Goal: Task Accomplishment & Management: Manage account settings

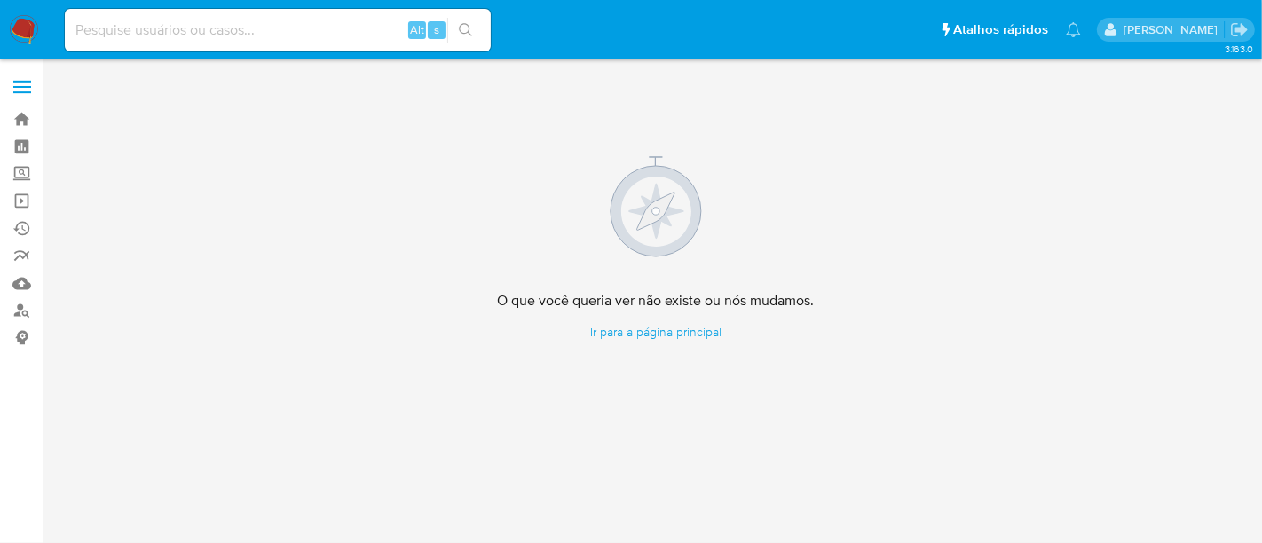
click at [21, 28] on img at bounding box center [24, 30] width 30 height 30
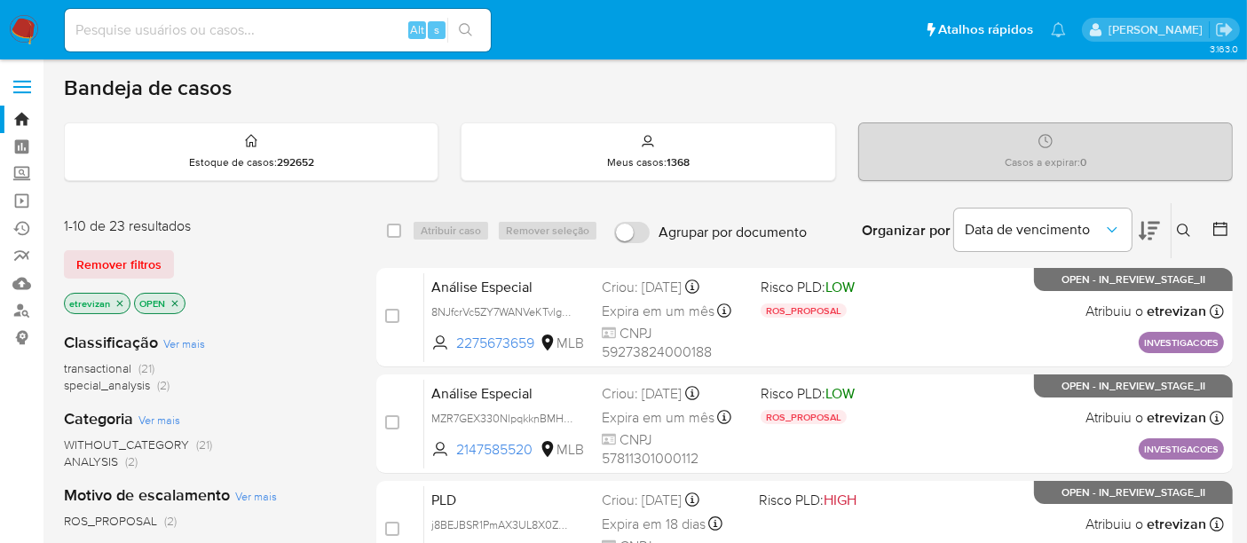
click at [246, 28] on input at bounding box center [278, 30] width 426 height 23
paste input "9ic4EvLh9Grga8XU42Fpqgpf"
type input "9ic4EvLh9Grga8XU42Fpqgpf"
click at [469, 20] on button "search-icon" at bounding box center [465, 30] width 36 height 25
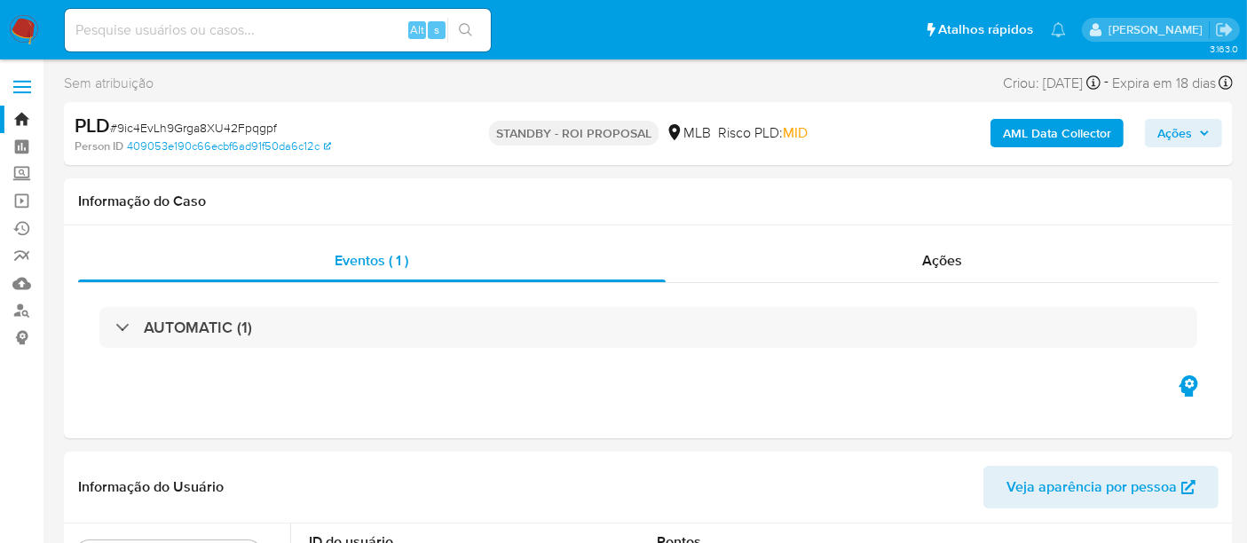
select select "10"
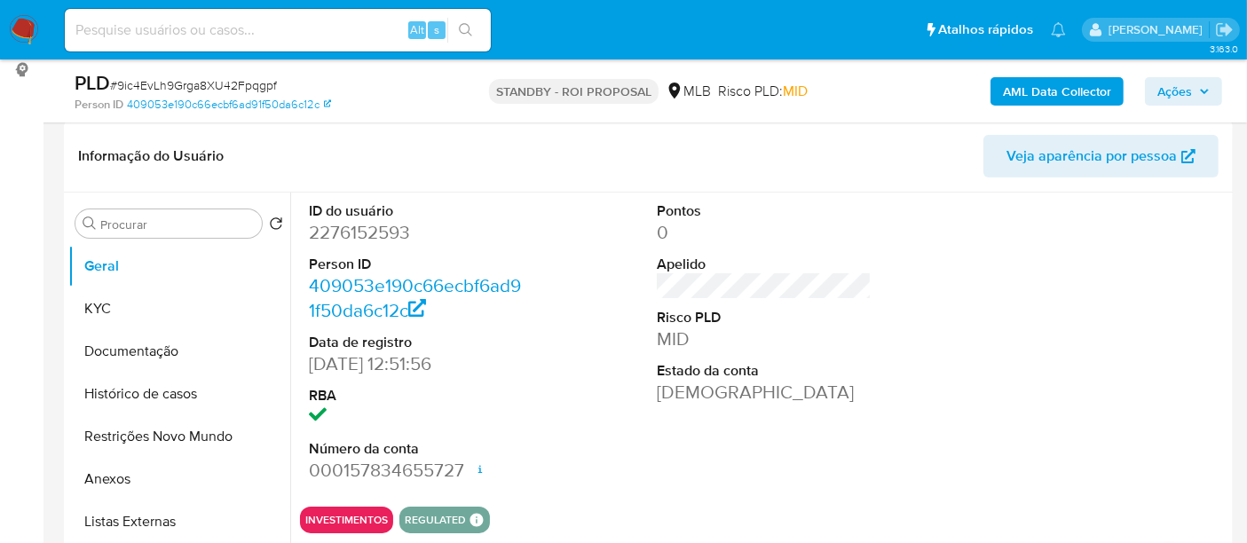
scroll to position [295, 0]
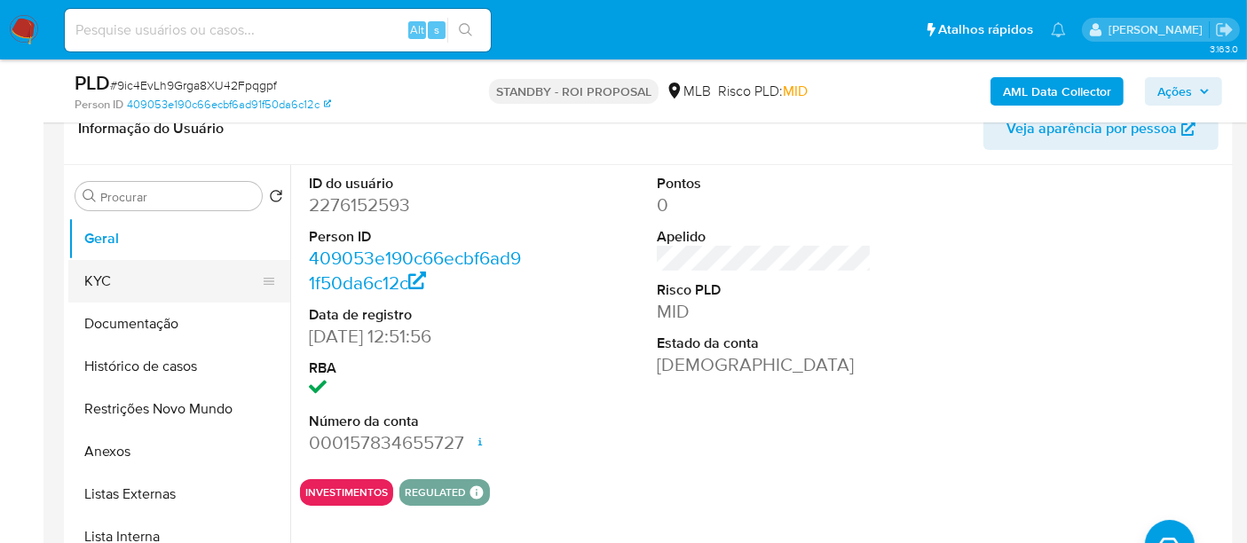
click at [106, 274] on button "KYC" at bounding box center [172, 281] width 208 height 43
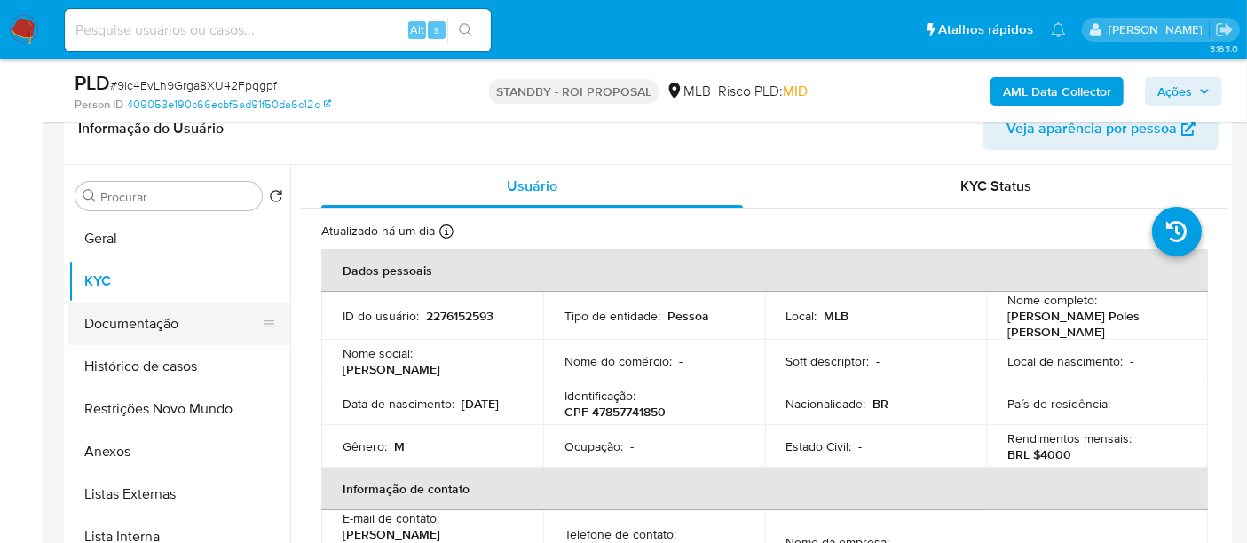
click at [164, 326] on button "Documentação" at bounding box center [172, 324] width 208 height 43
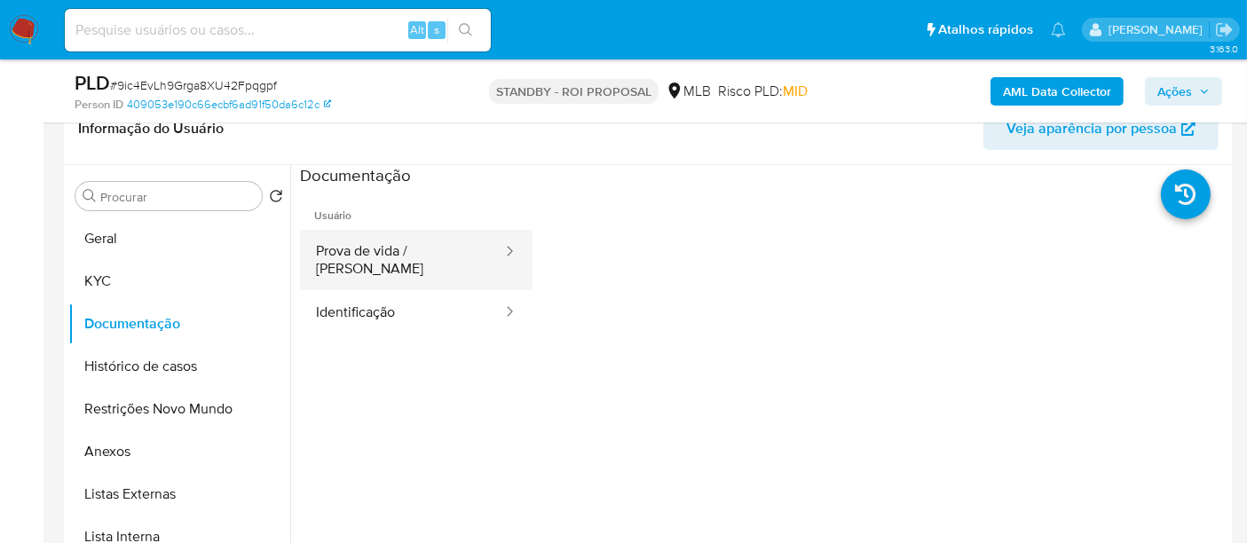
click at [395, 257] on button "Prova de vida / Selfie" at bounding box center [402, 260] width 204 height 60
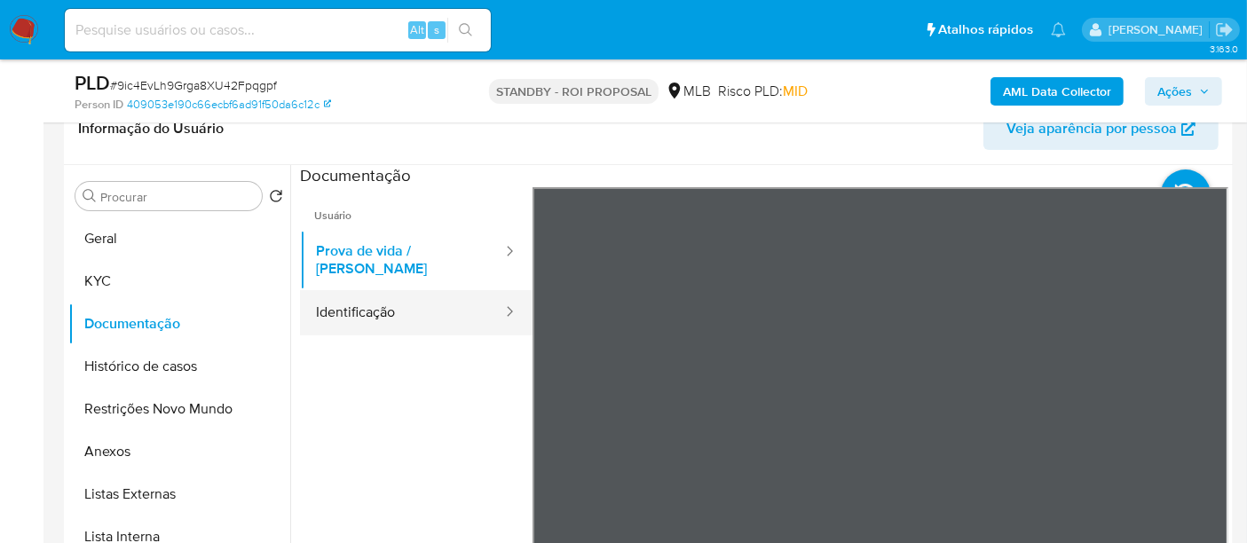
click at [374, 298] on button "Identificação" at bounding box center [402, 312] width 204 height 45
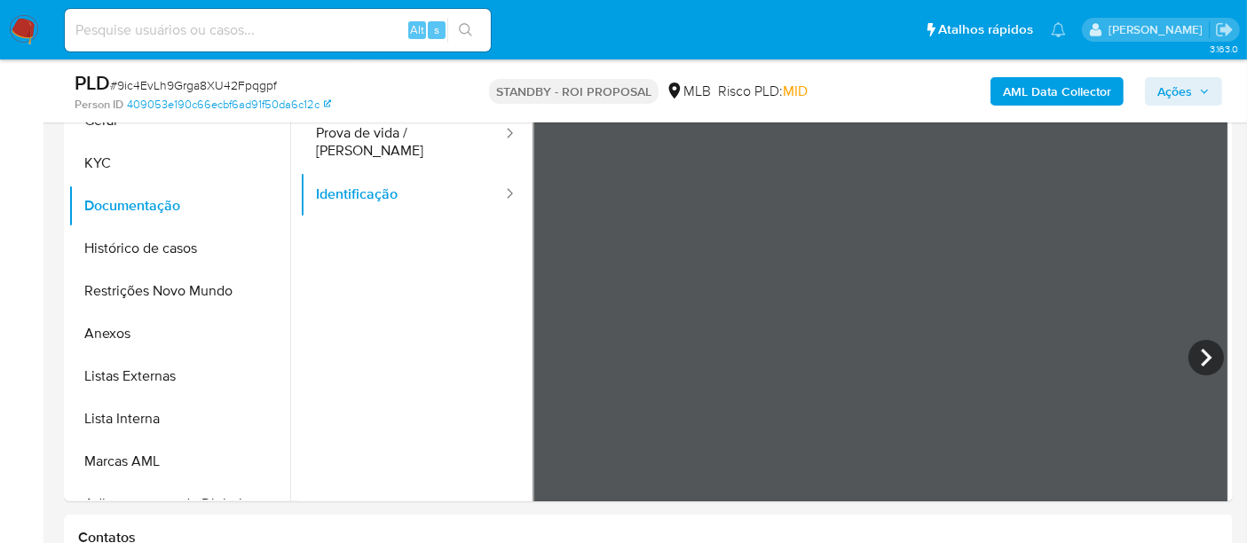
scroll to position [468, 0]
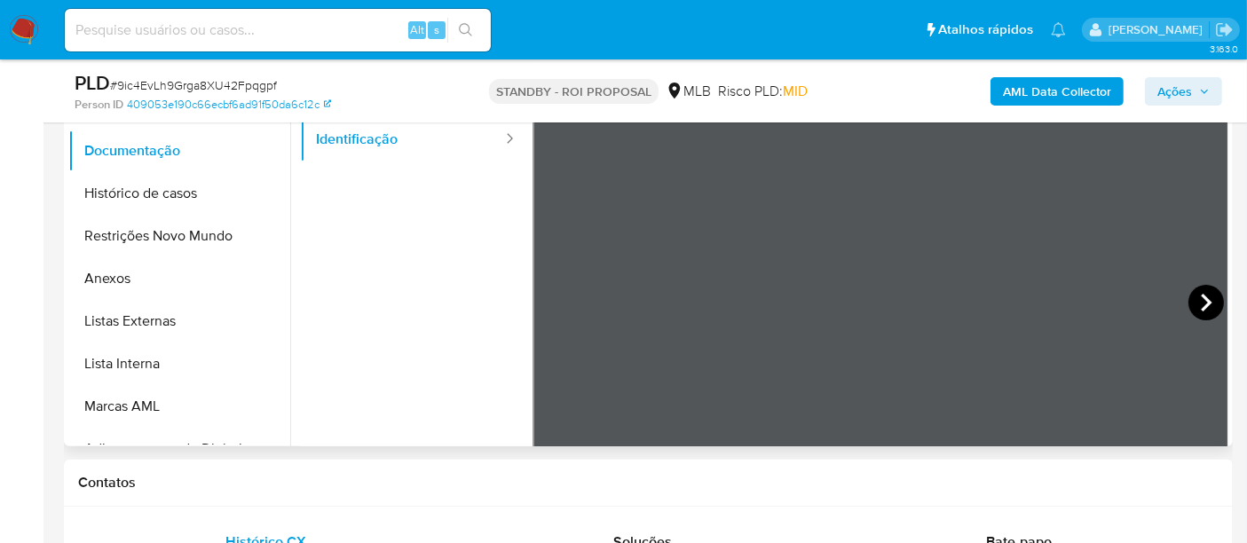
click at [1190, 295] on icon at bounding box center [1205, 302] width 35 height 35
click at [550, 303] on icon at bounding box center [553, 303] width 11 height 18
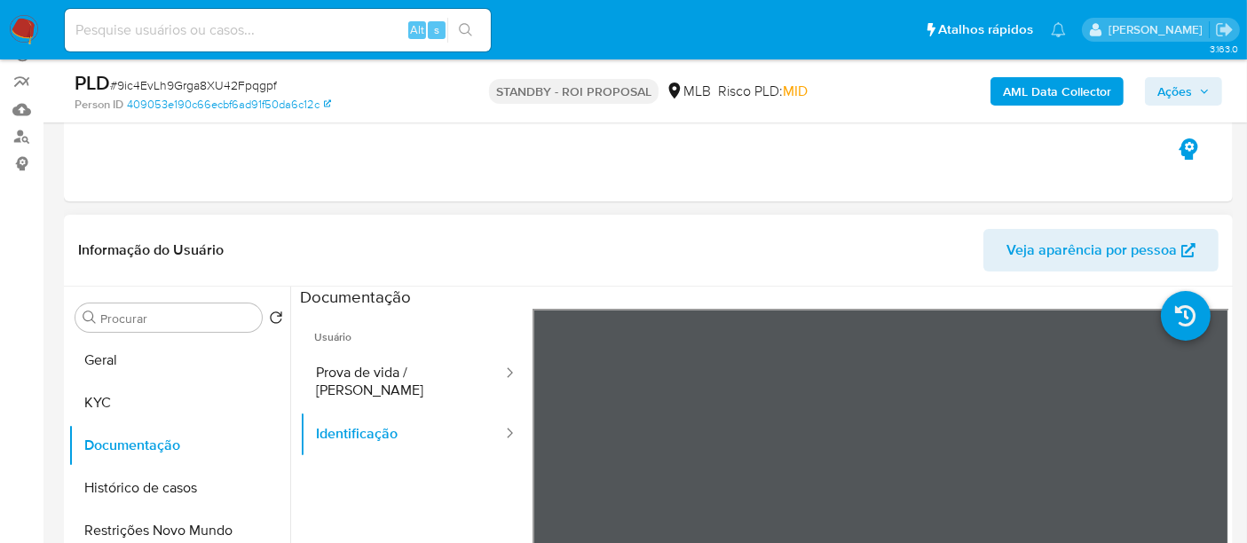
scroll to position [173, 0]
click at [366, 374] on button "Prova de vida / Selfie" at bounding box center [402, 382] width 204 height 60
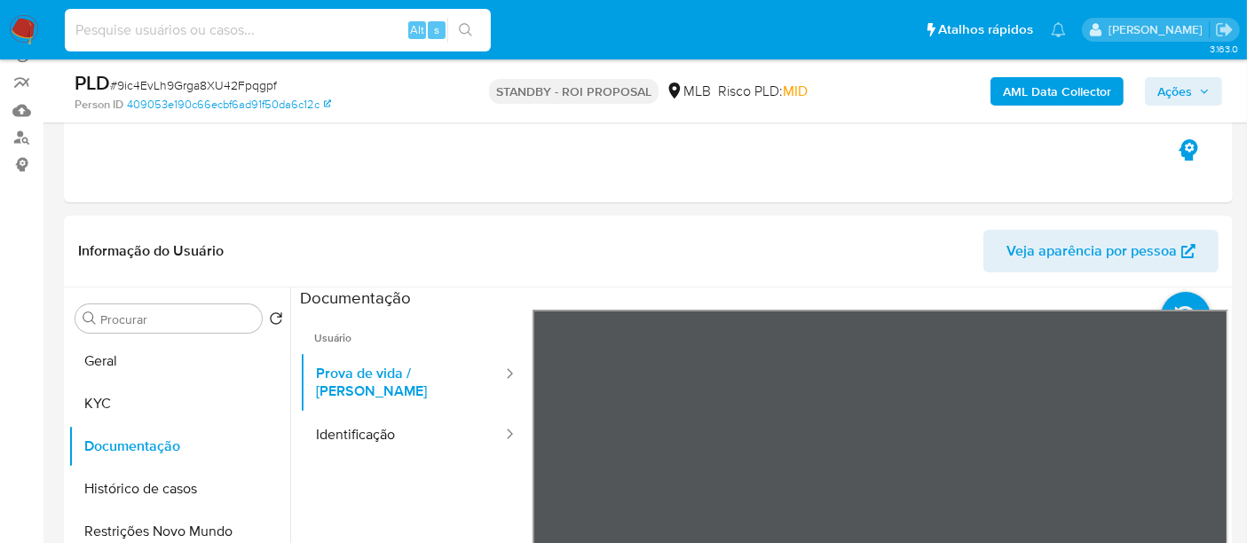
click at [172, 23] on input at bounding box center [278, 30] width 426 height 23
paste input "6IYKThCYoQbrmt3J6A8h6YY7"
type input "6IYKThCYoQbrmt3J6A8h6YY7"
click at [464, 25] on icon "search-icon" at bounding box center [466, 30] width 14 height 14
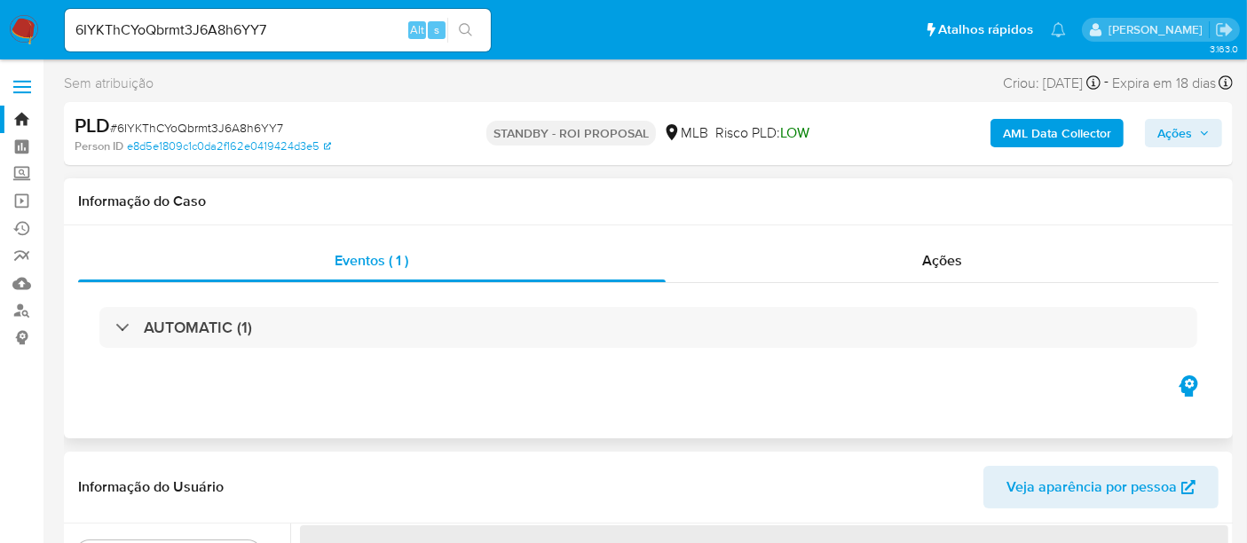
select select "10"
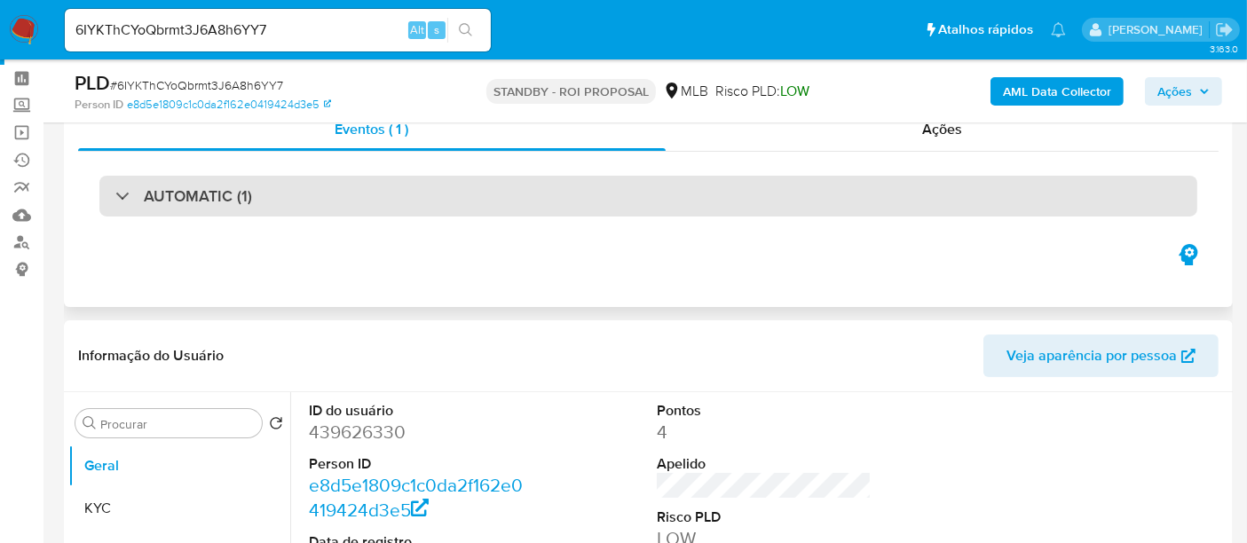
scroll to position [197, 0]
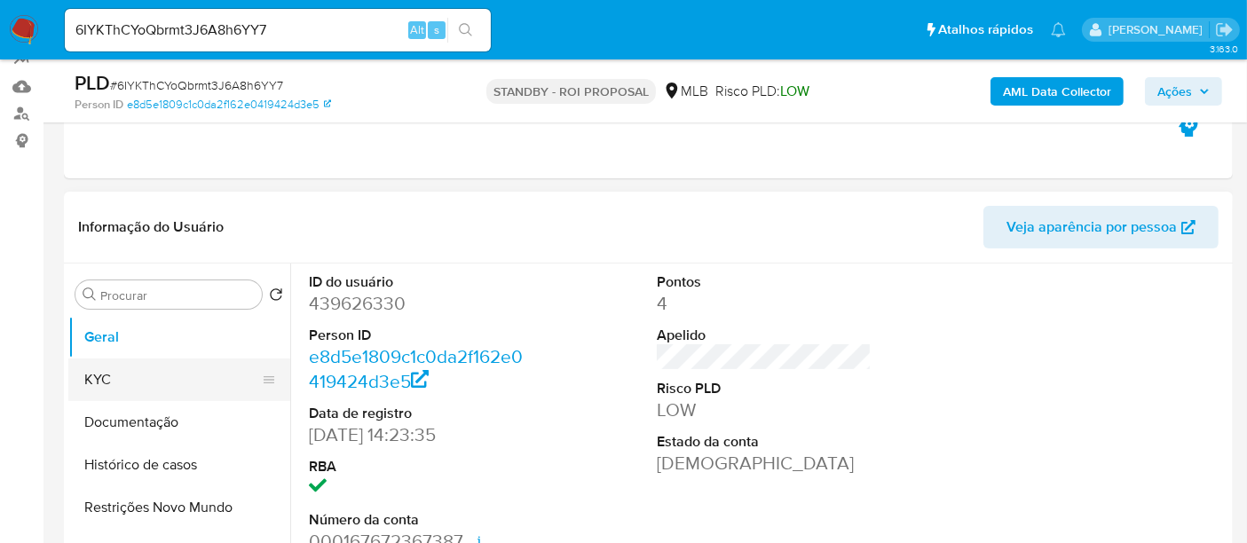
drag, startPoint x: 129, startPoint y: 373, endPoint x: 241, endPoint y: 376, distance: 112.7
click at [130, 374] on button "KYC" at bounding box center [172, 379] width 208 height 43
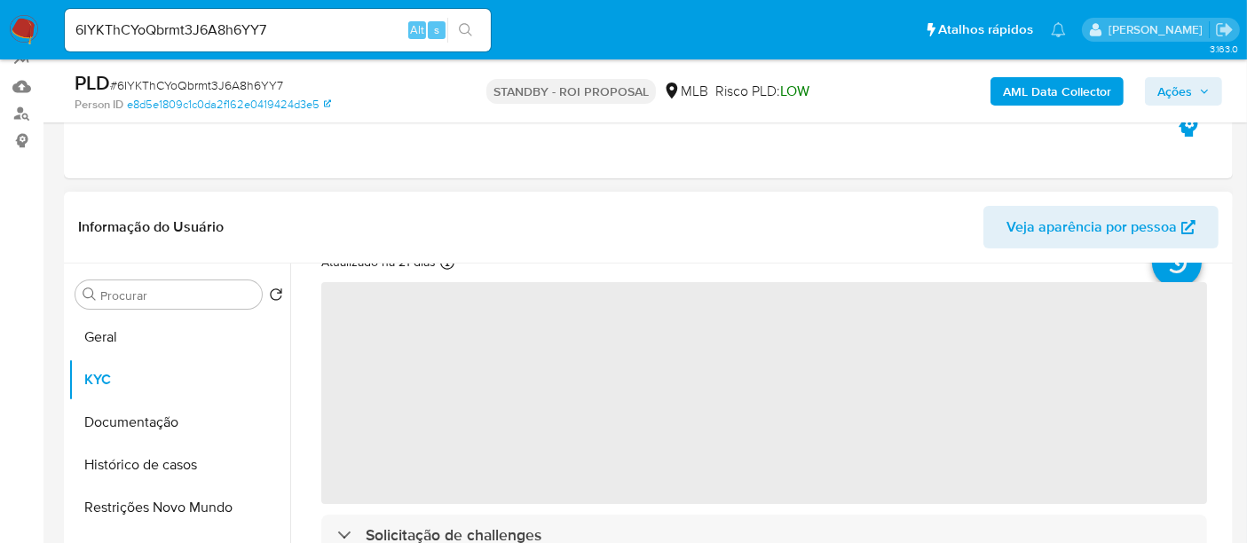
scroll to position [98, 0]
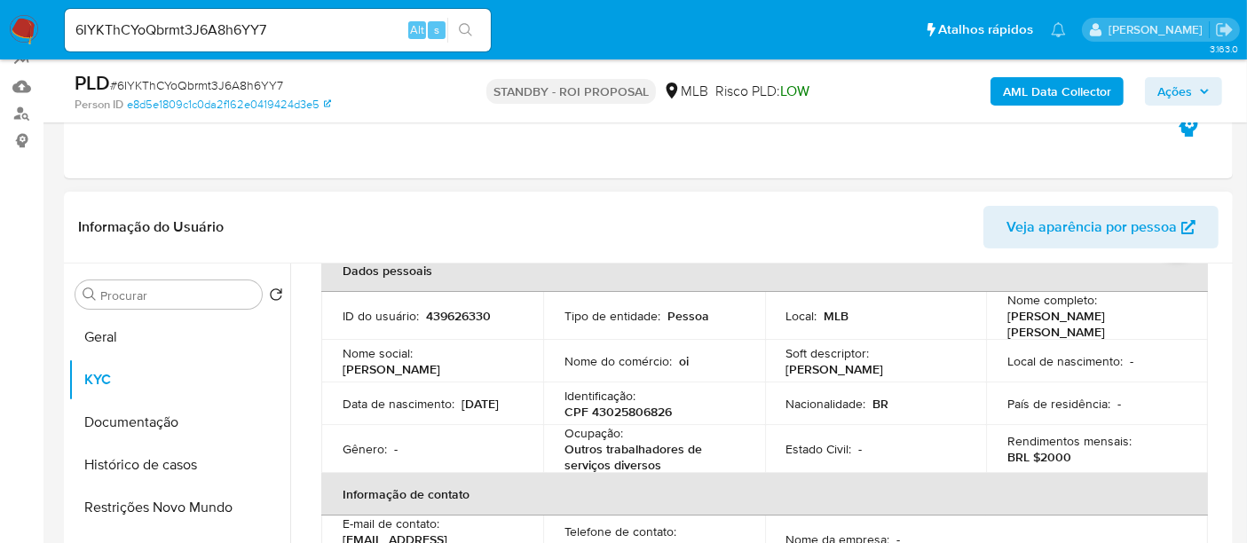
drag, startPoint x: 345, startPoint y: 405, endPoint x: 475, endPoint y: 412, distance: 129.7
click at [475, 412] on div "Data de nascimento : 29/06/2003" at bounding box center [431, 404] width 179 height 16
drag, startPoint x: 132, startPoint y: 421, endPoint x: 185, endPoint y: 418, distance: 53.4
click at [132, 421] on button "Documentação" at bounding box center [172, 422] width 208 height 43
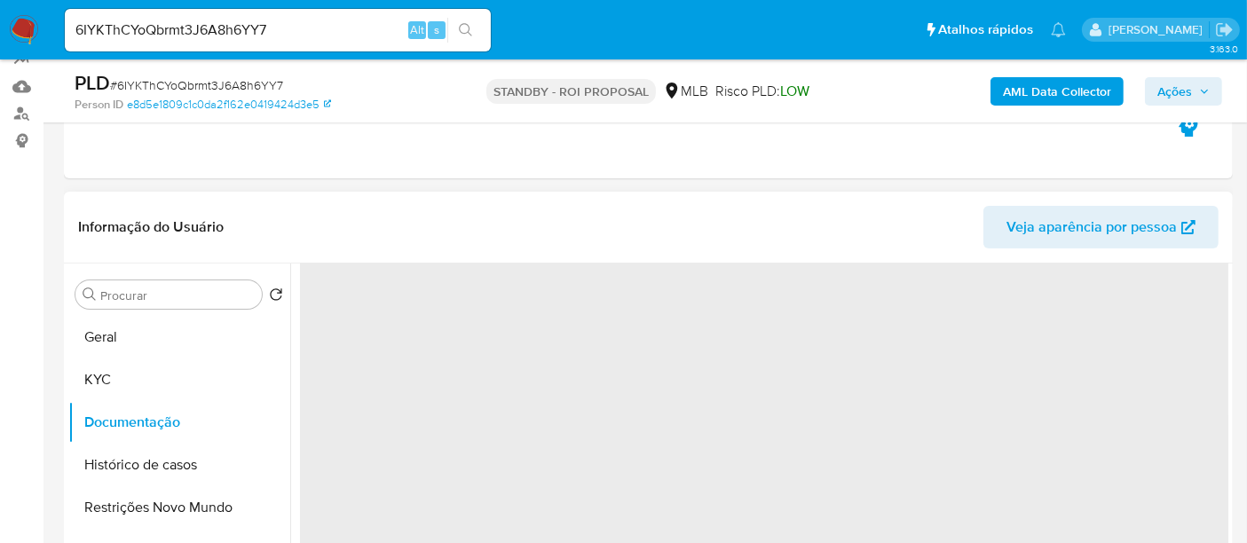
scroll to position [0, 0]
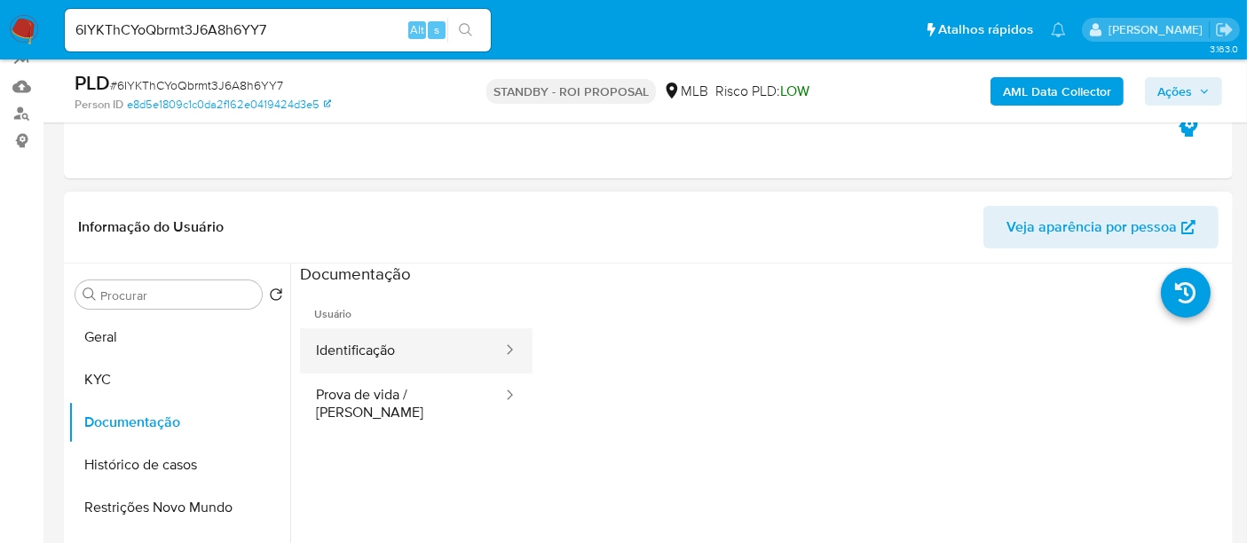
click at [391, 348] on button "Identificação" at bounding box center [402, 350] width 204 height 45
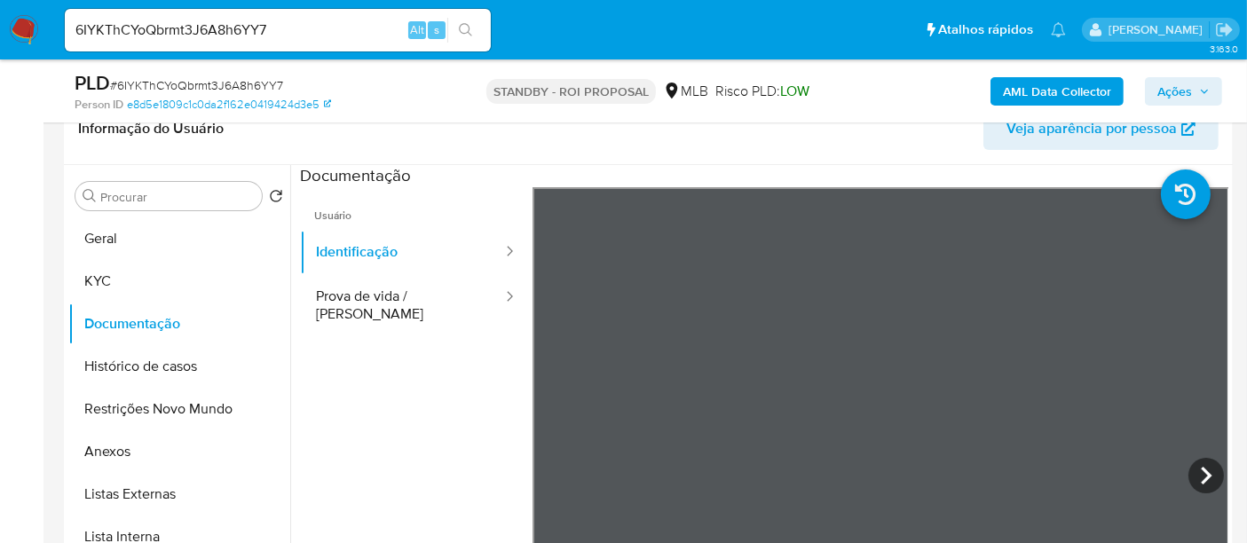
scroll to position [302, 0]
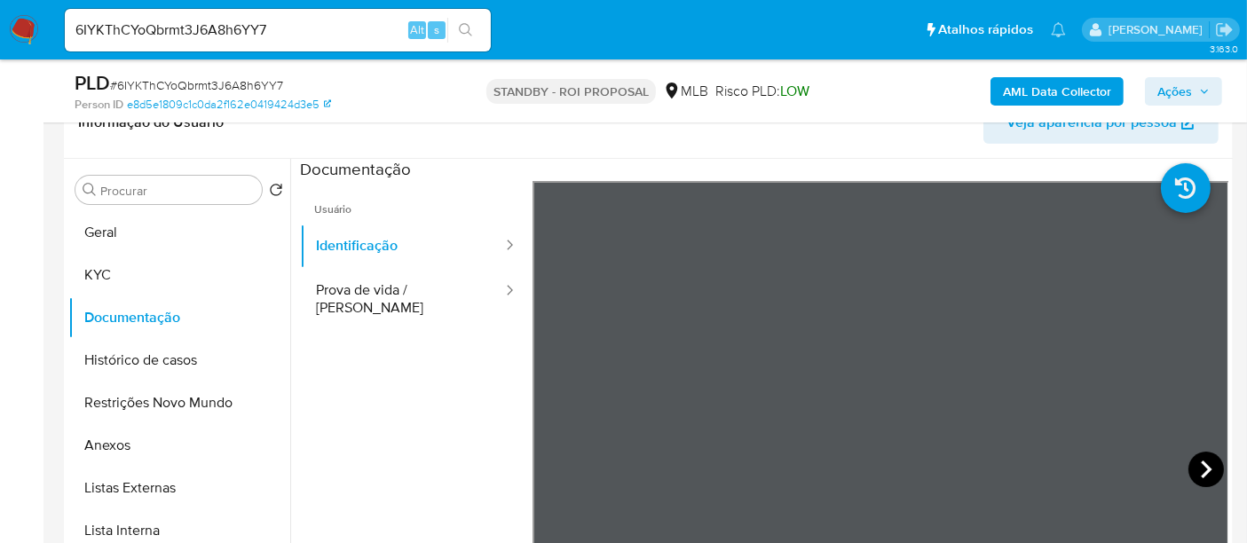
click at [1201, 462] on icon at bounding box center [1205, 469] width 35 height 35
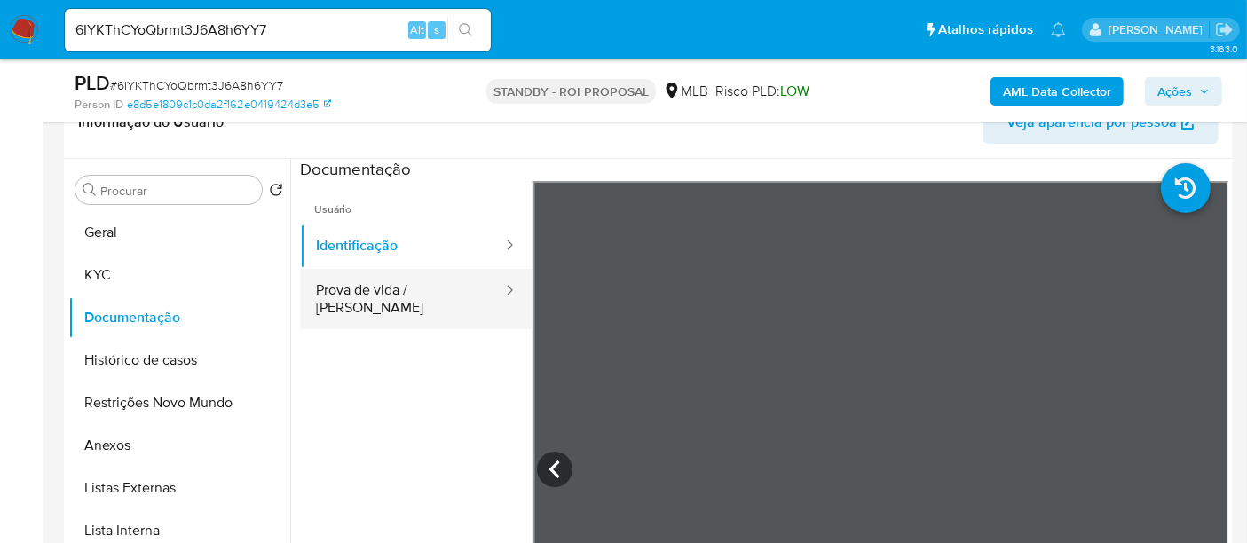
click at [351, 287] on button "Prova de vida / Selfie" at bounding box center [402, 299] width 204 height 60
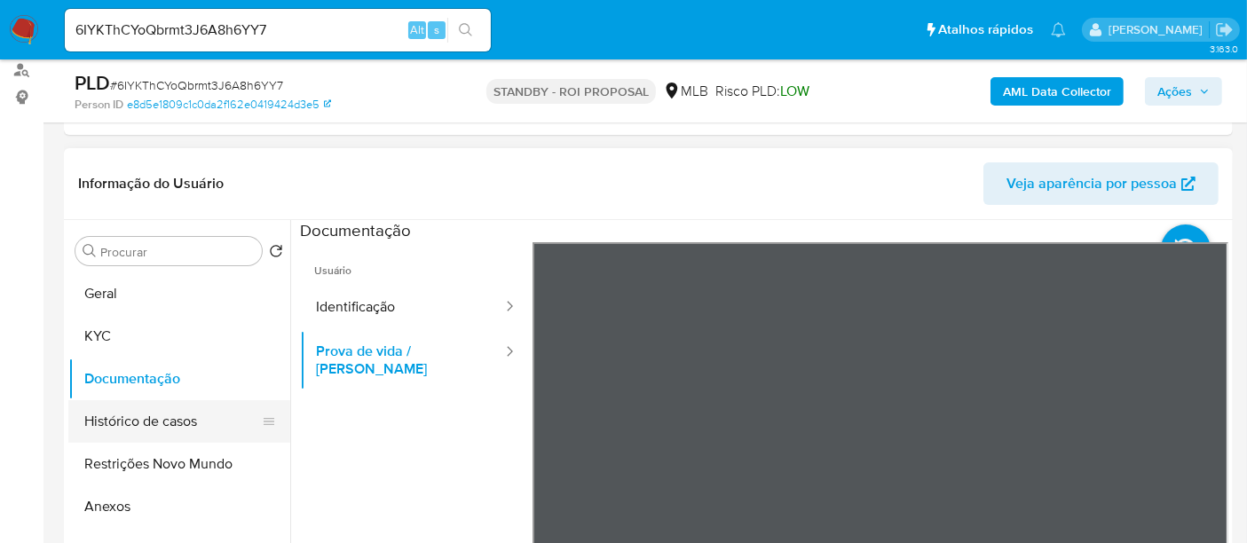
scroll to position [240, 0]
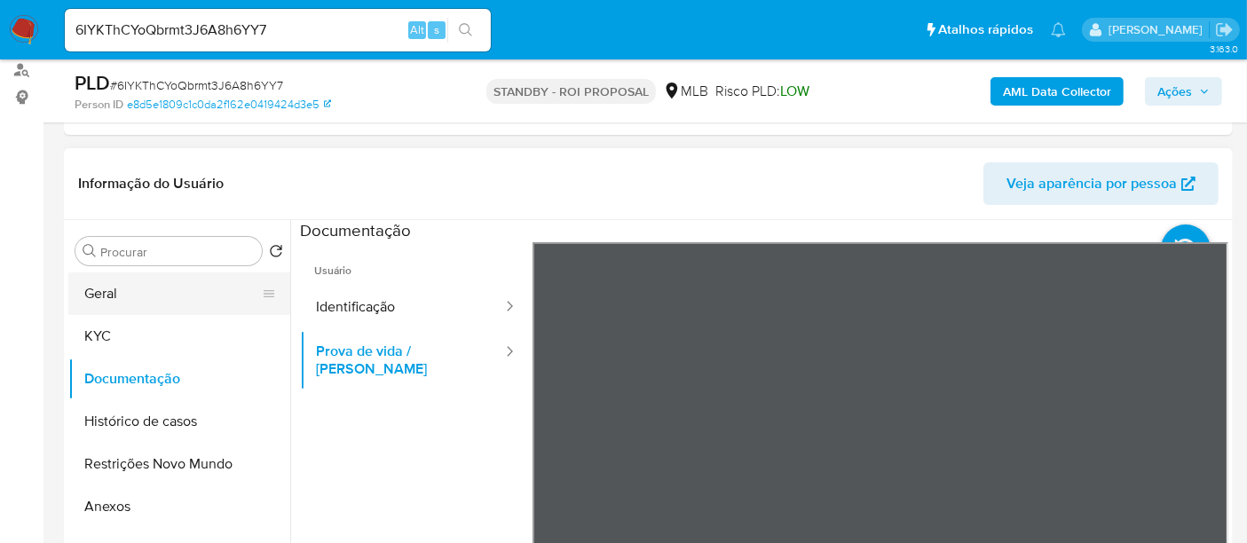
click at [98, 292] on button "Geral" at bounding box center [172, 293] width 208 height 43
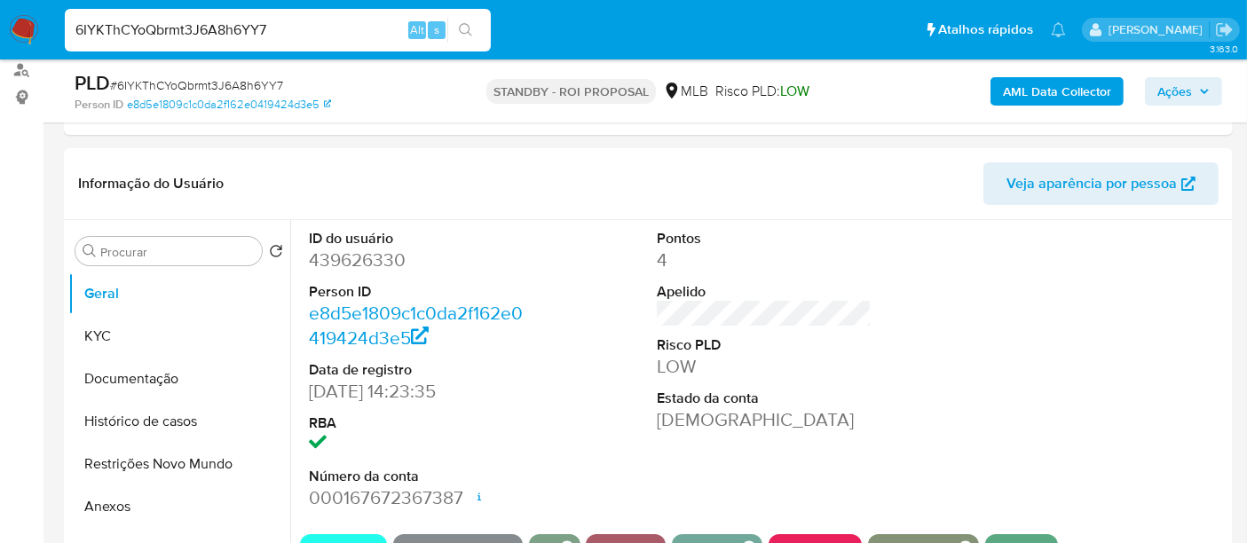
drag, startPoint x: 316, startPoint y: 27, endPoint x: 0, endPoint y: 20, distance: 315.9
click at [0, 20] on nav "Pausado Ver notificaciones 6IYKThCYoQbrmt3J6A8h6YY7 Alt s Atalhos rápidos Presi…" at bounding box center [623, 29] width 1247 height 59
paste input "C2tGnDGLulUtHEgBUXh2DVEO"
type input "C2tGnDGLulUtHEgBUXh2DVEO"
click at [468, 27] on icon "search-icon" at bounding box center [465, 29] width 13 height 13
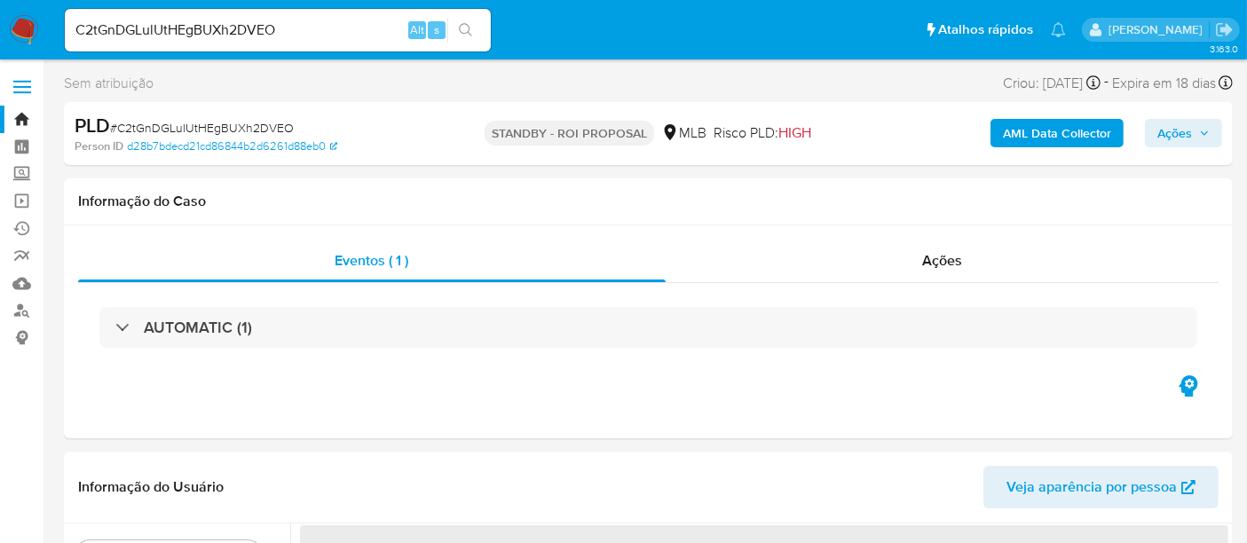
select select "10"
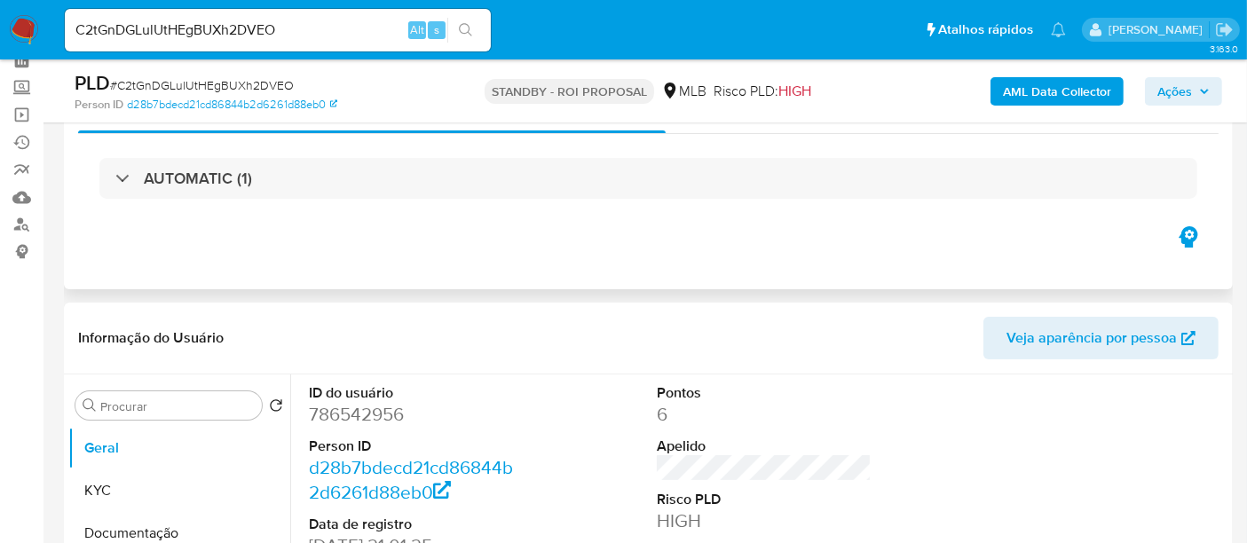
scroll to position [295, 0]
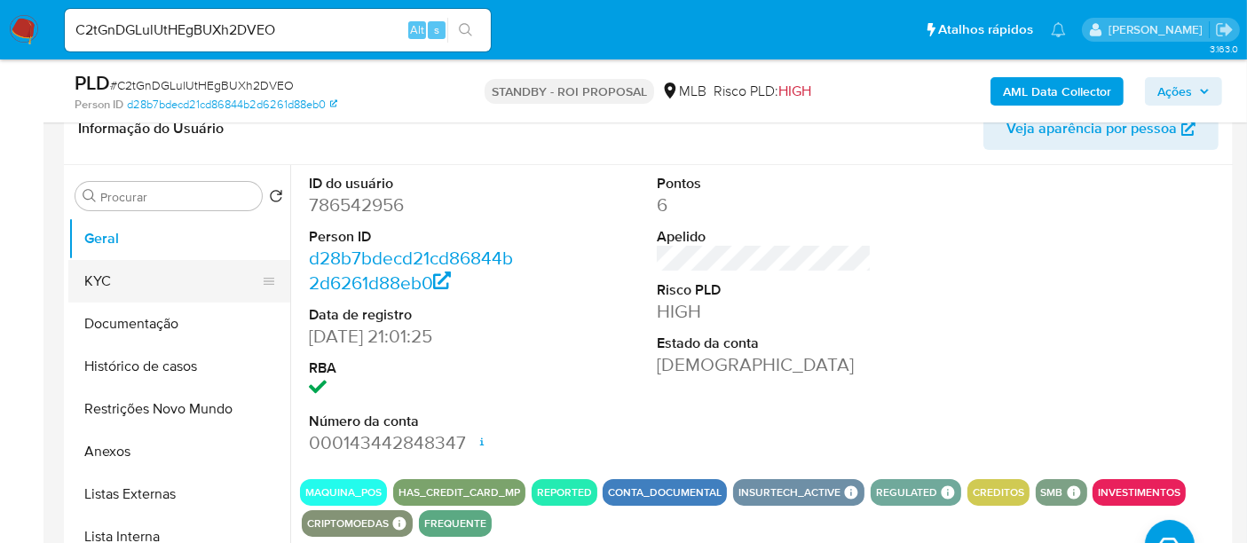
drag, startPoint x: 98, startPoint y: 270, endPoint x: 124, endPoint y: 275, distance: 27.1
click at [98, 270] on button "KYC" at bounding box center [172, 281] width 208 height 43
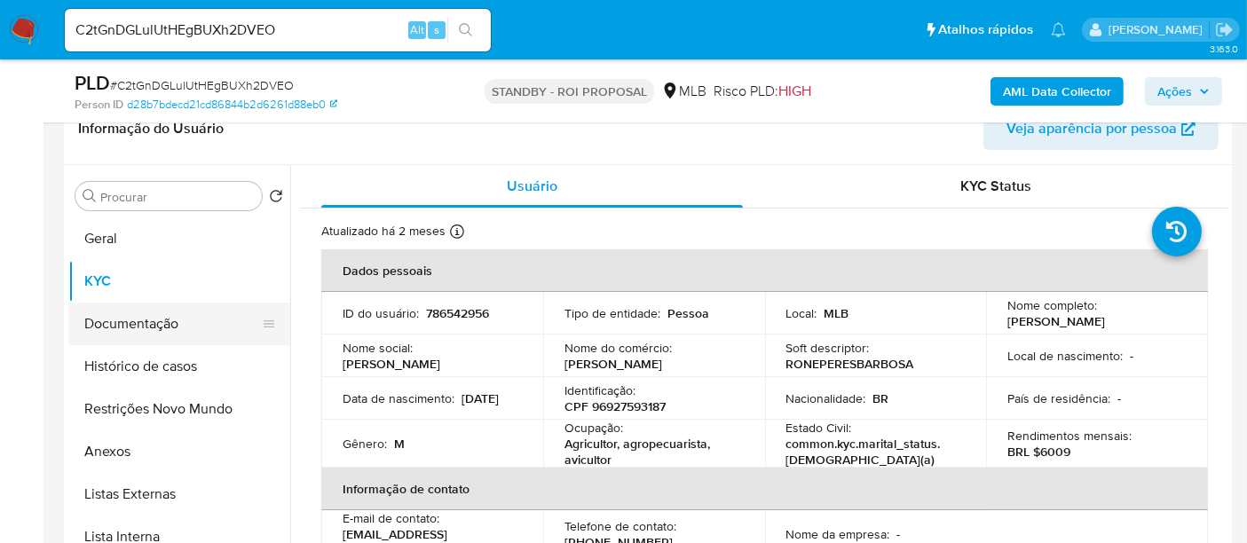
click at [167, 320] on button "Documentação" at bounding box center [172, 324] width 208 height 43
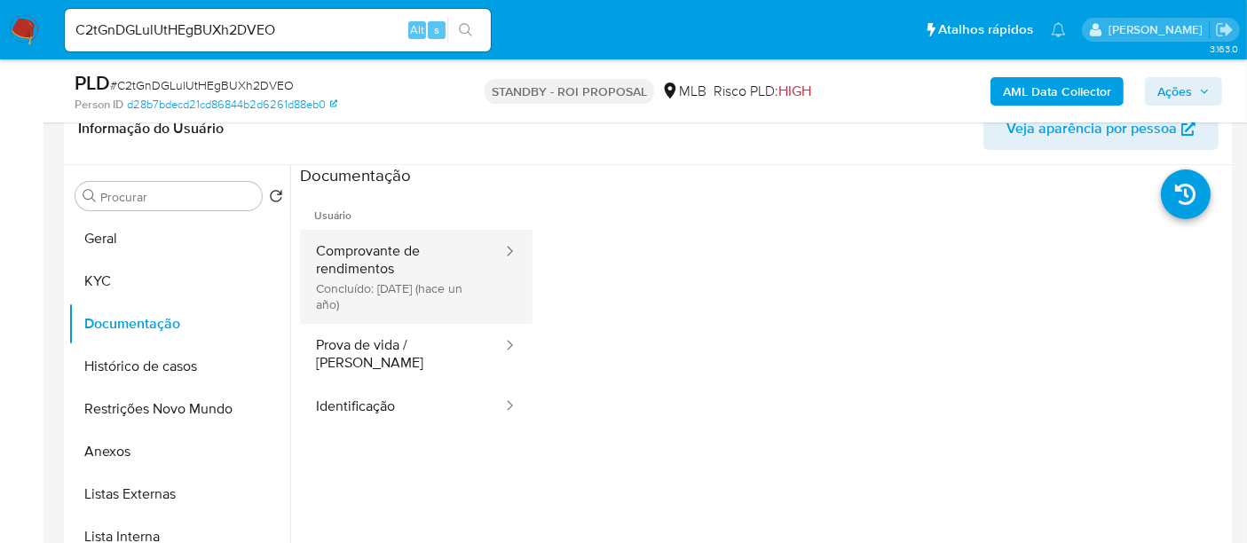
click at [422, 263] on button "Comprovante de rendimentos Concluído: 23/11/2024 (hace un año)" at bounding box center [402, 277] width 204 height 94
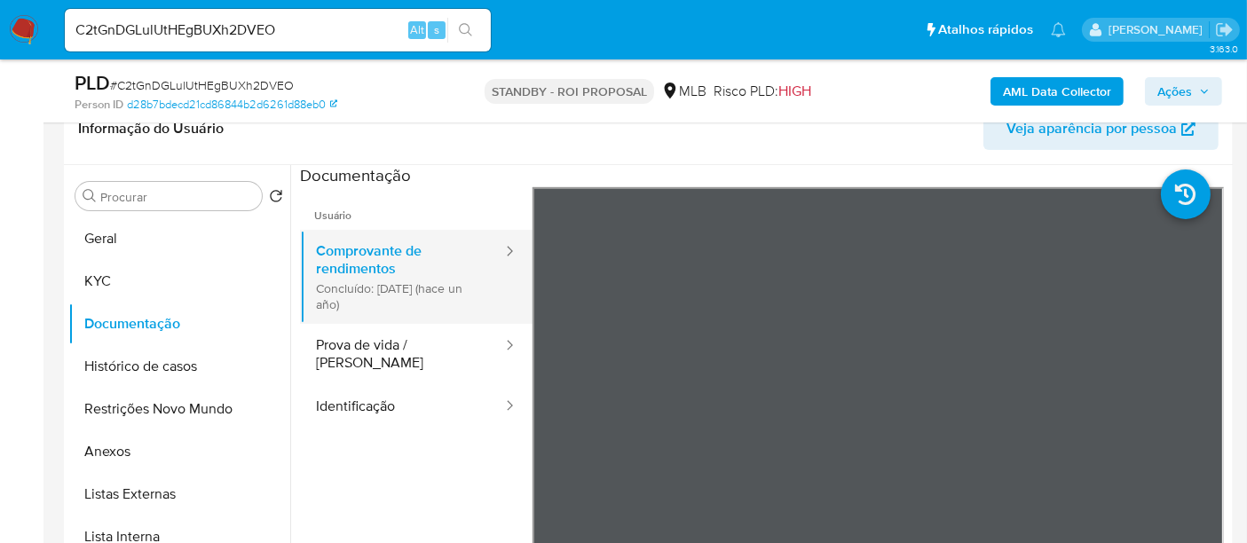
scroll to position [98, 0]
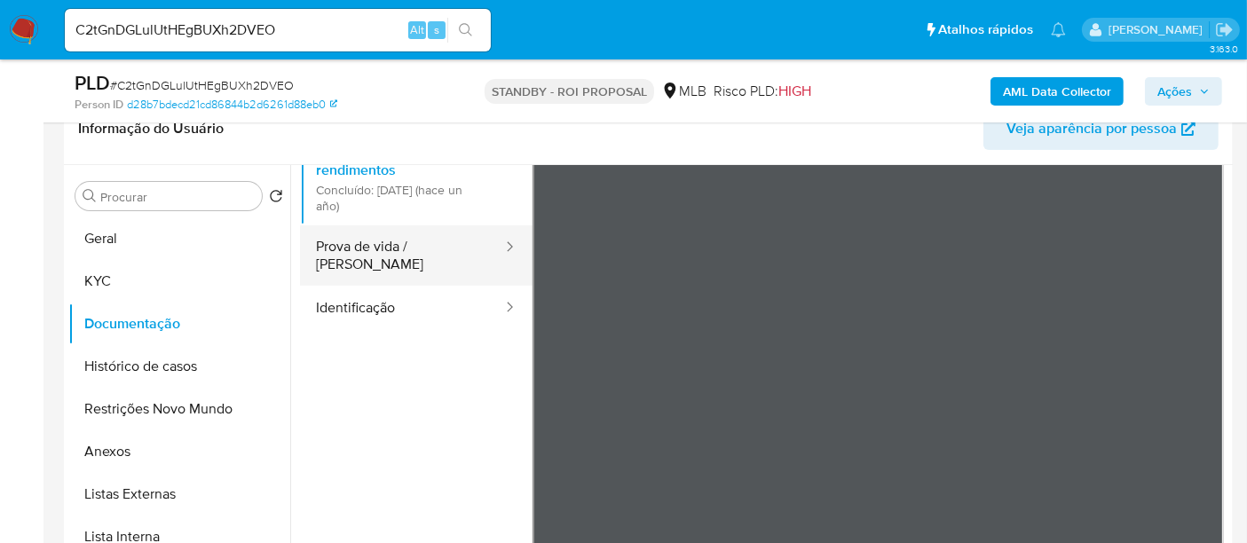
click at [382, 234] on button "Prova de vida / Selfie" at bounding box center [402, 255] width 204 height 60
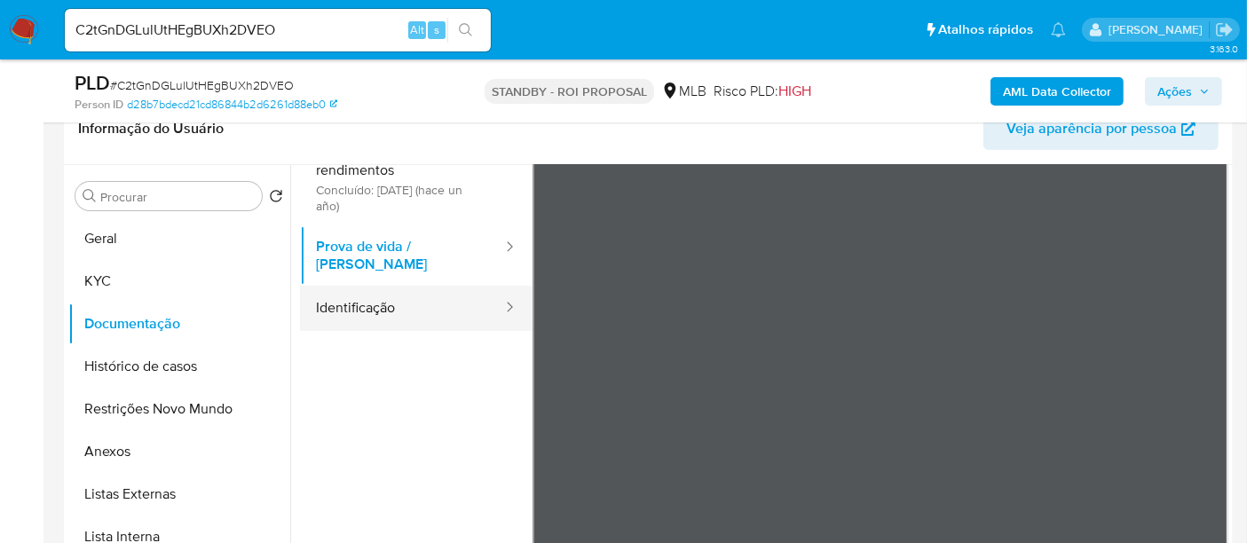
click at [342, 293] on button "Identificação" at bounding box center [402, 308] width 204 height 45
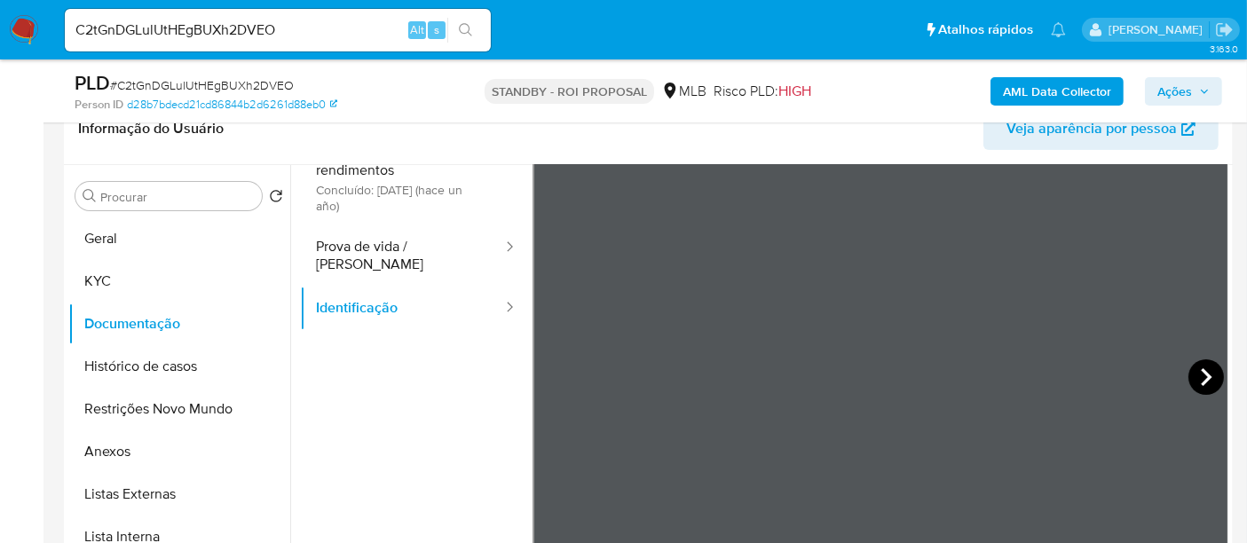
click at [1201, 381] on icon at bounding box center [1206, 377] width 11 height 18
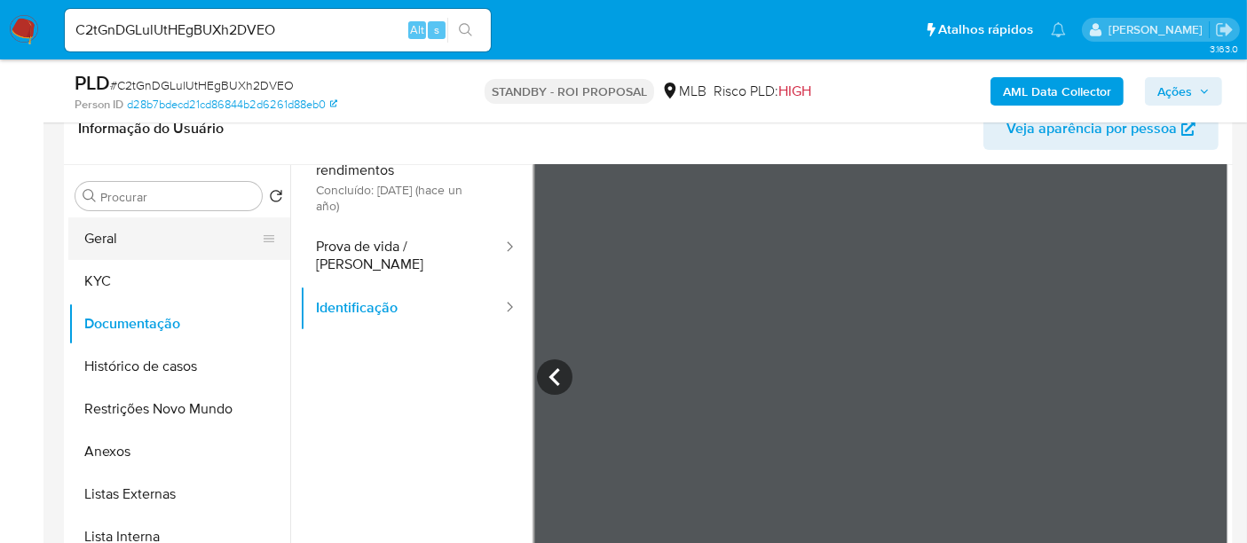
click at [111, 243] on button "Geral" at bounding box center [172, 238] width 208 height 43
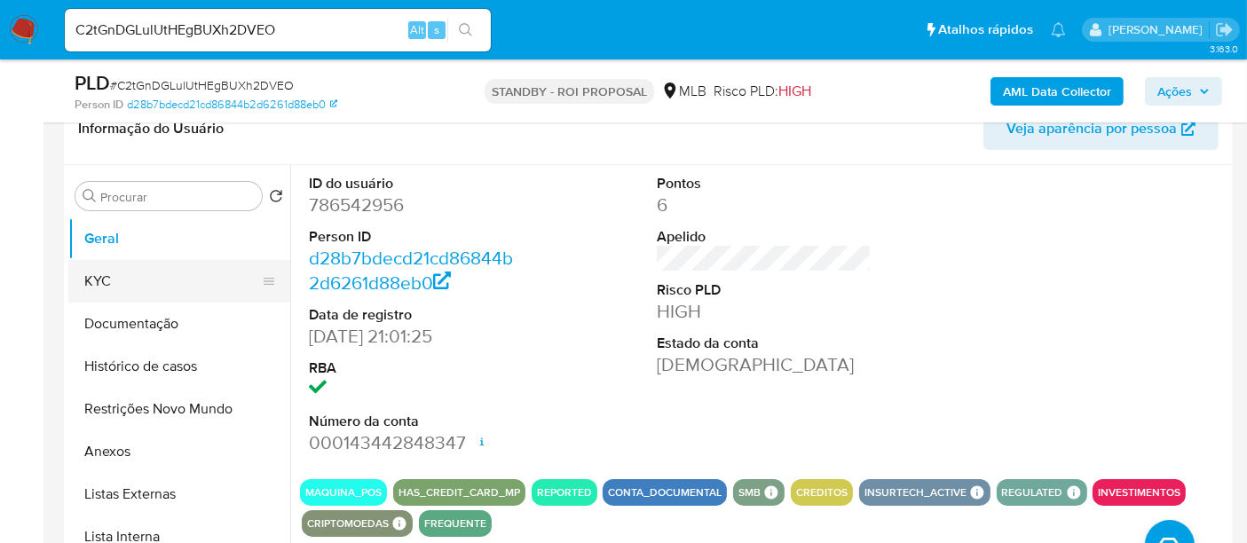
click at [104, 277] on button "KYC" at bounding box center [172, 281] width 208 height 43
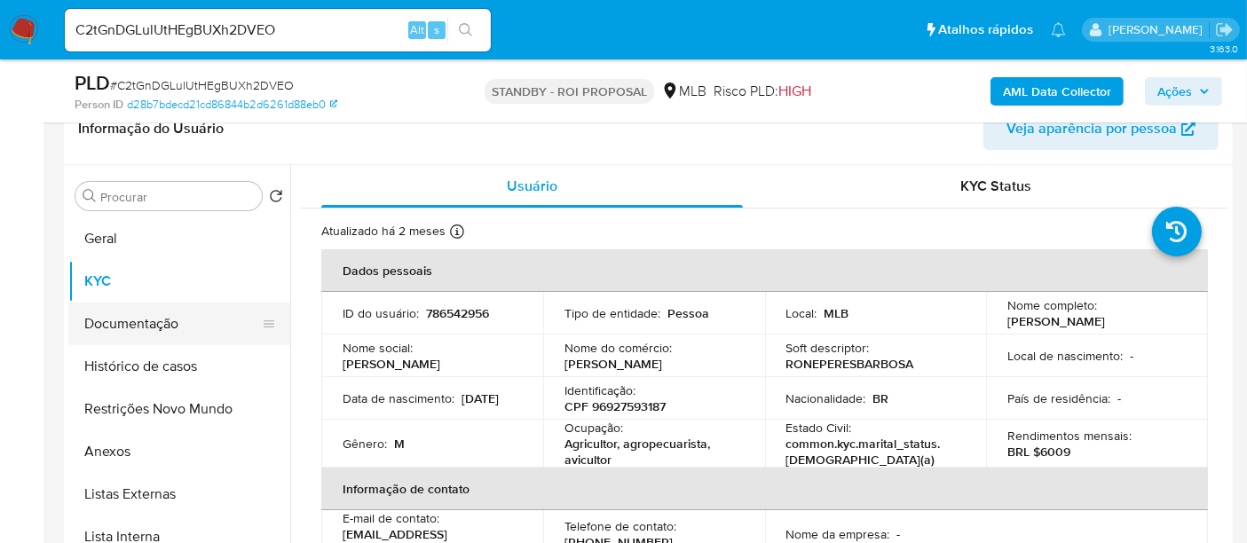
click at [153, 334] on button "Documentação" at bounding box center [172, 324] width 208 height 43
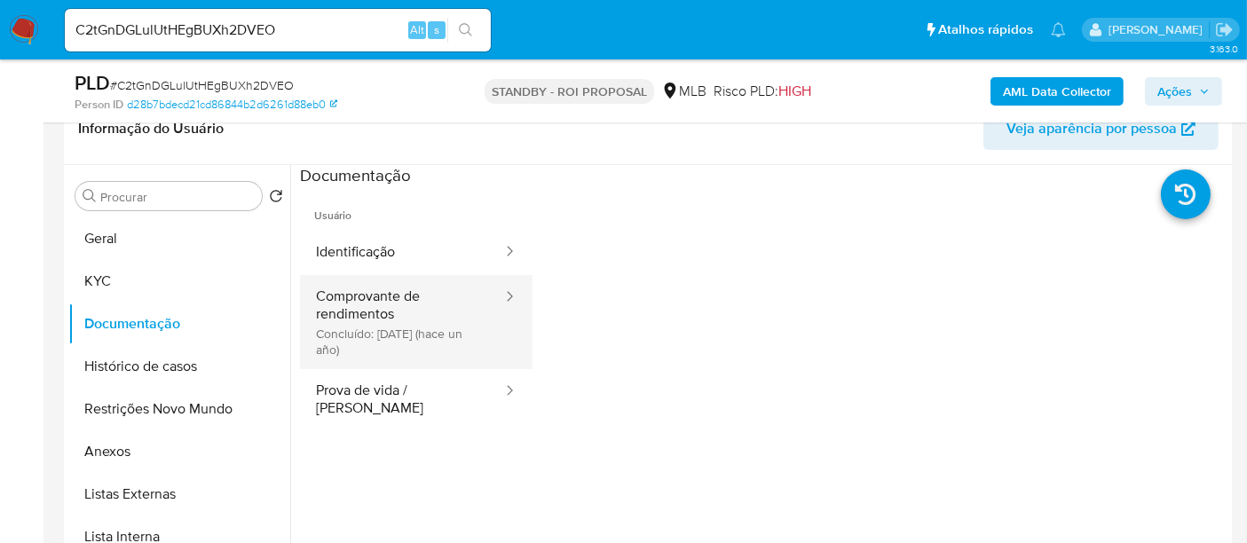
click at [380, 318] on button "Comprovante de rendimentos Concluído: 23/11/2024 (hace un año)" at bounding box center [402, 322] width 204 height 94
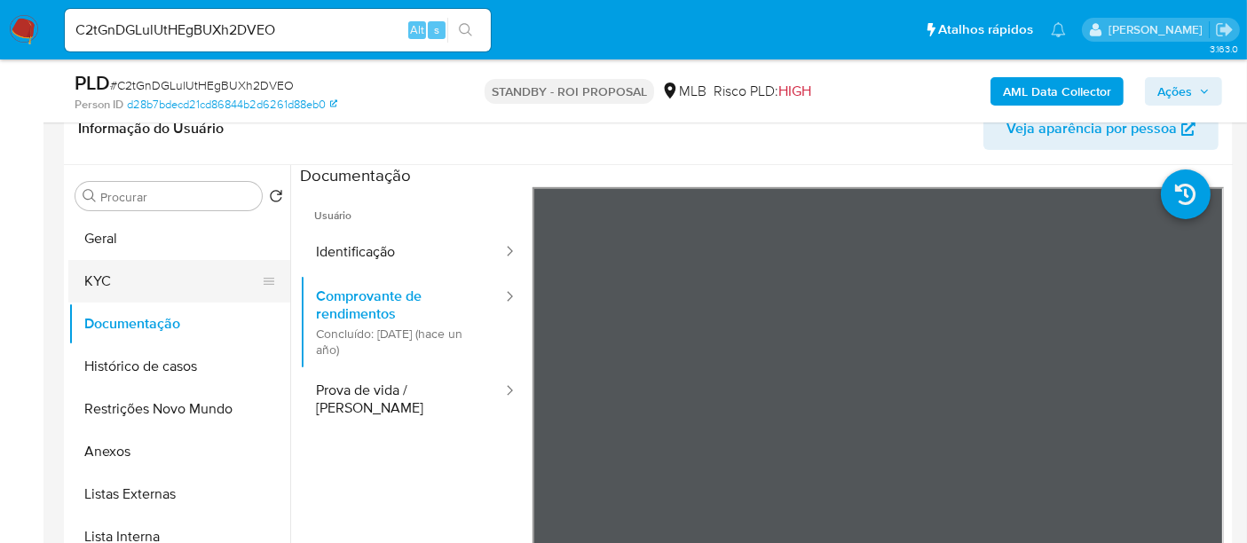
click at [106, 270] on button "KYC" at bounding box center [172, 281] width 208 height 43
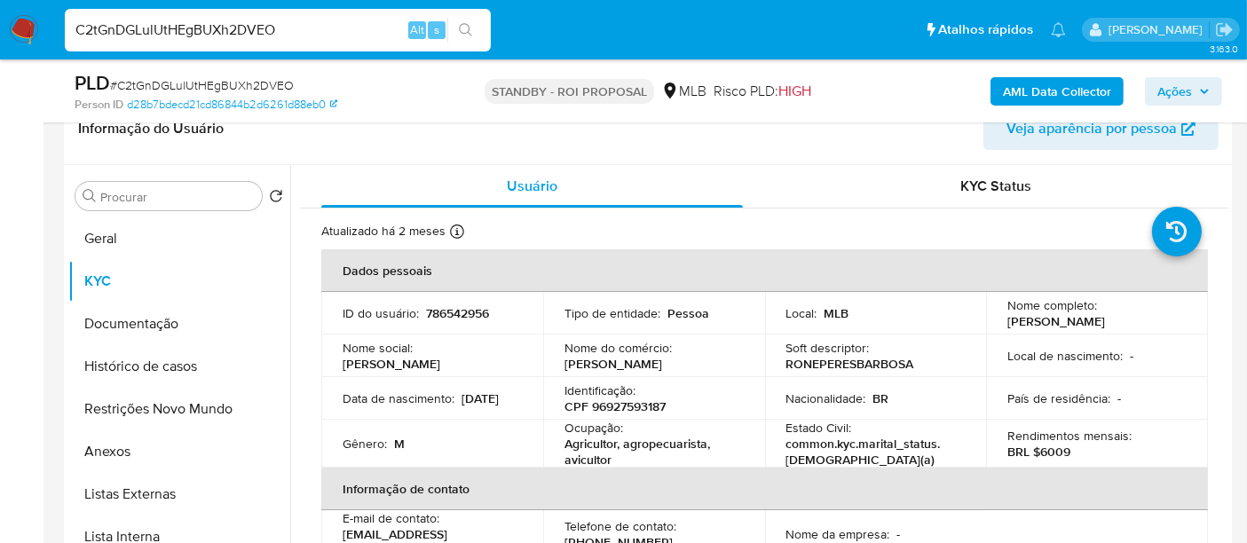
drag, startPoint x: 315, startPoint y: 28, endPoint x: 0, endPoint y: 30, distance: 315.0
click at [0, 30] on nav "Pausado Ver notificaciones C2tGnDGLulUtHEgBUXh2DVEO Alt s Atalhos rápidos Presi…" at bounding box center [623, 29] width 1247 height 59
paste input "EDyLnFIiPh9AMIpIZj1gD6sP"
type input "EDyLnFIiPh9AMIpIZj1gD6sP"
click at [469, 26] on icon "search-icon" at bounding box center [466, 30] width 14 height 14
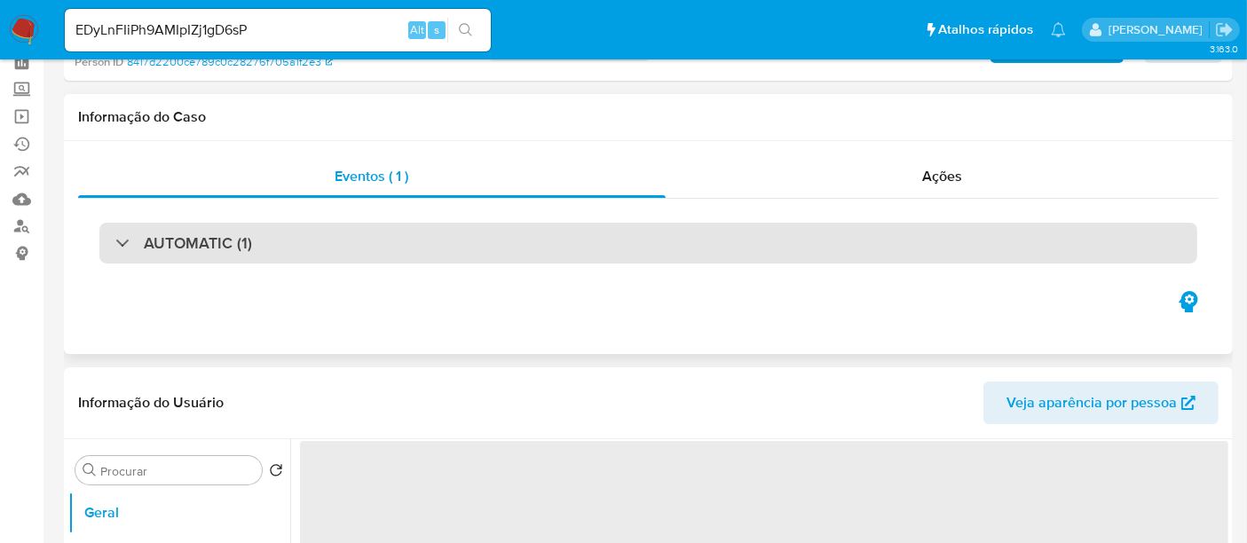
scroll to position [197, 0]
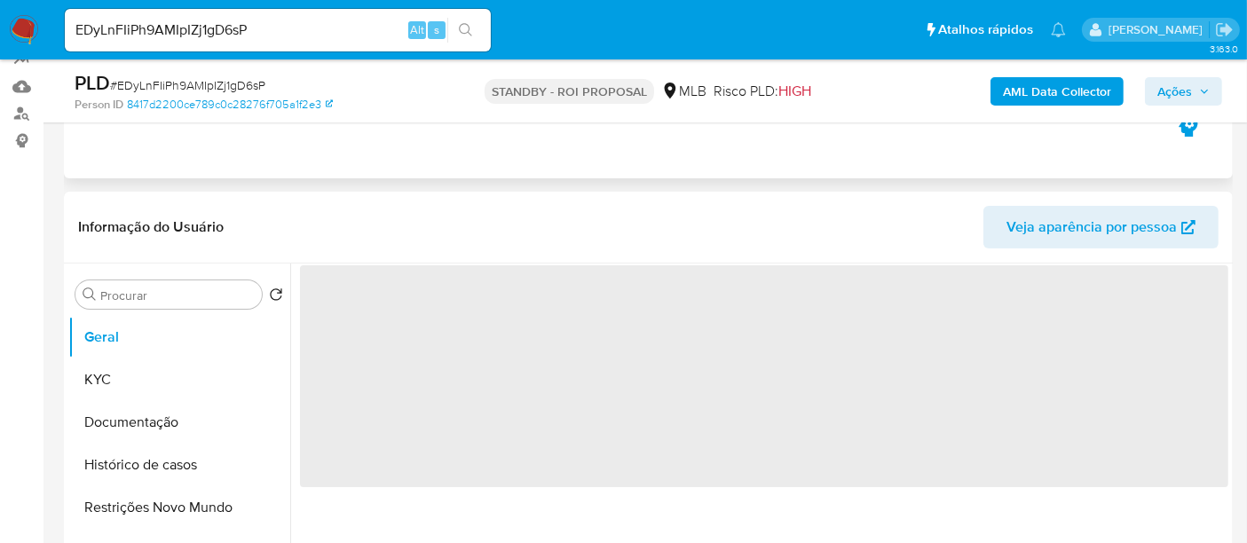
select select "10"
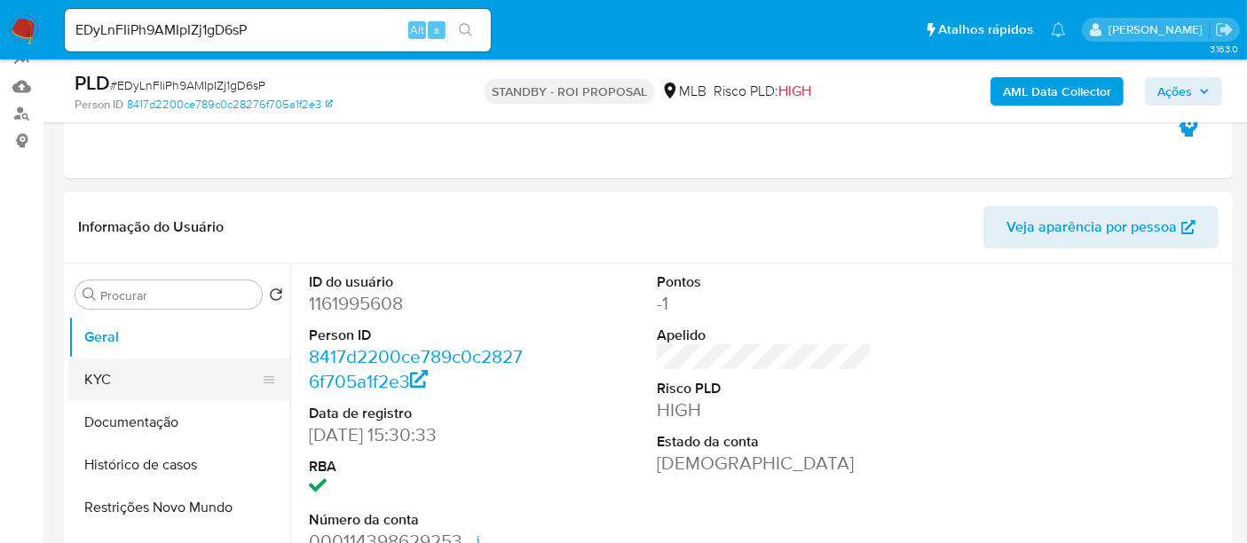
drag, startPoint x: 105, startPoint y: 379, endPoint x: 160, endPoint y: 371, distance: 55.6
click at [107, 379] on button "KYC" at bounding box center [172, 379] width 208 height 43
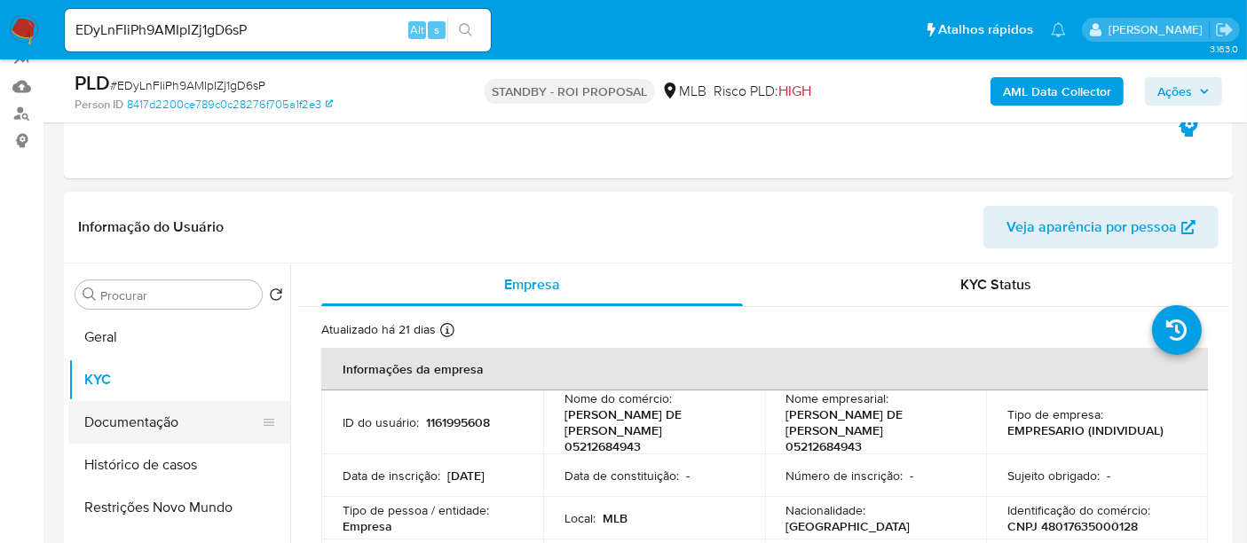
click at [148, 423] on button "Documentação" at bounding box center [172, 422] width 208 height 43
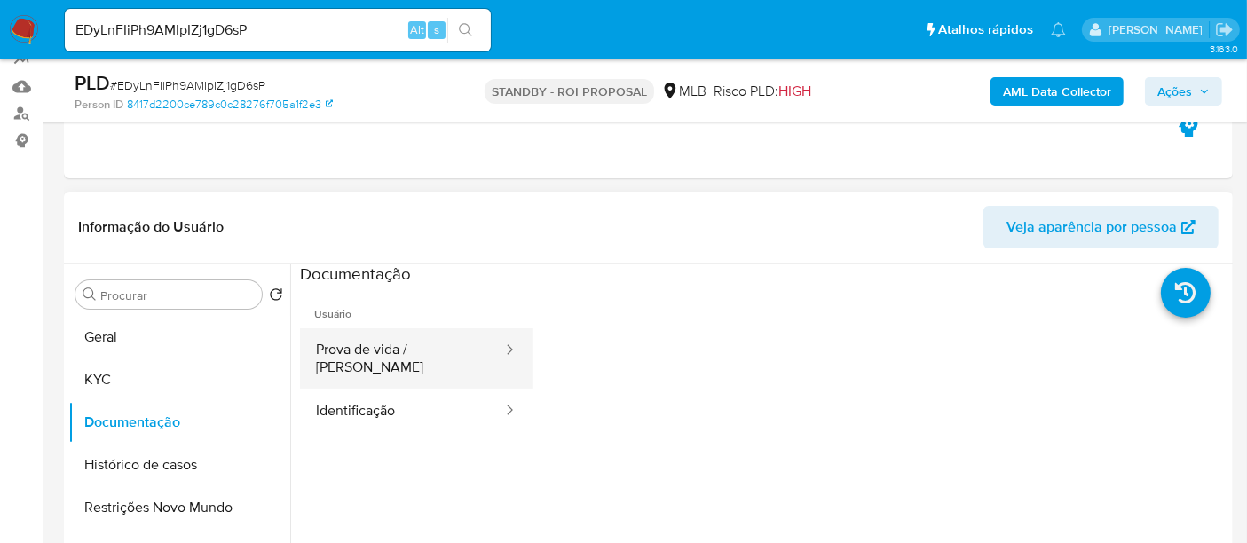
click at [438, 345] on button "Prova de vida / Selfie" at bounding box center [402, 358] width 204 height 60
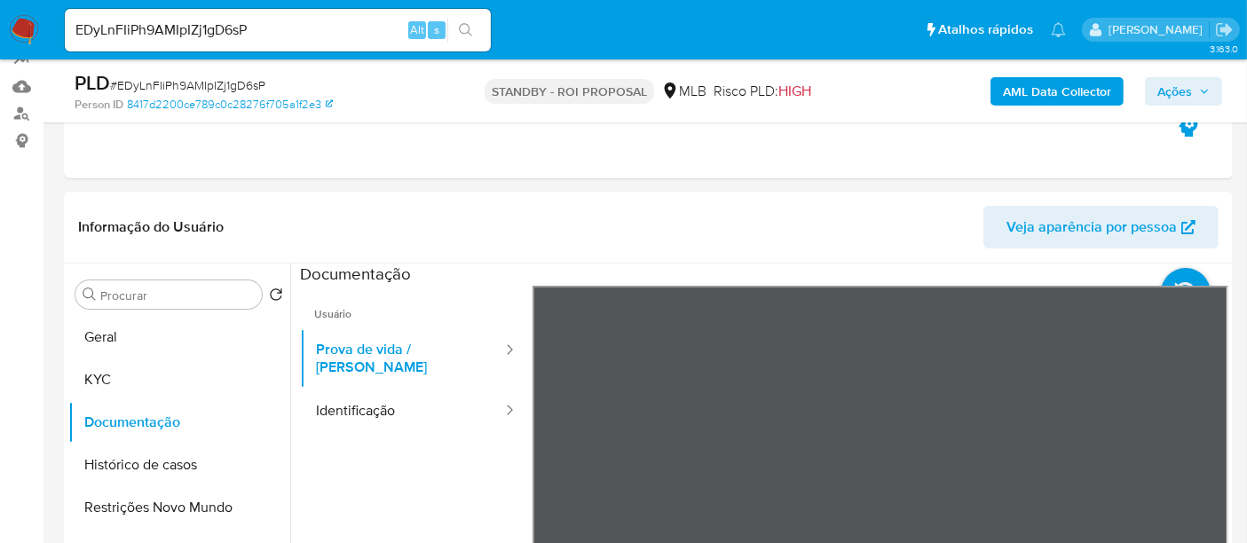
scroll to position [272, 0]
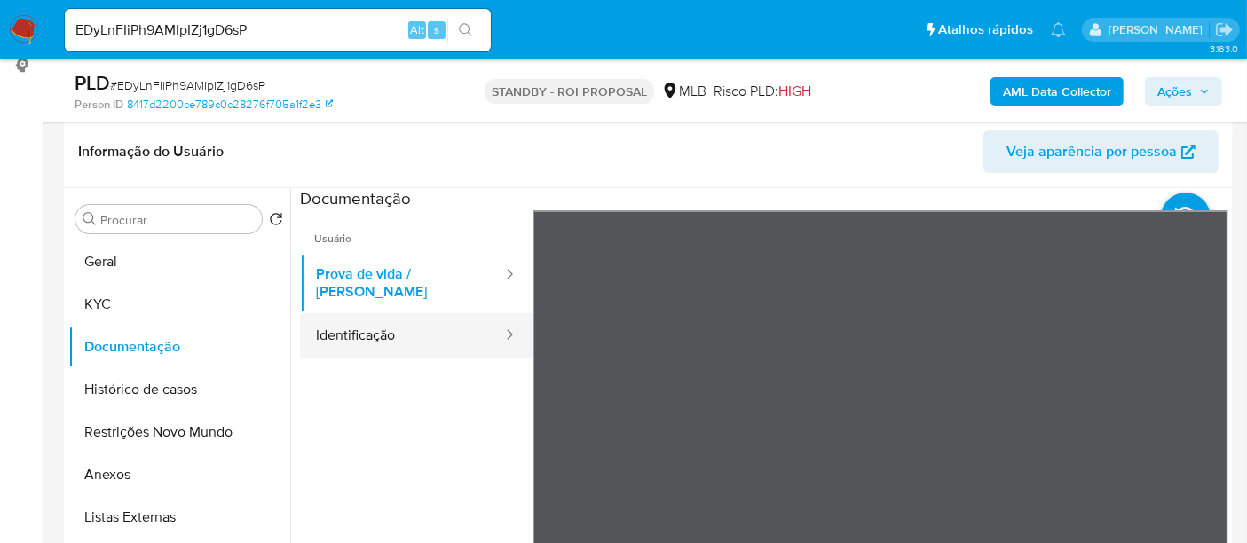
click at [364, 330] on button "Identificação" at bounding box center [402, 335] width 204 height 45
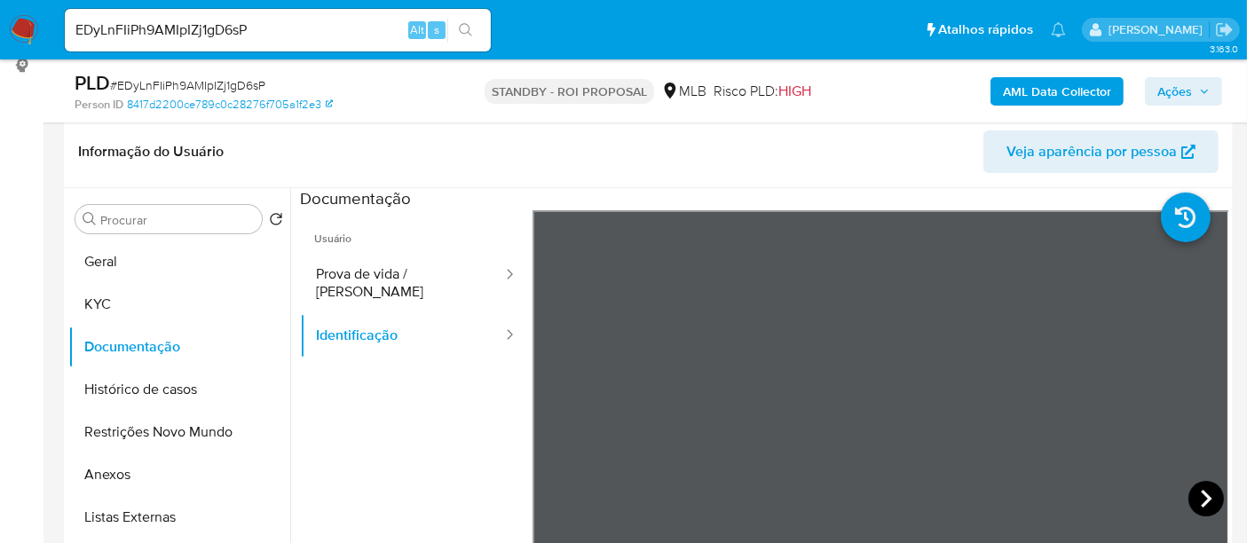
click at [1198, 497] on icon at bounding box center [1205, 498] width 35 height 35
click at [554, 489] on icon at bounding box center [554, 498] width 35 height 35
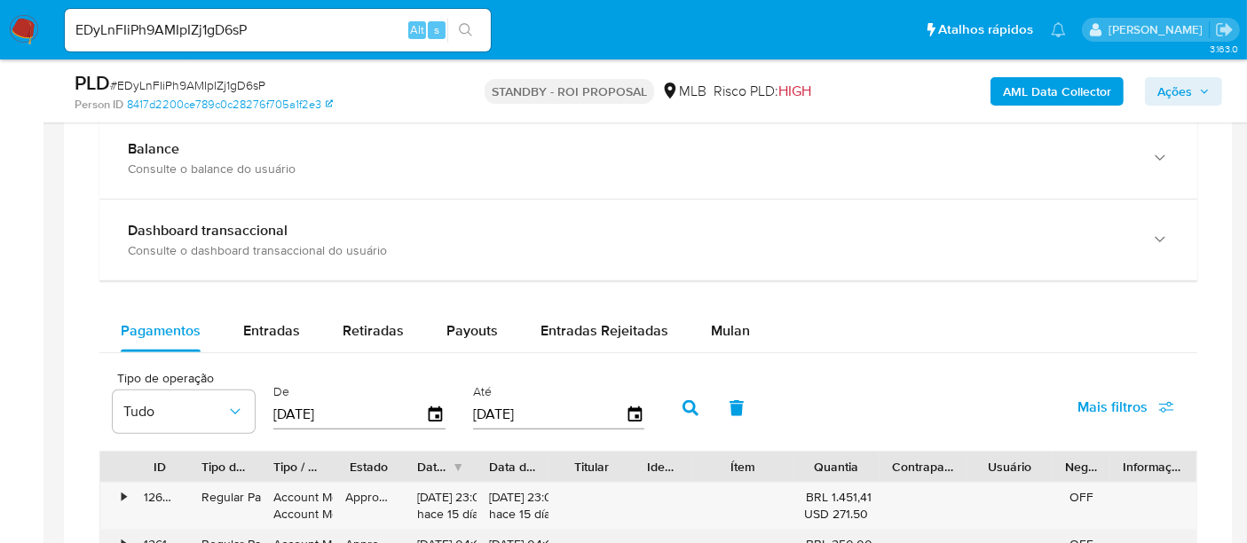
scroll to position [1258, 0]
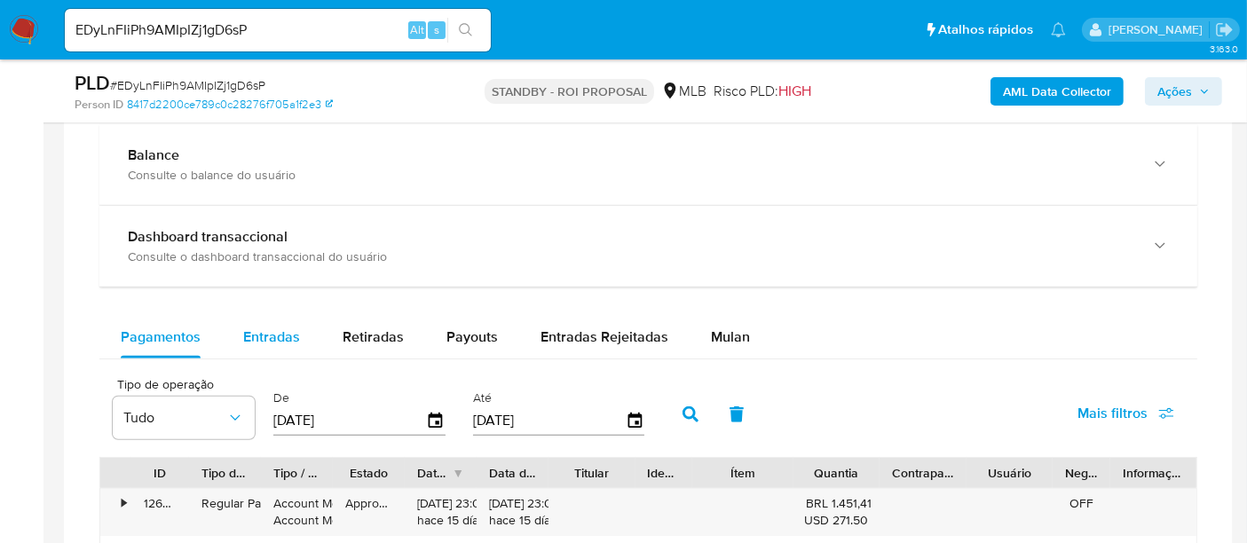
click at [266, 340] on span "Entradas" at bounding box center [271, 337] width 57 height 20
select select "10"
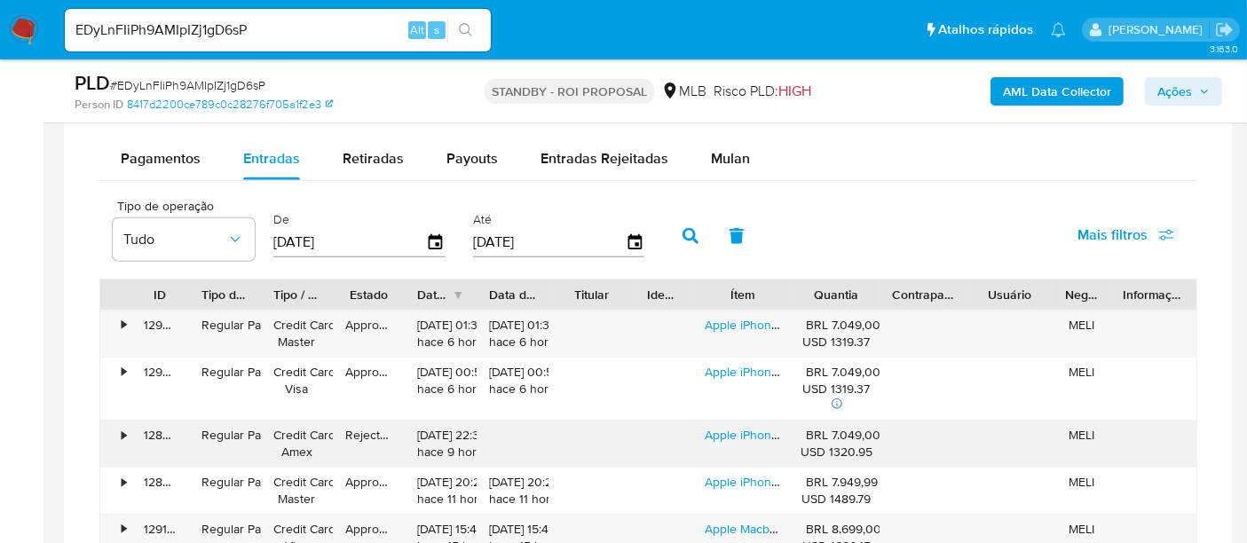
scroll to position [1455, 0]
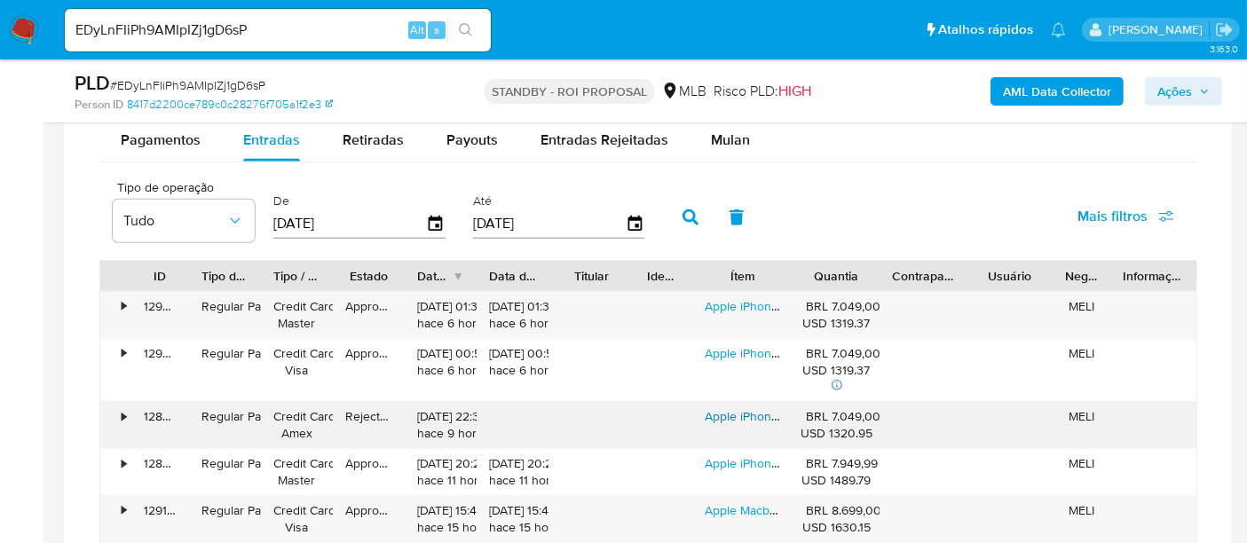
click at [755, 415] on link "Apple iPhone 16 Pro (128 Gb) - Titânio Natural" at bounding box center [829, 416] width 248 height 18
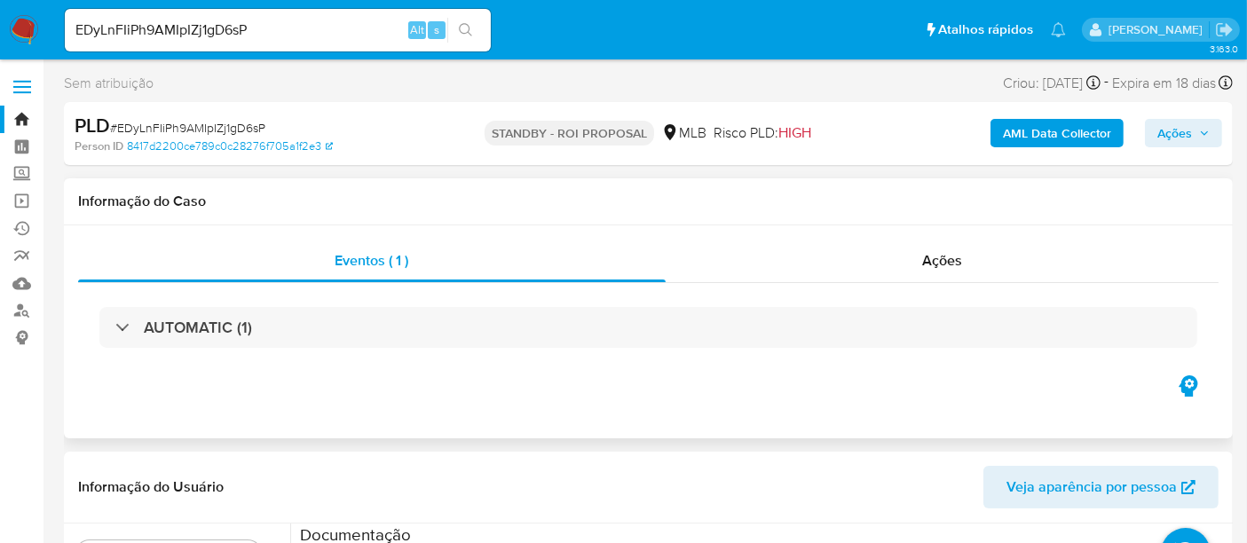
scroll to position [295, 0]
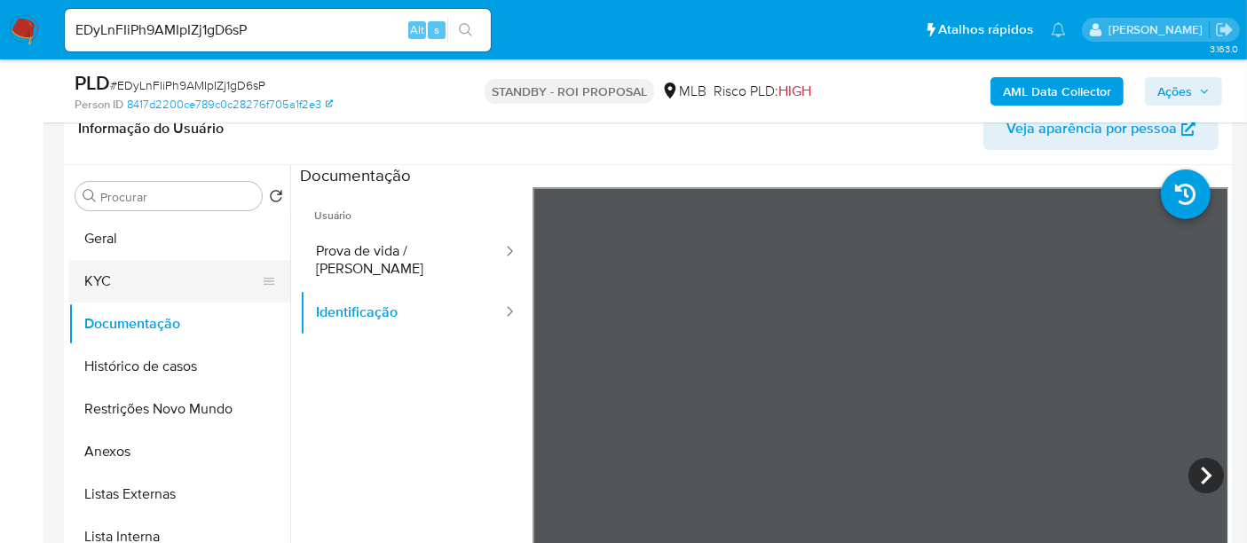
drag, startPoint x: 110, startPoint y: 280, endPoint x: 232, endPoint y: 282, distance: 122.5
click at [110, 282] on button "KYC" at bounding box center [172, 281] width 208 height 43
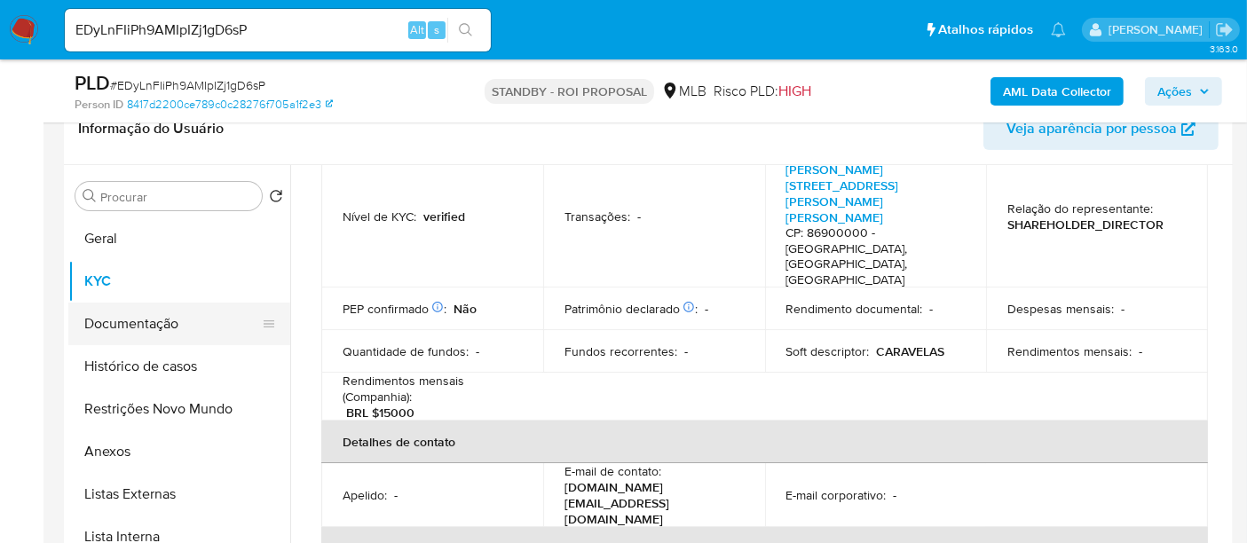
click at [123, 329] on button "Documentação" at bounding box center [172, 324] width 208 height 43
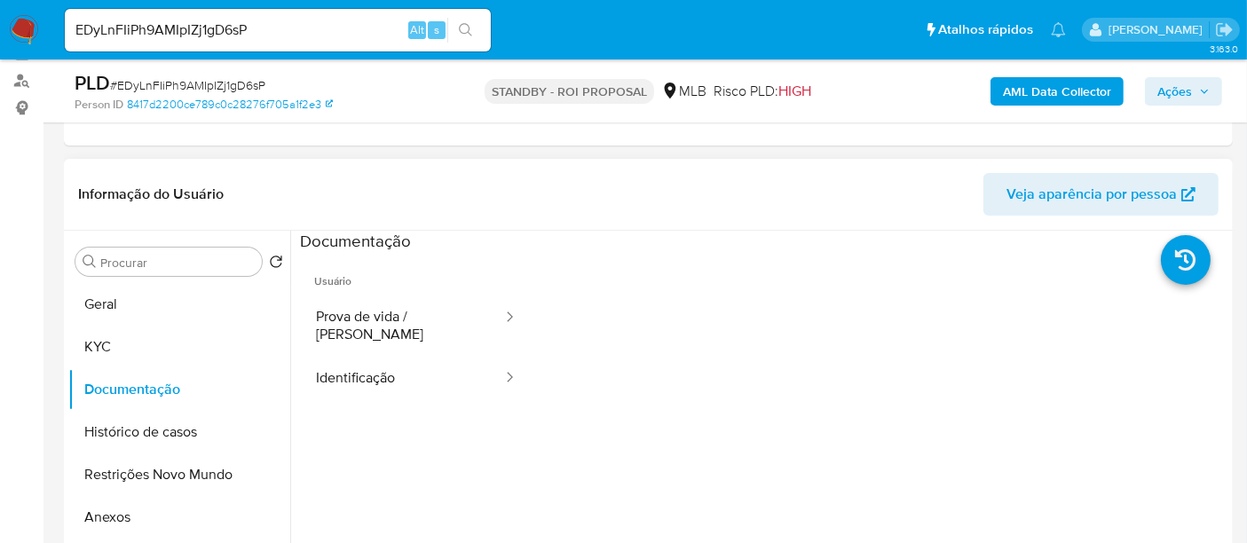
scroll to position [98, 0]
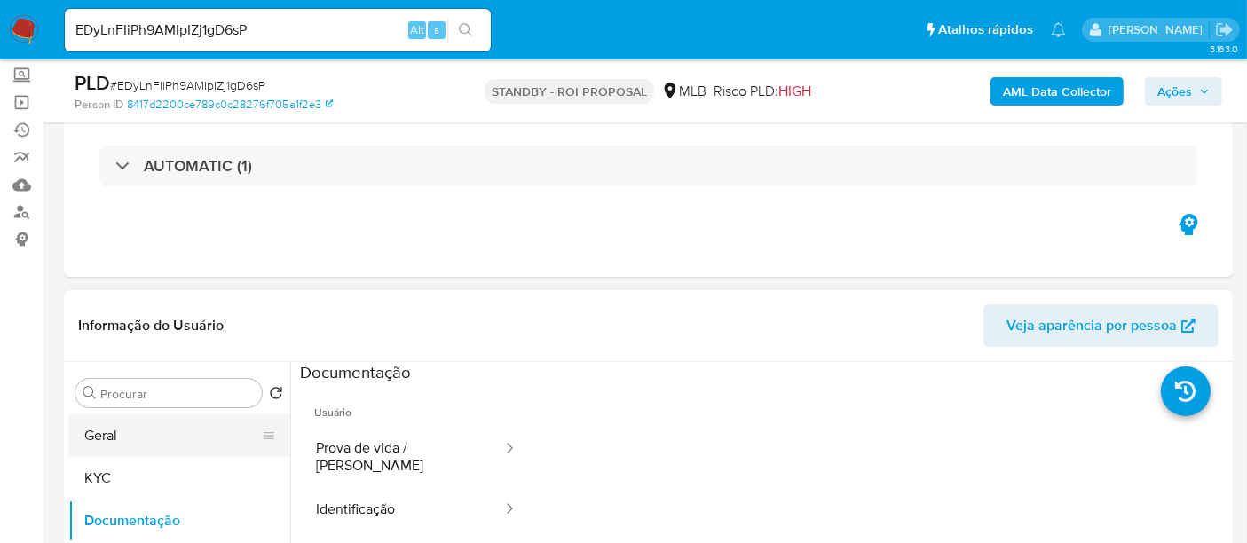
click at [103, 429] on button "Geral" at bounding box center [172, 435] width 208 height 43
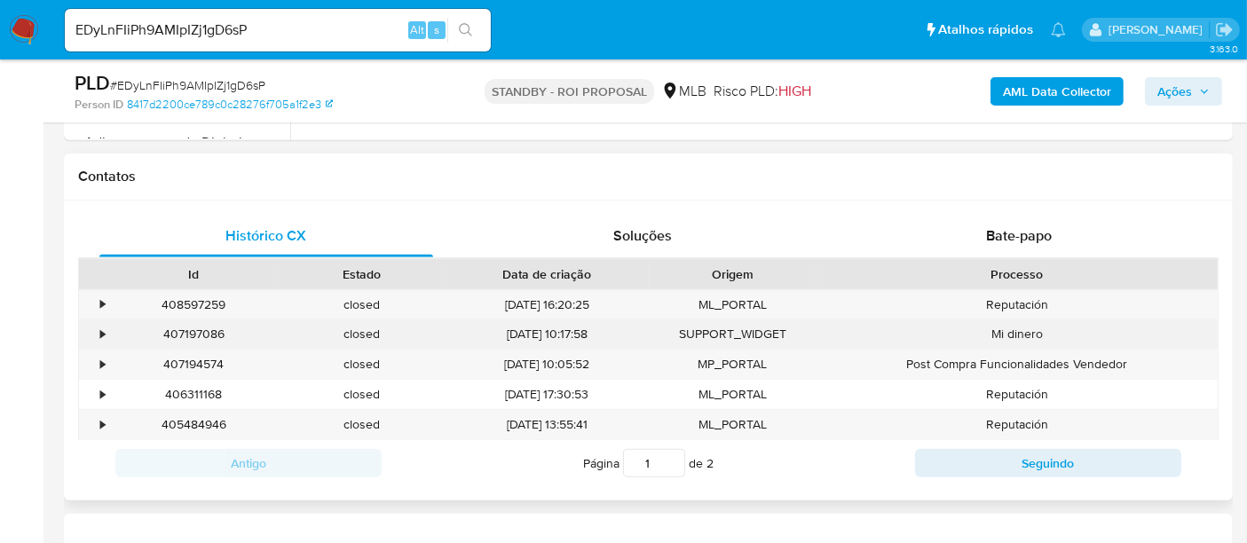
scroll to position [788, 0]
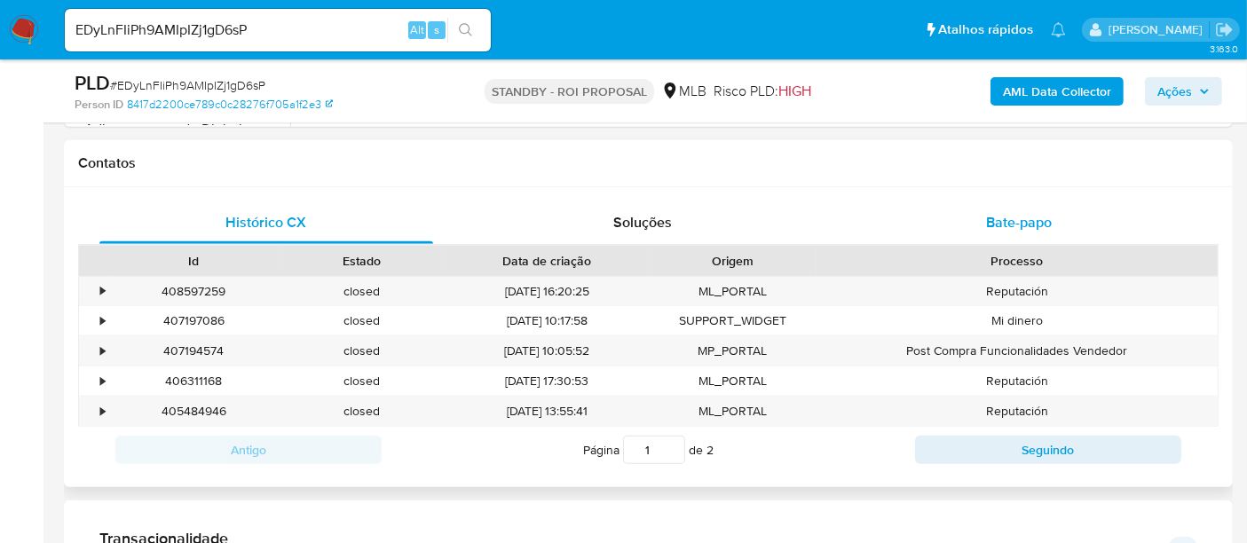
click at [1020, 219] on span "Bate-papo" at bounding box center [1019, 222] width 66 height 20
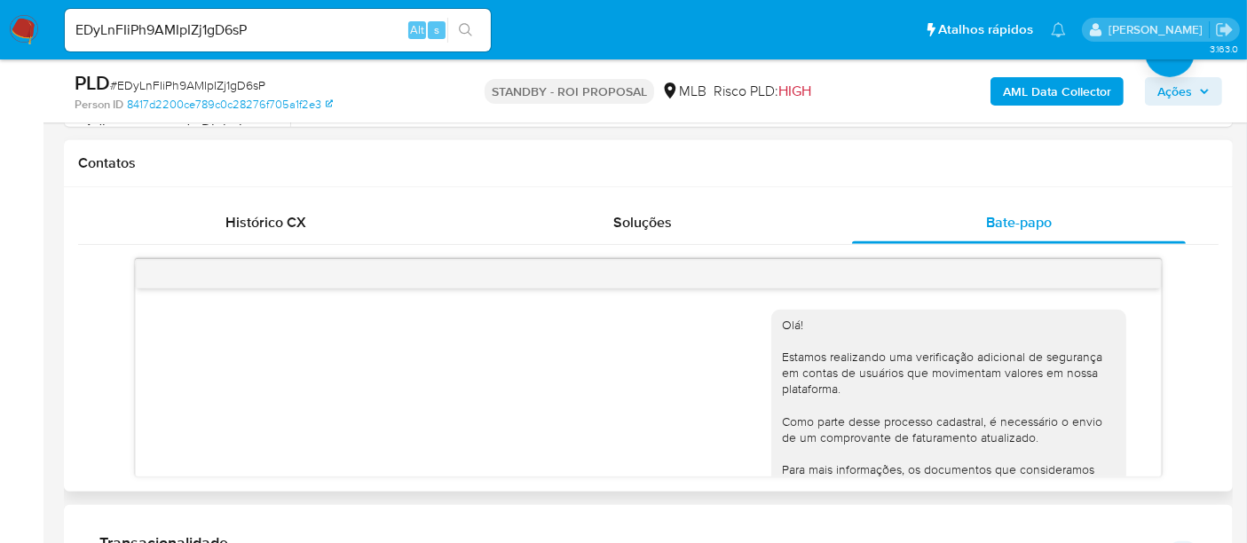
scroll to position [480, 0]
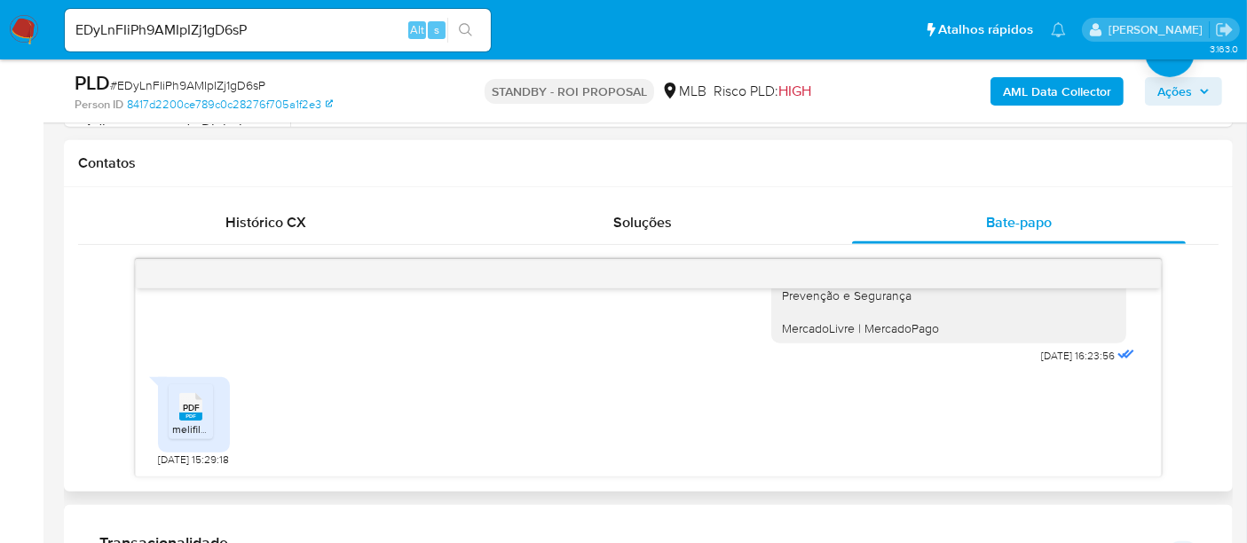
click at [193, 413] on rect at bounding box center [190, 417] width 23 height 8
drag, startPoint x: 296, startPoint y: 36, endPoint x: 0, endPoint y: -4, distance: 299.2
paste input "85dlc6Iknr2rW8akbJ2izUHc"
type input "85dlc6Iknr2rW8akbJ2izUHc"
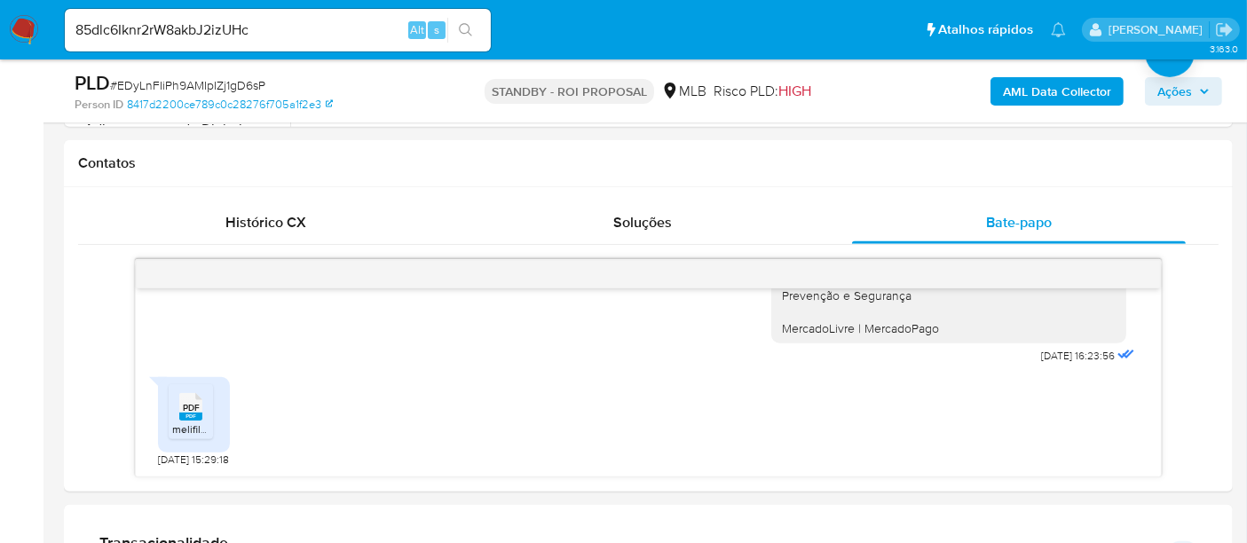
click at [459, 25] on icon "search-icon" at bounding box center [466, 30] width 14 height 14
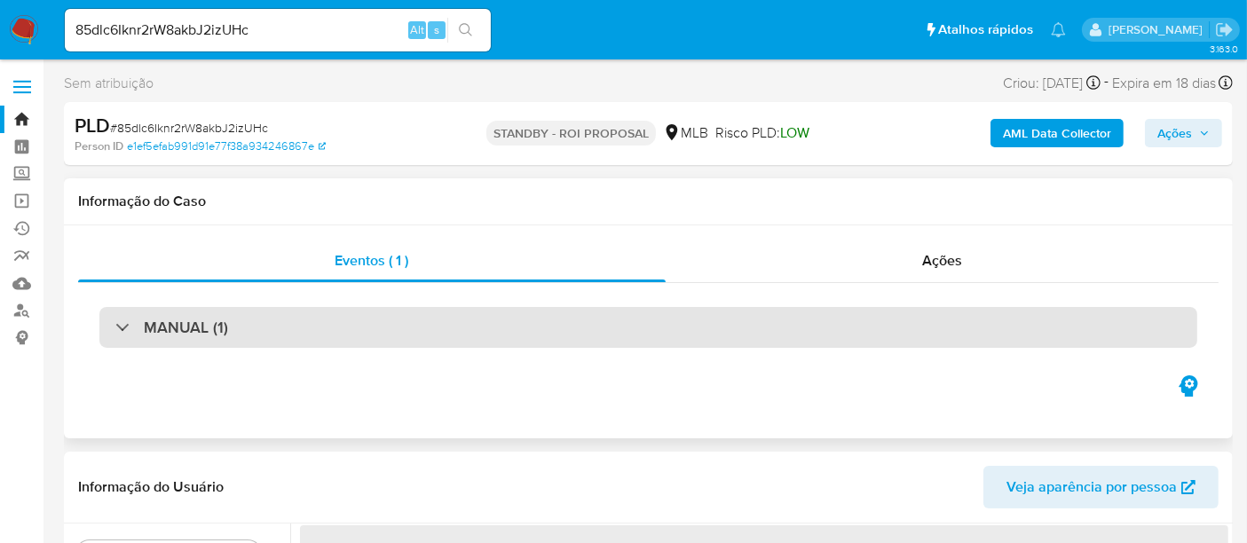
select select "10"
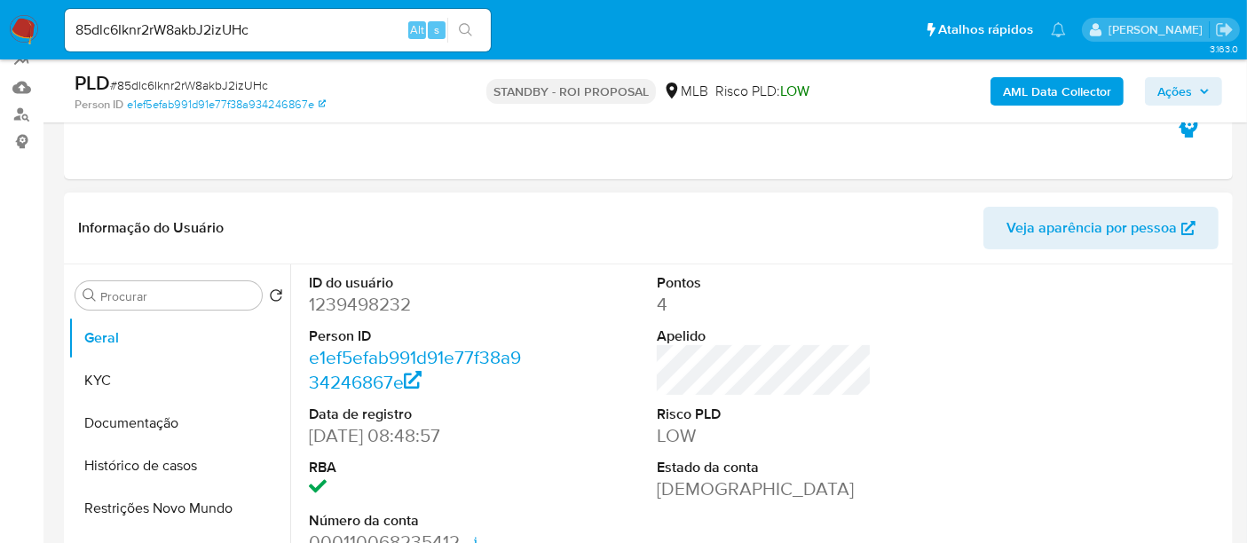
scroll to position [197, 0]
drag, startPoint x: 144, startPoint y: 383, endPoint x: 159, endPoint y: 382, distance: 15.1
click at [144, 383] on button "KYC" at bounding box center [172, 379] width 208 height 43
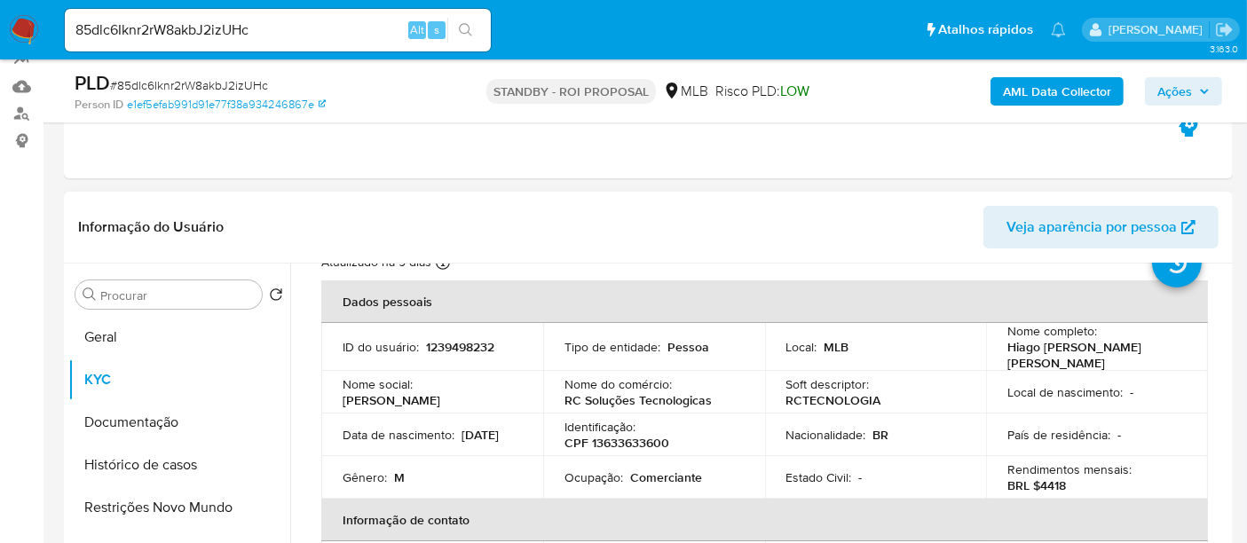
scroll to position [98, 0]
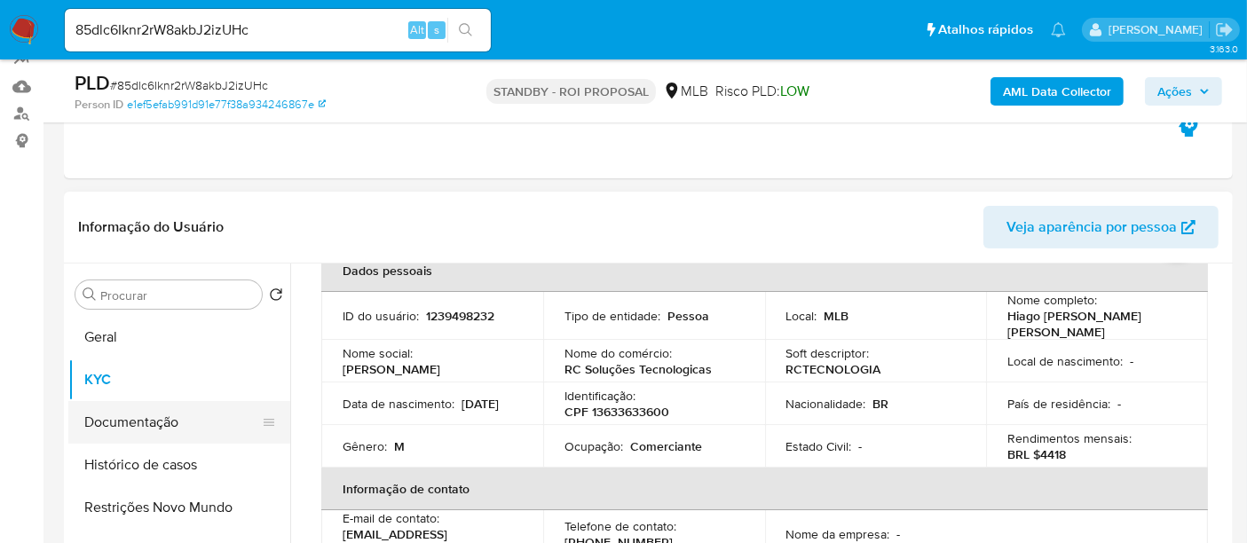
drag, startPoint x: 146, startPoint y: 435, endPoint x: 174, endPoint y: 427, distance: 29.5
click at [146, 435] on button "Documentação" at bounding box center [172, 422] width 208 height 43
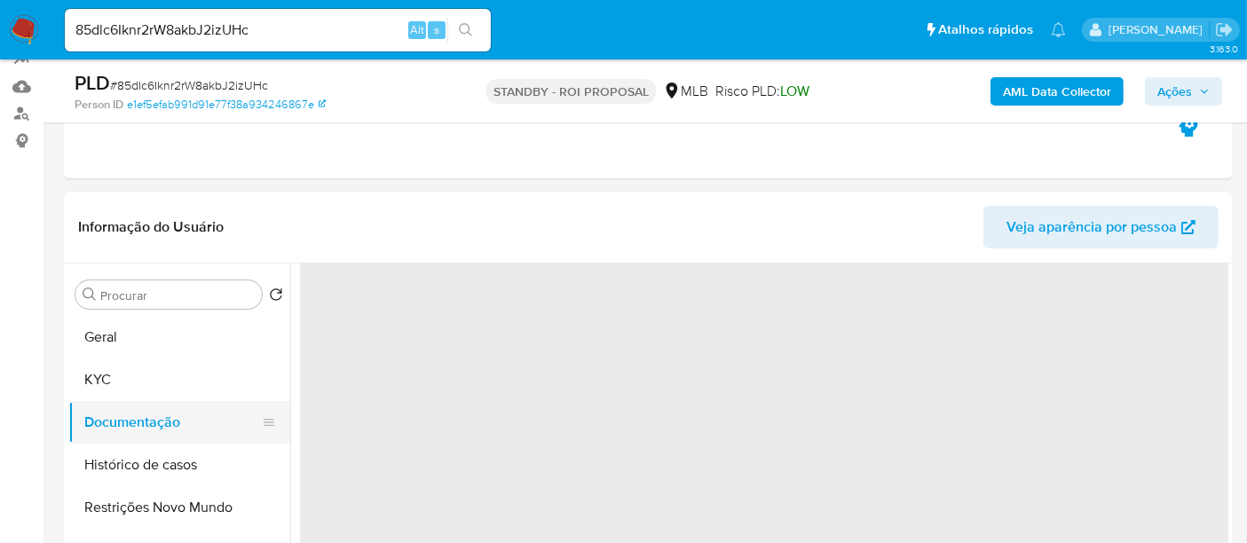
scroll to position [0, 0]
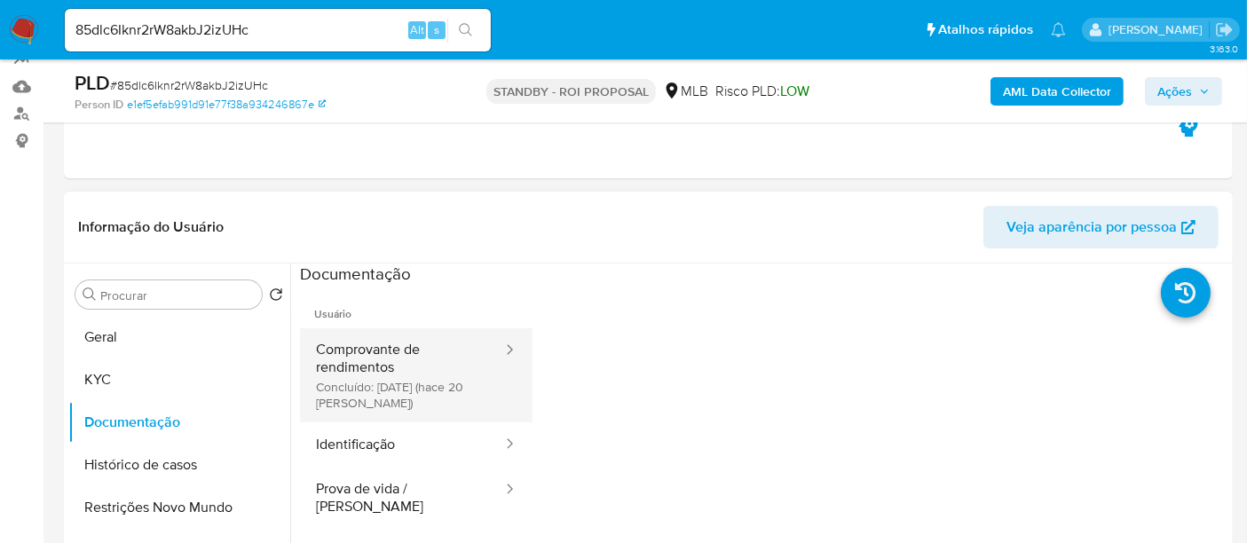
click at [398, 356] on button "Comprovante de rendimentos Concluído: 19/09/2025 (hace 20 días)" at bounding box center [402, 375] width 204 height 94
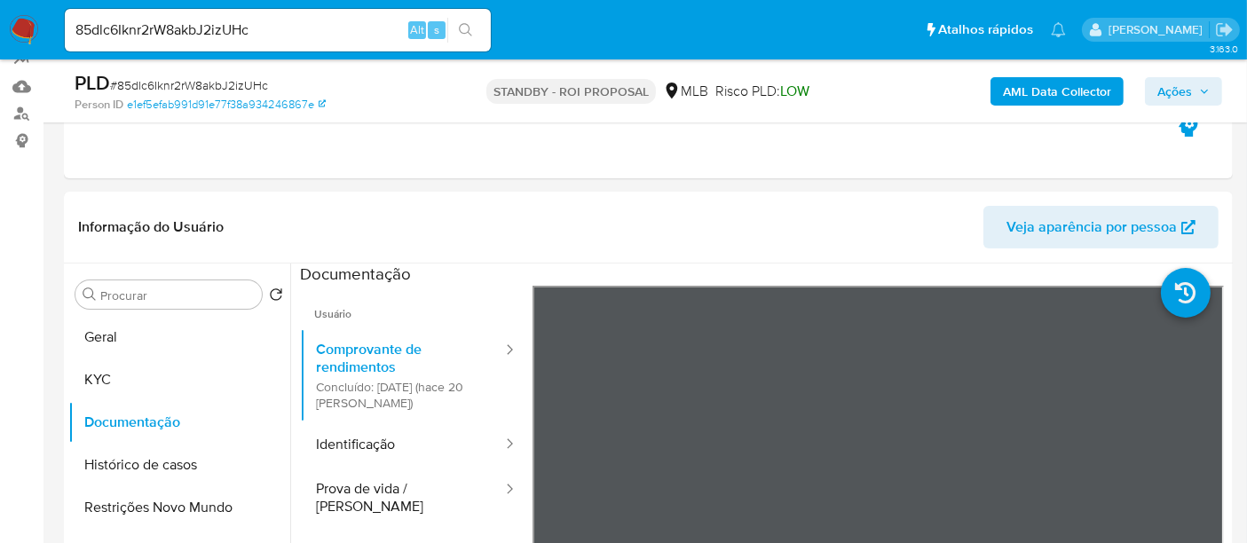
scroll to position [358, 0]
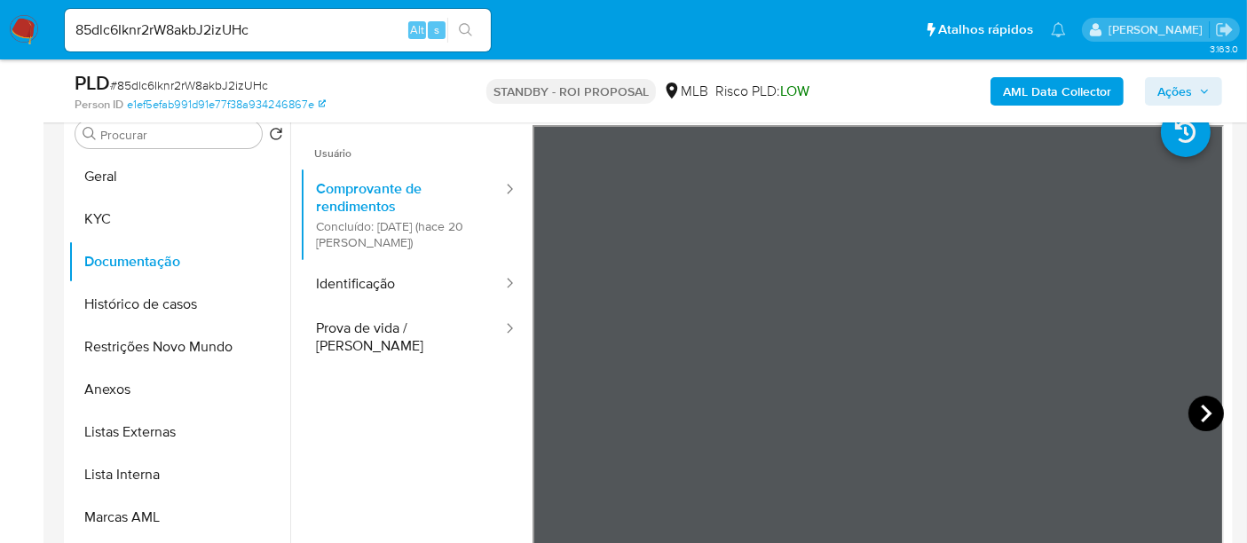
click at [1199, 412] on icon at bounding box center [1205, 413] width 35 height 35
click at [374, 280] on button "Identificação" at bounding box center [402, 284] width 204 height 45
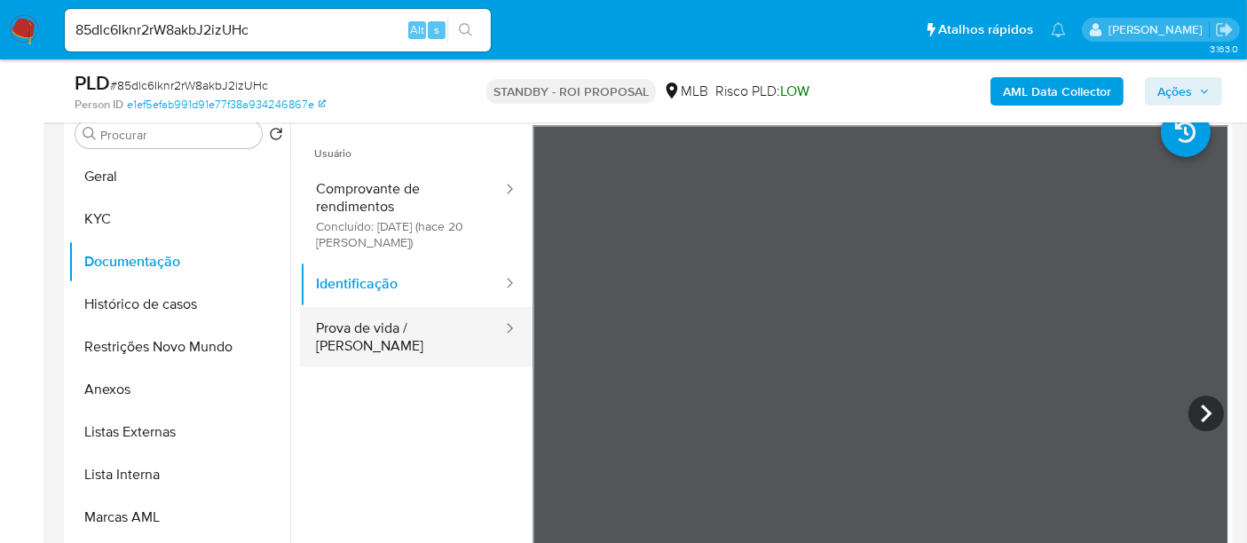
click at [370, 334] on button "Prova de vida / Selfie" at bounding box center [402, 337] width 204 height 60
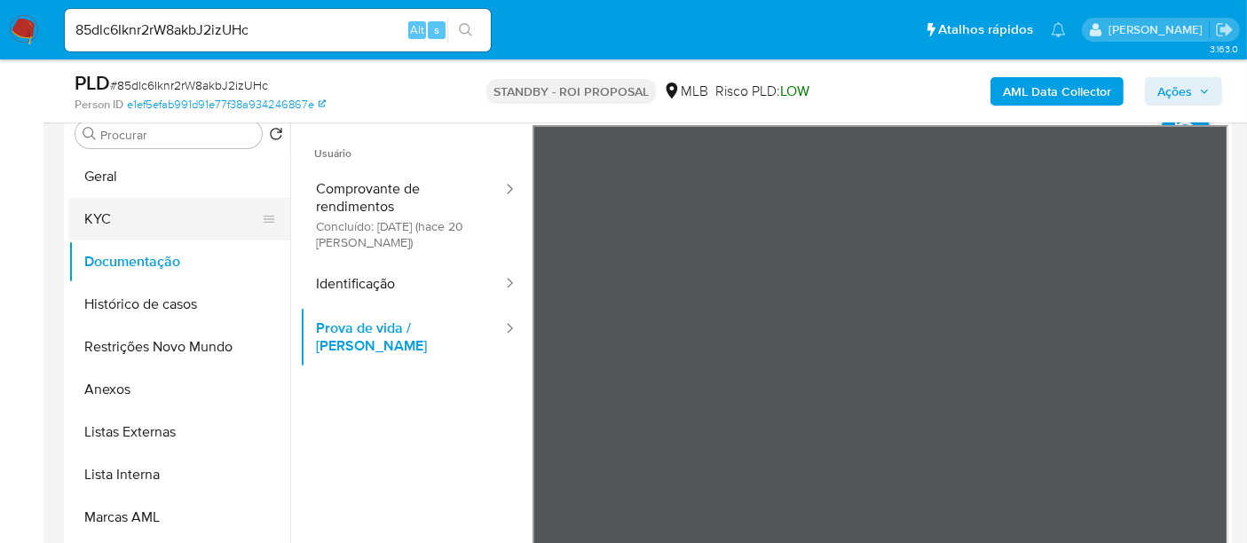
click at [102, 203] on button "KYC" at bounding box center [172, 219] width 208 height 43
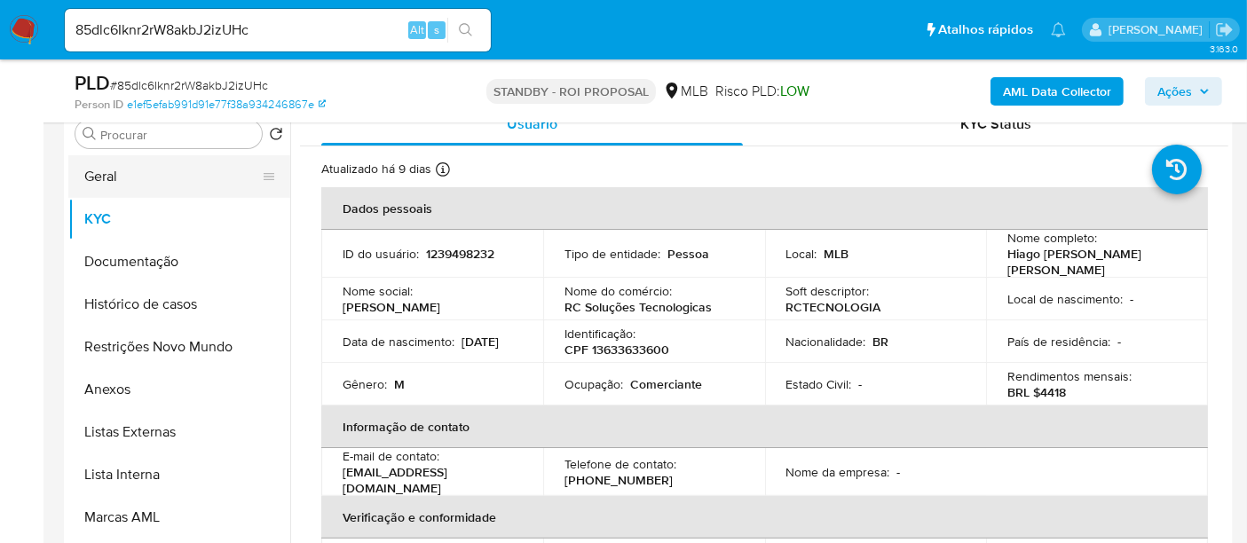
click at [127, 177] on button "Geral" at bounding box center [172, 176] width 208 height 43
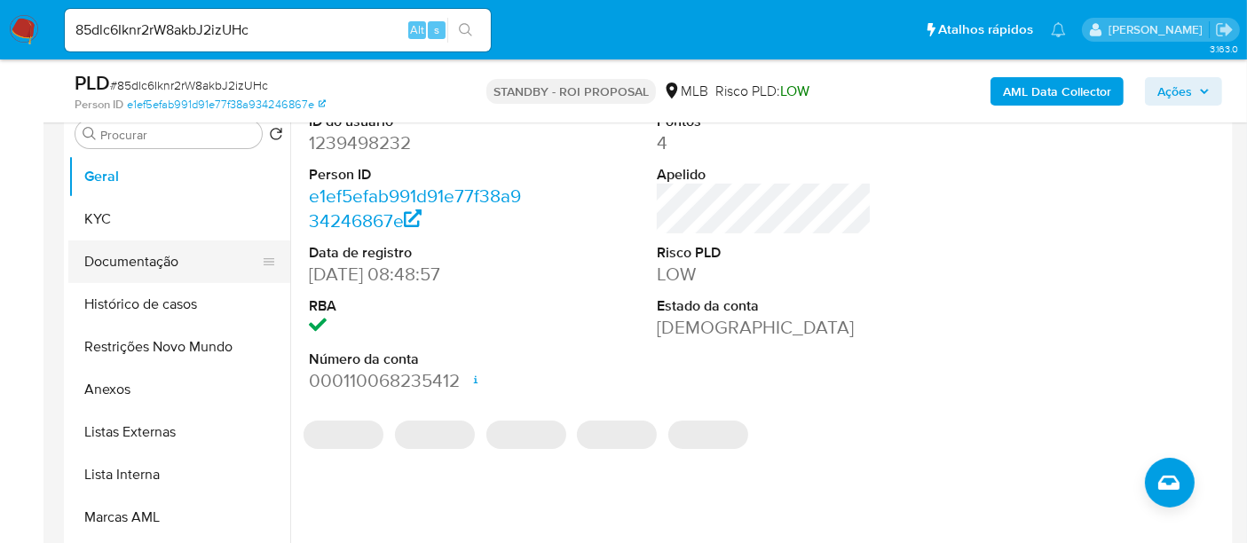
click at [150, 259] on button "Documentação" at bounding box center [172, 261] width 208 height 43
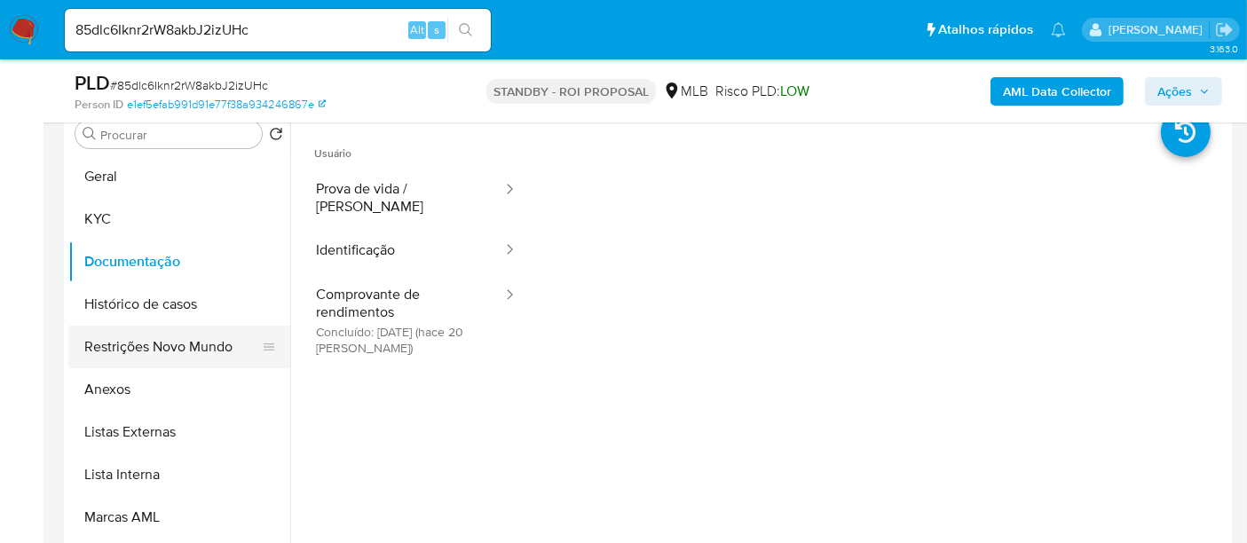
click at [142, 347] on button "Restrições Novo Mundo" at bounding box center [172, 347] width 208 height 43
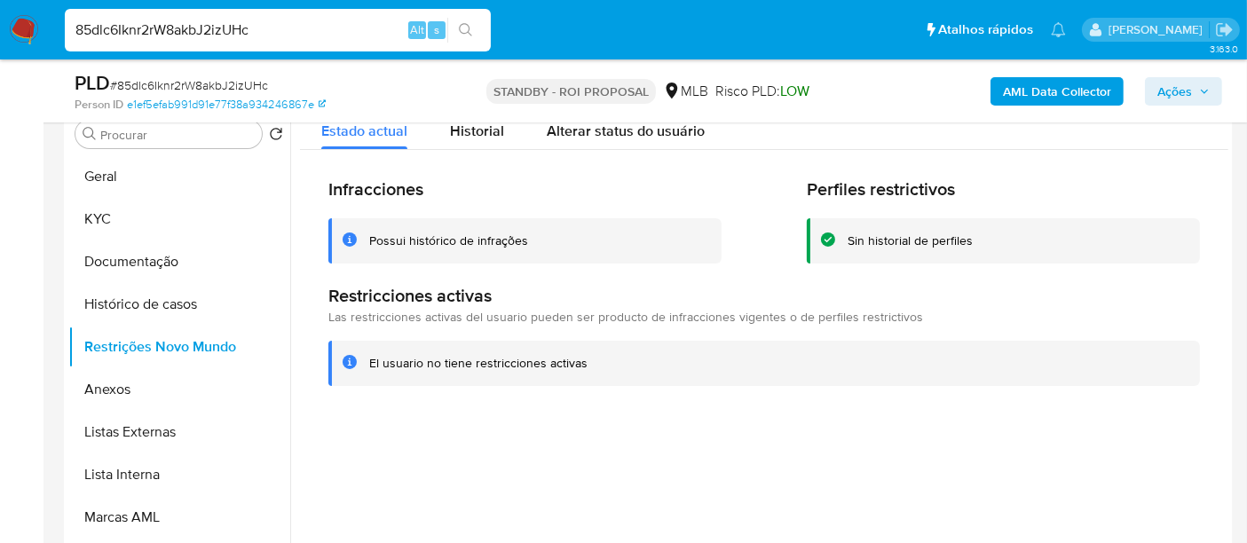
drag, startPoint x: 286, startPoint y: 31, endPoint x: 0, endPoint y: 37, distance: 285.8
click at [0, 37] on nav "Pausado Ver notificaciones 85dlc6Iknr2rW8akbJ2izUHc Alt s Atalhos rápidos Presi…" at bounding box center [623, 29] width 1247 height 59
paste input "alGvcmzUZwuUUvxD7212mDd5"
type input "alGvcmzUZwuUUvxD7212mDd5"
click at [468, 27] on icon "search-icon" at bounding box center [465, 29] width 13 height 13
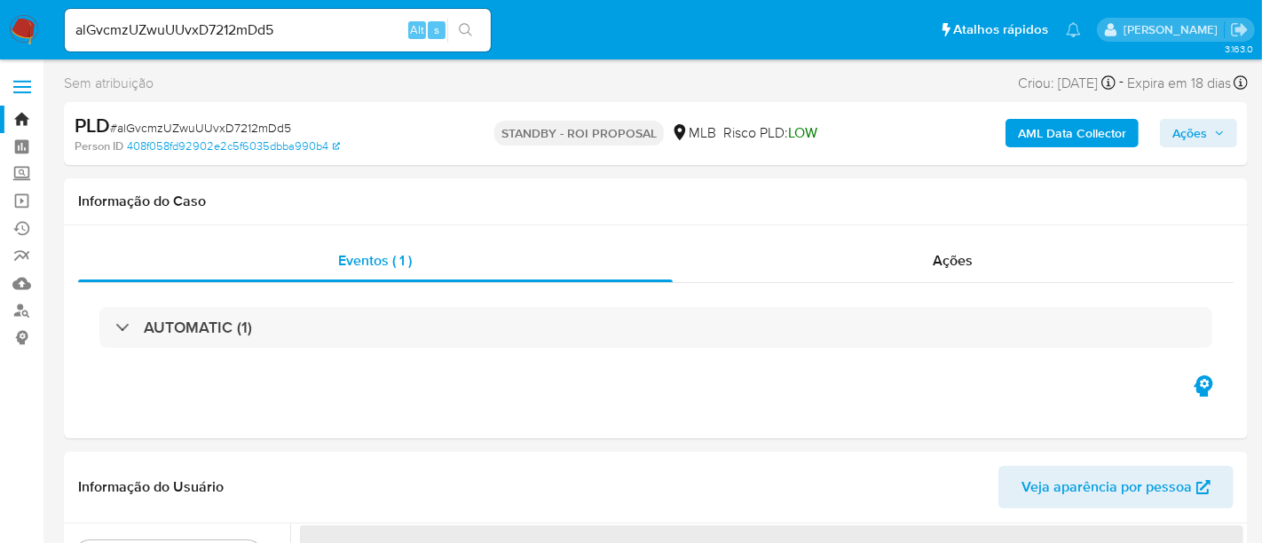
select select "10"
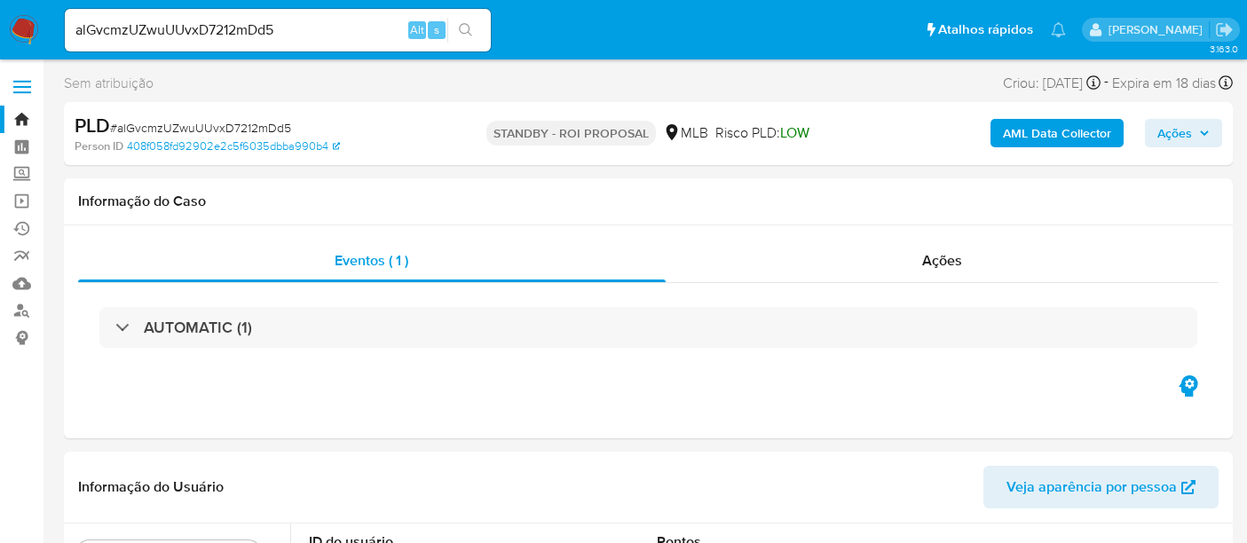
select select "10"
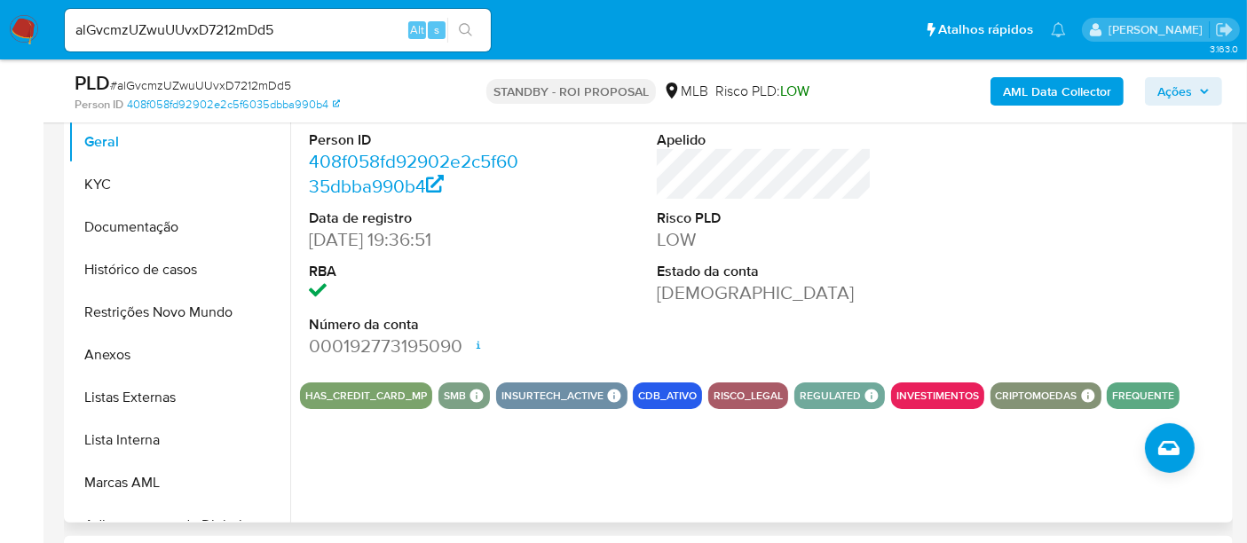
scroll to position [394, 0]
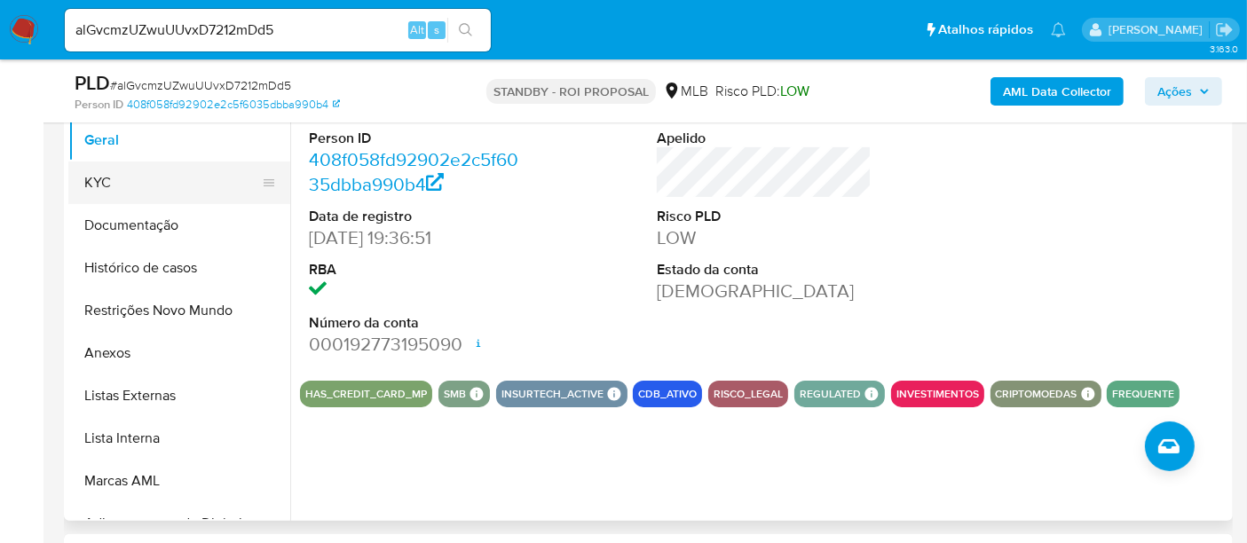
drag, startPoint x: 109, startPoint y: 176, endPoint x: 124, endPoint y: 176, distance: 15.1
click at [109, 176] on button "KYC" at bounding box center [172, 182] width 208 height 43
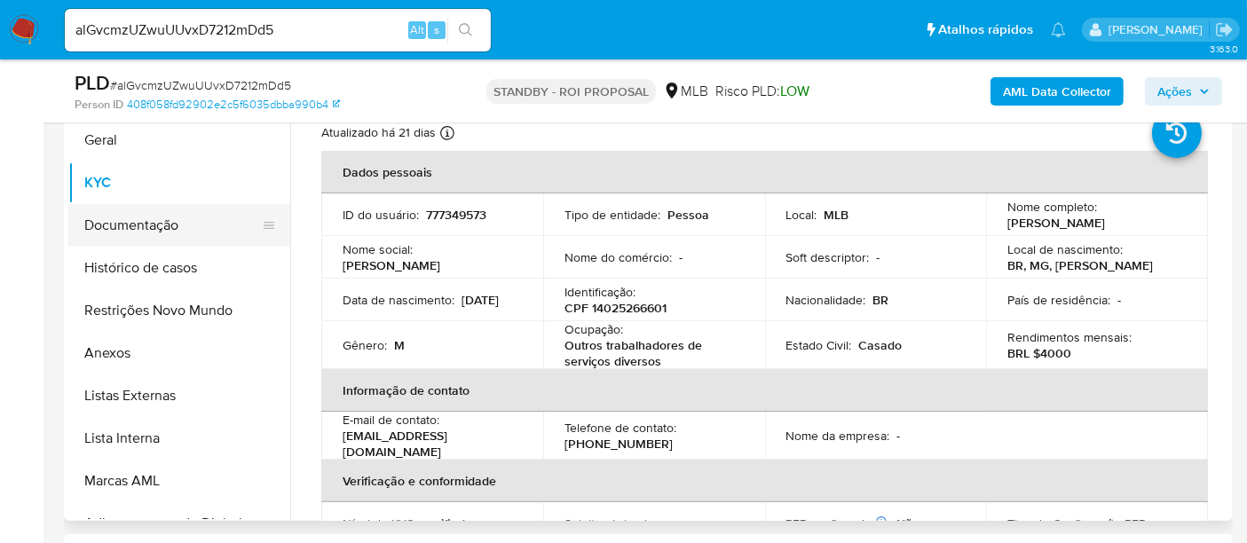
drag, startPoint x: 142, startPoint y: 229, endPoint x: 286, endPoint y: 224, distance: 143.8
click at [142, 229] on button "Documentação" at bounding box center [179, 225] width 222 height 43
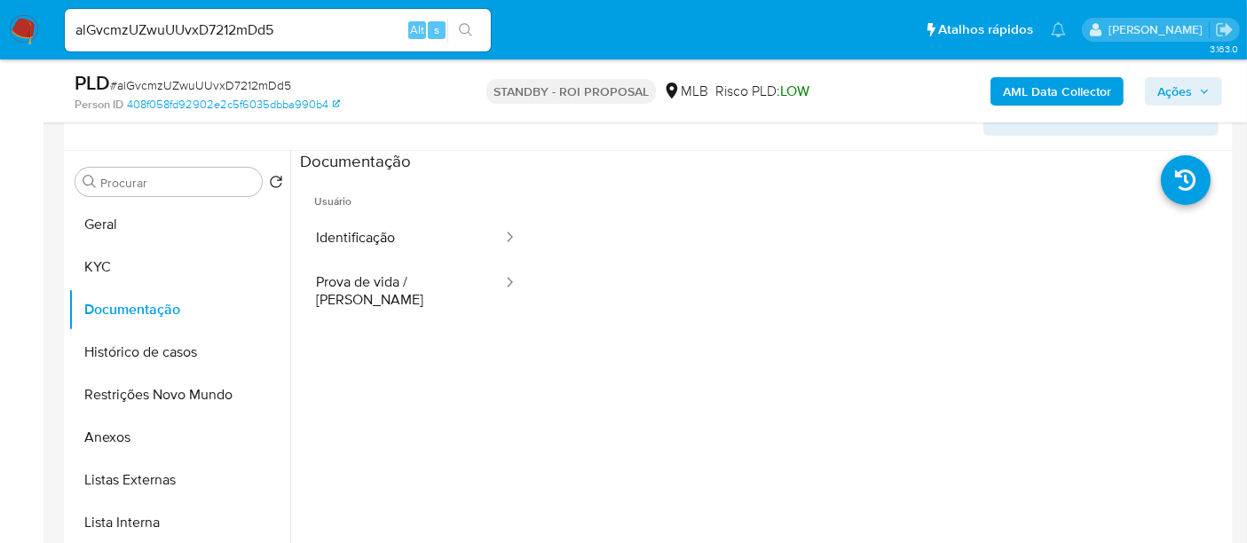
scroll to position [197, 0]
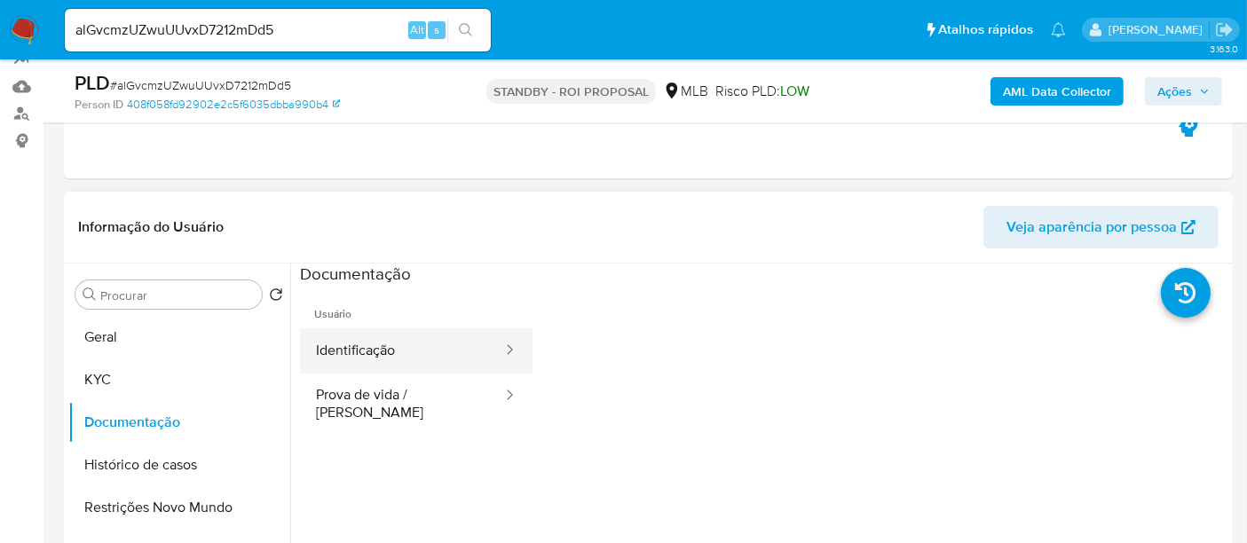
drag, startPoint x: 382, startPoint y: 350, endPoint x: 489, endPoint y: 350, distance: 107.4
click at [386, 350] on button "Identificação" at bounding box center [402, 350] width 204 height 45
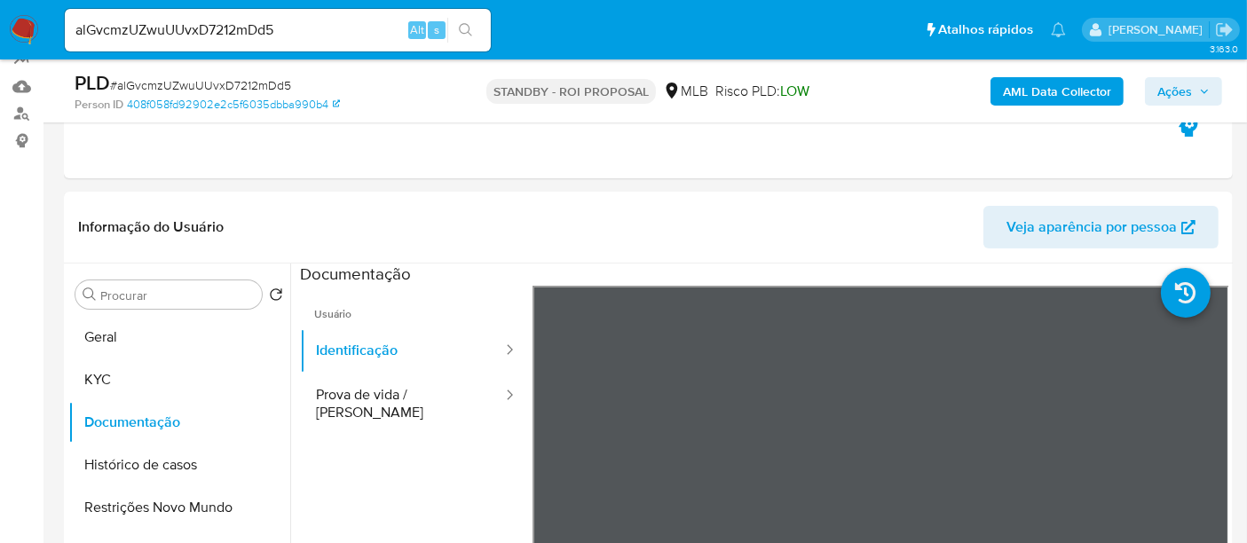
scroll to position [296, 0]
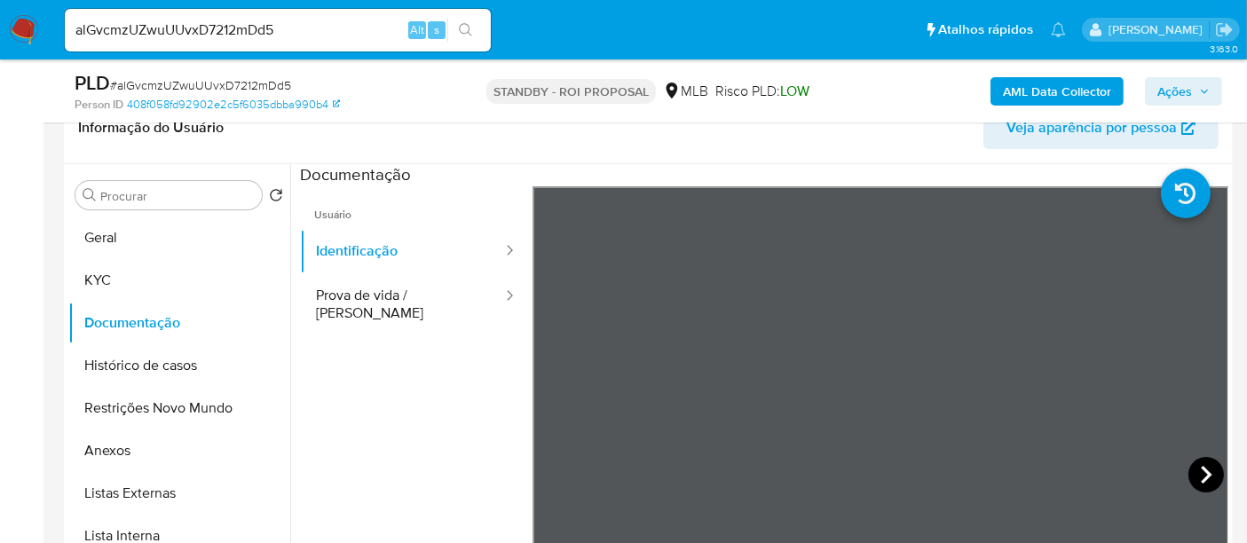
click at [1193, 466] on icon at bounding box center [1205, 474] width 35 height 35
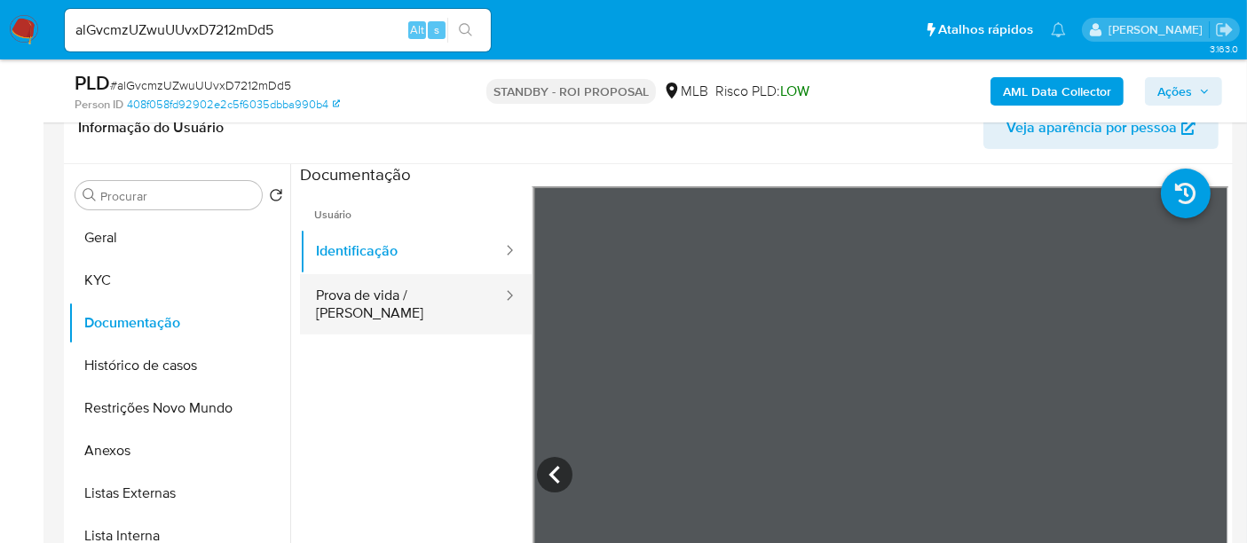
click at [397, 292] on button "Prova de vida / Selfie" at bounding box center [402, 304] width 204 height 60
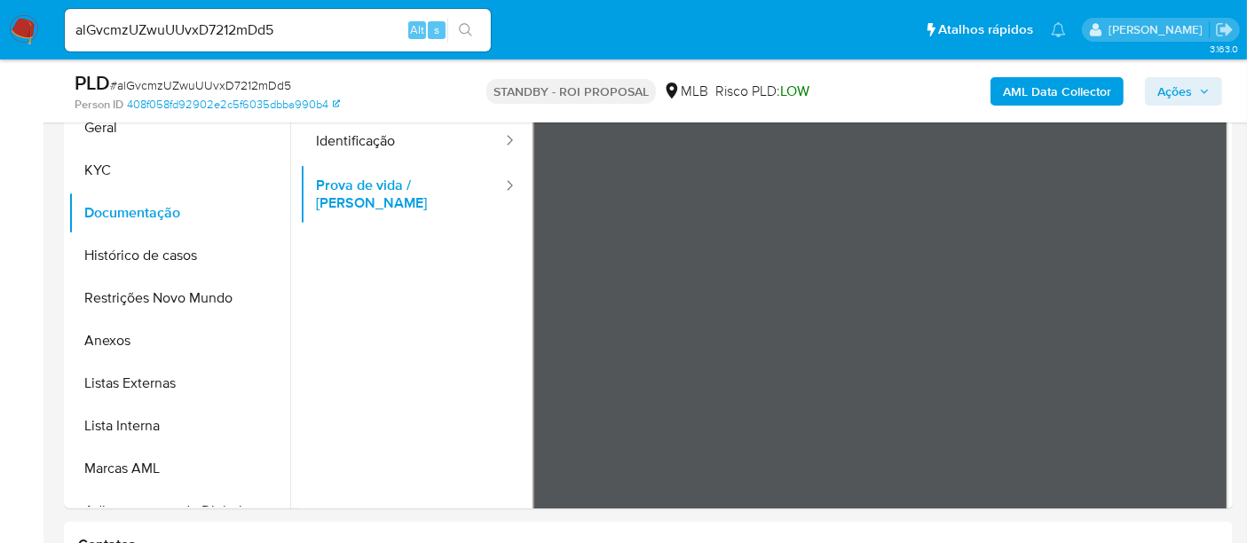
scroll to position [410, 0]
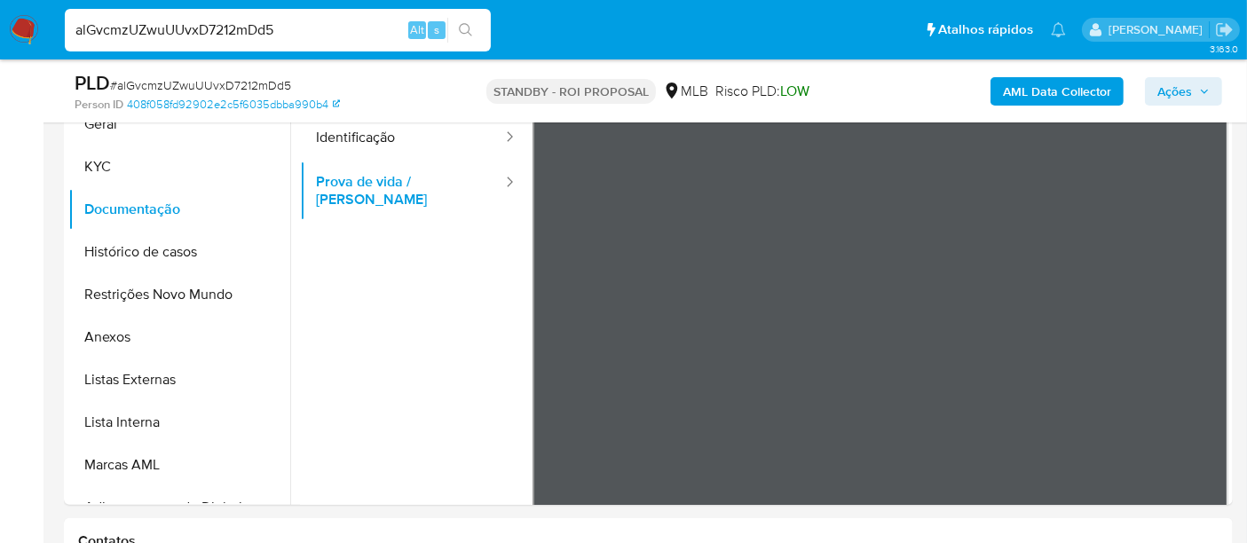
drag, startPoint x: 308, startPoint y: 22, endPoint x: 0, endPoint y: 64, distance: 310.7
paste input "g4sfTSxHE0lpTcXPECyogtsp"
type input "g4sfTSxHE0lpTcXPECyogtsp"
click at [467, 29] on icon "search-icon" at bounding box center [466, 30] width 14 height 14
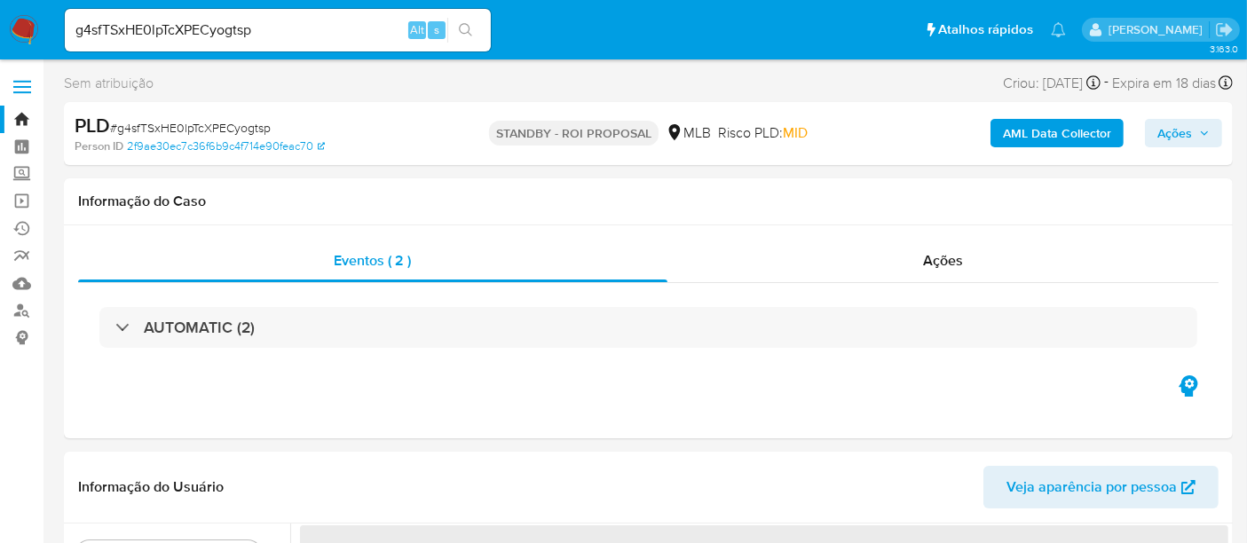
select select "10"
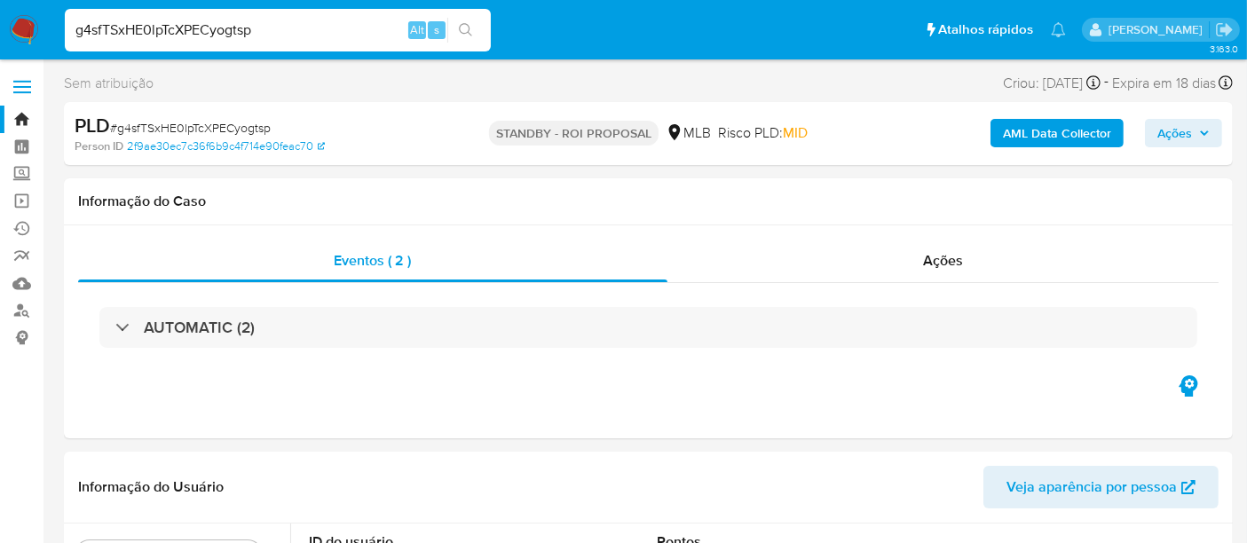
drag, startPoint x: 276, startPoint y: 28, endPoint x: 0, endPoint y: 34, distance: 276.0
click at [0, 34] on nav "Pausado Ver notificaciones g4sfTSxHE0lpTcXPECyogtsp Alt s Atalhos rápidos Presi…" at bounding box center [623, 29] width 1247 height 59
click at [468, 23] on icon "search-icon" at bounding box center [466, 30] width 14 height 14
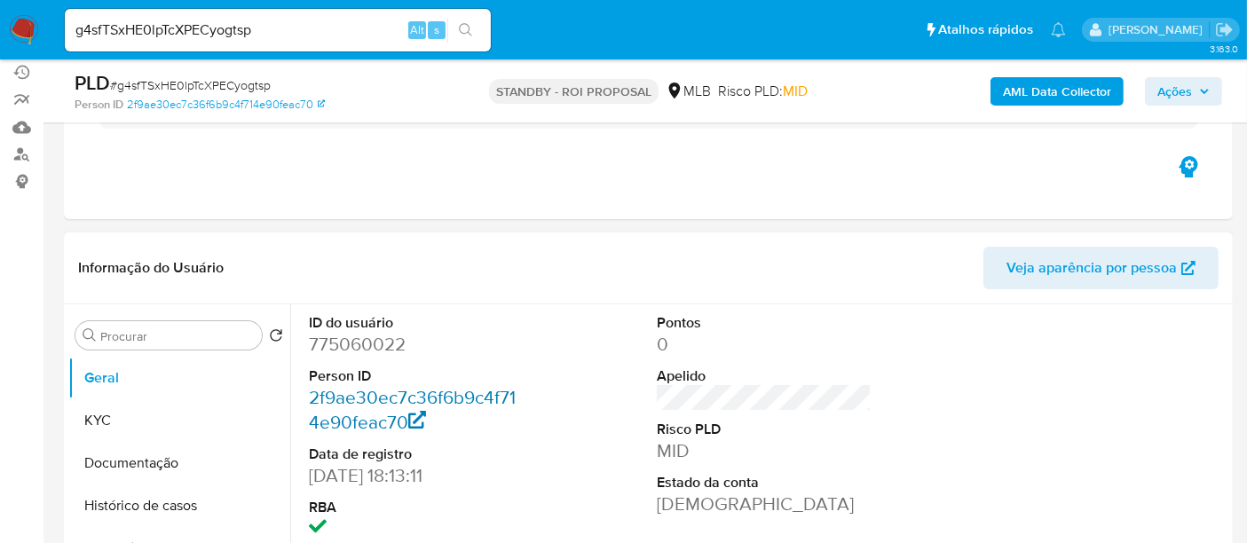
scroll to position [295, 0]
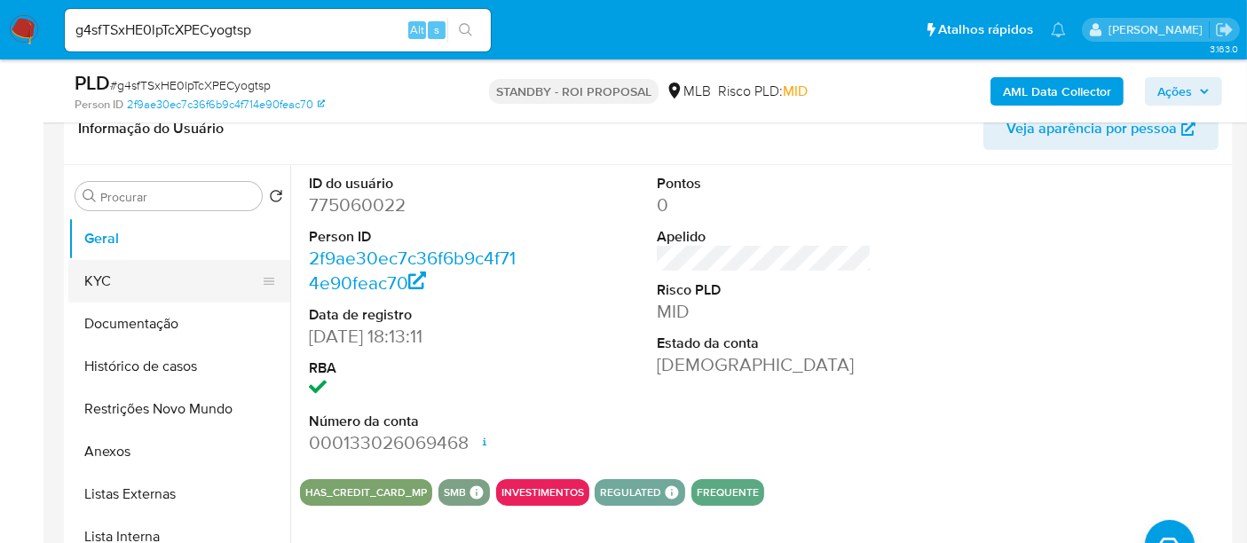
click at [108, 277] on button "KYC" at bounding box center [172, 281] width 208 height 43
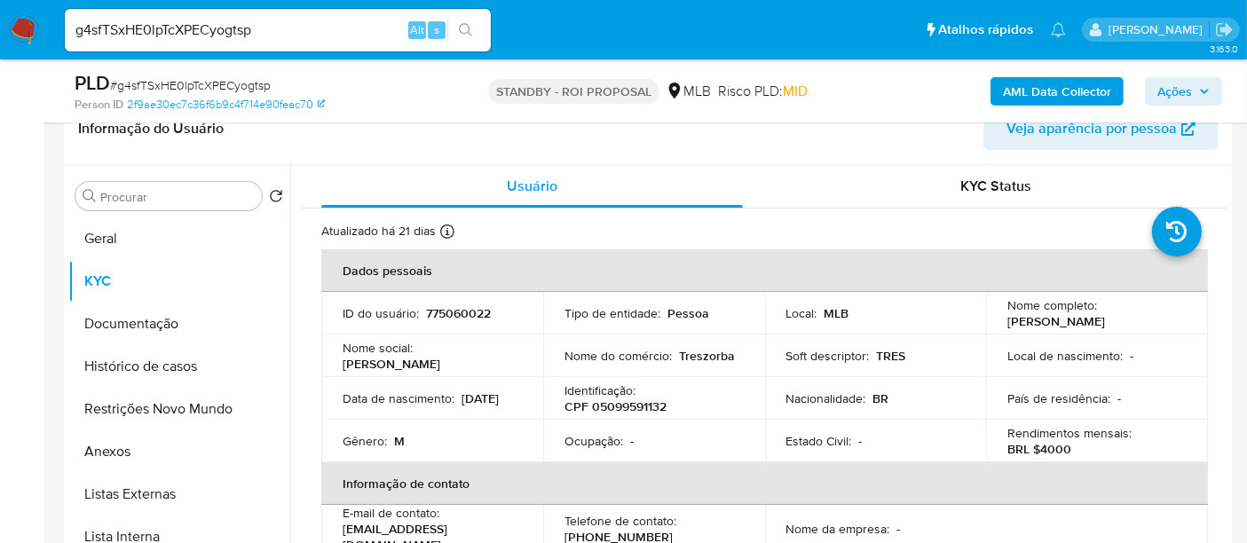
drag, startPoint x: 342, startPoint y: 407, endPoint x: 405, endPoint y: 407, distance: 63.9
click at [405, 407] on td "Data de nascimento : 11/02/2003" at bounding box center [432, 398] width 222 height 43
copy p "11/02/2003"
click at [122, 323] on button "Documentação" at bounding box center [172, 324] width 208 height 43
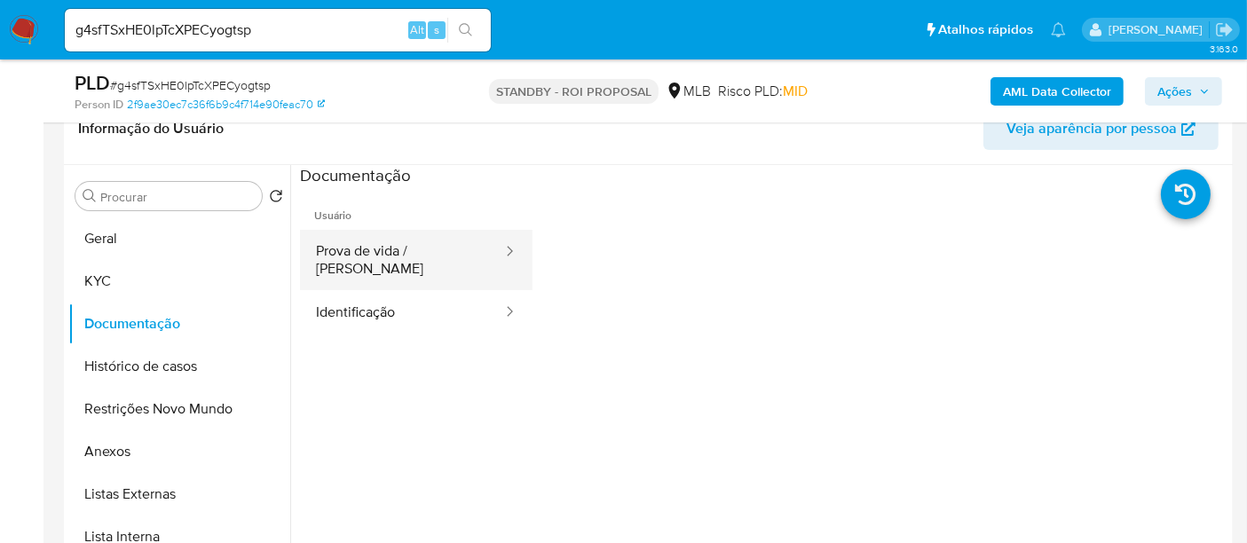
click at [413, 247] on button "Prova de vida / Selfie" at bounding box center [402, 260] width 204 height 60
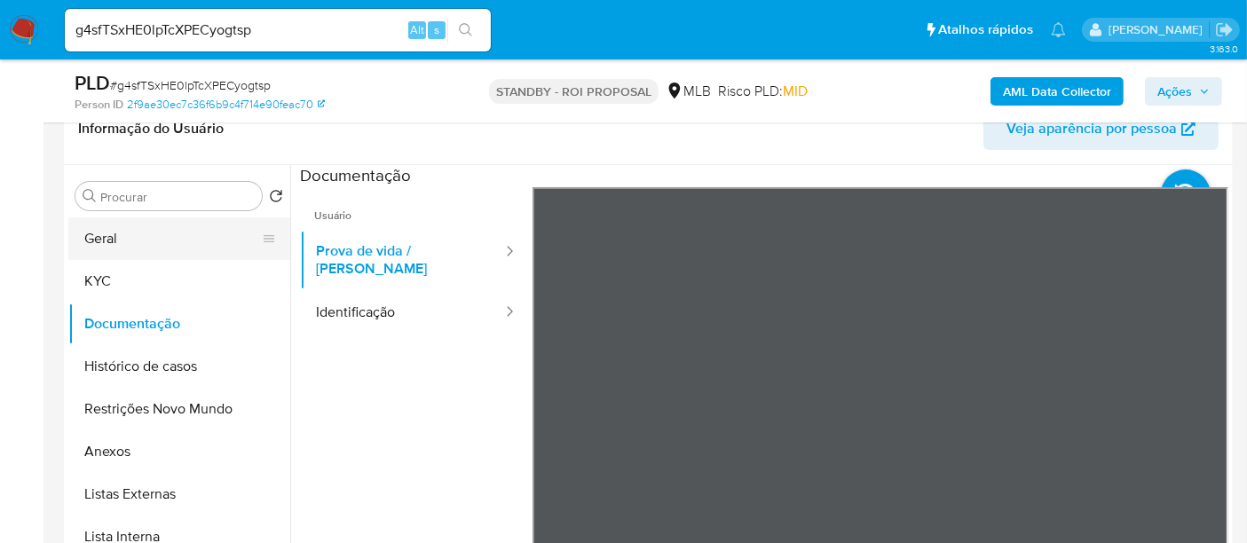
click at [97, 232] on button "Geral" at bounding box center [172, 238] width 208 height 43
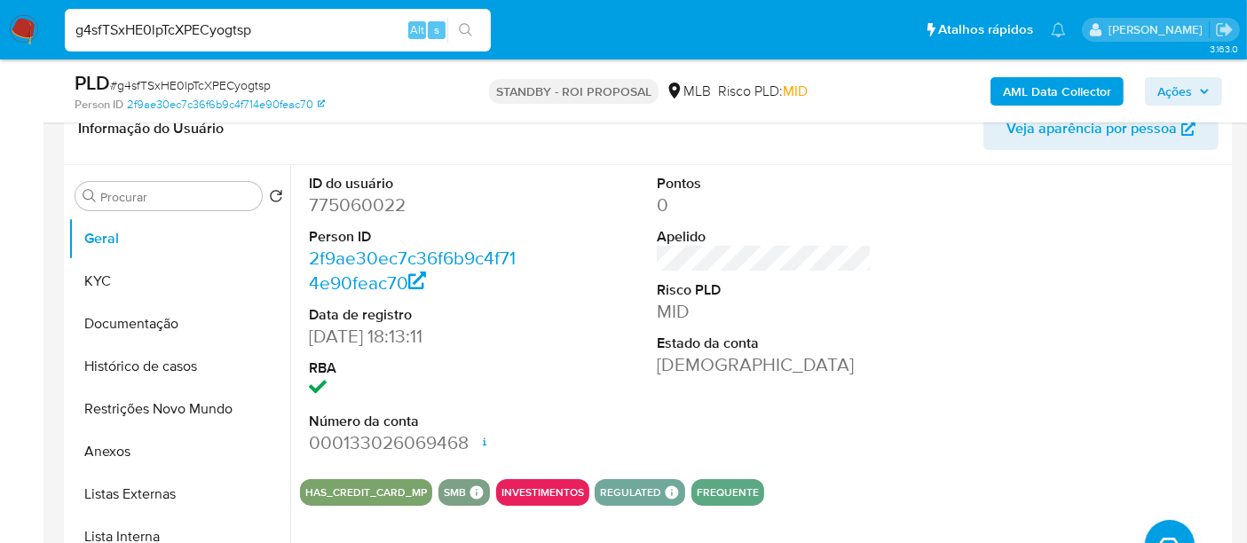
drag, startPoint x: 288, startPoint y: 29, endPoint x: 0, endPoint y: 45, distance: 288.8
click at [0, 45] on nav "Pausado Ver notificaciones g4sfTSxHE0lpTcXPECyogtsp Alt s Atalhos rápidos Presi…" at bounding box center [623, 29] width 1247 height 59
paste input "MelNPkEkxDmcyhL7AmtG7vWA"
type input "MelNPkEkxDmcyhL7AmtG7vWA"
click at [468, 24] on icon "search-icon" at bounding box center [465, 29] width 13 height 13
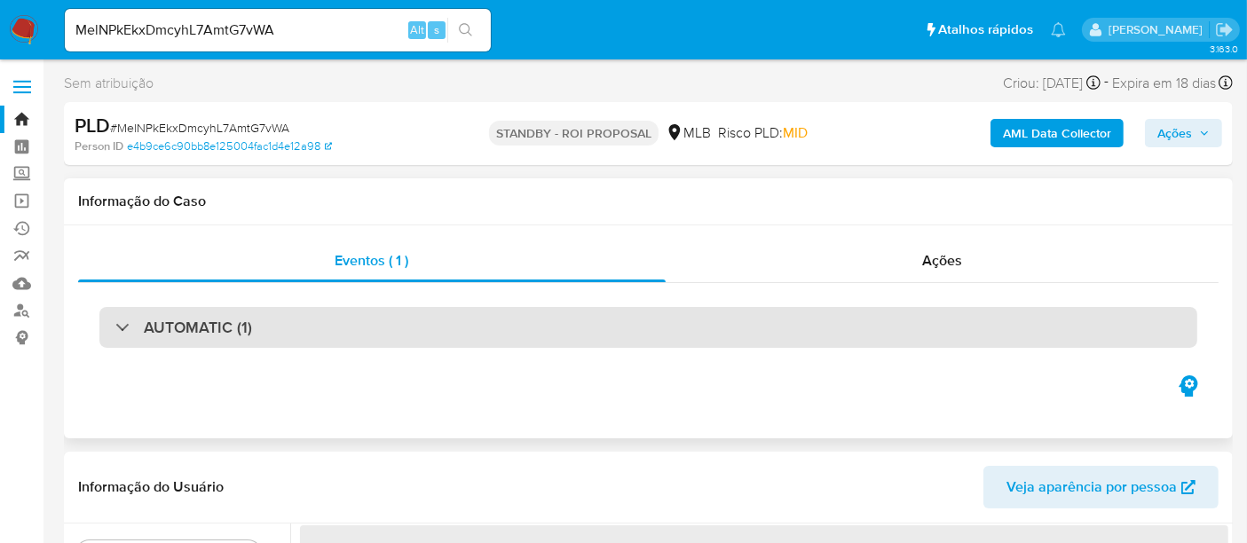
select select "10"
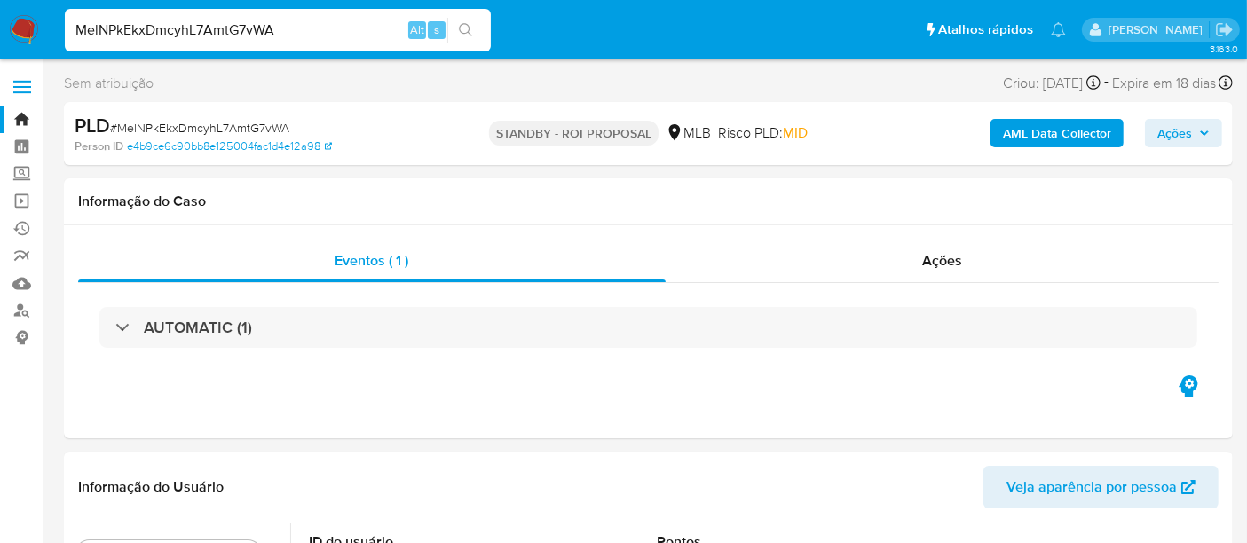
drag, startPoint x: 314, startPoint y: 36, endPoint x: 0, endPoint y: 36, distance: 314.1
click at [0, 36] on nav "Pausado Ver notificaciones MelNPkEkxDmcyhL7AmtG7vWA Alt s Atalhos rápidos Presi…" at bounding box center [623, 29] width 1247 height 59
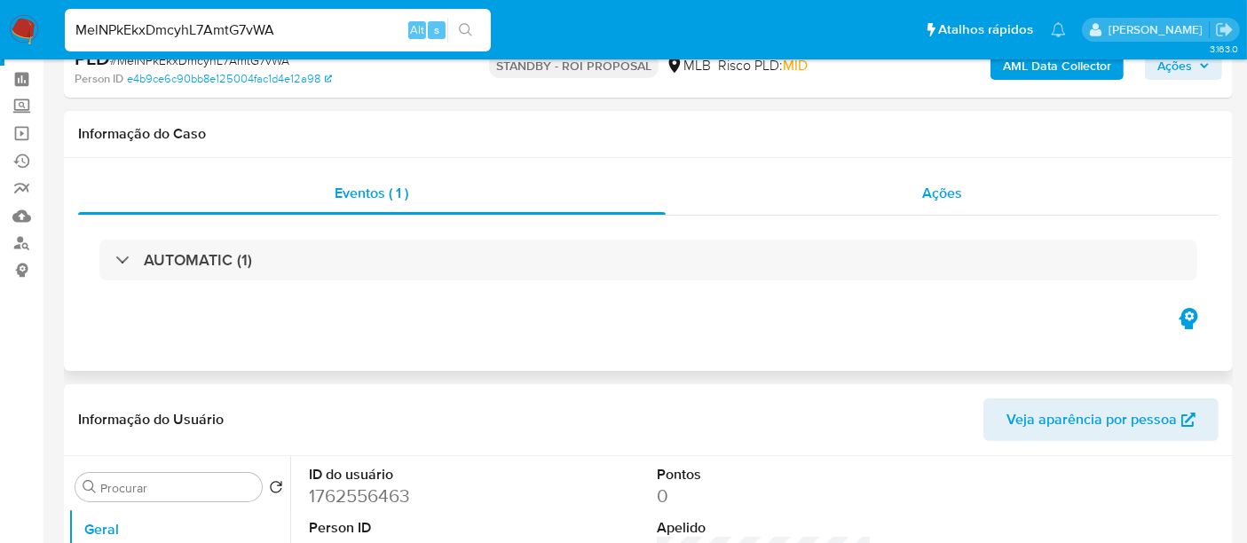
scroll to position [98, 0]
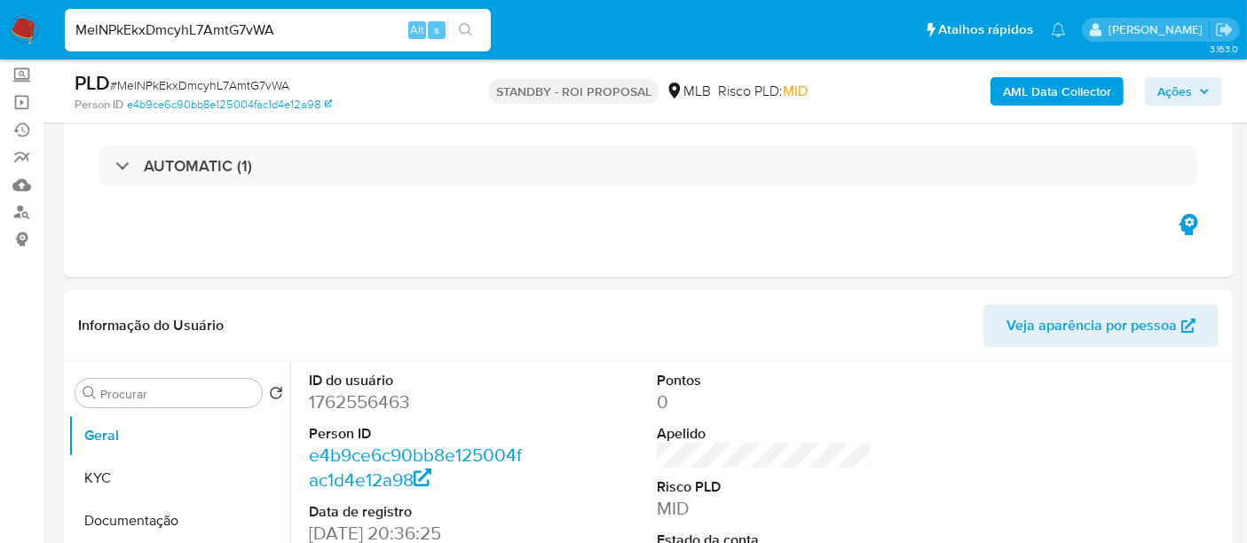
paste input "Vl0lN9jpg9WL6r6wuHfbc9su"
type input "Vl0lN9jpg9WL6r6wuHfbc9su"
click at [450, 31] on button "search-icon" at bounding box center [465, 30] width 36 height 25
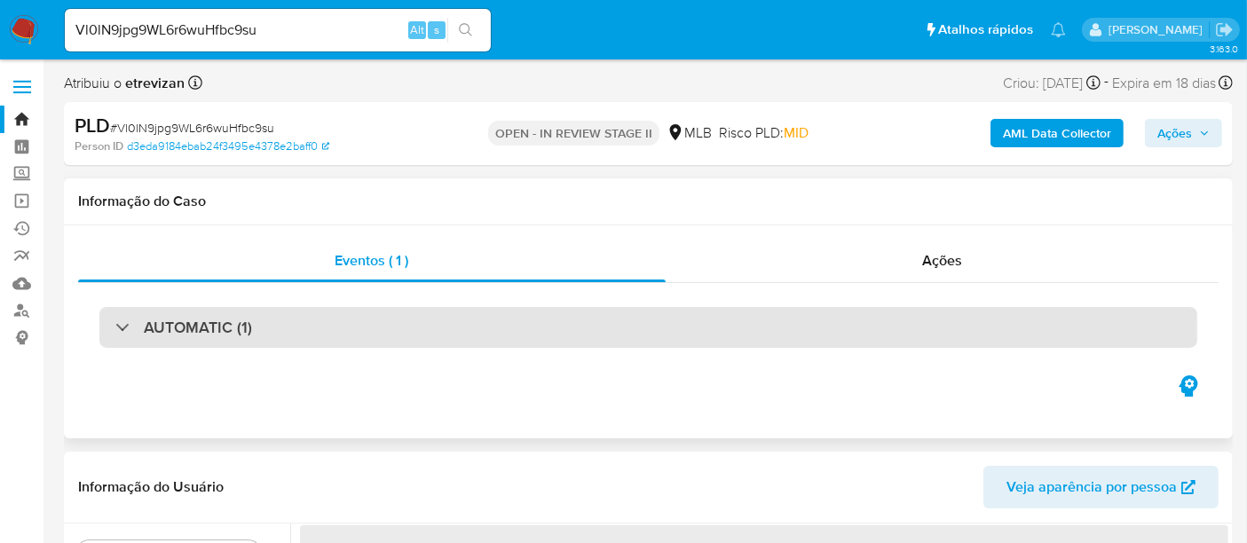
select select "10"
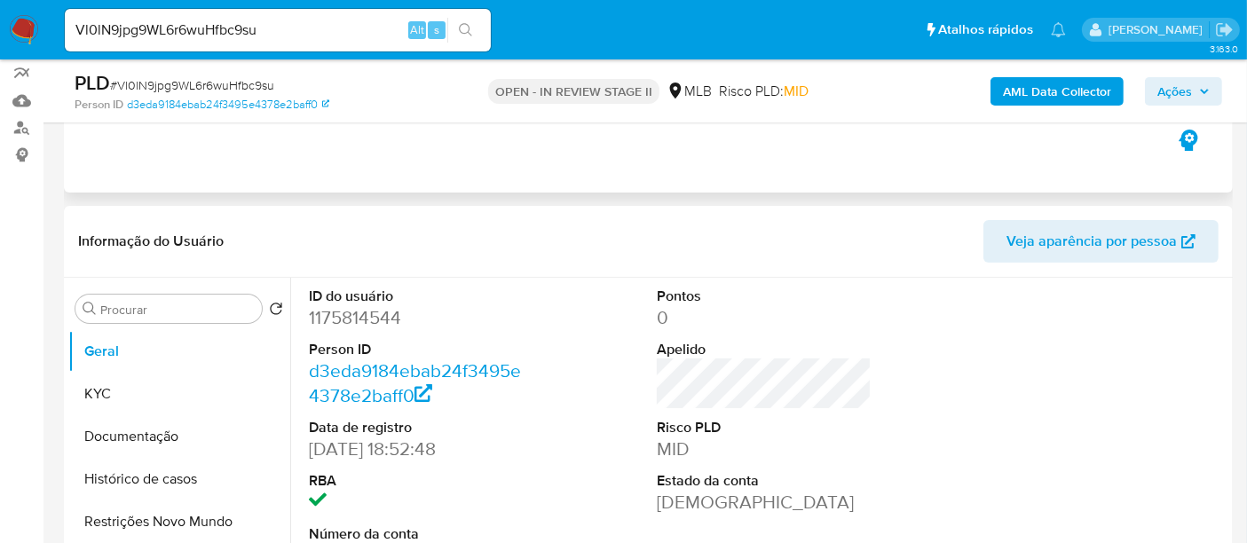
scroll to position [197, 0]
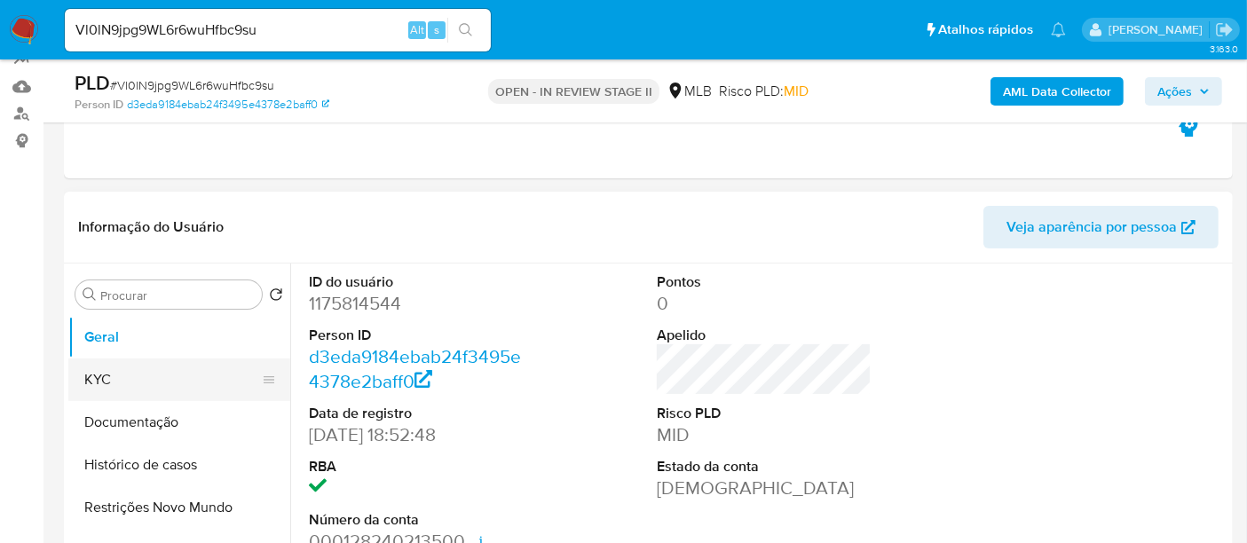
click at [161, 382] on button "KYC" at bounding box center [172, 379] width 208 height 43
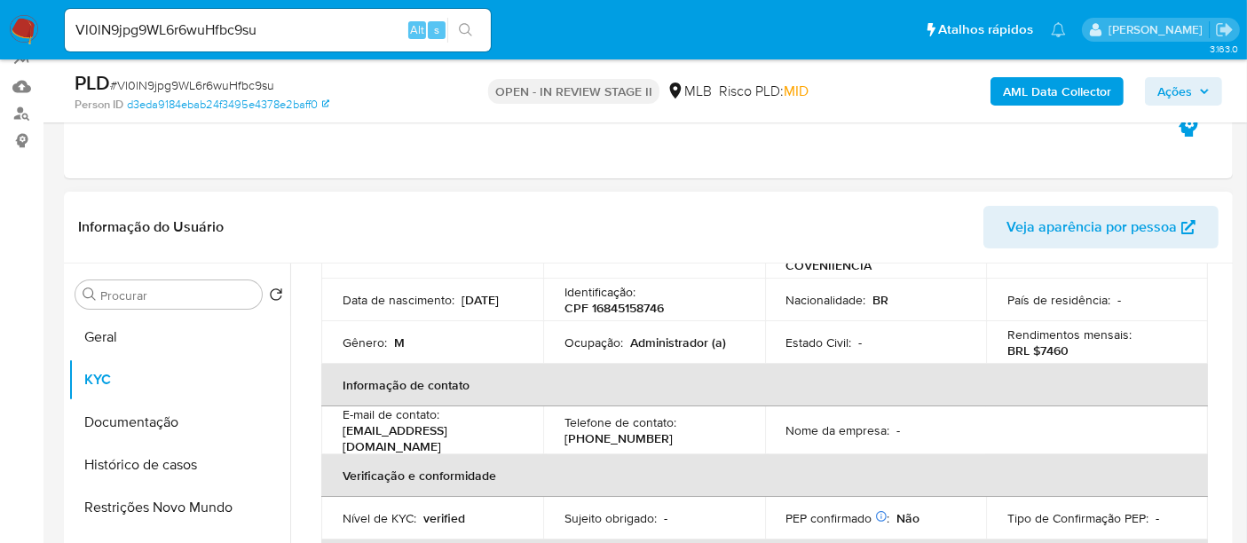
drag, startPoint x: 332, startPoint y: 312, endPoint x: 507, endPoint y: 315, distance: 174.8
click at [507, 315] on td "Data de nascimento : 15/01/2005" at bounding box center [432, 300] width 222 height 43
copy p "15/01/2005"
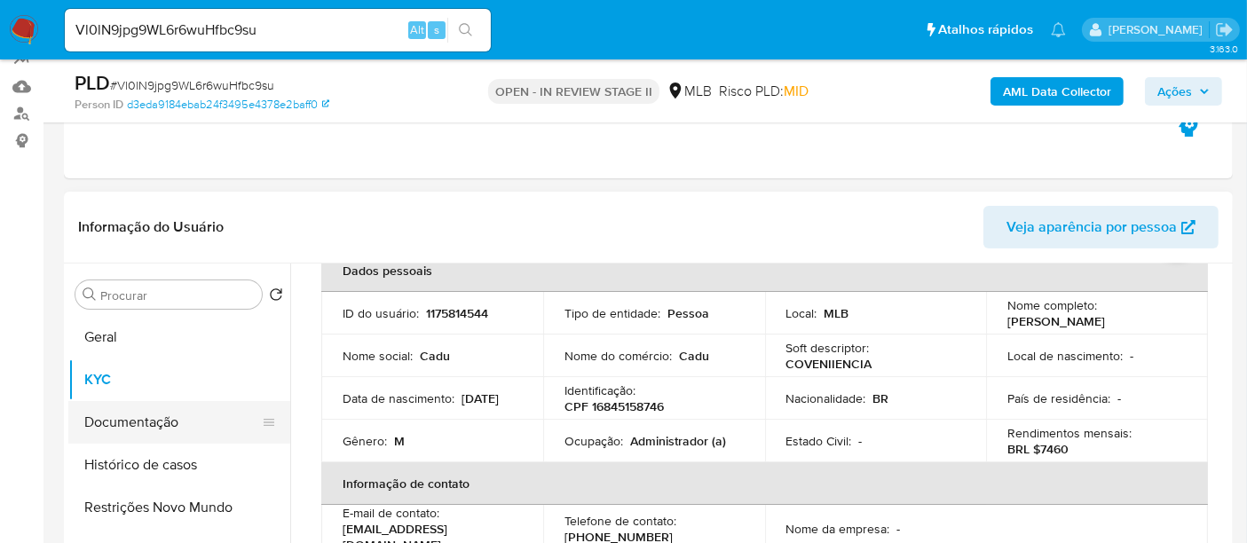
click at [175, 428] on button "Documentação" at bounding box center [172, 422] width 208 height 43
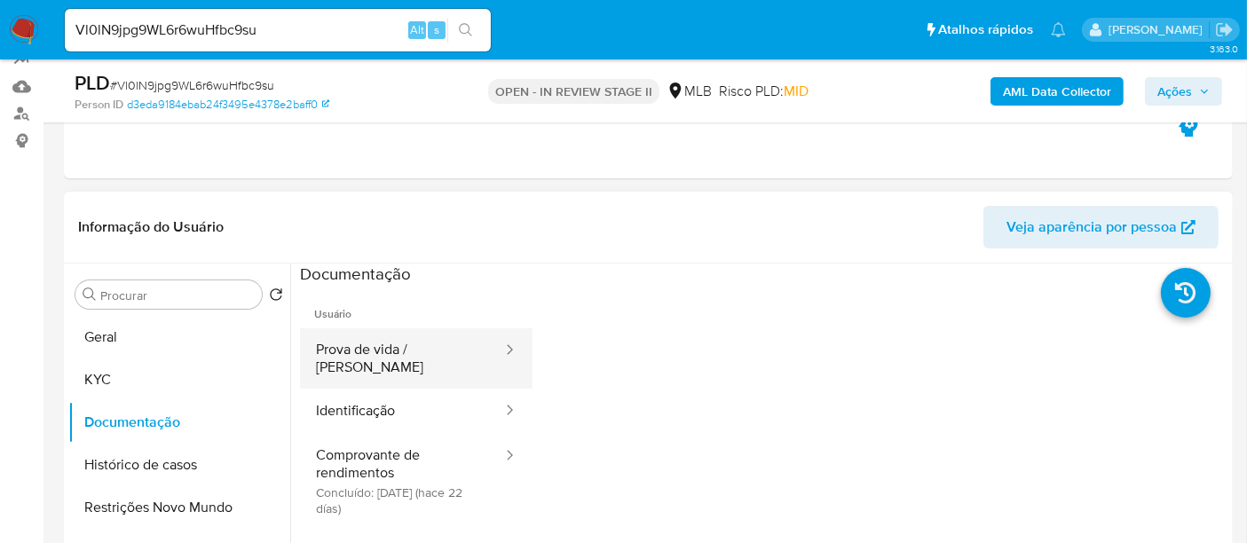
click at [398, 356] on button "Prova de vida / Selfie" at bounding box center [402, 358] width 204 height 60
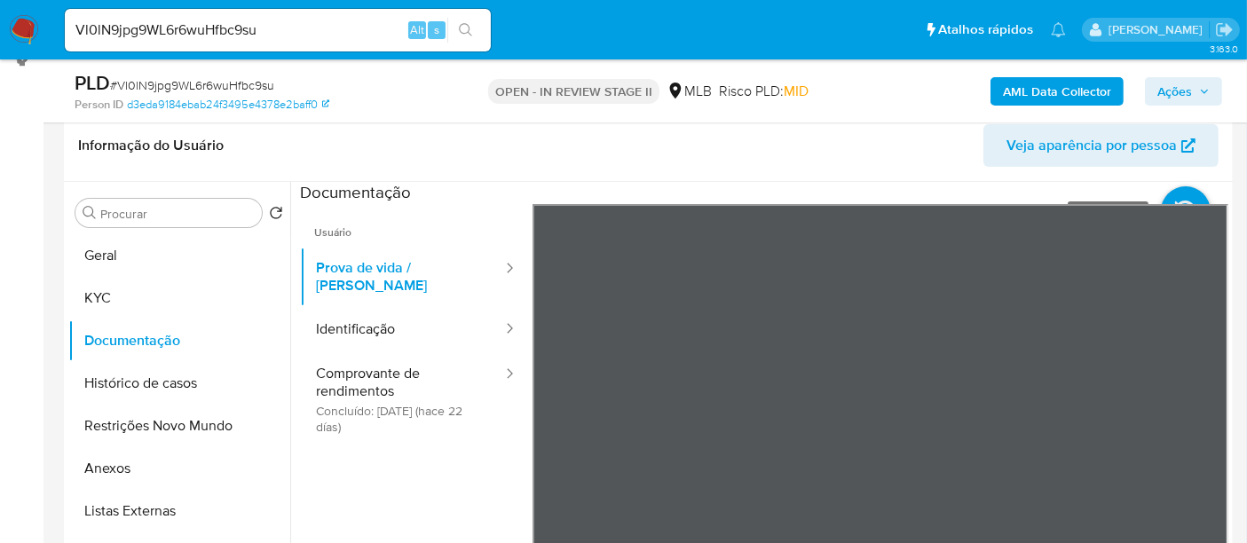
scroll to position [286, 0]
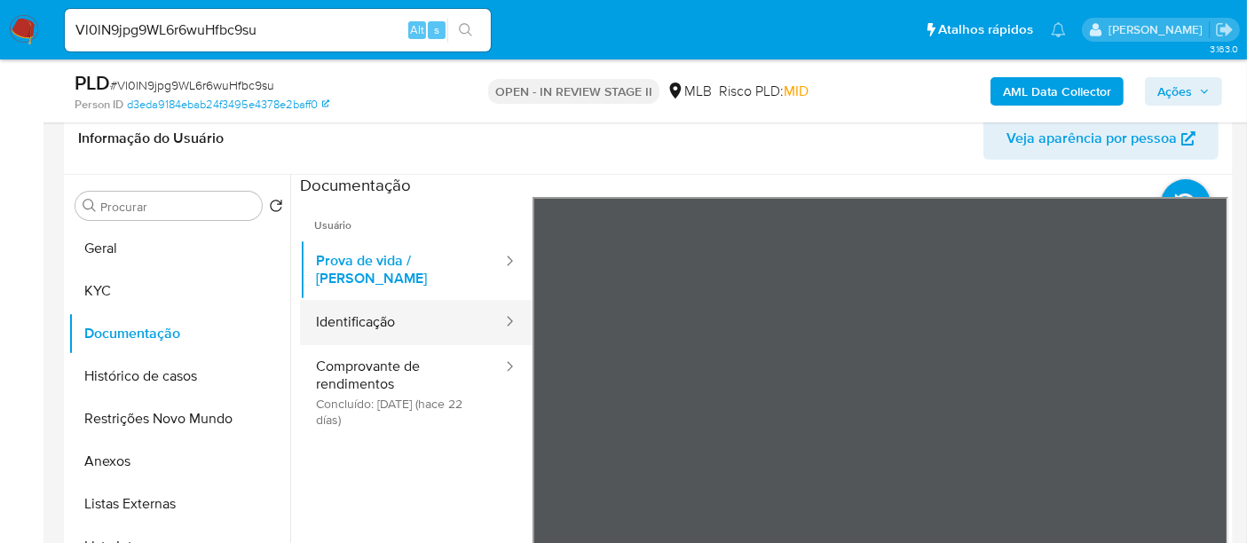
click at [413, 305] on button "Identificação" at bounding box center [402, 322] width 204 height 45
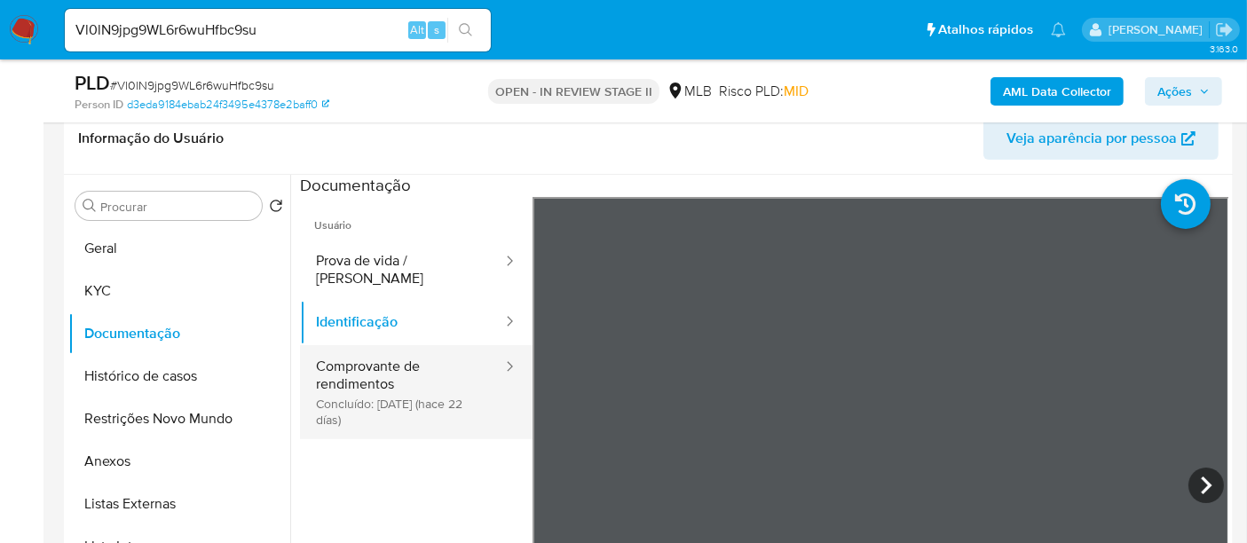
click at [380, 359] on button "Comprovante de rendimentos Concluído: 17/09/2025 (hace 22 días)" at bounding box center [402, 392] width 204 height 94
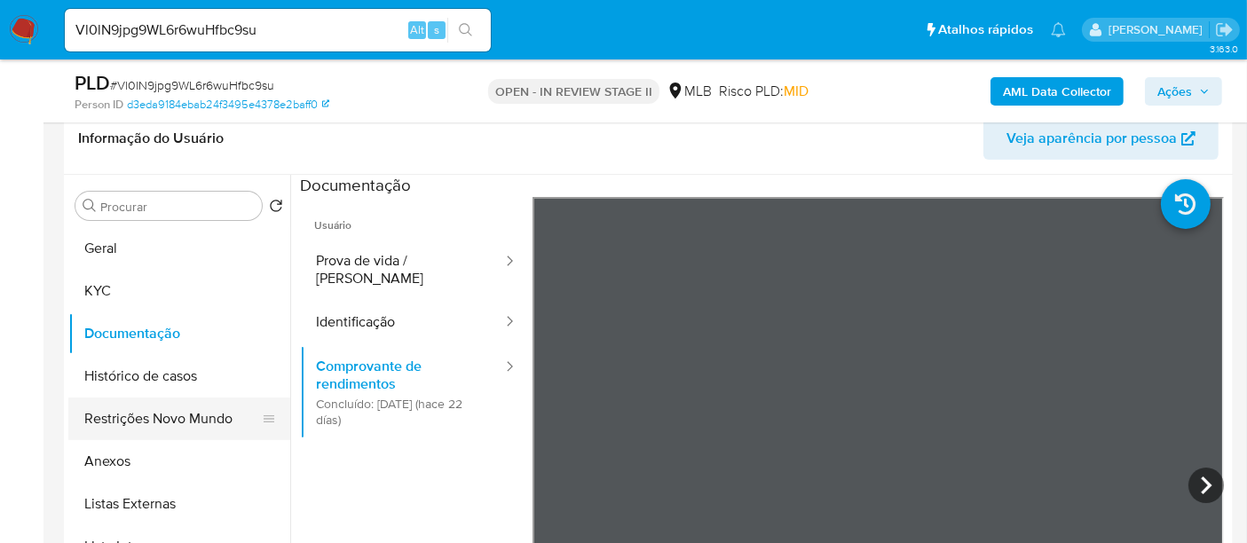
click at [143, 420] on button "Restrições Novo Mundo" at bounding box center [172, 419] width 208 height 43
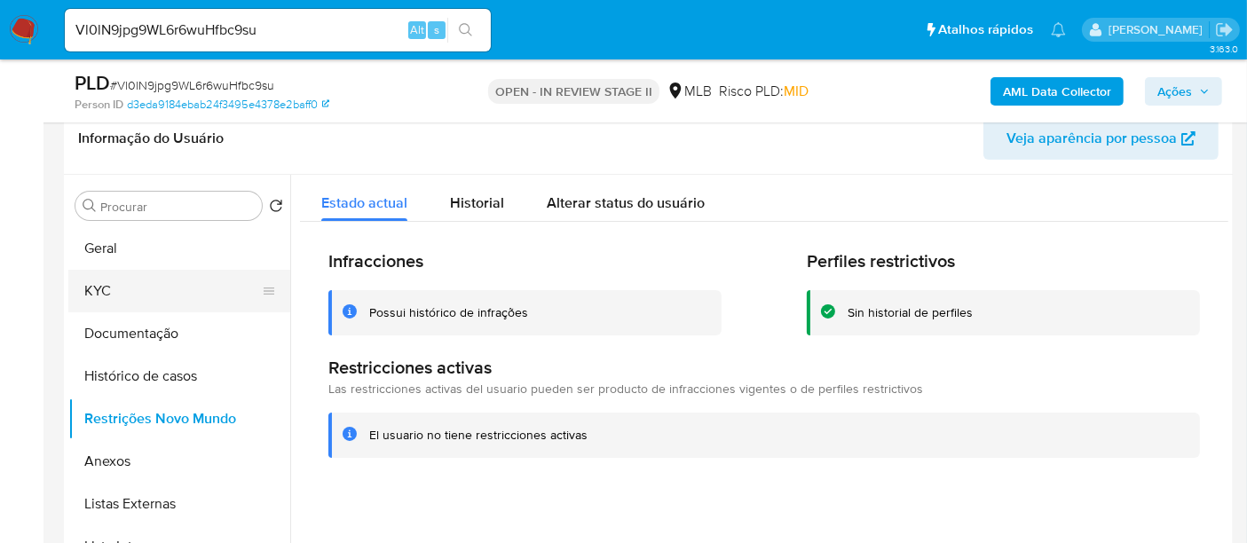
click at [121, 291] on button "KYC" at bounding box center [172, 291] width 208 height 43
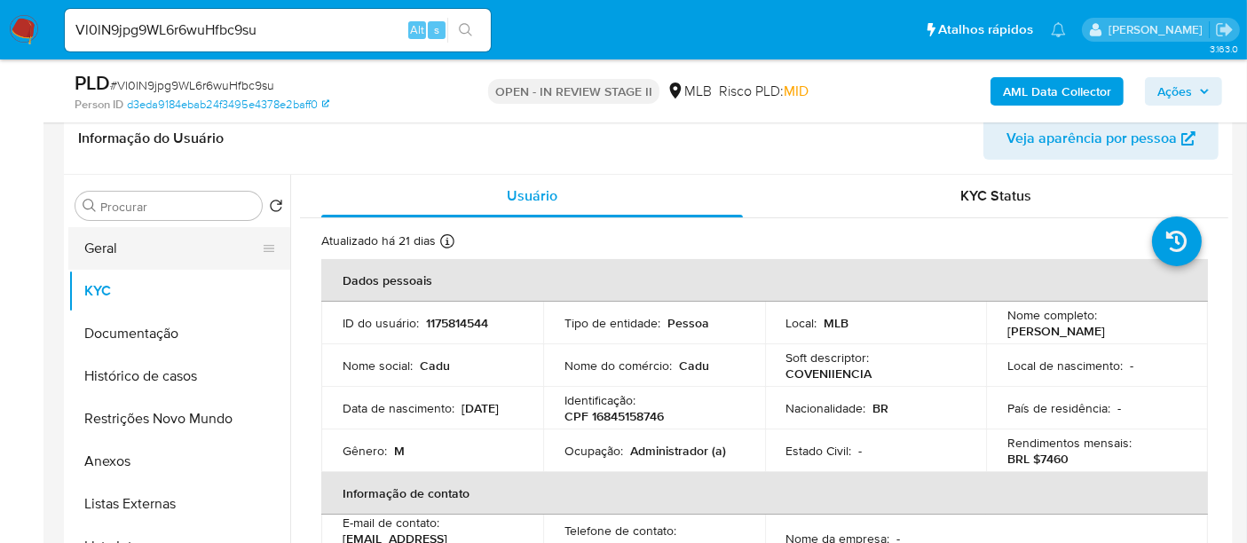
click at [122, 256] on button "Geral" at bounding box center [172, 248] width 208 height 43
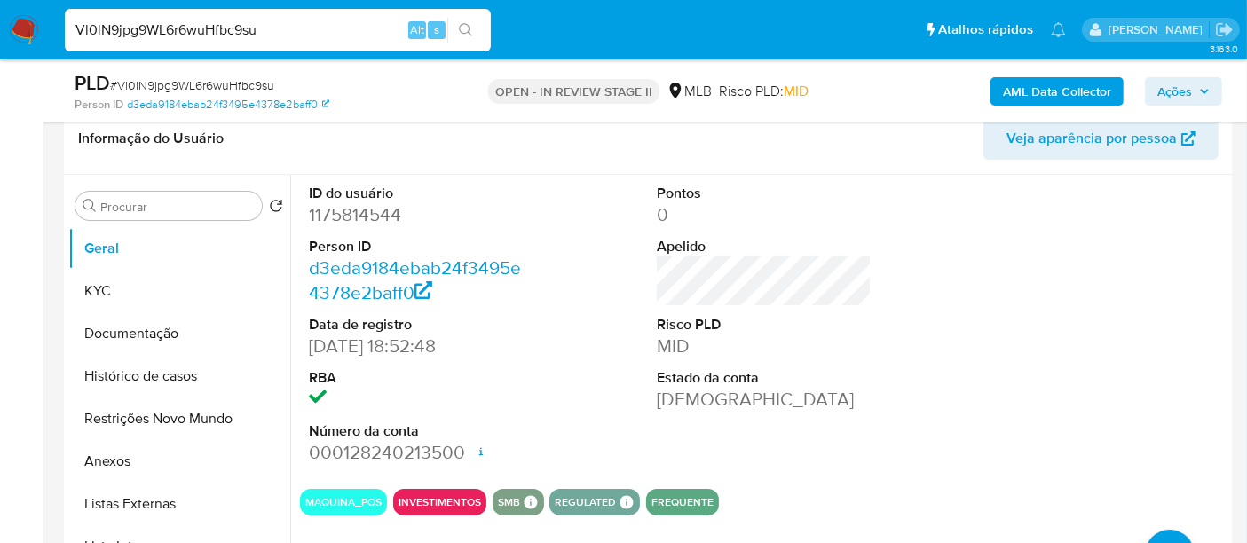
drag, startPoint x: 311, startPoint y: 25, endPoint x: 0, endPoint y: 24, distance: 311.4
click at [0, 24] on nav "Pausado Ver notificaciones Vl0lN9jpg9WL6r6wuHfbc9su Alt s Atalhos rápidos Presi…" at bounding box center [623, 29] width 1247 height 59
paste input "vRmi9Cf1ogAfudEzIwaBWfRE"
type input "vRmi9Cf1ogAfudEzIwaBWfRE"
click at [465, 29] on icon "search-icon" at bounding box center [466, 30] width 14 height 14
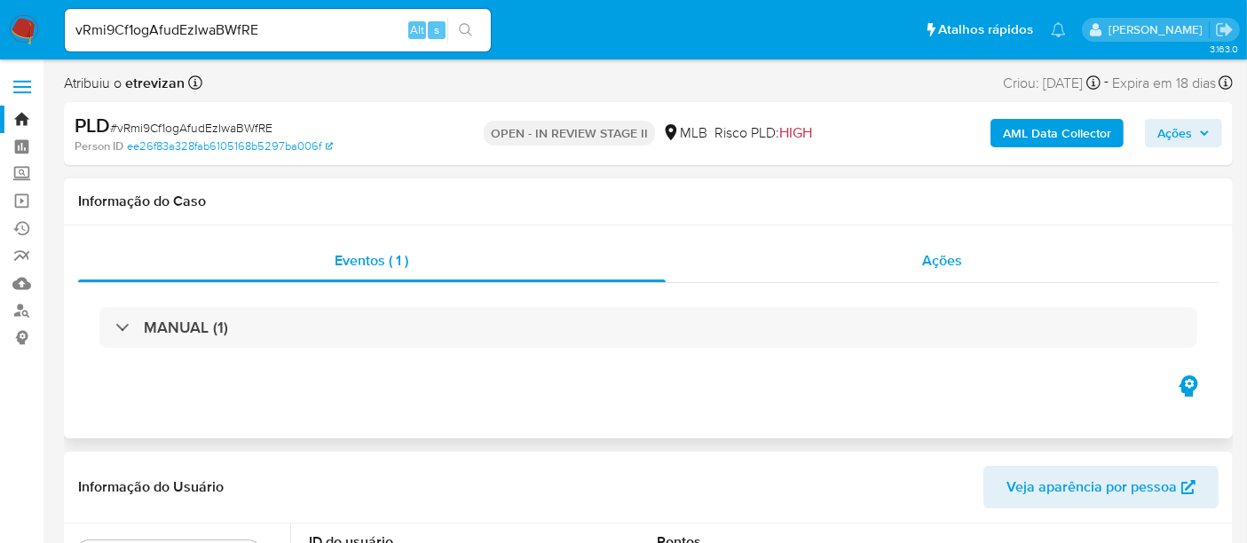
select select "10"
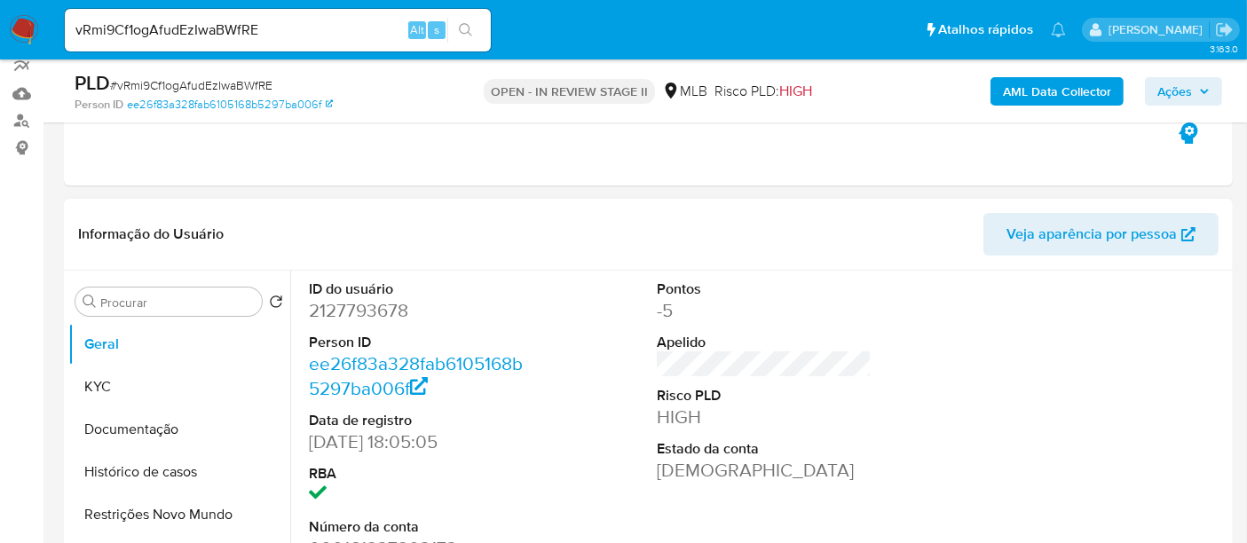
scroll to position [295, 0]
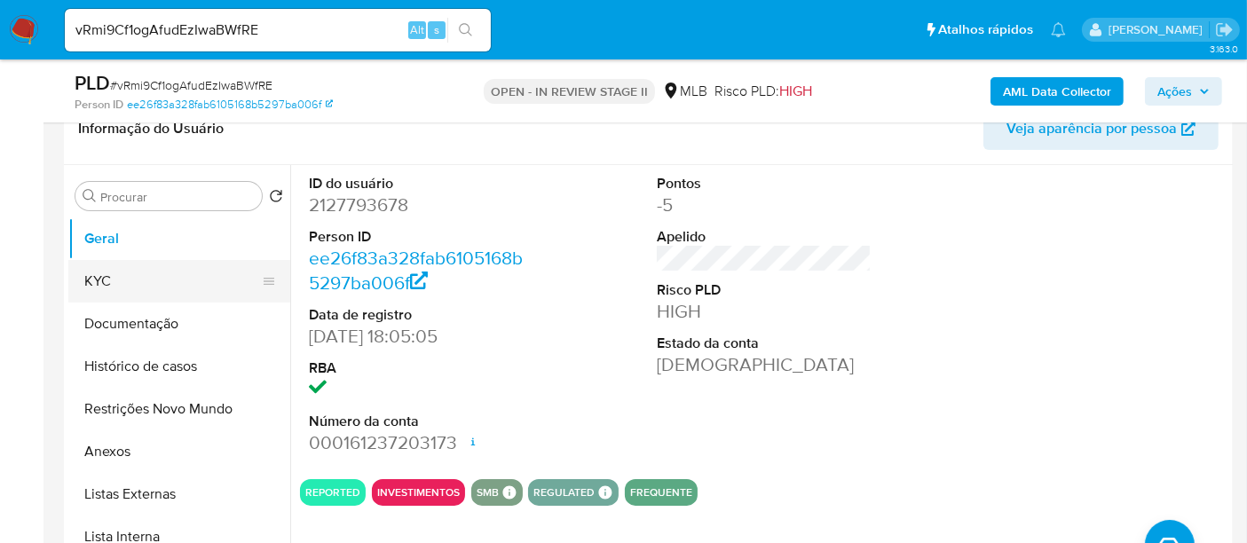
click at [121, 275] on button "KYC" at bounding box center [172, 281] width 208 height 43
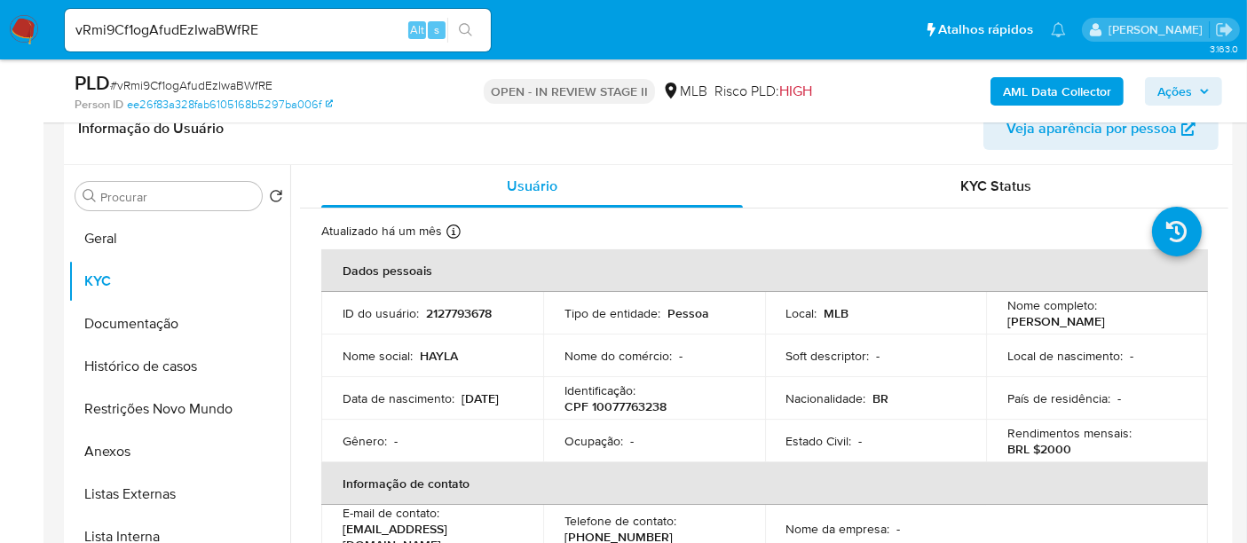
drag, startPoint x: 400, startPoint y: 408, endPoint x: 411, endPoint y: 407, distance: 10.7
click at [411, 407] on td "Data de nascimento : 21/08/2006" at bounding box center [432, 398] width 222 height 43
copy p "21/08/2006"
click at [106, 224] on button "Geral" at bounding box center [172, 238] width 208 height 43
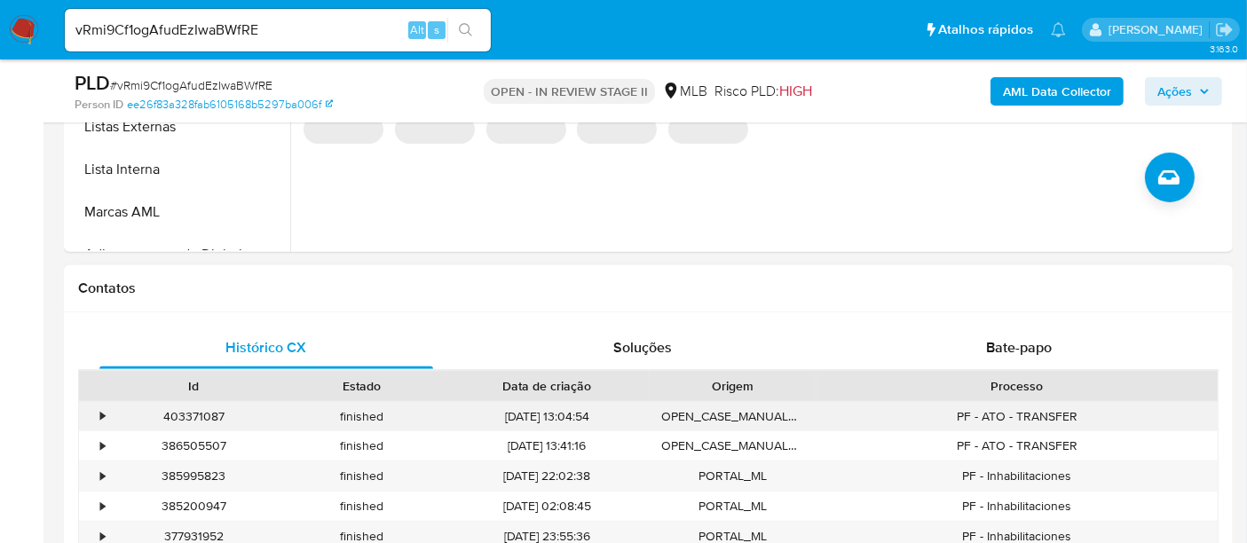
scroll to position [689, 0]
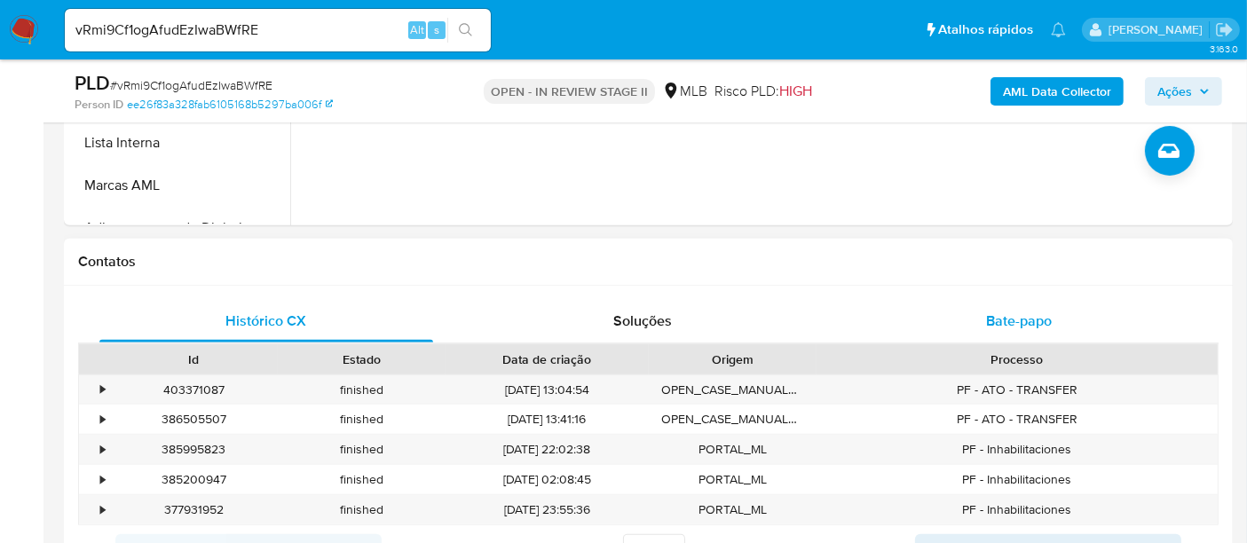
click at [1024, 319] on span "Bate-papo" at bounding box center [1019, 321] width 66 height 20
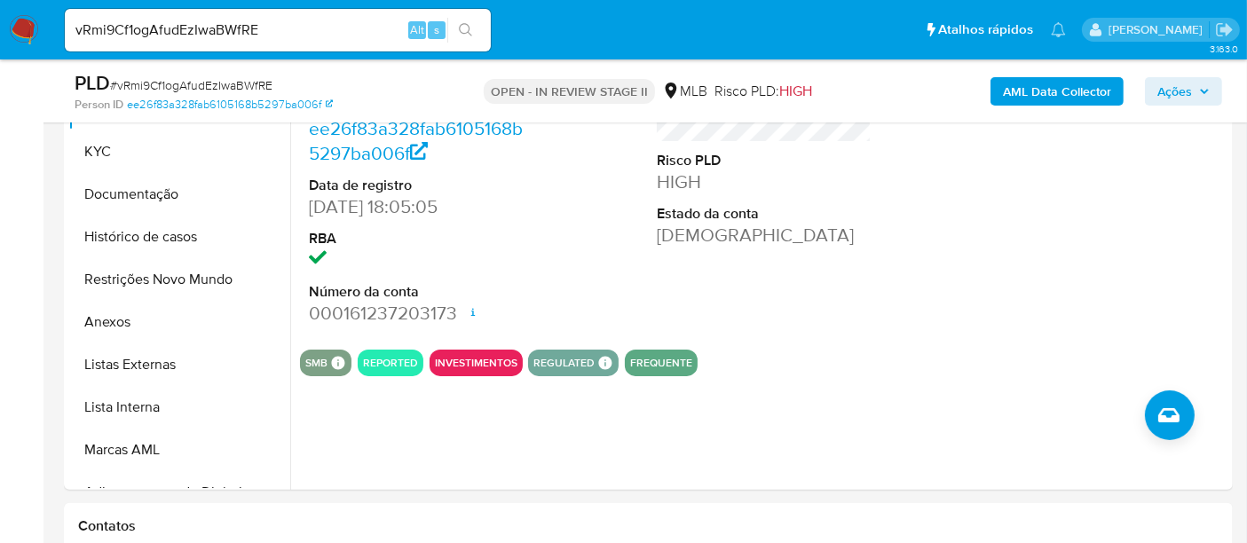
scroll to position [394, 0]
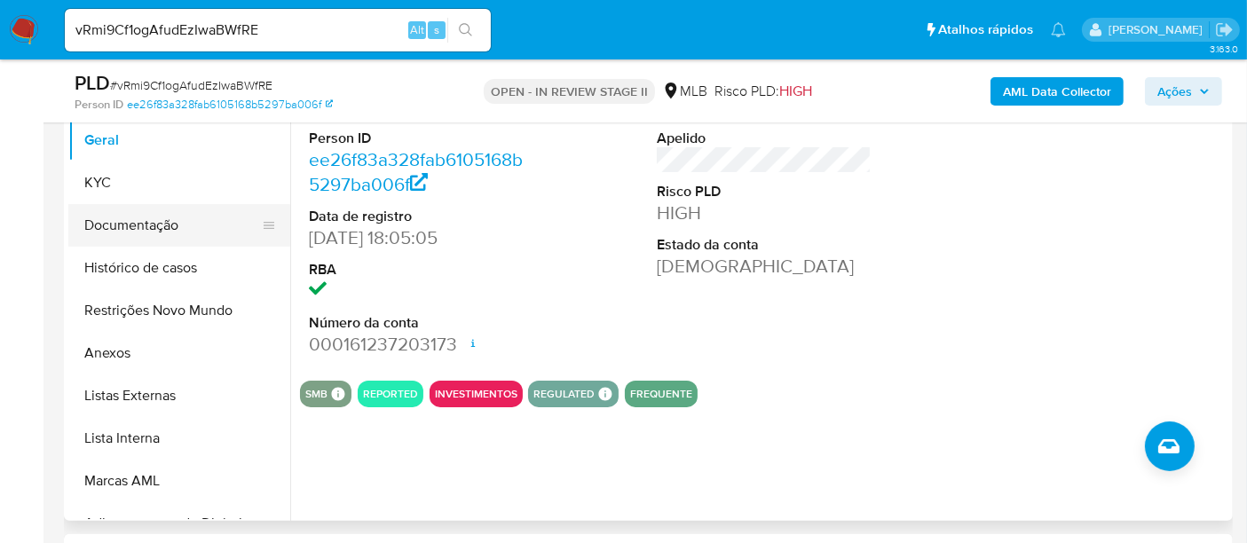
click at [108, 219] on button "Documentação" at bounding box center [172, 225] width 208 height 43
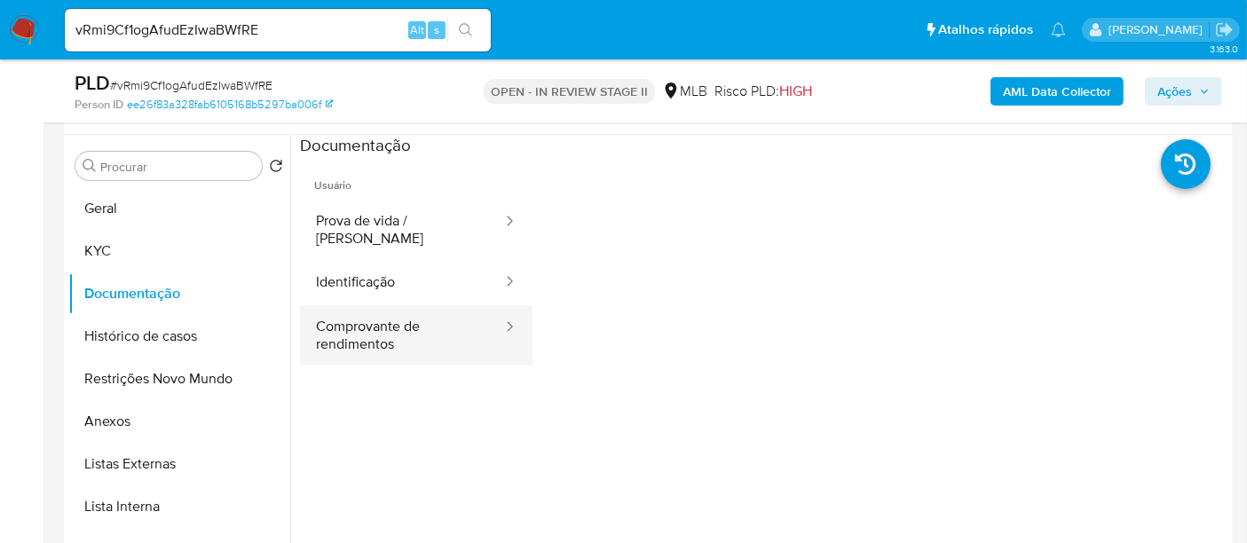
scroll to position [295, 0]
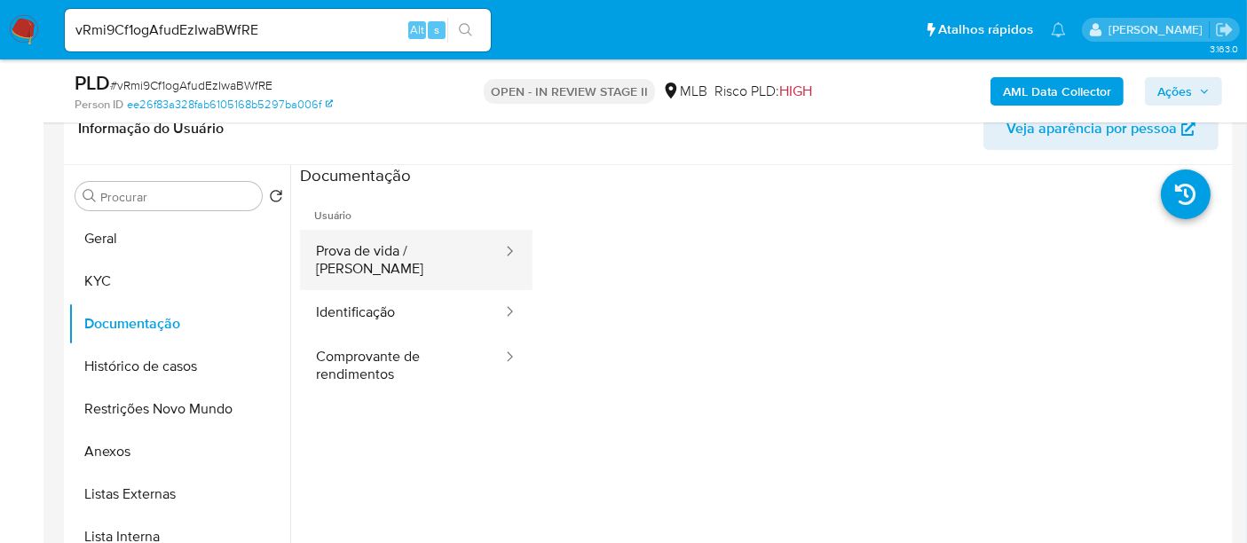
click at [382, 249] on button "Prova de vida / Selfie" at bounding box center [402, 260] width 204 height 60
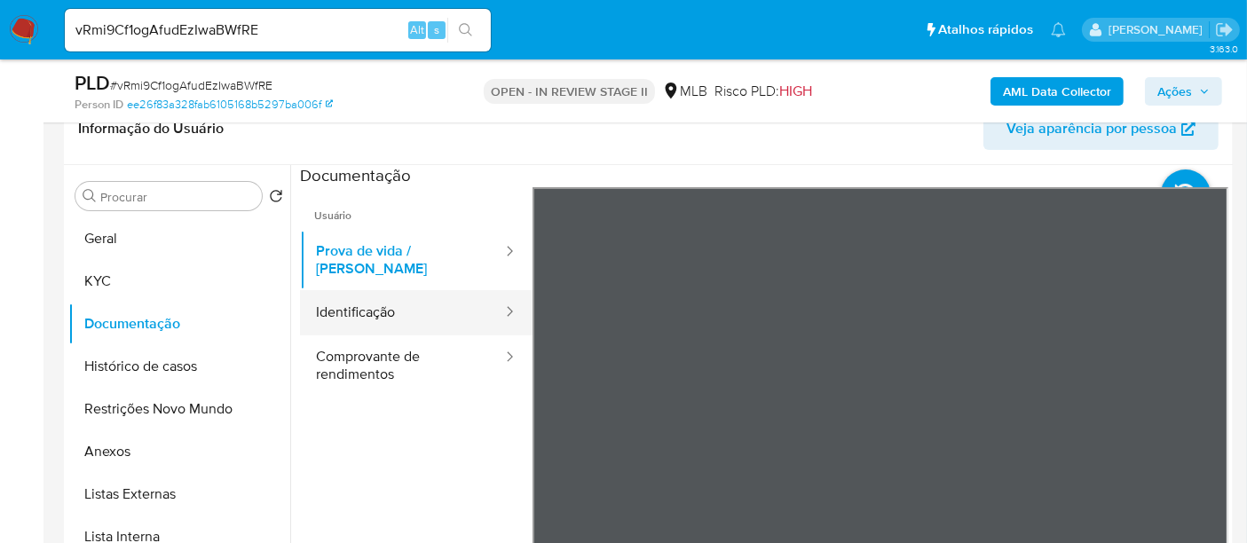
drag, startPoint x: 354, startPoint y: 287, endPoint x: 377, endPoint y: 293, distance: 23.9
click at [354, 290] on button "Identificação" at bounding box center [402, 312] width 204 height 45
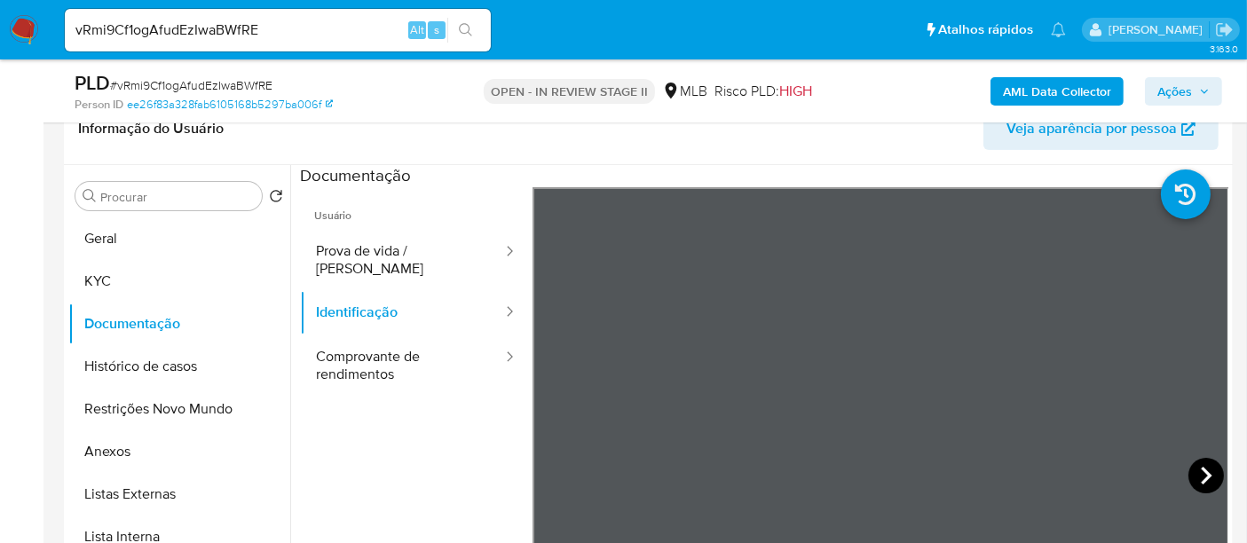
click at [1189, 472] on icon at bounding box center [1205, 475] width 35 height 35
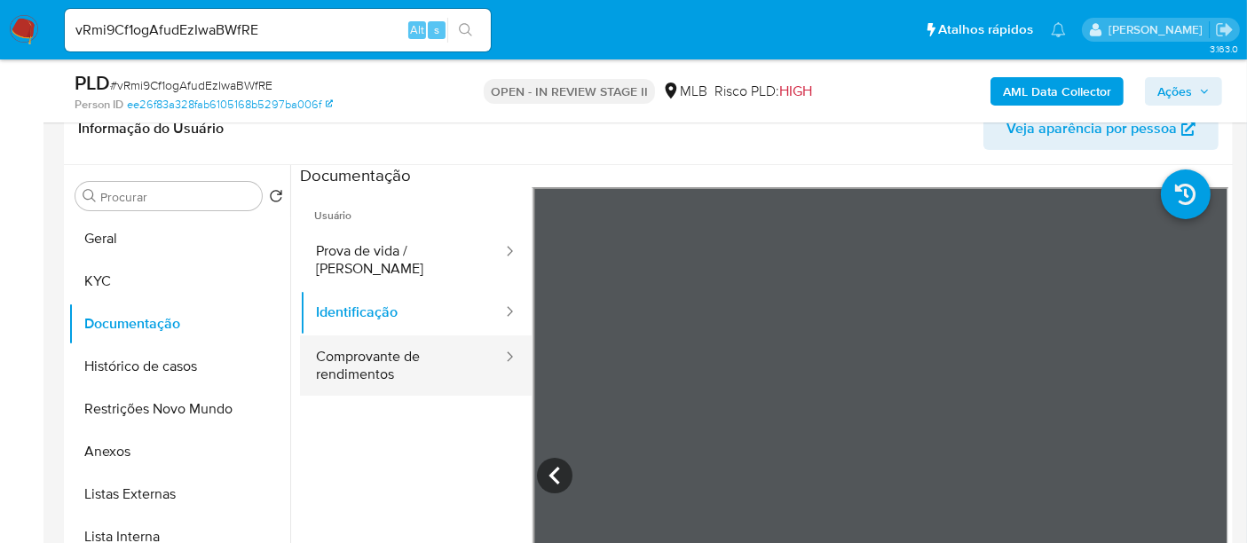
click at [407, 356] on button "Comprovante de rendimentos" at bounding box center [402, 365] width 204 height 60
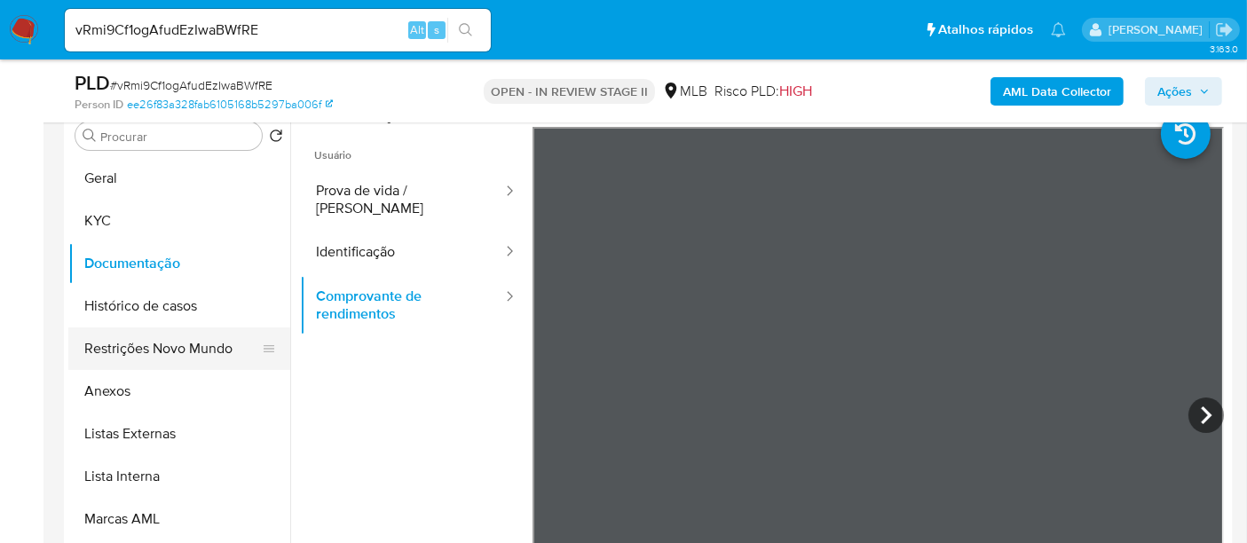
scroll to position [394, 0]
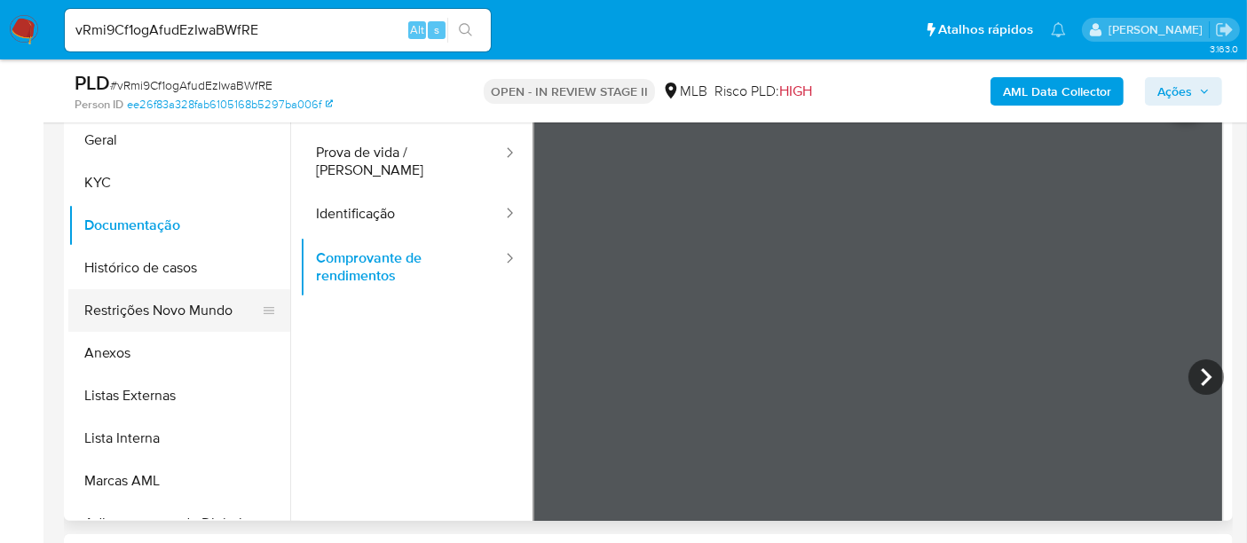
click at [162, 308] on button "Restrições Novo Mundo" at bounding box center [172, 310] width 208 height 43
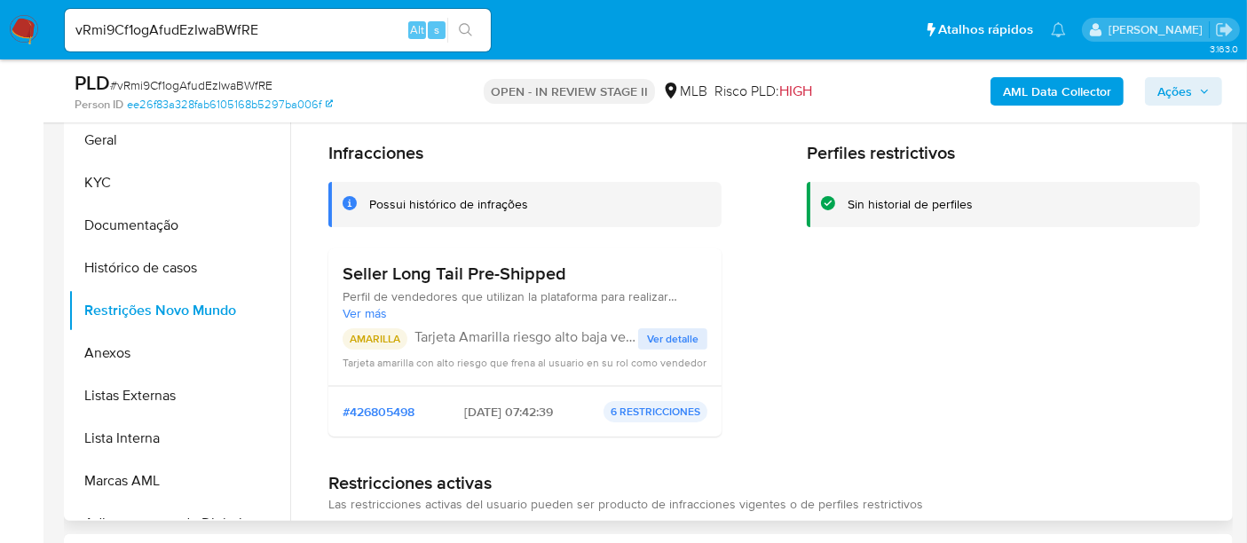
click at [664, 332] on span "Ver detalle" at bounding box center [672, 339] width 51 height 18
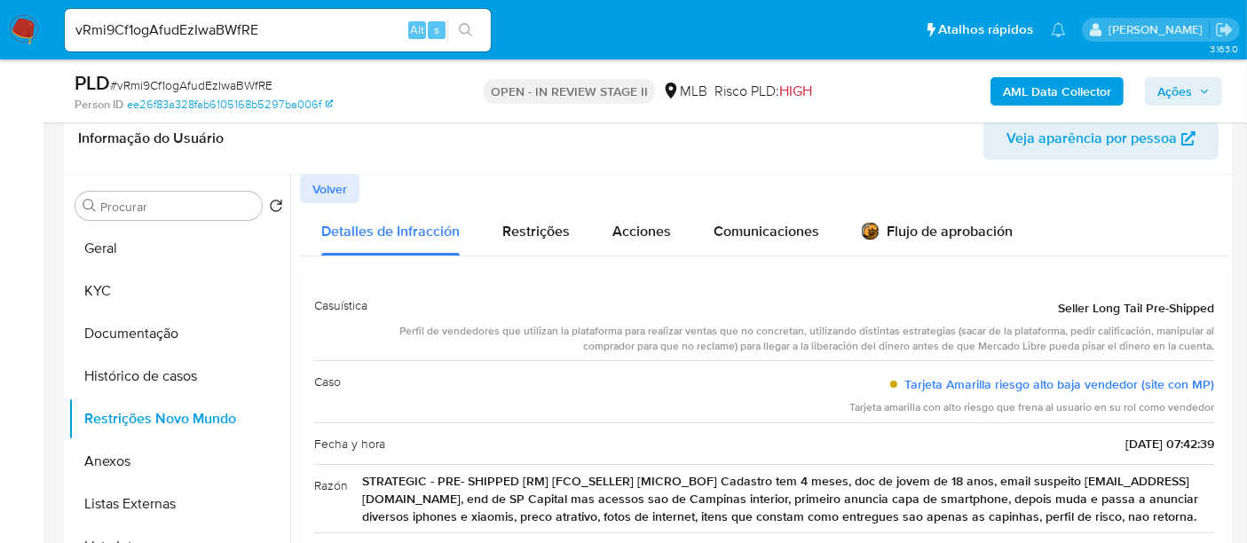
scroll to position [197, 0]
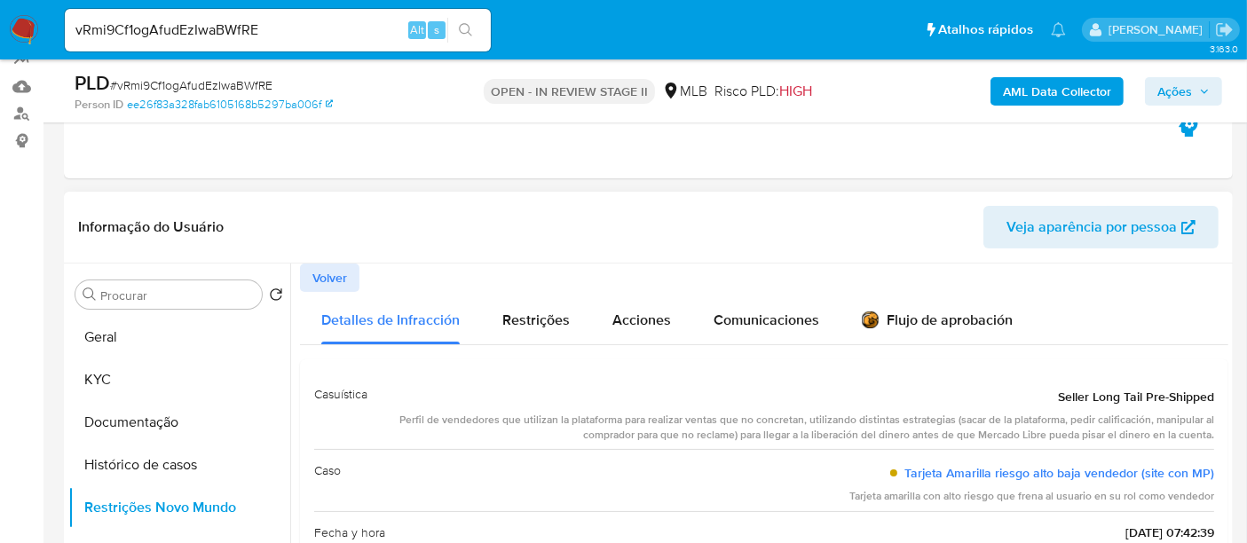
click at [335, 282] on span "Volver" at bounding box center [329, 277] width 35 height 25
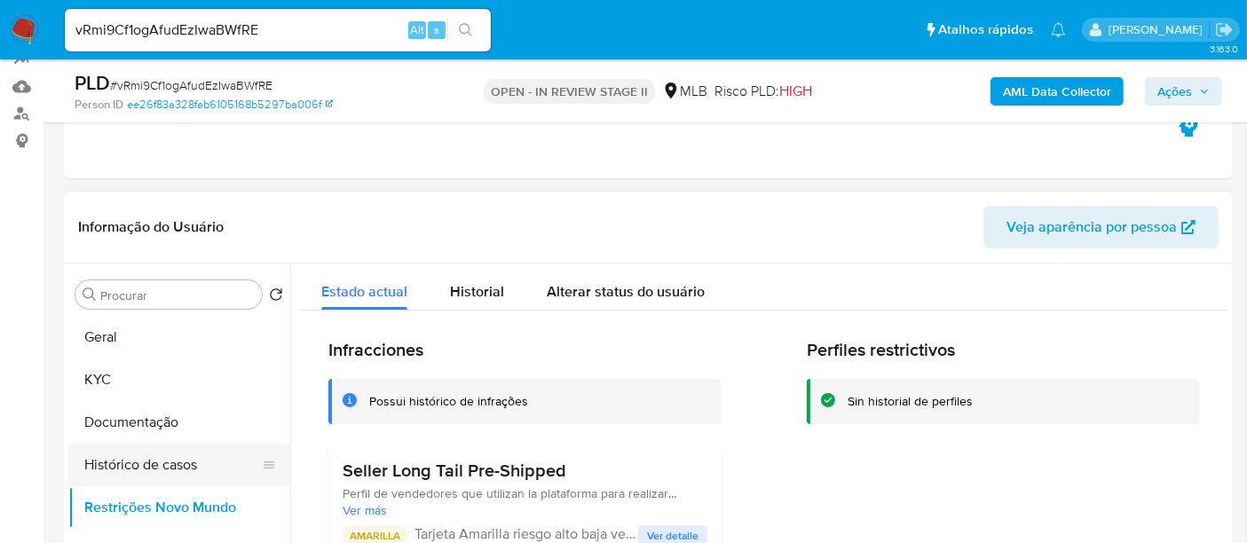
click at [134, 468] on button "Histórico de casos" at bounding box center [172, 465] width 208 height 43
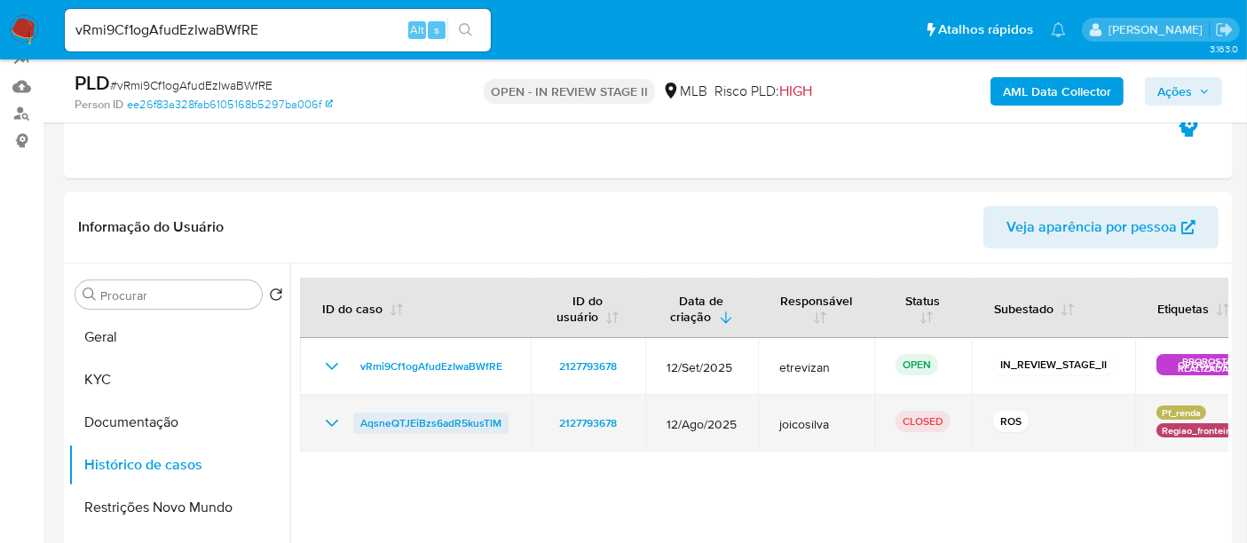
click at [395, 421] on span "AqsneQTJEiBzs6adR5kusTlM" at bounding box center [430, 423] width 141 height 21
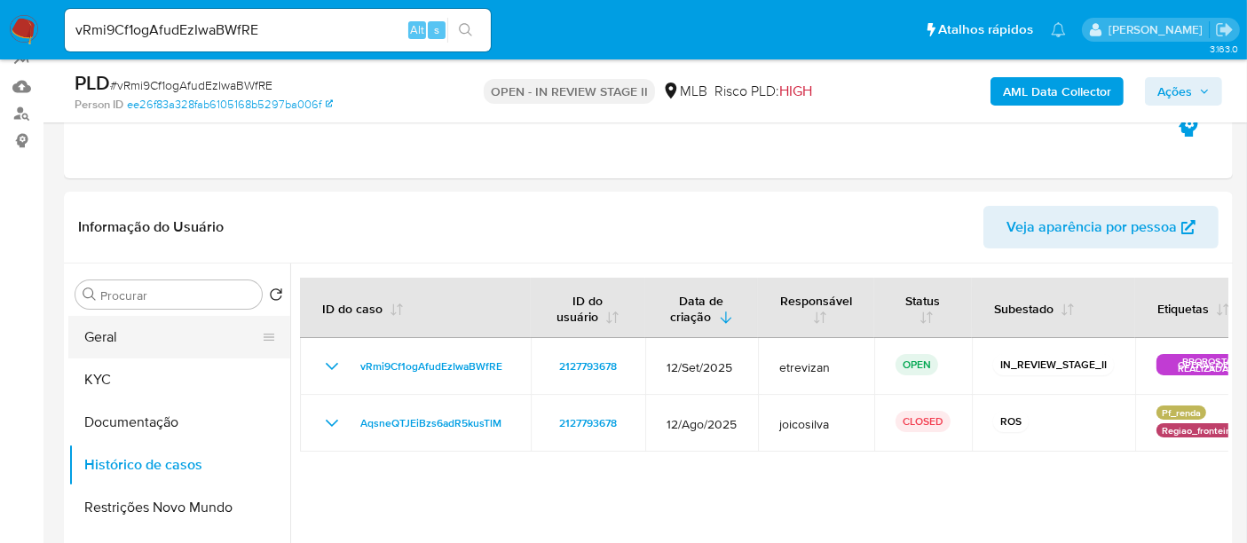
click at [96, 337] on button "Geral" at bounding box center [172, 337] width 208 height 43
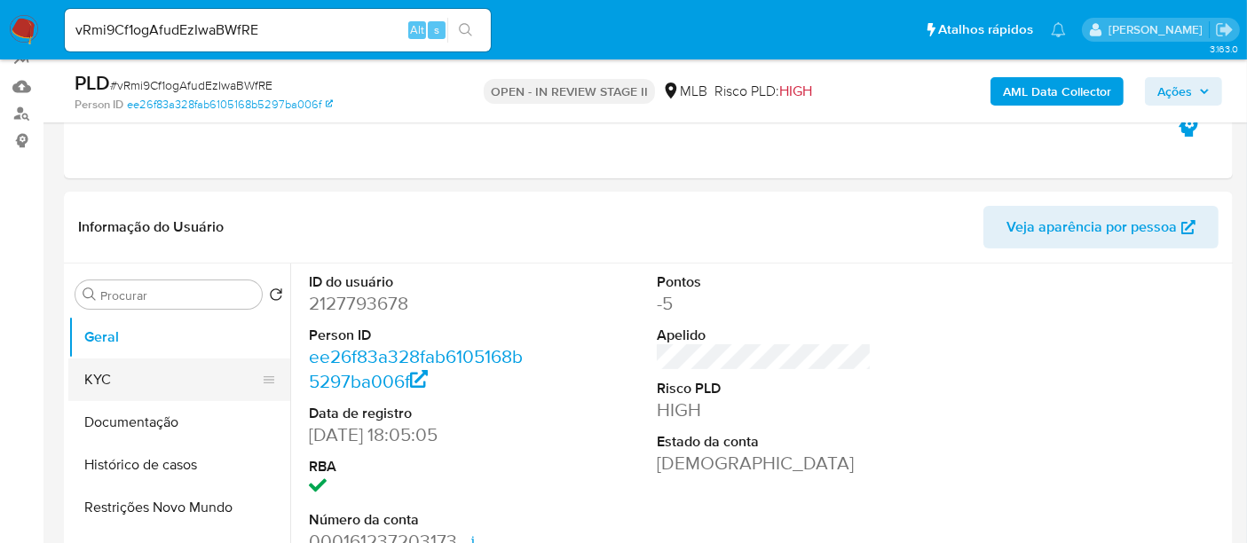
click at [108, 368] on button "KYC" at bounding box center [172, 379] width 208 height 43
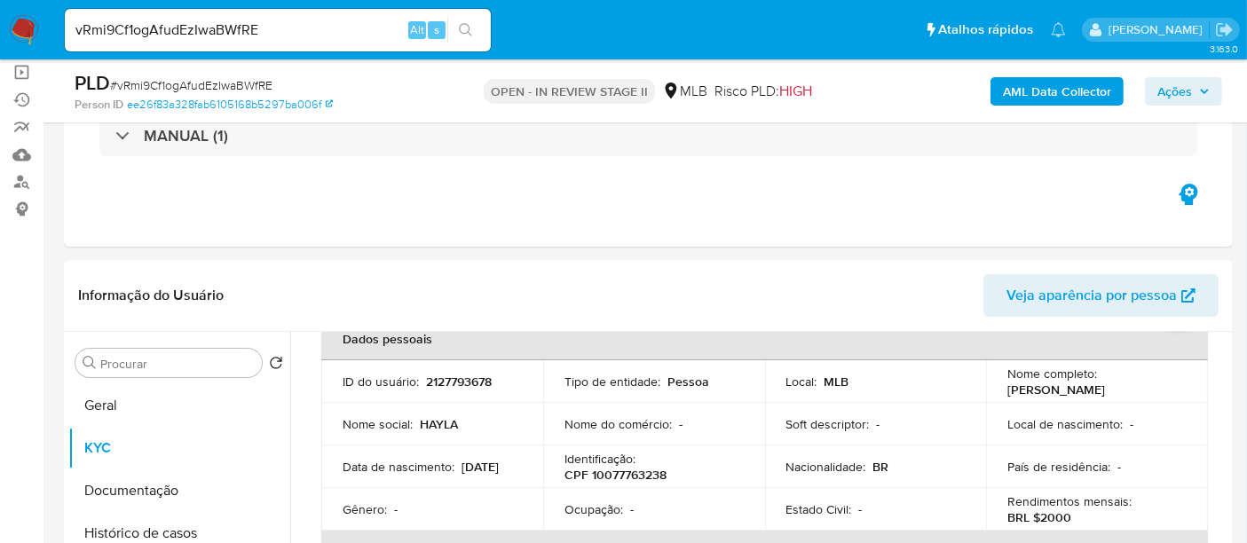
scroll to position [98, 0]
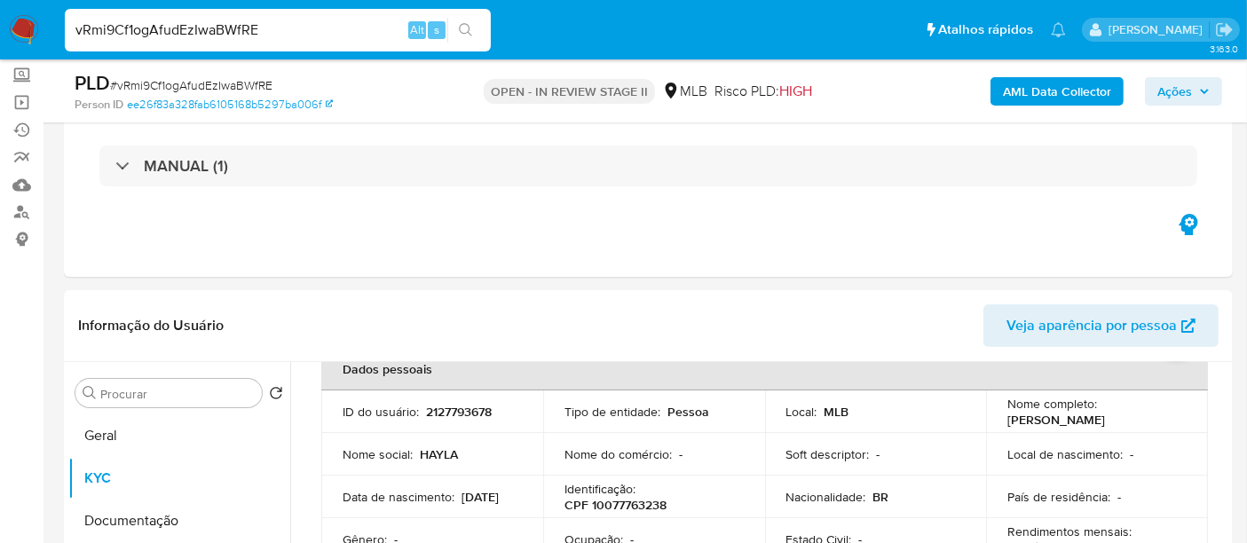
drag, startPoint x: 285, startPoint y: 24, endPoint x: 0, endPoint y: 25, distance: 284.8
click at [0, 25] on nav "Pausado Ver notificaciones vRmi9Cf1ogAfudEzIwaBWfRE Alt s Atalhos rápidos Presi…" at bounding box center [623, 29] width 1247 height 59
paste input "epvSKjDPYJwfmtbqRVuX68zw"
type input "epvSKjDPYJwfmtbqRVuX68zw"
click at [461, 24] on icon "search-icon" at bounding box center [465, 29] width 13 height 13
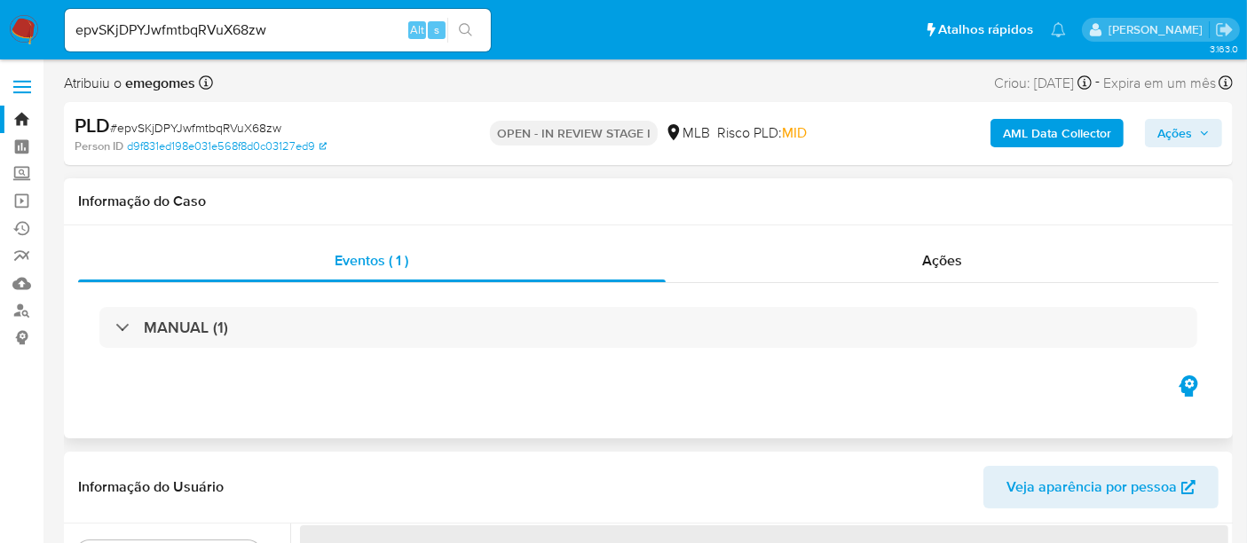
select select "10"
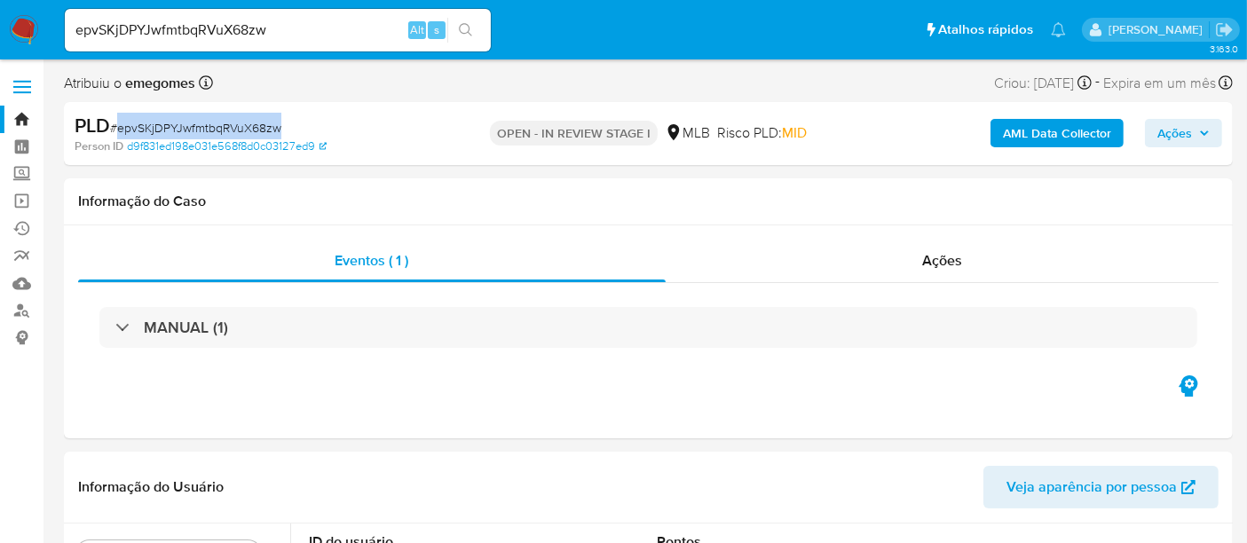
drag, startPoint x: 121, startPoint y: 126, endPoint x: 279, endPoint y: 130, distance: 158.0
click at [279, 130] on span "# epvSKjDPYJwfmtbqRVuX68zw" at bounding box center [195, 128] width 171 height 18
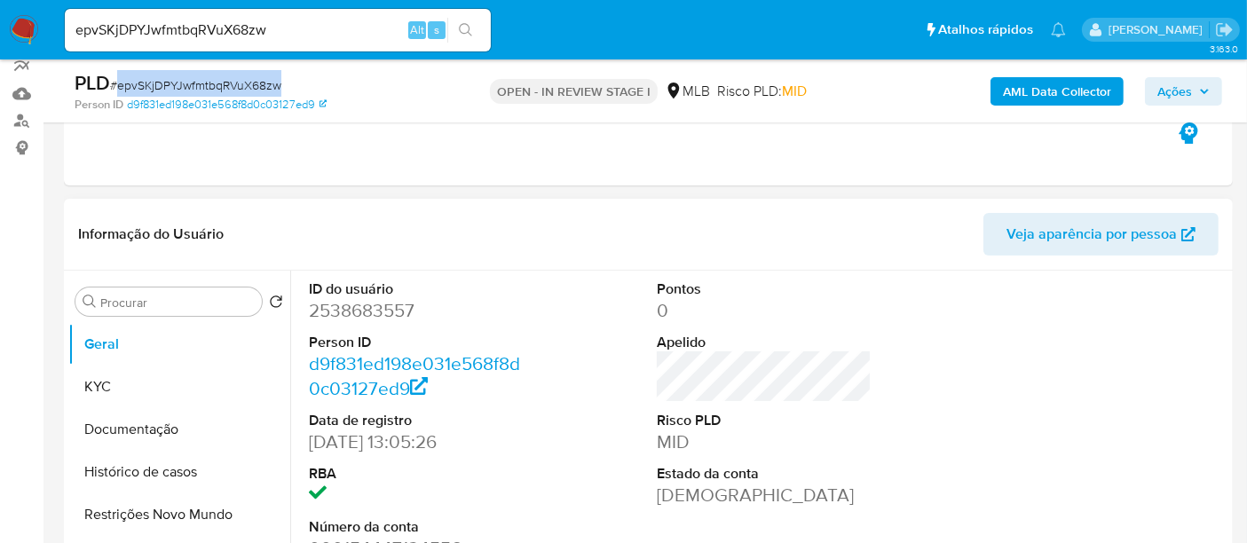
scroll to position [197, 0]
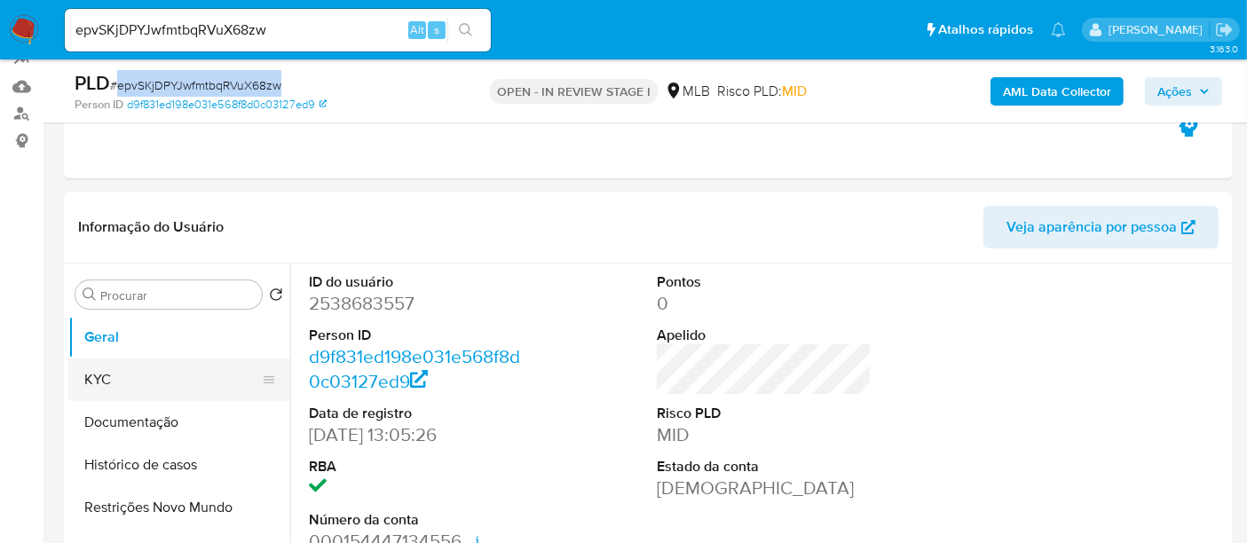
click at [114, 374] on button "KYC" at bounding box center [172, 379] width 208 height 43
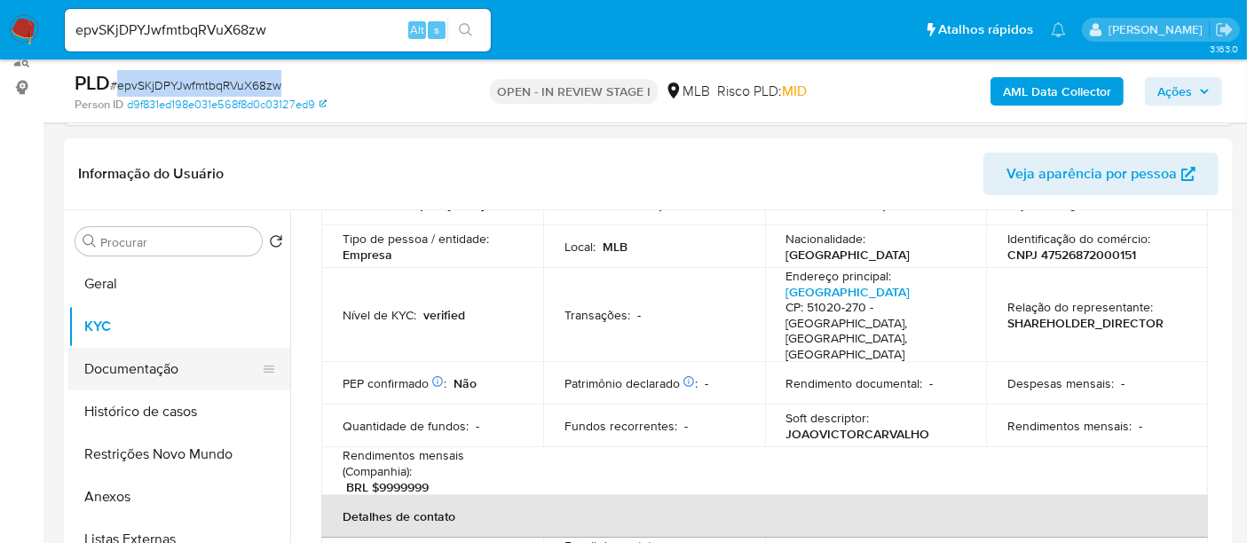
drag, startPoint x: 118, startPoint y: 376, endPoint x: 151, endPoint y: 373, distance: 33.0
click at [118, 376] on button "Documentação" at bounding box center [172, 369] width 208 height 43
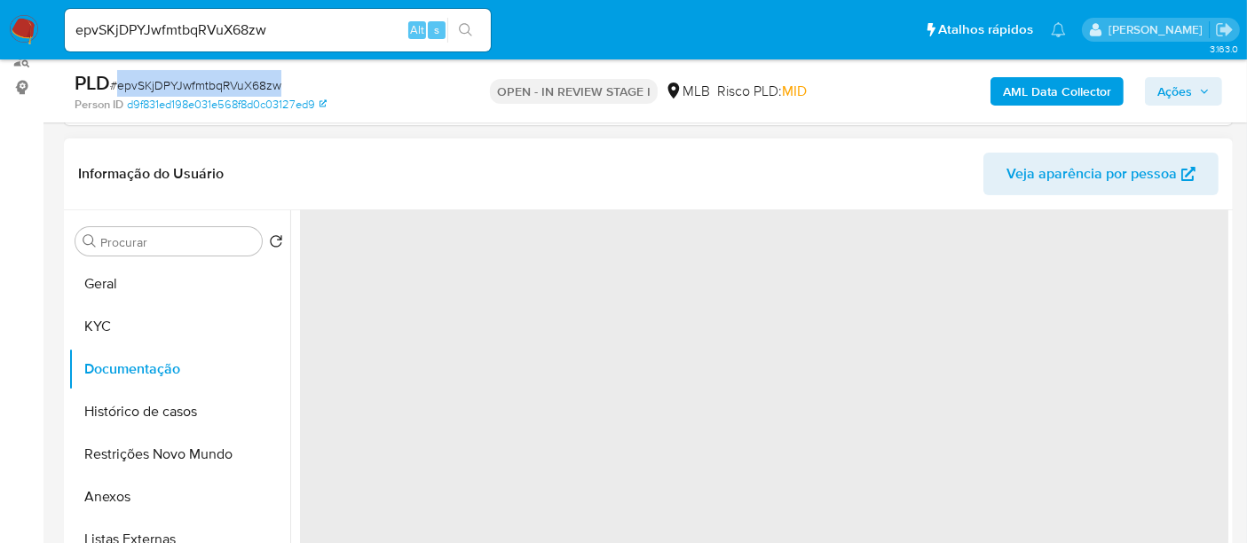
scroll to position [0, 0]
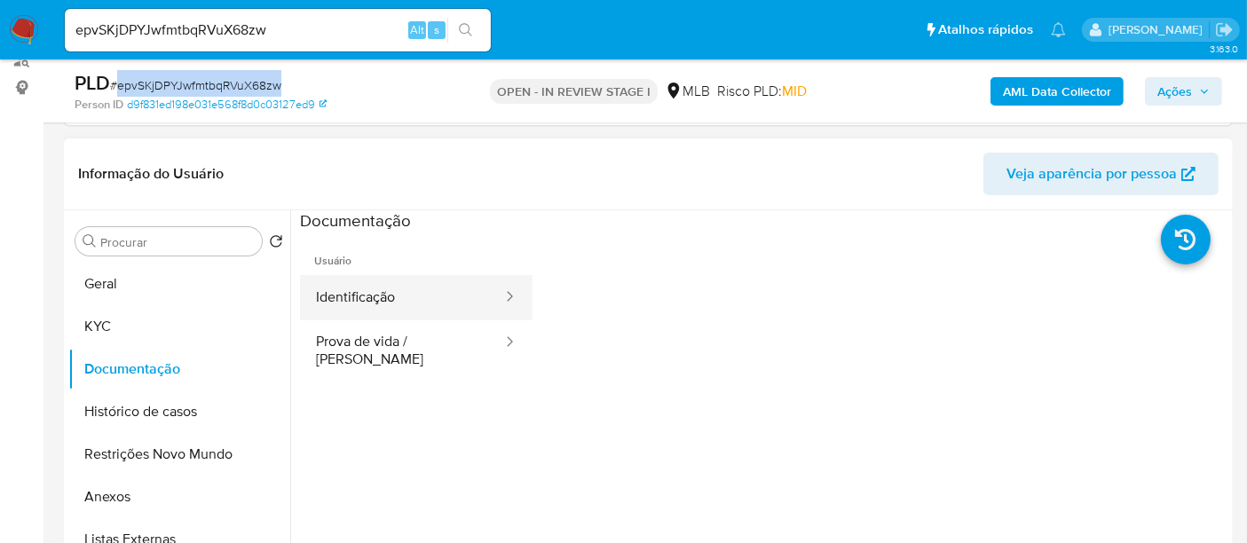
click at [413, 302] on button "Identificação" at bounding box center [402, 297] width 204 height 45
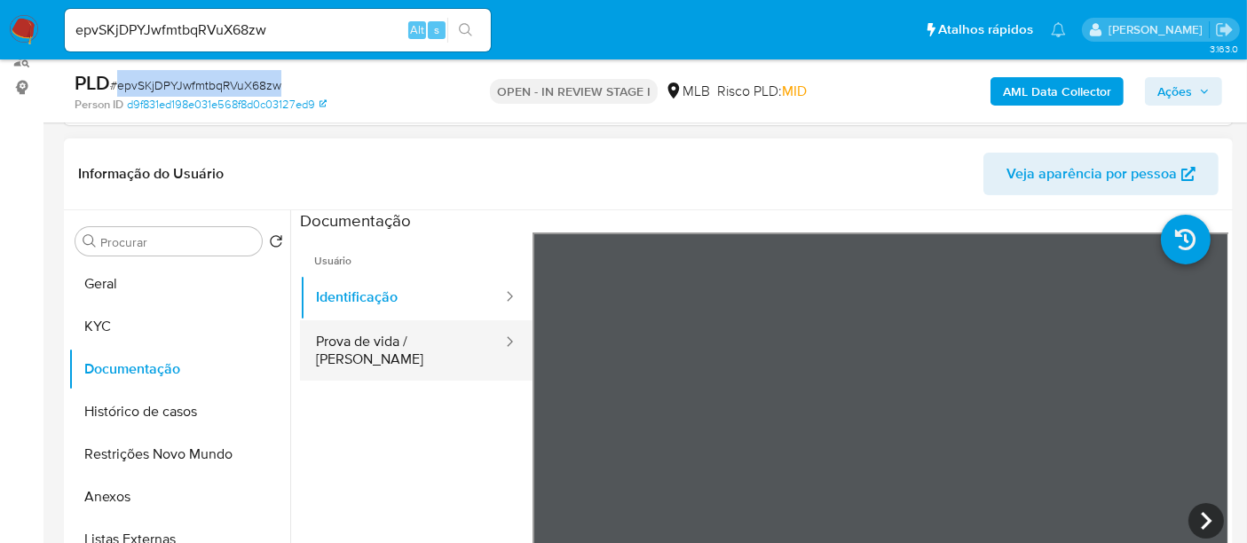
click at [350, 348] on button "Prova de vida / Selfie" at bounding box center [402, 350] width 204 height 60
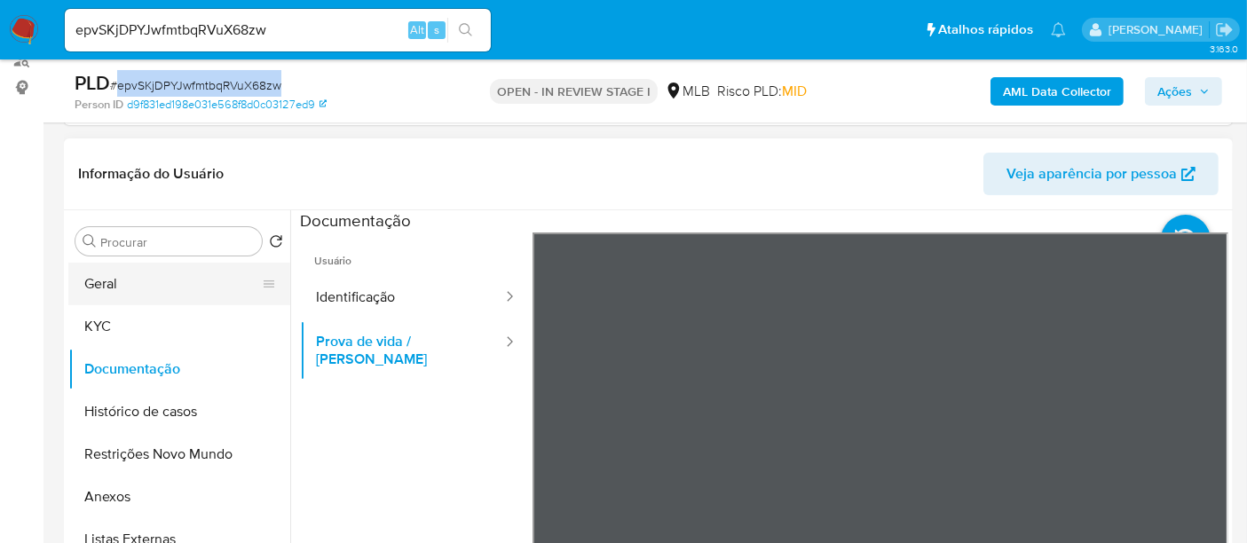
click at [127, 285] on button "Geral" at bounding box center [172, 284] width 208 height 43
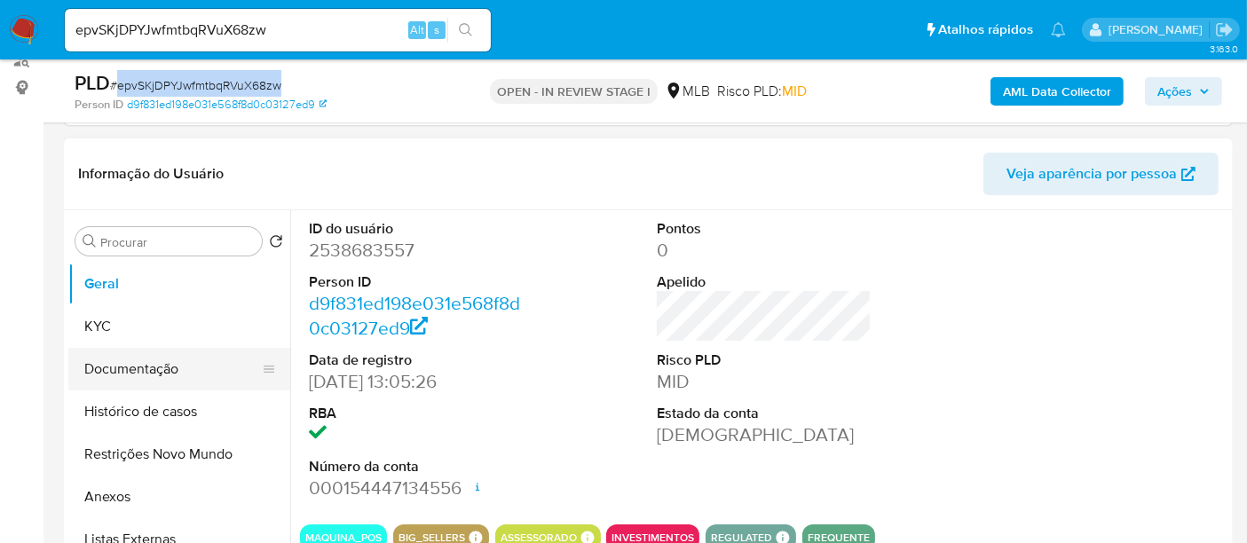
drag, startPoint x: 119, startPoint y: 374, endPoint x: 204, endPoint y: 376, distance: 85.2
click at [119, 374] on button "Documentação" at bounding box center [172, 369] width 208 height 43
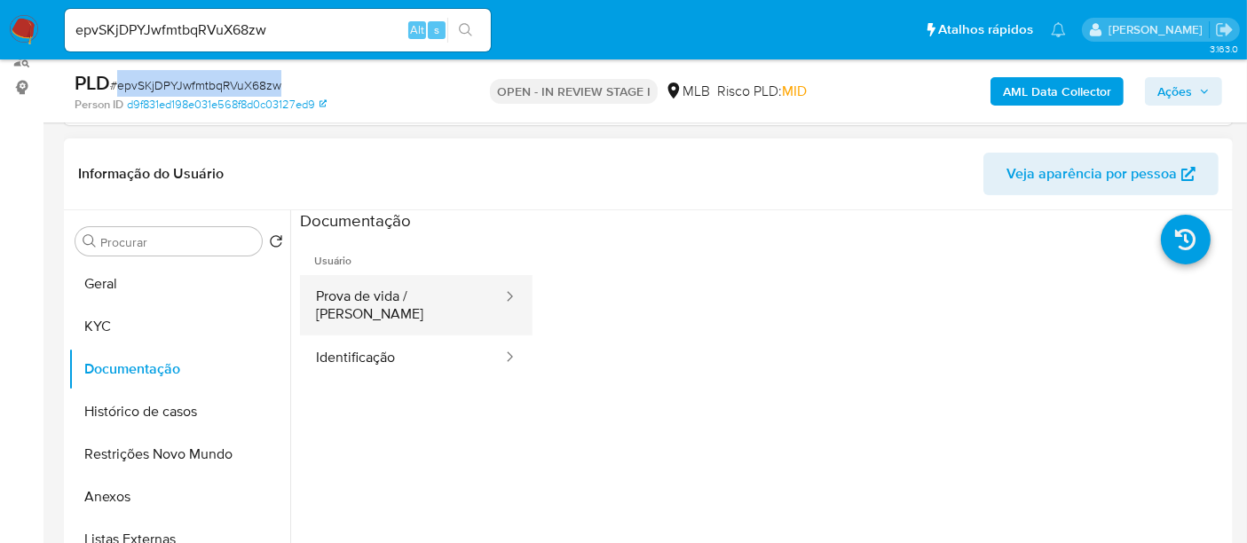
click at [421, 298] on button "Prova de vida / Selfie" at bounding box center [402, 305] width 204 height 60
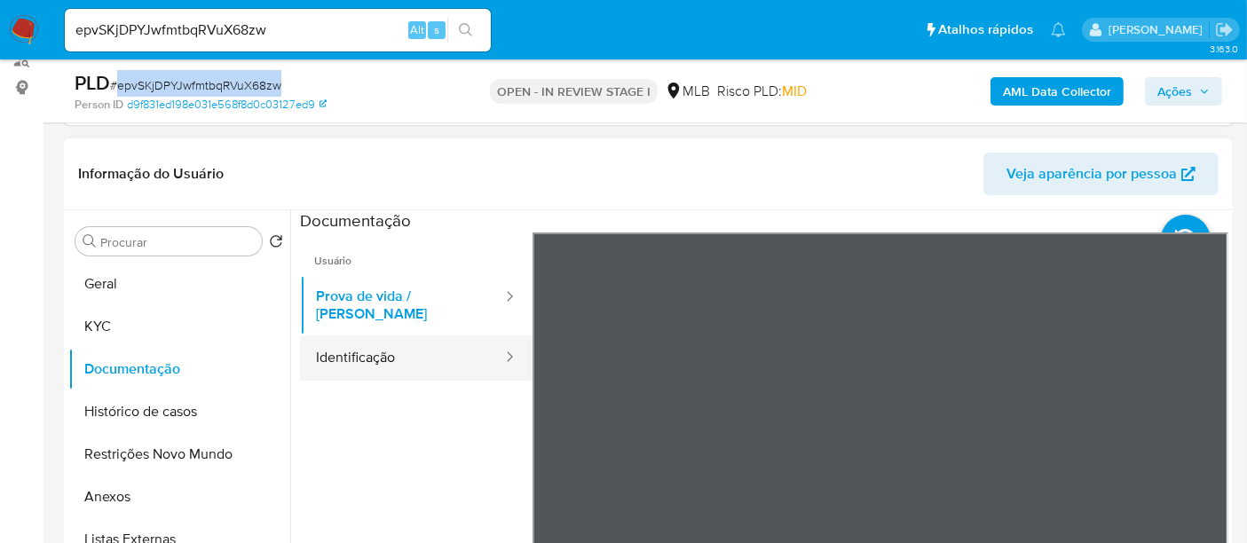
click at [355, 336] on button "Identificação" at bounding box center [402, 357] width 204 height 45
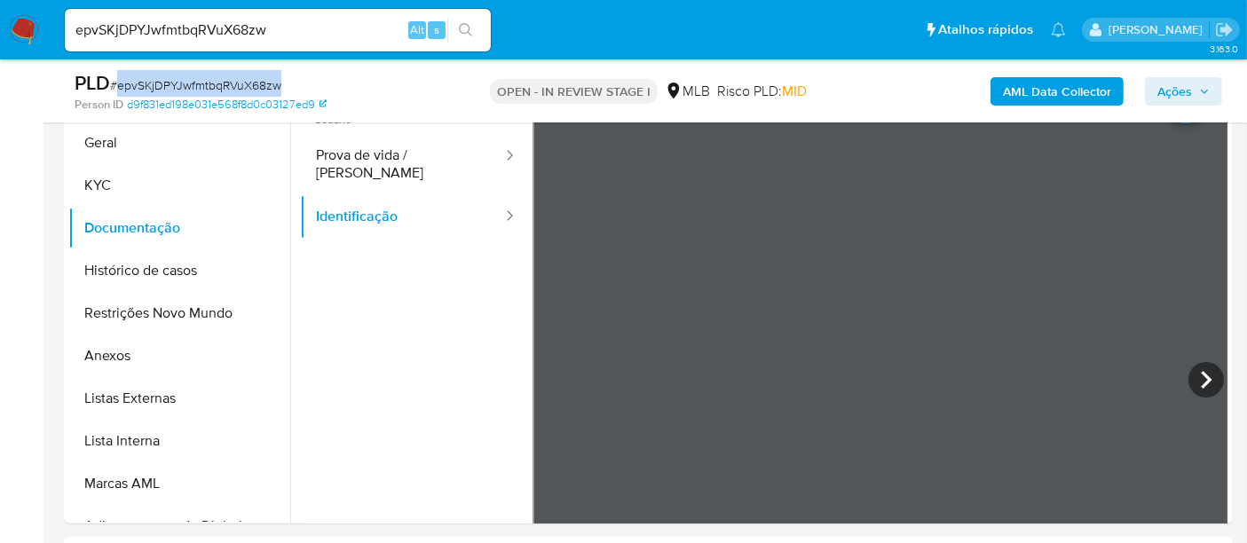
scroll to position [377, 0]
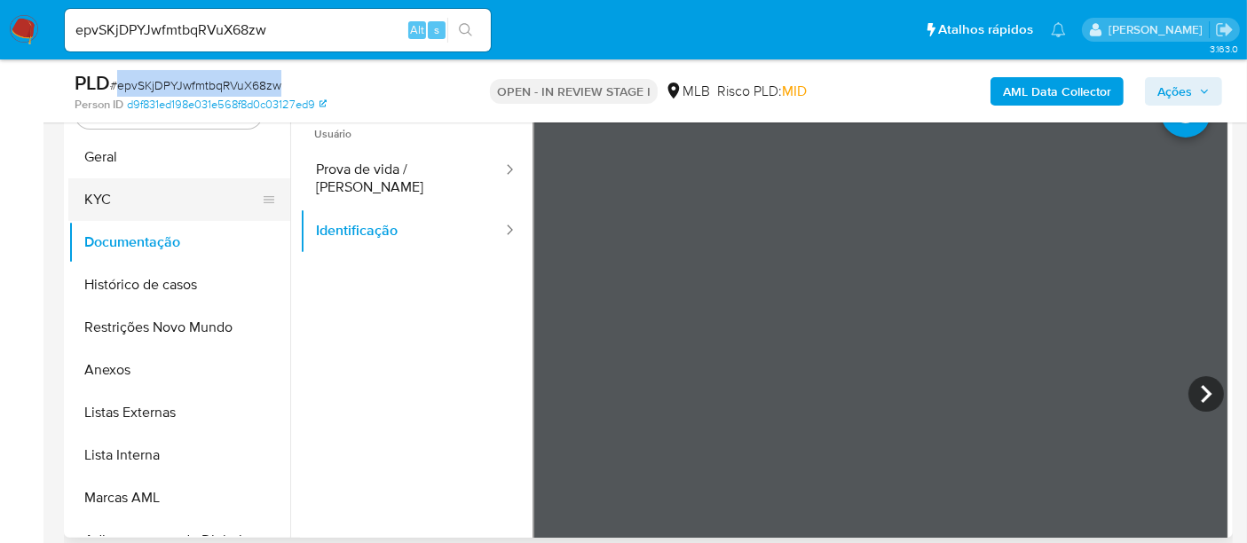
click at [123, 193] on button "KYC" at bounding box center [172, 199] width 208 height 43
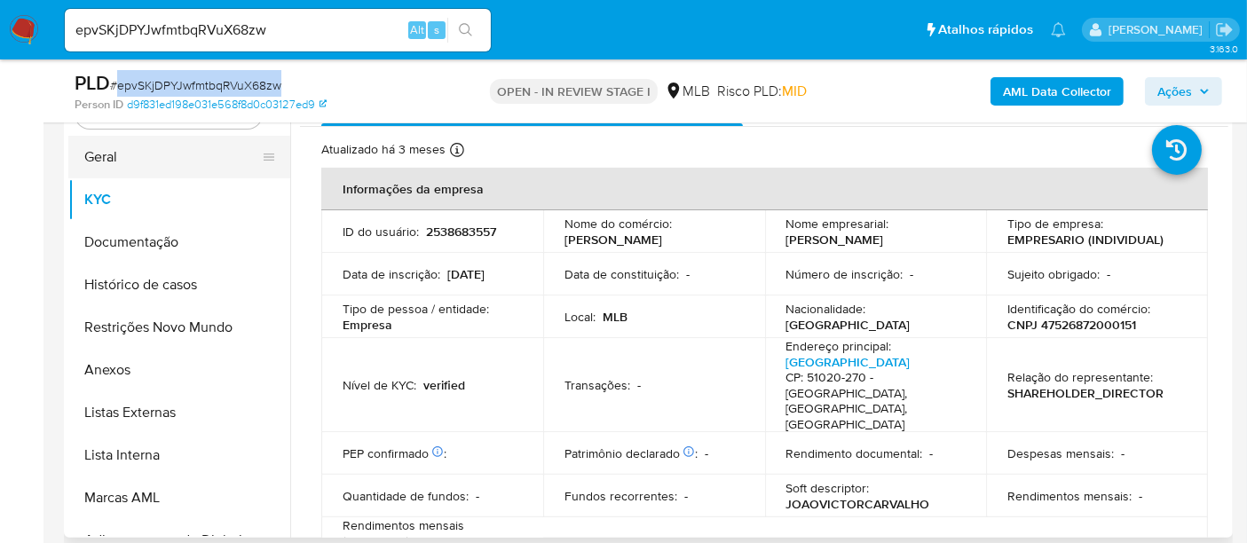
click at [116, 167] on button "Geral" at bounding box center [172, 157] width 208 height 43
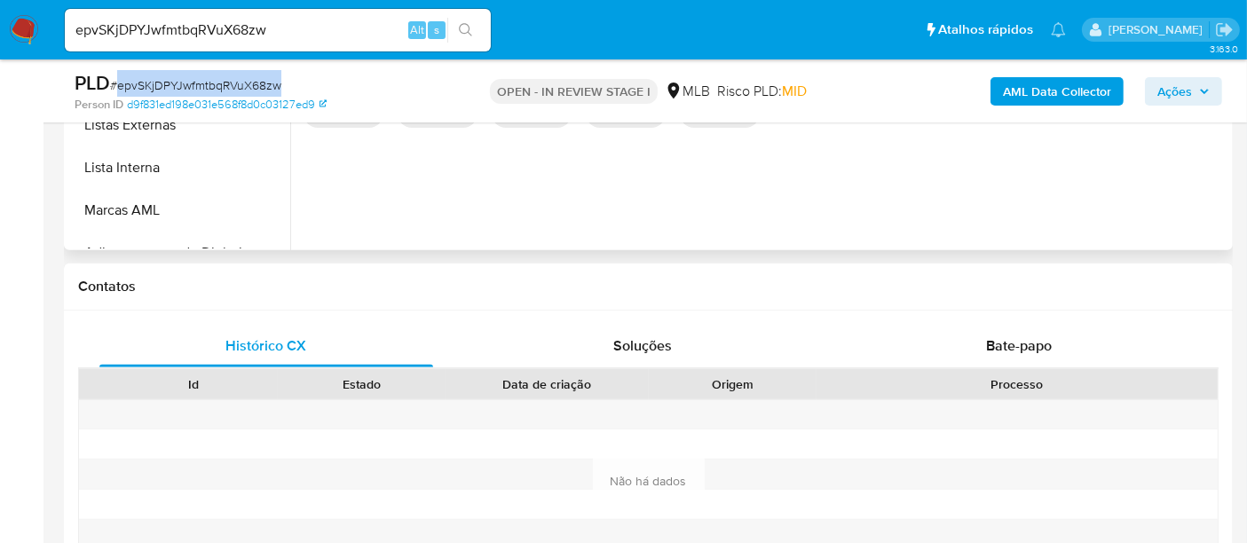
scroll to position [673, 0]
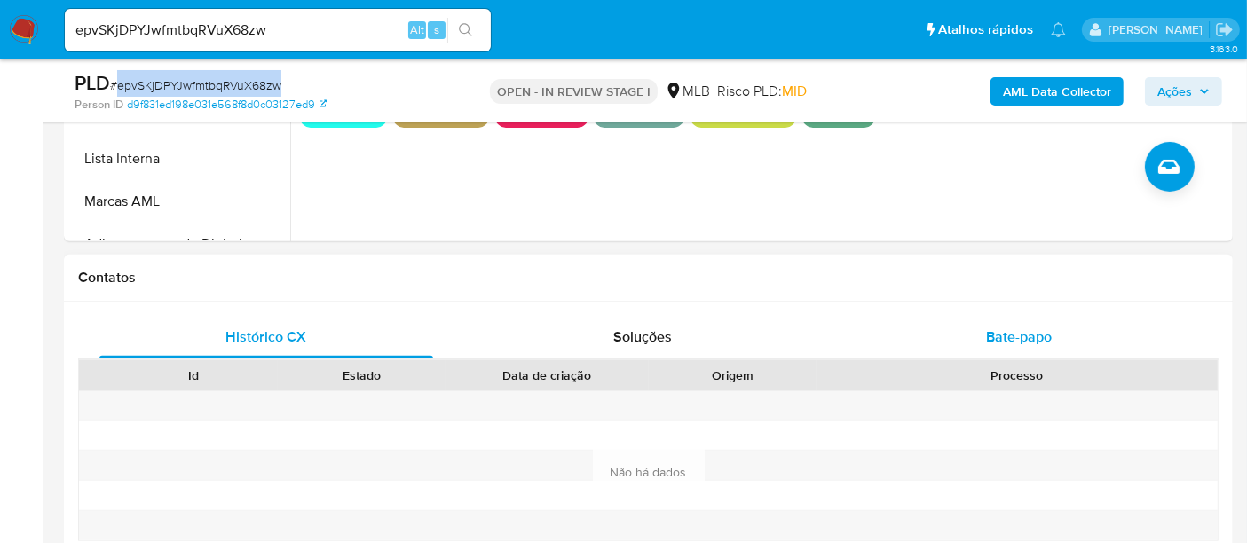
click at [1034, 333] on span "Bate-papo" at bounding box center [1019, 337] width 66 height 20
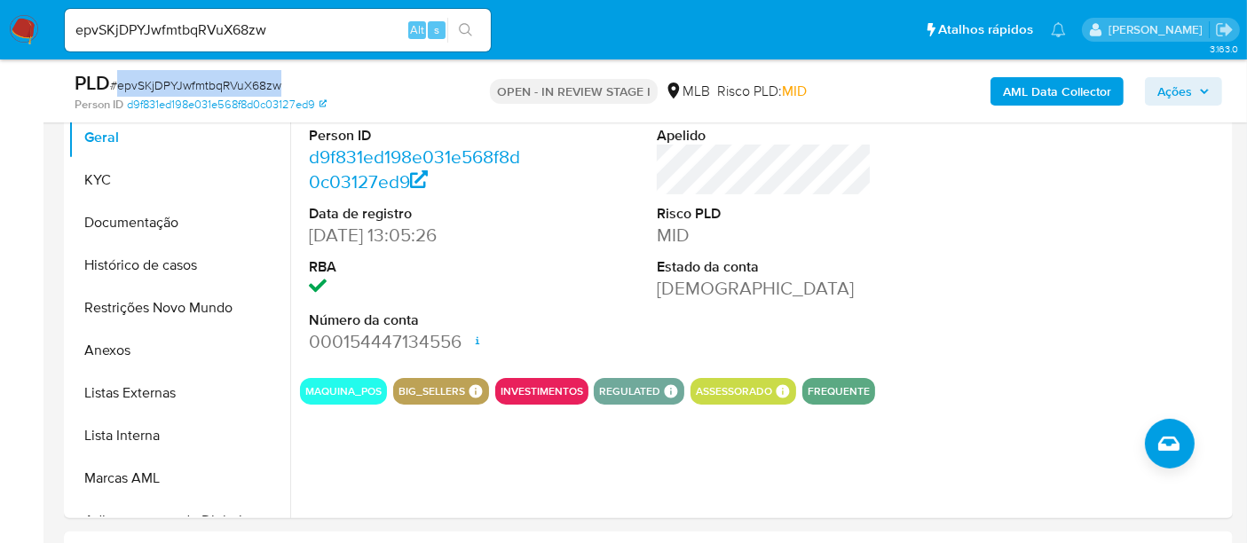
scroll to position [320, 0]
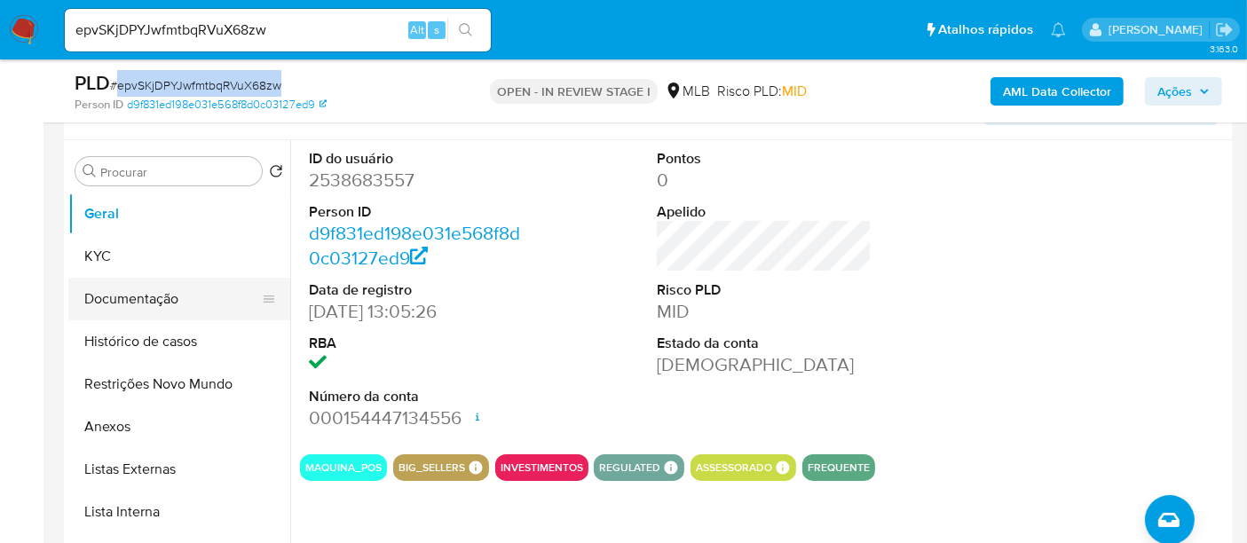
click at [106, 301] on button "Documentação" at bounding box center [172, 299] width 208 height 43
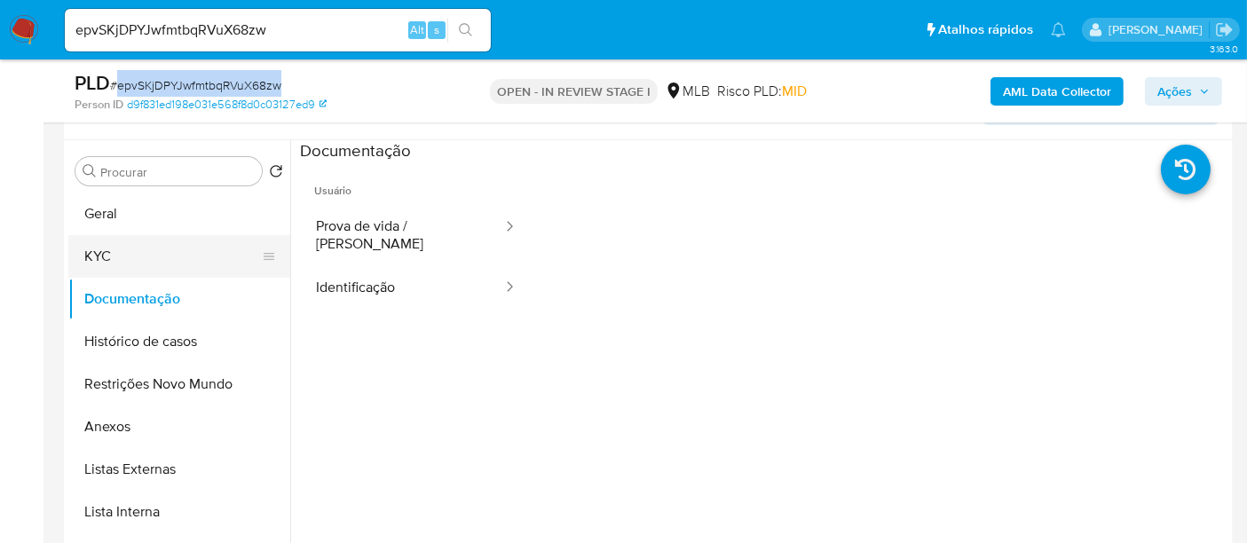
click at [107, 259] on button "KYC" at bounding box center [172, 256] width 208 height 43
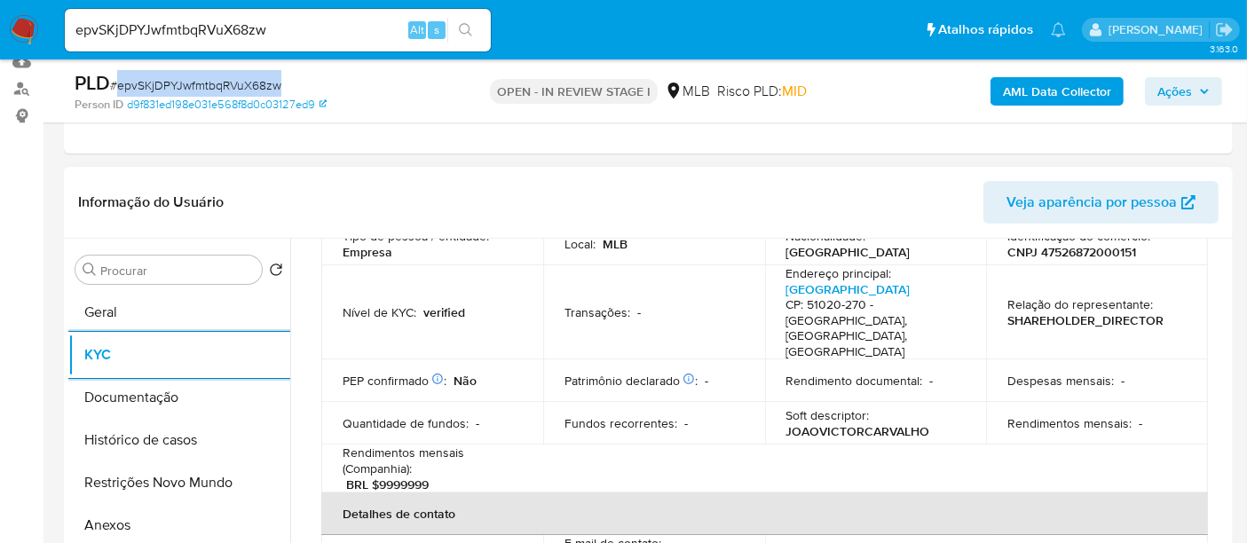
scroll to position [197, 0]
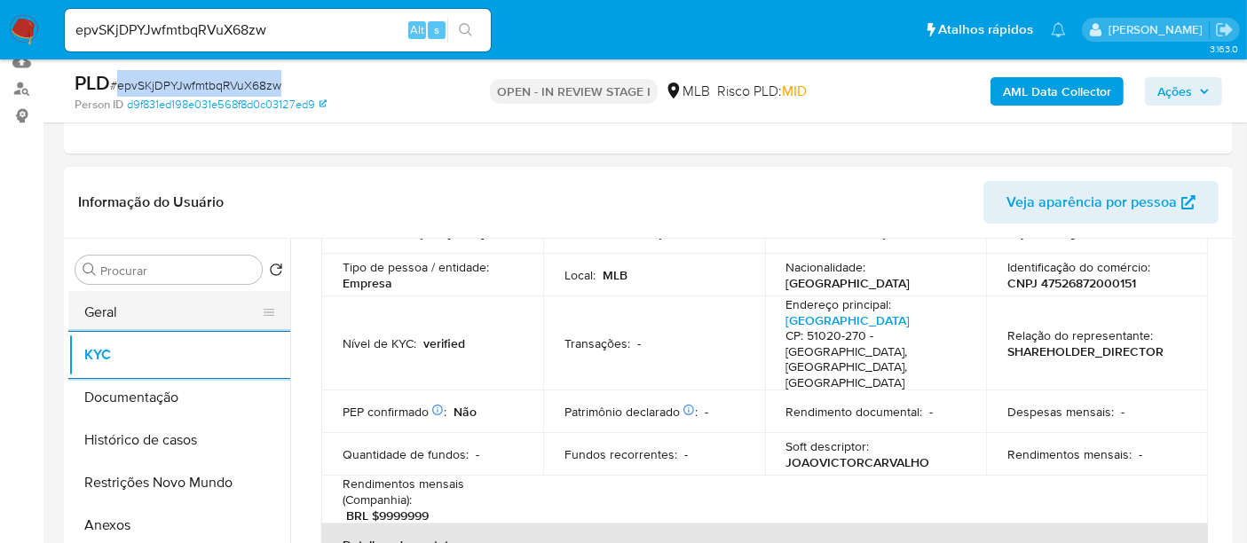
click at [120, 312] on button "Geral" at bounding box center [172, 312] width 208 height 43
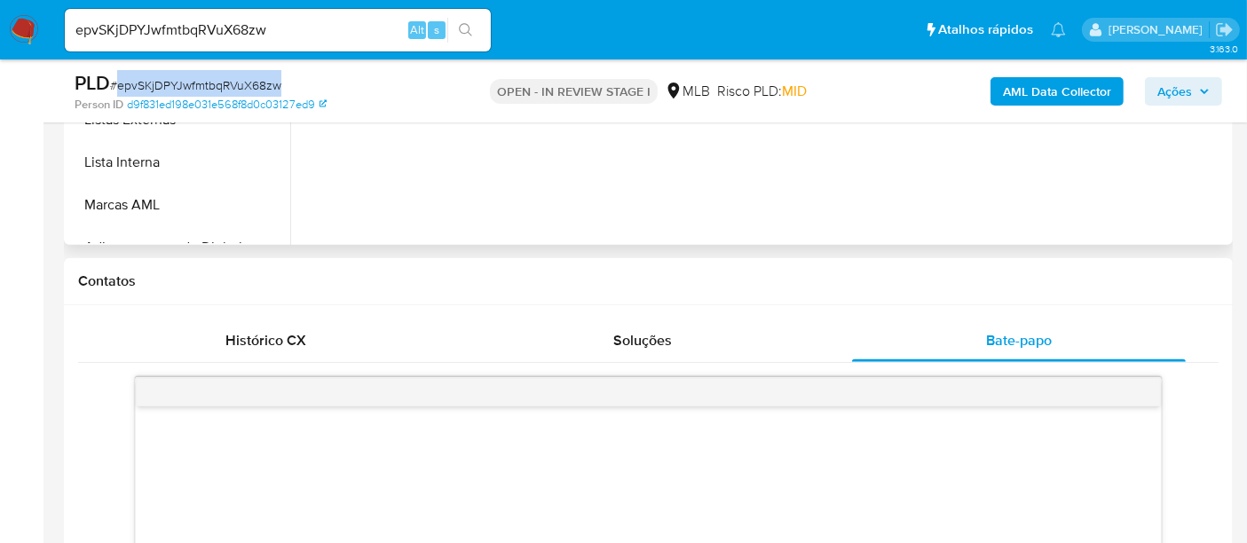
scroll to position [714, 0]
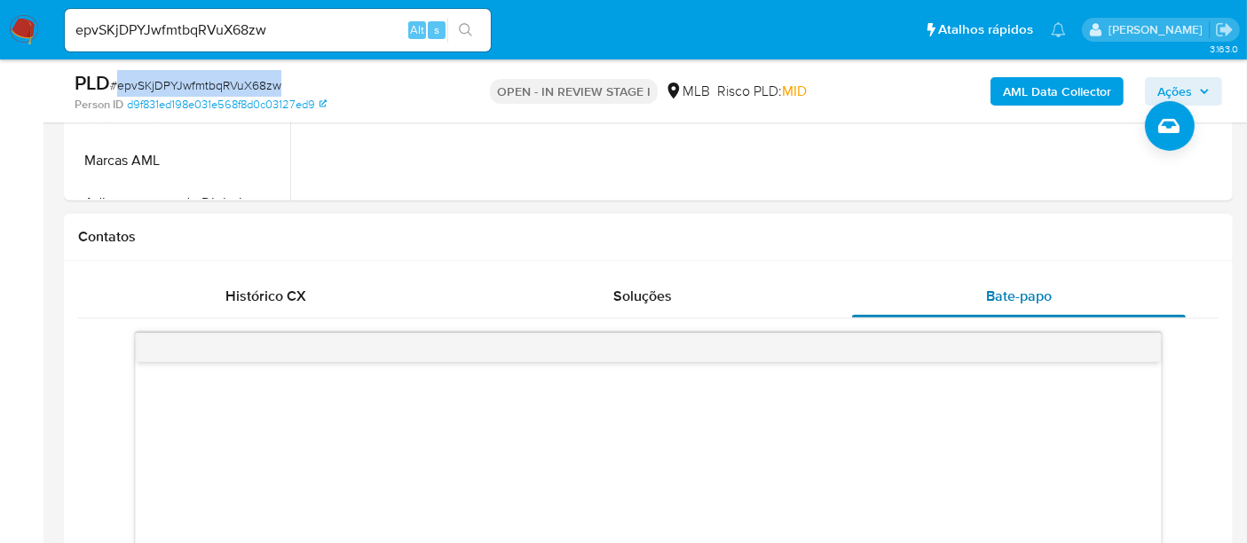
click at [1015, 297] on span "Bate-papo" at bounding box center [1019, 296] width 66 height 20
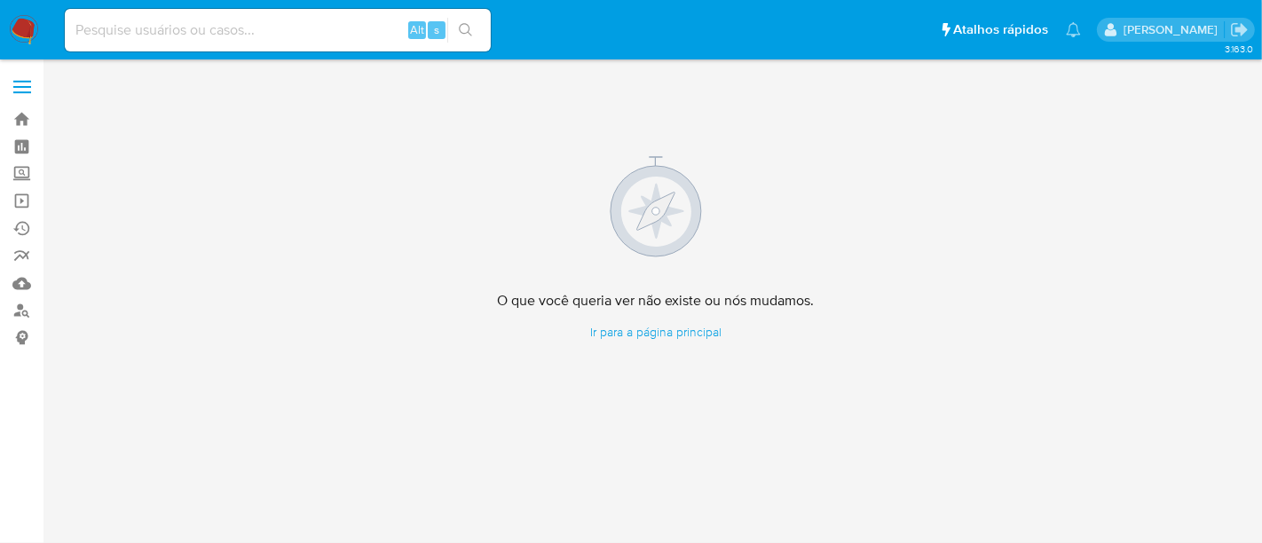
click at [148, 29] on input at bounding box center [278, 30] width 426 height 23
paste input "2481957376"
type input "2481957376"
click at [462, 27] on icon "search-icon" at bounding box center [466, 30] width 14 height 14
click at [27, 28] on img at bounding box center [24, 30] width 30 height 30
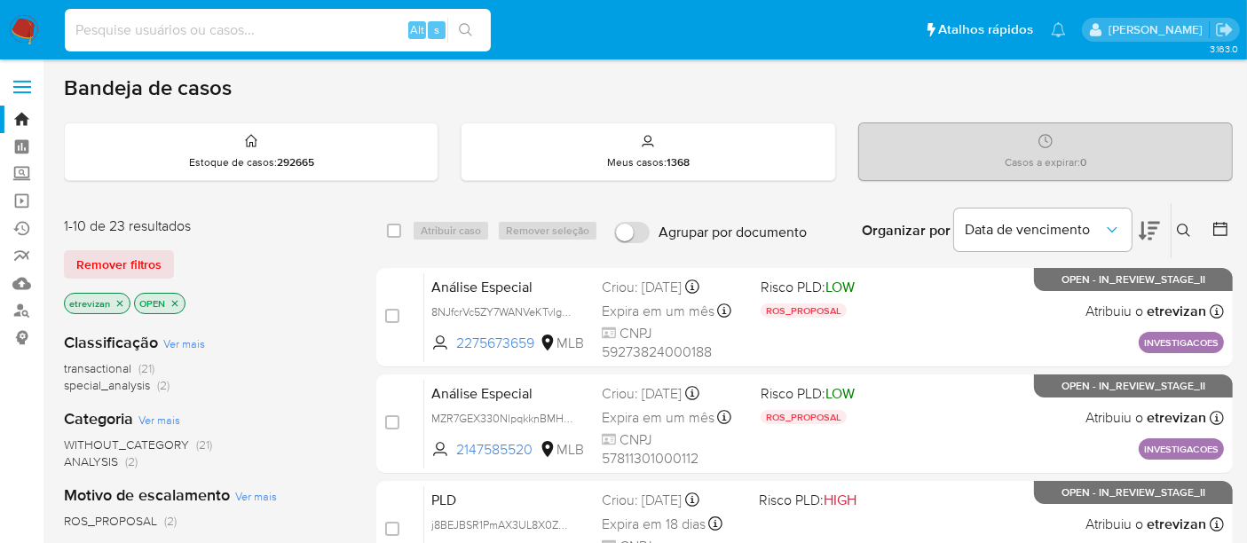
click at [223, 19] on input at bounding box center [278, 30] width 426 height 23
paste input "2481957376"
type input "2481957376"
click at [476, 25] on button "search-icon" at bounding box center [465, 30] width 36 height 25
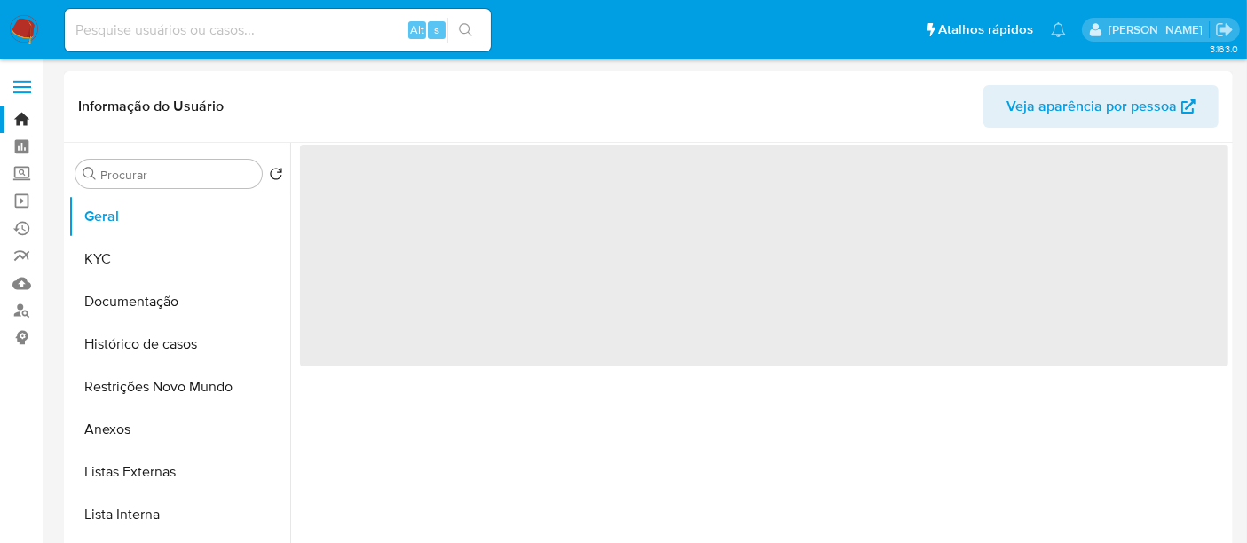
select select "10"
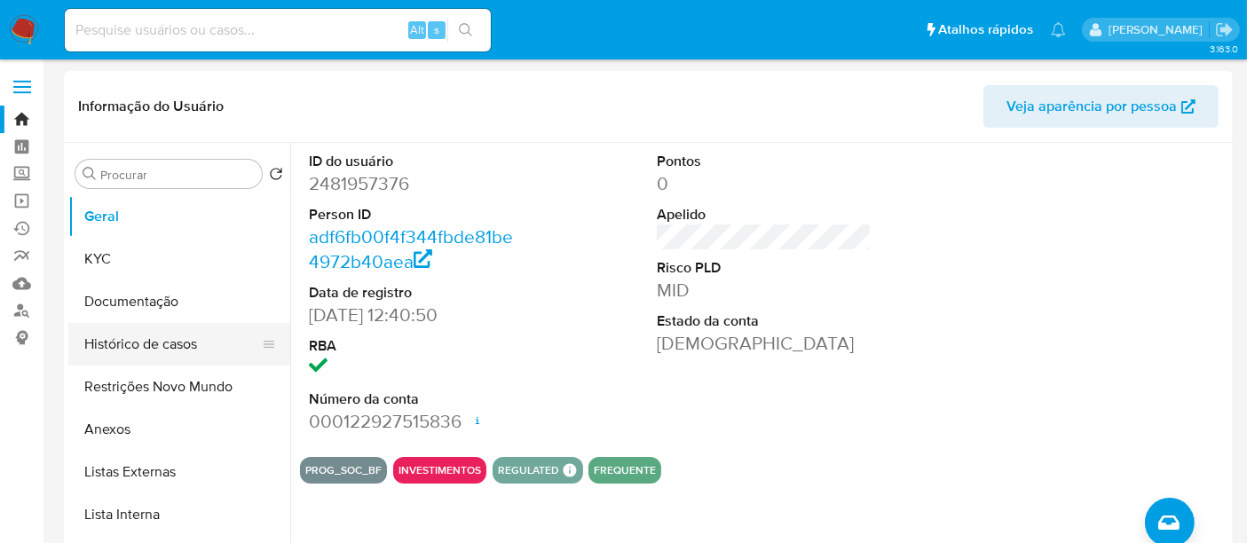
click at [144, 338] on button "Histórico de casos" at bounding box center [172, 344] width 208 height 43
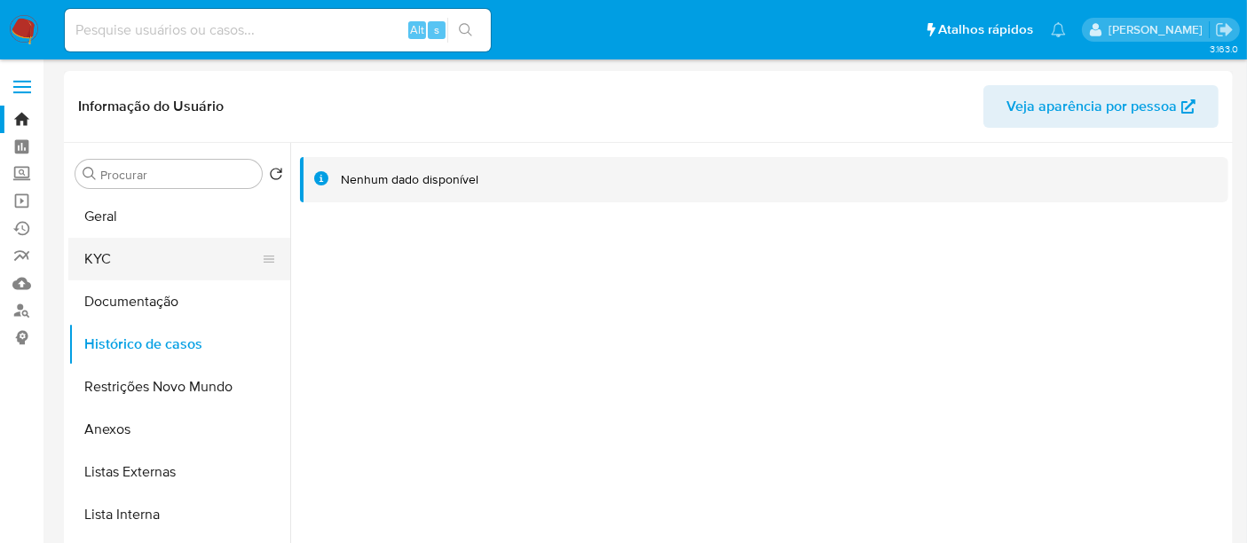
click at [123, 264] on button "KYC" at bounding box center [172, 259] width 208 height 43
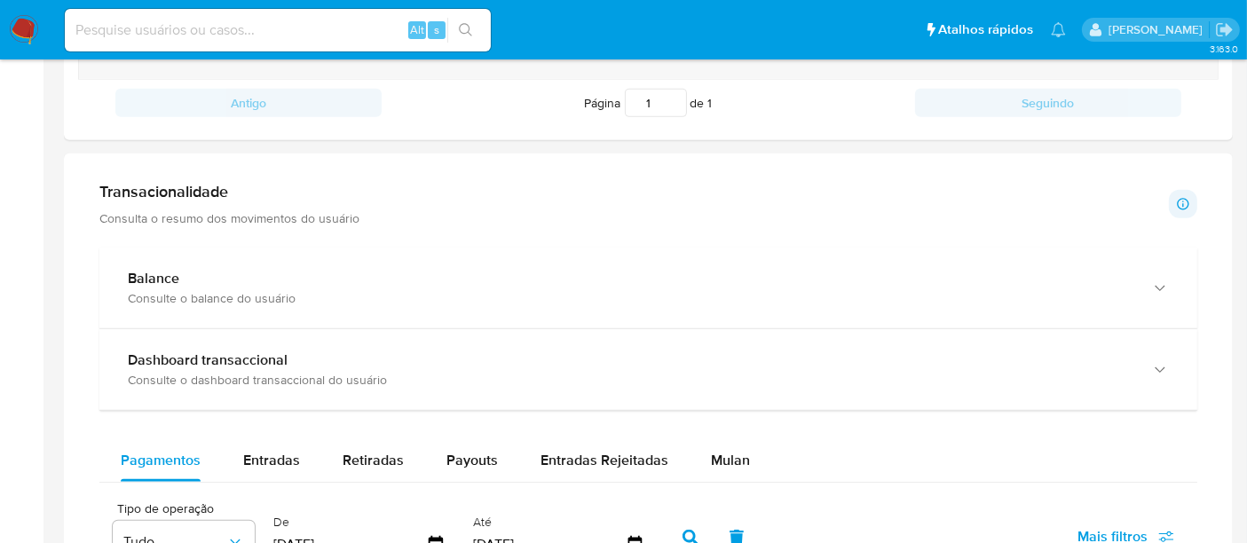
scroll to position [814, 0]
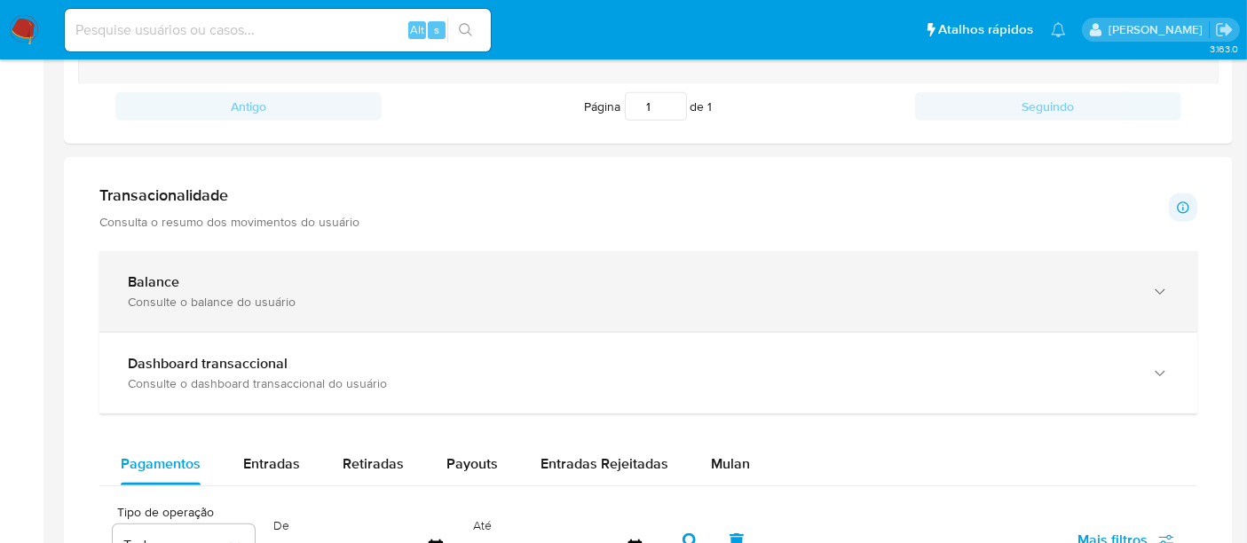
click at [193, 295] on div "Consulte o balance do usuário" at bounding box center [630, 302] width 1005 height 16
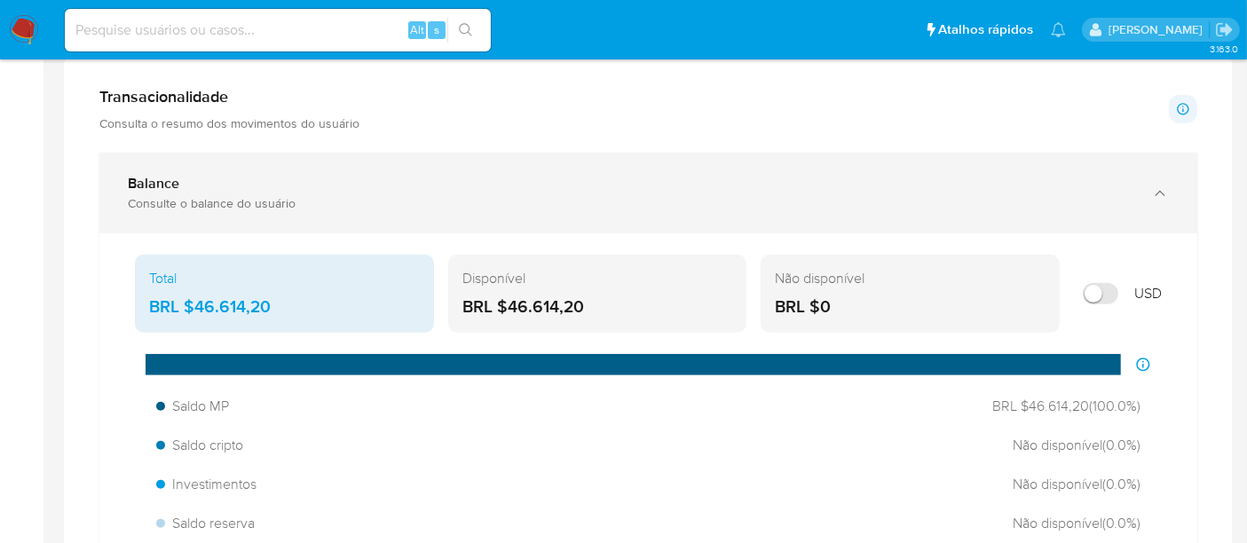
scroll to position [1012, 0]
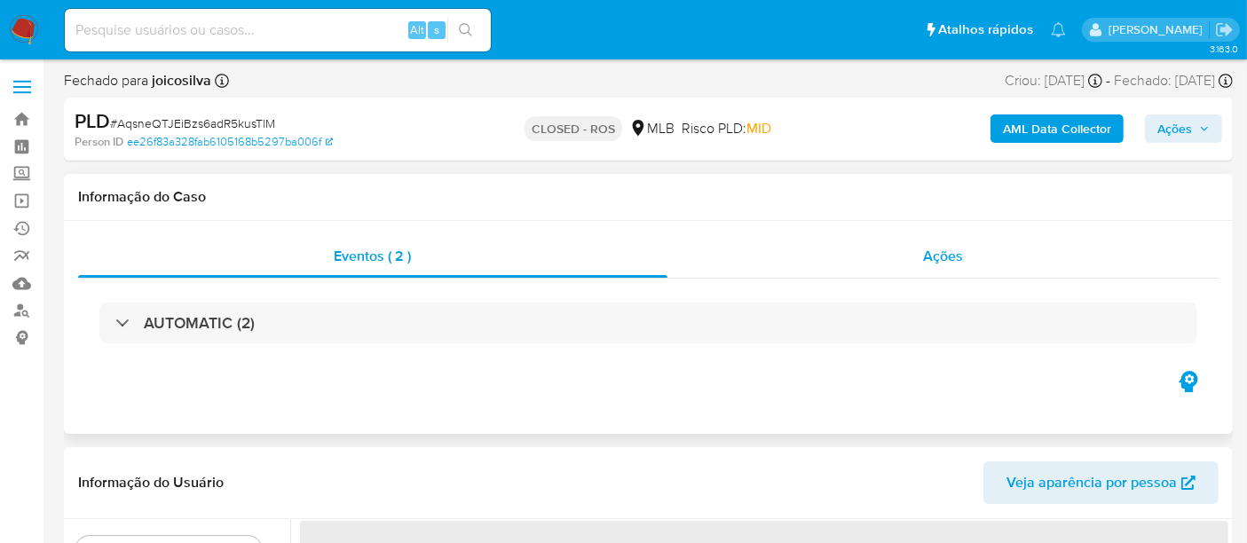
select select "10"
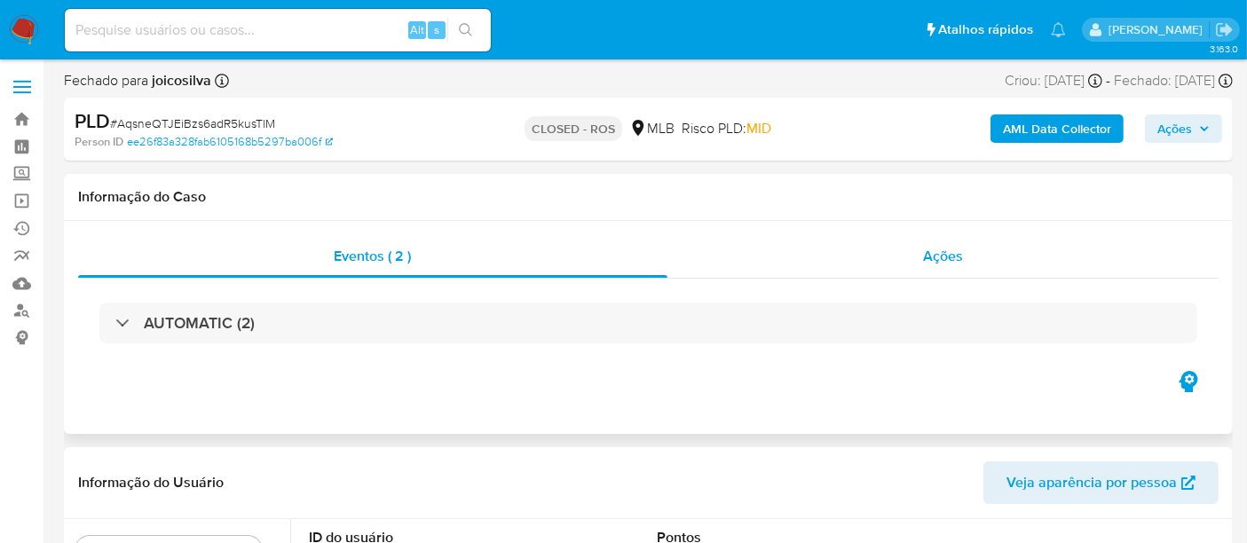
click at [946, 252] on span "Ações" at bounding box center [943, 256] width 40 height 20
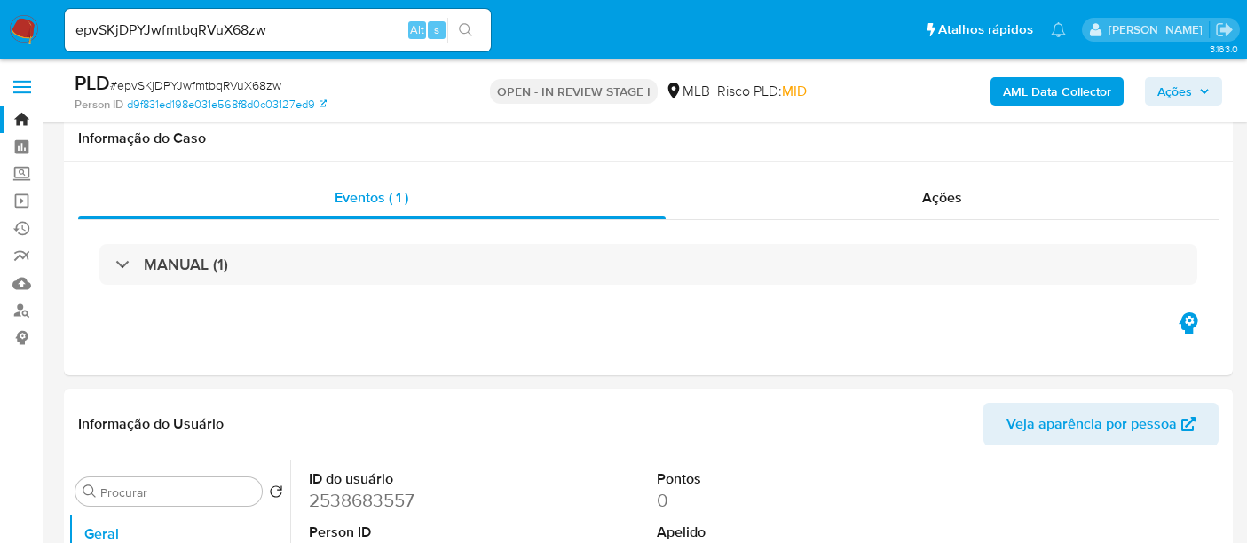
select select "10"
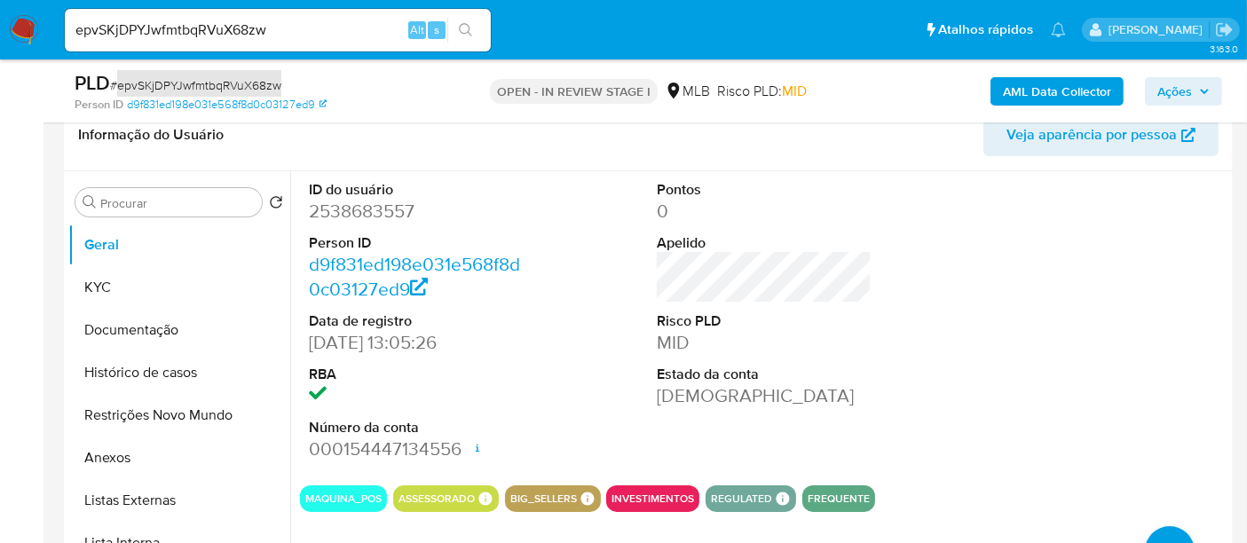
scroll to position [320, 0]
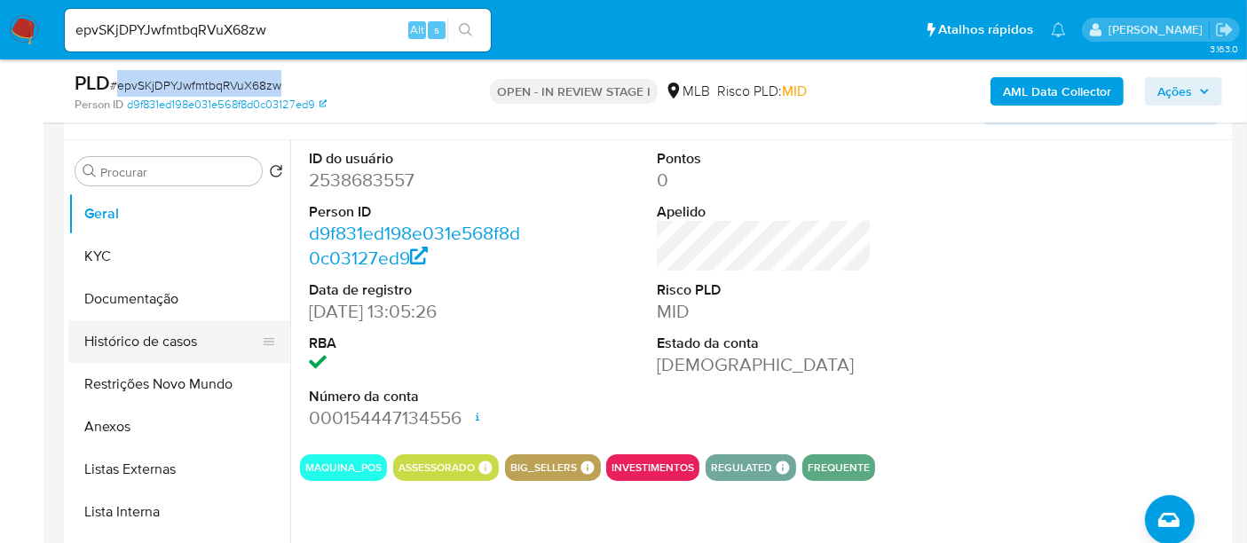
drag, startPoint x: 134, startPoint y: 342, endPoint x: 175, endPoint y: 342, distance: 40.8
click at [137, 342] on button "Histórico de casos" at bounding box center [172, 341] width 208 height 43
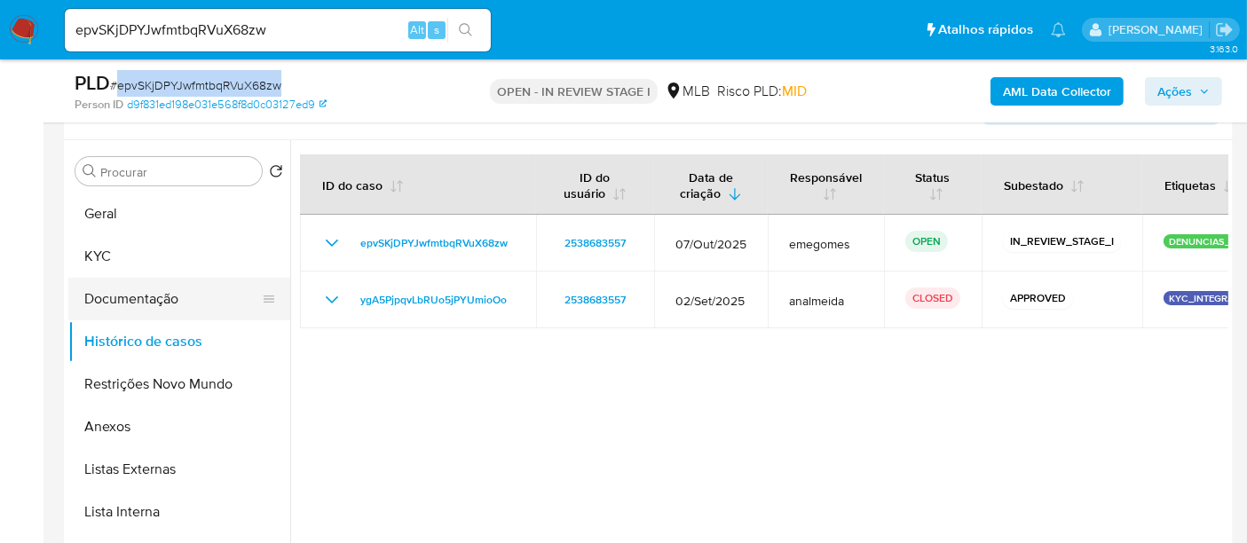
click at [161, 307] on button "Documentação" at bounding box center [172, 299] width 208 height 43
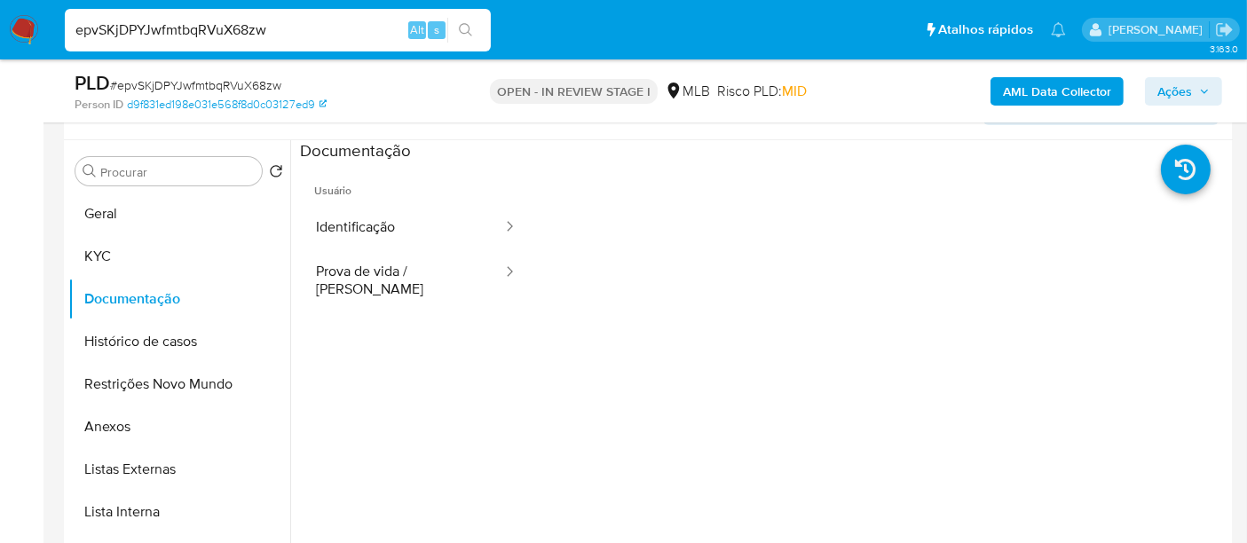
drag, startPoint x: 299, startPoint y: 27, endPoint x: 0, endPoint y: -4, distance: 300.6
paste input "MZR7GEX330NlpqkknBMHPhiQ"
type input "MZR7GEX330NlpqkknBMHPhiQ"
click at [466, 26] on icon "search-icon" at bounding box center [466, 30] width 14 height 14
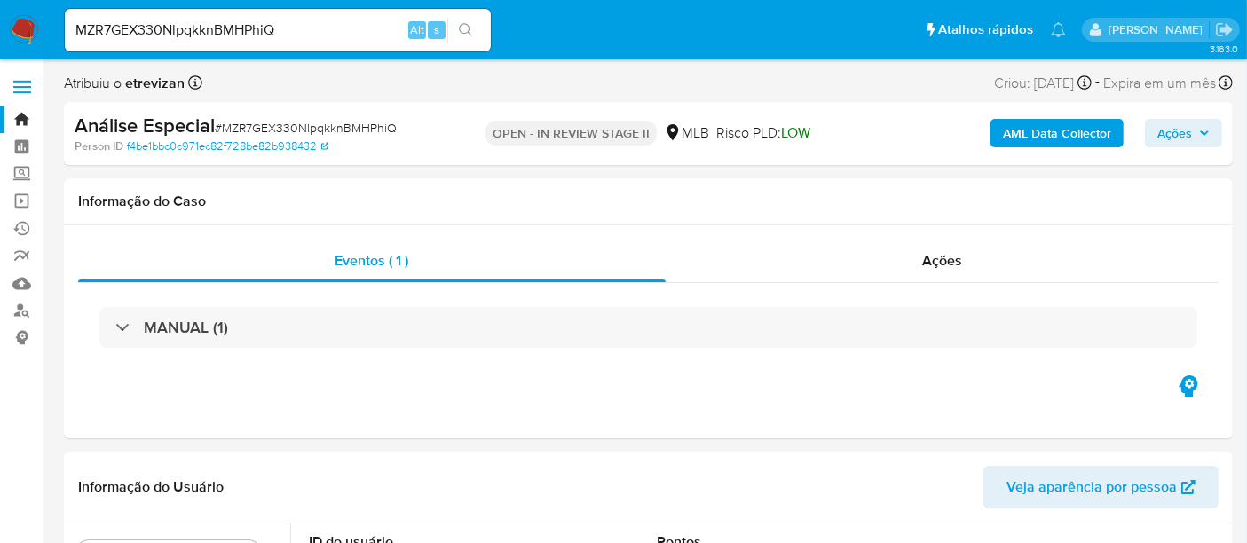
select select "10"
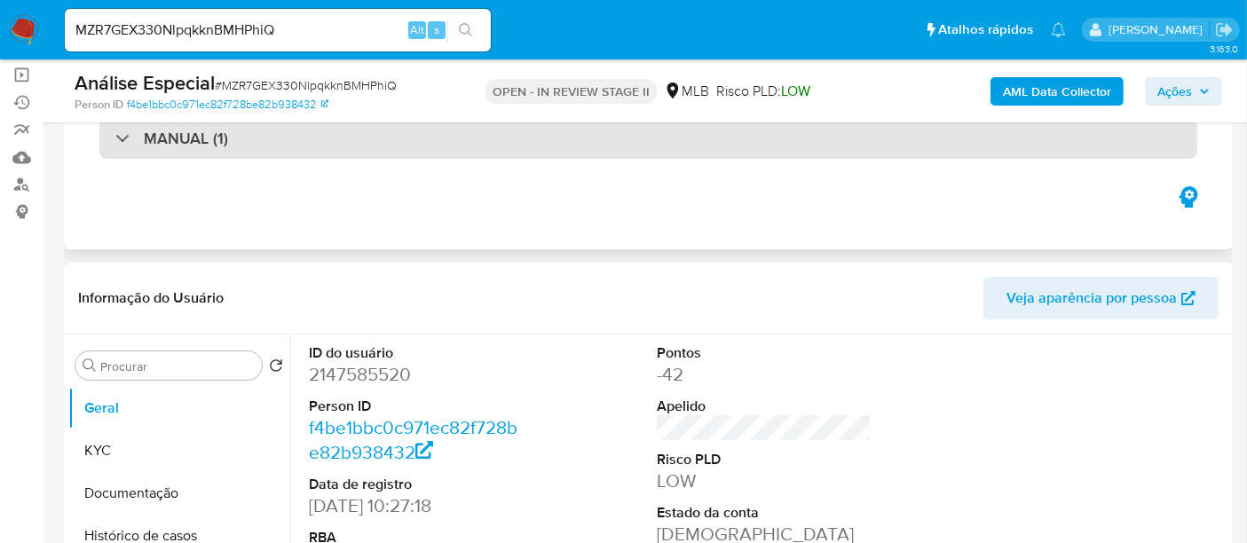
scroll to position [295, 0]
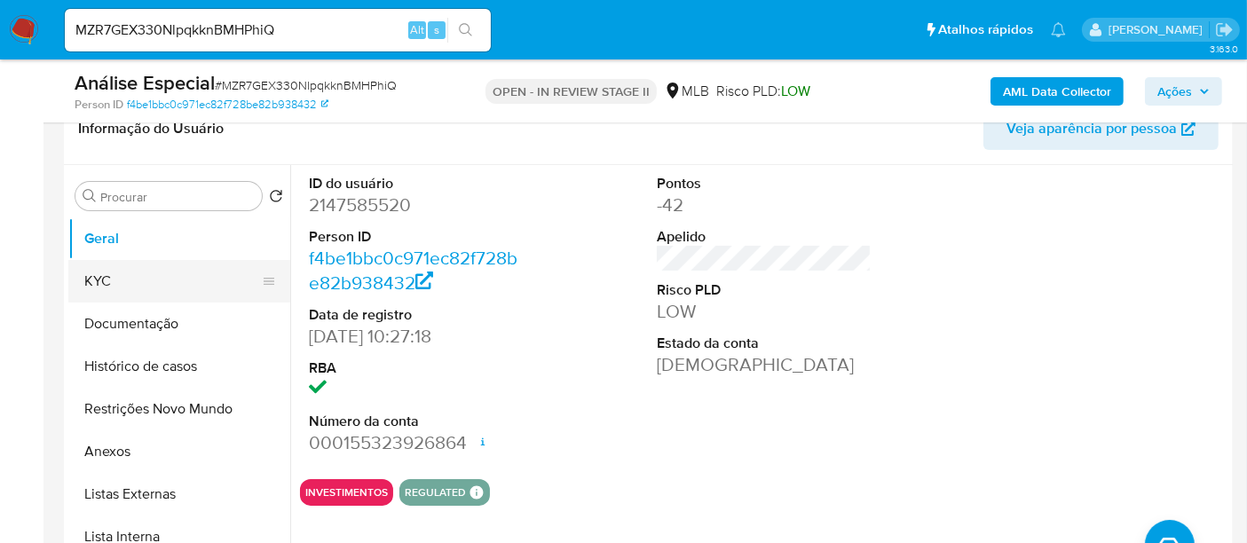
click at [97, 270] on button "KYC" at bounding box center [172, 281] width 208 height 43
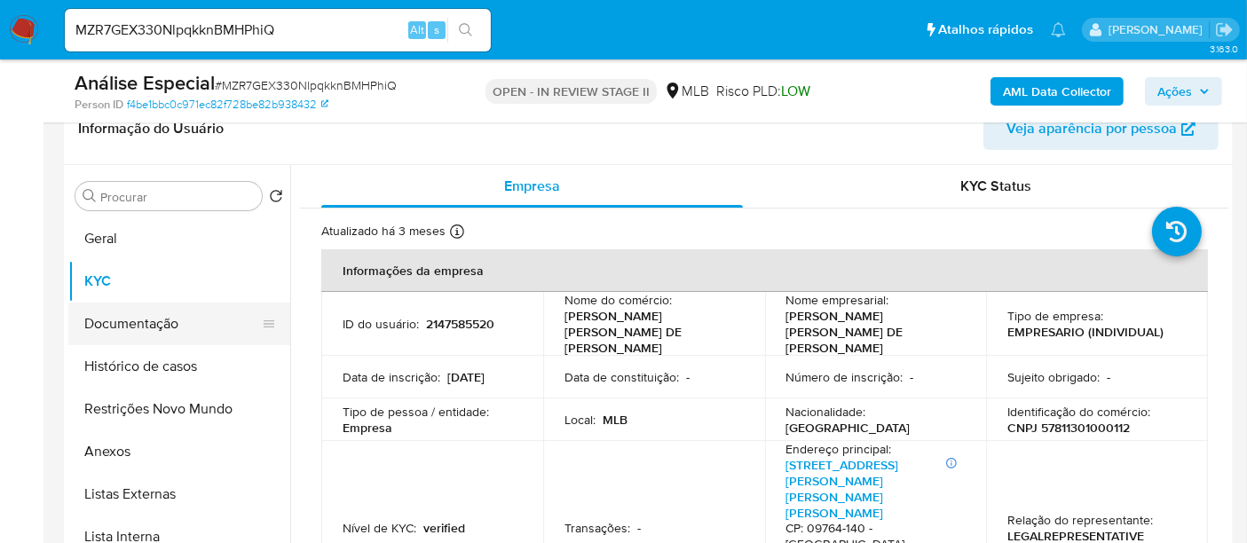
click at [161, 327] on button "Documentação" at bounding box center [172, 324] width 208 height 43
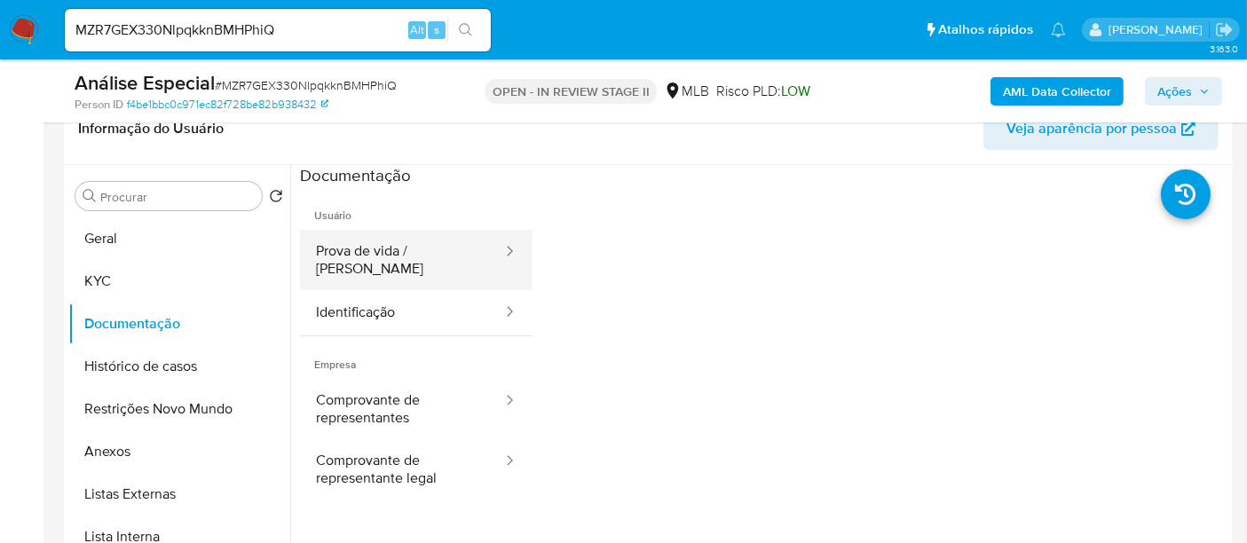
click at [404, 253] on button "Prova de vida / Selfie" at bounding box center [402, 260] width 204 height 60
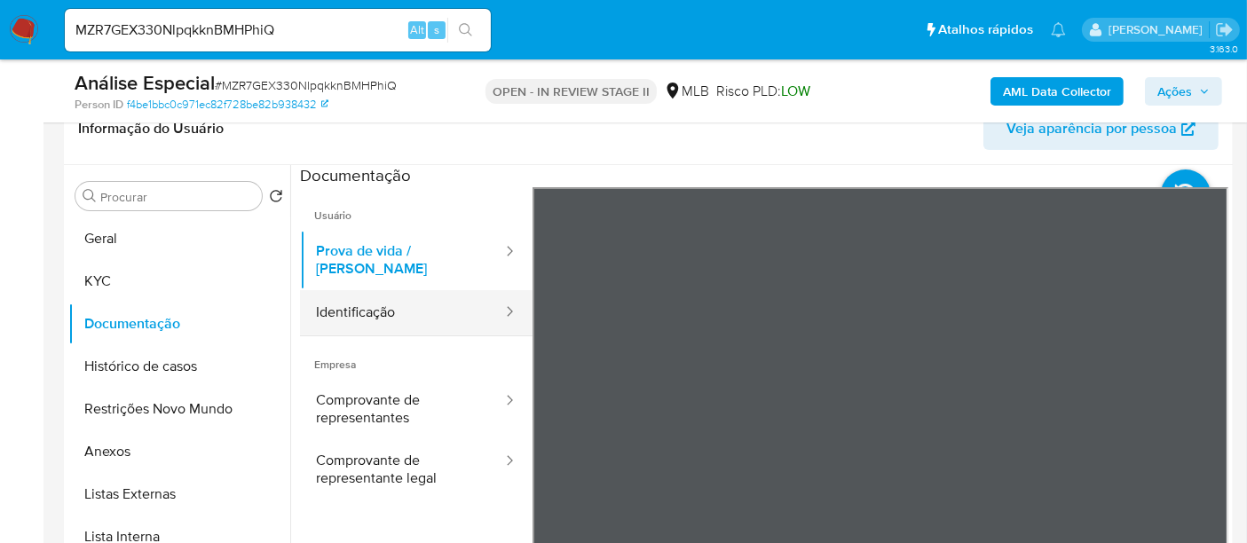
click at [359, 303] on button "Identificação" at bounding box center [402, 312] width 204 height 45
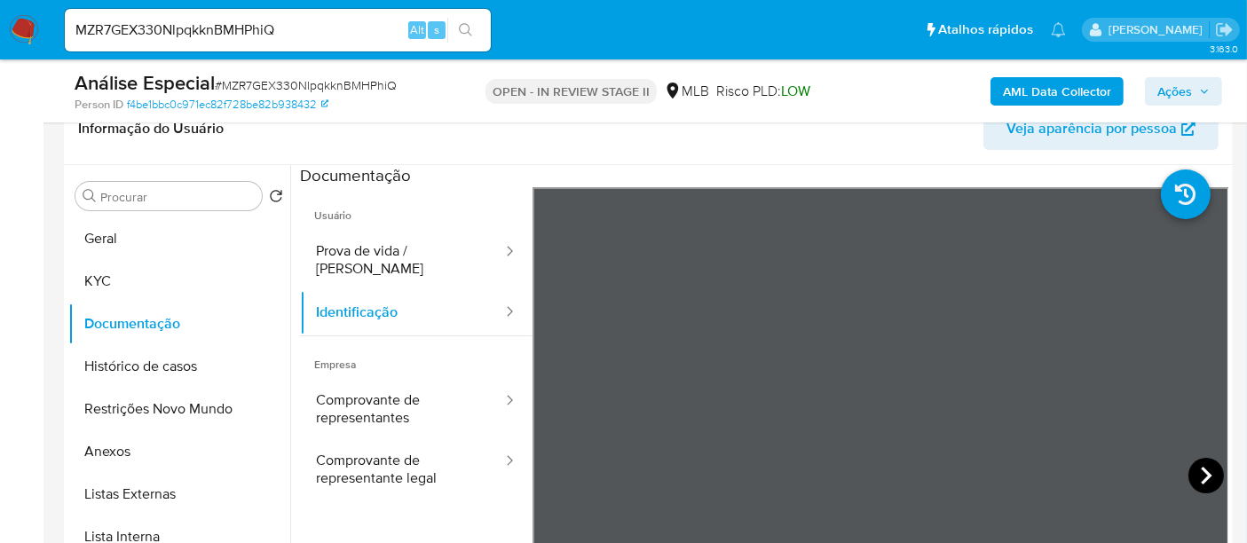
click at [1191, 468] on icon at bounding box center [1205, 475] width 35 height 35
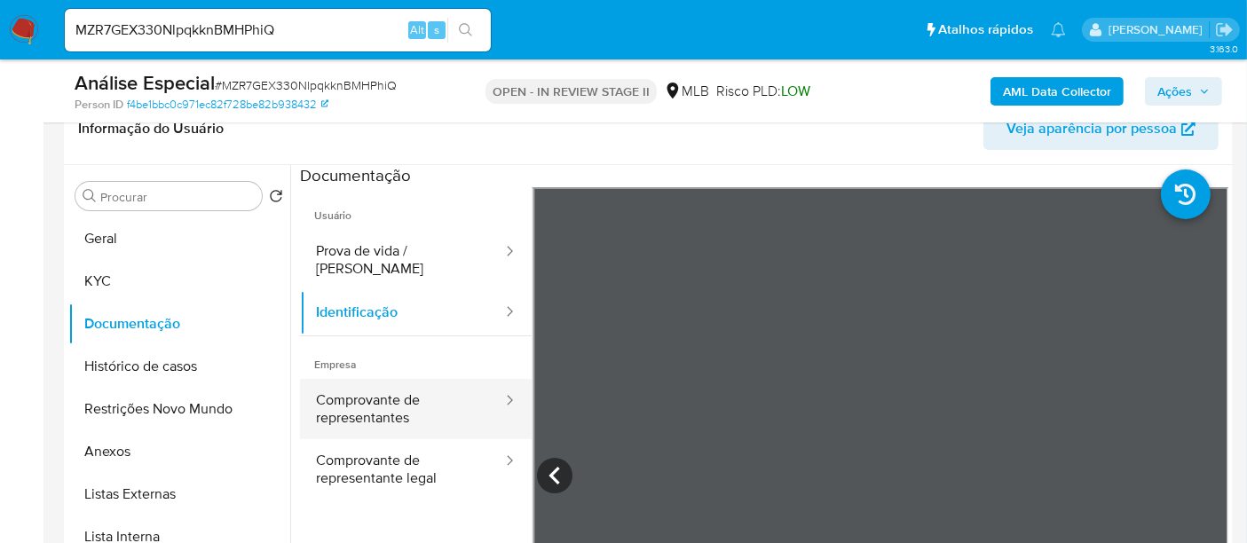
click at [373, 398] on button "Comprovante de representantes" at bounding box center [402, 409] width 204 height 60
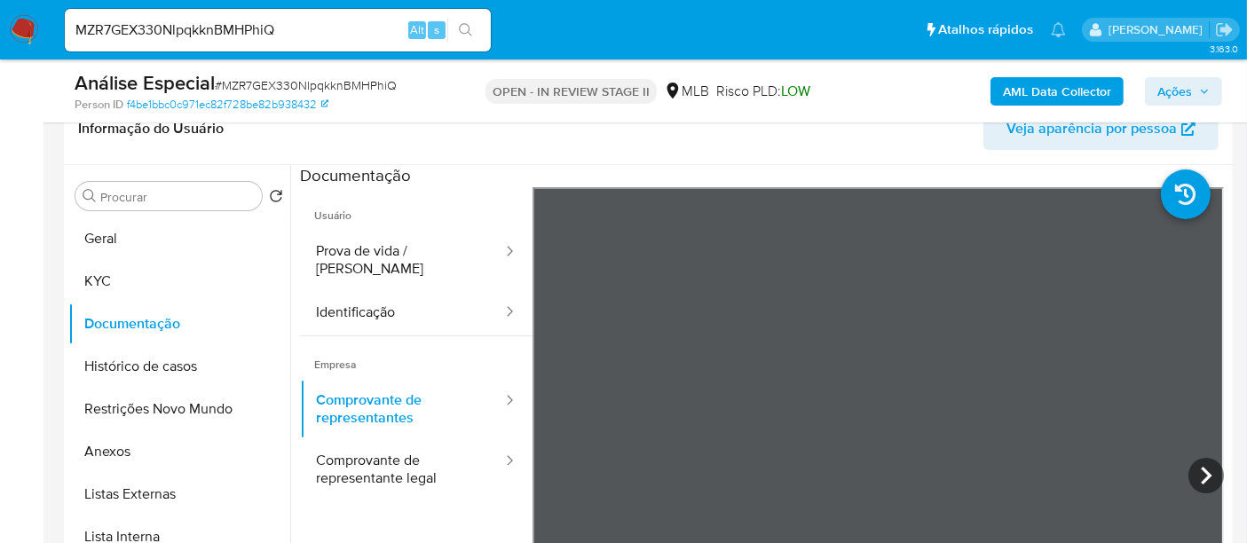
scroll to position [98, 0]
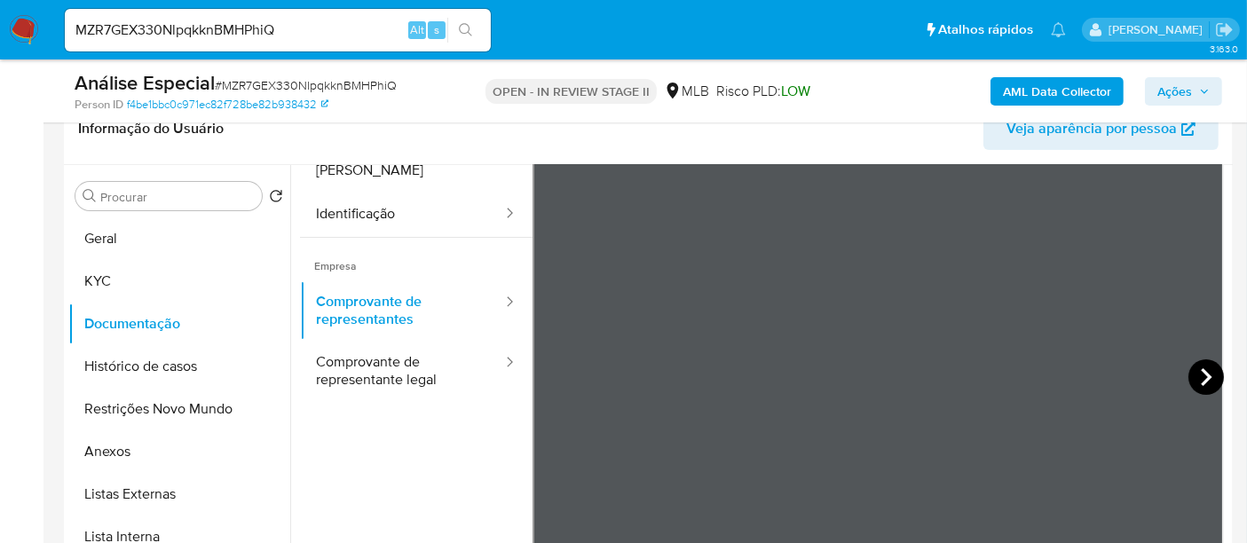
click at [1195, 371] on icon at bounding box center [1205, 376] width 35 height 35
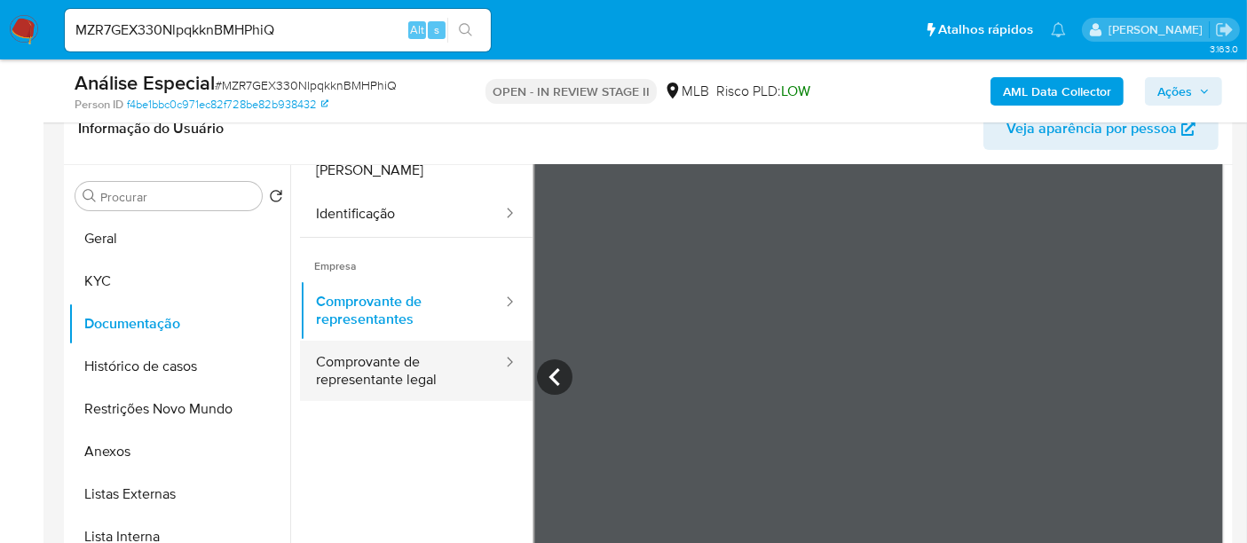
click at [349, 354] on button "Comprovante de representante legal" at bounding box center [402, 371] width 204 height 60
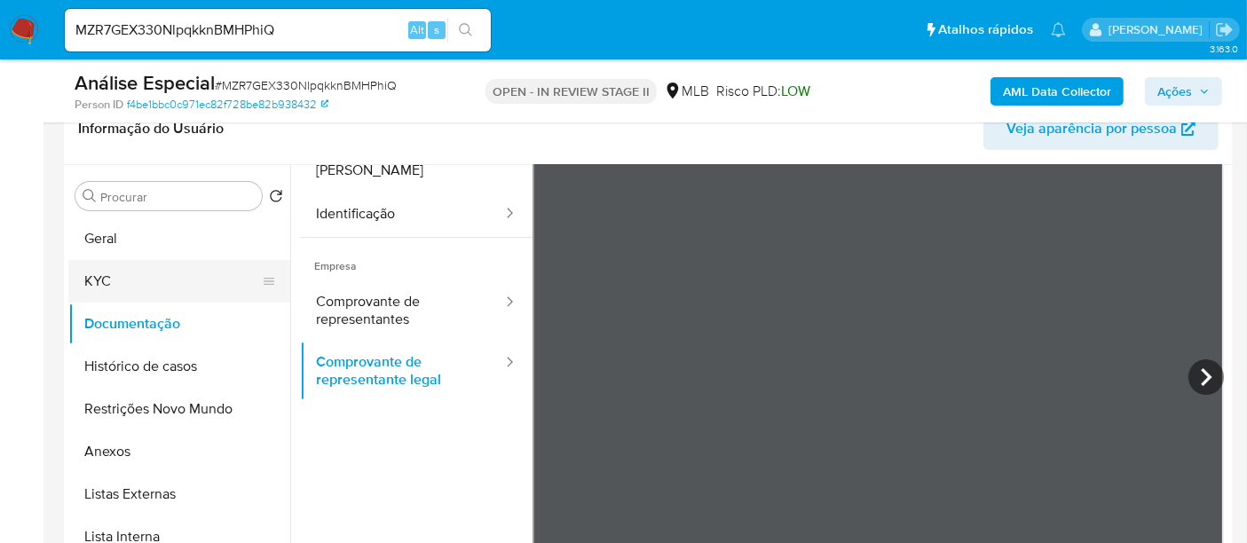
click at [114, 285] on button "KYC" at bounding box center [172, 281] width 208 height 43
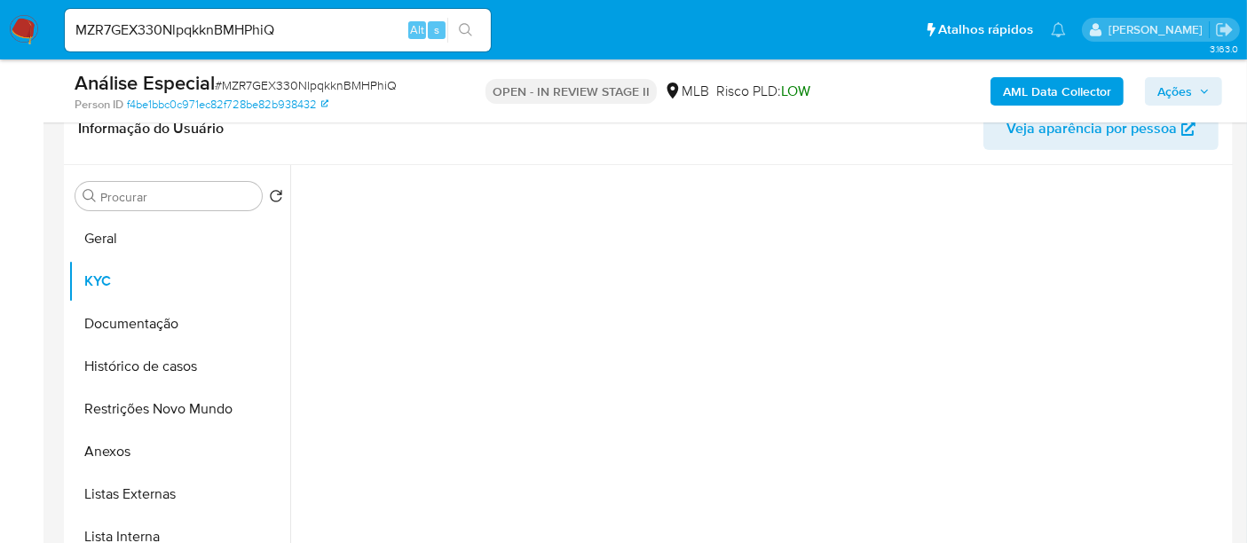
scroll to position [0, 0]
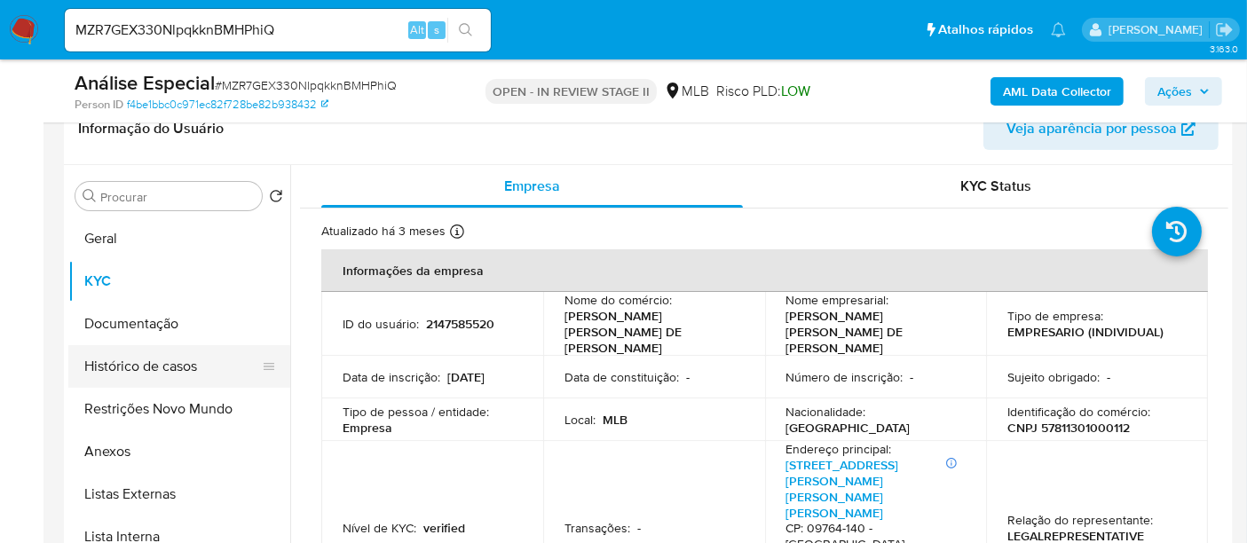
click at [151, 362] on button "Histórico de casos" at bounding box center [172, 366] width 208 height 43
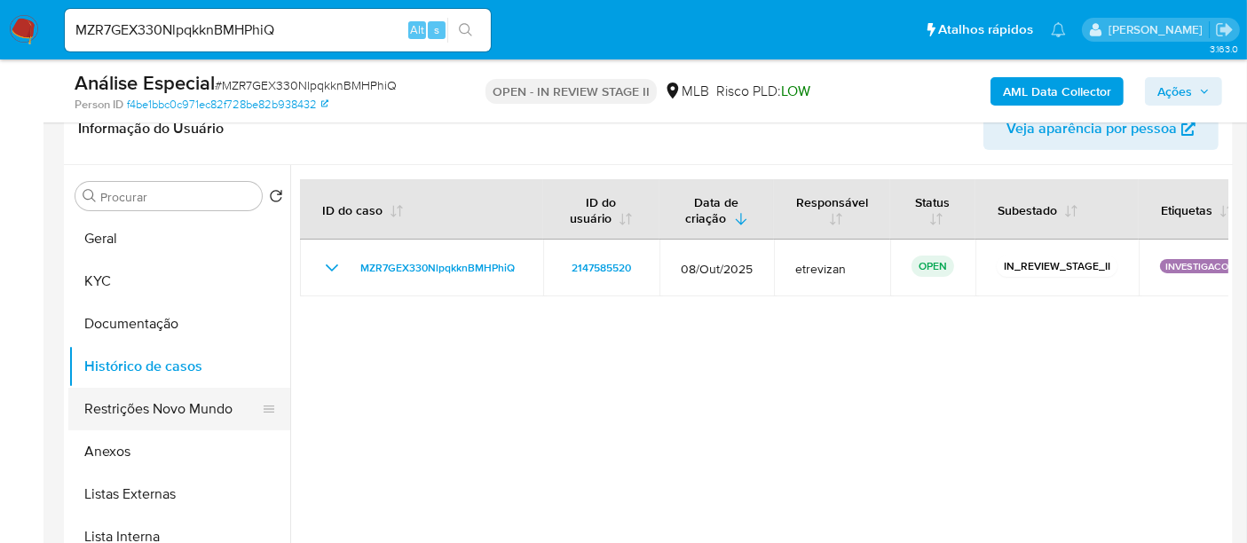
click at [151, 407] on button "Restrições Novo Mundo" at bounding box center [172, 409] width 208 height 43
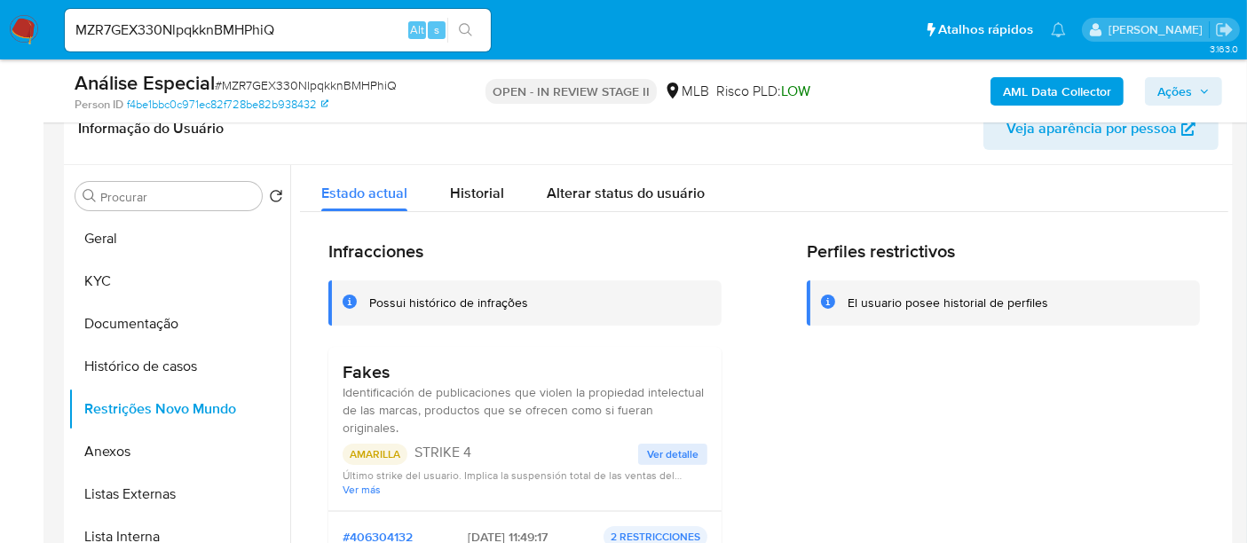
click at [662, 447] on span "Ver detalle" at bounding box center [672, 454] width 51 height 18
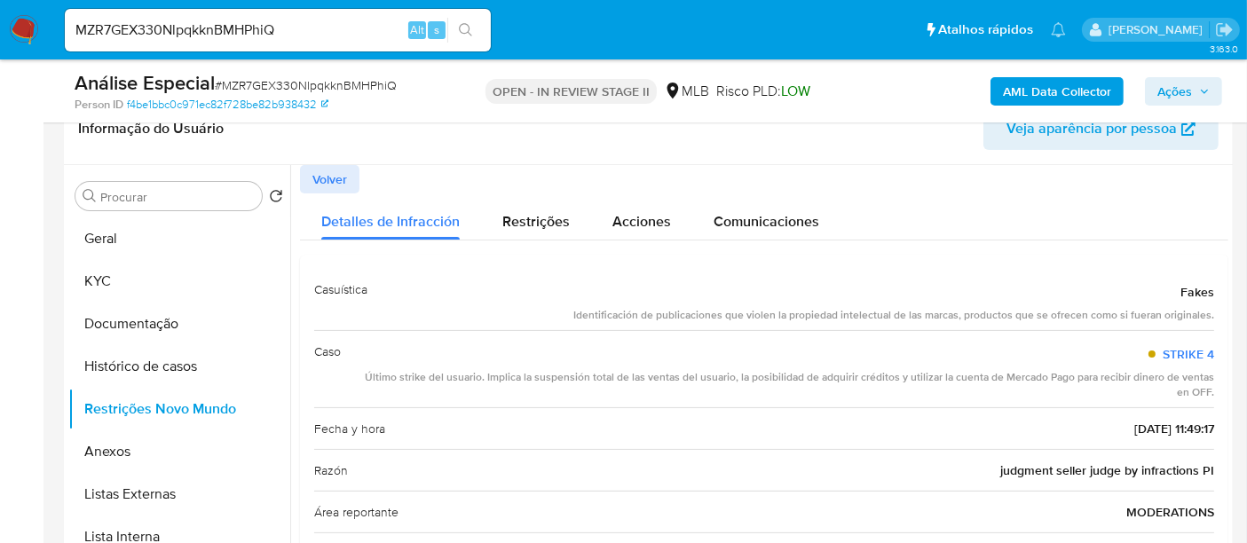
click at [331, 177] on span "Volver" at bounding box center [329, 179] width 35 height 25
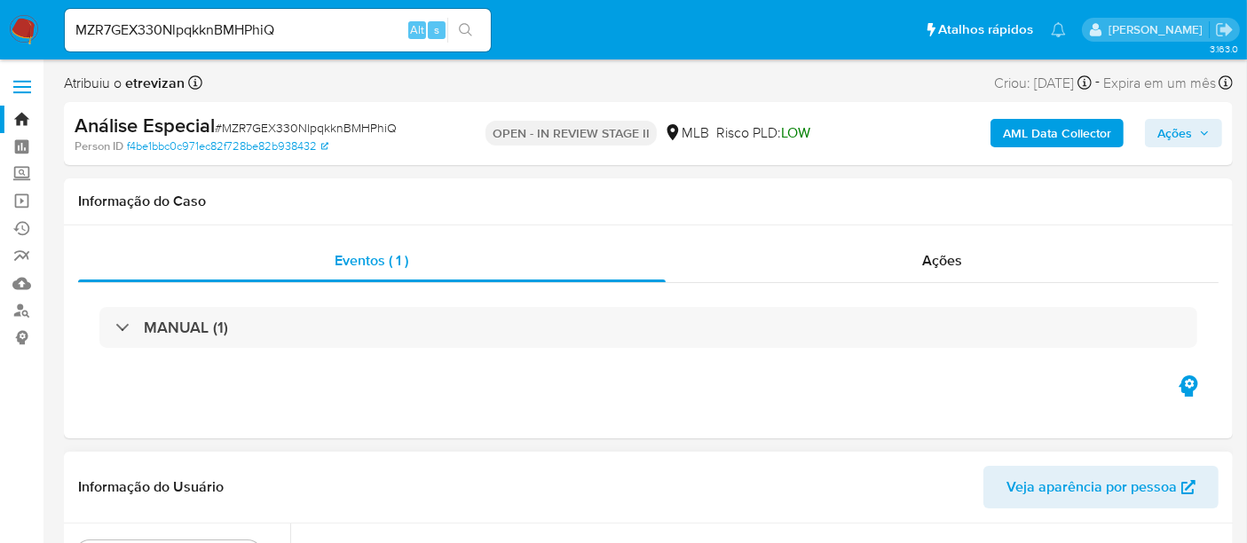
scroll to position [295, 0]
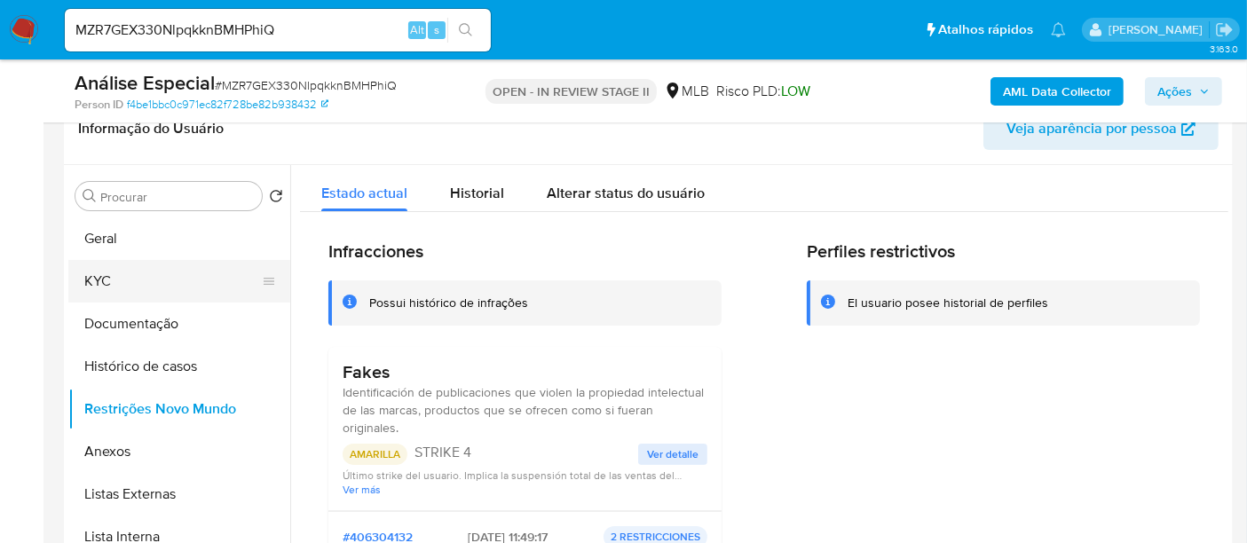
click at [86, 280] on button "KYC" at bounding box center [172, 281] width 208 height 43
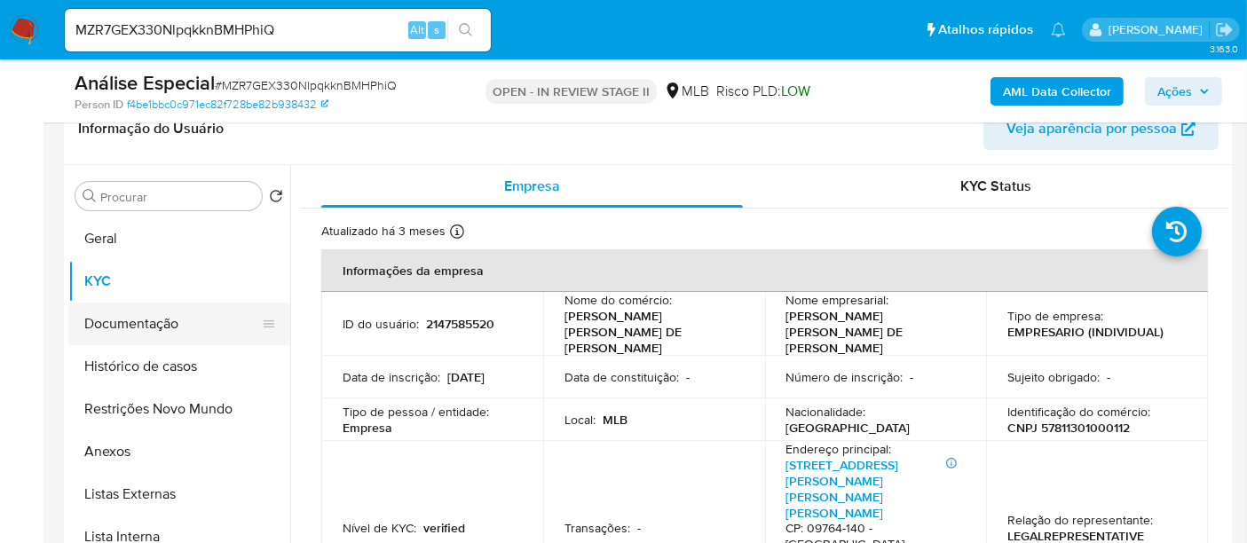
click at [172, 318] on button "Documentação" at bounding box center [172, 324] width 208 height 43
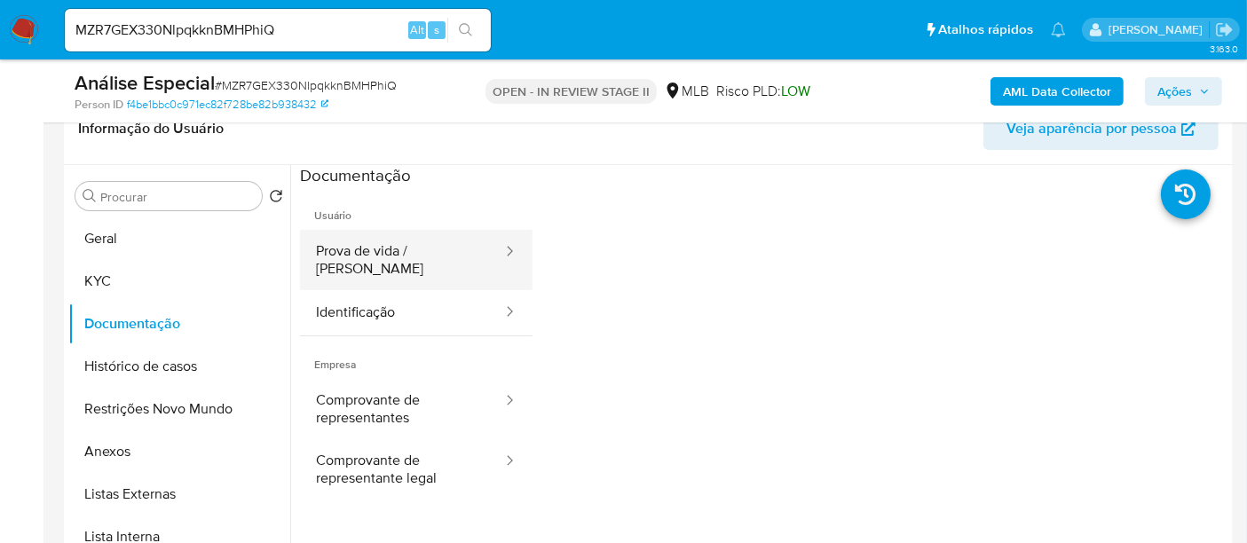
drag, startPoint x: 385, startPoint y: 248, endPoint x: 479, endPoint y: 255, distance: 94.3
click at [384, 249] on button "Prova de vida / Selfie" at bounding box center [402, 260] width 204 height 60
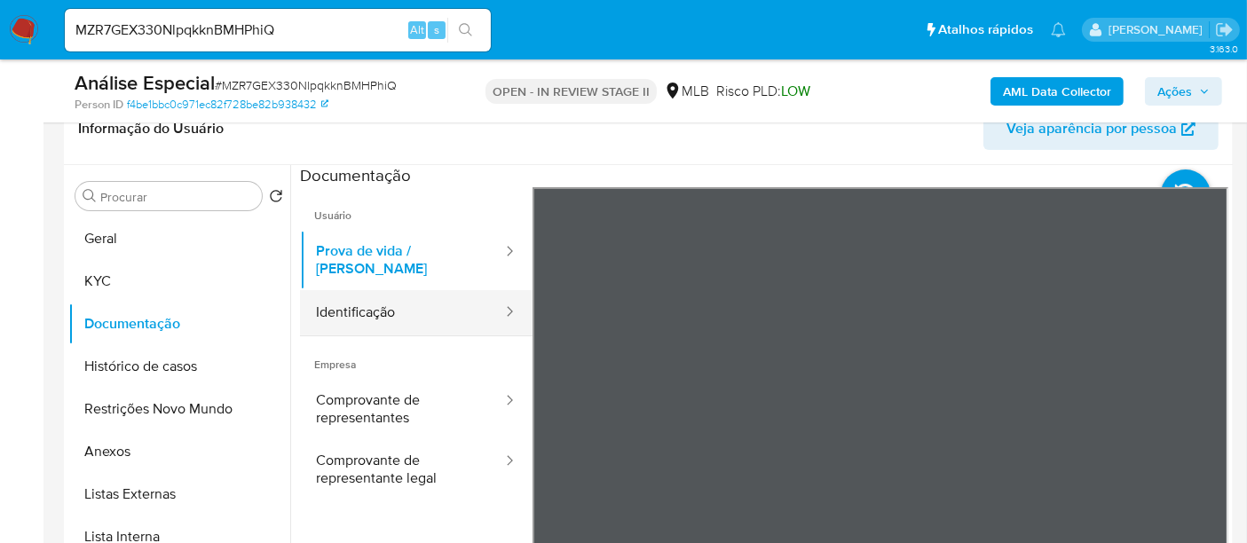
drag, startPoint x: 352, startPoint y: 294, endPoint x: 474, endPoint y: 308, distance: 122.4
click at [360, 295] on button "Identificação" at bounding box center [402, 312] width 204 height 45
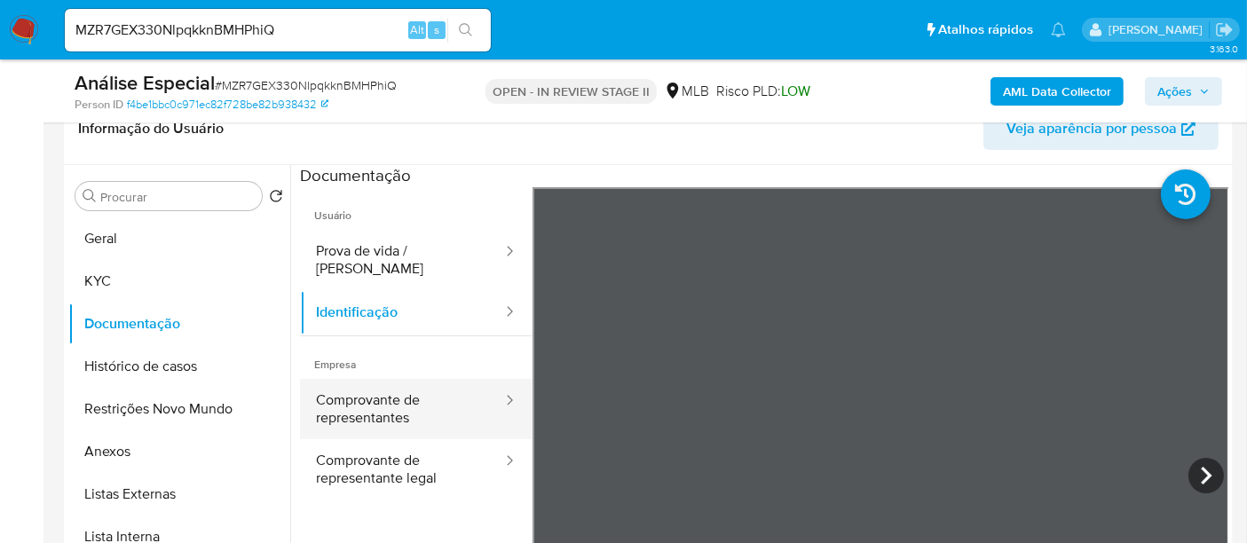
click at [389, 388] on button "Comprovante de representantes" at bounding box center [402, 409] width 204 height 60
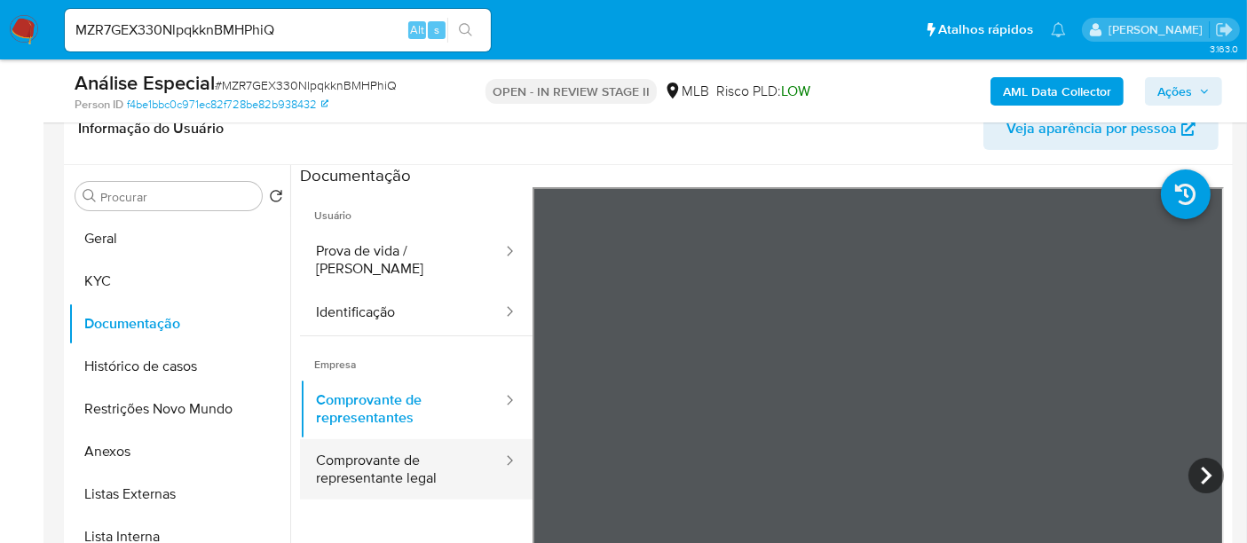
drag, startPoint x: 360, startPoint y: 447, endPoint x: 377, endPoint y: 446, distance: 16.9
click at [363, 446] on button "Comprovante de representante legal" at bounding box center [402, 469] width 204 height 60
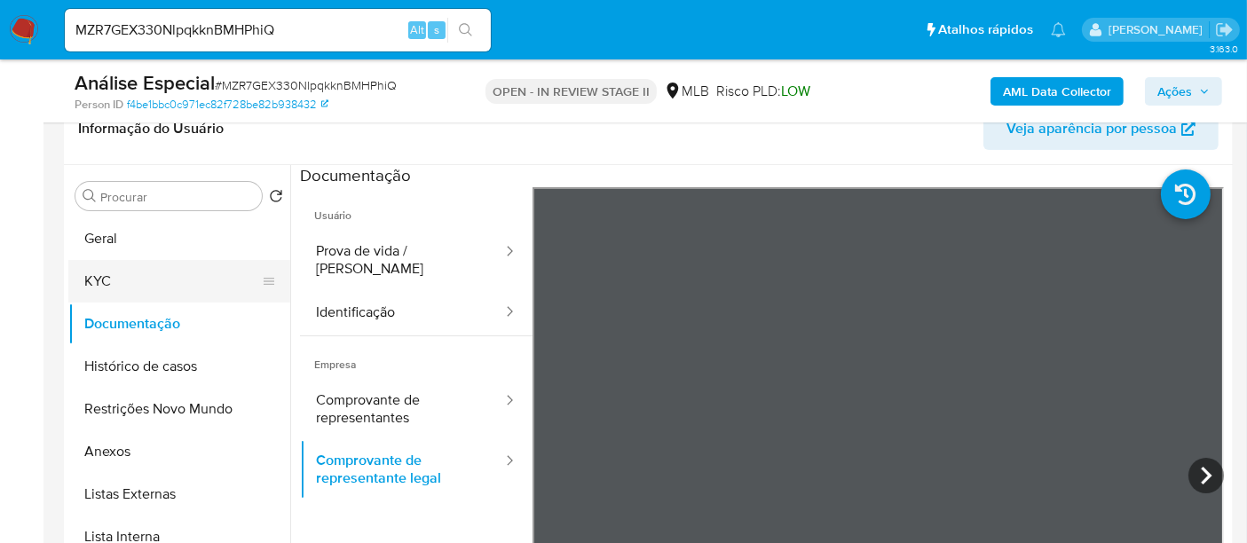
drag, startPoint x: 108, startPoint y: 279, endPoint x: 279, endPoint y: 279, distance: 170.4
click at [109, 279] on button "KYC" at bounding box center [172, 281] width 208 height 43
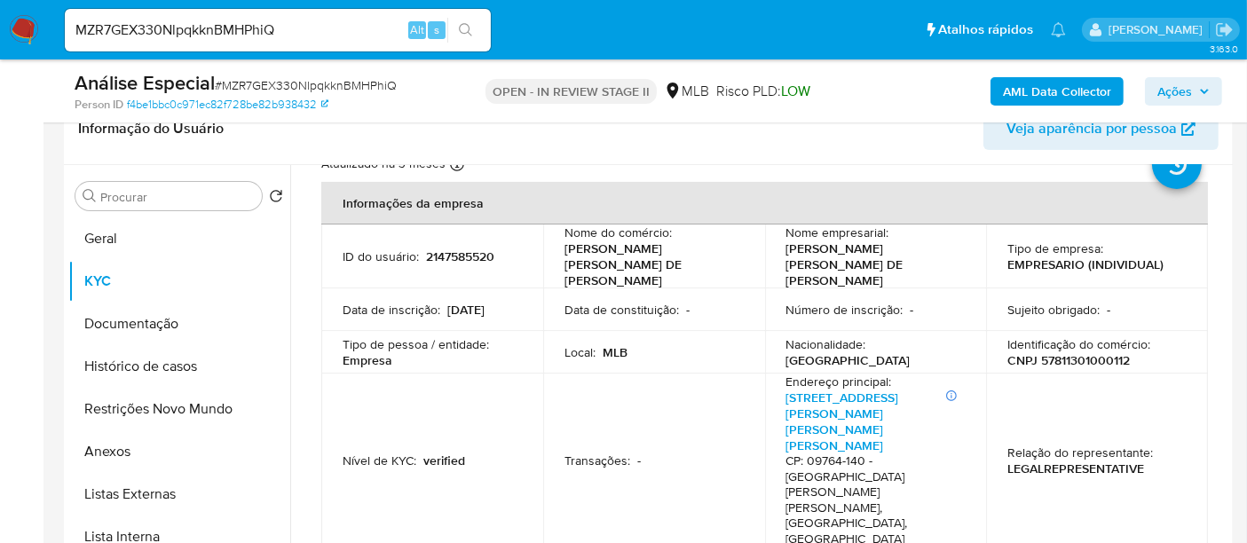
scroll to position [98, 0]
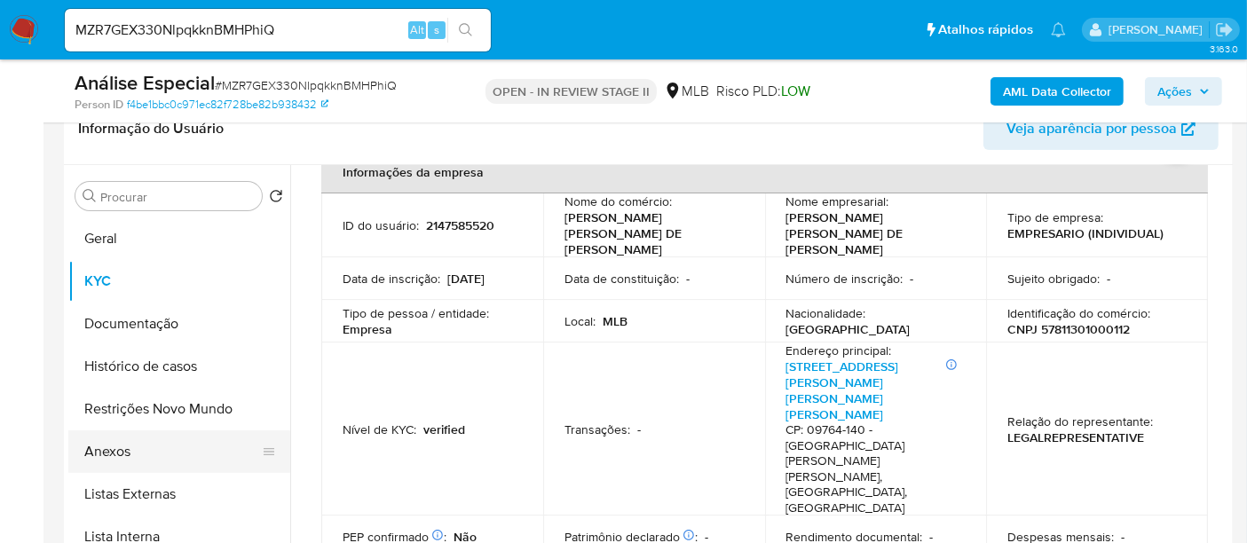
drag, startPoint x: 120, startPoint y: 447, endPoint x: 188, endPoint y: 438, distance: 68.9
click at [120, 447] on button "Anexos" at bounding box center [172, 451] width 208 height 43
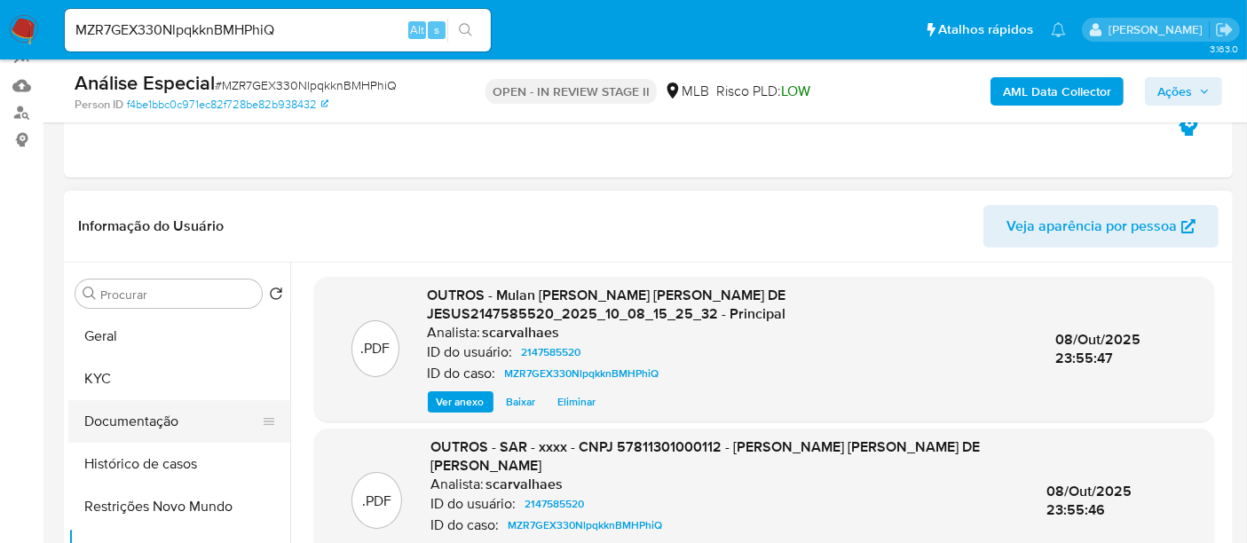
scroll to position [197, 0]
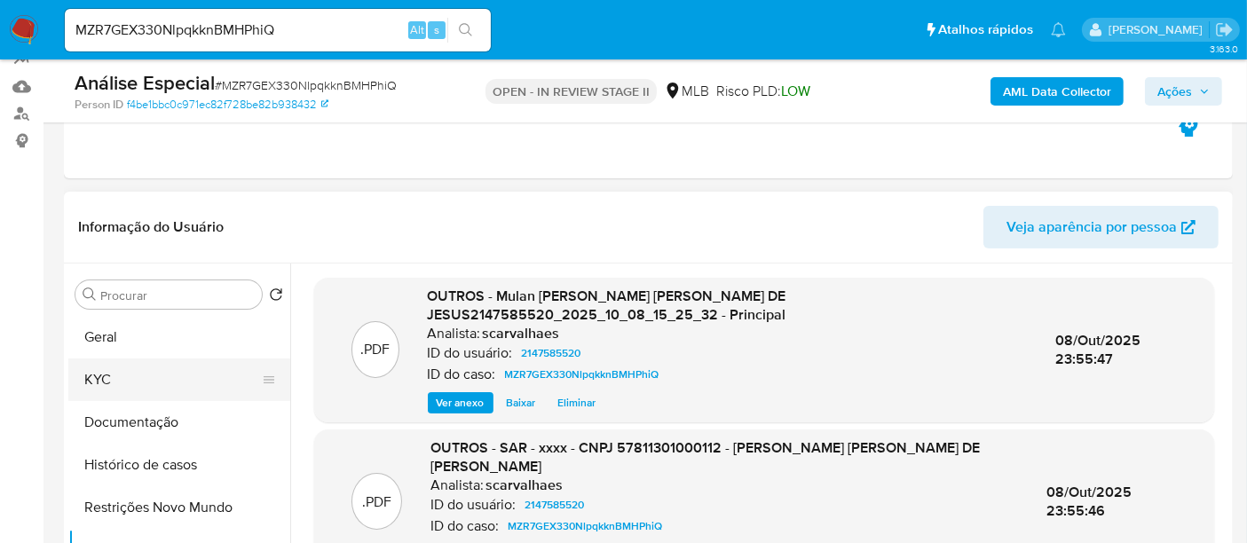
click at [102, 382] on button "KYC" at bounding box center [172, 379] width 208 height 43
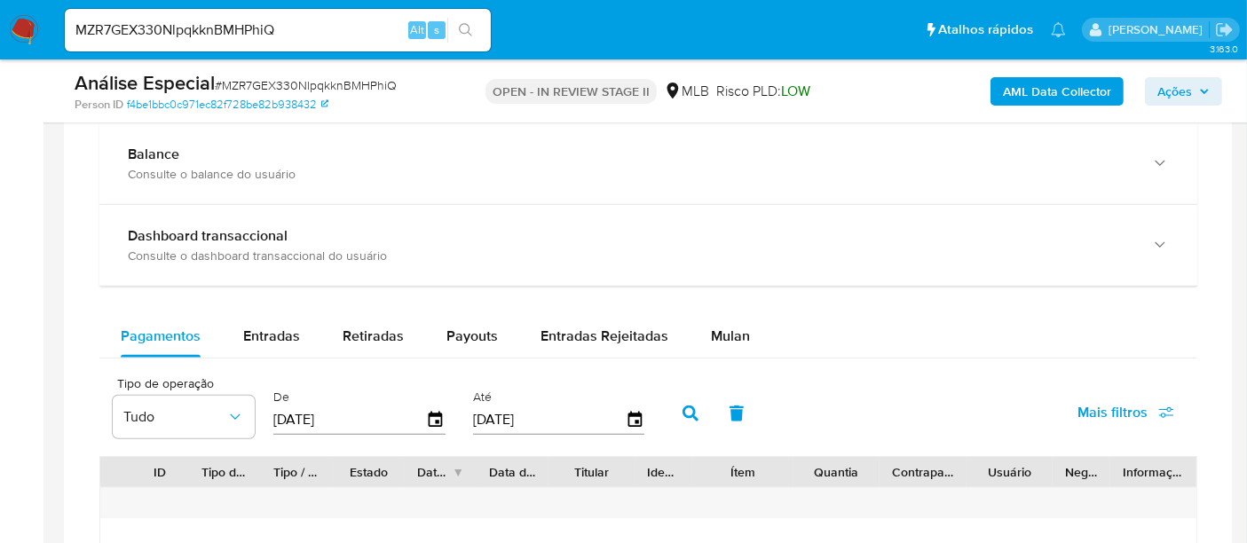
scroll to position [1478, 0]
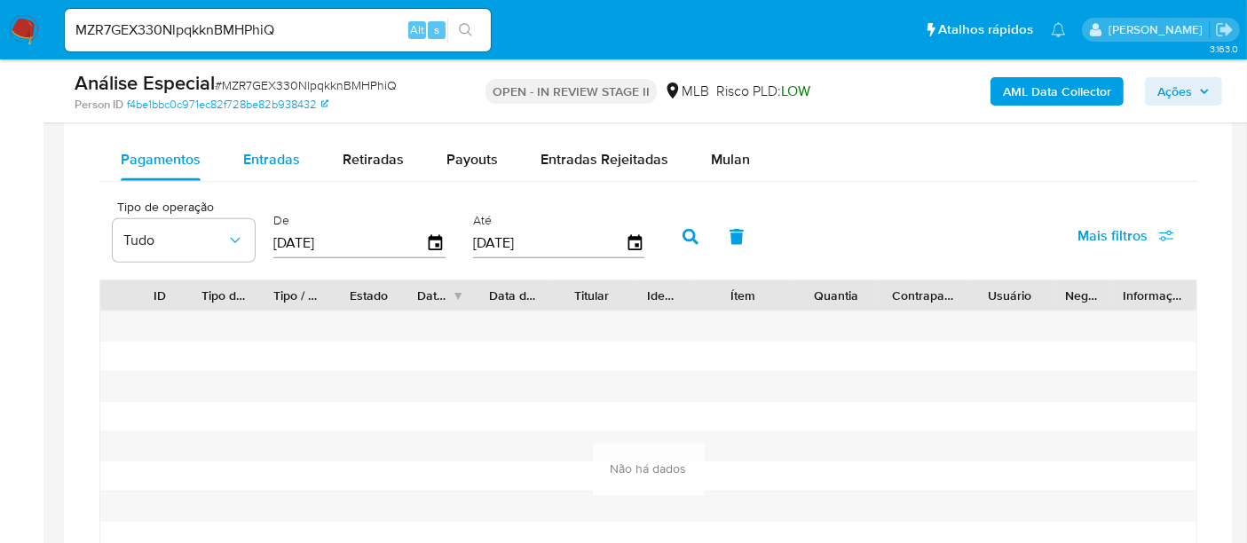
click at [264, 151] on span "Entradas" at bounding box center [271, 159] width 57 height 20
select select "10"
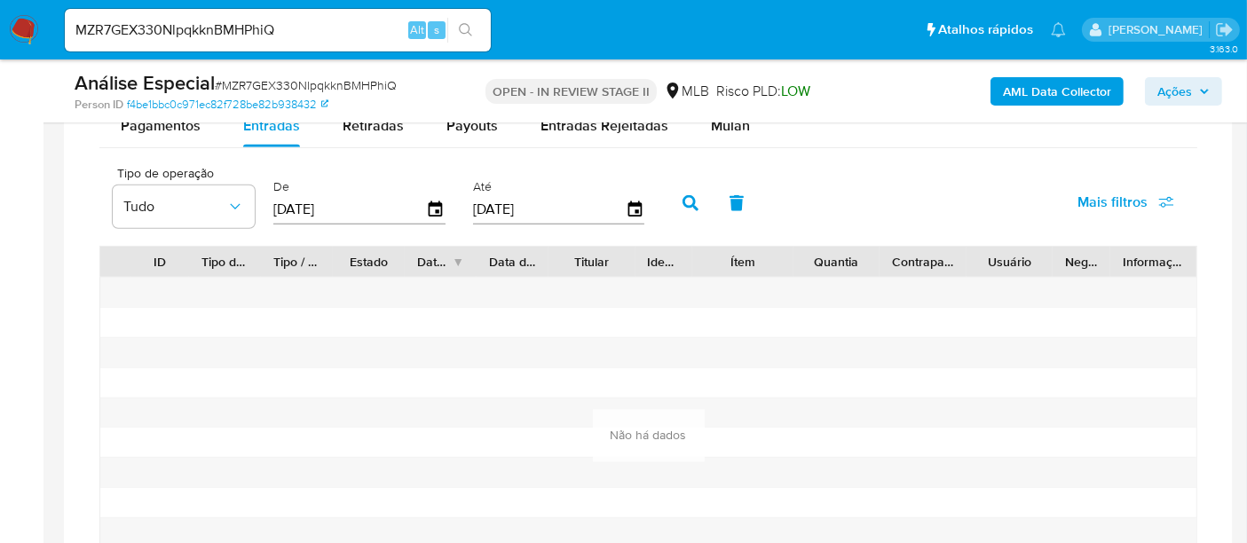
scroll to position [1492, 0]
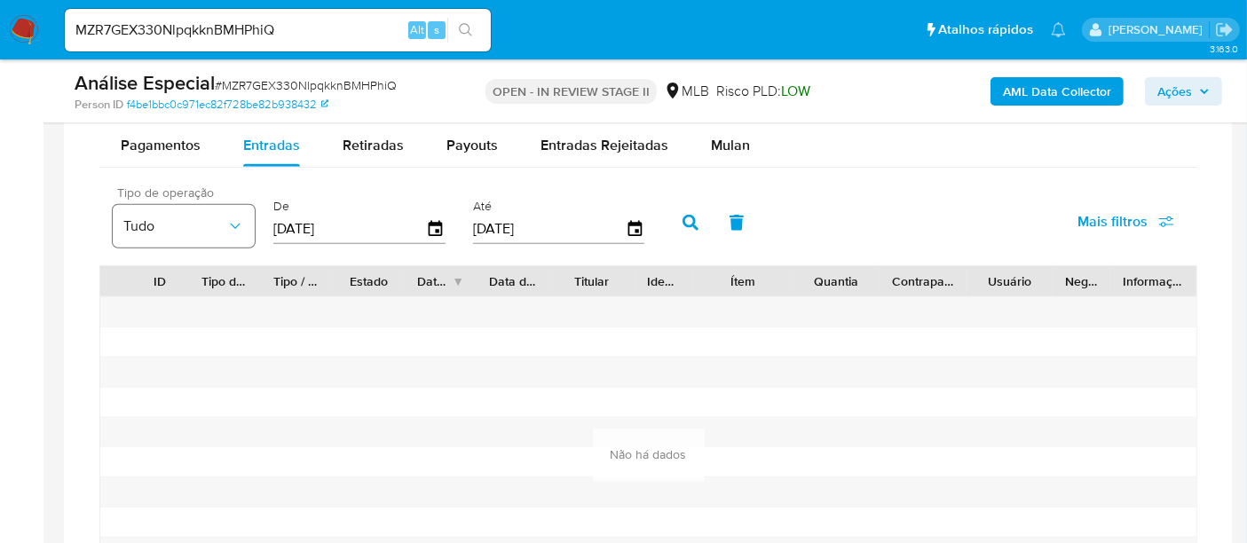
drag, startPoint x: 346, startPoint y: 226, endPoint x: 209, endPoint y: 225, distance: 136.6
click at [209, 225] on div "Tipo de operação Tudo De 12/07/2025 Até 09/10/2025" at bounding box center [383, 220] width 558 height 71
type input "2_/__/____"
type input "5_/__/____"
type input "25/12/2024"
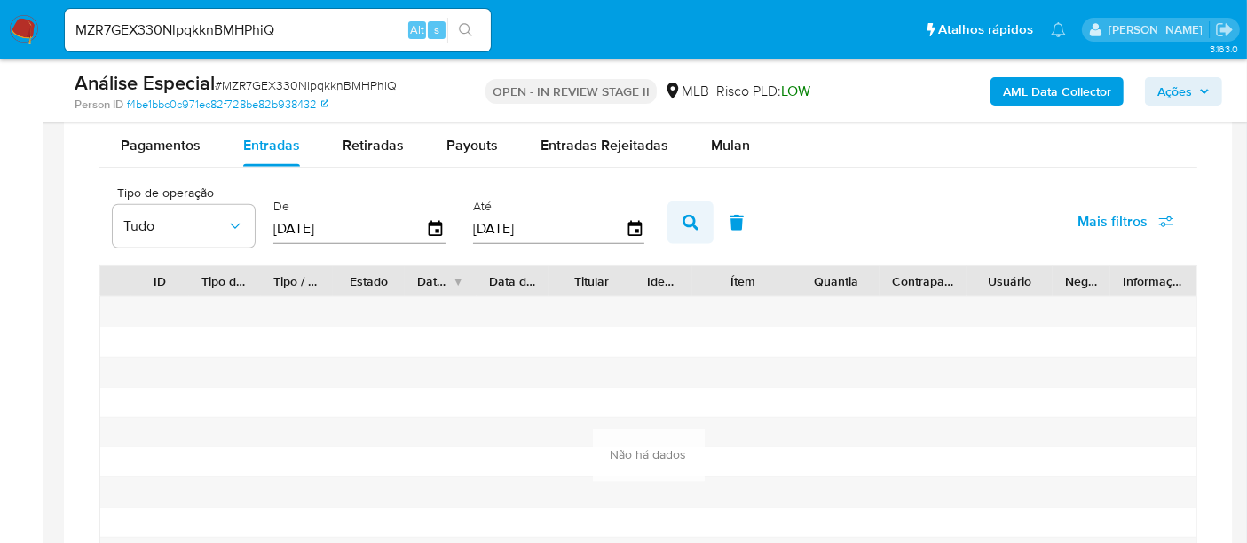
click at [683, 215] on icon "button" at bounding box center [690, 223] width 16 height 16
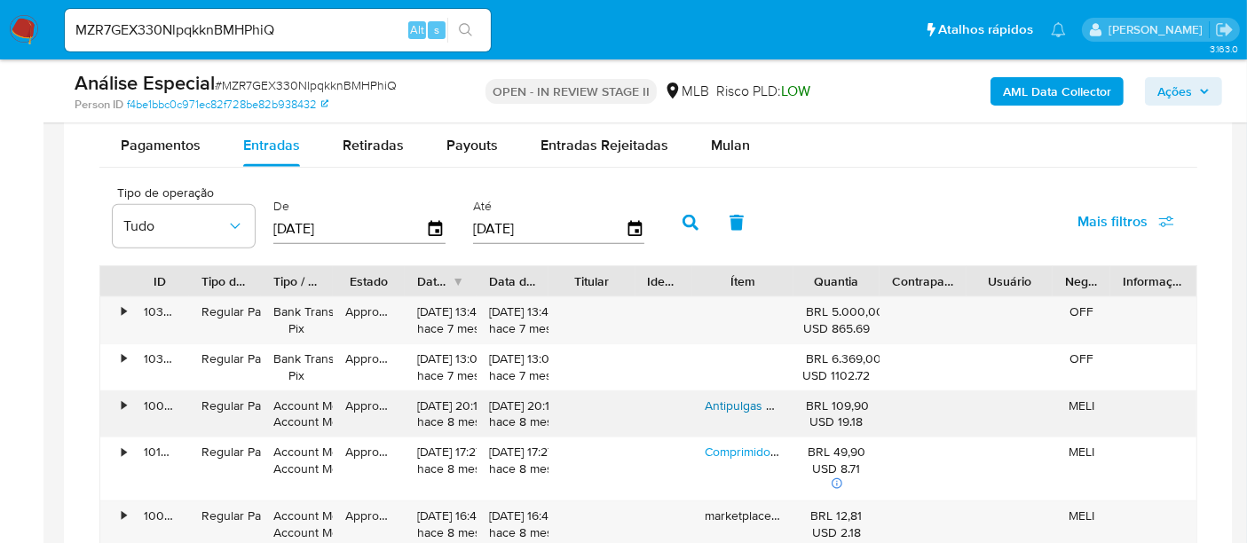
click at [747, 398] on link "Antipulgas Carrapatos Para Cachorro Bravecto 4,5-10 Kg 250mg" at bounding box center [880, 406] width 351 height 18
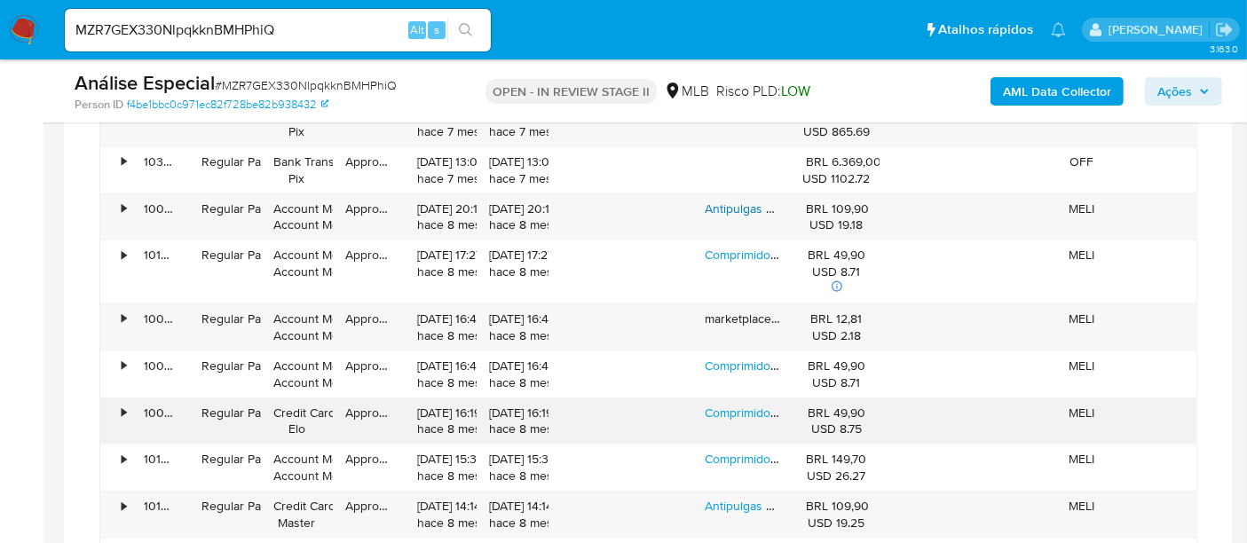
scroll to position [1788, 0]
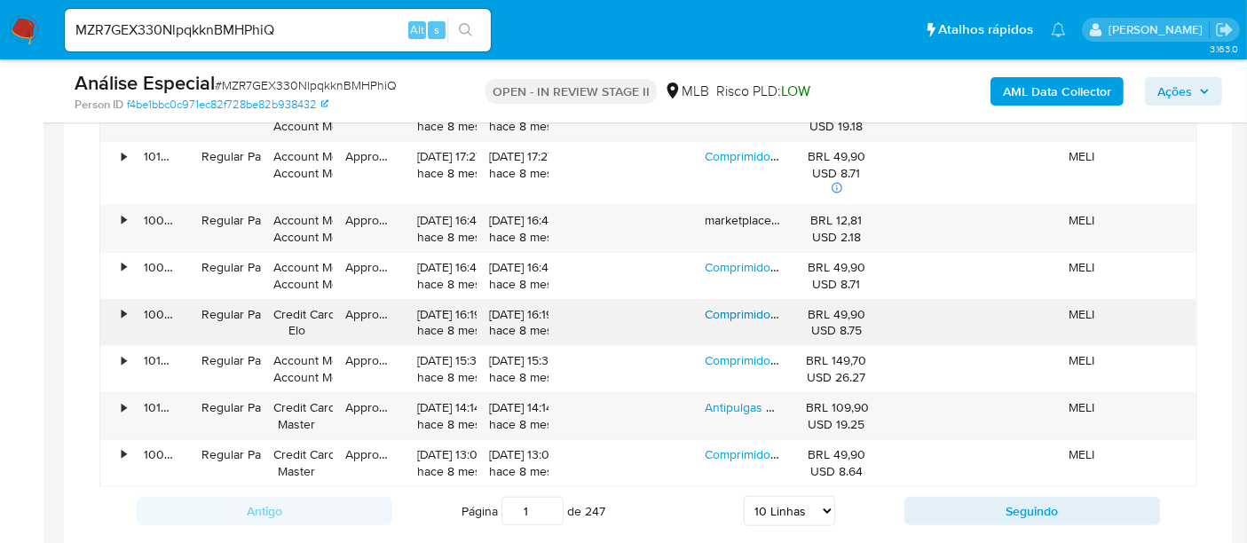
click at [756, 305] on link "Comprimido Antiparasitário Para Pulga Carrapato Vermes Sarnas Merial Nexgard Sp…" at bounding box center [1043, 314] width 677 height 18
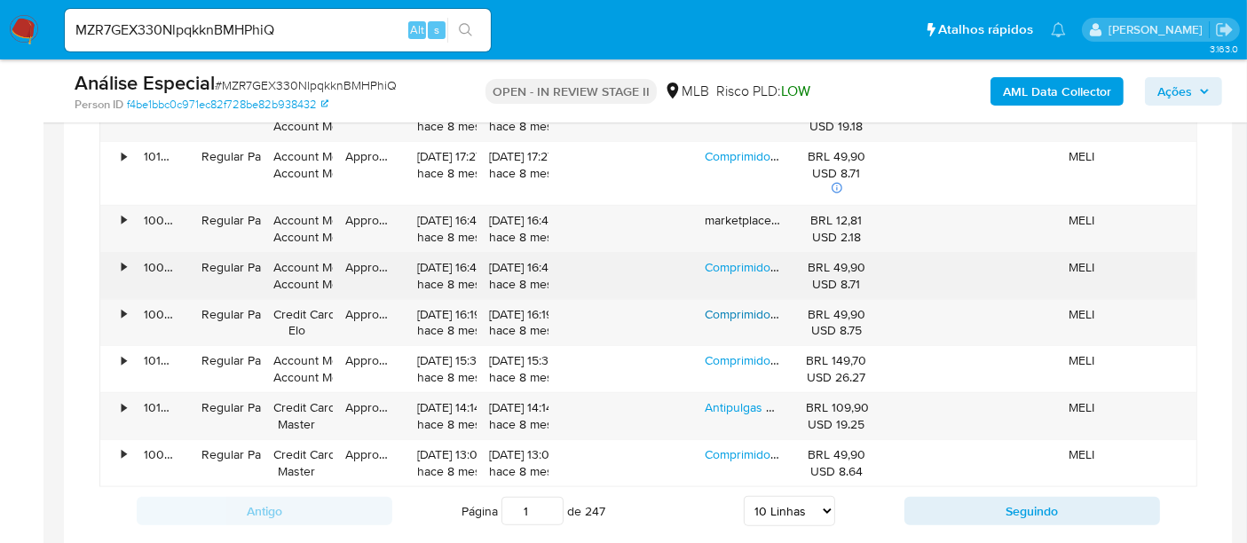
scroll to position [1886, 0]
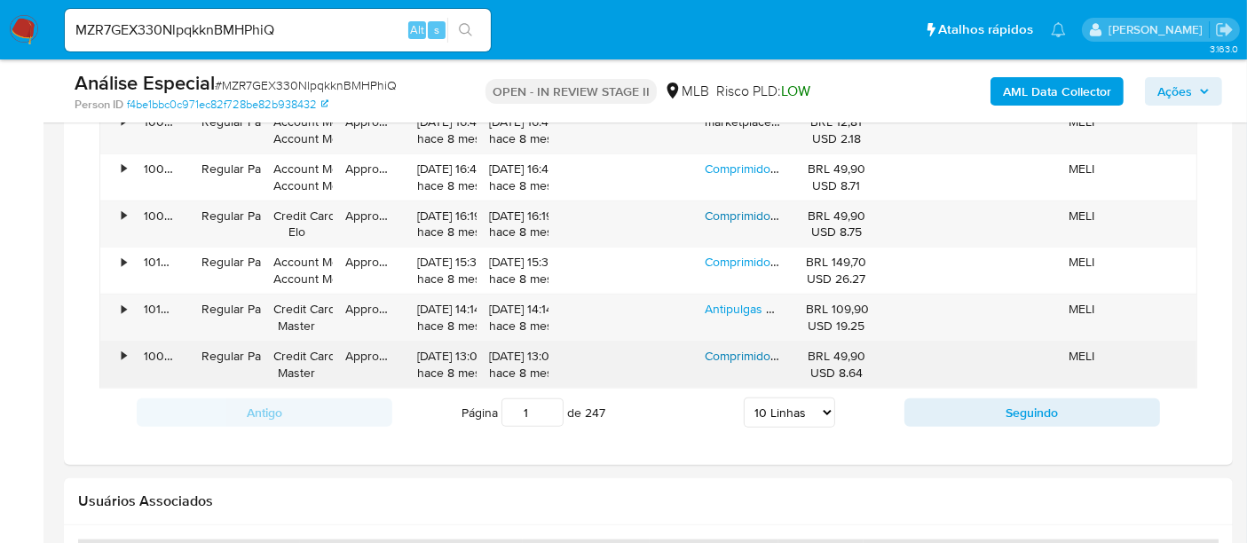
click at [750, 350] on link "Comprimido Antiparasitário Para Pulga Carrapato Vermes Sarnas Merial Nexgard Sp…" at bounding box center [1043, 356] width 677 height 18
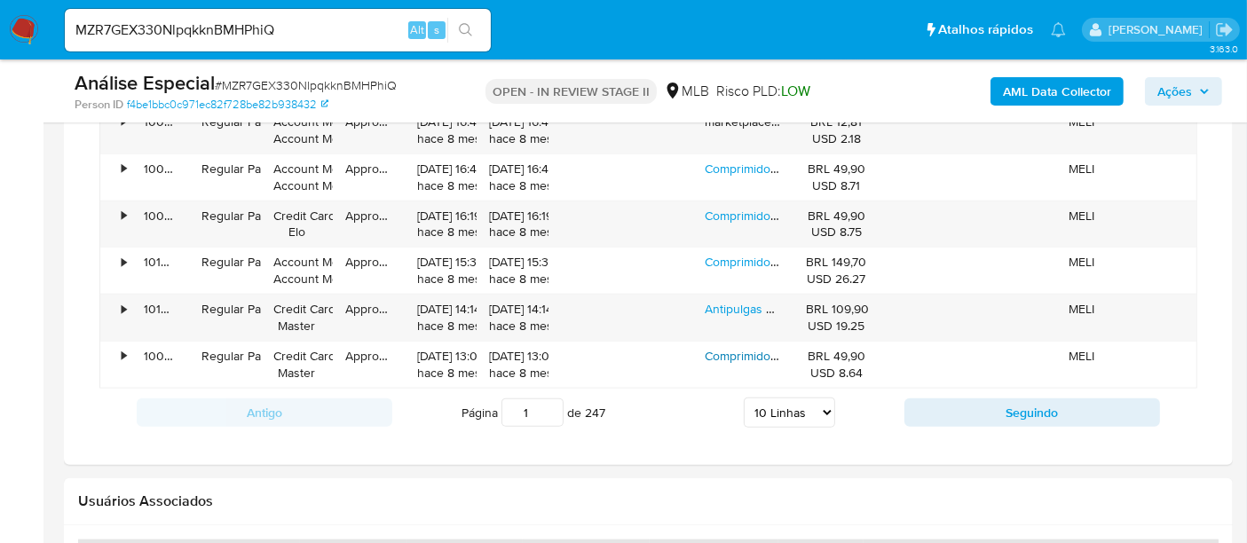
click at [1019, 398] on button "Seguindo" at bounding box center [1032, 412] width 256 height 28
type input "2"
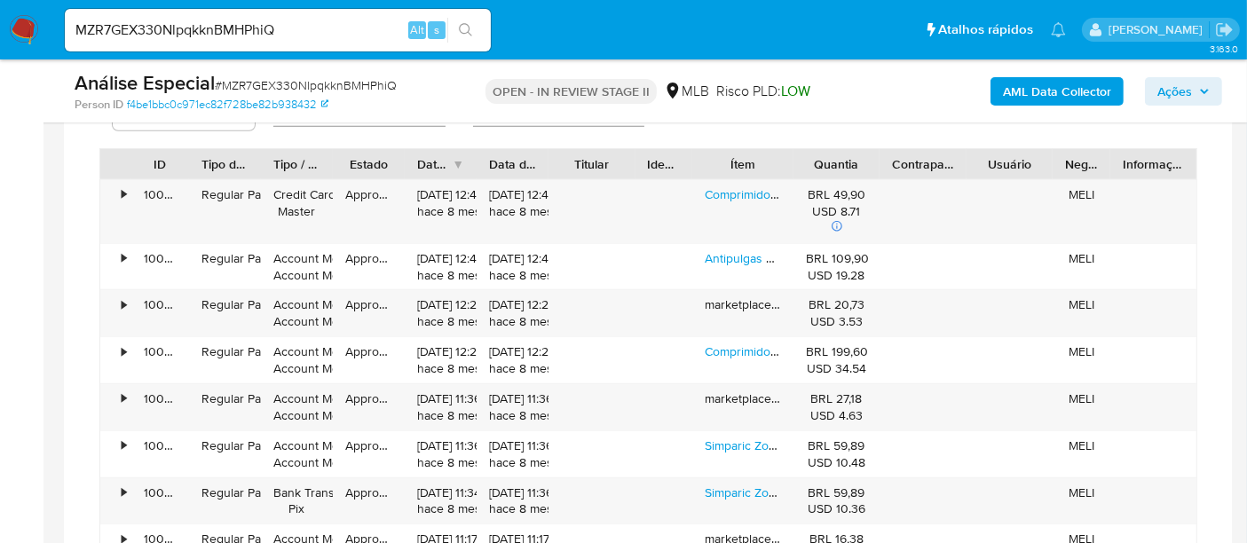
scroll to position [1591, 0]
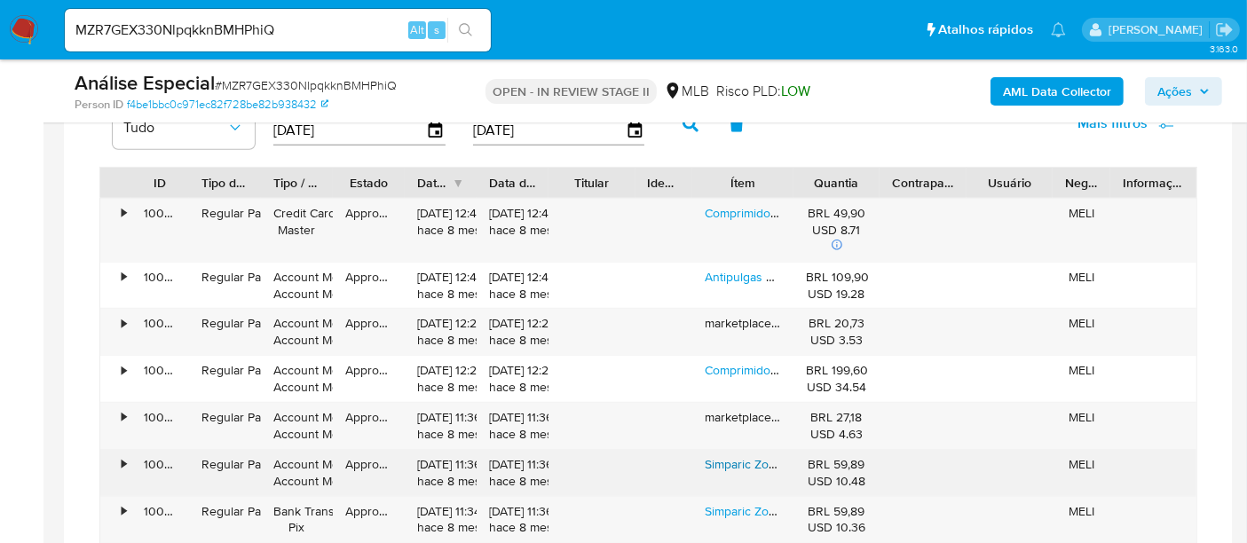
click at [733, 461] on link "Simparic Zoetis 40 Mg 10,1 A 20 Kg 1 Unidade" at bounding box center [830, 464] width 250 height 18
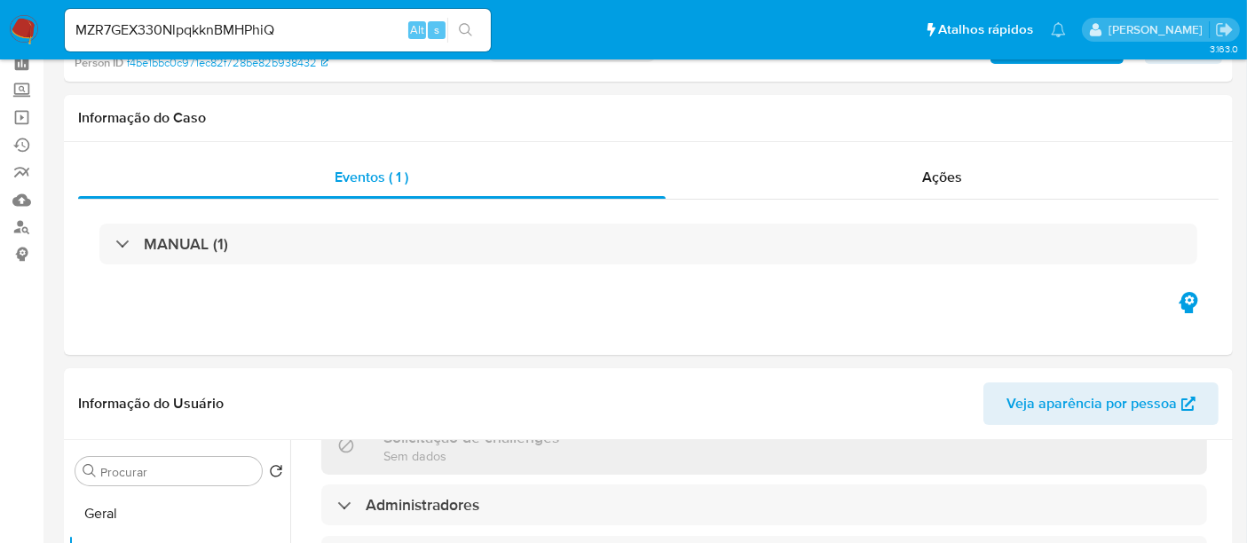
scroll to position [0, 0]
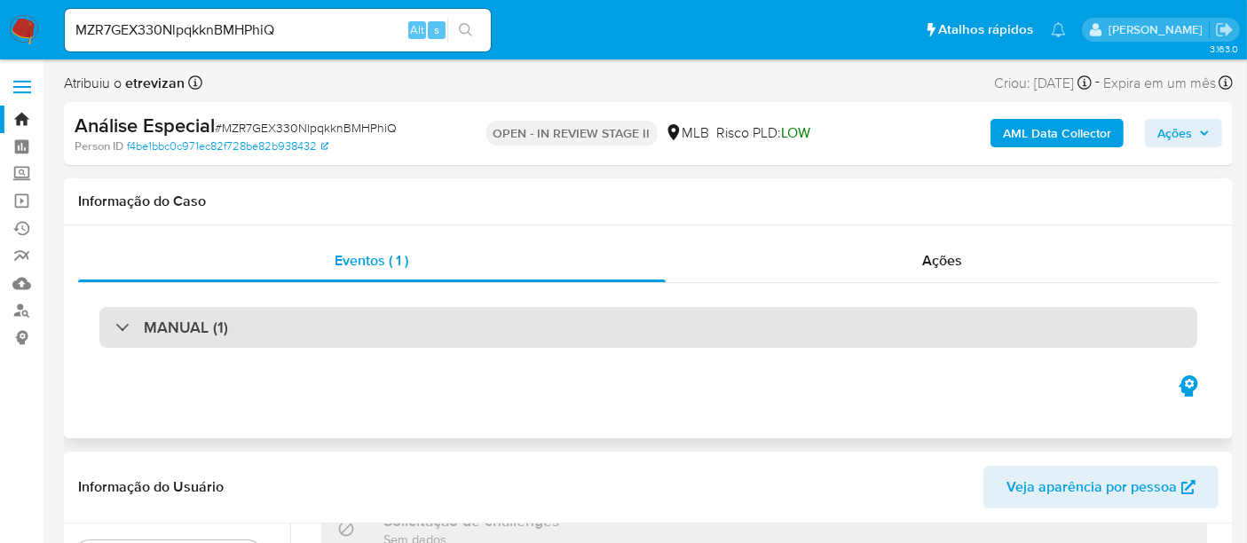
click at [371, 328] on div "MANUAL (1)" at bounding box center [648, 327] width 1098 height 41
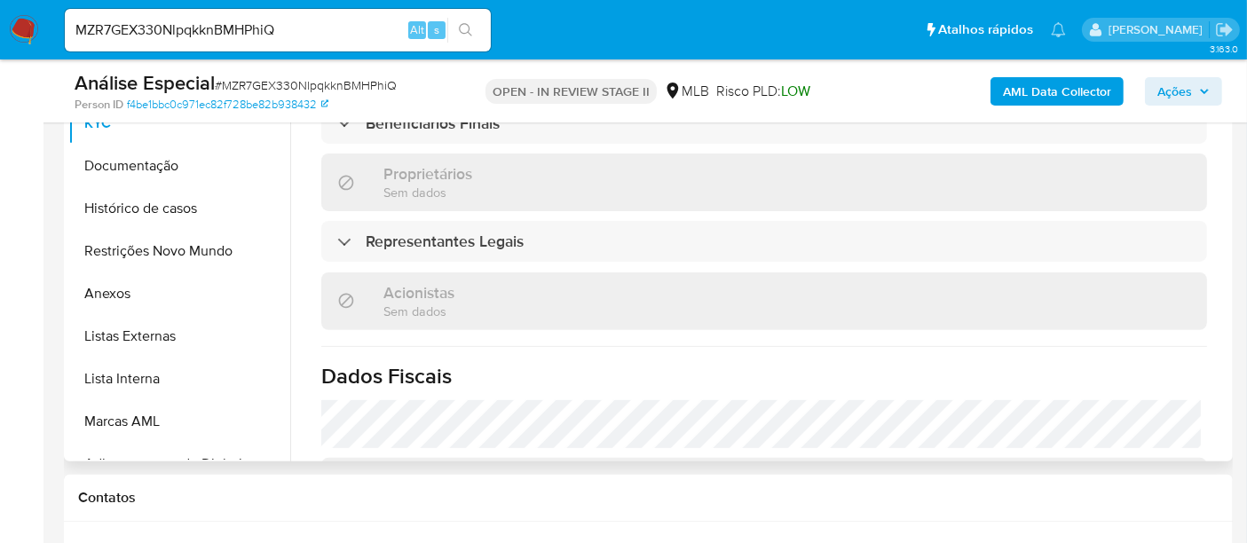
scroll to position [591, 0]
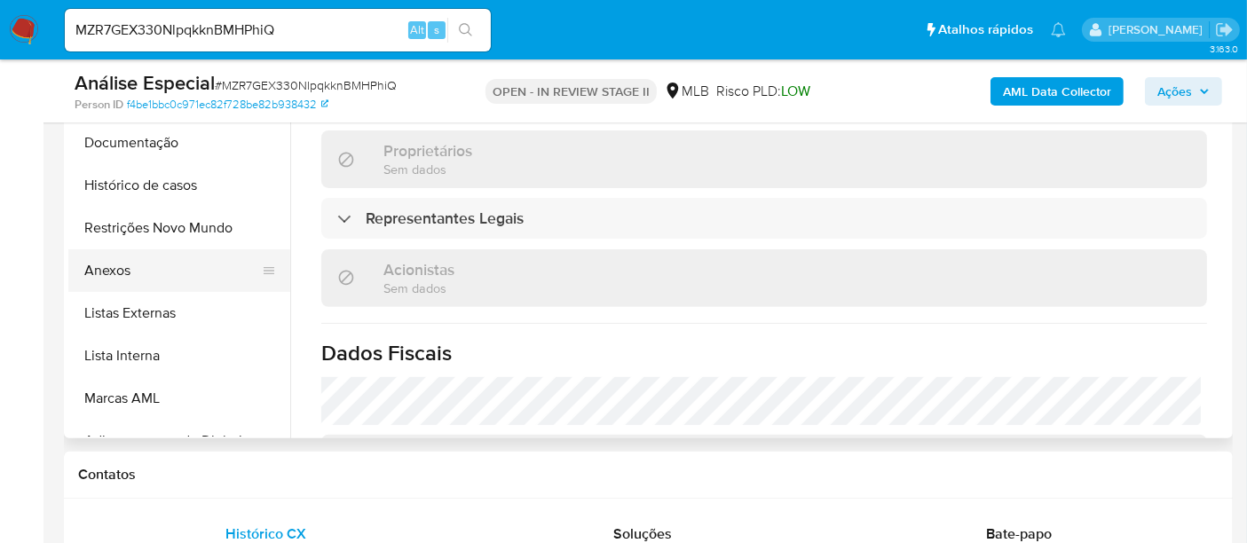
click at [107, 259] on button "Anexos" at bounding box center [172, 270] width 208 height 43
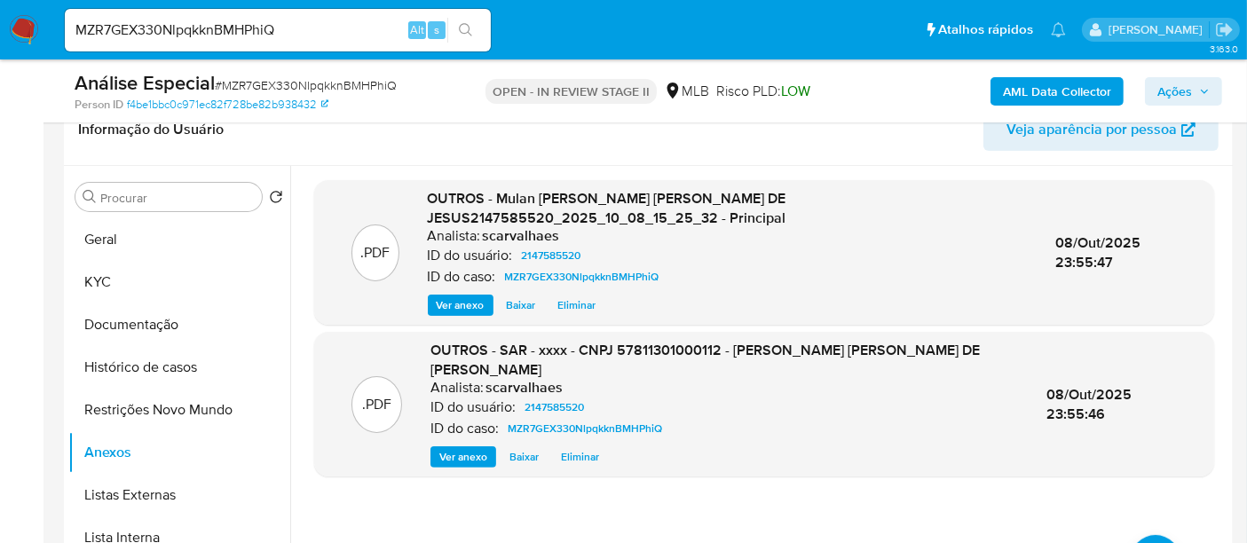
scroll to position [295, 0]
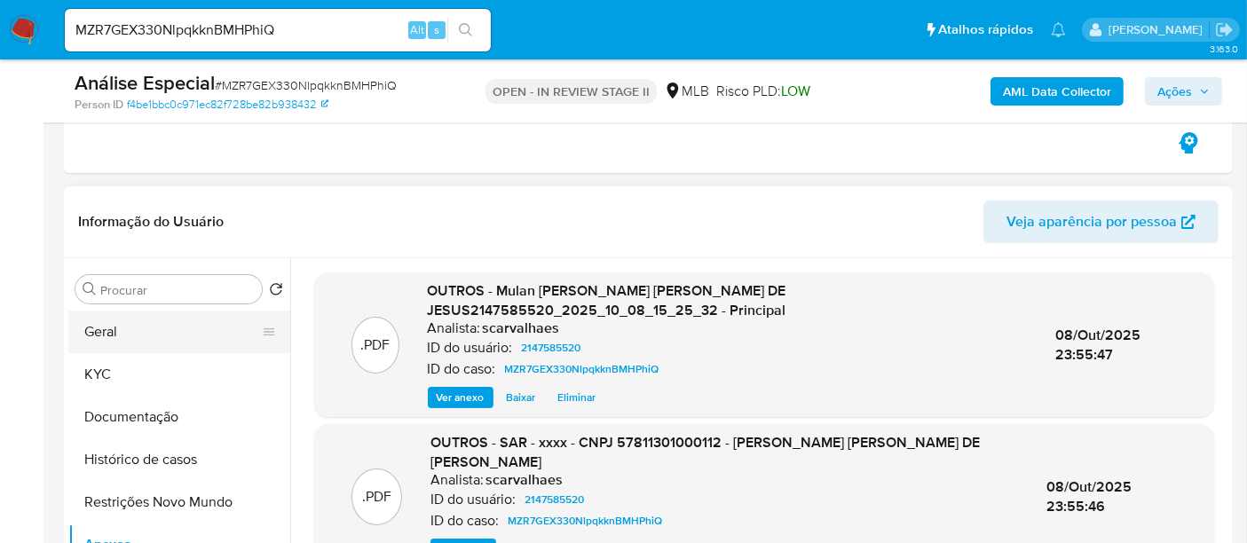
click at [122, 333] on button "Geral" at bounding box center [172, 332] width 208 height 43
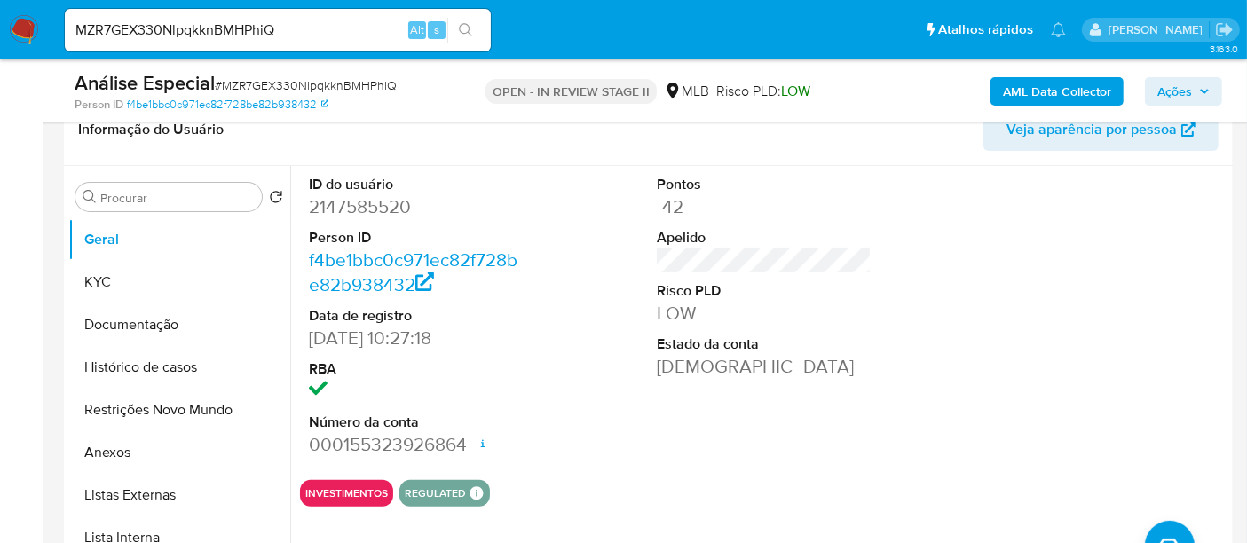
scroll to position [394, 0]
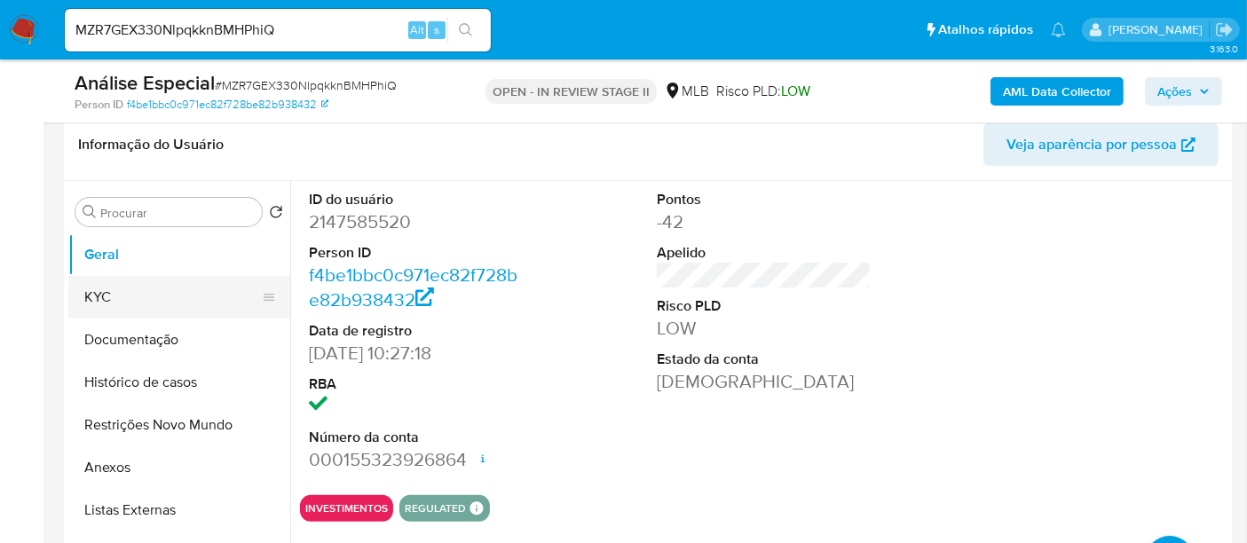
drag, startPoint x: 101, startPoint y: 290, endPoint x: 253, endPoint y: 259, distance: 154.9
click at [103, 290] on button "KYC" at bounding box center [172, 297] width 208 height 43
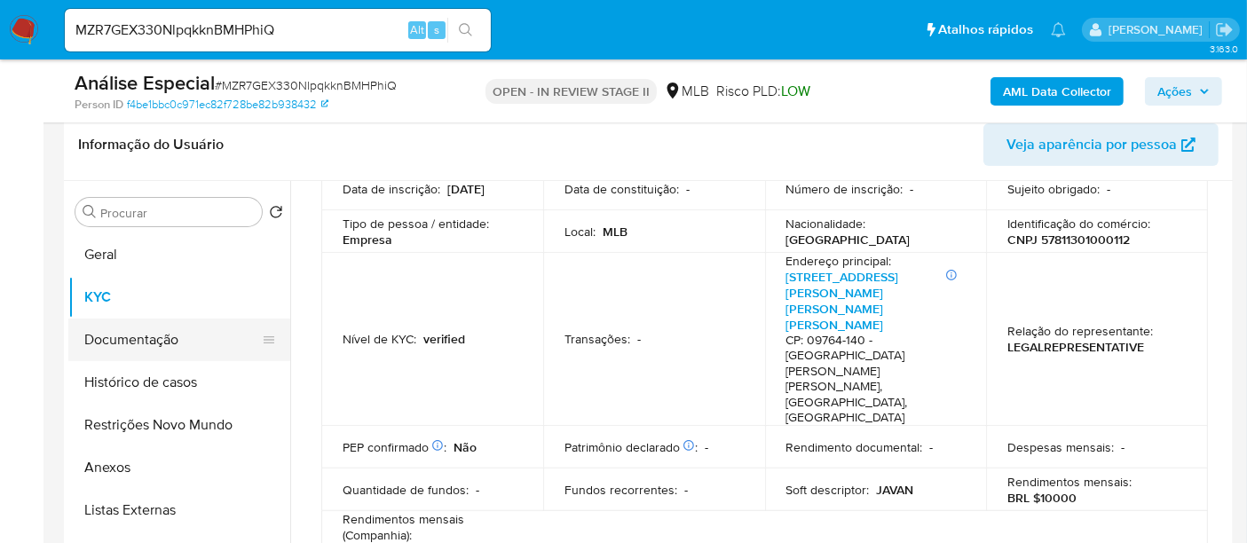
scroll to position [197, 0]
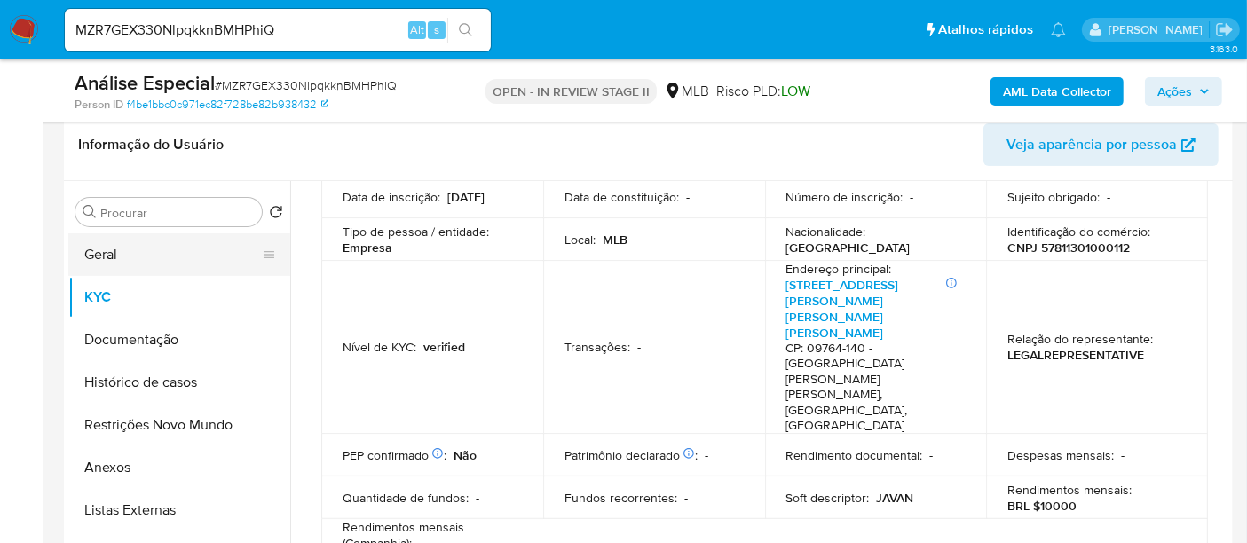
click at [107, 247] on button "Geral" at bounding box center [172, 254] width 208 height 43
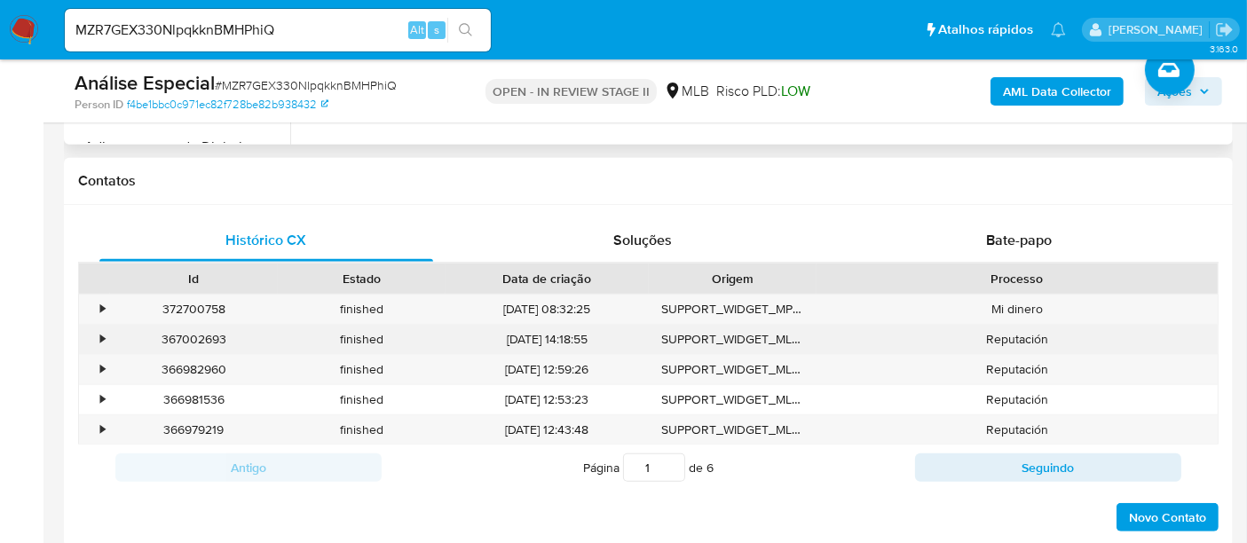
scroll to position [887, 0]
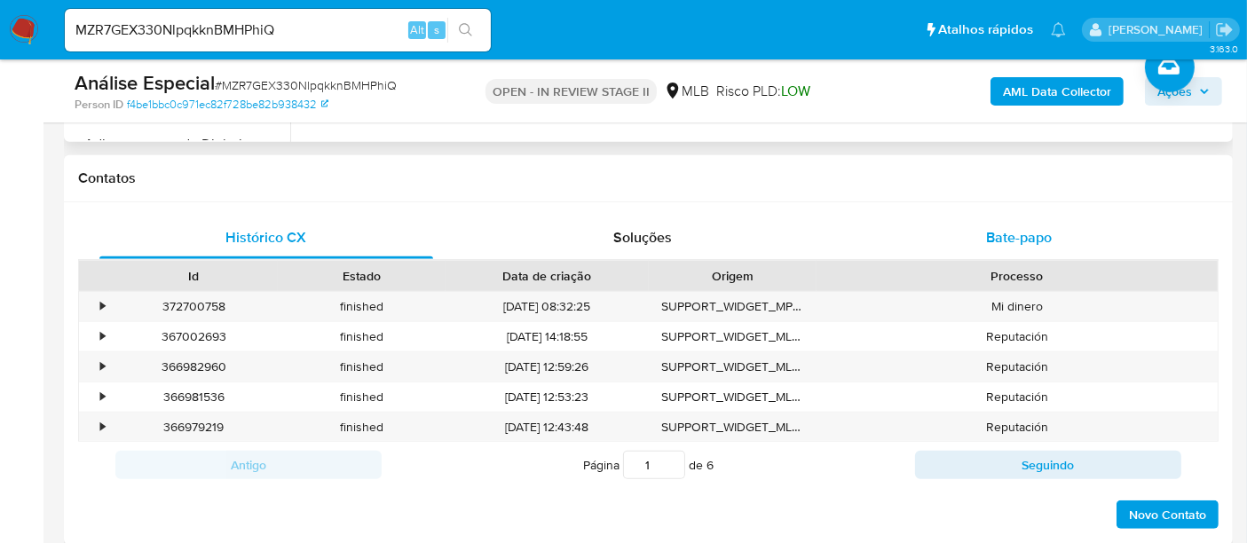
click at [1013, 234] on span "Bate-papo" at bounding box center [1019, 237] width 66 height 20
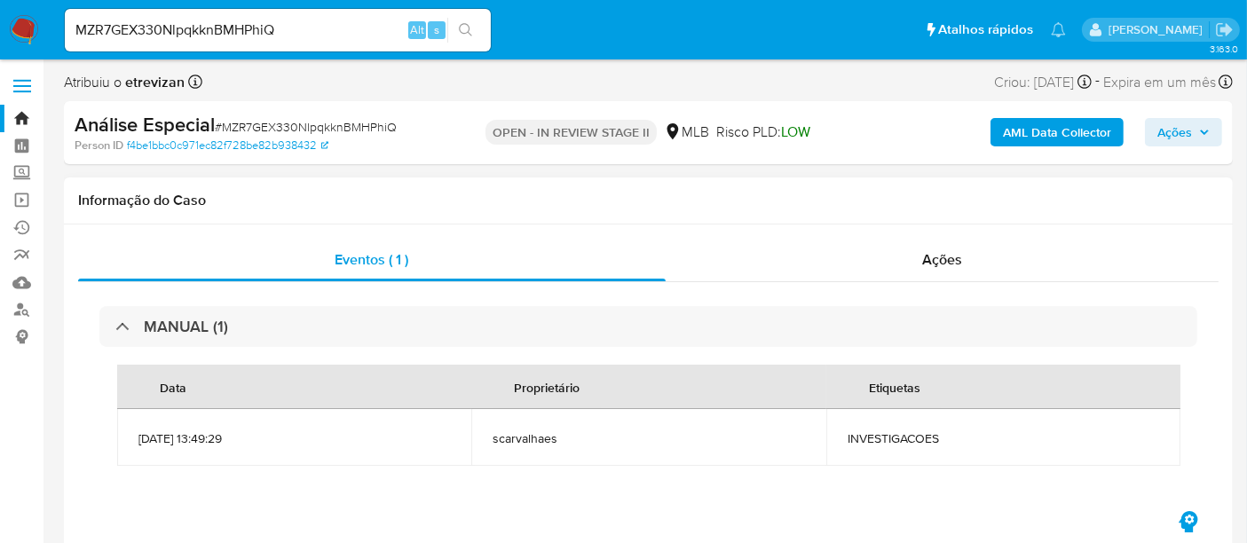
scroll to position [0, 0]
click at [1204, 130] on icon "button" at bounding box center [1204, 133] width 11 height 11
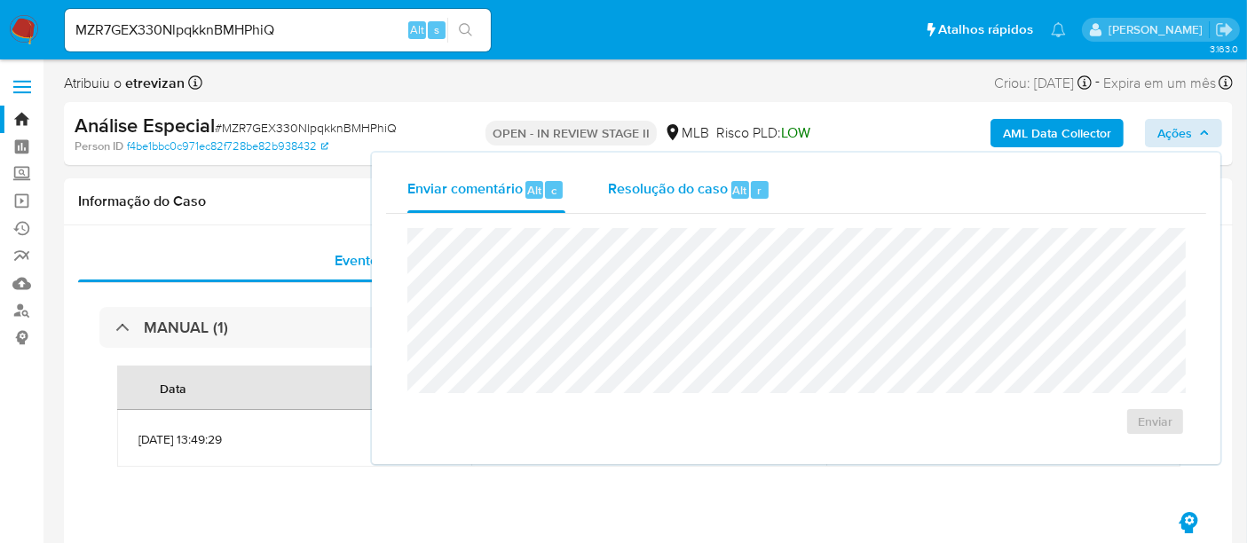
click at [676, 184] on span "Resolução do caso" at bounding box center [668, 189] width 120 height 20
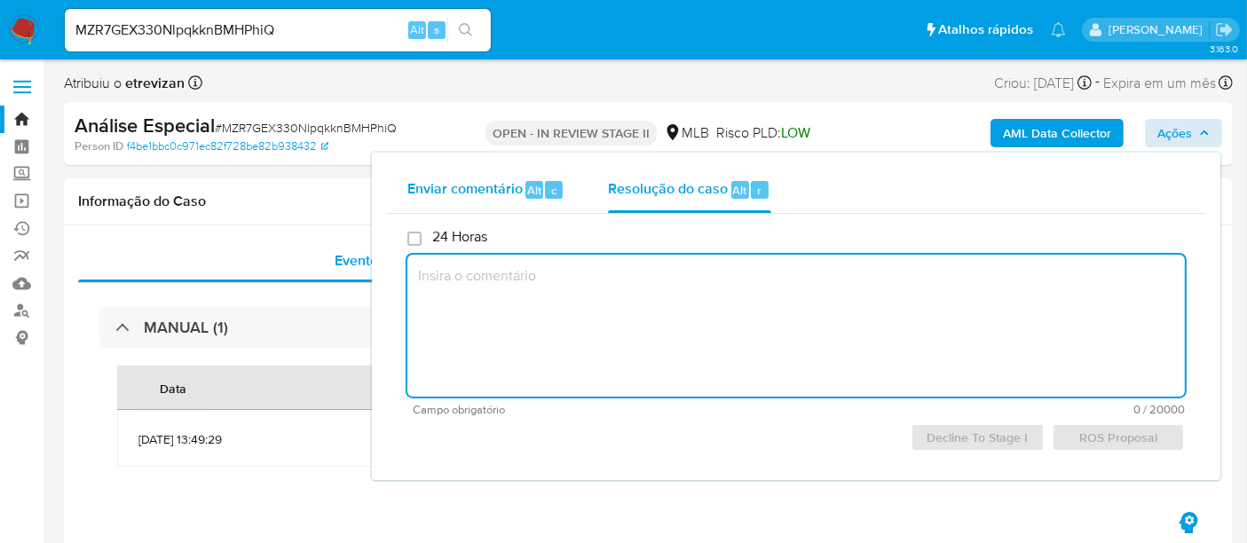
click at [444, 182] on span "Enviar comentário" at bounding box center [464, 189] width 115 height 20
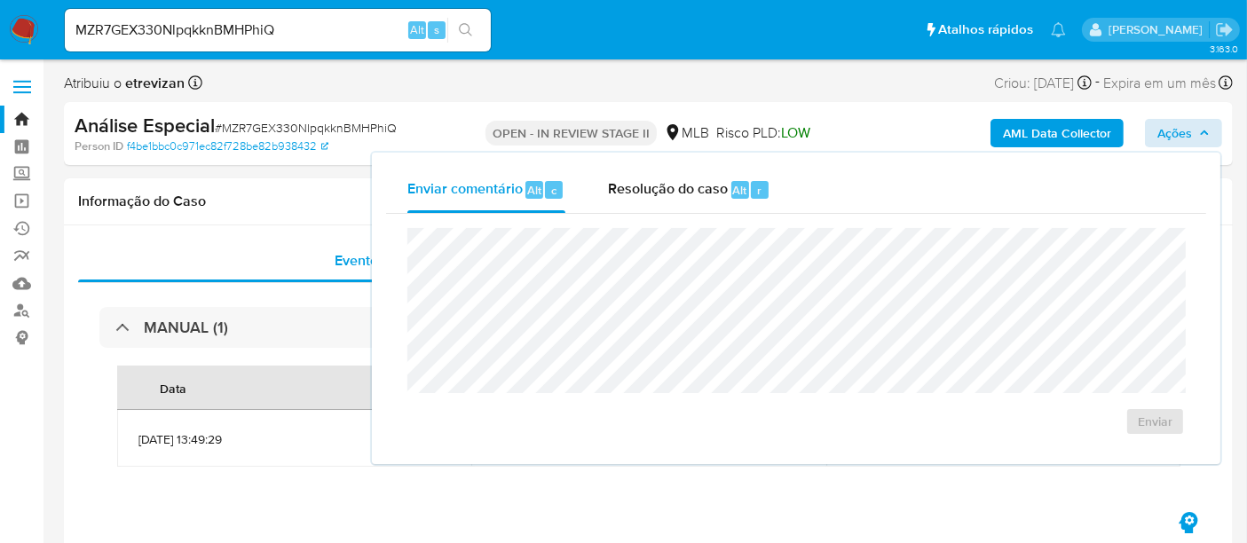
click at [1173, 177] on div "Enviar comentário Alt c Resolução do caso Alt r" at bounding box center [796, 190] width 820 height 46
drag, startPoint x: 224, startPoint y: 126, endPoint x: 395, endPoint y: 128, distance: 171.3
click at [395, 128] on div "Análise Especial # MZR7GEX330NlpqkknBMHPhiQ" at bounding box center [263, 126] width 376 height 27
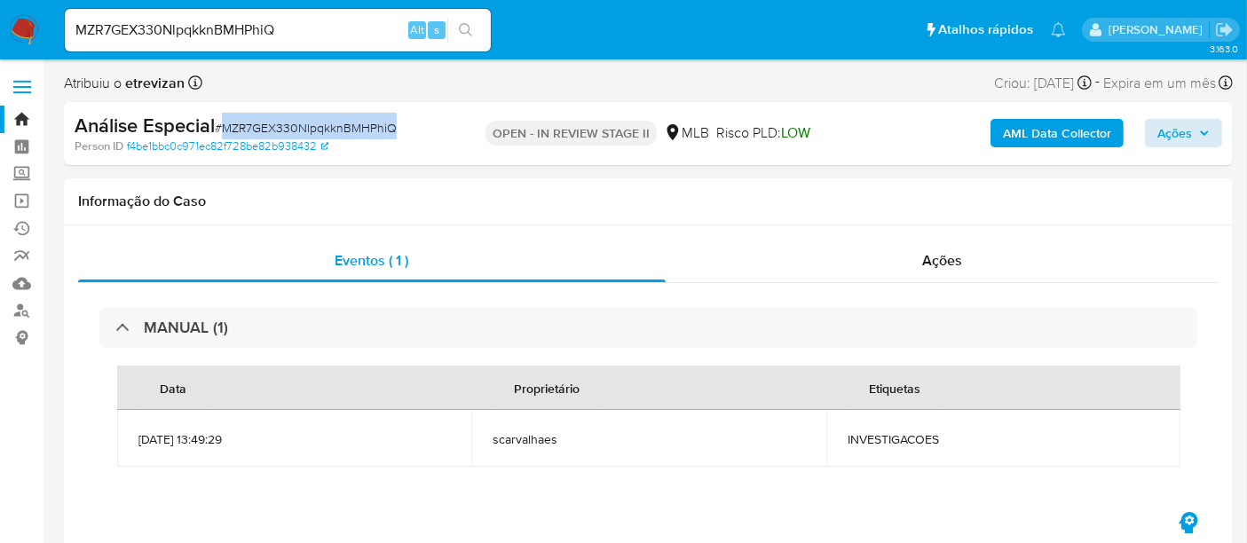
copy span "MZR7GEX330NlpqkknBMHPhiQ"
drag, startPoint x: 948, startPoint y: 259, endPoint x: 930, endPoint y: 279, distance: 27.0
click at [946, 262] on span "Ações" at bounding box center [942, 260] width 40 height 20
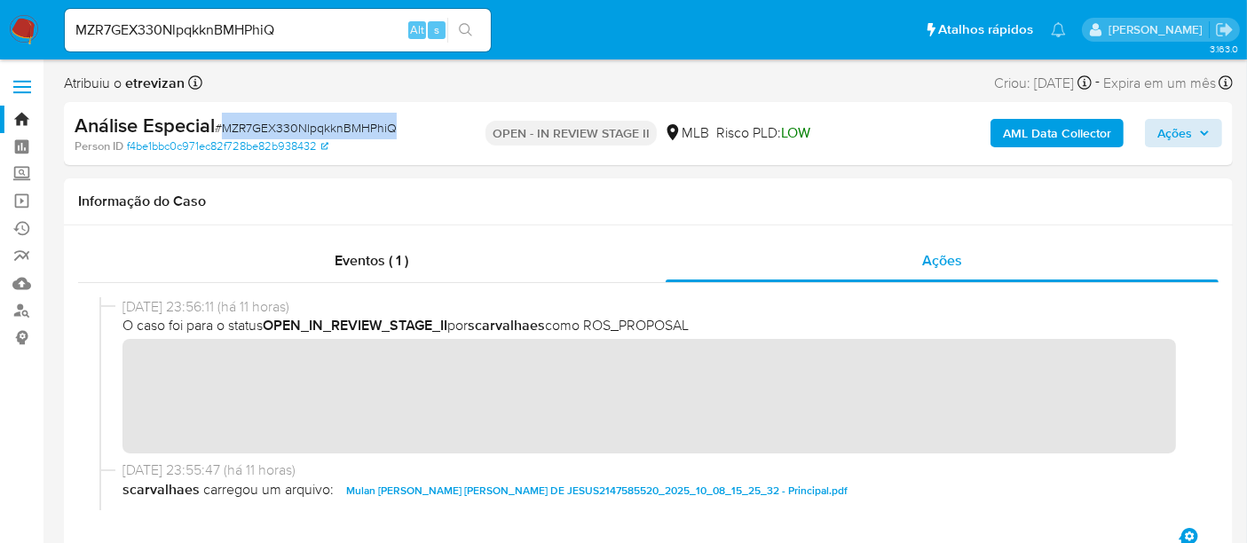
click at [19, 27] on img at bounding box center [24, 30] width 30 height 30
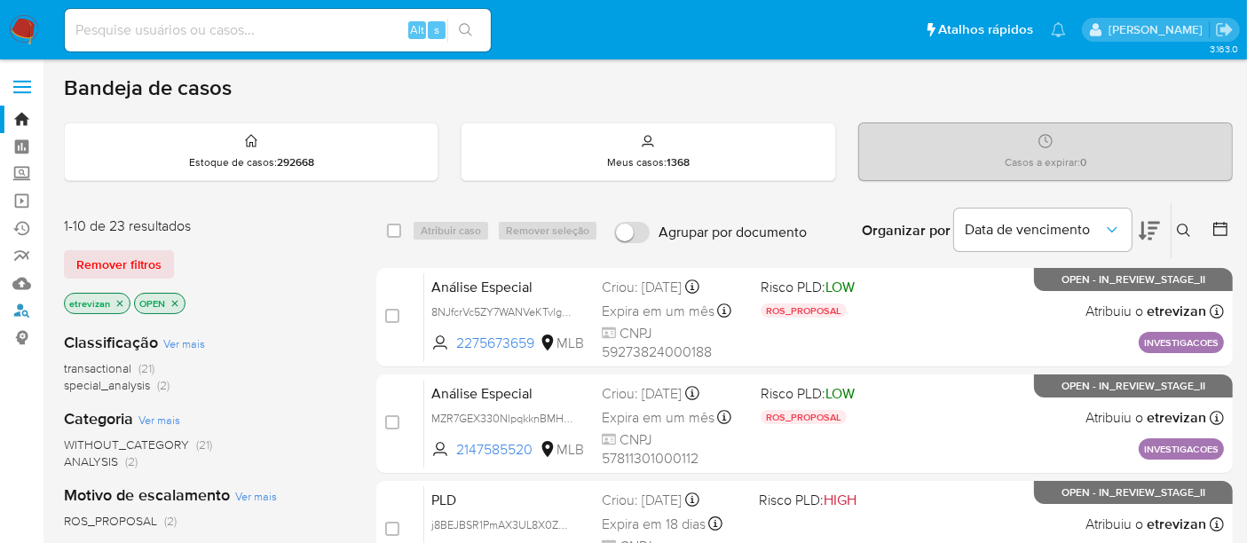
drag, startPoint x: 22, startPoint y: 313, endPoint x: 86, endPoint y: 293, distance: 67.1
click at [23, 311] on link "Localizador de pessoas" at bounding box center [105, 311] width 211 height 28
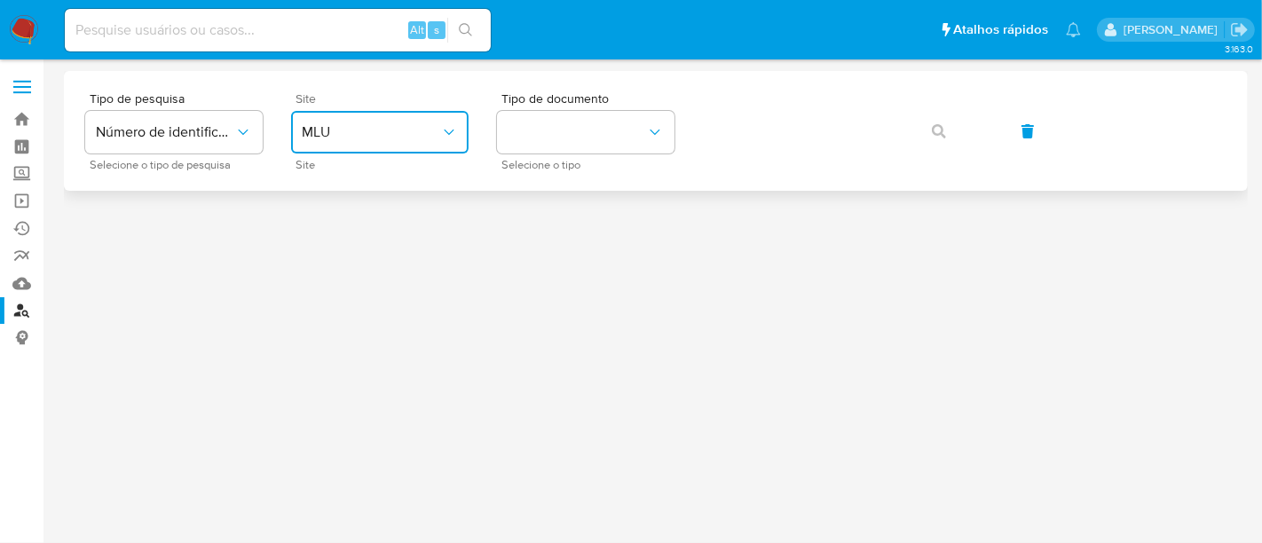
click at [451, 130] on icon "site_id" at bounding box center [449, 132] width 10 height 5
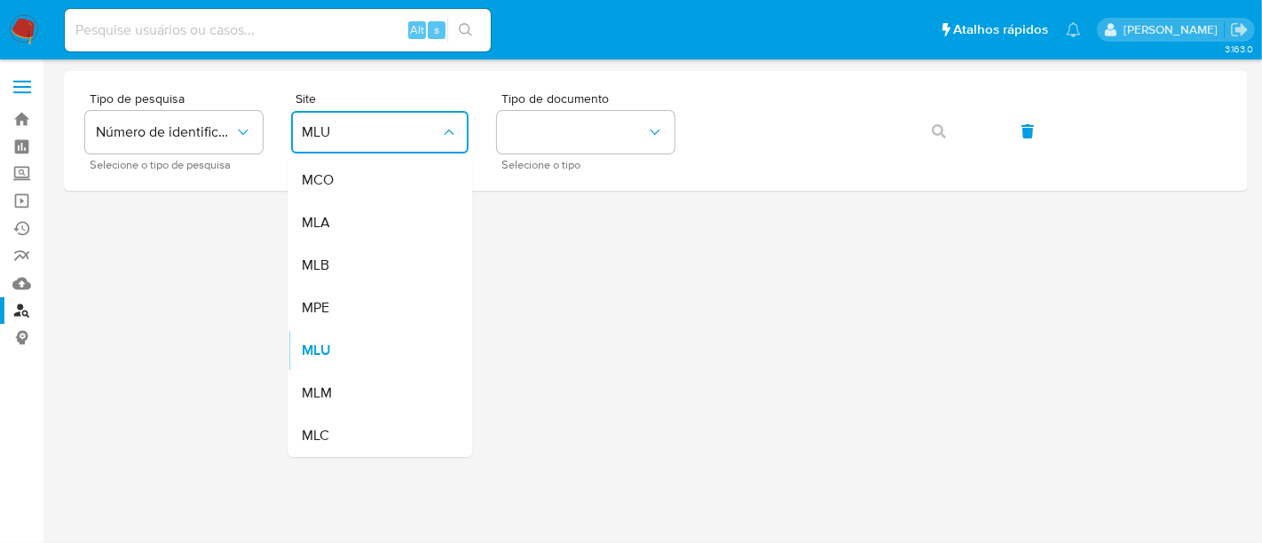
drag, startPoint x: 327, startPoint y: 262, endPoint x: 492, endPoint y: 219, distance: 169.6
click at [327, 262] on span "MLB" at bounding box center [316, 265] width 28 height 18
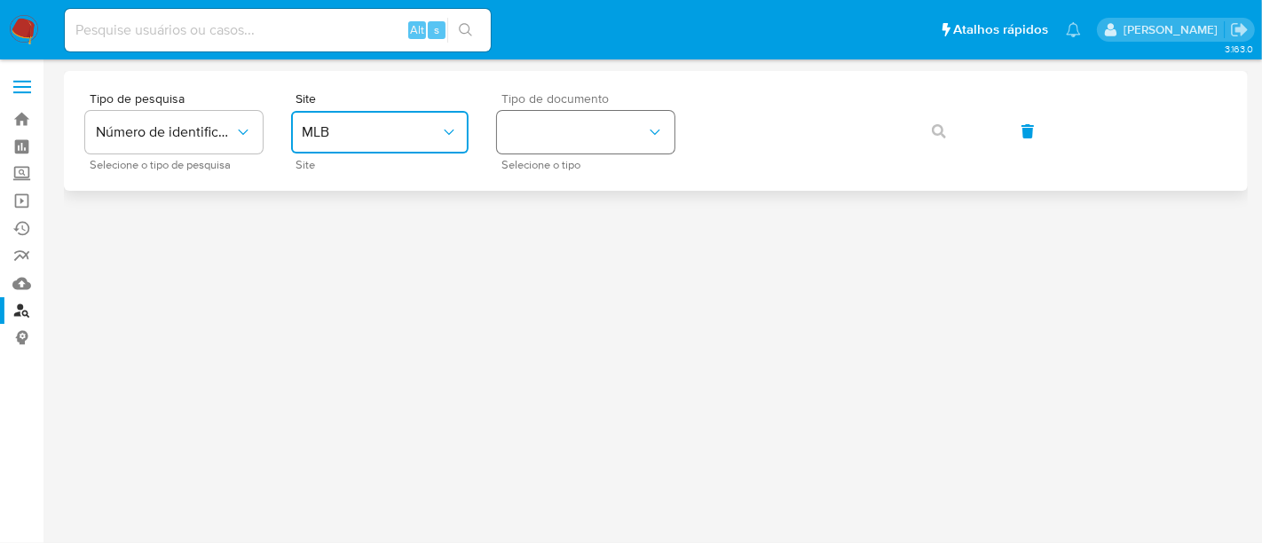
click at [658, 123] on icon "identificationType" at bounding box center [655, 132] width 18 height 18
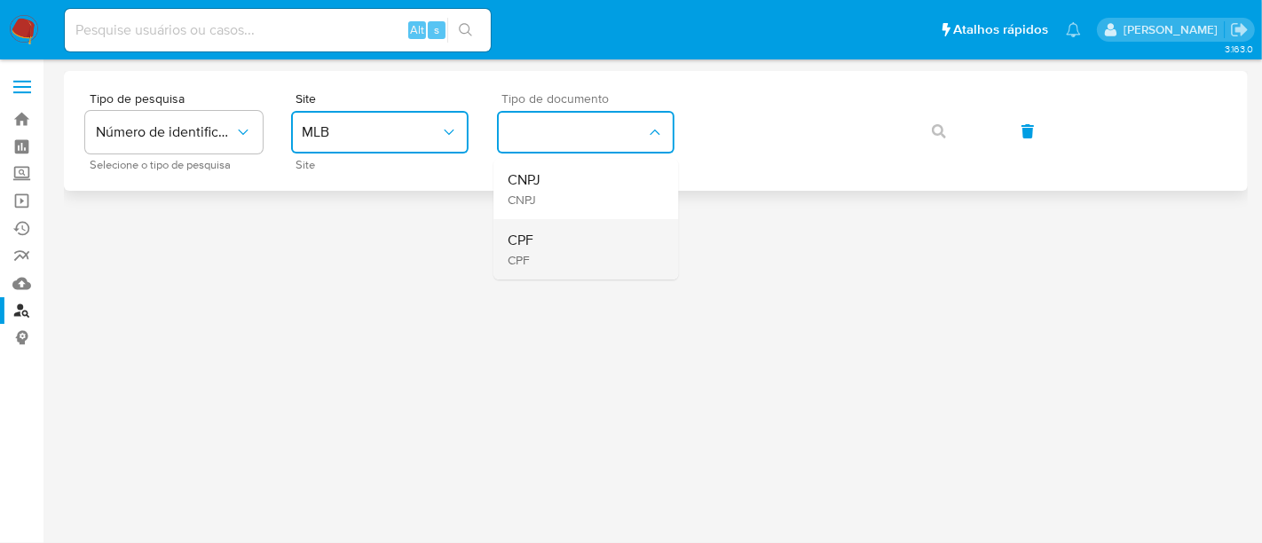
click at [546, 232] on div "CPF CPF" at bounding box center [581, 249] width 146 height 60
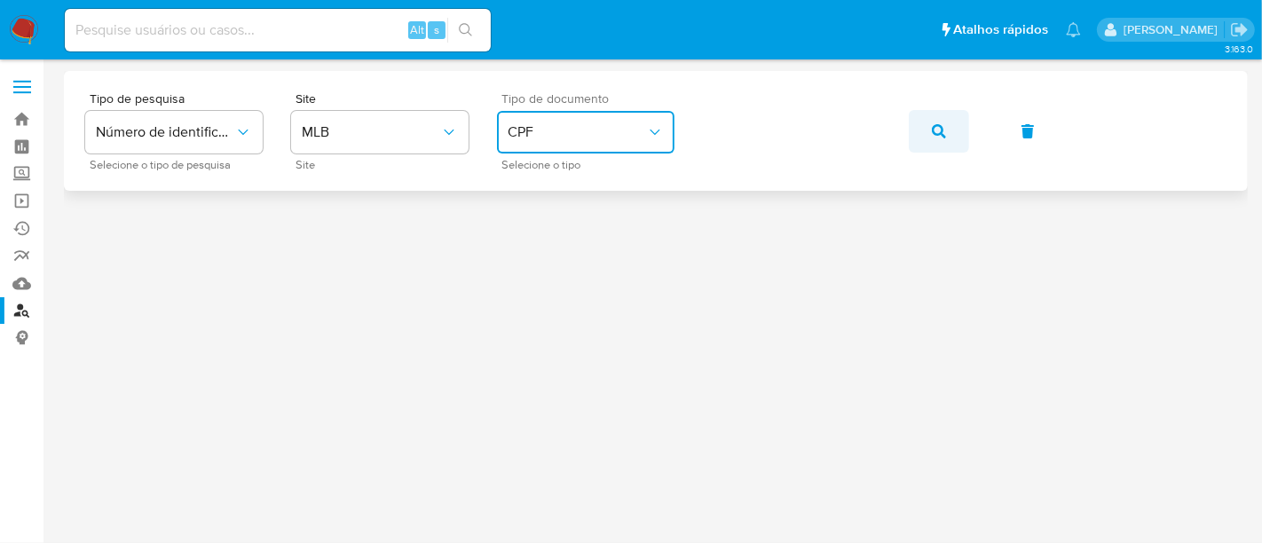
click at [933, 133] on icon "button" at bounding box center [939, 131] width 14 height 14
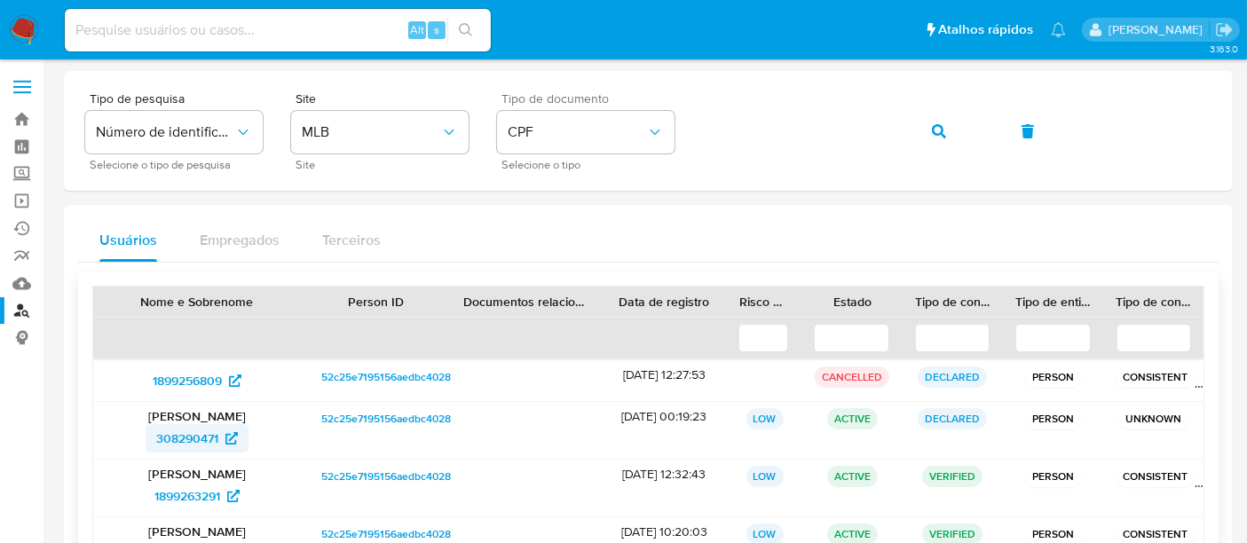
click at [187, 435] on span "308290471" at bounding box center [187, 438] width 62 height 28
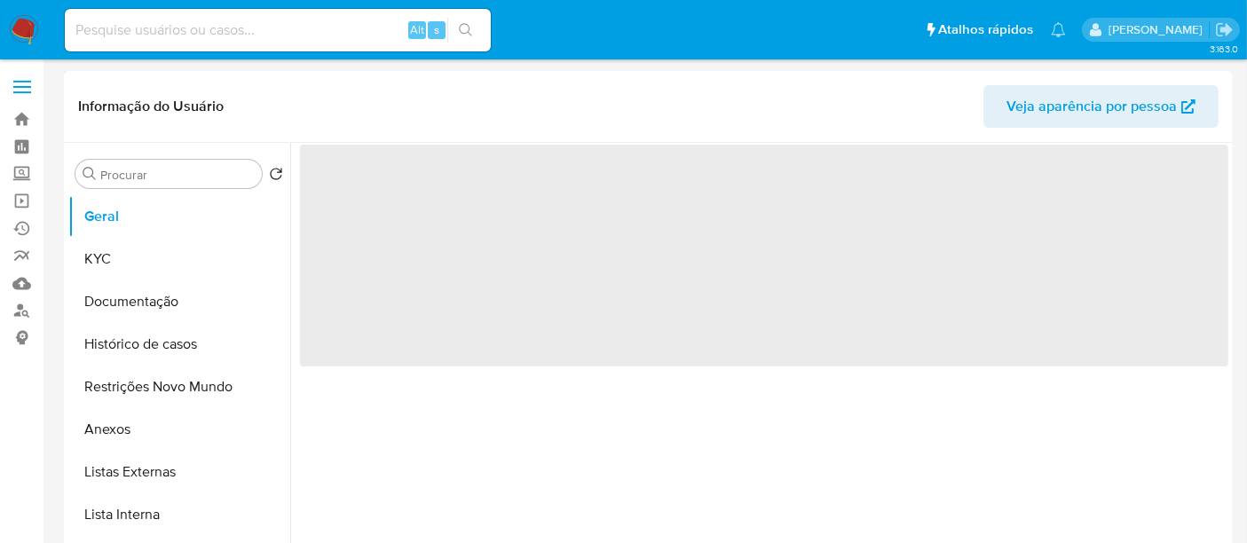
select select "10"
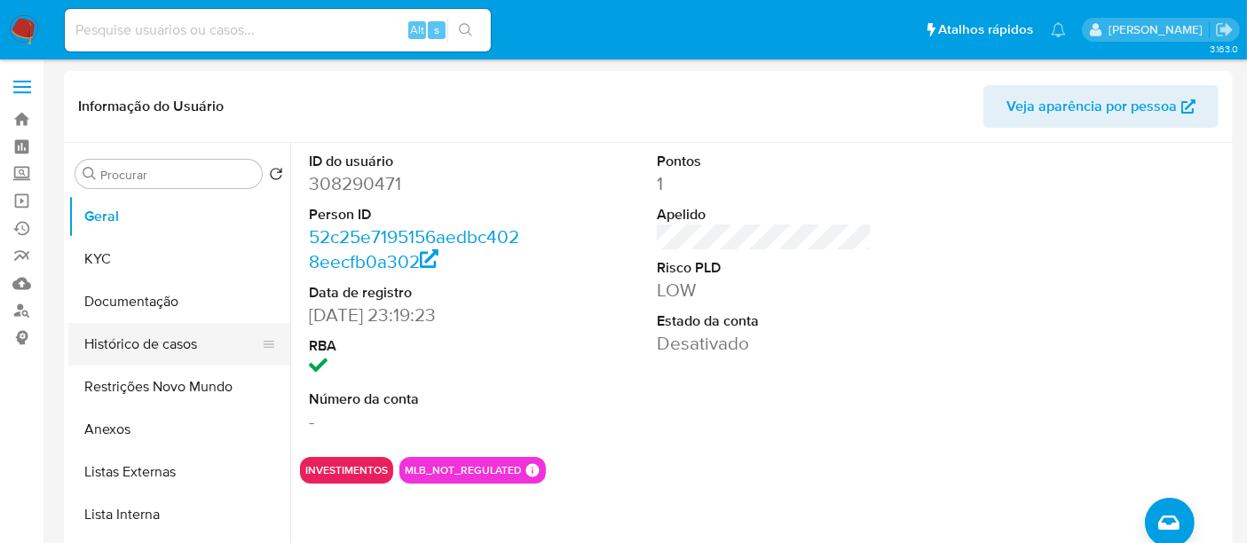
scroll to position [98, 0]
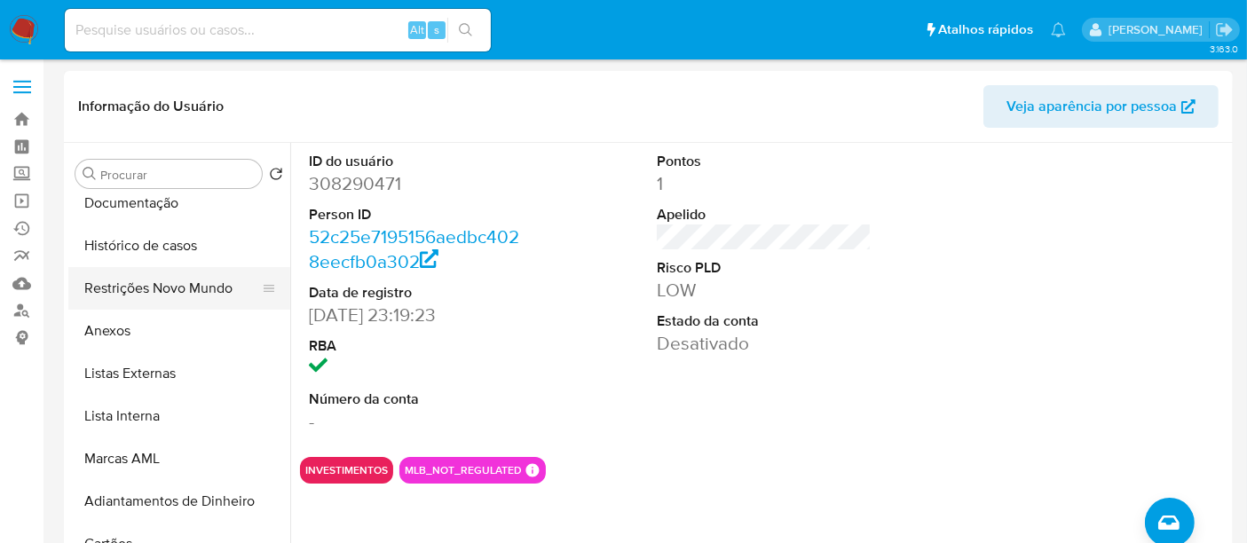
click at [138, 282] on button "Restrições Novo Mundo" at bounding box center [172, 288] width 208 height 43
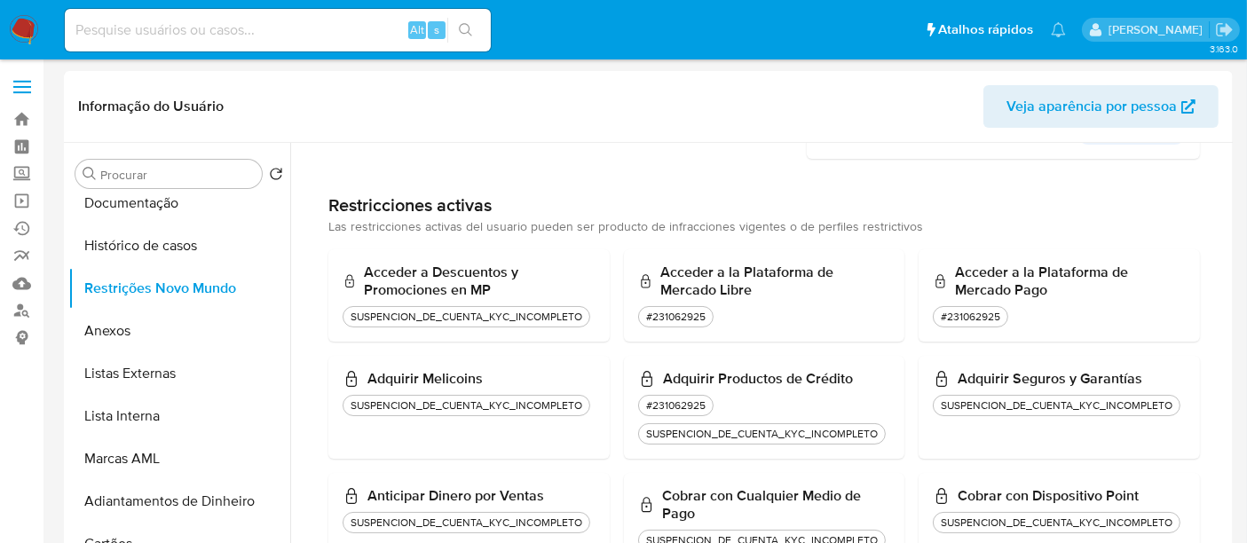
scroll to position [0, 0]
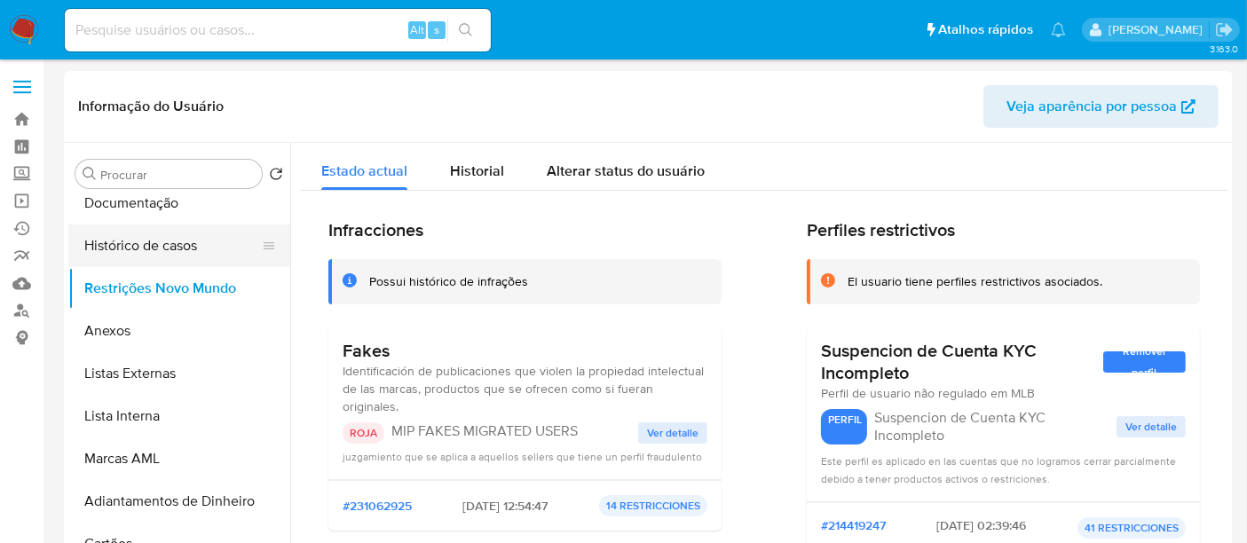
click at [142, 246] on button "Histórico de casos" at bounding box center [172, 245] width 208 height 43
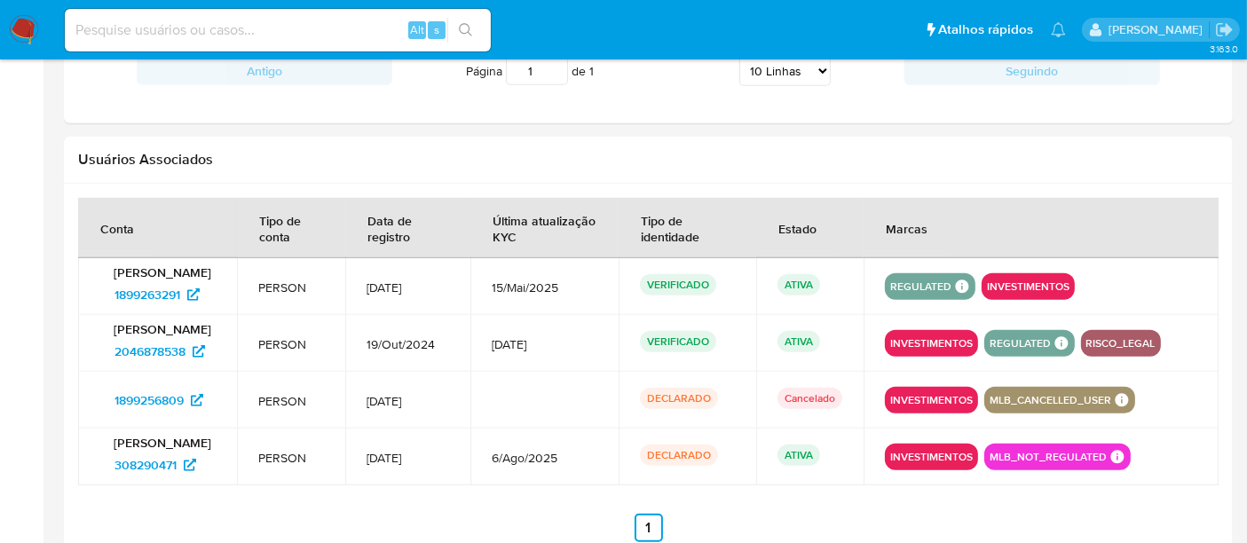
scroll to position [1693, 0]
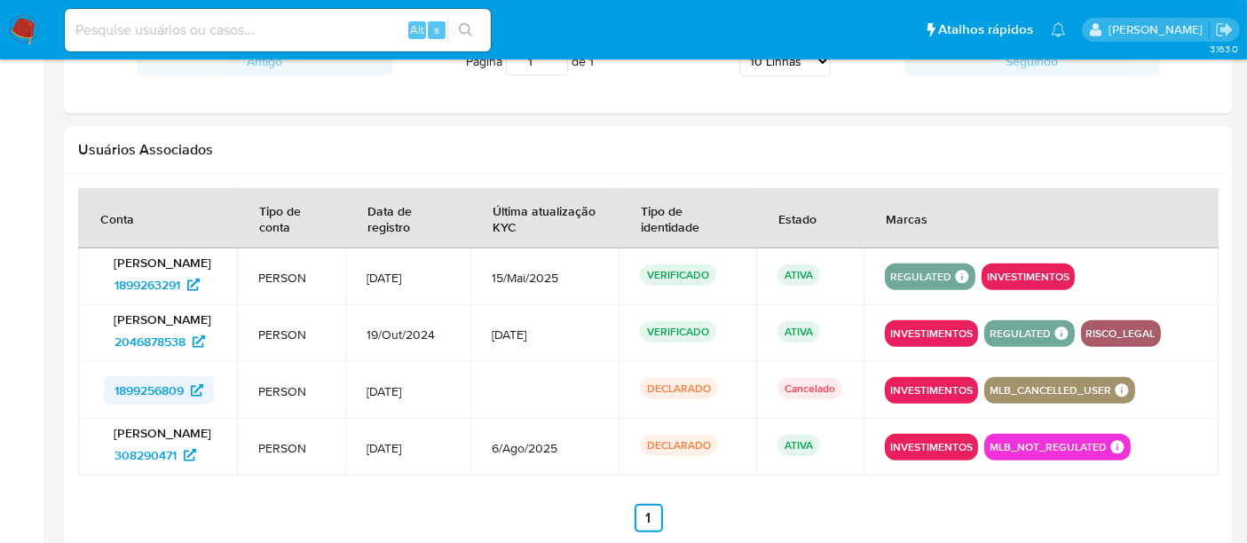
click at [128, 387] on span "1899256809" at bounding box center [148, 390] width 69 height 28
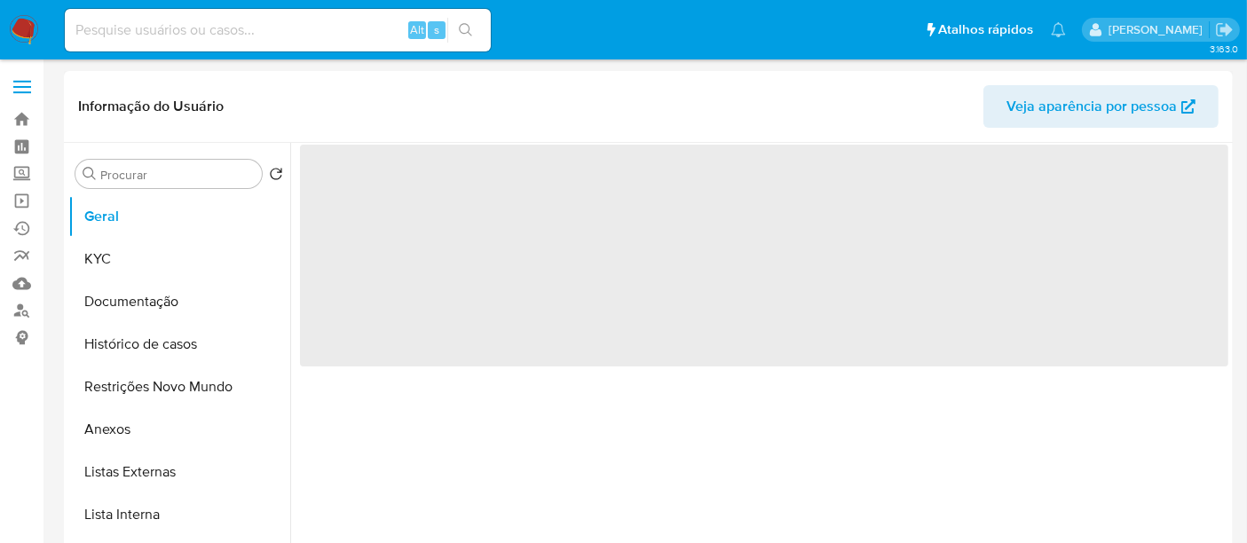
select select "10"
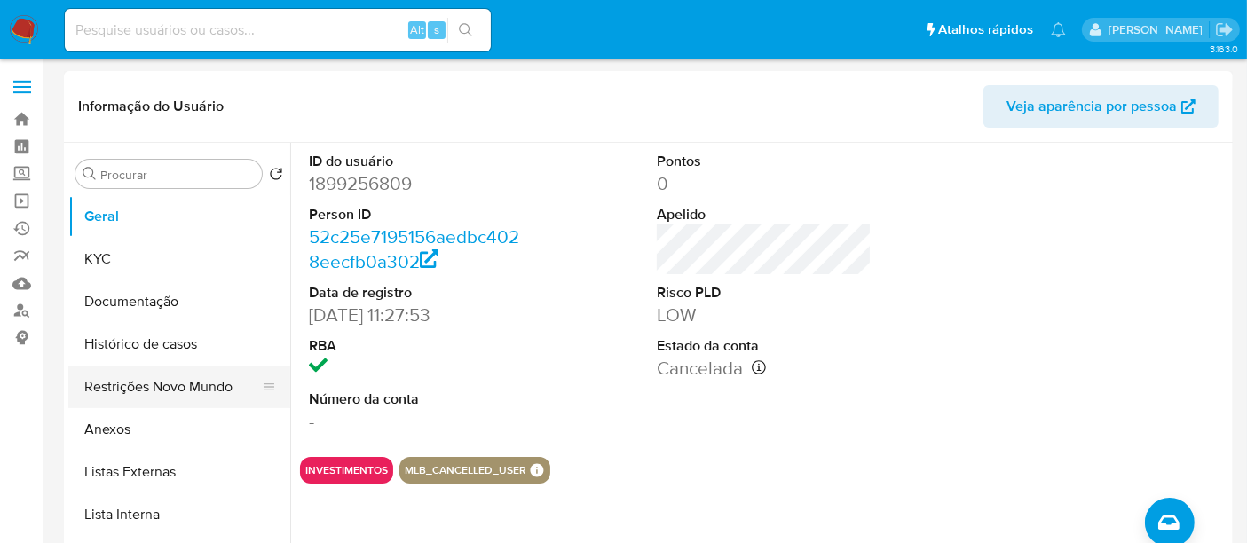
click at [132, 383] on button "Restrições Novo Mundo" at bounding box center [172, 387] width 208 height 43
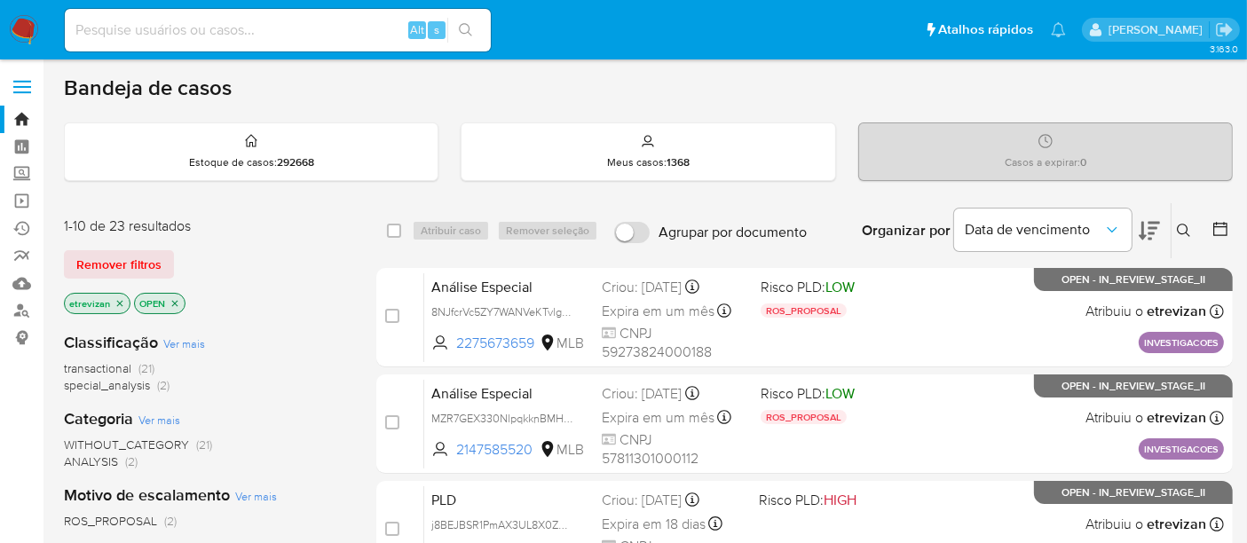
click at [114, 298] on icon "close-filter" at bounding box center [119, 303] width 11 height 11
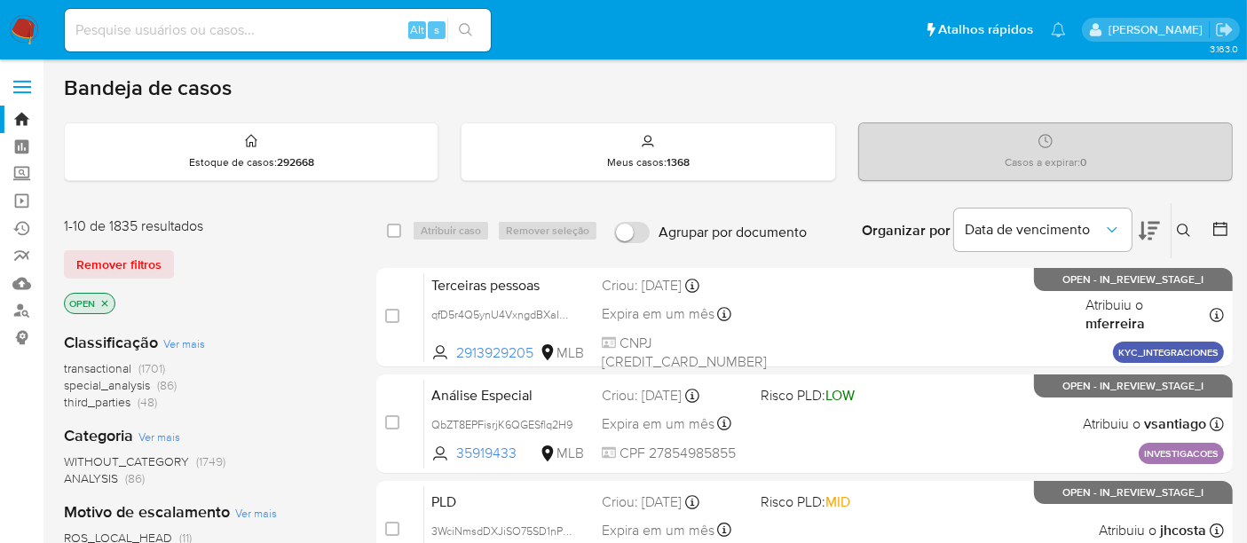
click at [1181, 227] on icon at bounding box center [1184, 231] width 14 height 14
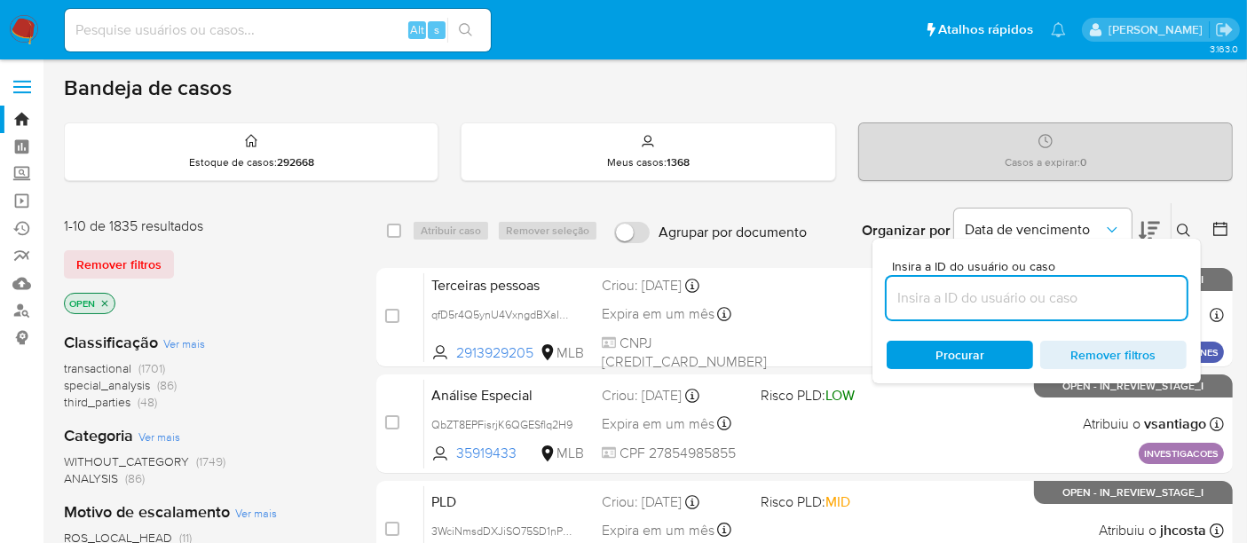
click at [1004, 294] on input at bounding box center [1036, 298] width 300 height 23
type input "MZR7GEX330NlpqkknBMHPhiQ"
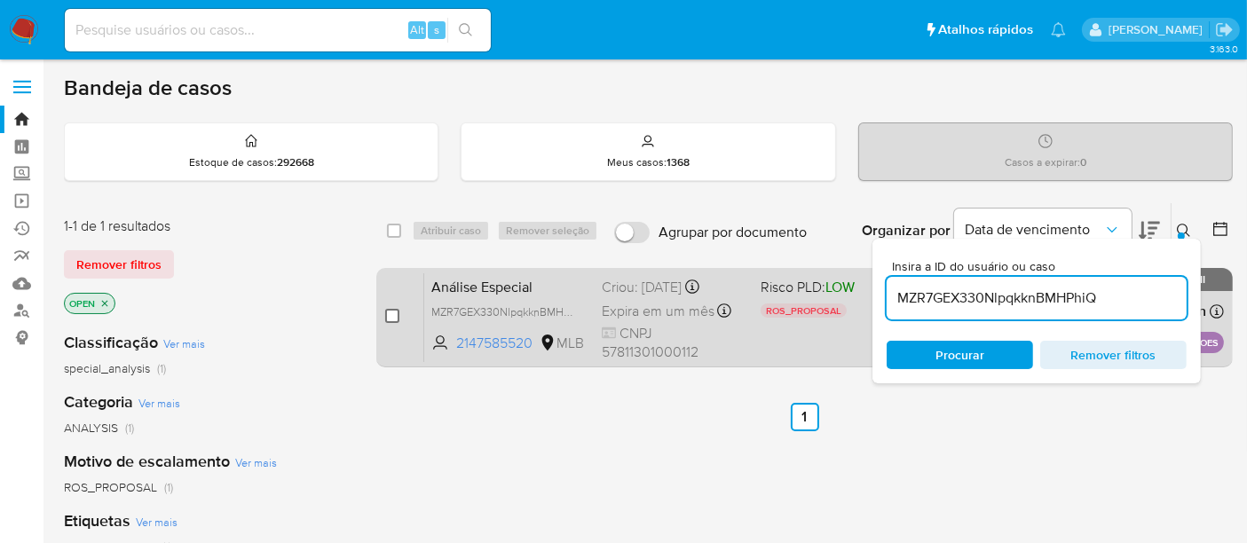
click at [390, 312] on input "checkbox" at bounding box center [392, 316] width 14 height 14
checkbox input "true"
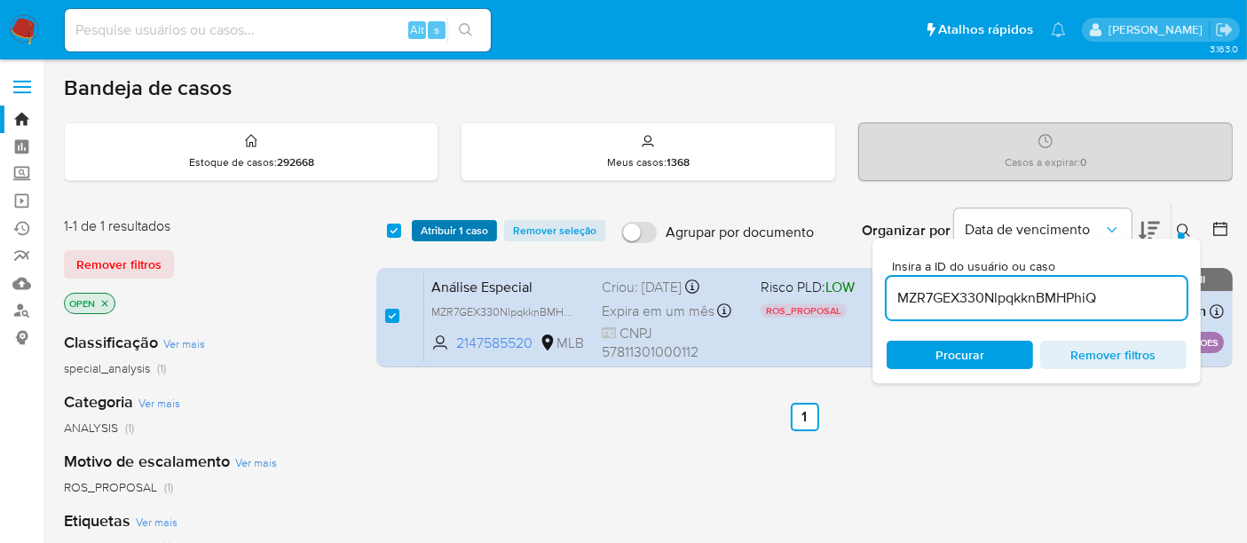
click at [456, 225] on span "Atribuir 1 caso" at bounding box center [454, 231] width 67 height 18
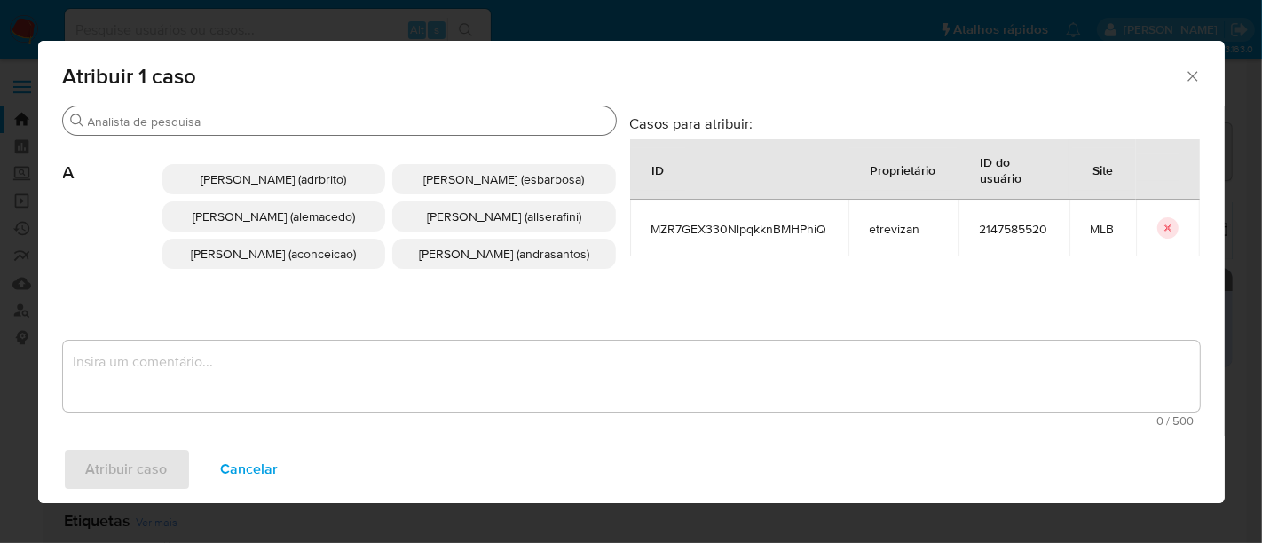
click at [319, 114] on input "Buscar" at bounding box center [348, 122] width 521 height 16
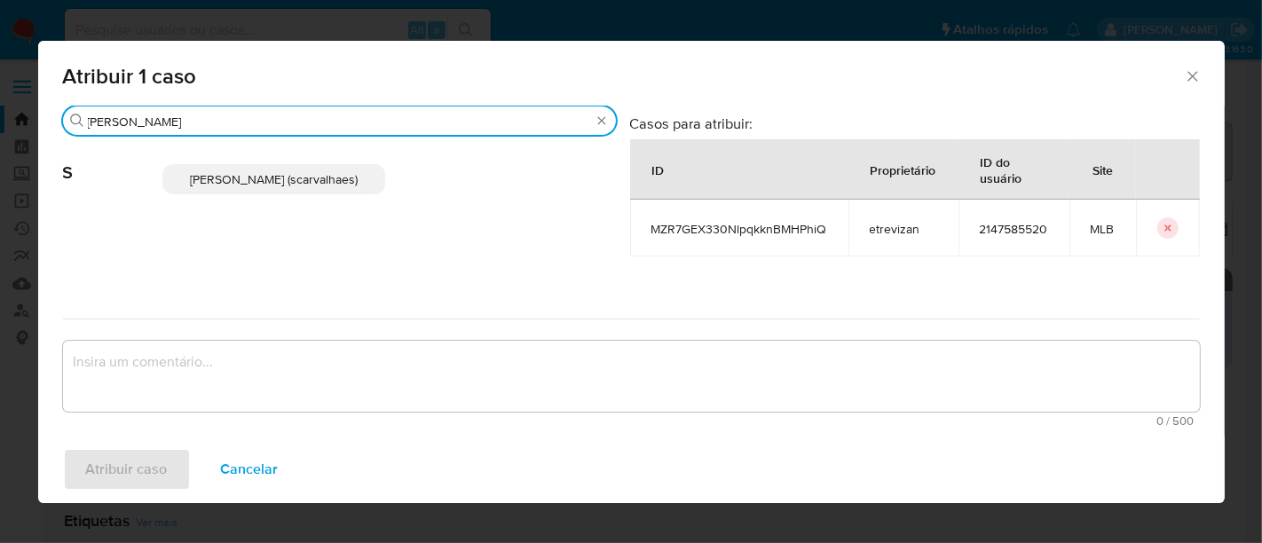
type input "sara"
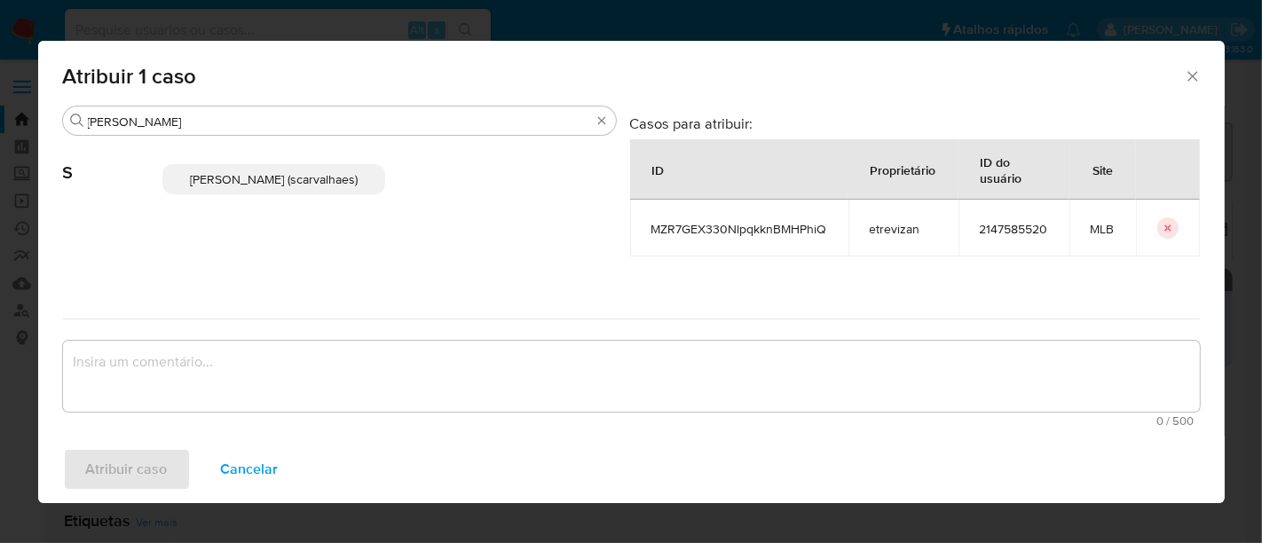
click at [294, 182] on span "Sara Heide Carvalhaes Gomes Teixeira (scarvalhaes)" at bounding box center [274, 179] width 168 height 18
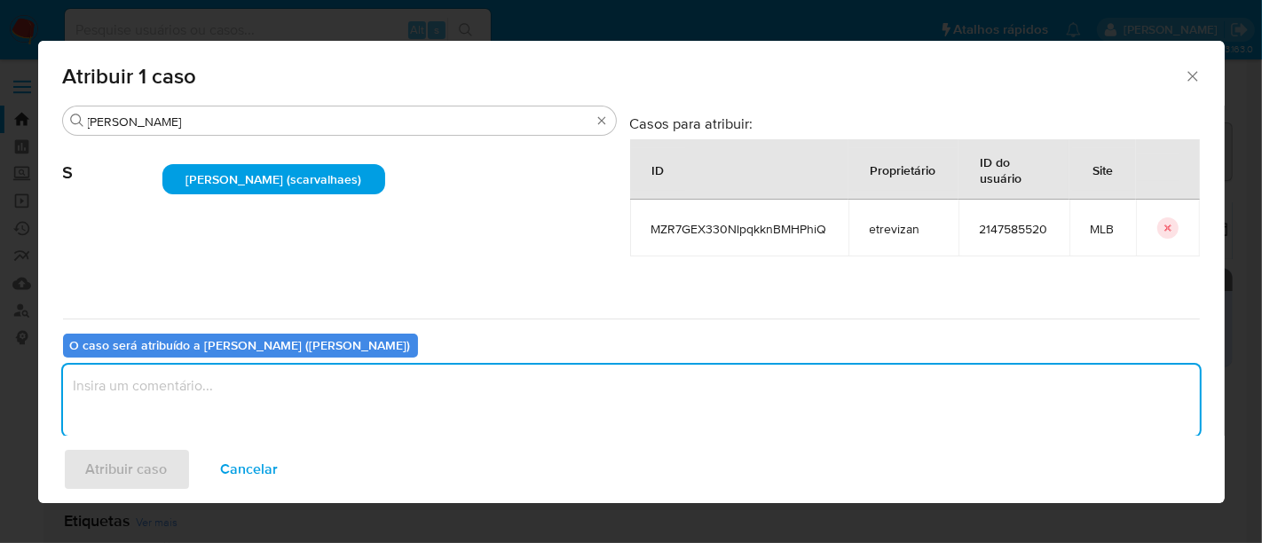
click at [196, 380] on textarea "assign-modal" at bounding box center [631, 400] width 1137 height 71
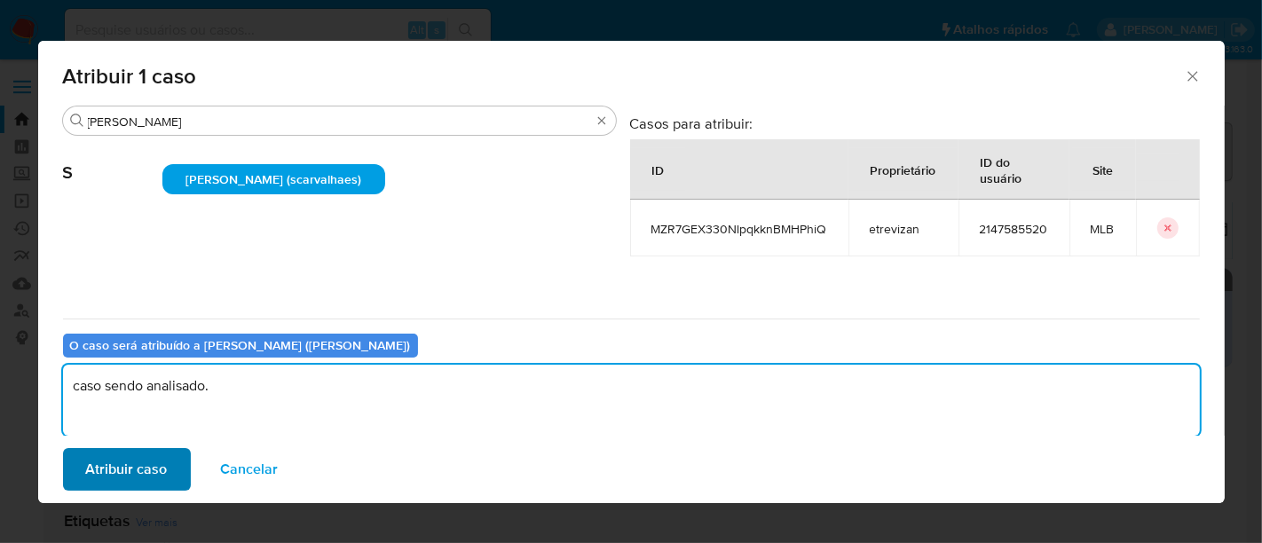
type textarea "caso sendo analisado."
click at [169, 468] on button "Atribuir caso" at bounding box center [127, 469] width 128 height 43
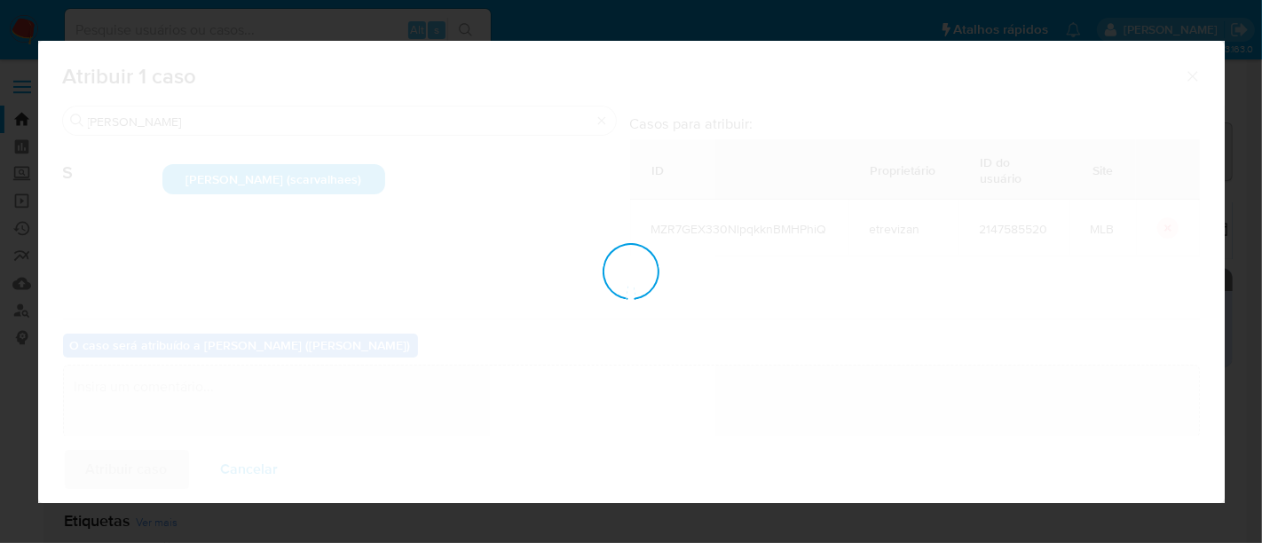
checkbox input "false"
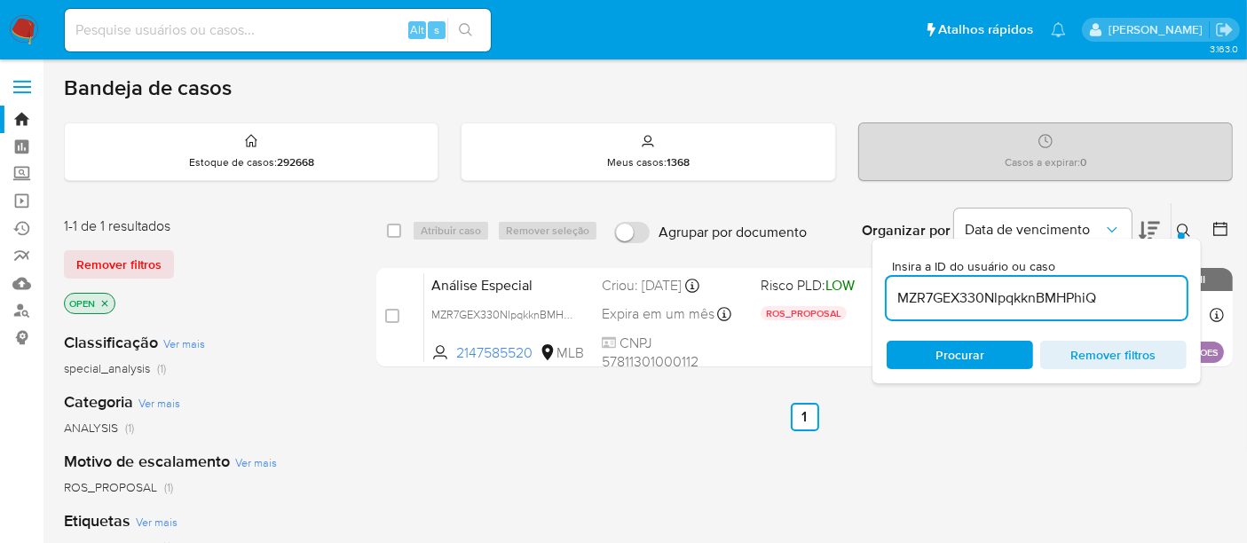
click at [276, 35] on input at bounding box center [278, 30] width 426 height 23
paste input "8NJfcrVc5ZY7WANVeKTvlgee"
type input "8NJfcrVc5ZY7WANVeKTvlgee"
click at [464, 21] on button "search-icon" at bounding box center [465, 30] width 36 height 25
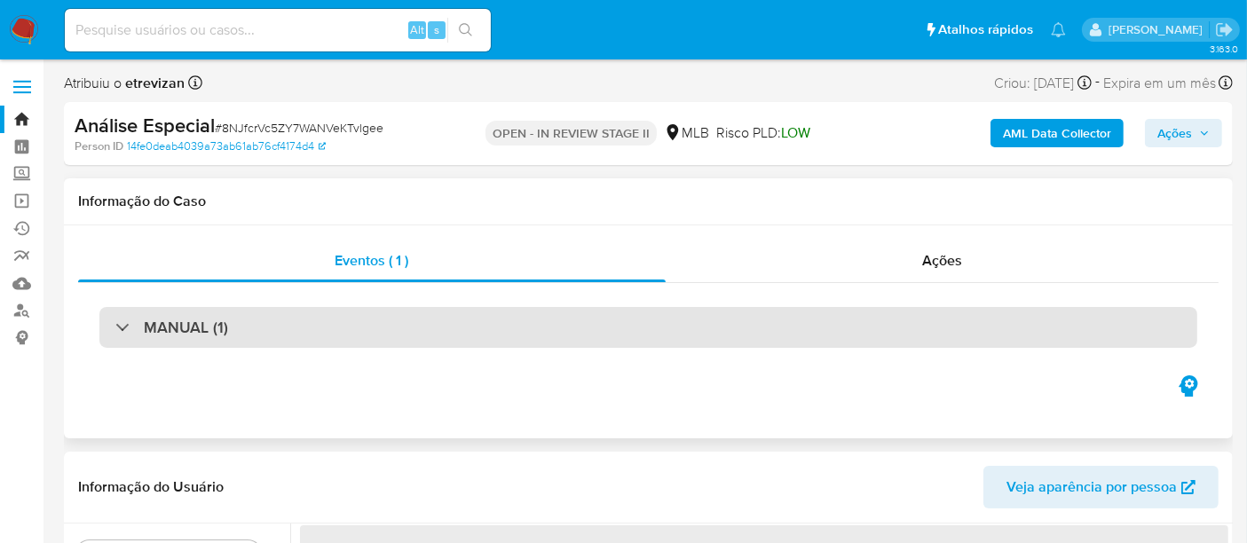
select select "10"
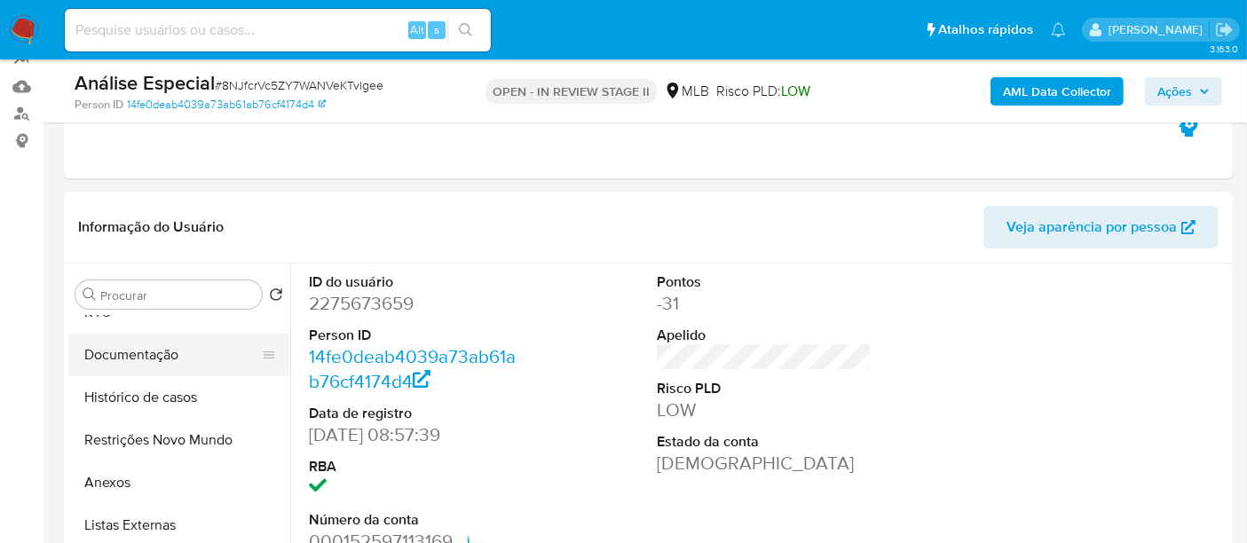
scroll to position [98, 0]
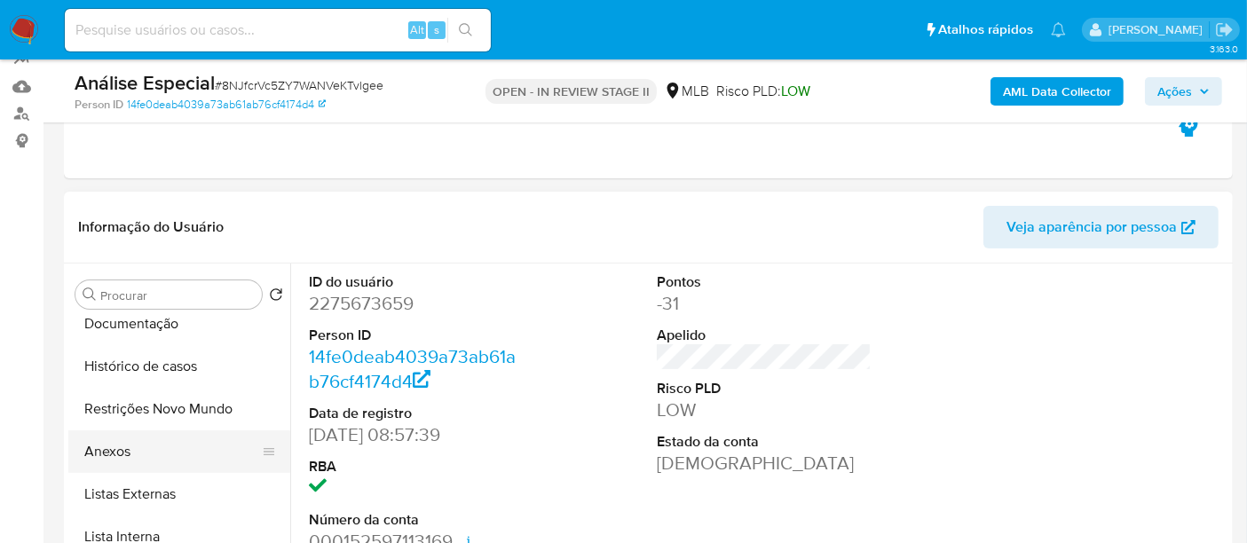
click at [138, 450] on button "Anexos" at bounding box center [172, 451] width 208 height 43
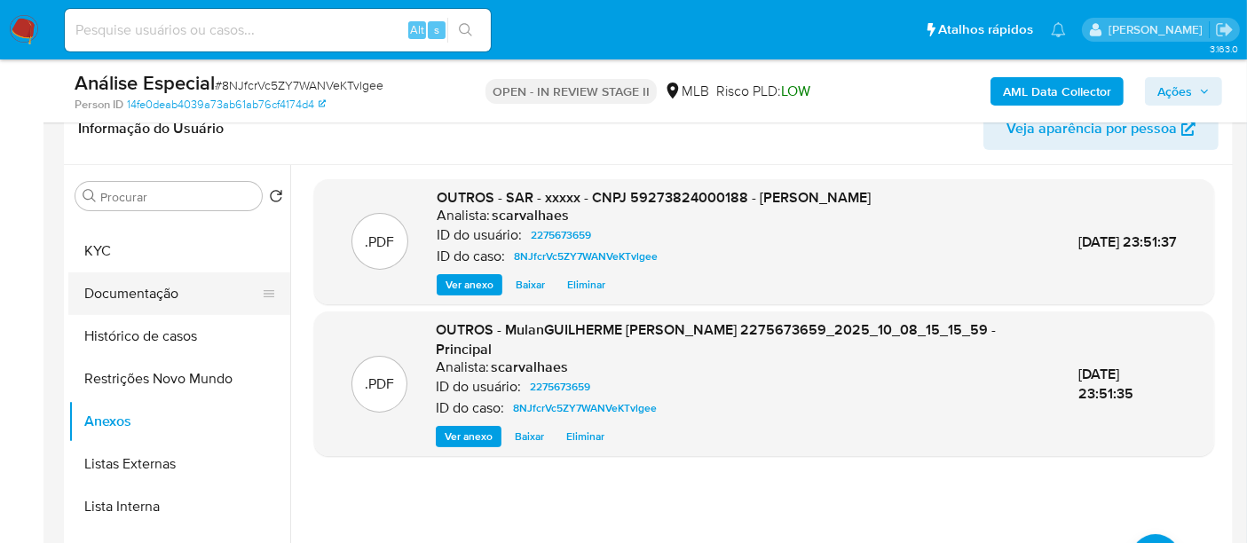
scroll to position [0, 0]
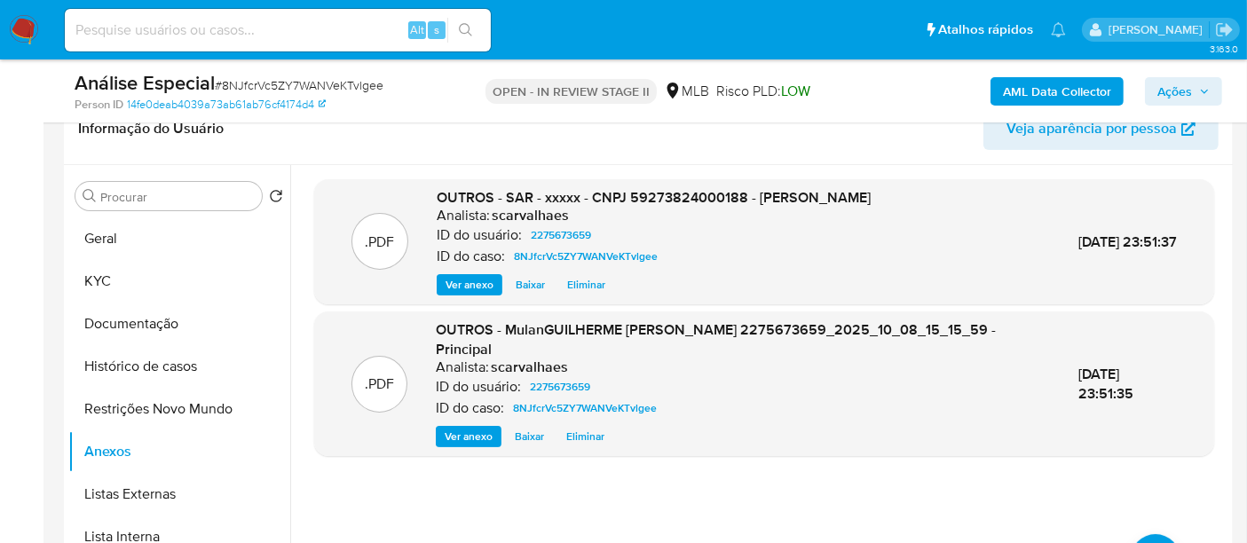
drag, startPoint x: 156, startPoint y: 323, endPoint x: 316, endPoint y: 322, distance: 159.7
click at [157, 322] on button "Documentação" at bounding box center [179, 324] width 222 height 43
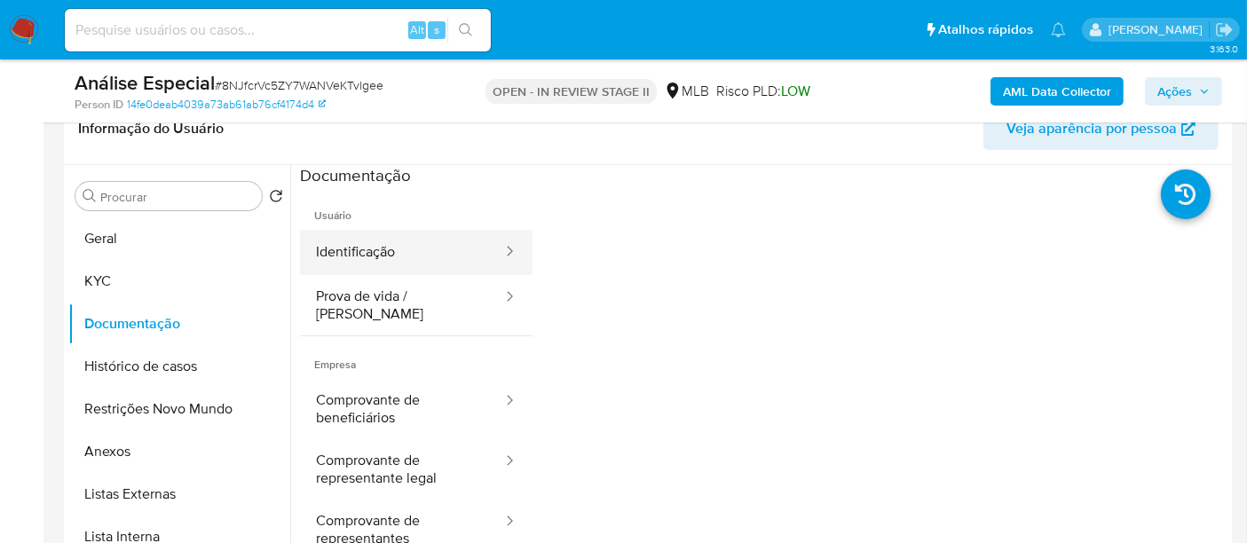
click at [433, 259] on button "Identificação" at bounding box center [402, 252] width 204 height 45
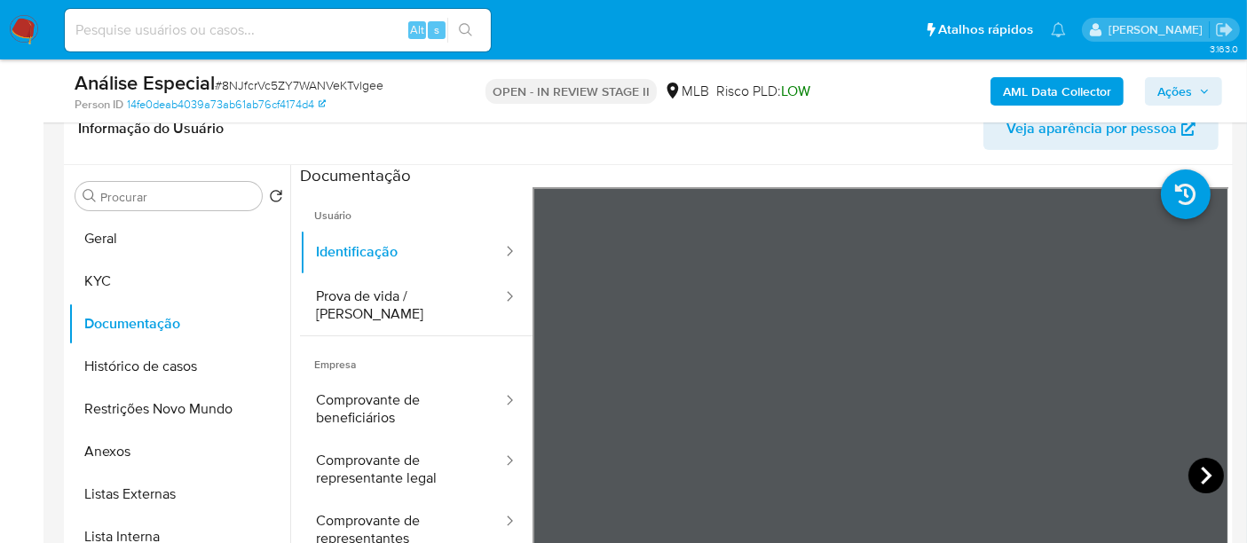
click at [1201, 470] on icon at bounding box center [1206, 476] width 11 height 18
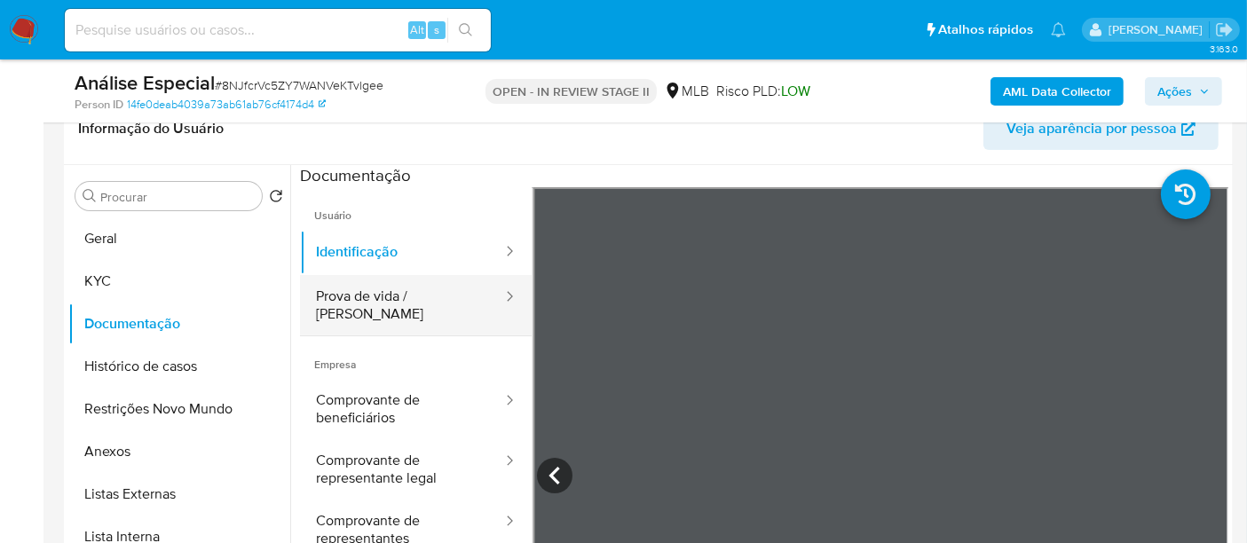
click at [388, 295] on button "Prova de vida / [PERSON_NAME]" at bounding box center [402, 305] width 204 height 60
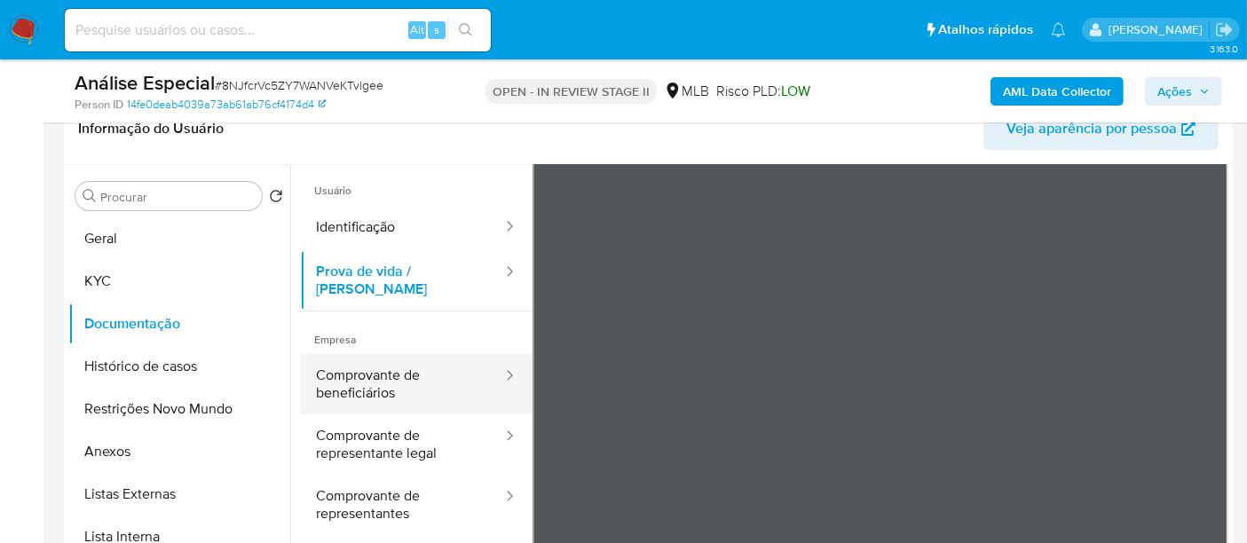
scroll to position [98, 0]
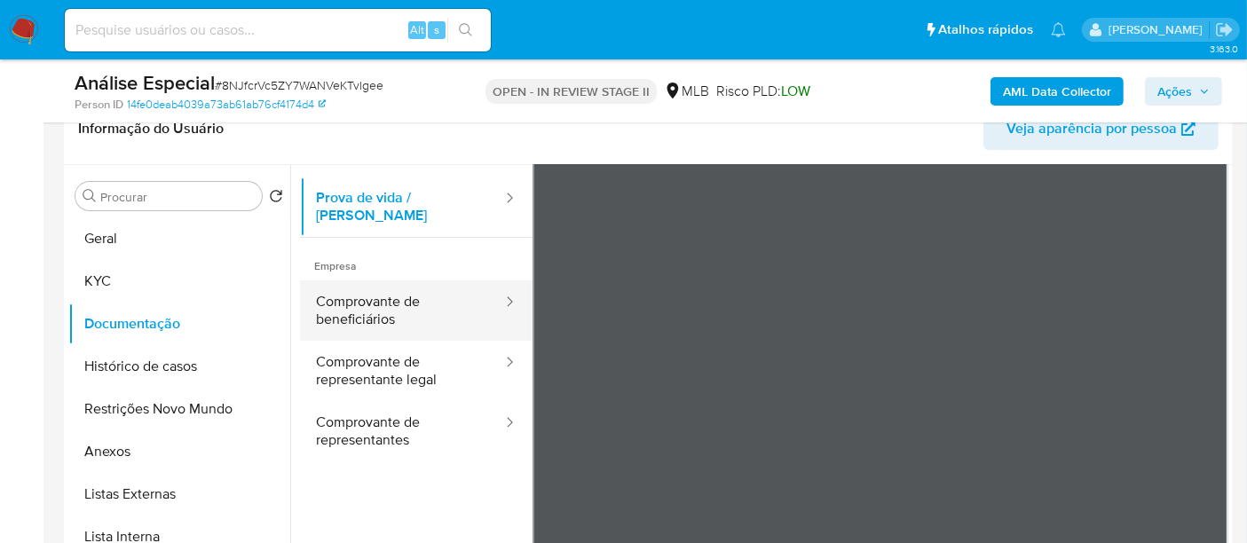
click at [387, 282] on button "Comprovante de beneficiários" at bounding box center [402, 310] width 204 height 60
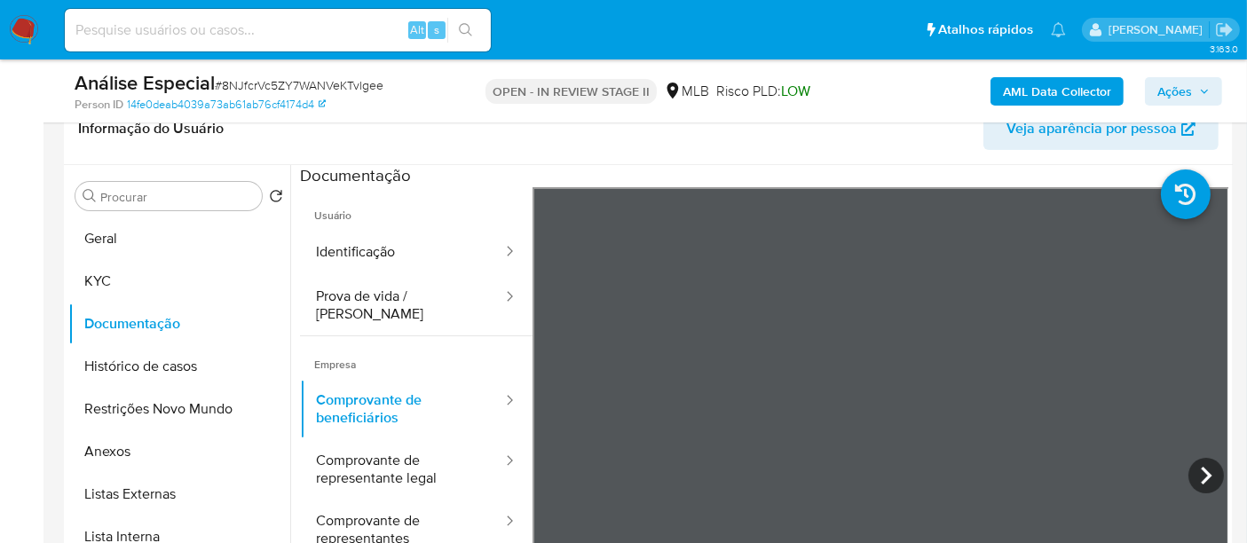
scroll to position [909, 0]
click at [1201, 465] on icon at bounding box center [1205, 475] width 35 height 35
click at [1211, 470] on icon at bounding box center [1205, 475] width 35 height 35
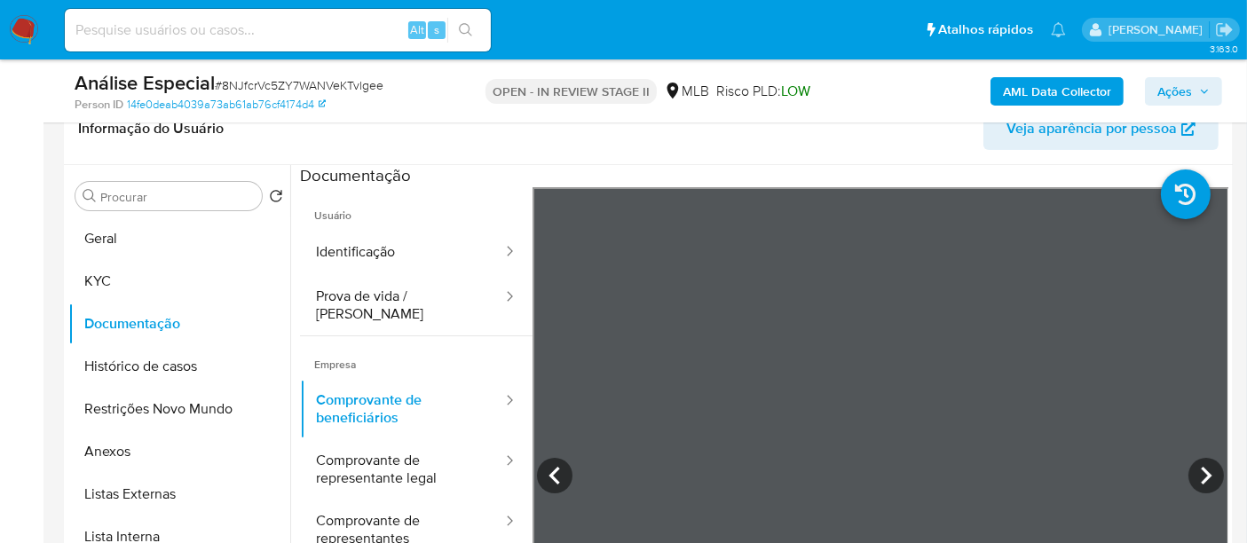
scroll to position [321, 0]
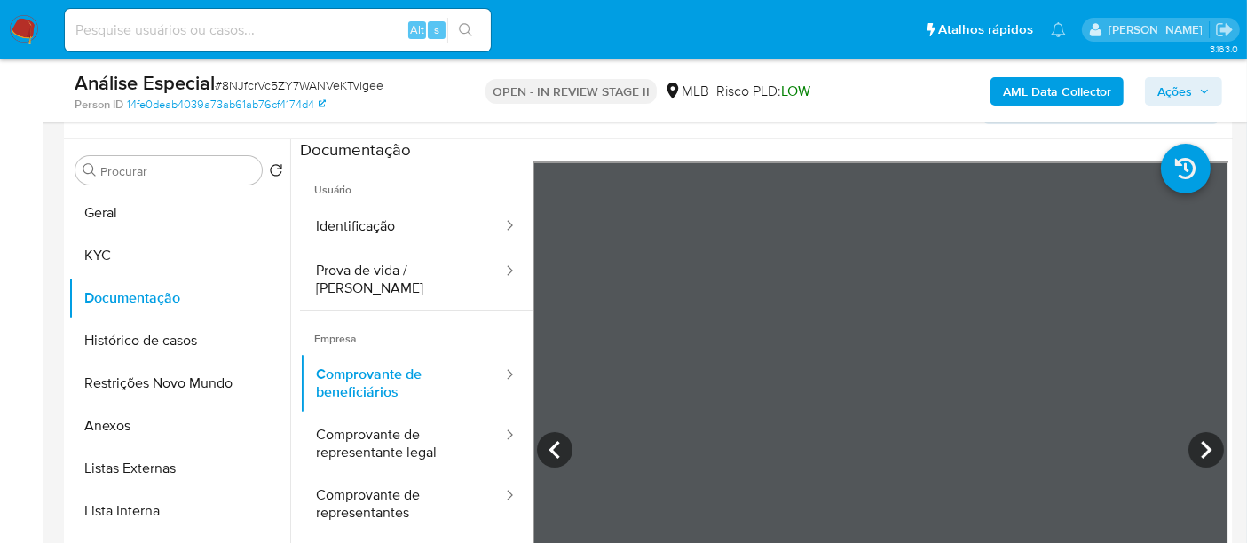
click at [1192, 500] on div "Usuário Identificação Prova de vida / Selfie Empresa Comprovante de beneficiári…" at bounding box center [764, 445] width 928 height 568
click at [129, 243] on button "KYC" at bounding box center [172, 255] width 208 height 43
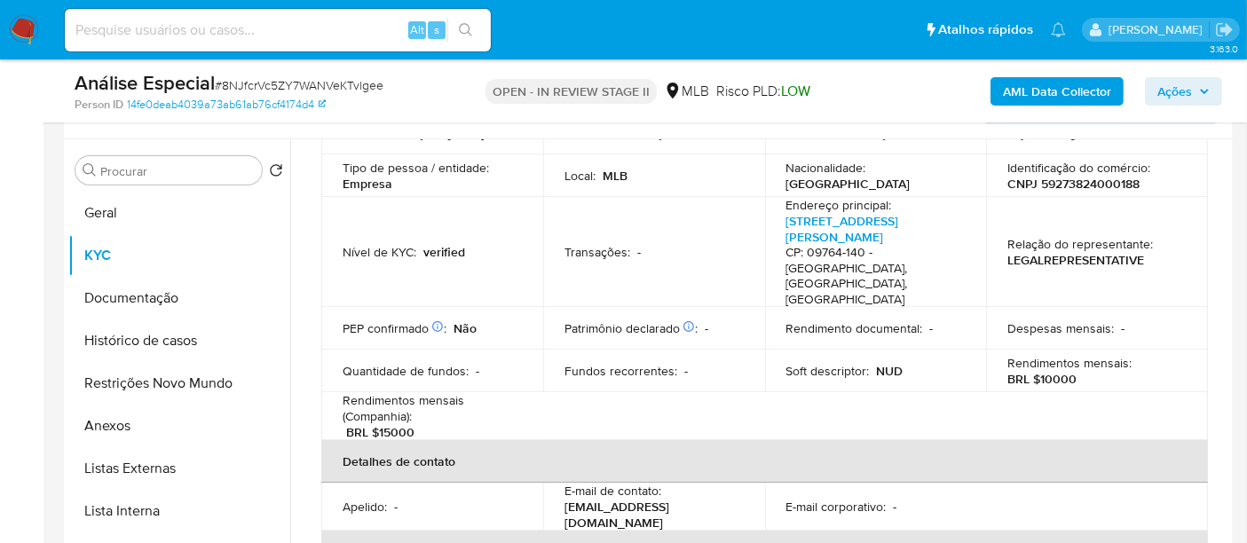
scroll to position [98, 0]
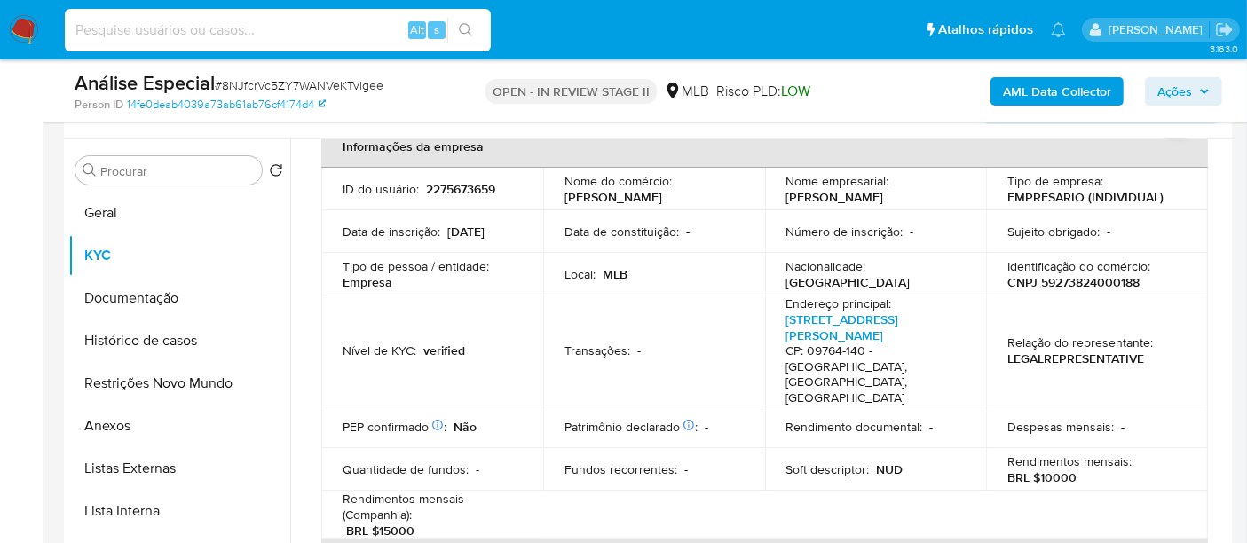
click at [161, 21] on input at bounding box center [278, 30] width 426 height 23
paste input "59273824000188"
type input "59273824000188"
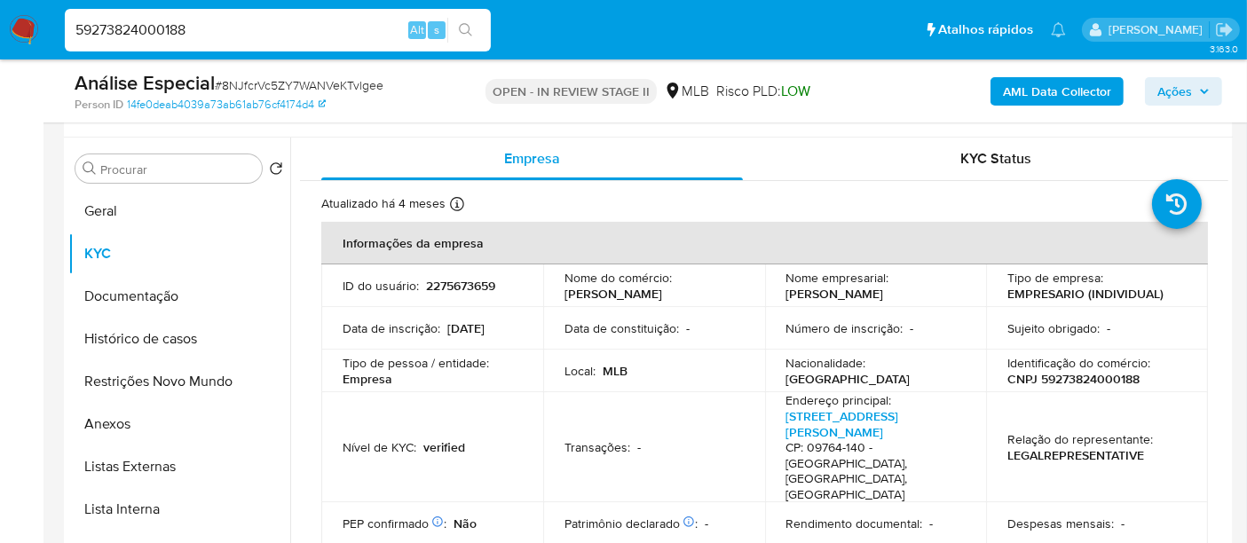
scroll to position [311, 0]
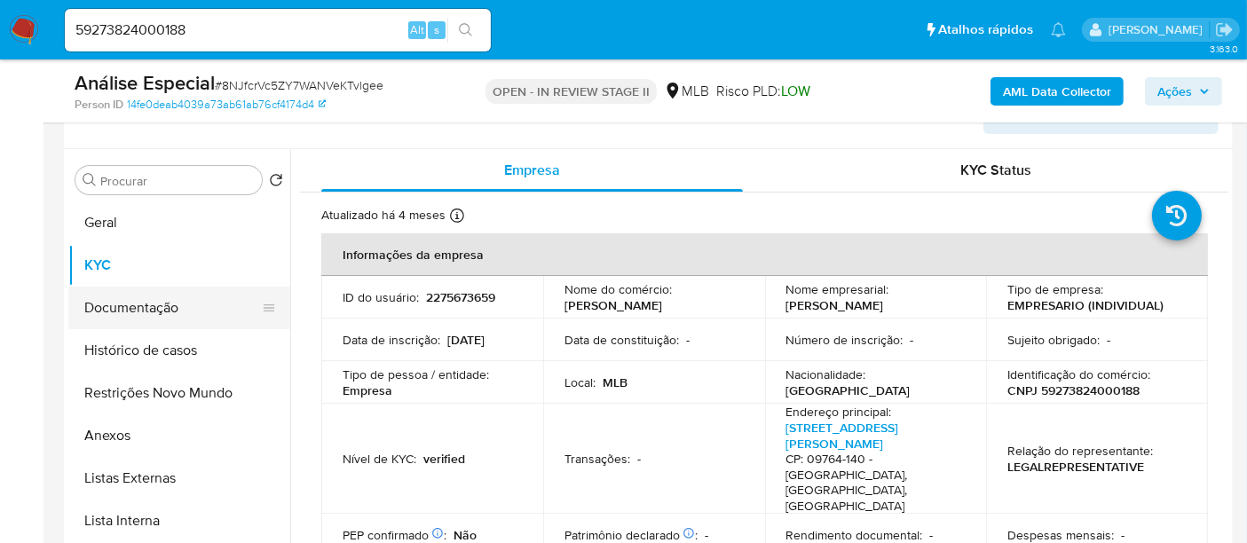
click at [163, 303] on button "Documentação" at bounding box center [172, 308] width 208 height 43
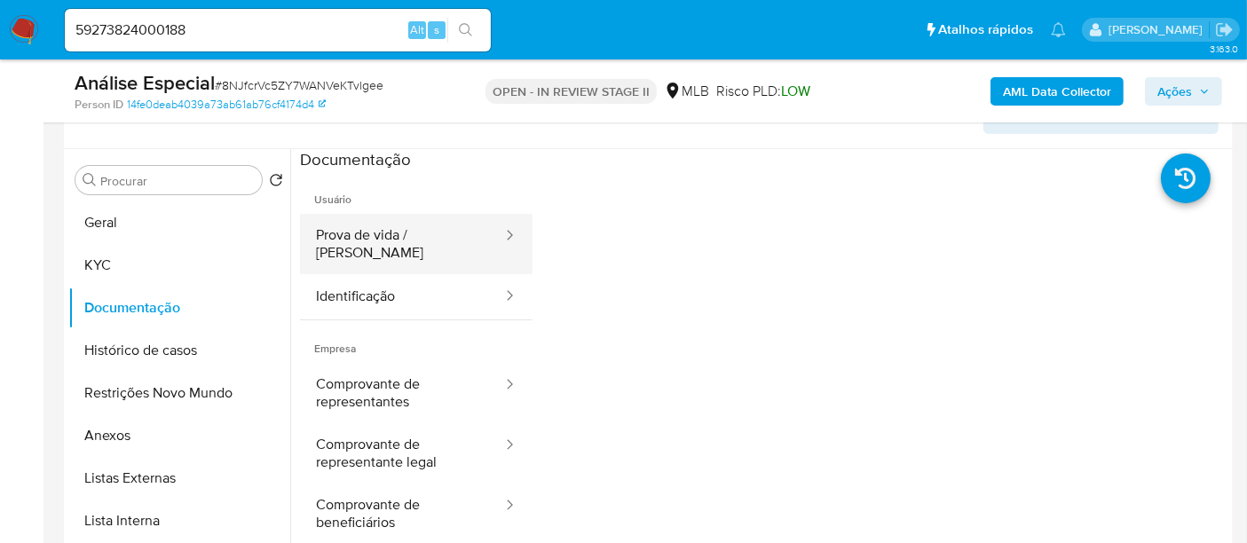
click at [373, 241] on button "Prova de vida / [PERSON_NAME]" at bounding box center [402, 244] width 204 height 60
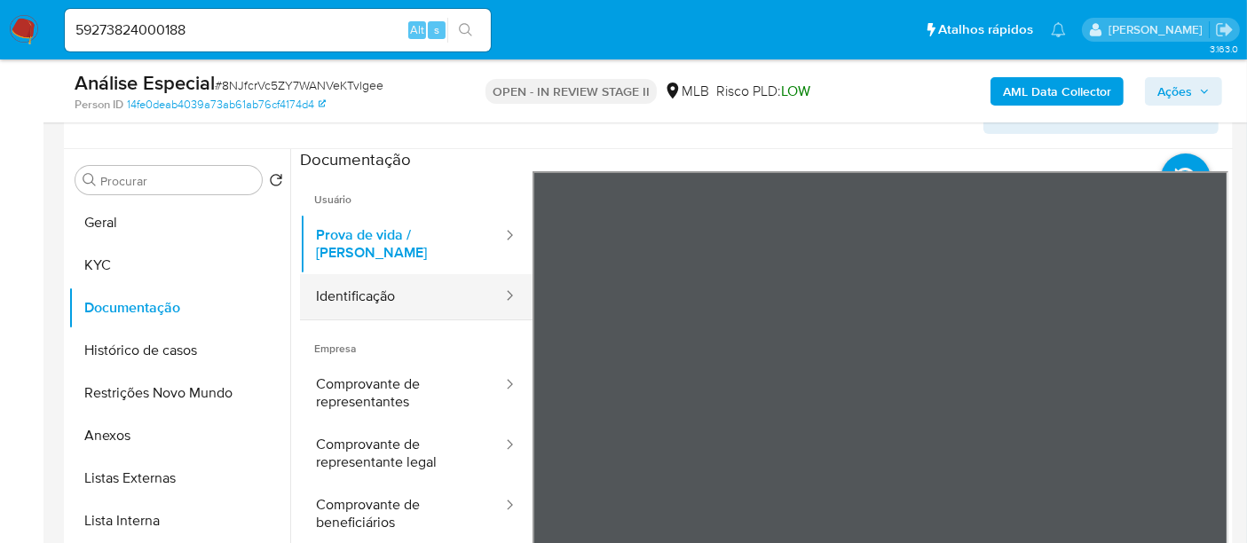
click at [381, 285] on button "Identificação" at bounding box center [402, 296] width 204 height 45
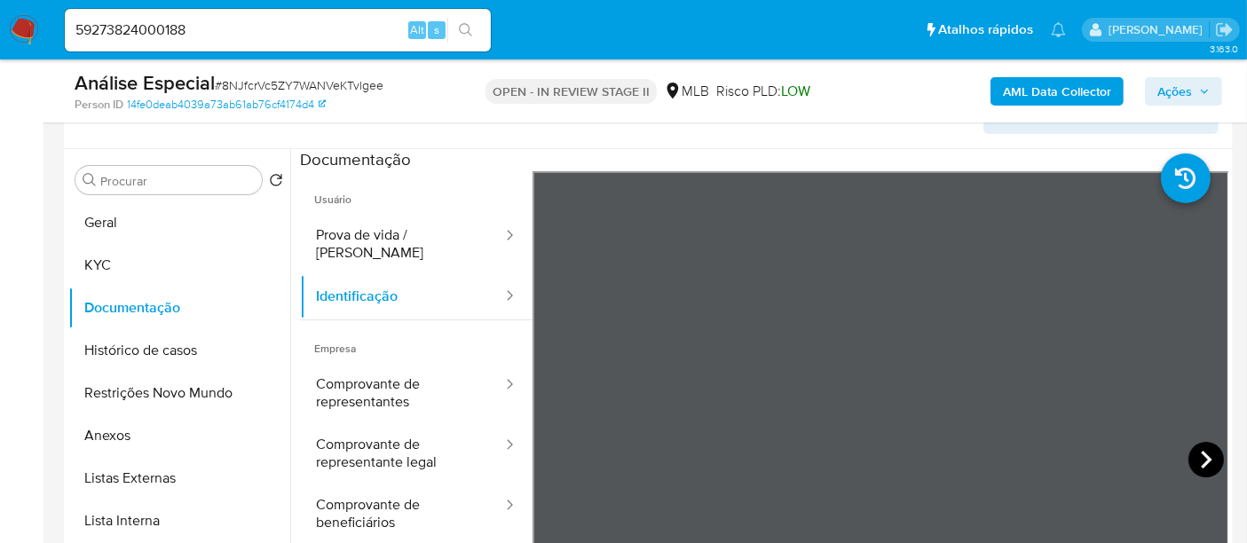
click at [1193, 453] on icon at bounding box center [1205, 459] width 35 height 35
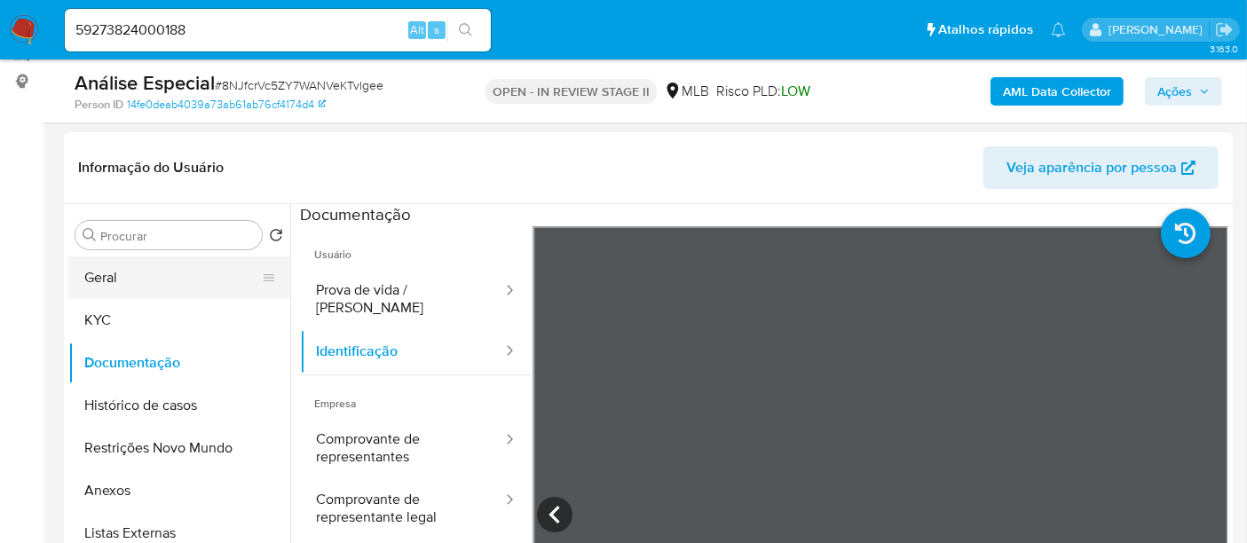
scroll to position [213, 0]
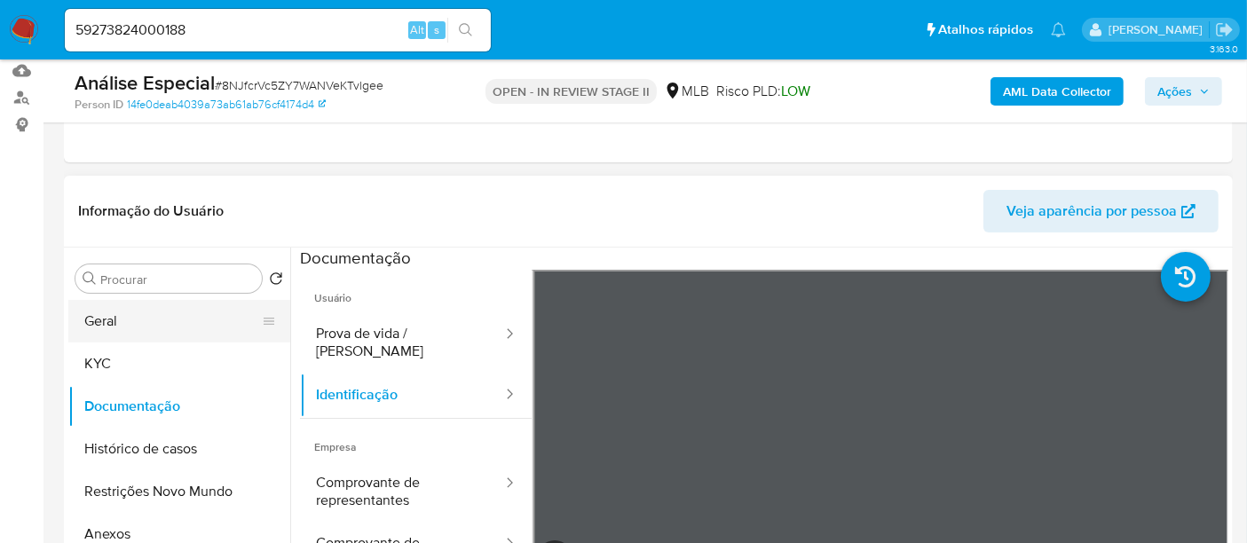
click at [118, 323] on button "Geral" at bounding box center [172, 321] width 208 height 43
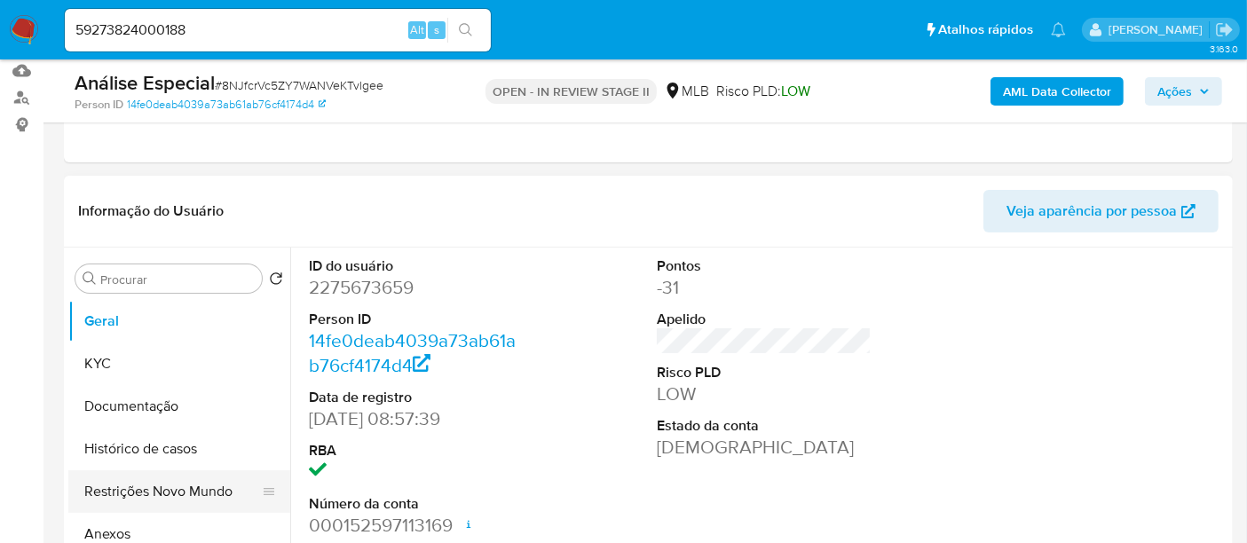
click at [179, 491] on button "Restrições Novo Mundo" at bounding box center [172, 491] width 208 height 43
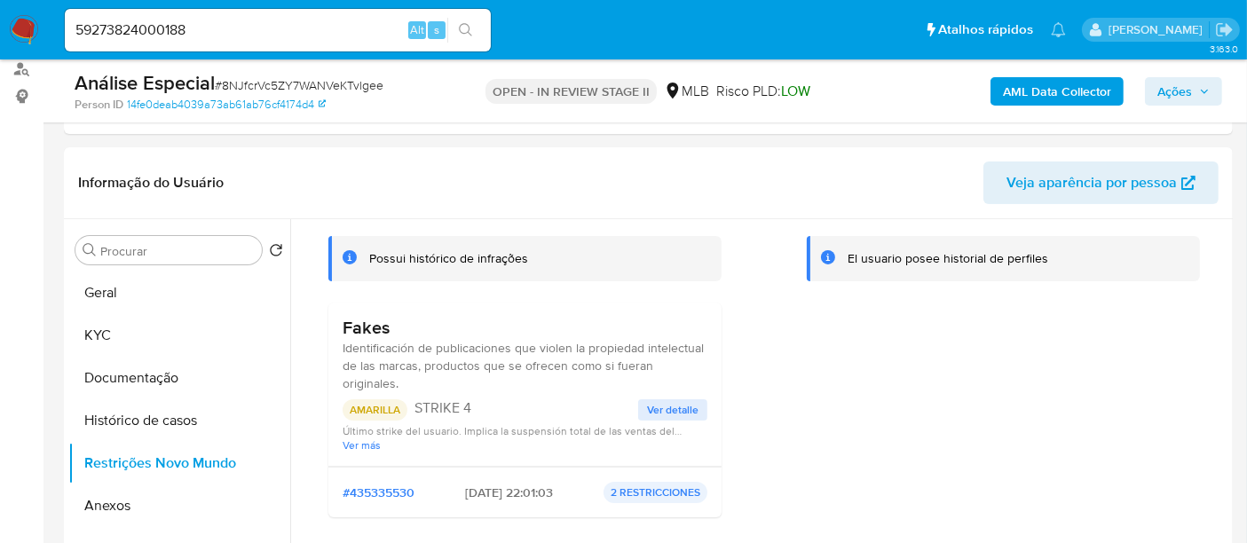
scroll to position [0, 0]
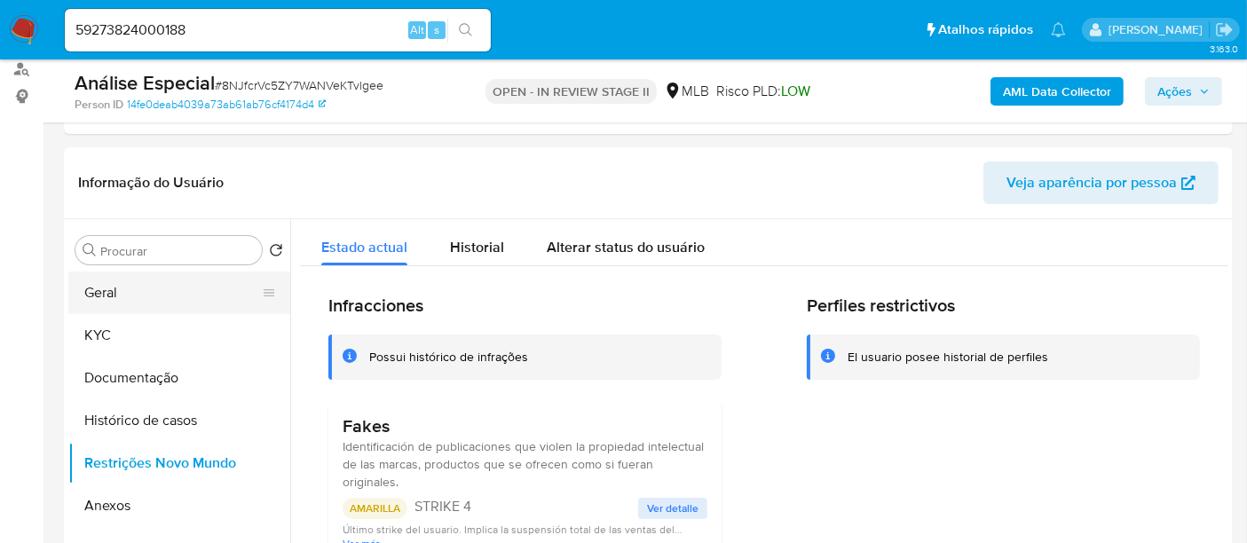
drag, startPoint x: 103, startPoint y: 307, endPoint x: 154, endPoint y: 306, distance: 50.6
click at [104, 307] on button "Geral" at bounding box center [172, 293] width 208 height 43
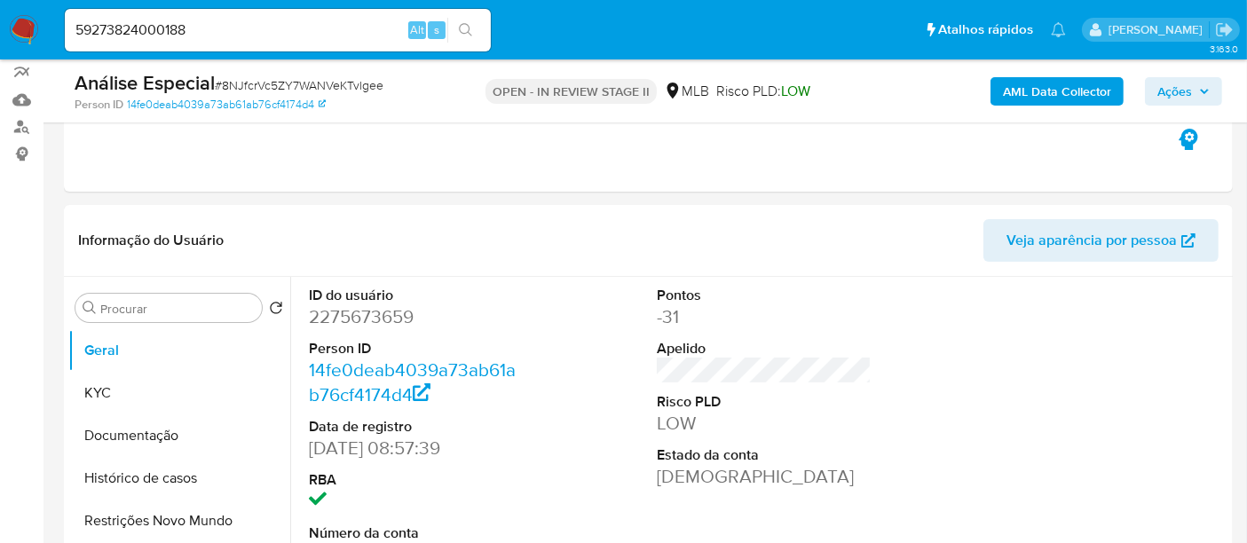
scroll to position [295, 0]
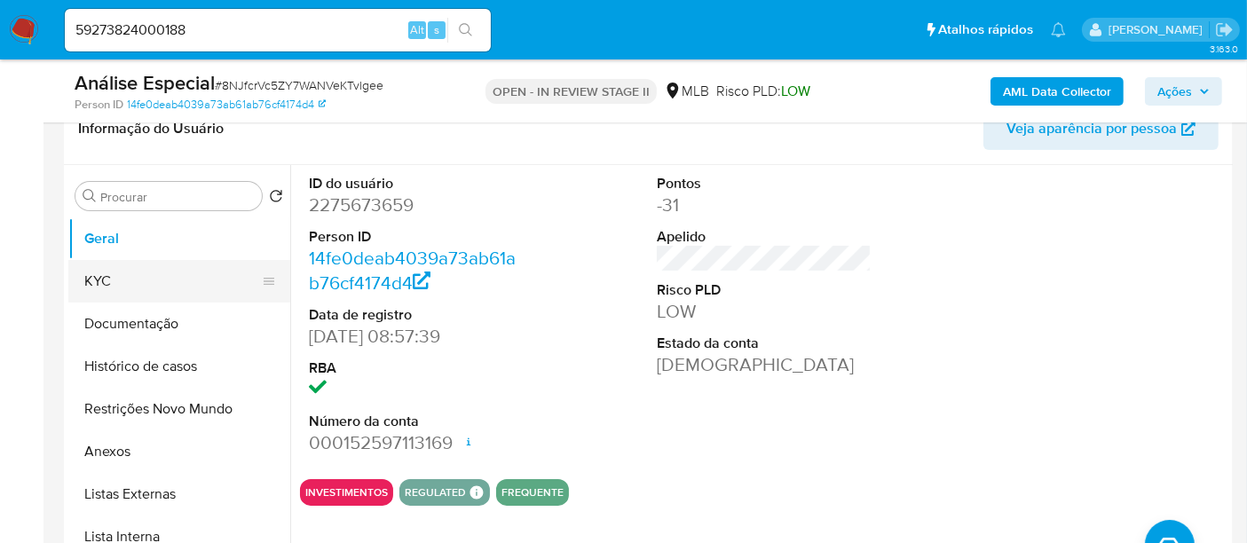
click at [108, 270] on button "KYC" at bounding box center [172, 281] width 208 height 43
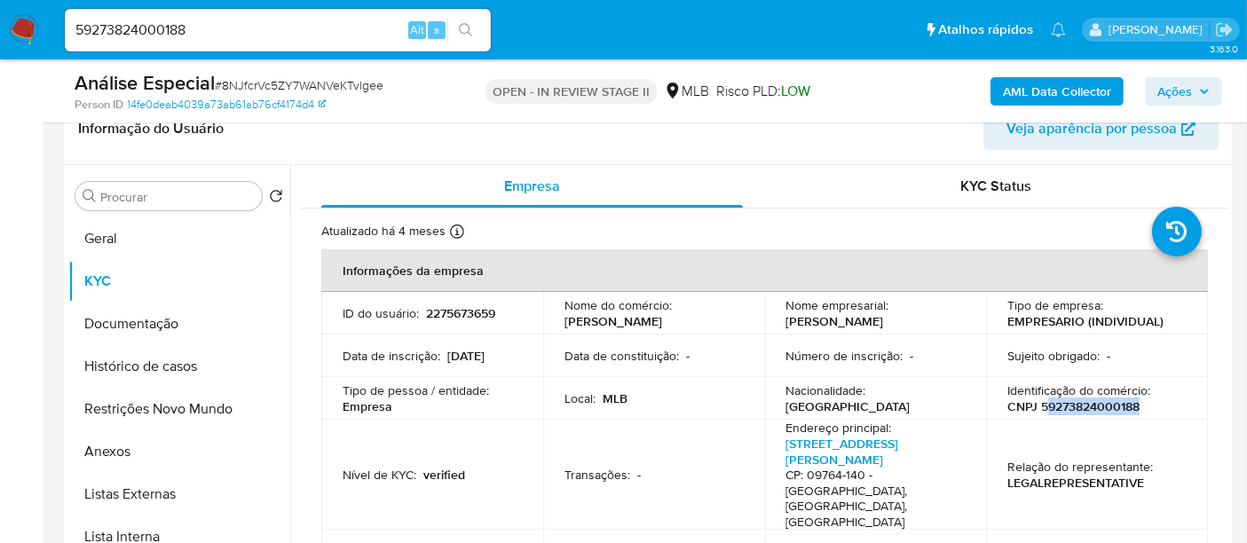
drag, startPoint x: 1039, startPoint y: 415, endPoint x: 1134, endPoint y: 416, distance: 94.9
click at [1134, 414] on p "CNPJ 59273824000188" at bounding box center [1073, 406] width 132 height 16
click at [1138, 414] on div "Identificação do comércio : CNPJ 59273824000188" at bounding box center [1096, 398] width 179 height 32
drag, startPoint x: 1035, startPoint y: 410, endPoint x: 1136, endPoint y: 413, distance: 100.3
click at [1136, 413] on div "Identificação do comércio : CNPJ 59273824000188" at bounding box center [1096, 398] width 179 height 32
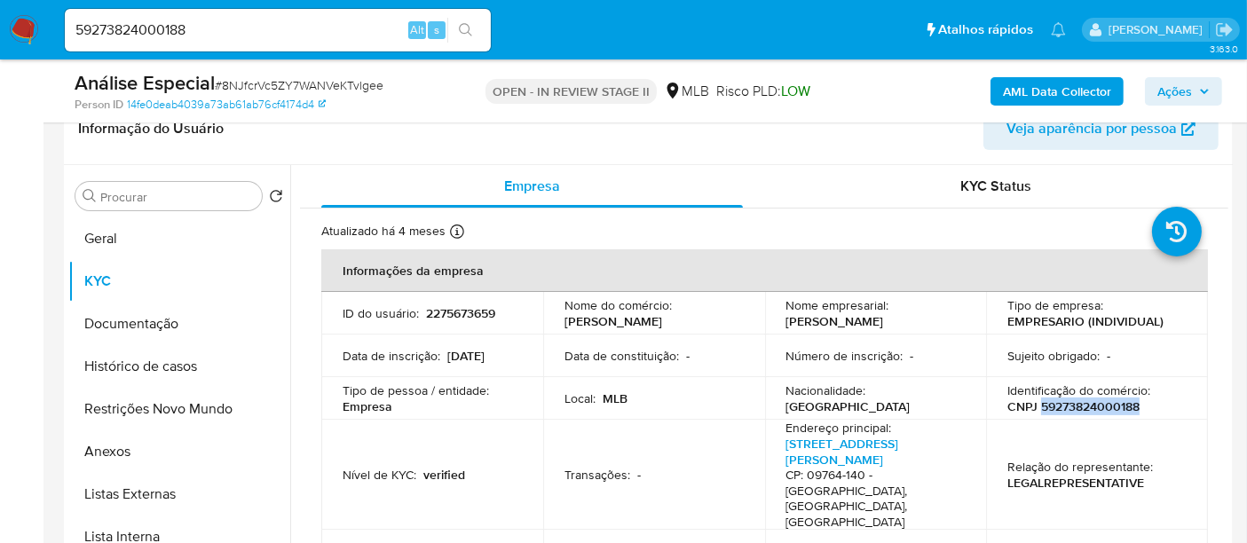
copy p "59273824000188"
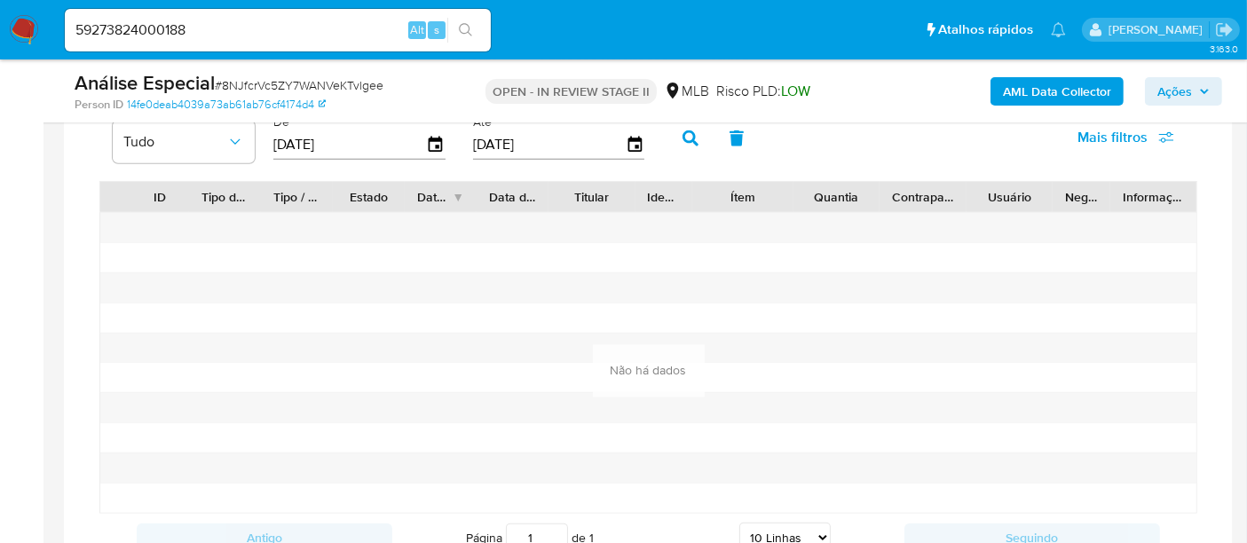
scroll to position [1380, 0]
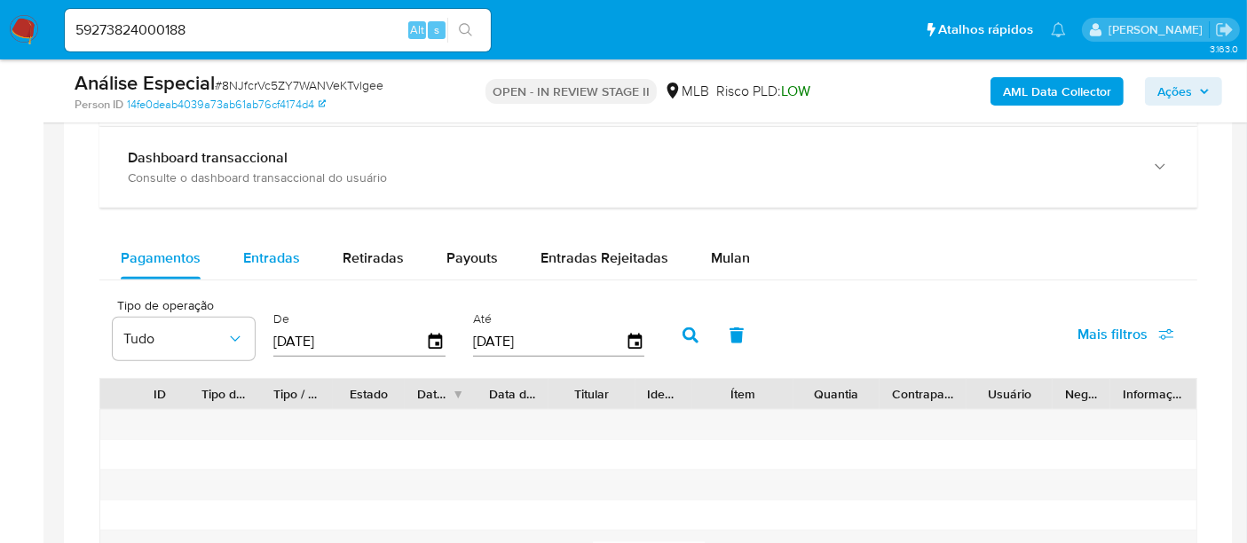
click at [283, 251] on span "Entradas" at bounding box center [271, 258] width 57 height 20
select select "10"
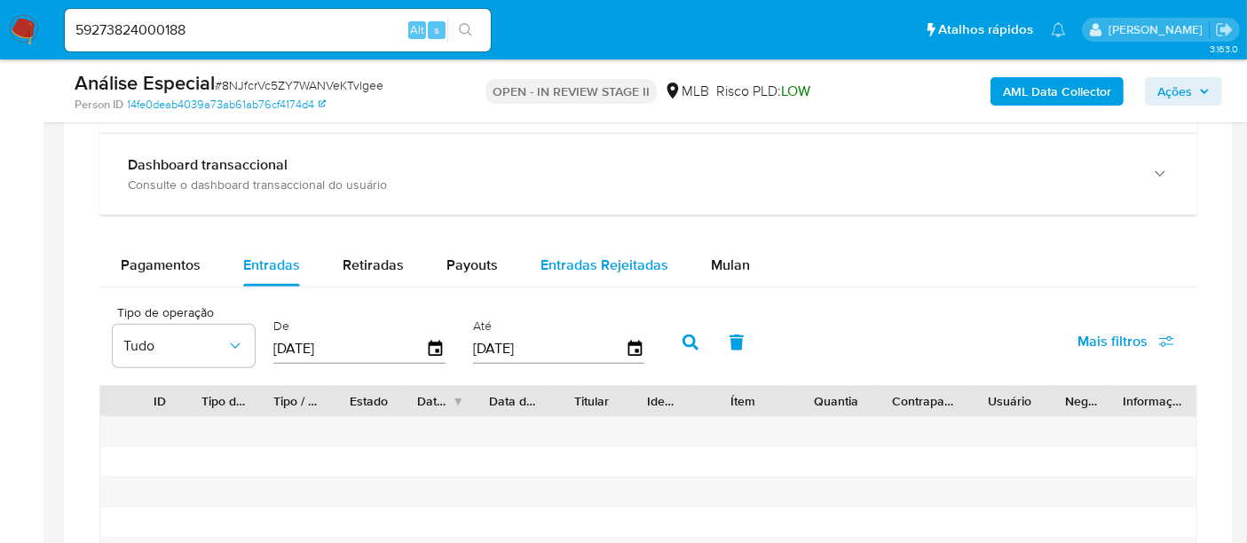
scroll to position [1371, 0]
drag, startPoint x: 347, startPoint y: 346, endPoint x: 268, endPoint y: 344, distance: 79.0
click at [269, 344] on div "De 12/07/2025" at bounding box center [361, 342] width 185 height 71
type input "0_/__/____"
type input "1_/__/____"
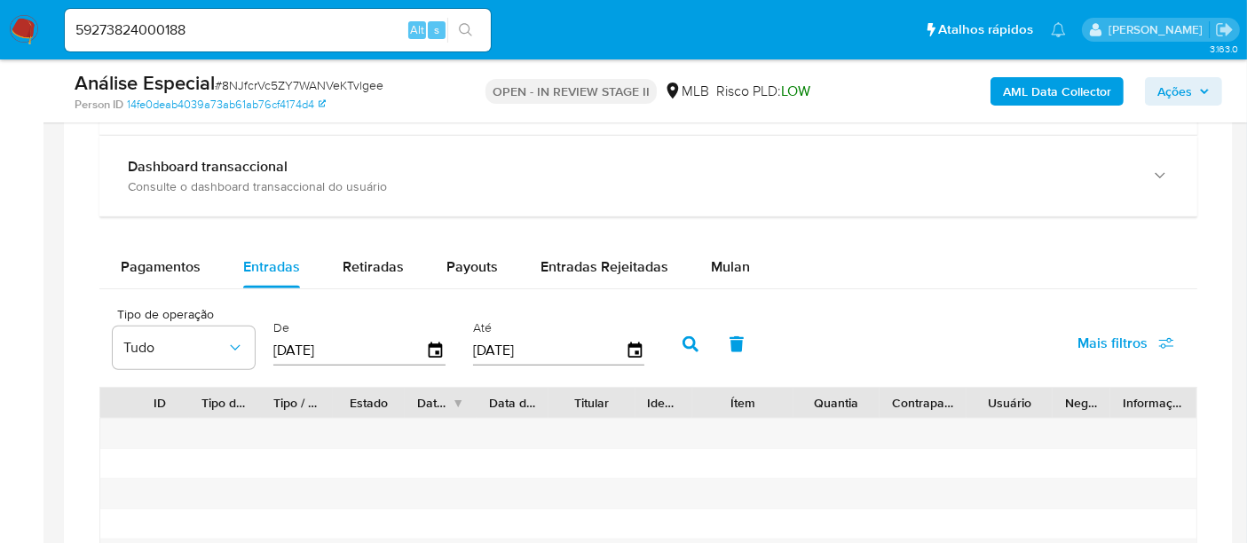
type input "01/04/2025"
click at [682, 344] on icon "button" at bounding box center [690, 344] width 16 height 16
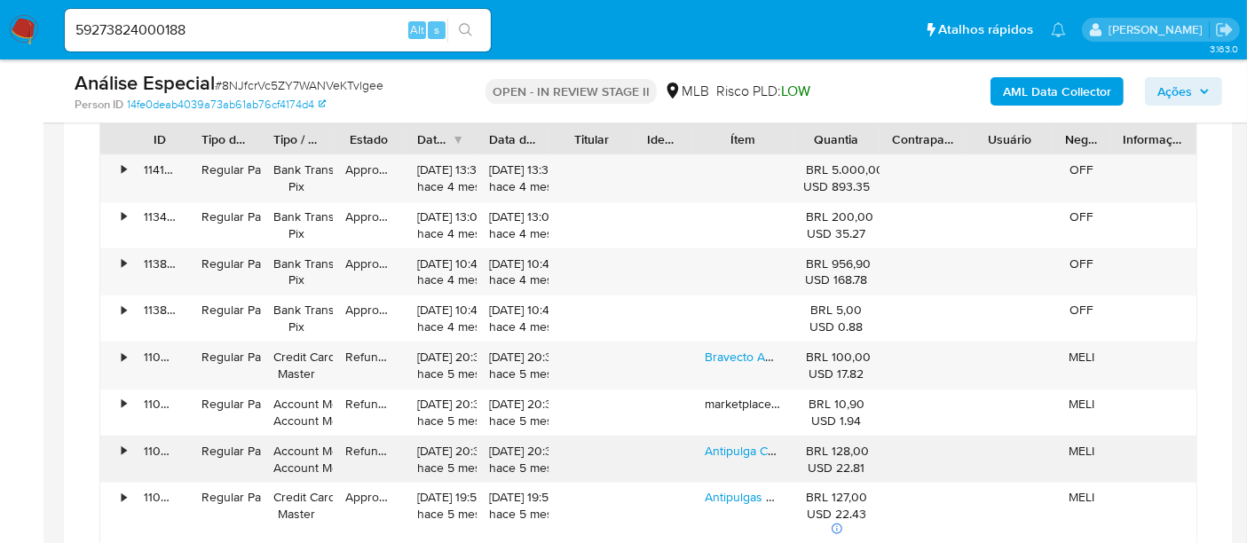
scroll to position [1667, 0]
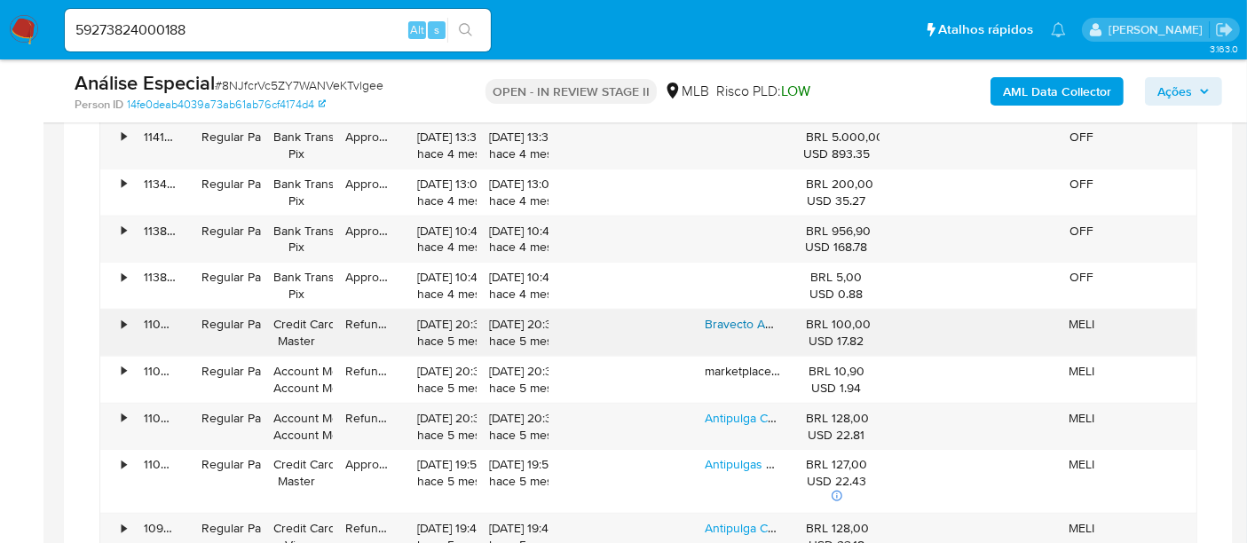
click at [735, 323] on link "Bravecto Antipulgas E Carrapatos Cães De 10 A 20kg +" at bounding box center [856, 324] width 303 height 18
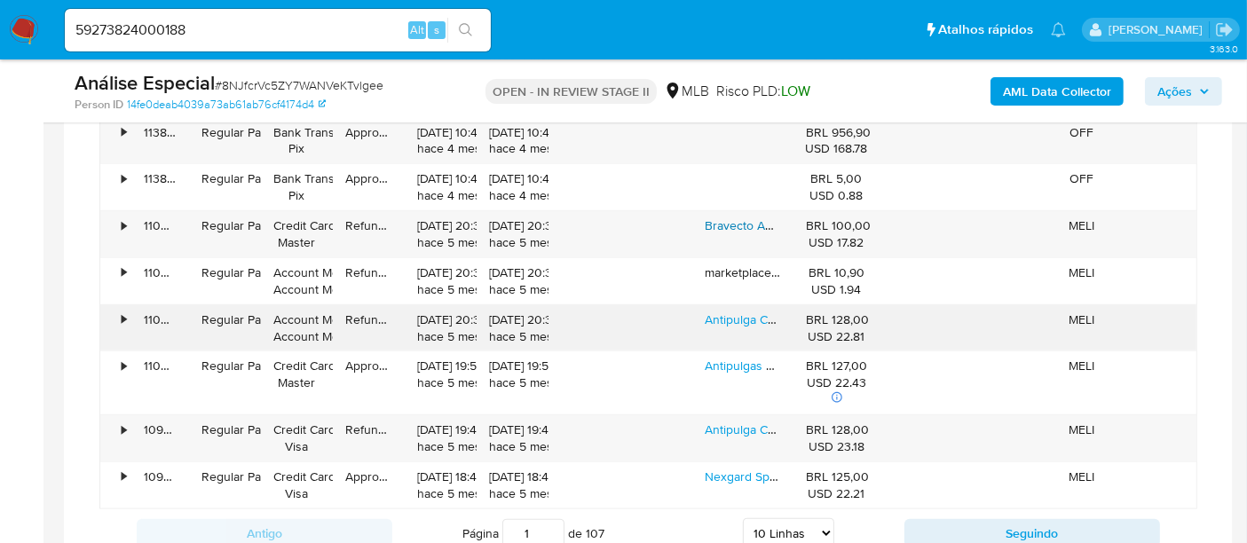
scroll to position [1864, 0]
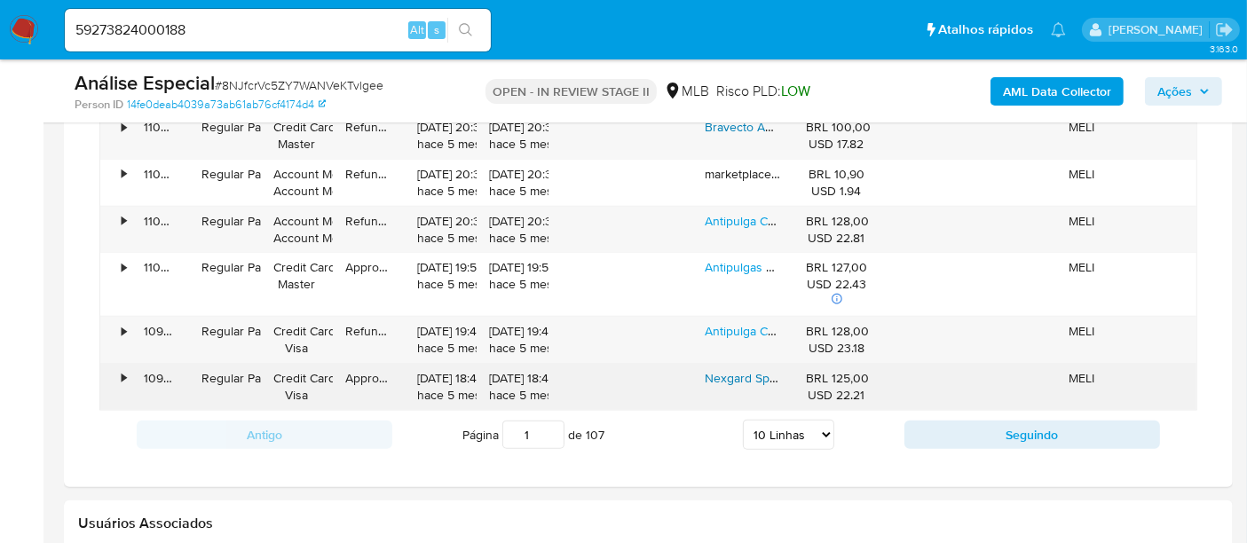
click at [742, 376] on link "Nexgard Spectra Antipulgas Para Cães 7,6 A 15kg 3 Tabletes" at bounding box center [870, 378] width 331 height 18
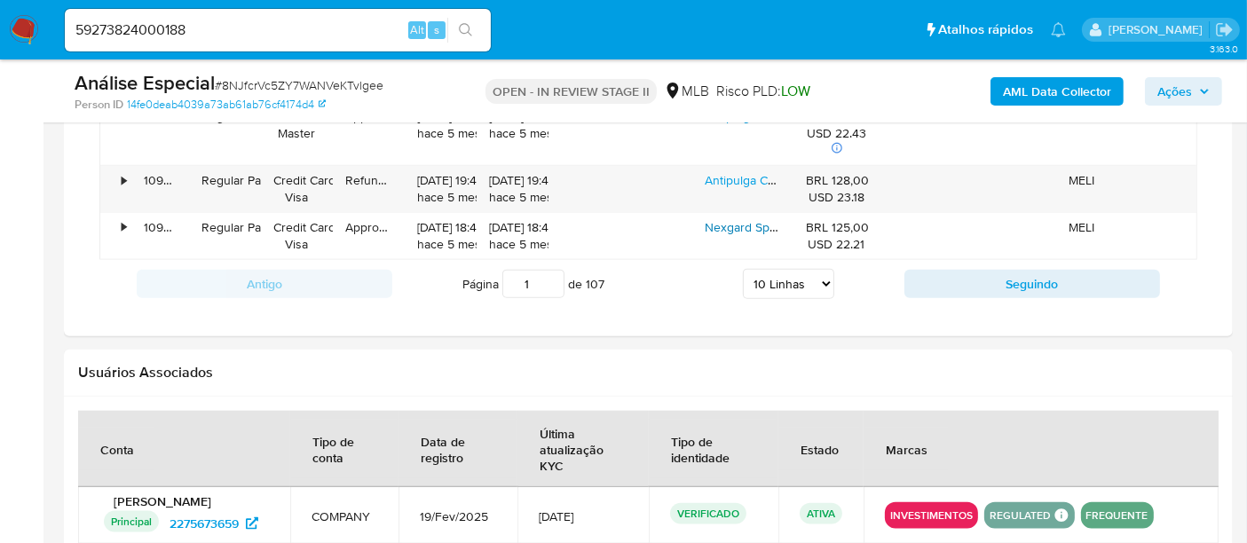
scroll to position [2061, 0]
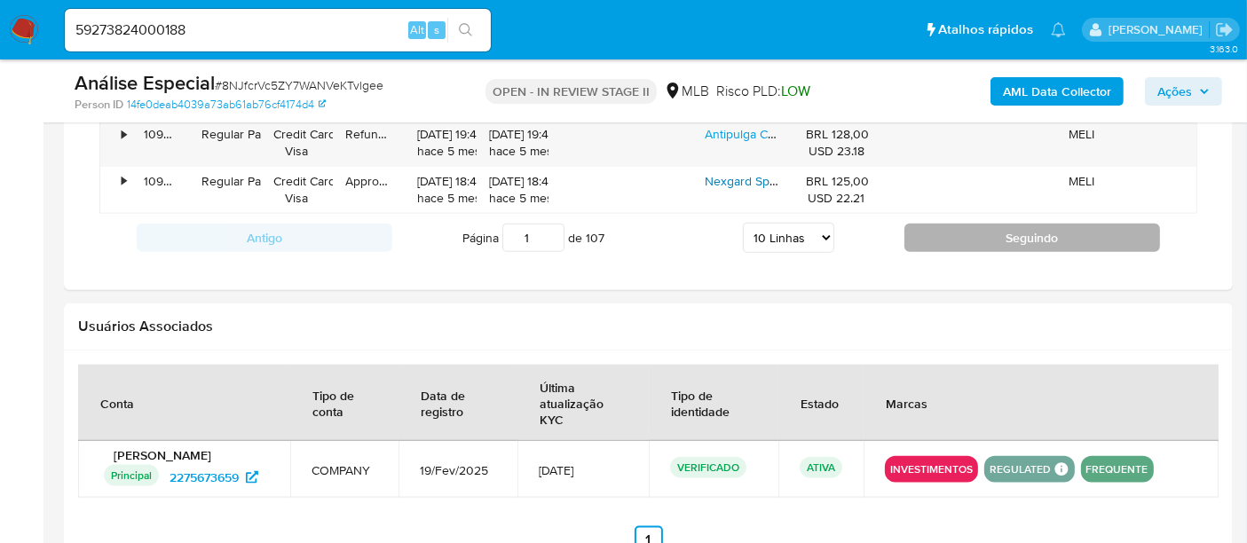
click at [1016, 224] on button "Seguindo" at bounding box center [1032, 238] width 256 height 28
type input "2"
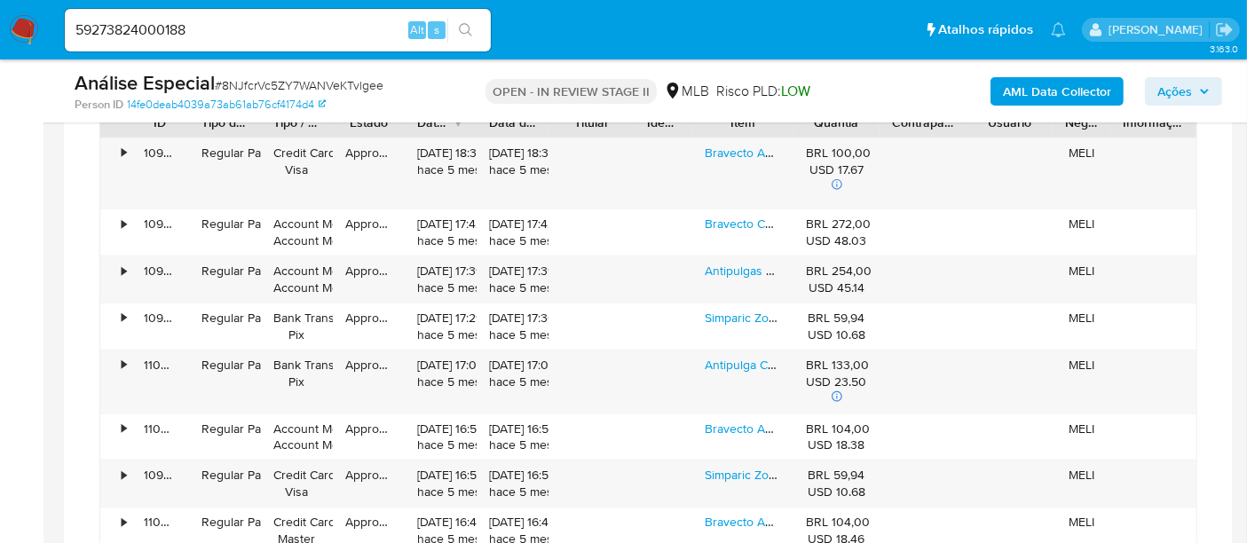
scroll to position [1569, 0]
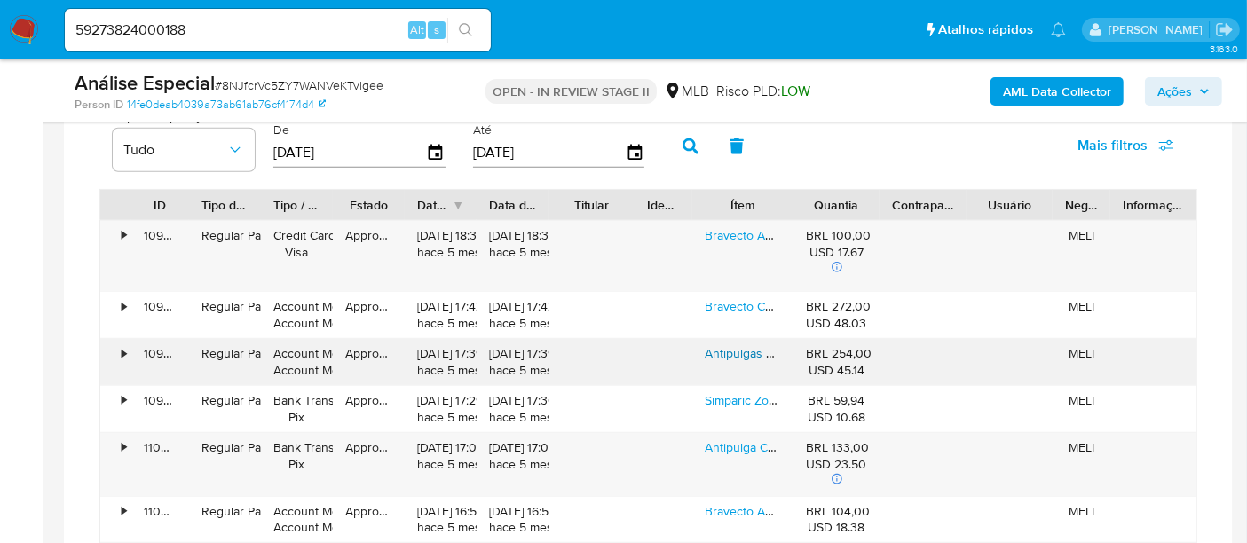
click at [738, 348] on link "Antipulgas E Carrapatos Bravecto 10 A 20 Kg" at bounding box center [829, 353] width 248 height 18
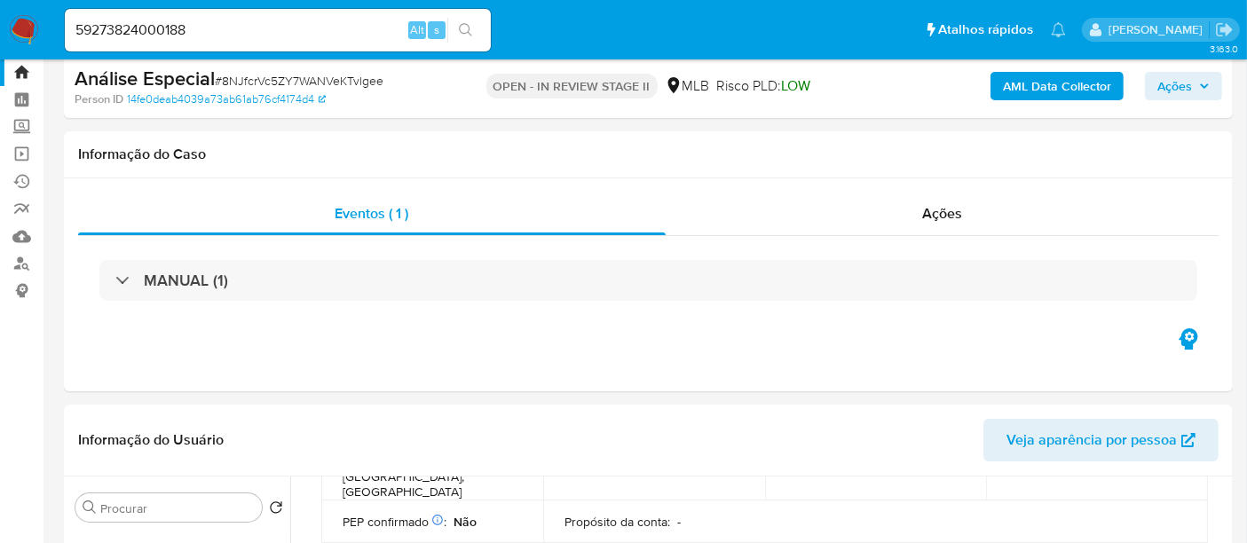
scroll to position [0, 0]
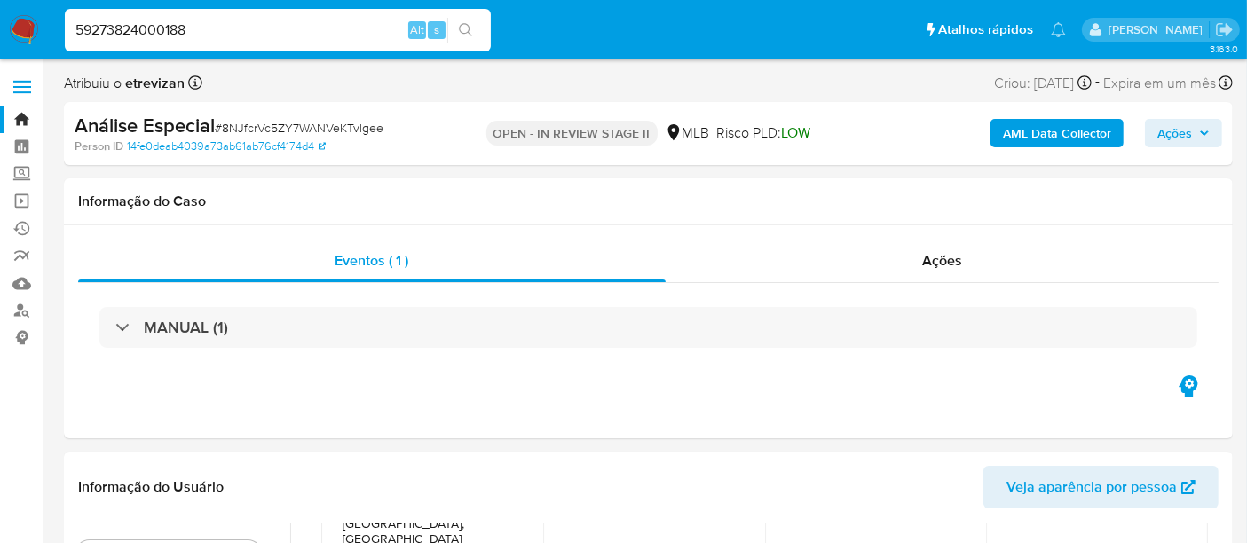
drag, startPoint x: 217, startPoint y: 24, endPoint x: 0, endPoint y: -7, distance: 218.7
paste input "8NJfcrVc5ZY7WANVeKTvlgee"
type input "8NJfcrVc5ZY7WANVeKTvlgee"
click at [468, 25] on icon "search-icon" at bounding box center [465, 29] width 13 height 13
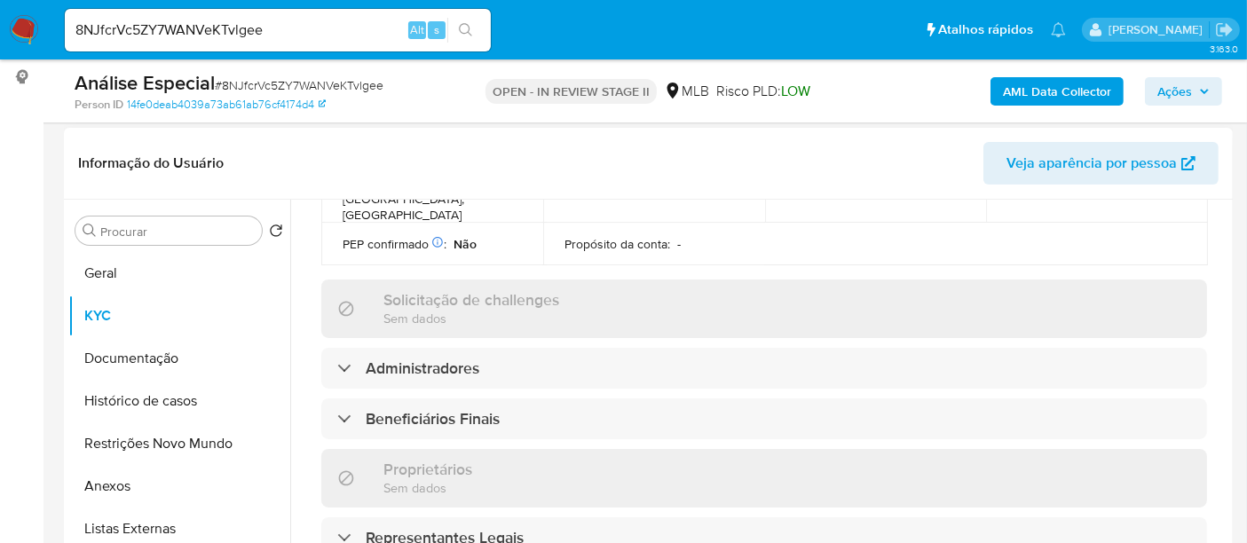
scroll to position [295, 0]
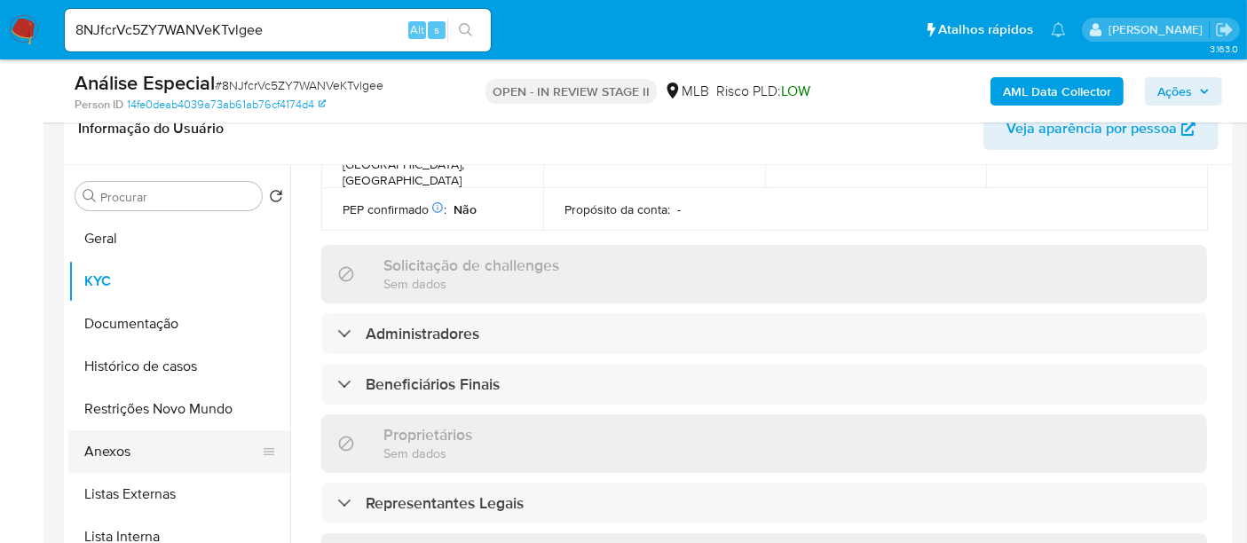
click at [122, 456] on button "Anexos" at bounding box center [172, 451] width 208 height 43
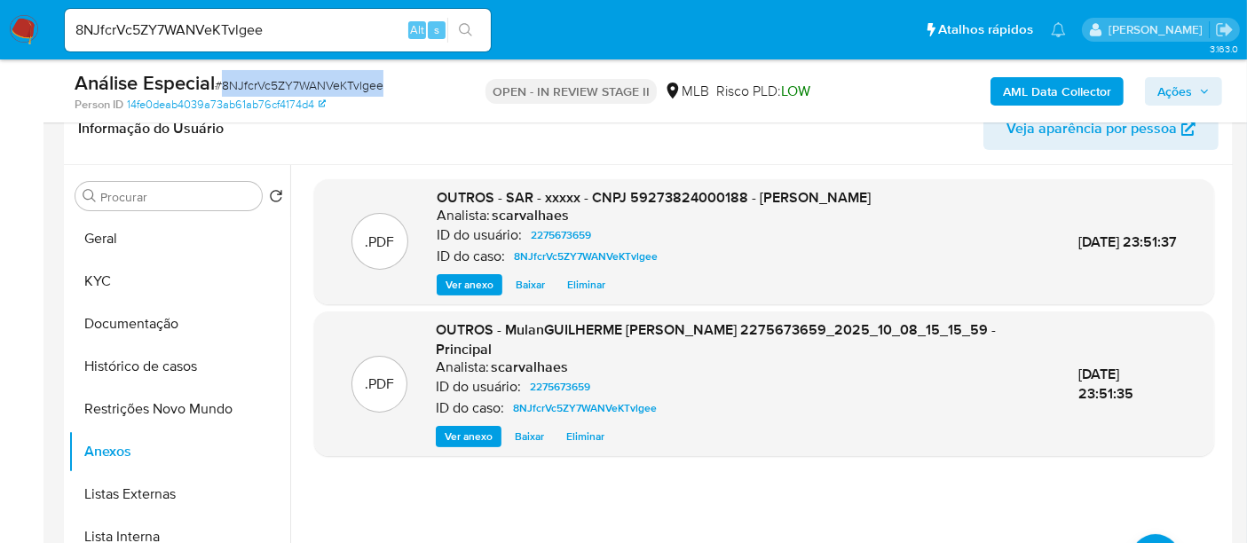
drag, startPoint x: 225, startPoint y: 84, endPoint x: 380, endPoint y: 85, distance: 154.4
click at [380, 85] on span "# 8NJfcrVc5ZY7WANVeKTvlgee" at bounding box center [299, 85] width 169 height 18
copy span "8NJfcrVc5ZY7WANVeKTvlgee"
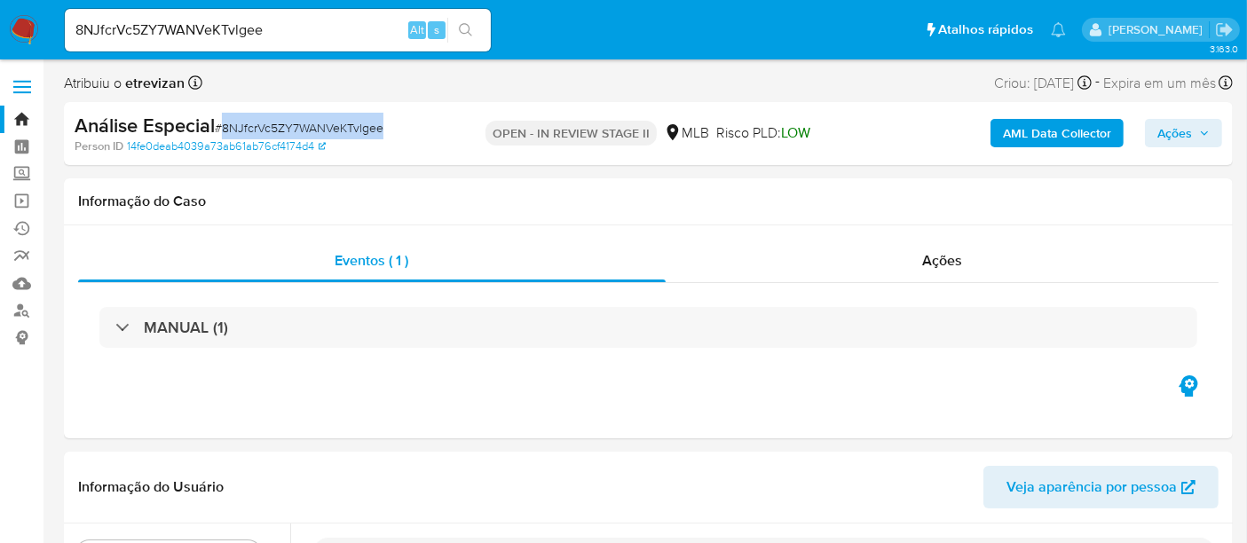
click at [18, 35] on img at bounding box center [24, 30] width 30 height 30
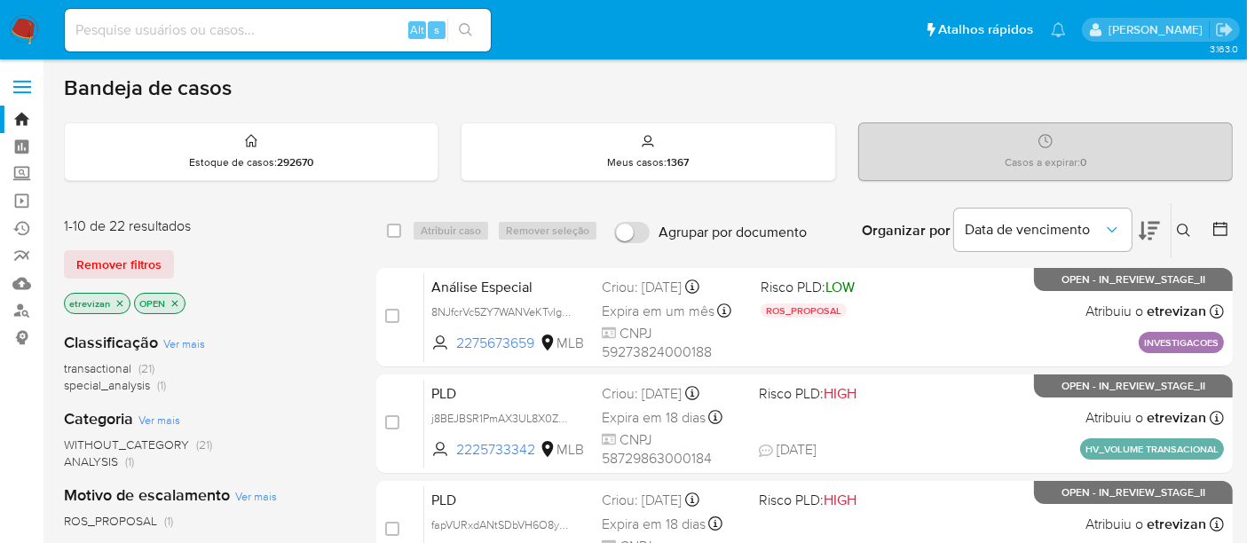
click at [119, 304] on icon "close-filter" at bounding box center [119, 303] width 11 height 11
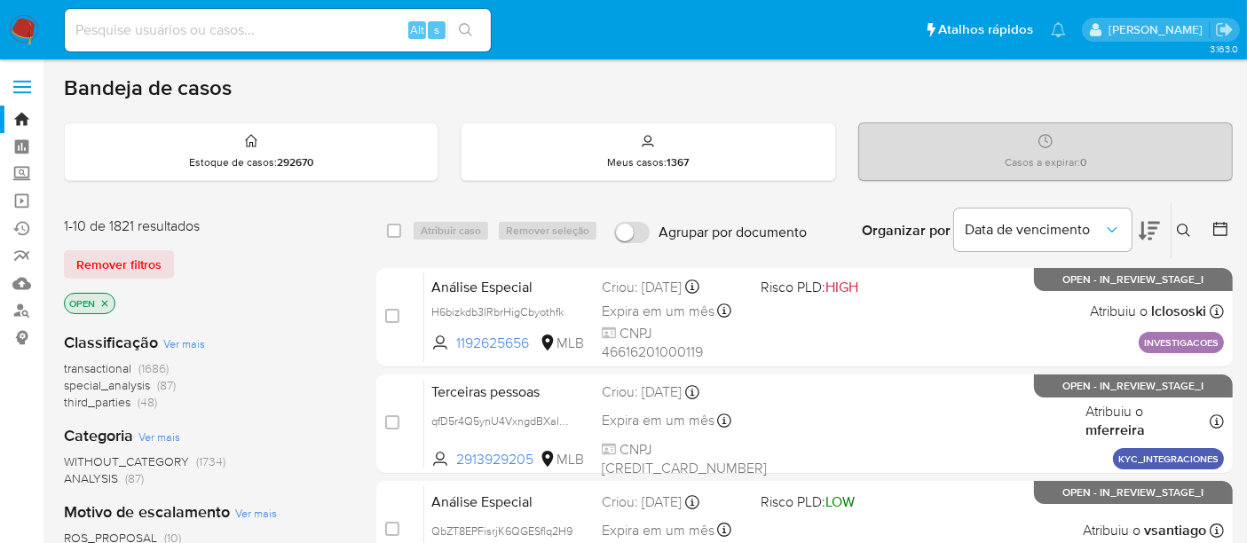
click at [1186, 225] on icon at bounding box center [1183, 230] width 13 height 13
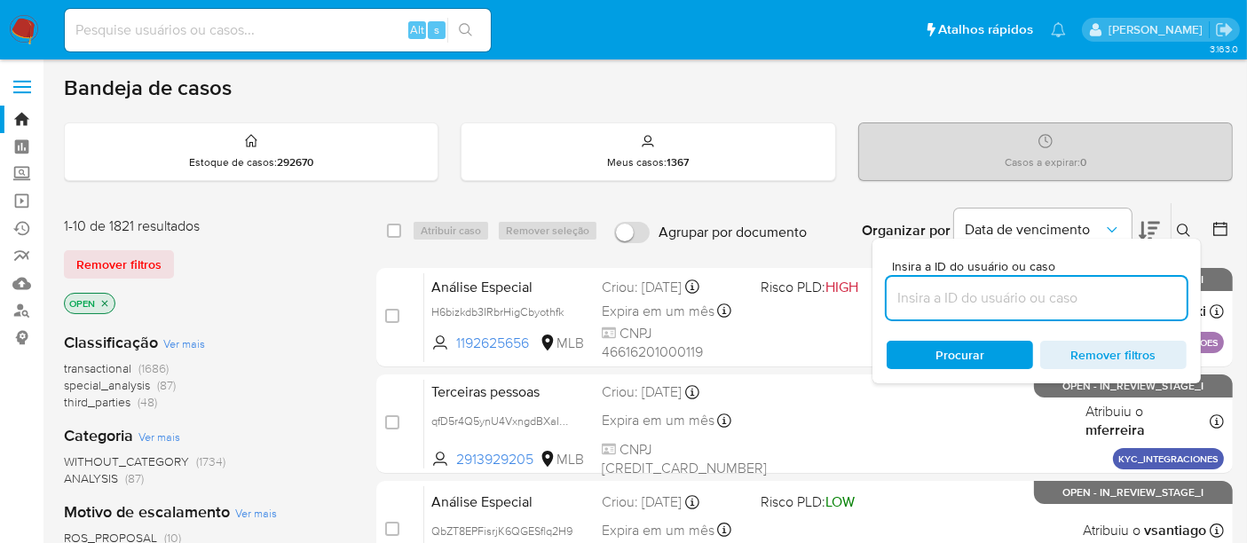
click at [925, 298] on input at bounding box center [1036, 298] width 300 height 23
type input "8NJfcrVc5ZY7WANVeKTvlgee"
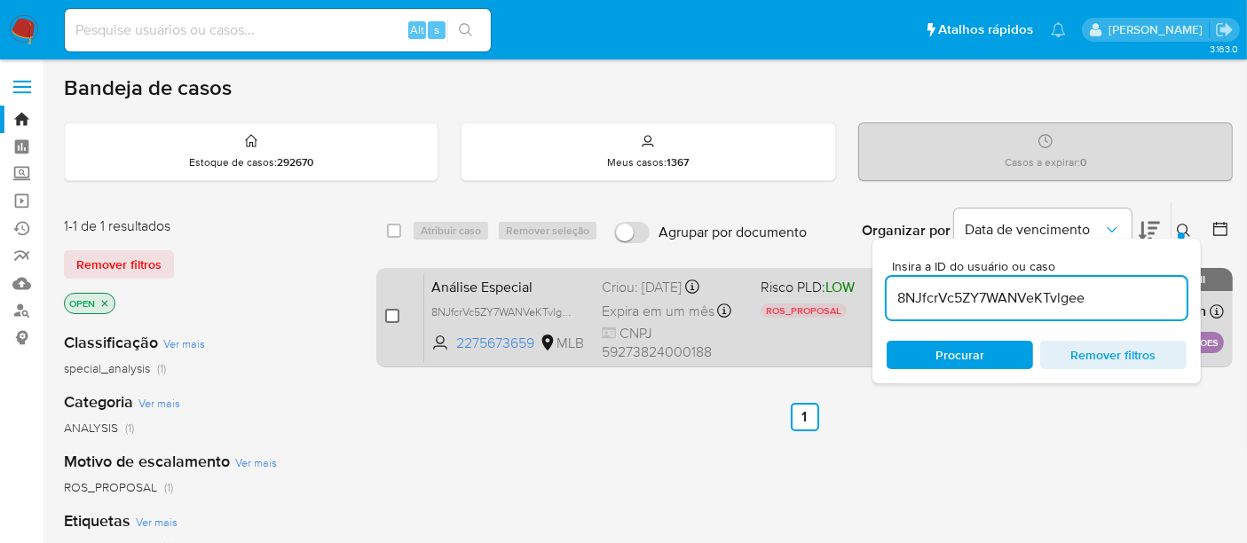
click at [389, 315] on input "checkbox" at bounding box center [392, 316] width 14 height 14
checkbox input "true"
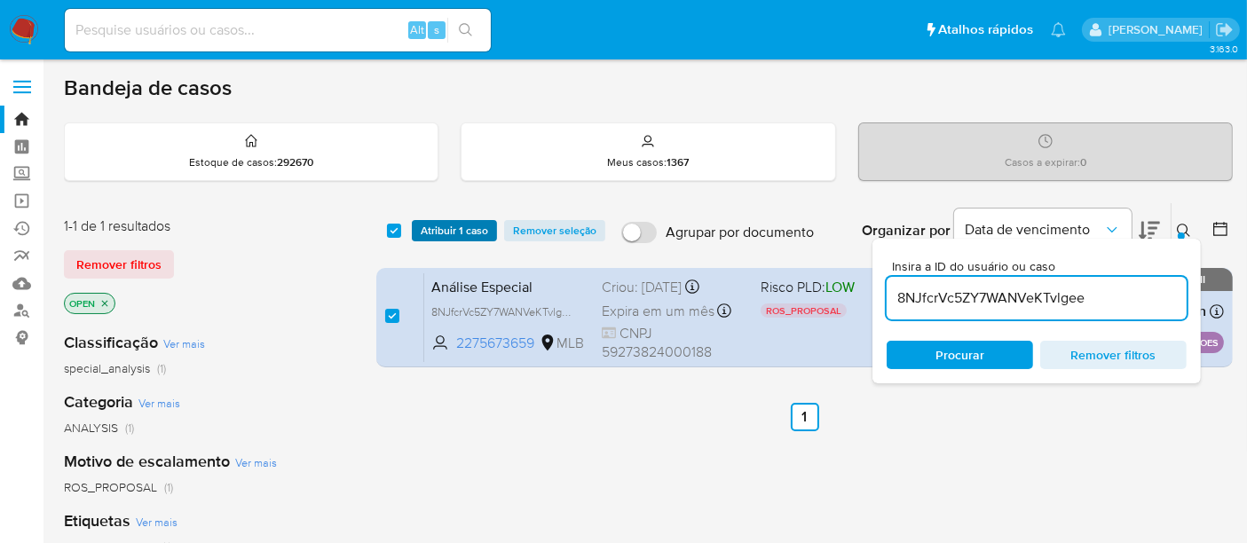
click at [459, 237] on span "Atribuir 1 caso" at bounding box center [454, 231] width 67 height 18
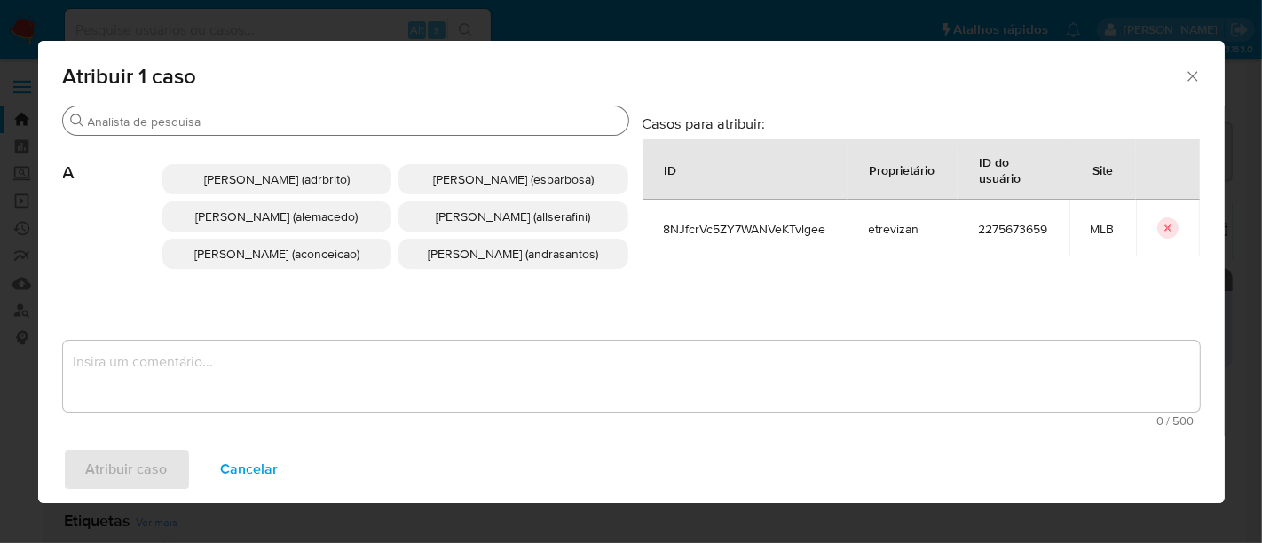
click at [281, 128] on input "Buscar" at bounding box center [354, 122] width 533 height 16
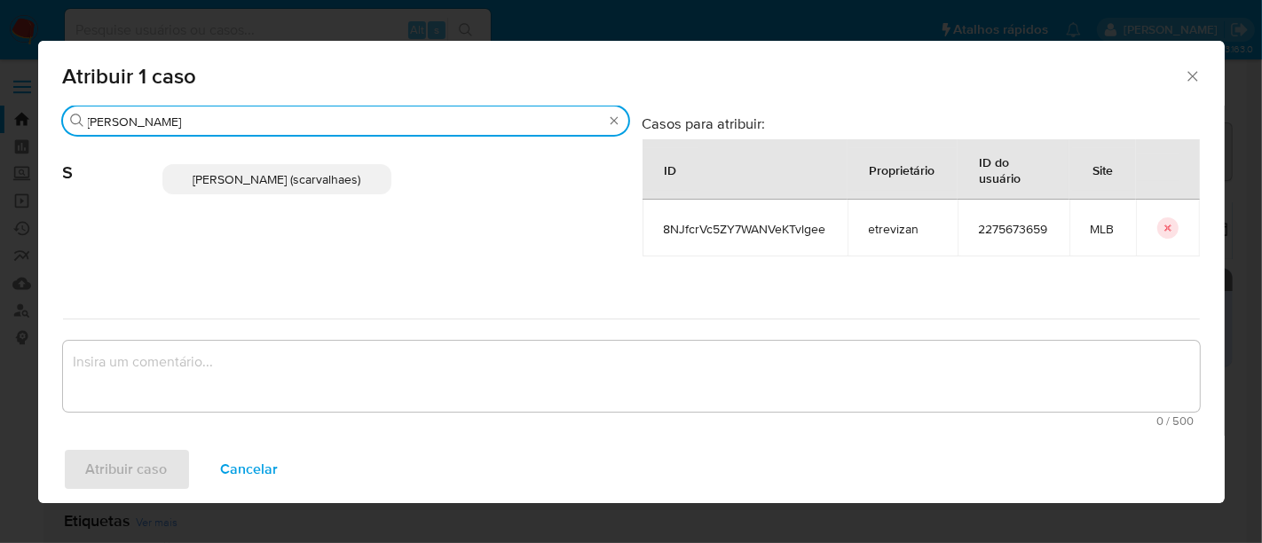
type input "sara"
click at [281, 171] on span "Sara Heide Carvalhaes Gomes Teixeira (scarvalhaes)" at bounding box center [277, 179] width 168 height 18
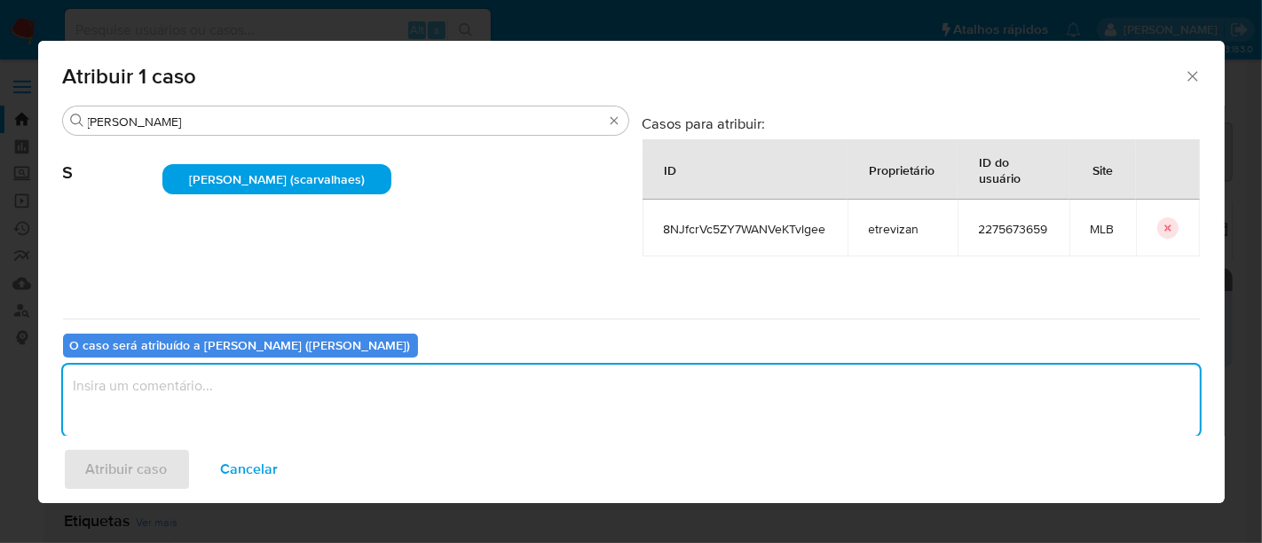
click at [205, 382] on textarea "assign-modal" at bounding box center [631, 400] width 1137 height 71
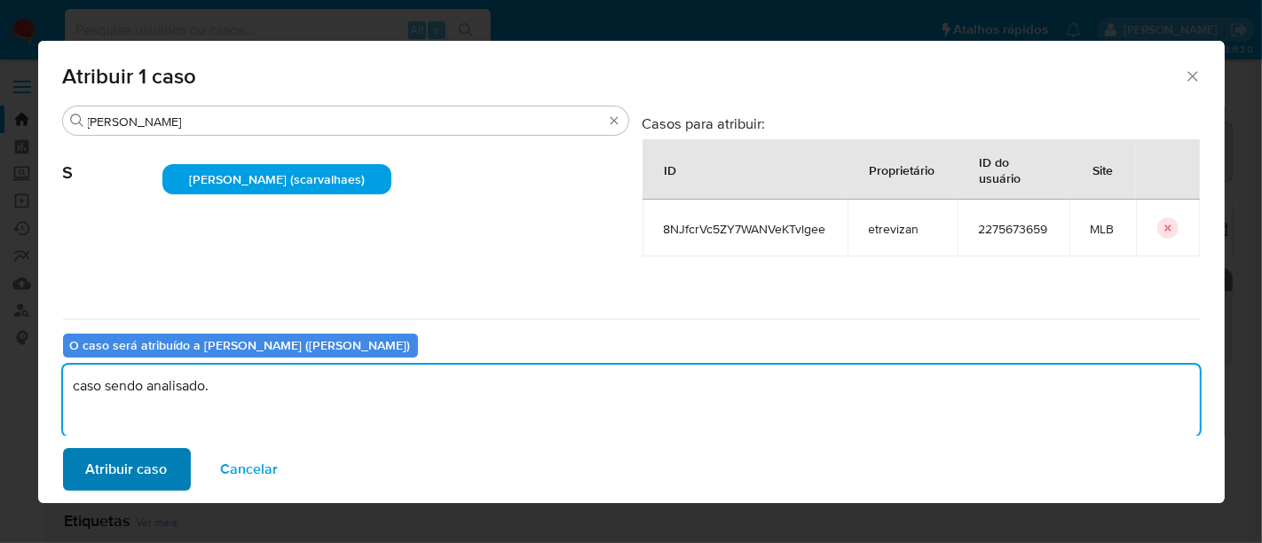
type textarea "caso sendo analisado."
click at [126, 467] on span "Atribuir caso" at bounding box center [127, 469] width 82 height 39
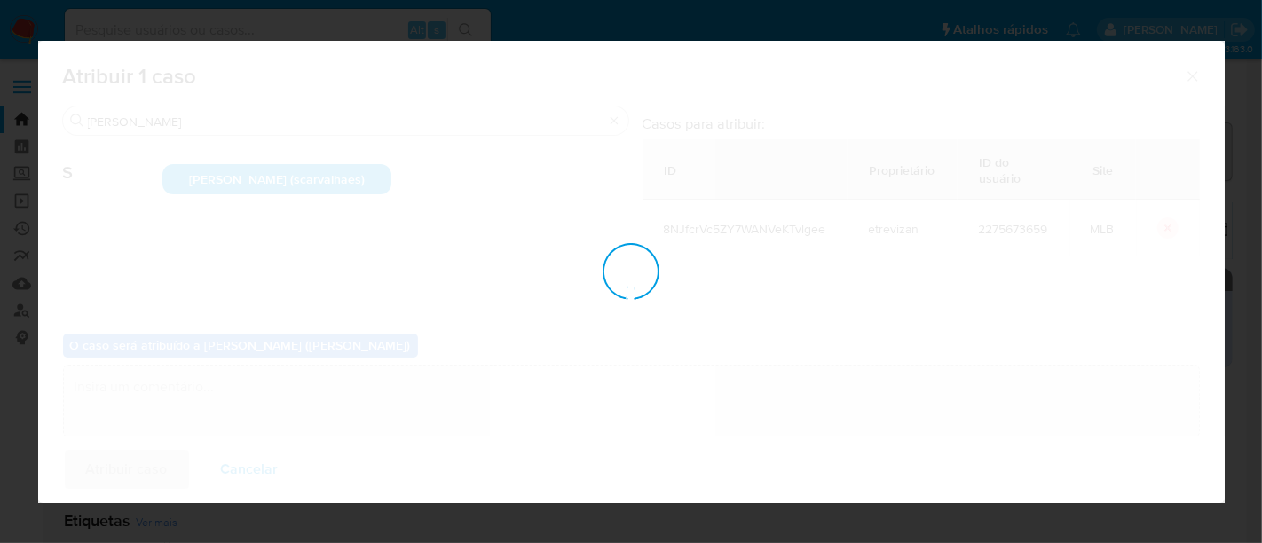
checkbox input "false"
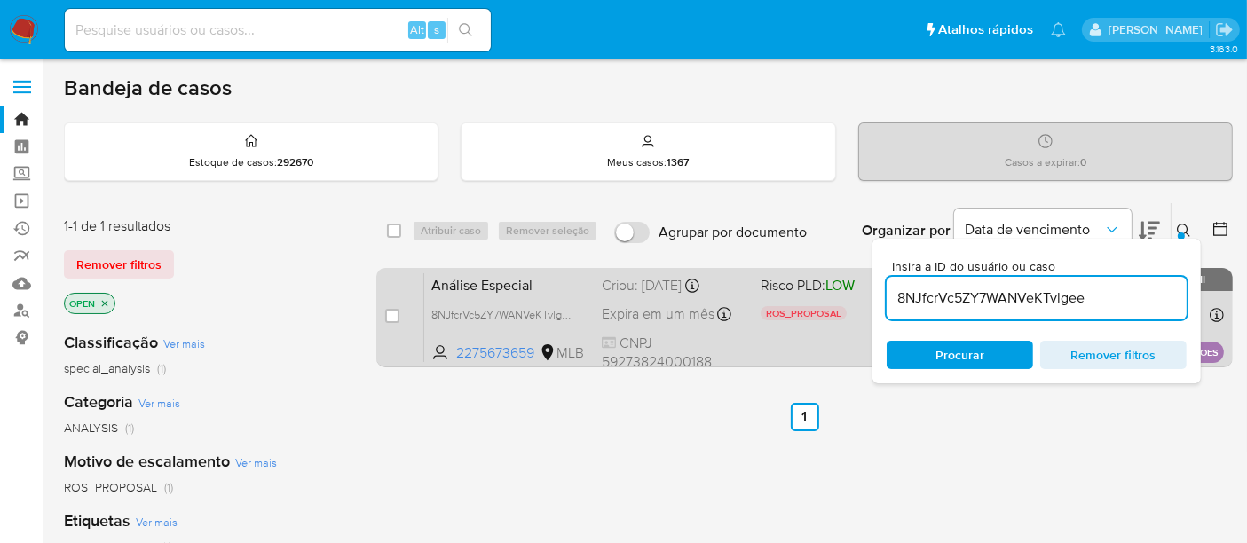
click at [762, 328] on div "Análise Especial 8NJfcrVc5ZY7WANVeKTvlgee 2275673659 MLB Risco PLD: LOW ROS_PRO…" at bounding box center [823, 317] width 799 height 90
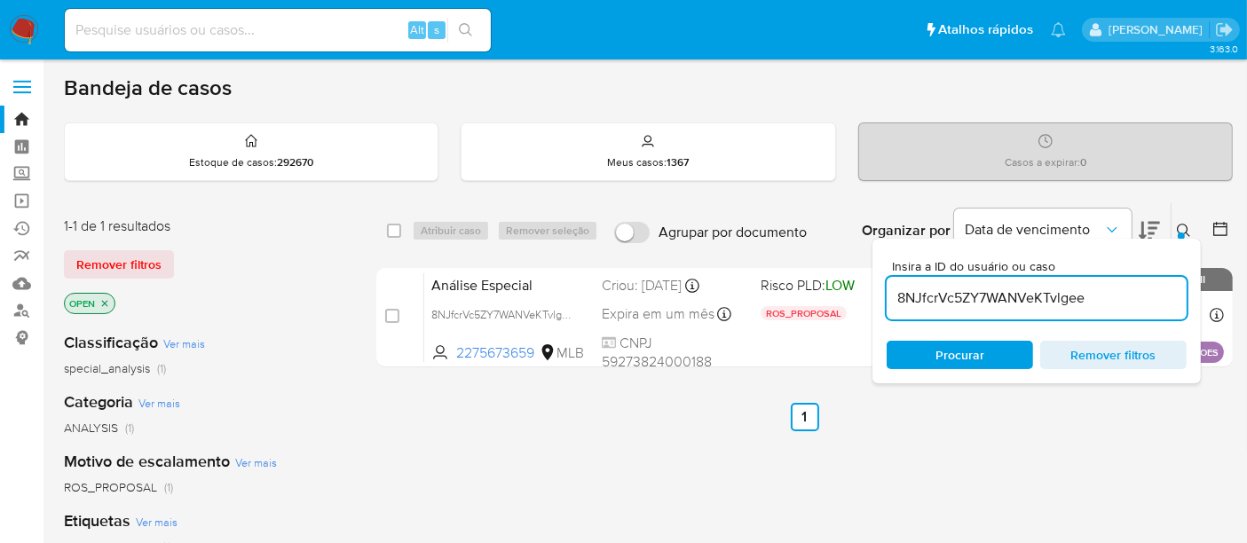
click at [111, 28] on input at bounding box center [278, 30] width 426 height 23
paste input "K5n96UrGfWaW3v4SRvac89Qn"
type input "K5n96UrGfWaW3v4SRvac89Qn"
click at [470, 28] on icon "search-icon" at bounding box center [466, 30] width 14 height 14
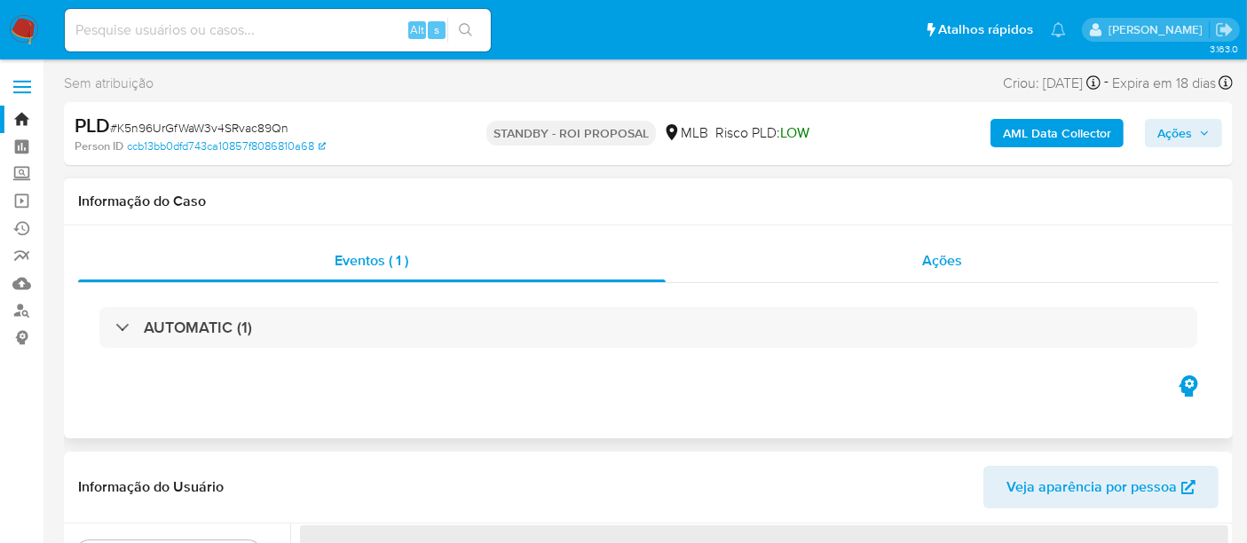
select select "10"
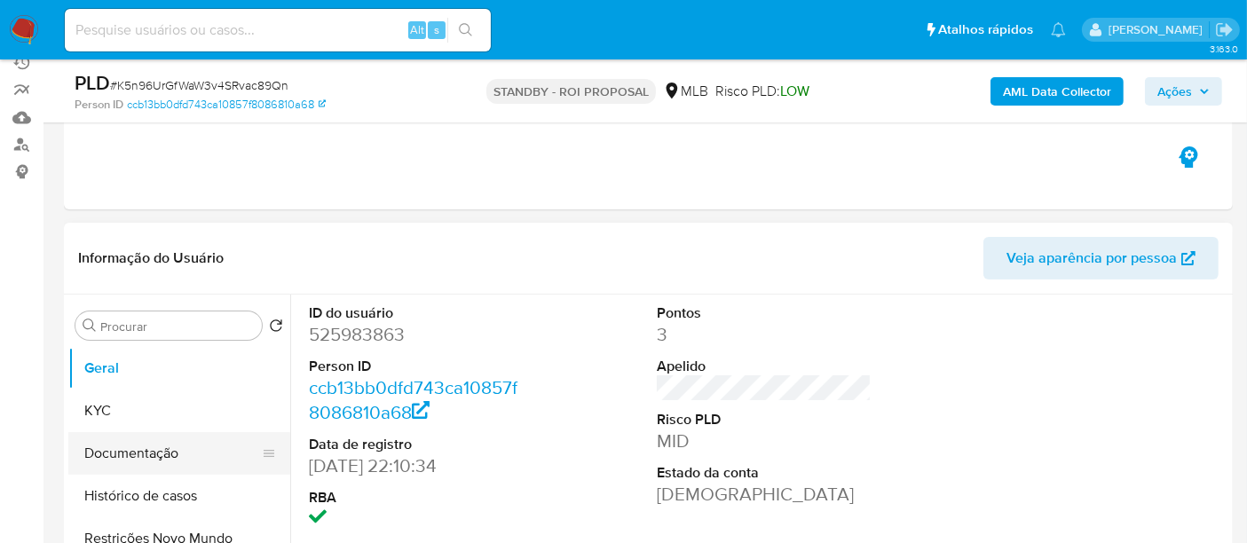
scroll to position [197, 0]
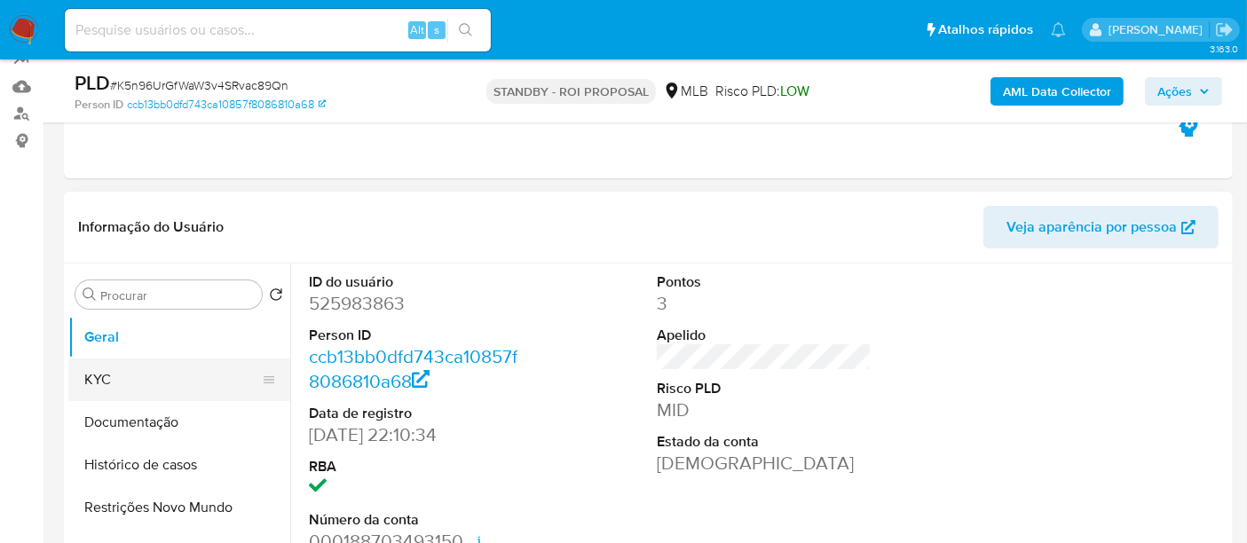
drag, startPoint x: 135, startPoint y: 374, endPoint x: 181, endPoint y: 377, distance: 46.2
click at [135, 374] on button "KYC" at bounding box center [172, 379] width 208 height 43
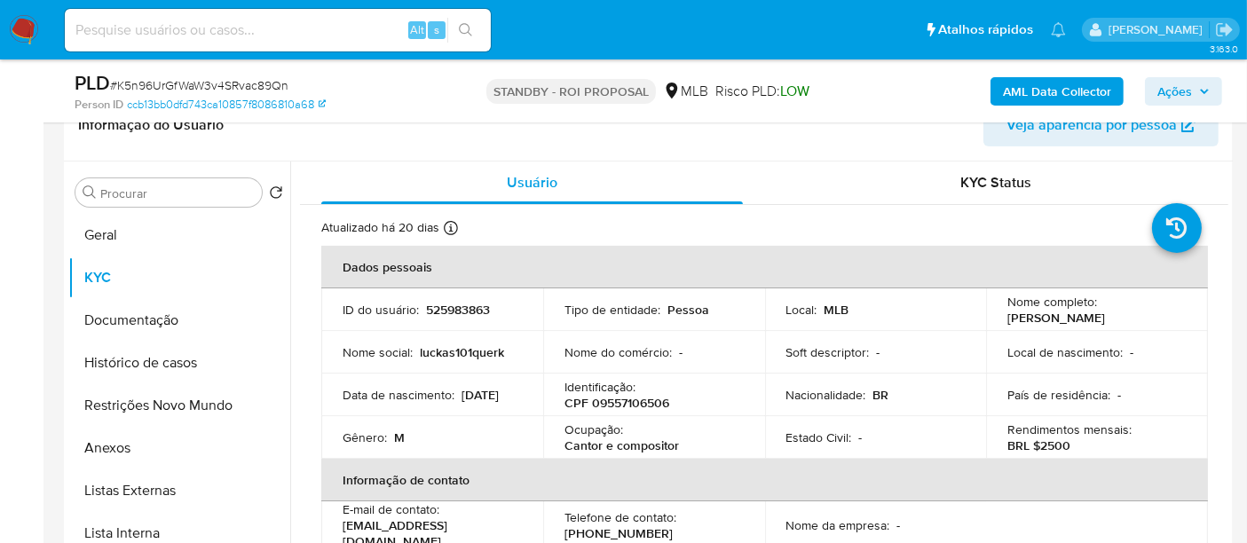
scroll to position [306, 0]
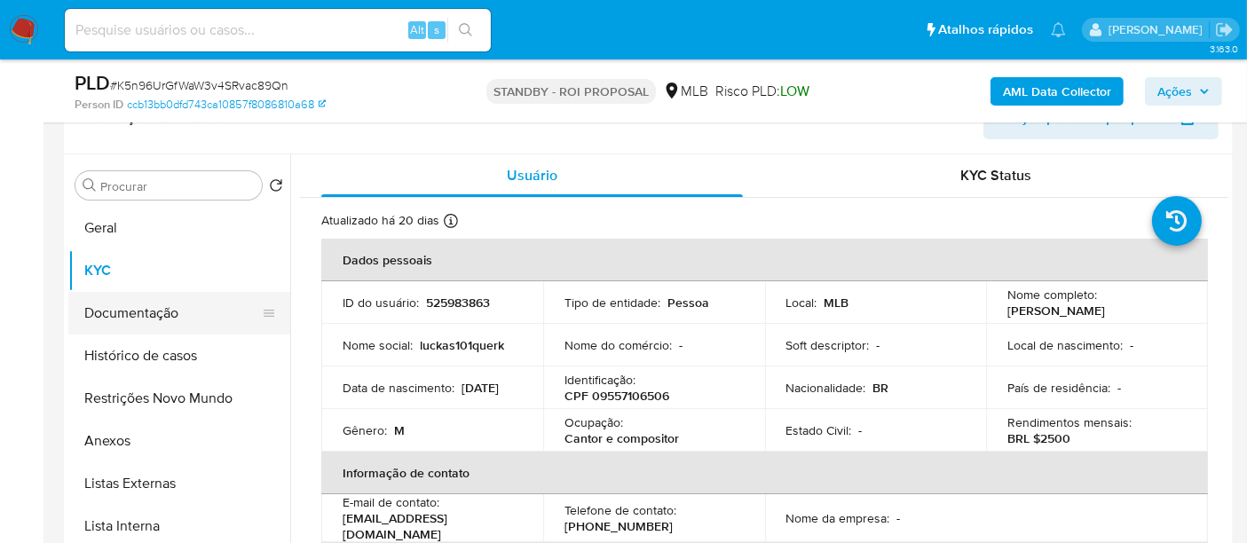
click at [125, 313] on button "Documentação" at bounding box center [172, 313] width 208 height 43
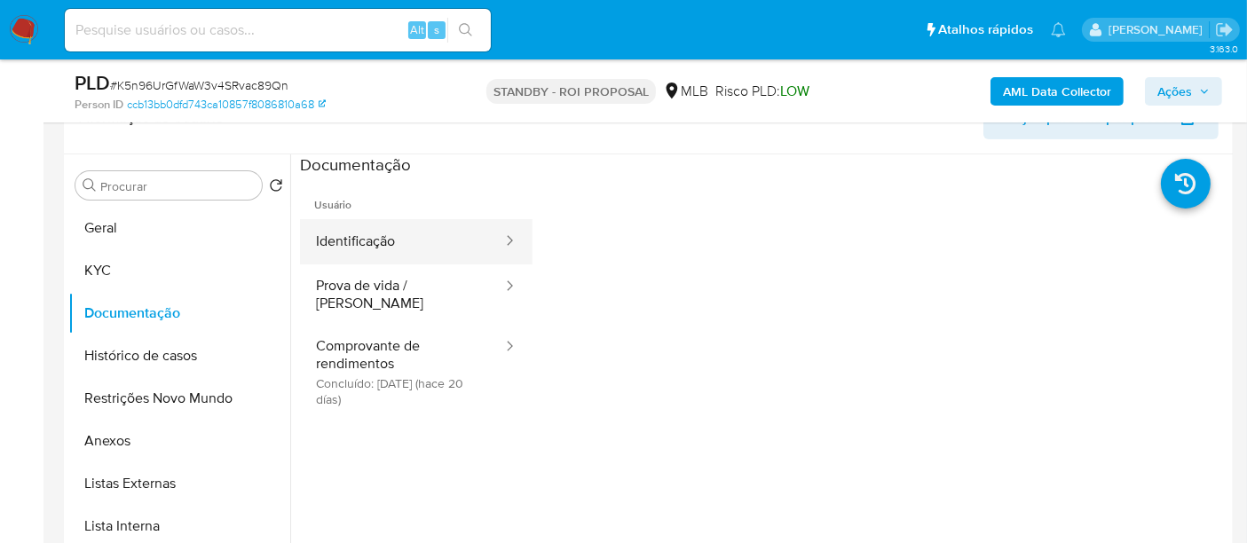
click at [395, 236] on button "Identificação" at bounding box center [402, 241] width 204 height 45
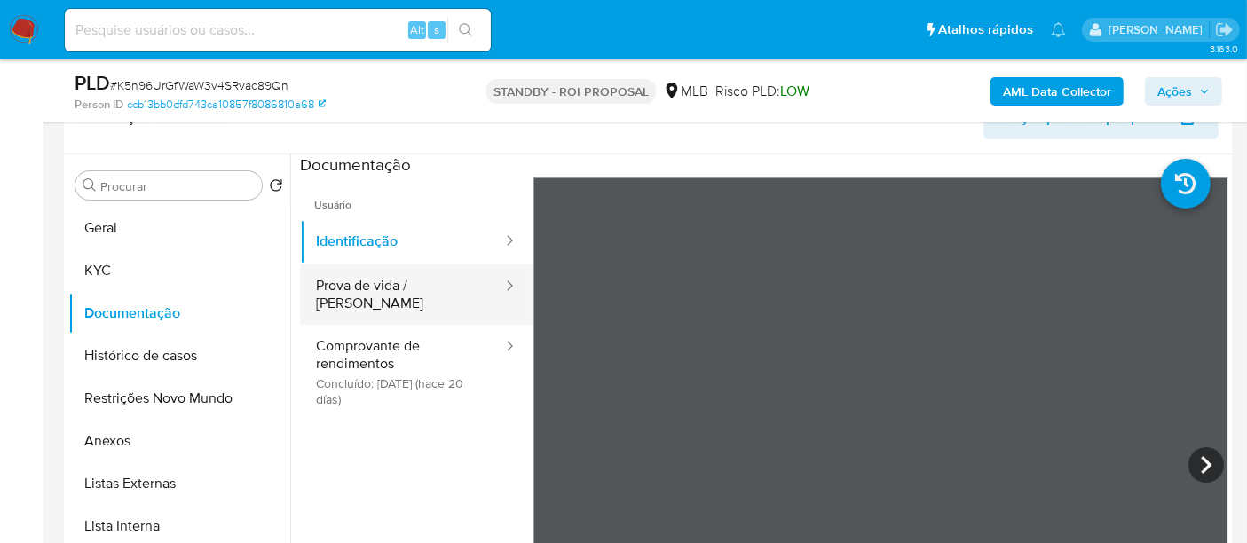
click at [368, 294] on button "Prova de vida / Selfie" at bounding box center [402, 294] width 204 height 60
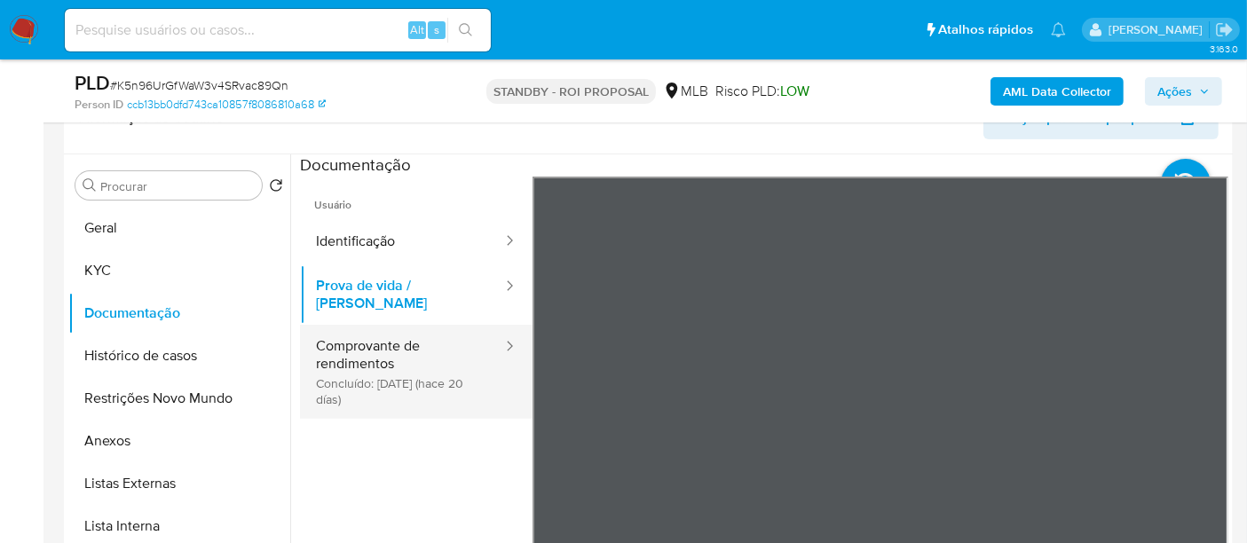
click at [359, 345] on button "Comprovante de rendimentos Concluído: 19/09/2025 (hace 20 días)" at bounding box center [402, 372] width 204 height 94
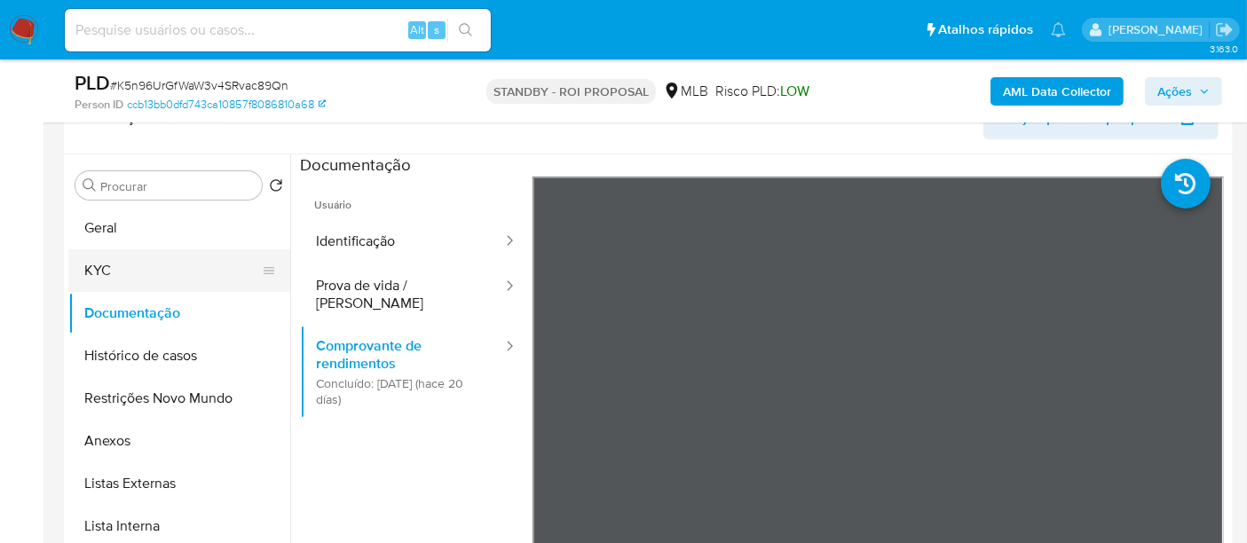
click at [91, 267] on button "KYC" at bounding box center [172, 270] width 208 height 43
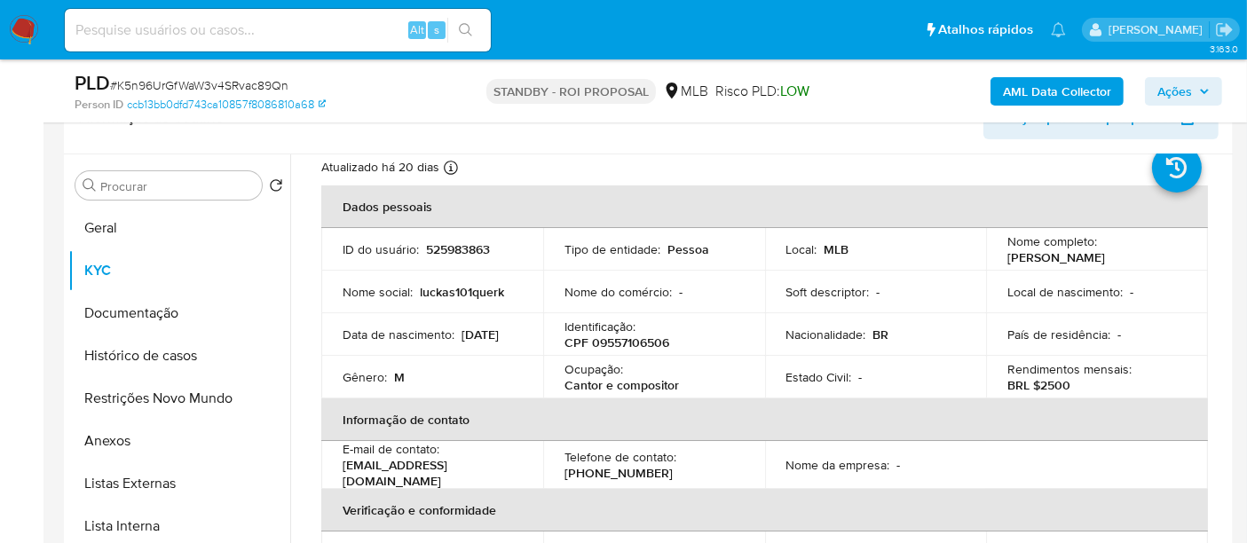
scroll to position [98, 0]
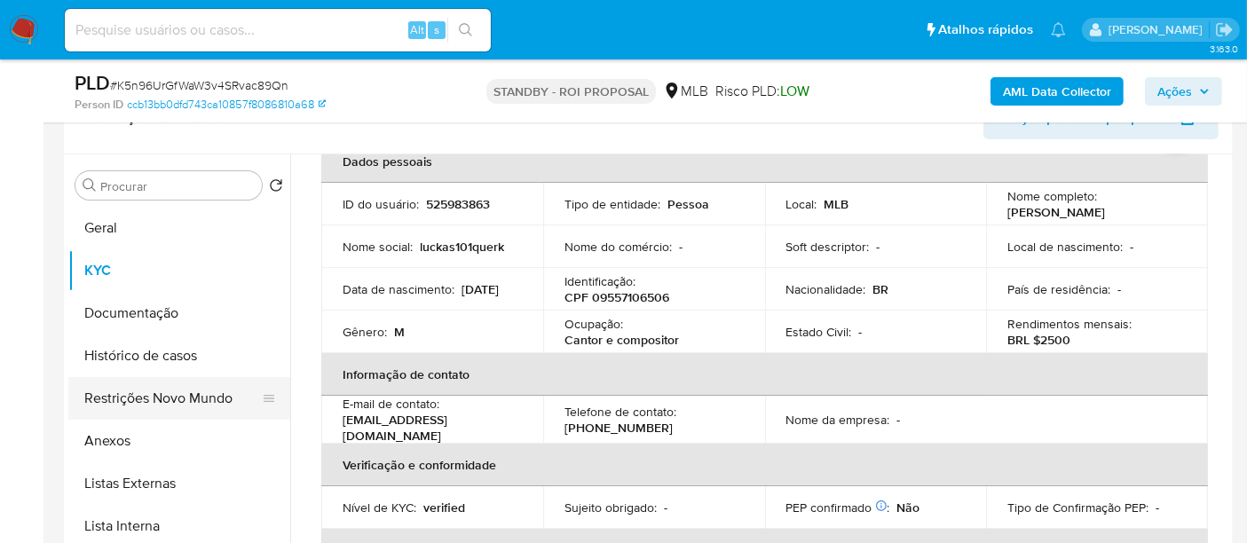
drag, startPoint x: 146, startPoint y: 403, endPoint x: 180, endPoint y: 403, distance: 33.7
click at [146, 403] on button "Restrições Novo Mundo" at bounding box center [172, 398] width 208 height 43
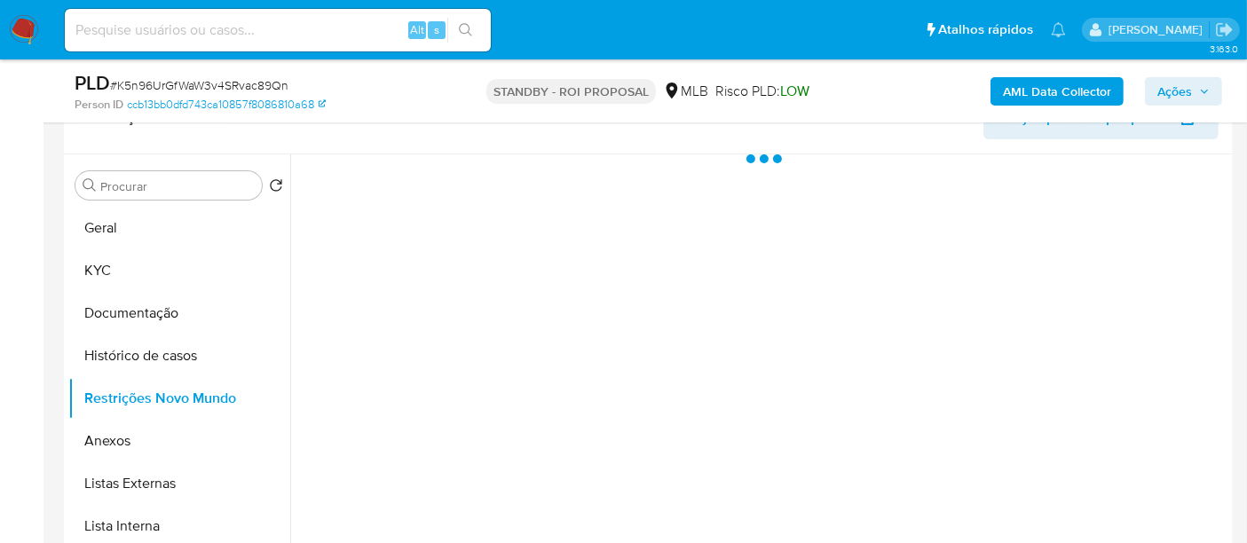
scroll to position [0, 0]
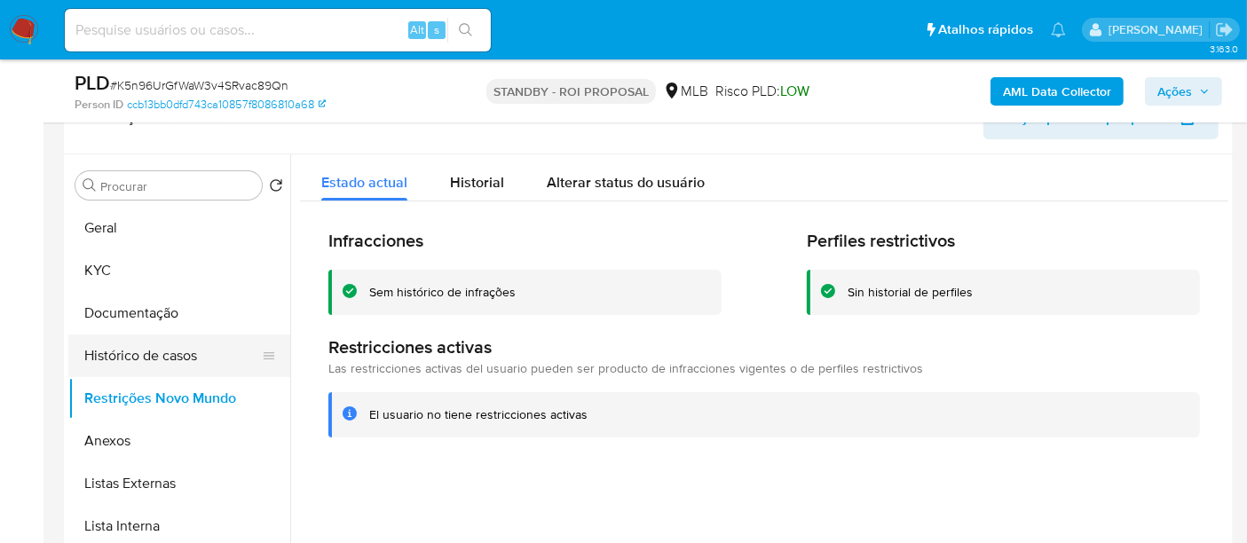
click at [119, 350] on button "Histórico de casos" at bounding box center [172, 356] width 208 height 43
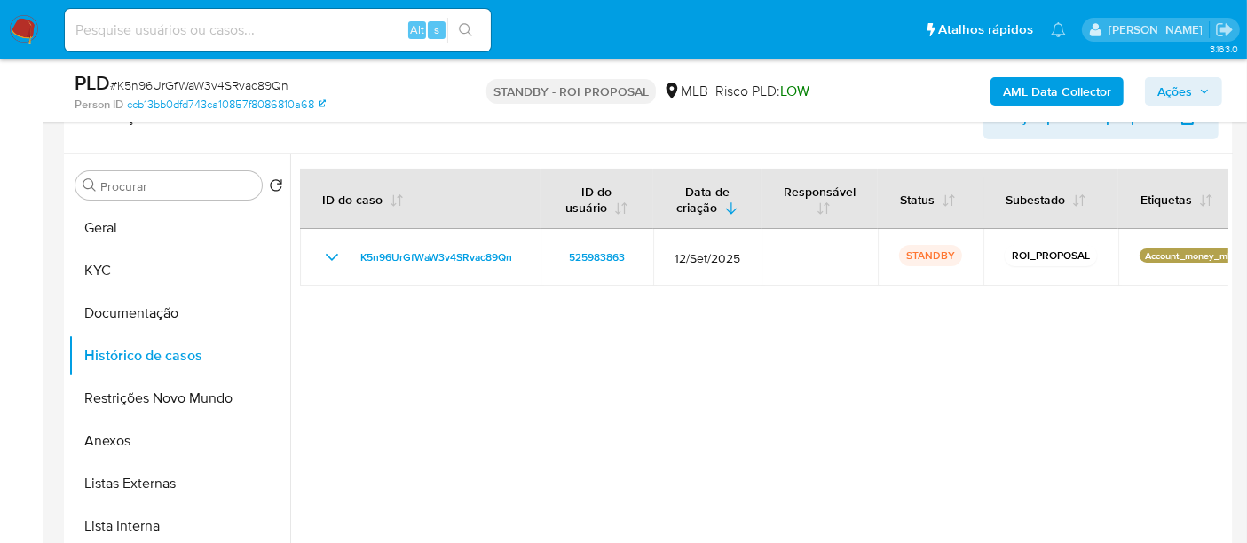
click at [276, 20] on input at bounding box center [278, 30] width 426 height 23
paste input "M5kmPxO4KhZQ7Yo2cVr7kcvF"
type input "M5kmPxO4KhZQ7Yo2cVr7kcvF"
click at [469, 24] on icon "search-icon" at bounding box center [466, 30] width 14 height 14
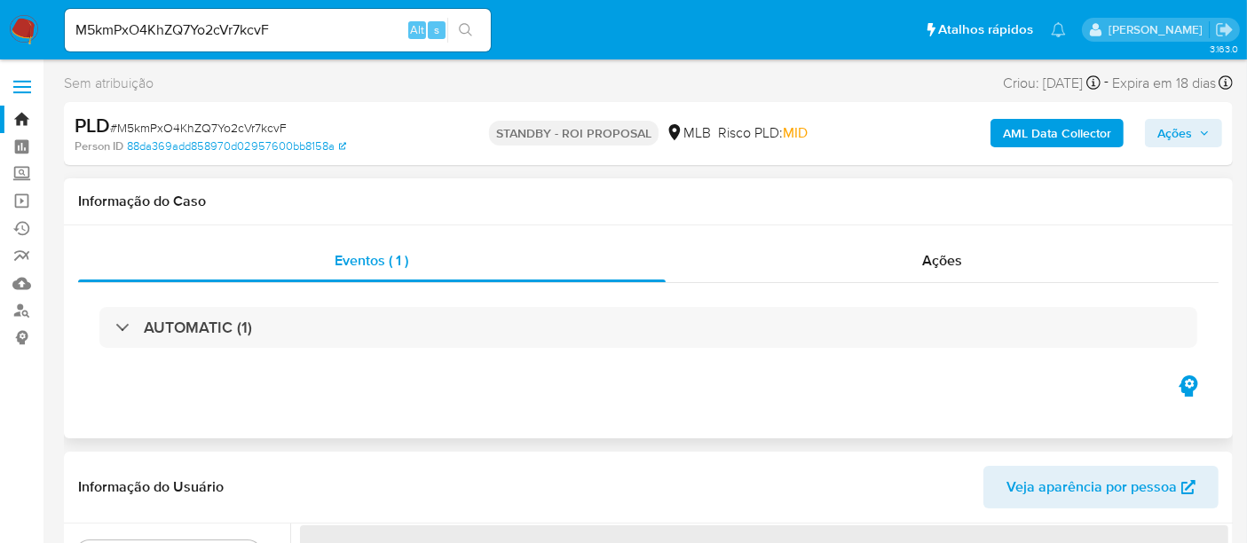
select select "10"
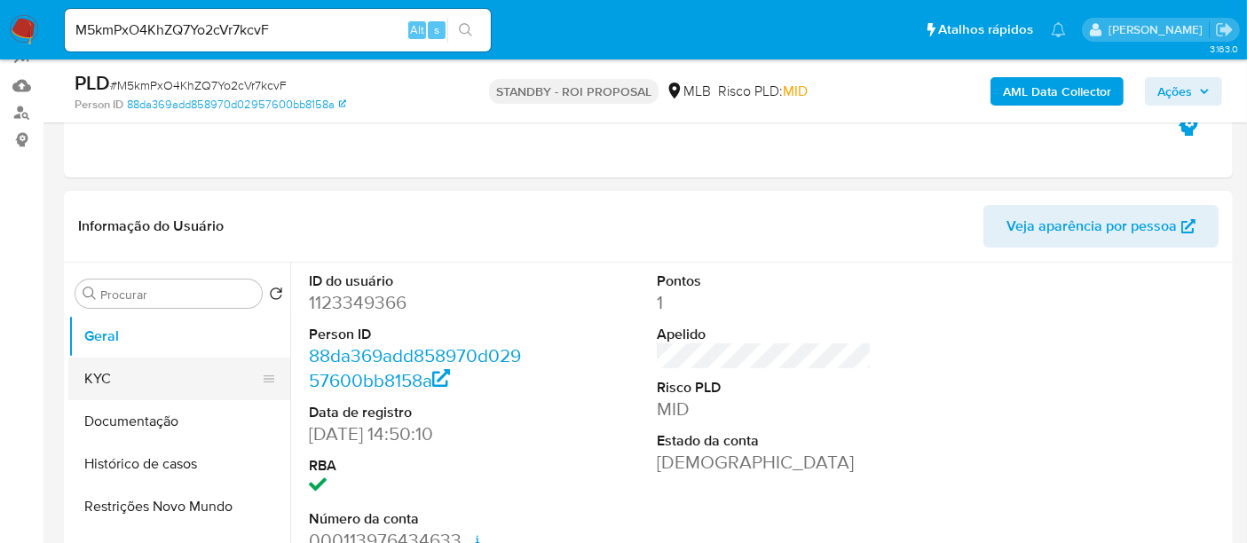
scroll to position [197, 0]
drag, startPoint x: 119, startPoint y: 378, endPoint x: 282, endPoint y: 376, distance: 163.3
click at [120, 376] on button "KYC" at bounding box center [172, 379] width 208 height 43
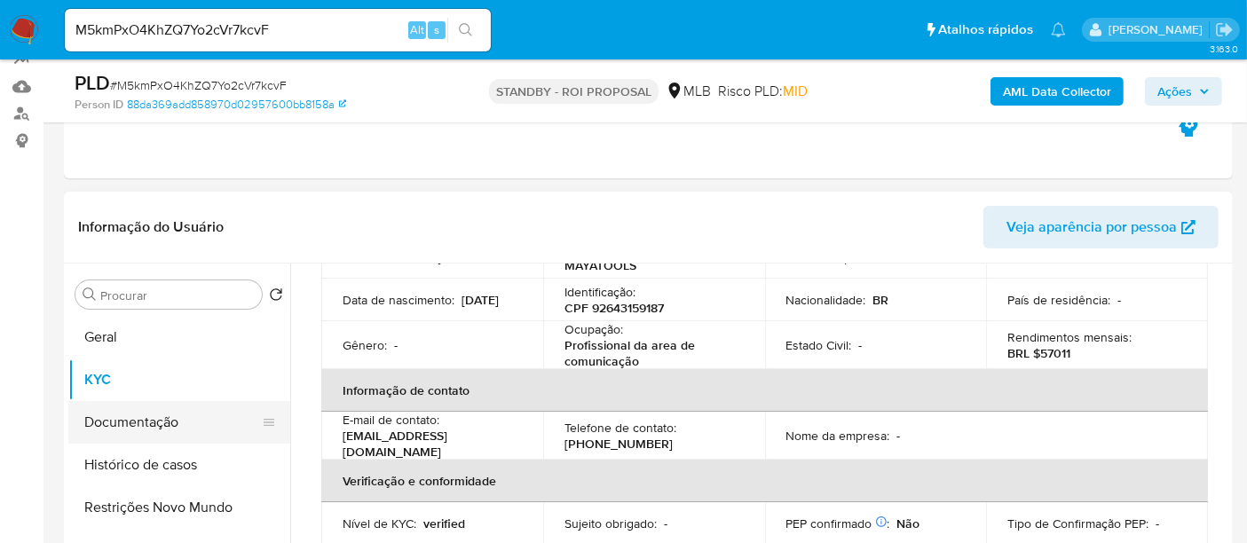
click at [142, 424] on button "Documentação" at bounding box center [172, 422] width 208 height 43
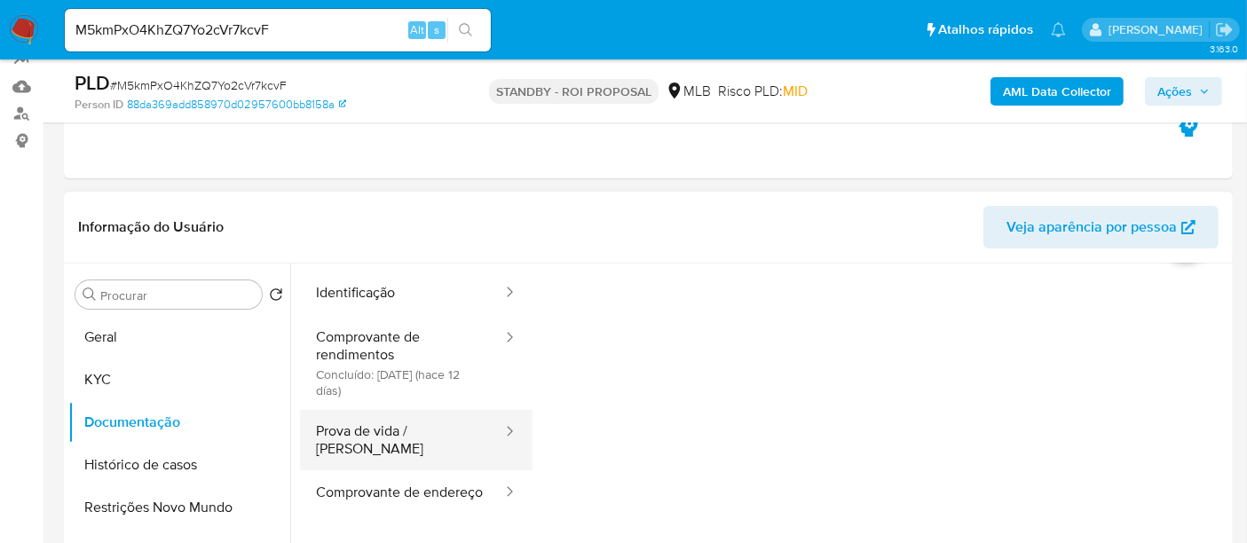
scroll to position [98, 0]
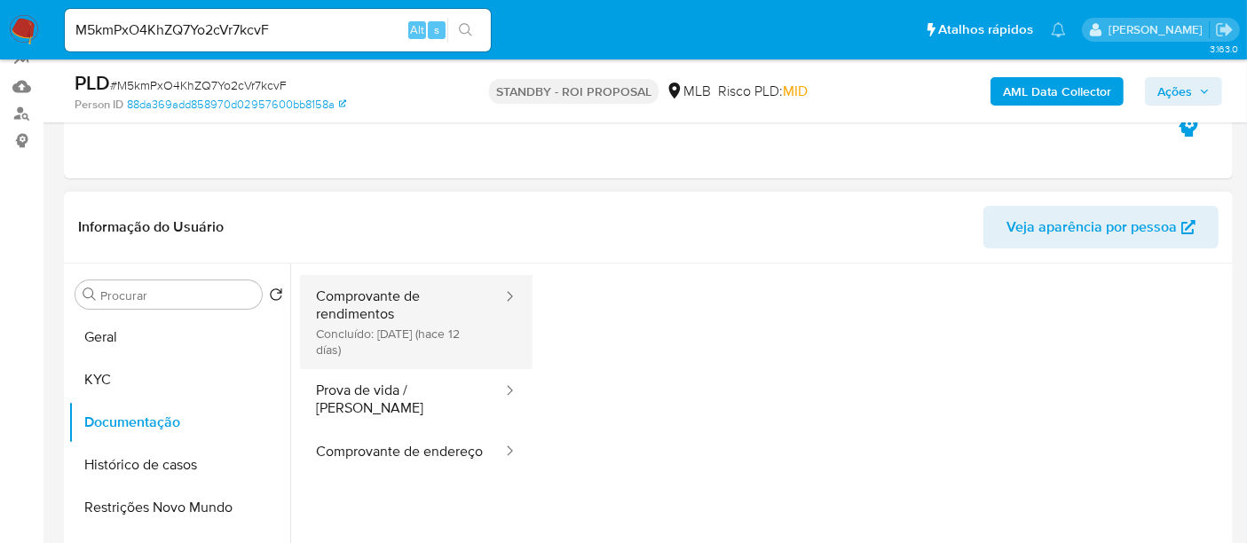
click at [418, 315] on button "Comprovante de rendimentos Concluído: 27/09/2025 (hace 12 días)" at bounding box center [402, 322] width 204 height 94
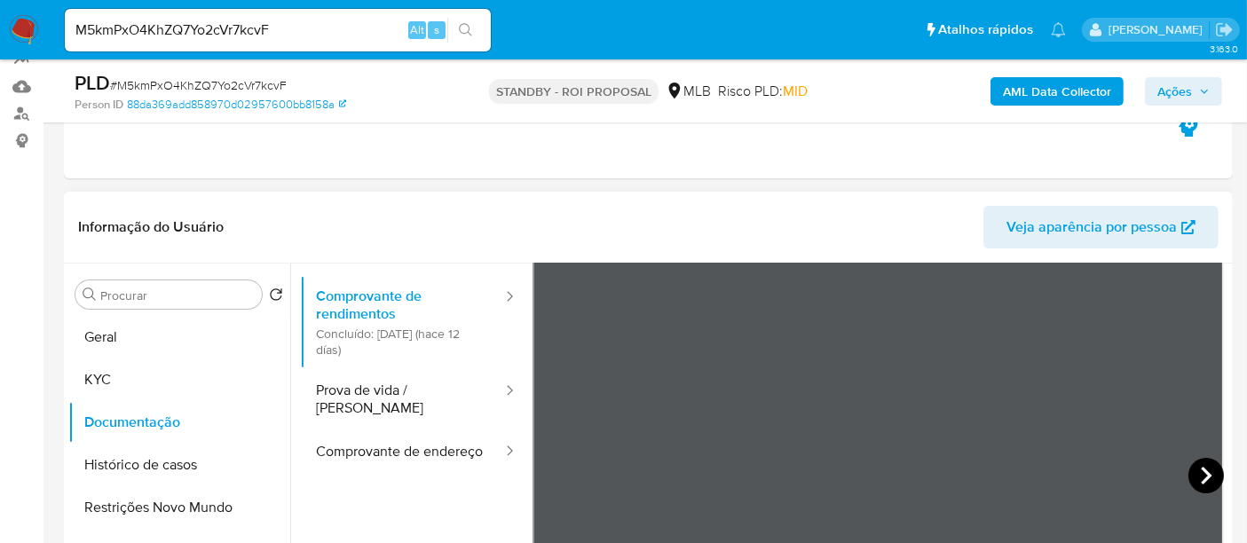
click at [1193, 473] on icon at bounding box center [1205, 475] width 35 height 35
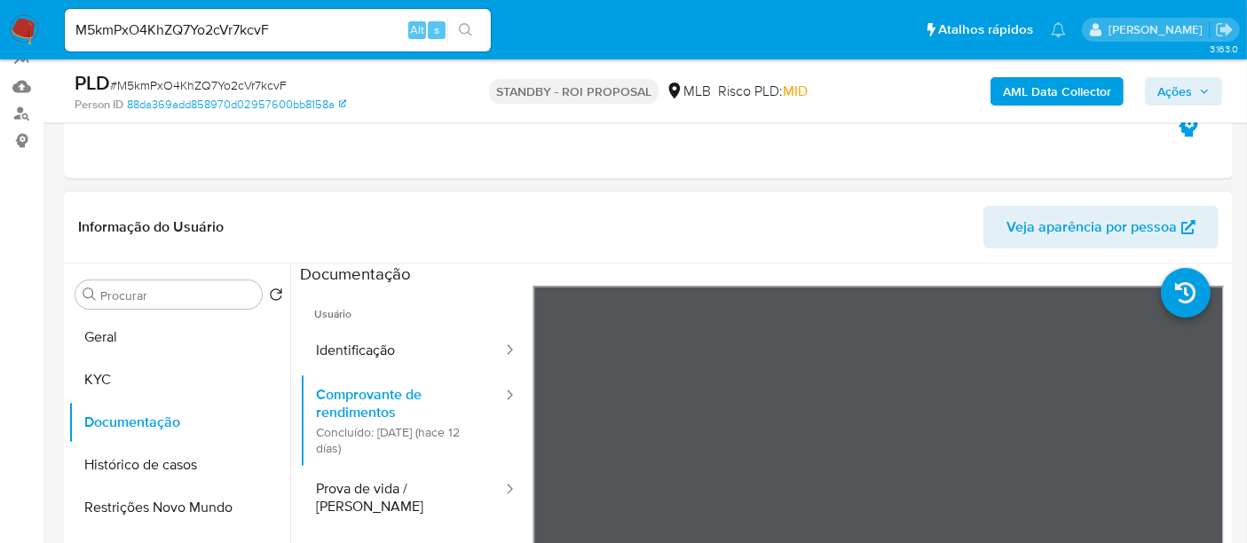
scroll to position [154, 0]
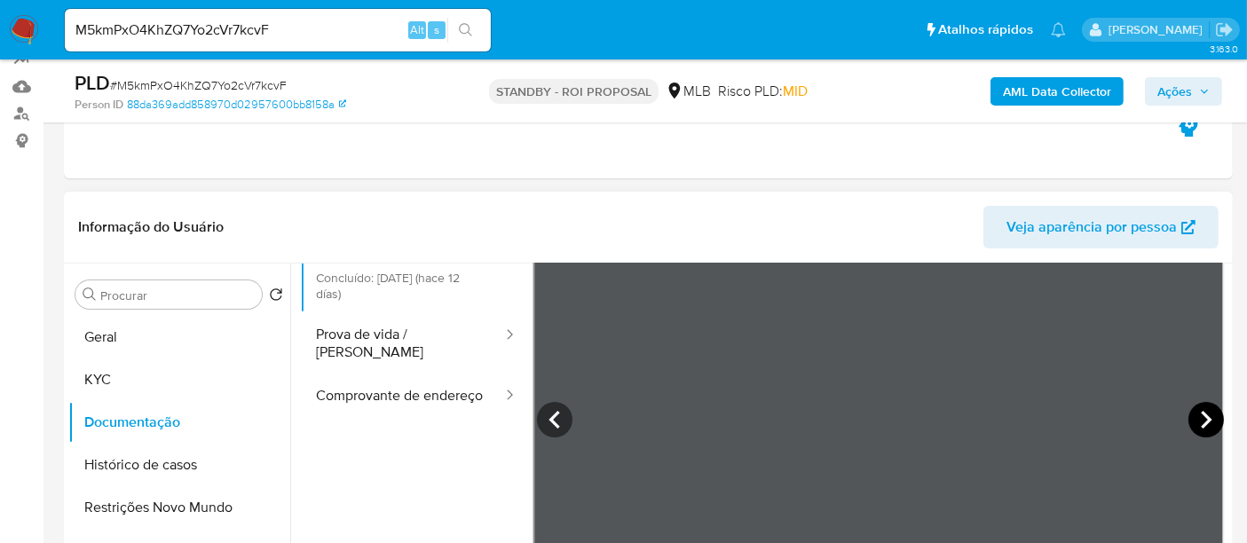
click at [1201, 417] on icon at bounding box center [1206, 420] width 11 height 18
click at [92, 391] on button "KYC" at bounding box center [172, 379] width 208 height 43
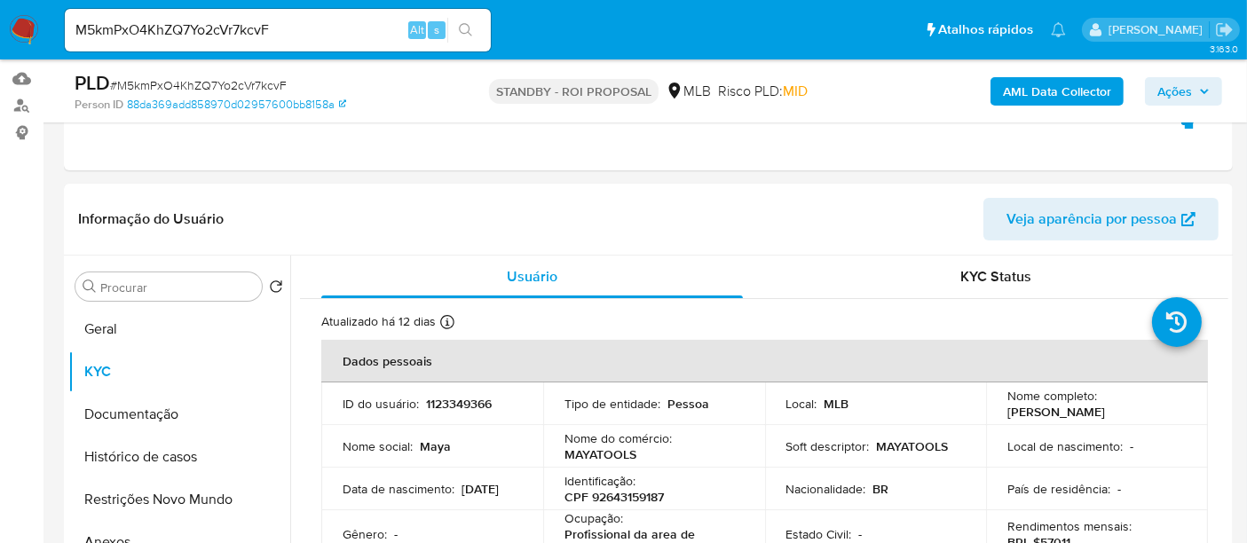
scroll to position [232, 0]
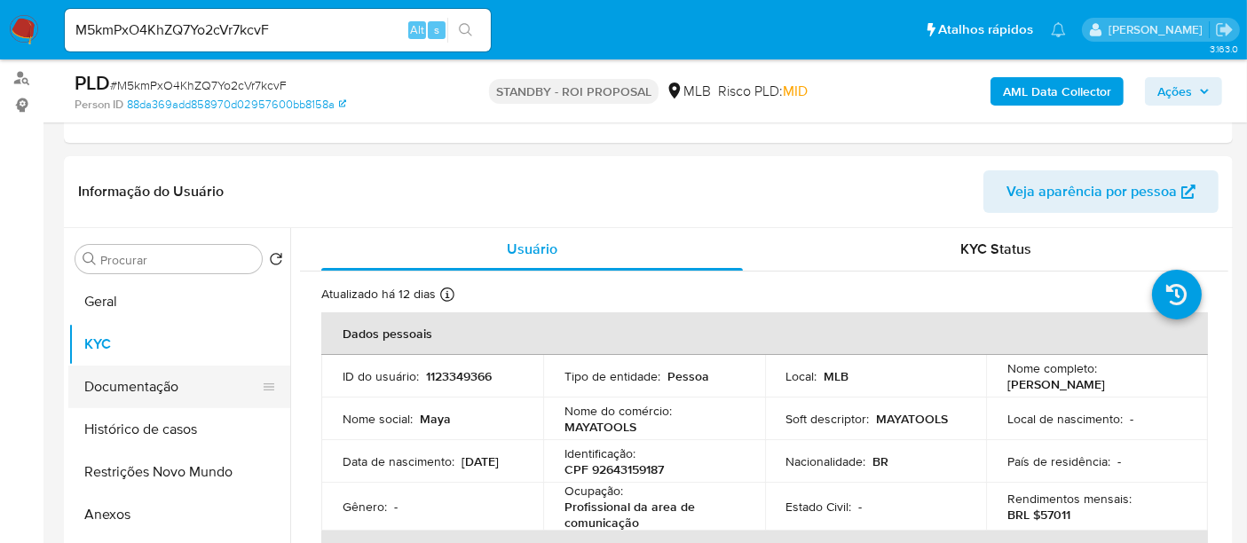
click at [119, 386] on button "Documentação" at bounding box center [172, 387] width 208 height 43
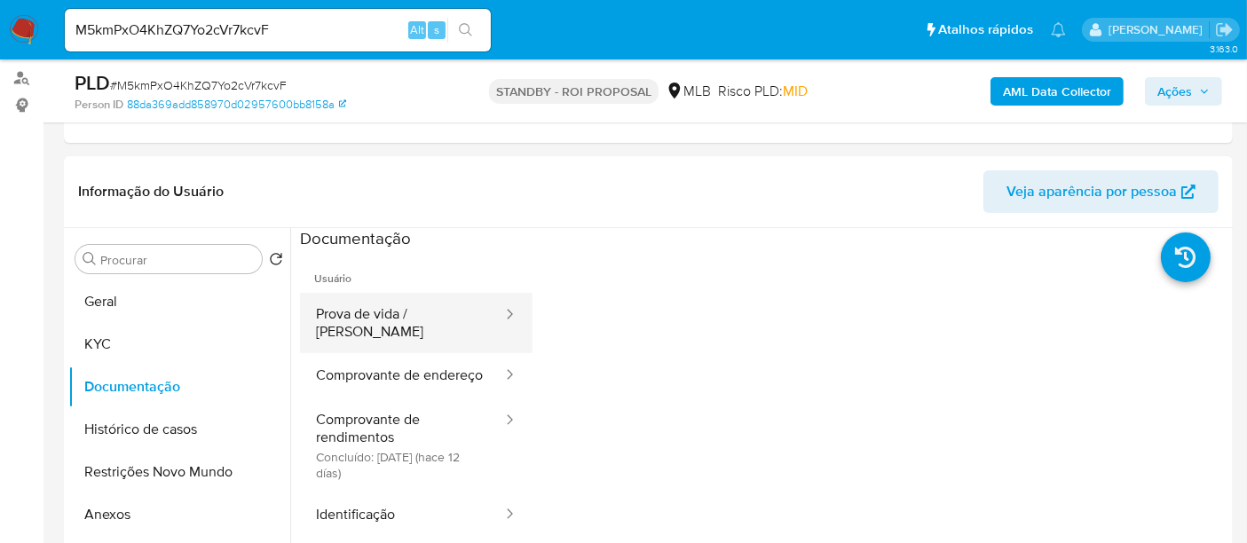
click at [374, 311] on button "Prova de vida / [PERSON_NAME]" at bounding box center [402, 323] width 204 height 60
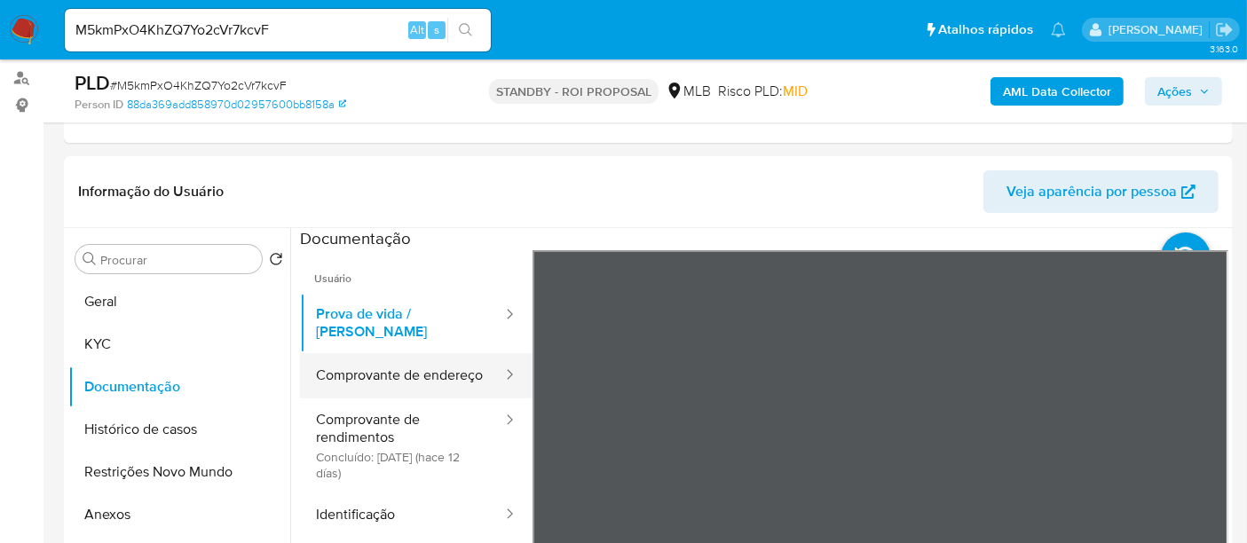
click at [363, 365] on button "Comprovante de endereço" at bounding box center [402, 375] width 204 height 45
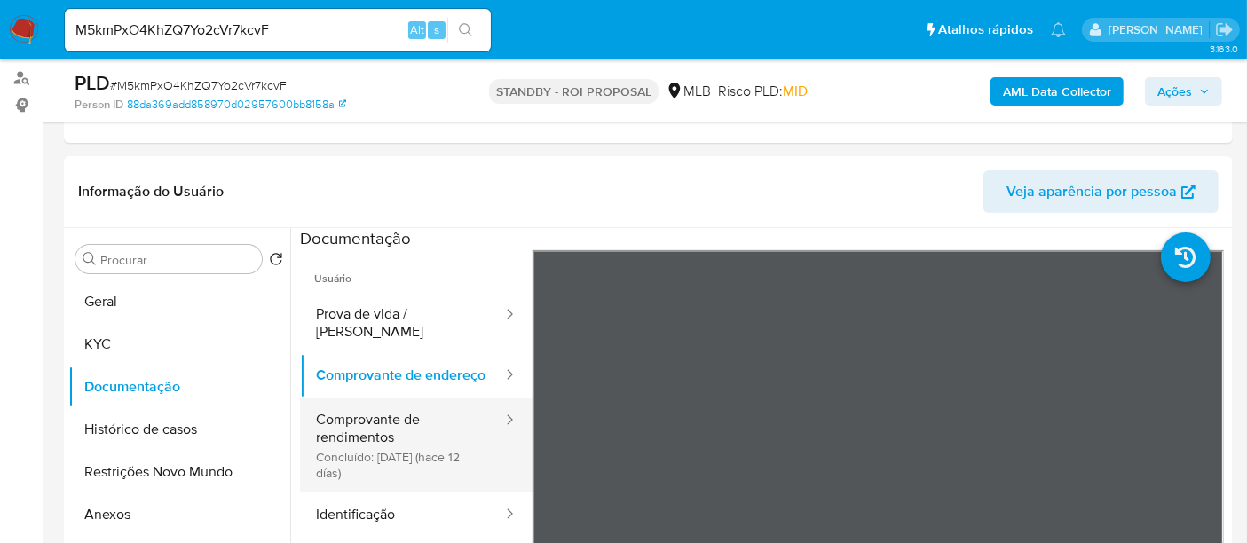
drag, startPoint x: 349, startPoint y: 425, endPoint x: 421, endPoint y: 425, distance: 72.8
click at [350, 424] on button "Comprovante de rendimentos Concluído: 27/09/2025 (hace 12 días)" at bounding box center [402, 445] width 204 height 94
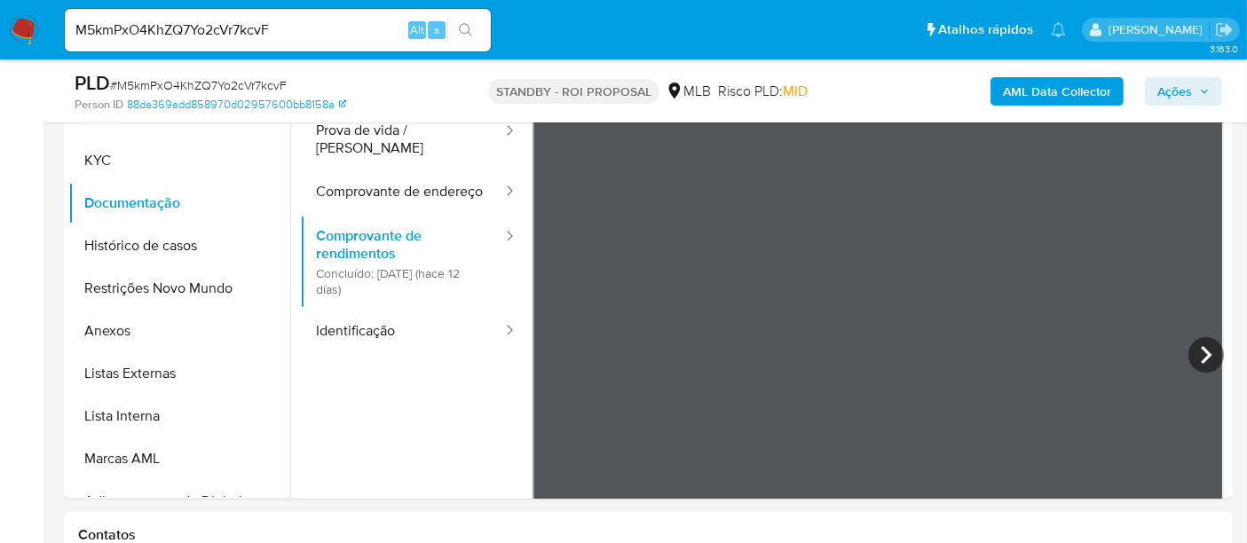
scroll to position [451, 0]
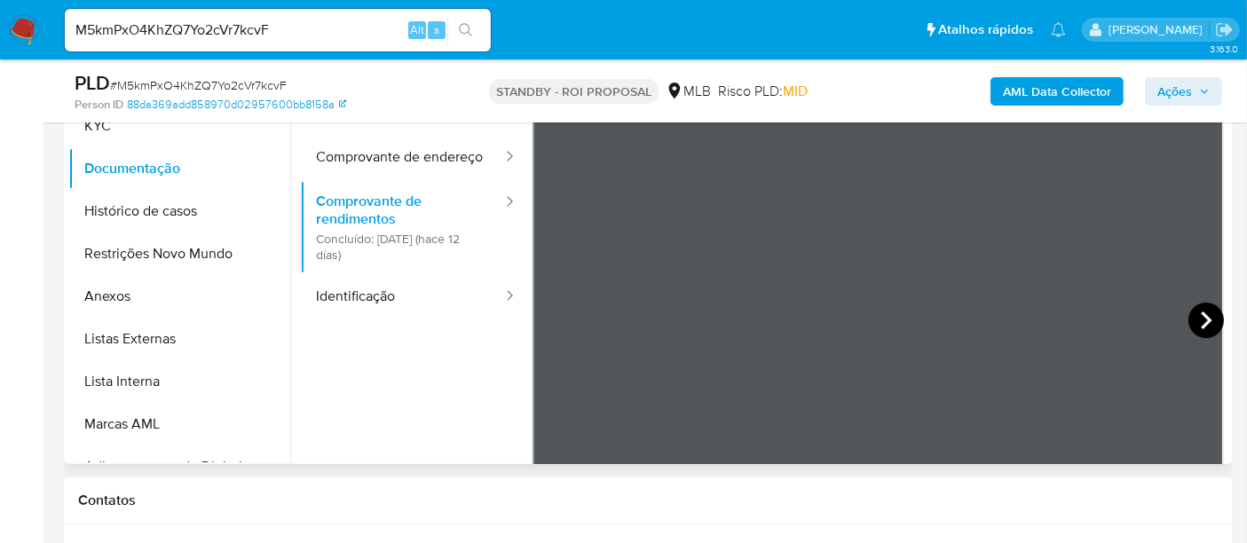
click at [1207, 319] on icon at bounding box center [1205, 320] width 35 height 35
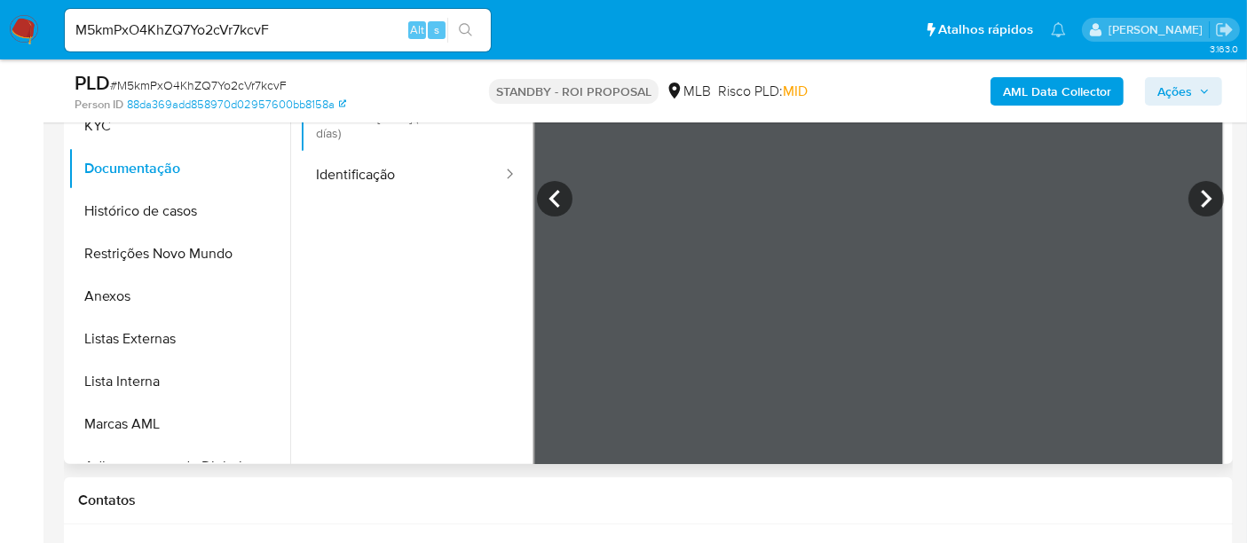
scroll to position [116, 0]
click at [1203, 201] on icon at bounding box center [1206, 204] width 11 height 18
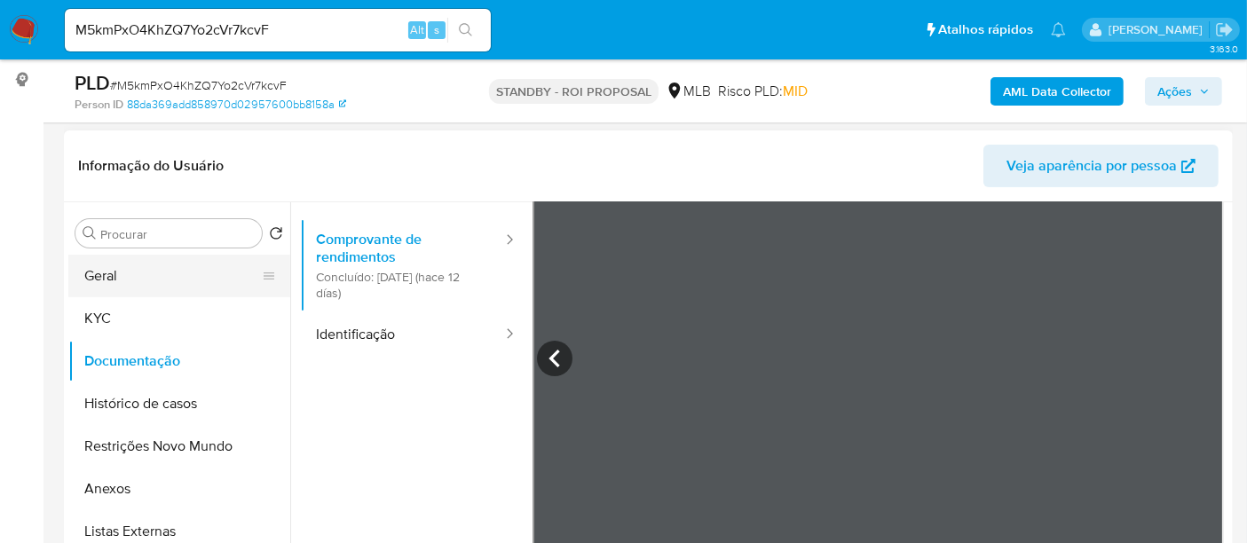
scroll to position [253, 0]
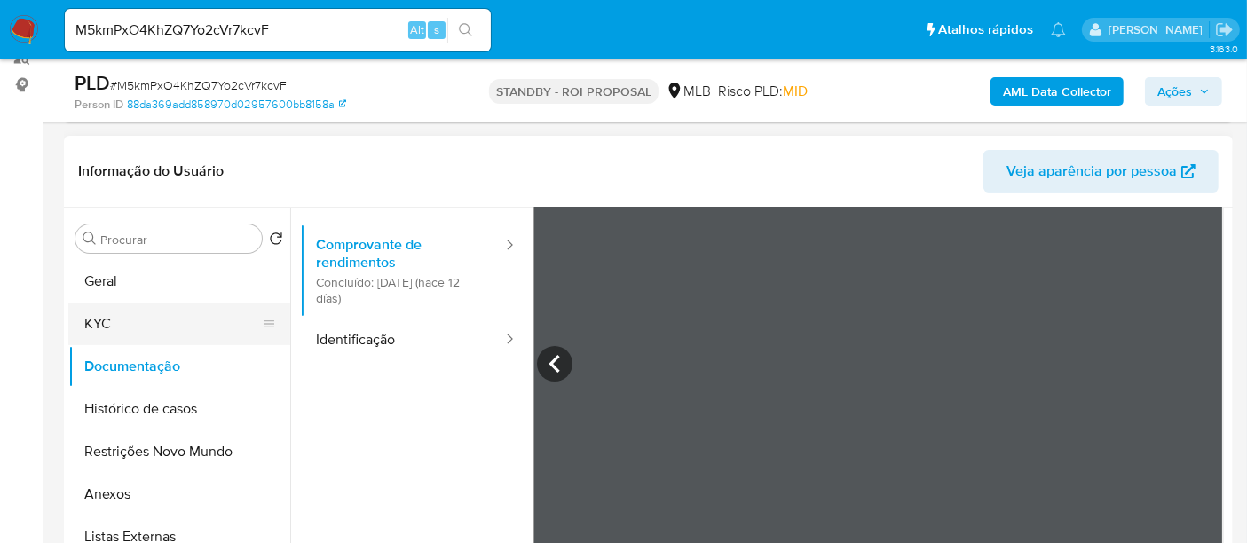
click at [101, 320] on button "KYC" at bounding box center [172, 324] width 208 height 43
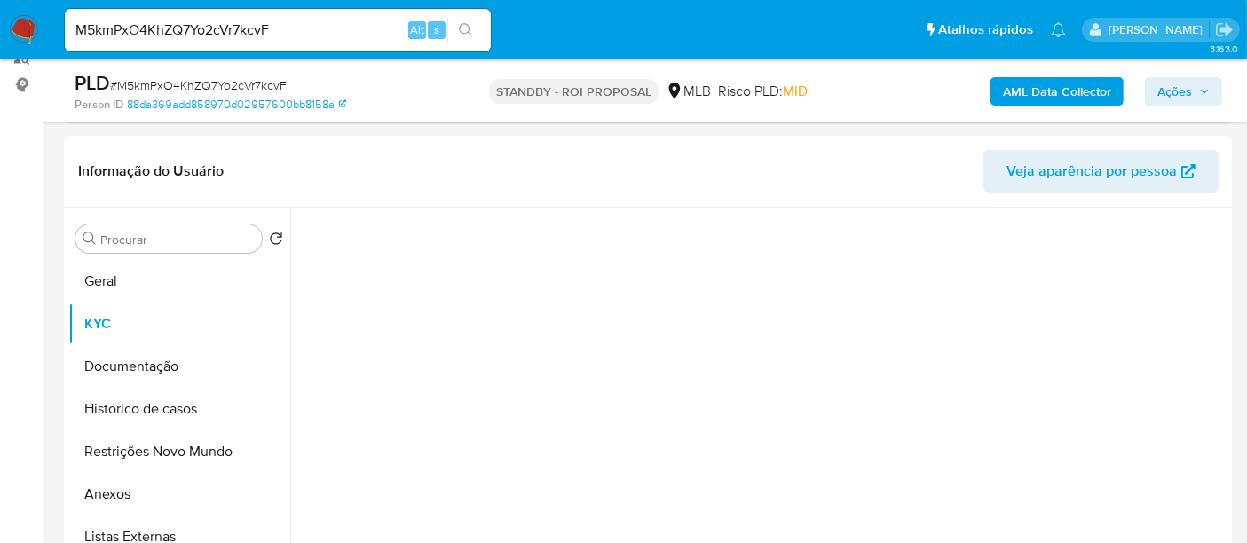
scroll to position [0, 0]
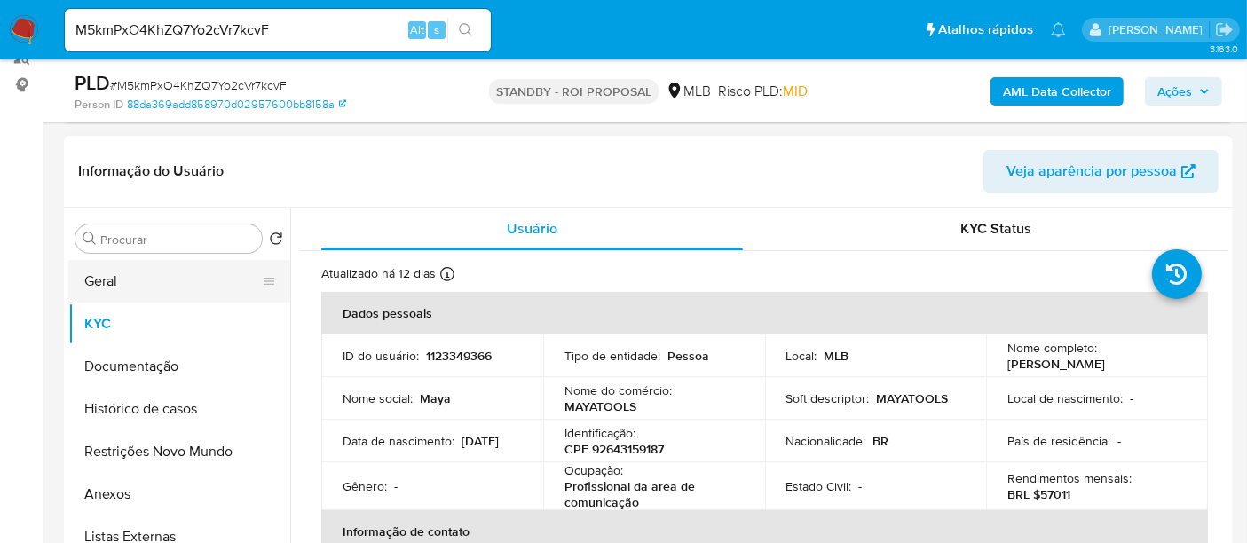
drag, startPoint x: 123, startPoint y: 279, endPoint x: 202, endPoint y: 272, distance: 79.3
click at [123, 278] on button "Geral" at bounding box center [172, 281] width 208 height 43
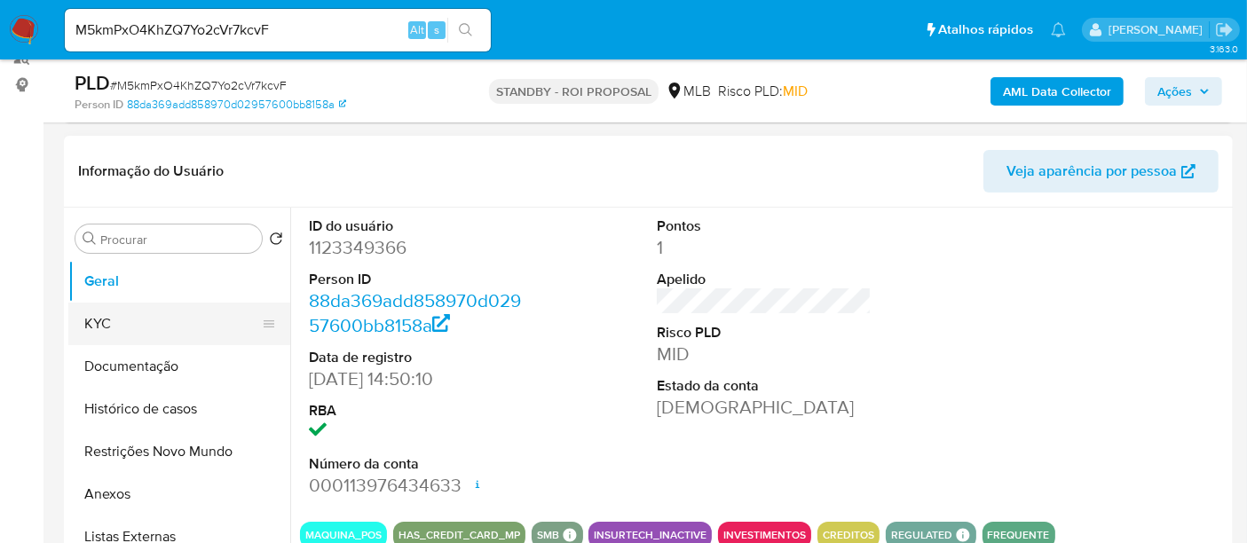
drag, startPoint x: 111, startPoint y: 328, endPoint x: 271, endPoint y: 327, distance: 159.7
click at [114, 326] on button "KYC" at bounding box center [172, 324] width 208 height 43
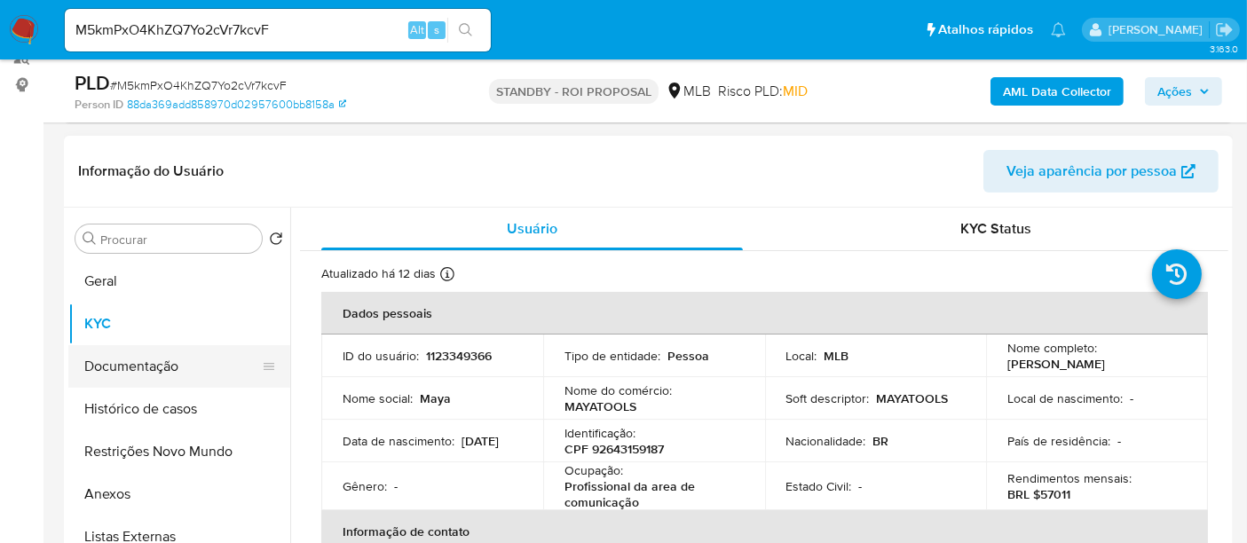
click at [157, 358] on button "Documentação" at bounding box center [172, 366] width 208 height 43
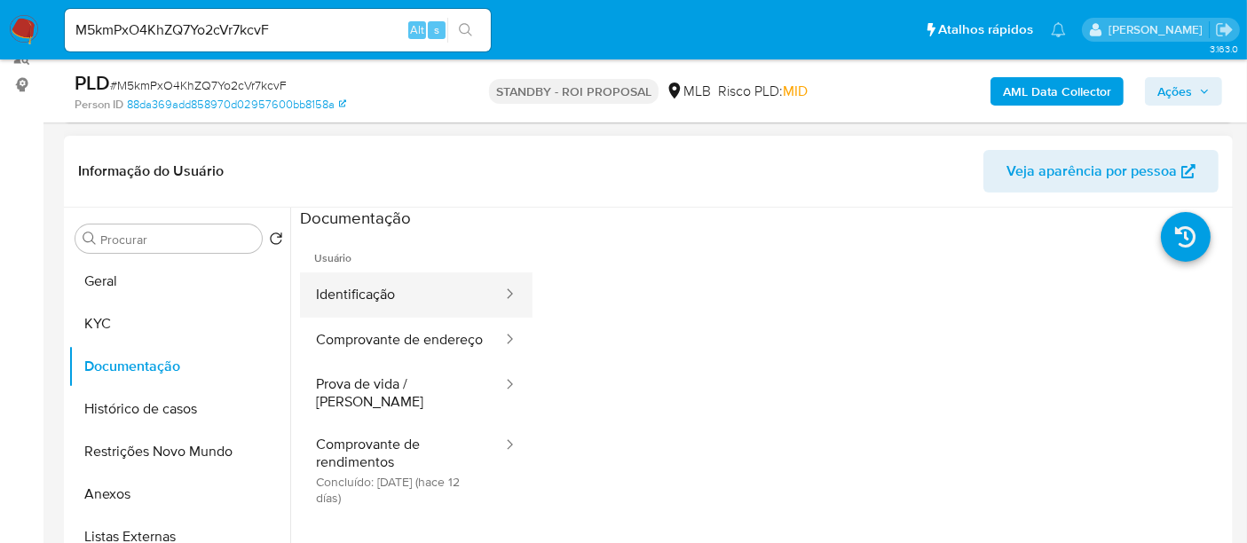
click at [382, 290] on button "Identificação" at bounding box center [402, 294] width 204 height 45
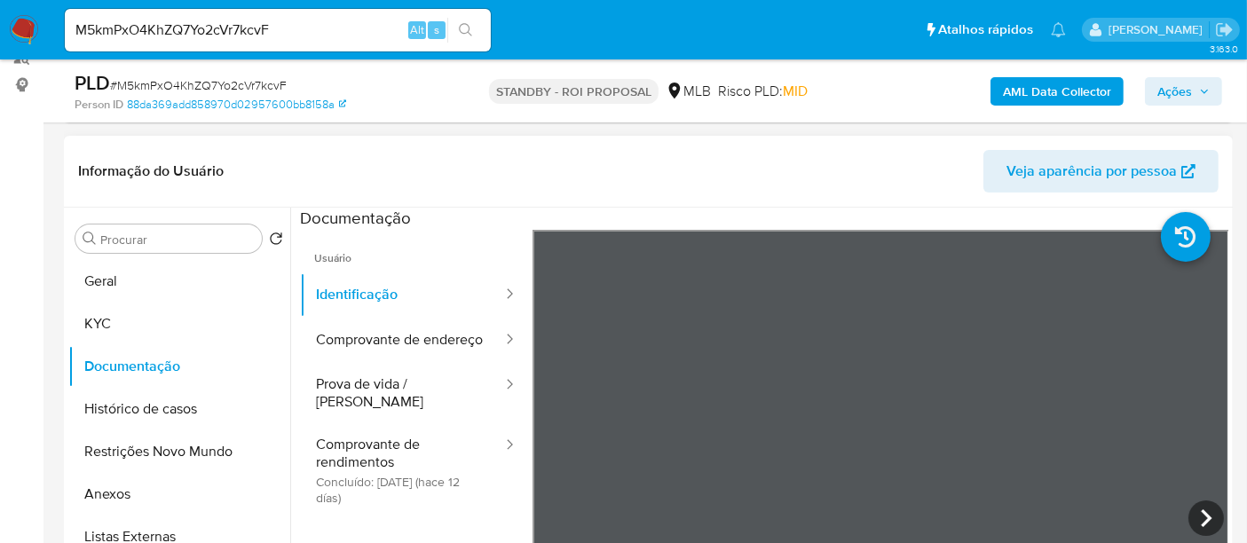
click at [801, 226] on section at bounding box center [764, 503] width 928 height 590
click at [1200, 503] on icon at bounding box center [1205, 517] width 35 height 35
click at [565, 518] on icon at bounding box center [554, 517] width 35 height 35
click at [119, 274] on button "Geral" at bounding box center [172, 281] width 208 height 43
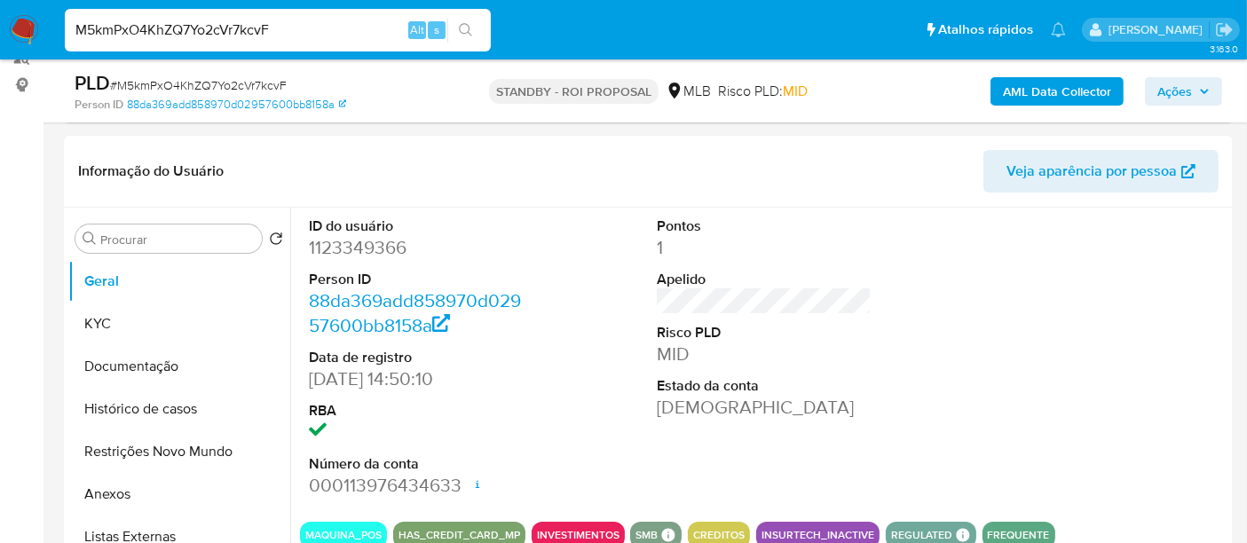
drag, startPoint x: 299, startPoint y: 28, endPoint x: 0, endPoint y: 7, distance: 299.8
click at [0, 7] on nav "Pausado Ver notificaciones M5kmPxO4KhZQ7Yo2cVr7kcvF Alt s Atalhos rápidos Presi…" at bounding box center [623, 29] width 1247 height 59
paste input "r3O31fBoAdNNy5JRYhqYeJxT"
type input "r3O31fBoAdNNy5JRYhqYeJxT"
click at [463, 24] on icon "search-icon" at bounding box center [466, 30] width 14 height 14
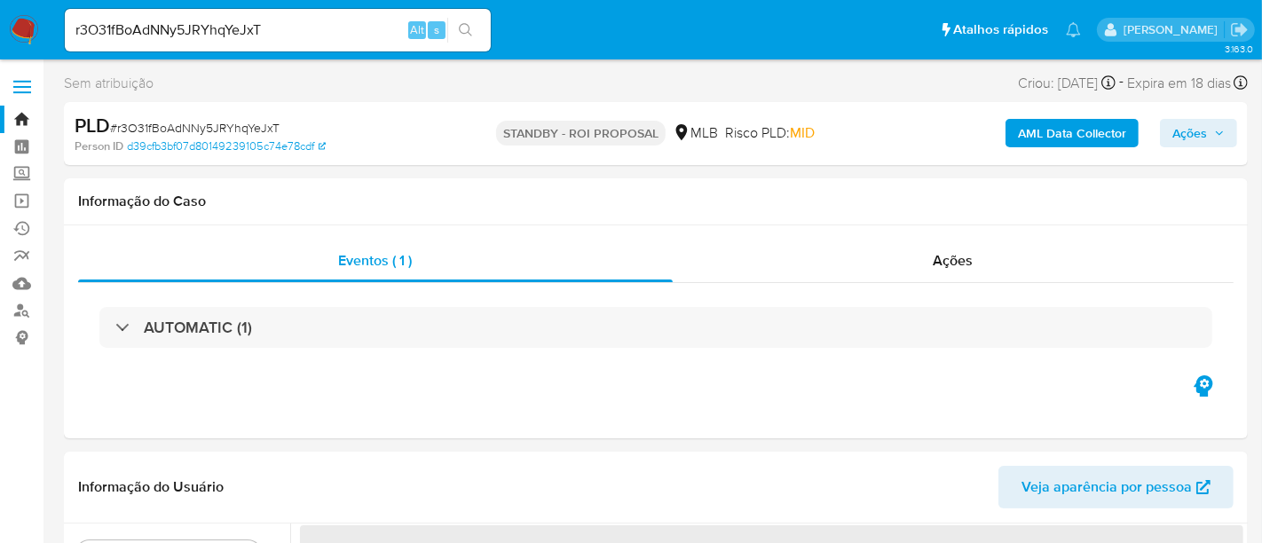
select select "10"
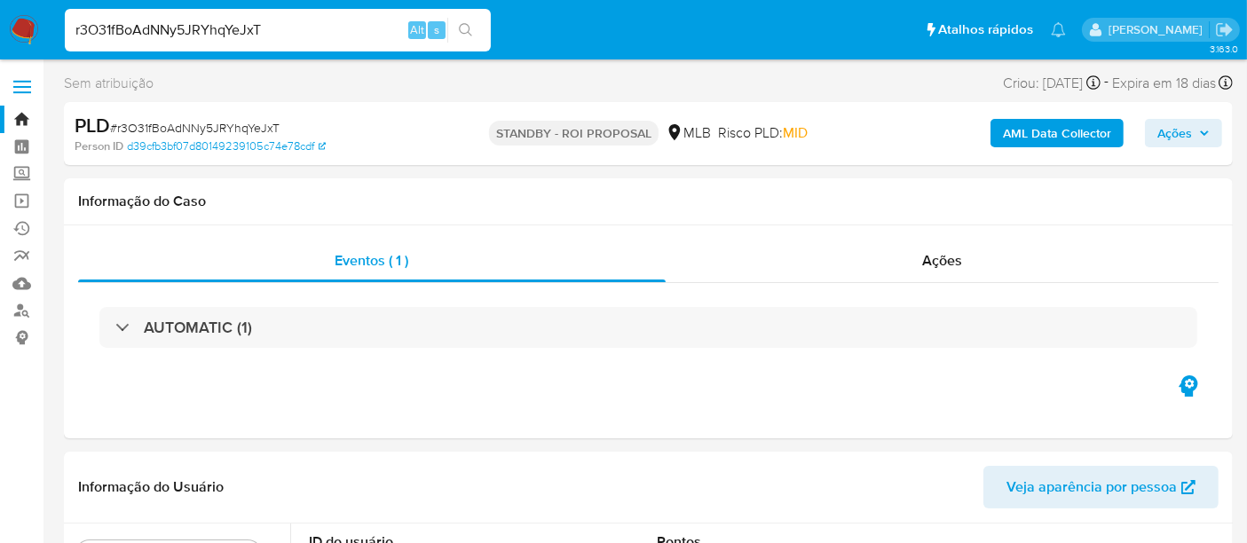
drag, startPoint x: 311, startPoint y: 38, endPoint x: 0, endPoint y: 62, distance: 312.4
click at [468, 27] on icon "search-icon" at bounding box center [465, 29] width 13 height 13
click at [461, 26] on icon "search-icon" at bounding box center [466, 30] width 14 height 14
click at [25, 25] on img at bounding box center [24, 30] width 30 height 30
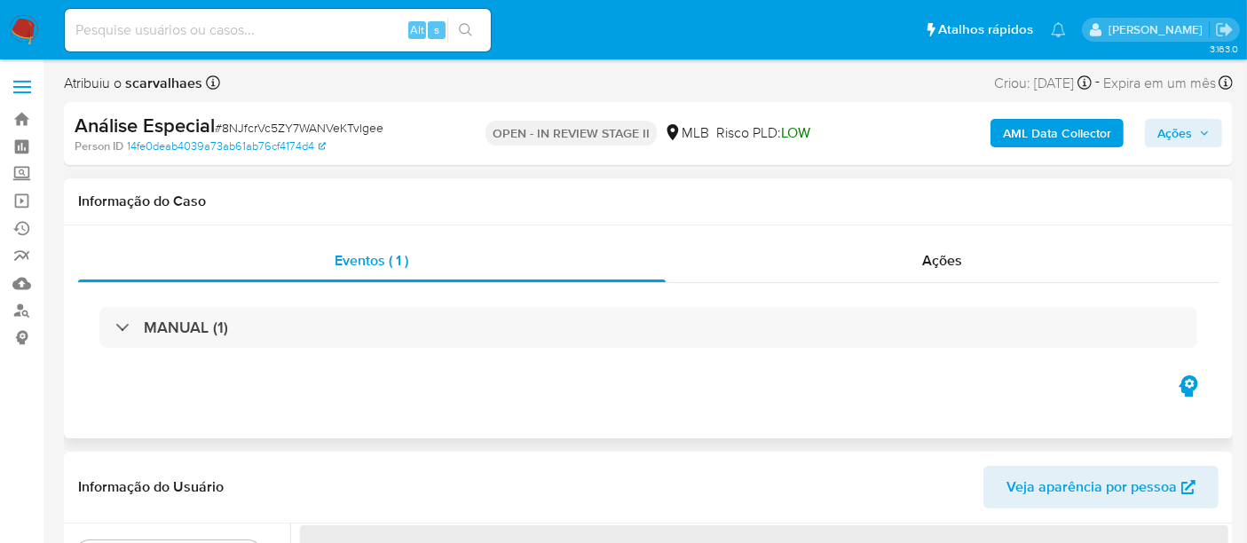
select select "10"
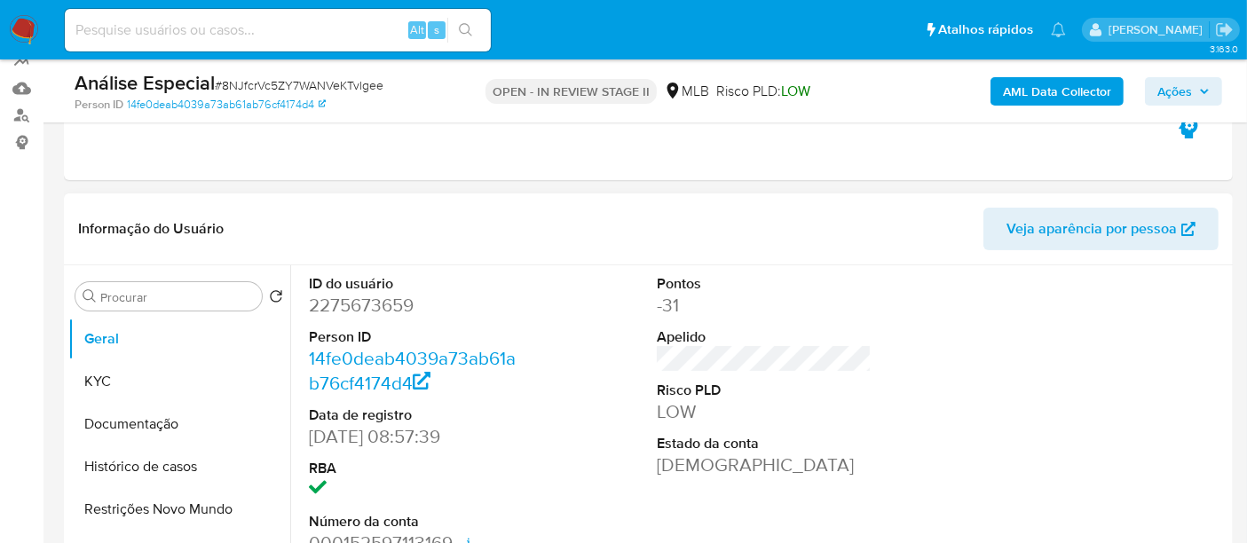
scroll to position [197, 0]
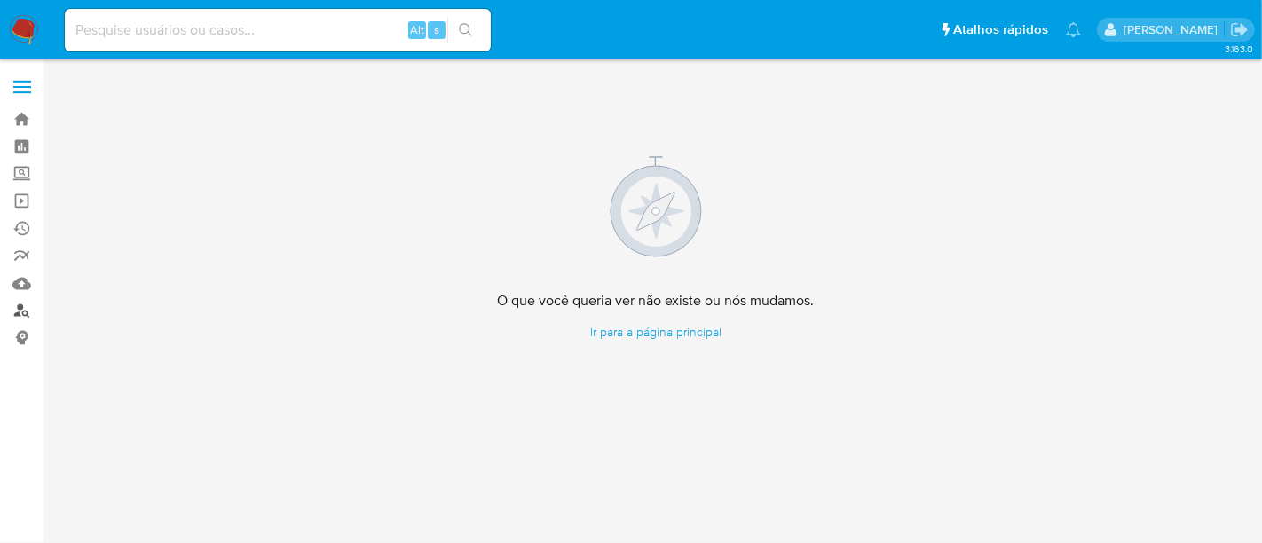
click at [20, 308] on link "Localizador de pessoas" at bounding box center [105, 311] width 211 height 28
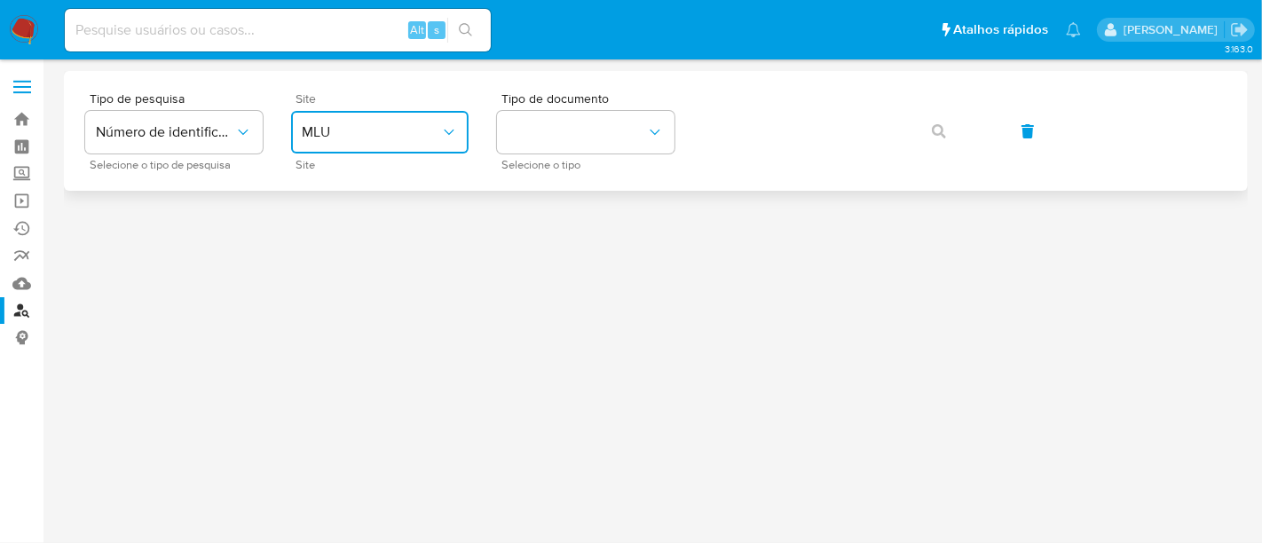
click at [448, 130] on icon "site_id" at bounding box center [449, 132] width 18 height 18
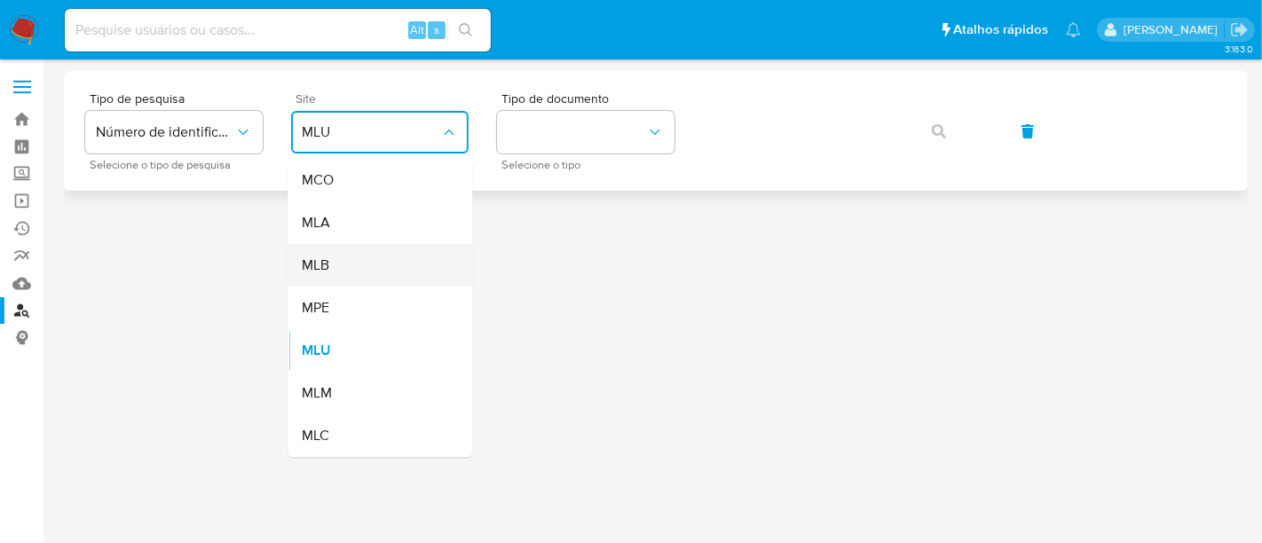
click at [347, 264] on div "MLB" at bounding box center [375, 265] width 146 height 43
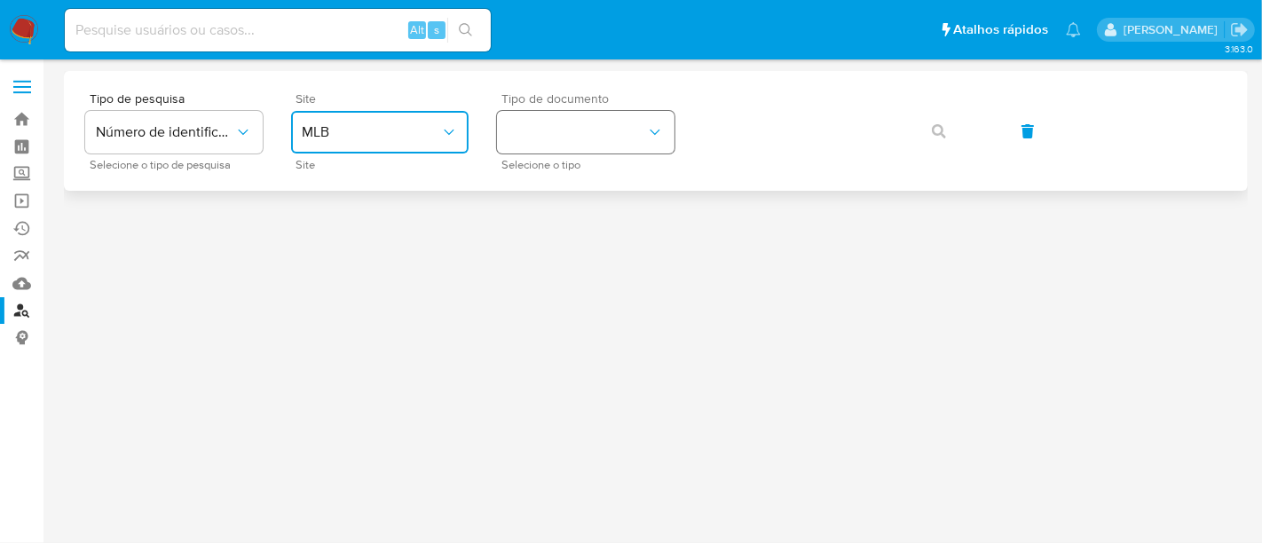
click at [654, 128] on icon "identificationType" at bounding box center [655, 132] width 18 height 18
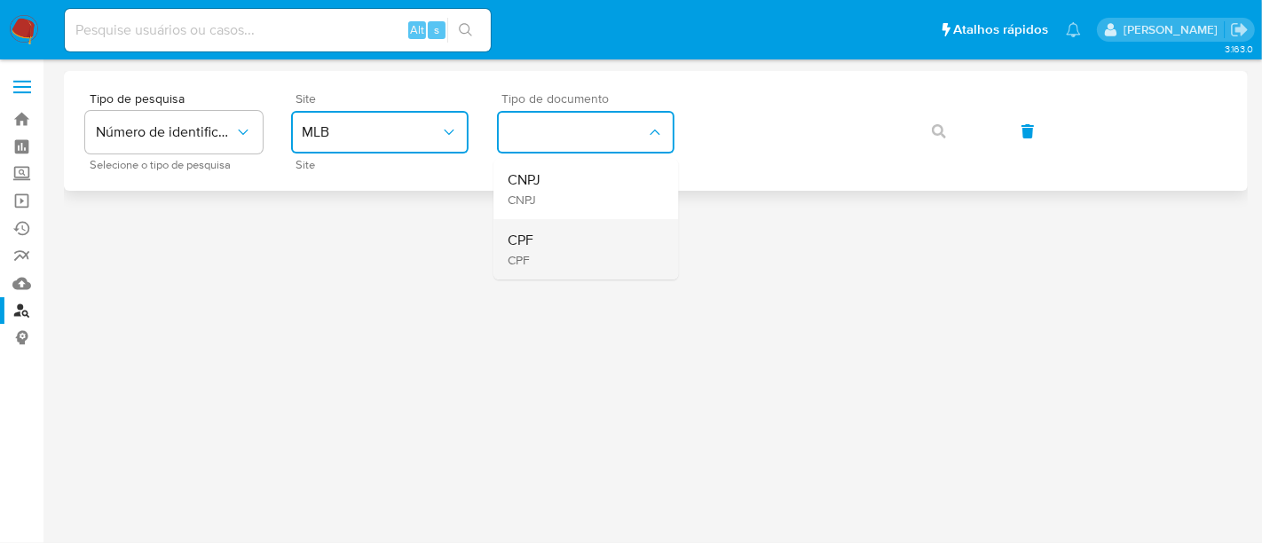
click at [547, 239] on div "CPF CPF" at bounding box center [581, 249] width 146 height 60
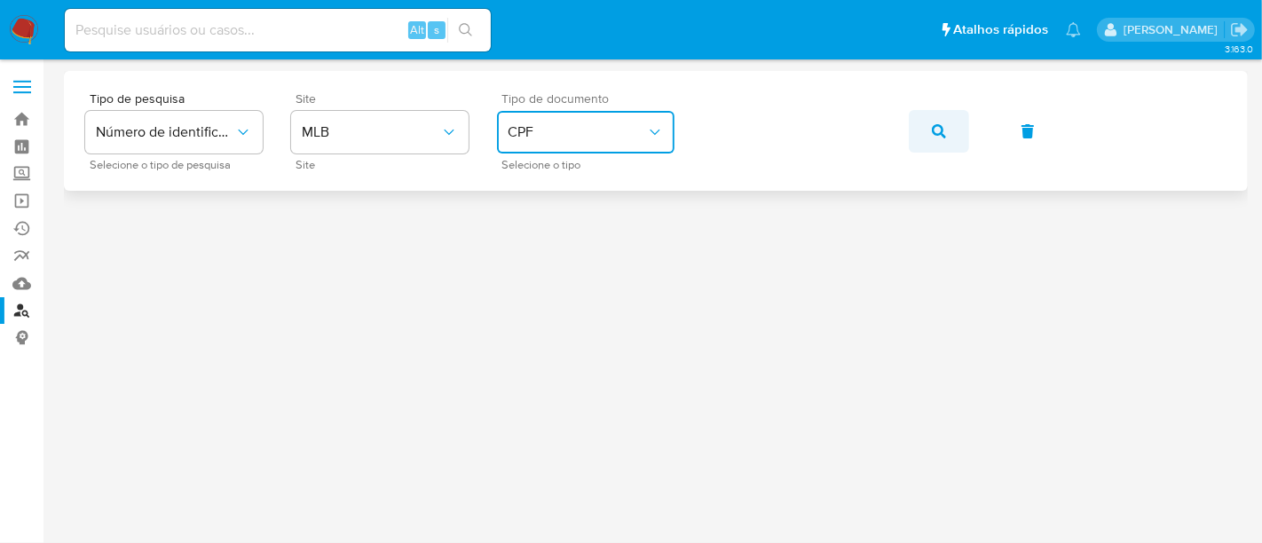
click at [937, 130] on icon "button" at bounding box center [939, 131] width 14 height 14
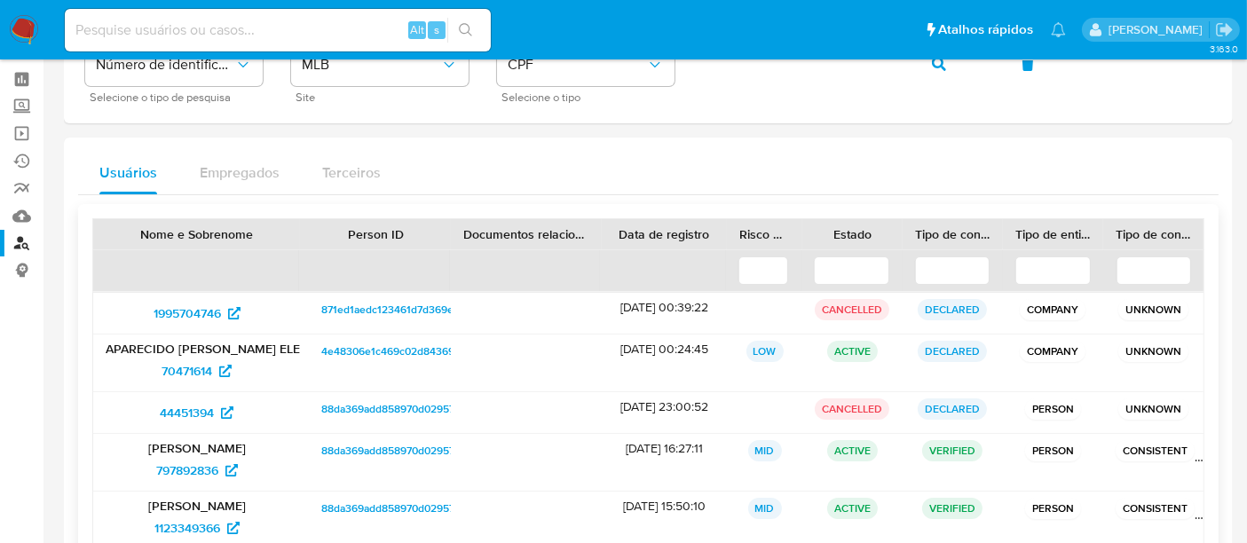
scroll to position [98, 0]
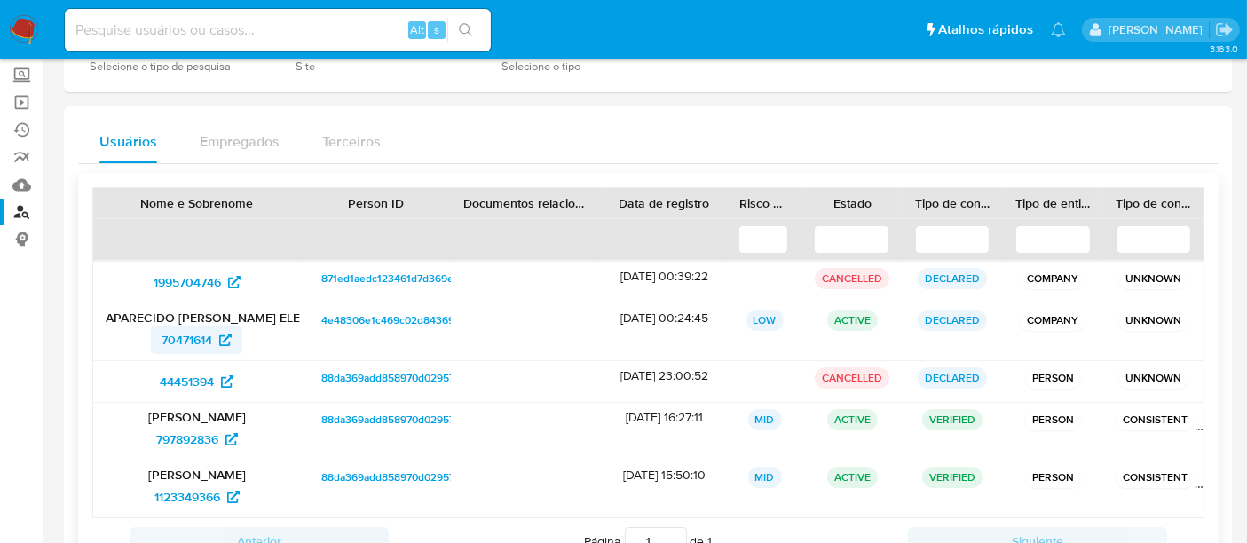
click at [188, 327] on span "70471614" at bounding box center [186, 340] width 51 height 28
click at [177, 370] on span "44451394" at bounding box center [187, 381] width 54 height 28
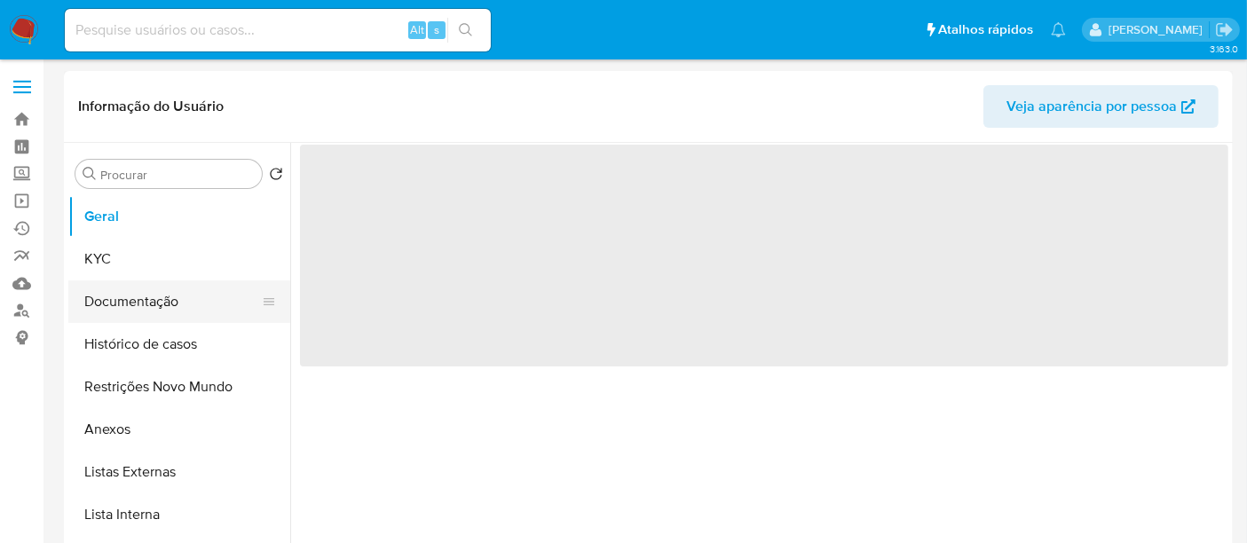
select select "10"
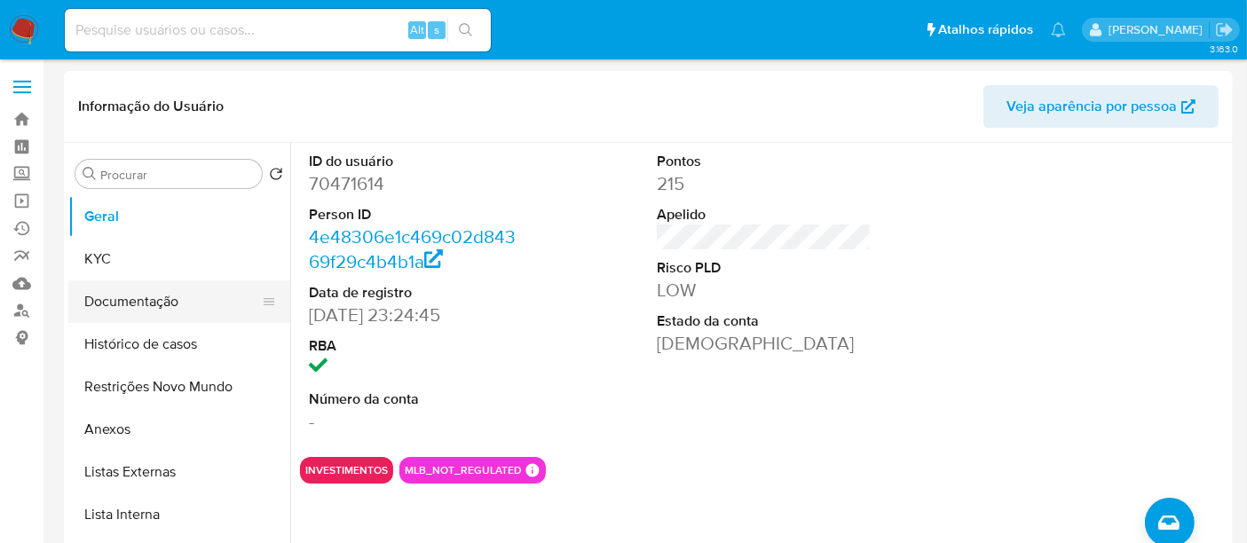
click at [122, 298] on button "Documentação" at bounding box center [172, 301] width 208 height 43
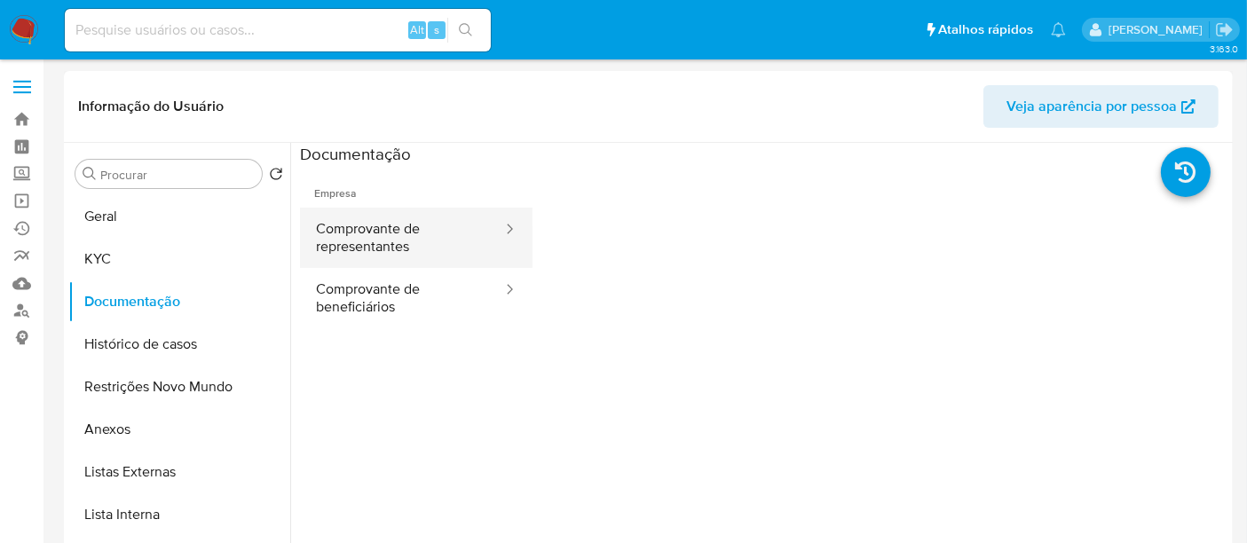
click at [388, 236] on button "Comprovante de representantes" at bounding box center [402, 238] width 204 height 60
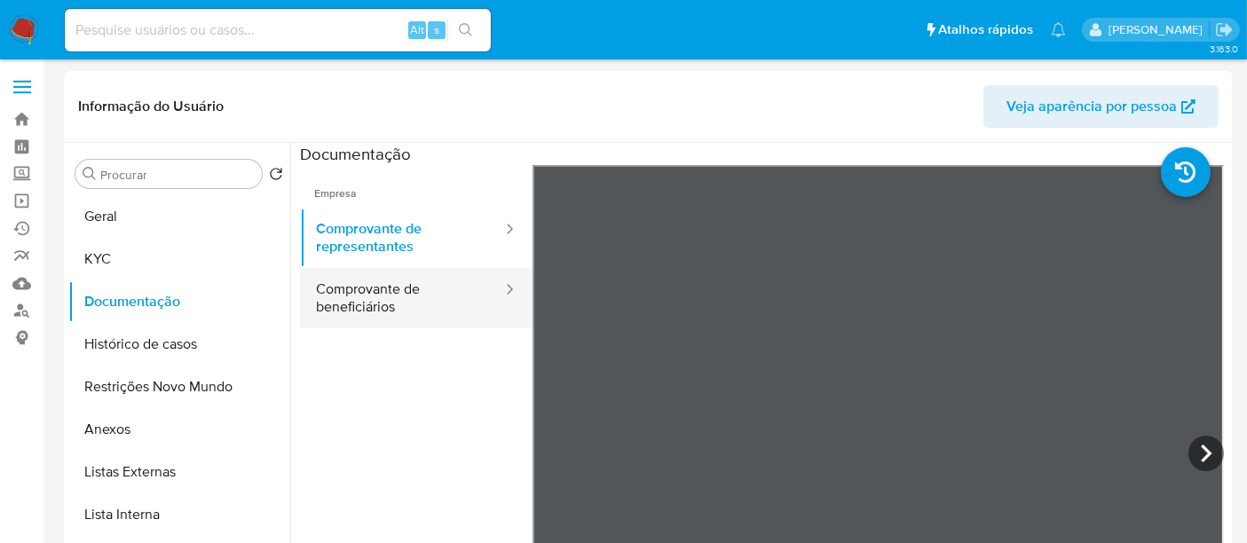
click at [372, 300] on button "Comprovante de beneficiários" at bounding box center [402, 298] width 204 height 60
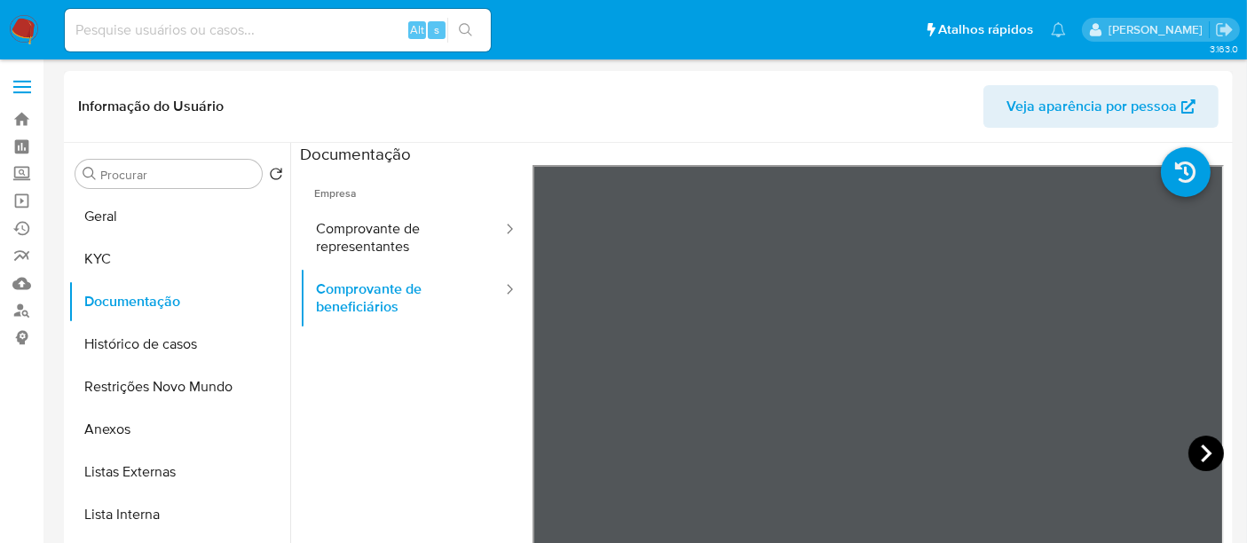
click at [1201, 450] on icon at bounding box center [1206, 454] width 11 height 18
click at [552, 449] on icon at bounding box center [553, 454] width 11 height 18
click at [366, 240] on button "Comprovante de representantes" at bounding box center [402, 238] width 204 height 60
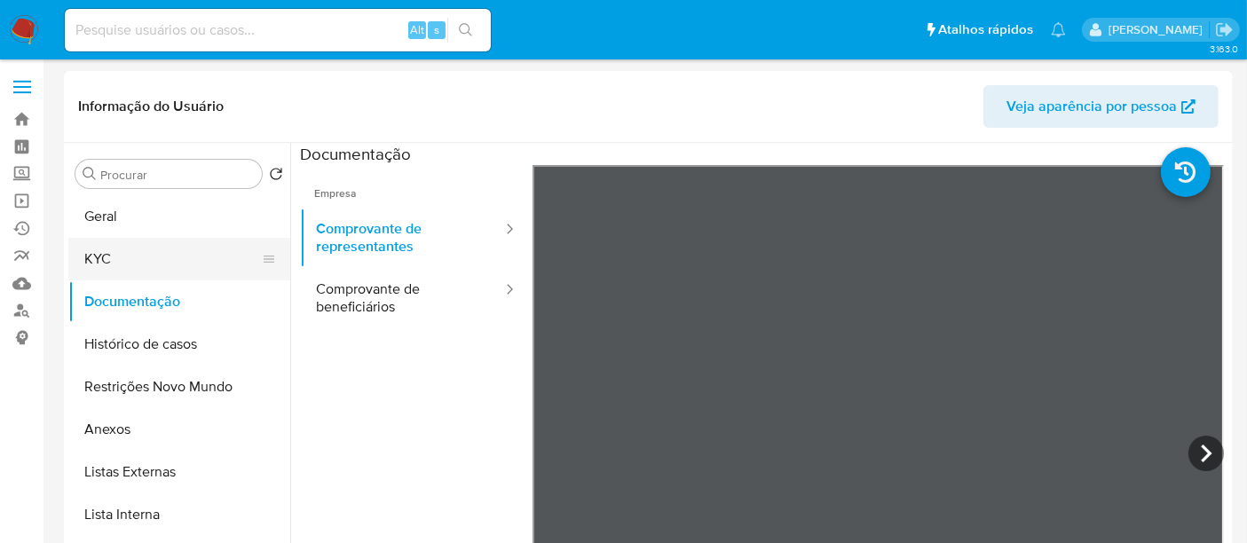
click at [89, 266] on button "KYC" at bounding box center [172, 259] width 208 height 43
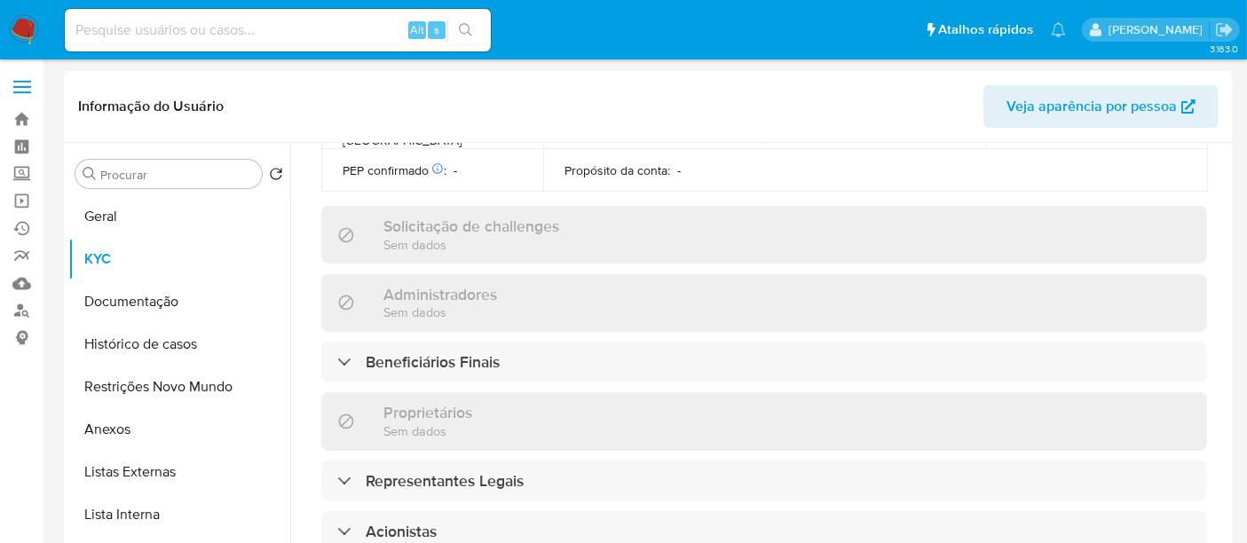
scroll to position [788, 0]
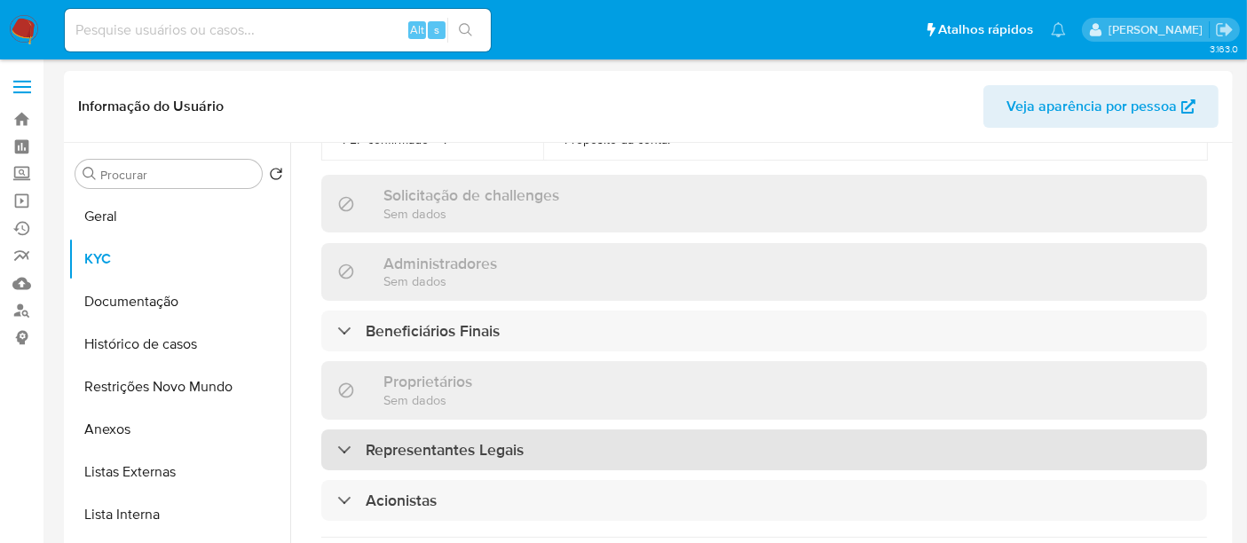
click at [475, 440] on h3 "Representantes Legais" at bounding box center [445, 450] width 158 height 20
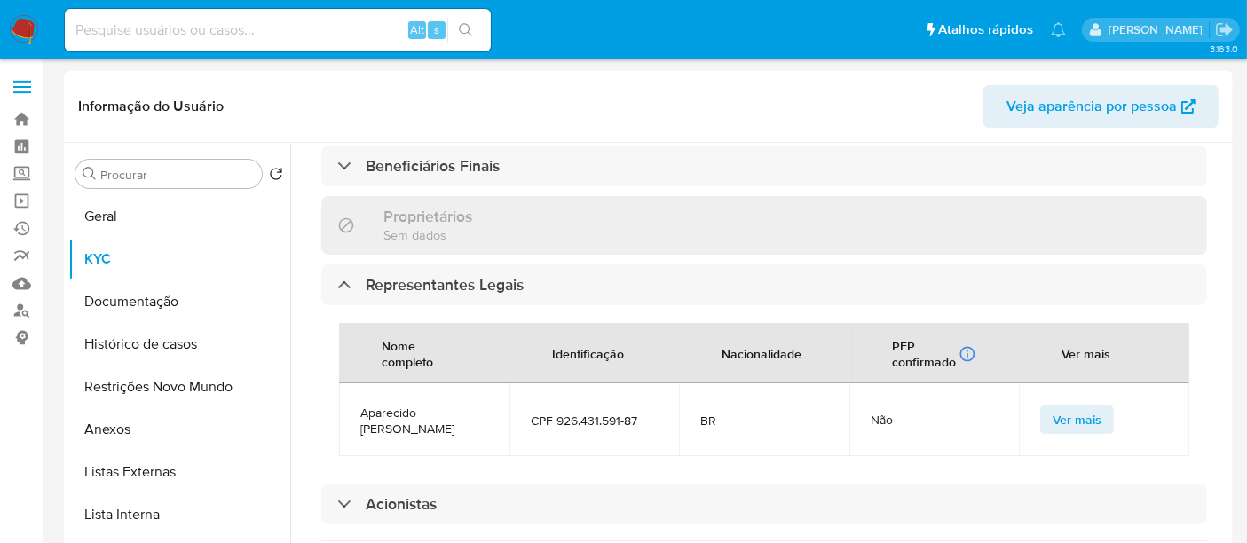
scroll to position [986, 0]
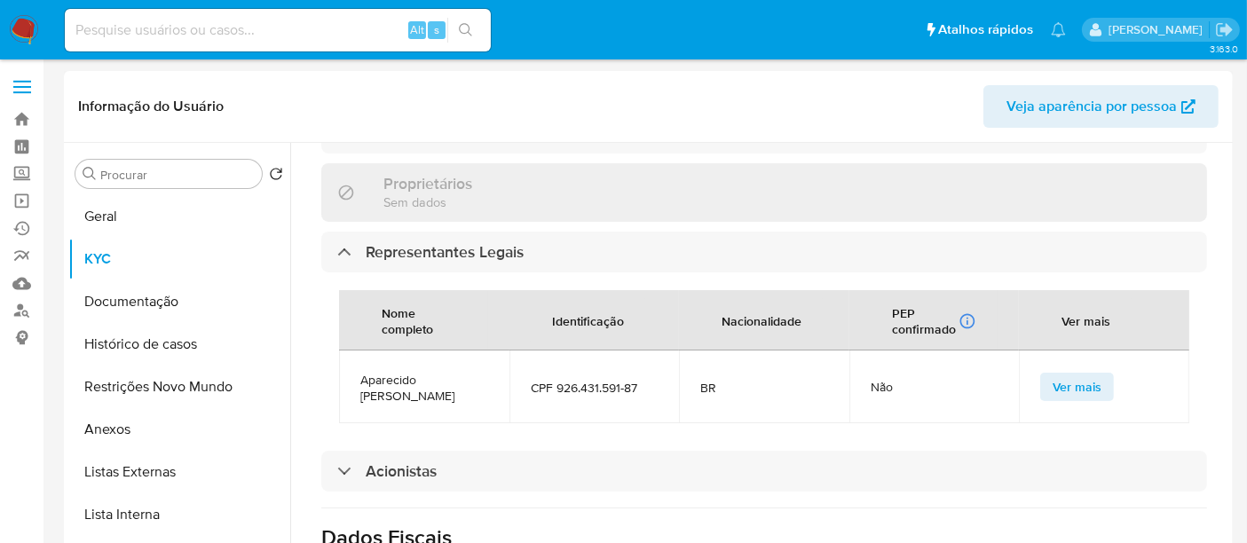
click at [1068, 374] on span "Ver mais" at bounding box center [1076, 386] width 49 height 25
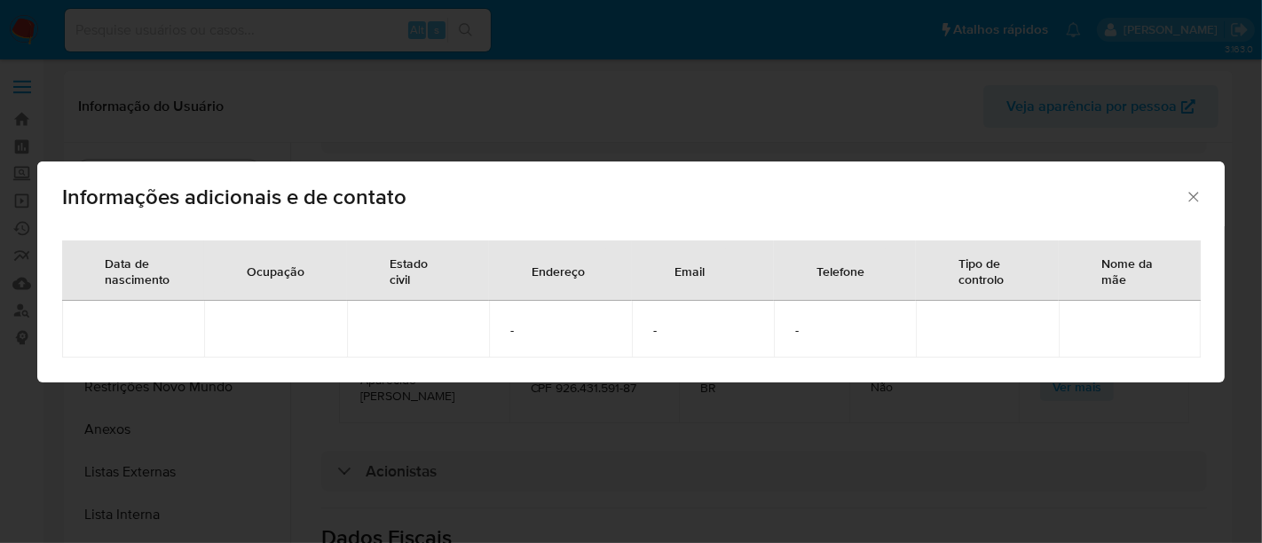
click at [1178, 191] on span "Informações adicionais e de contato" at bounding box center [623, 196] width 1122 height 21
click at [1193, 188] on icon "Fechar" at bounding box center [1194, 197] width 18 height 18
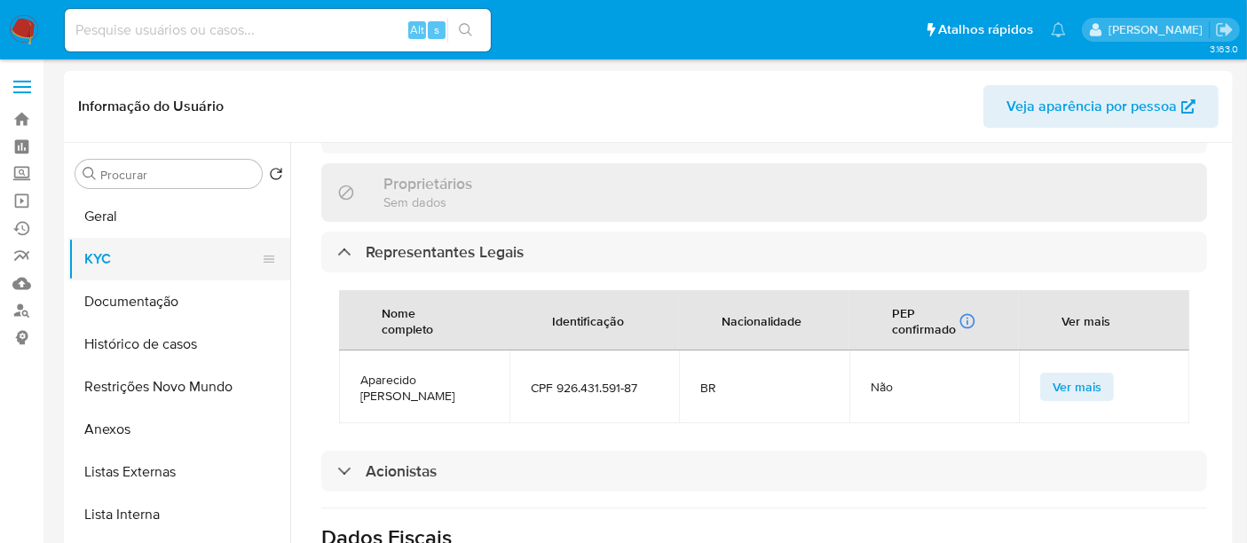
click at [103, 262] on button "KYC" at bounding box center [172, 259] width 208 height 43
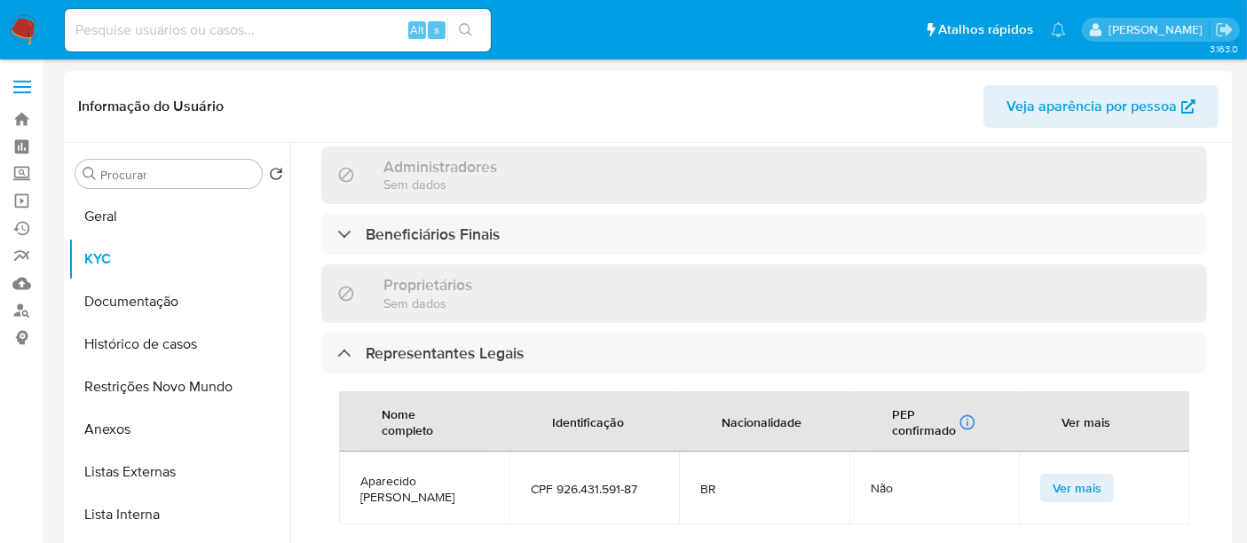
scroll to position [689, 0]
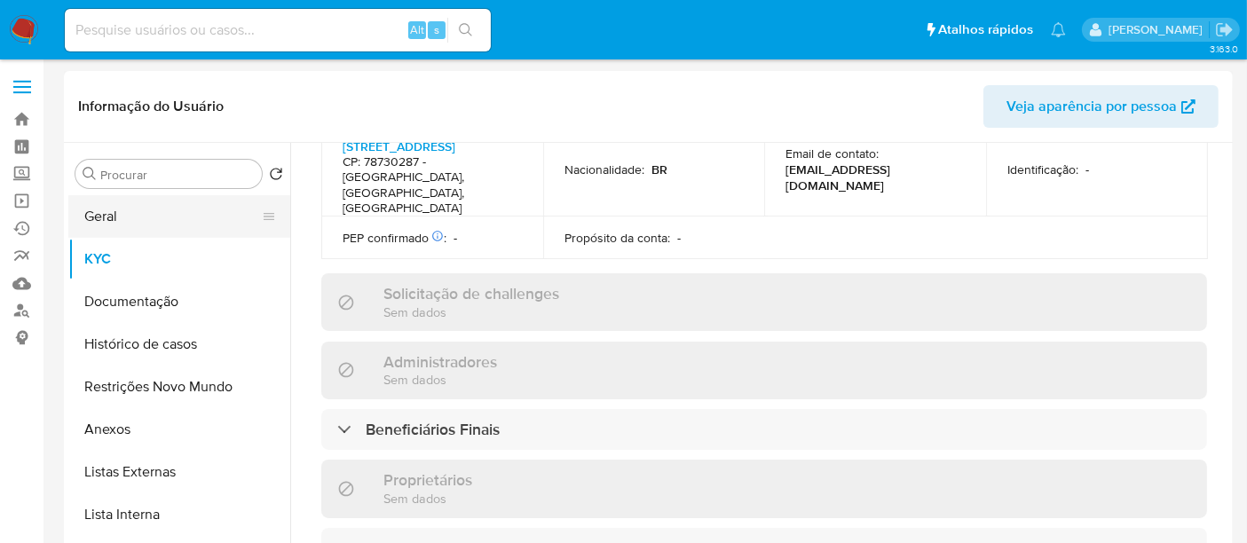
click at [116, 226] on button "Geral" at bounding box center [172, 216] width 208 height 43
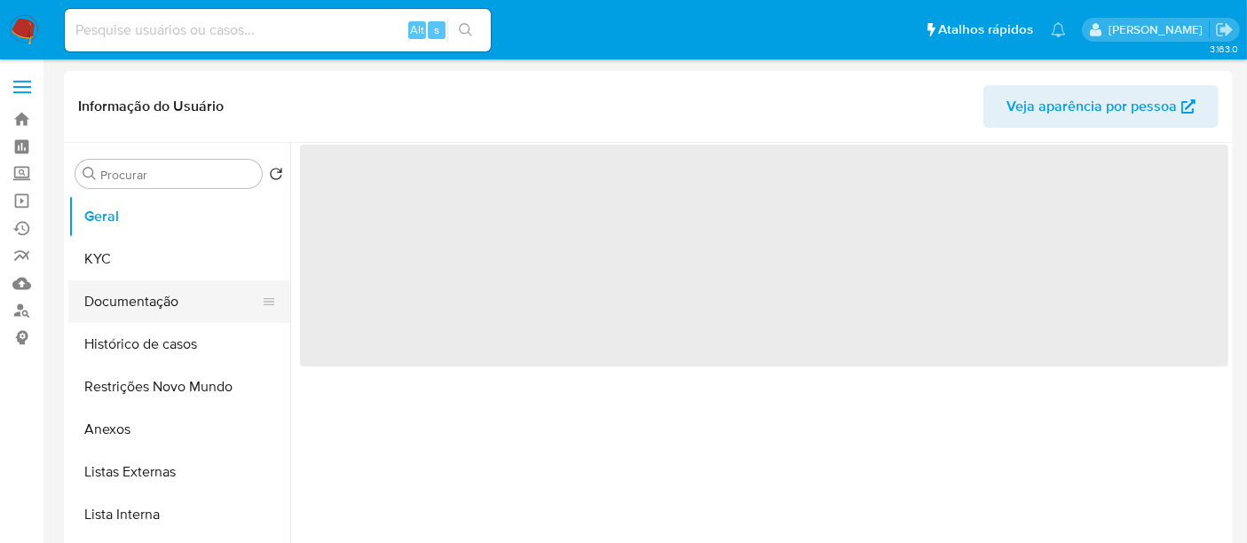
select select "10"
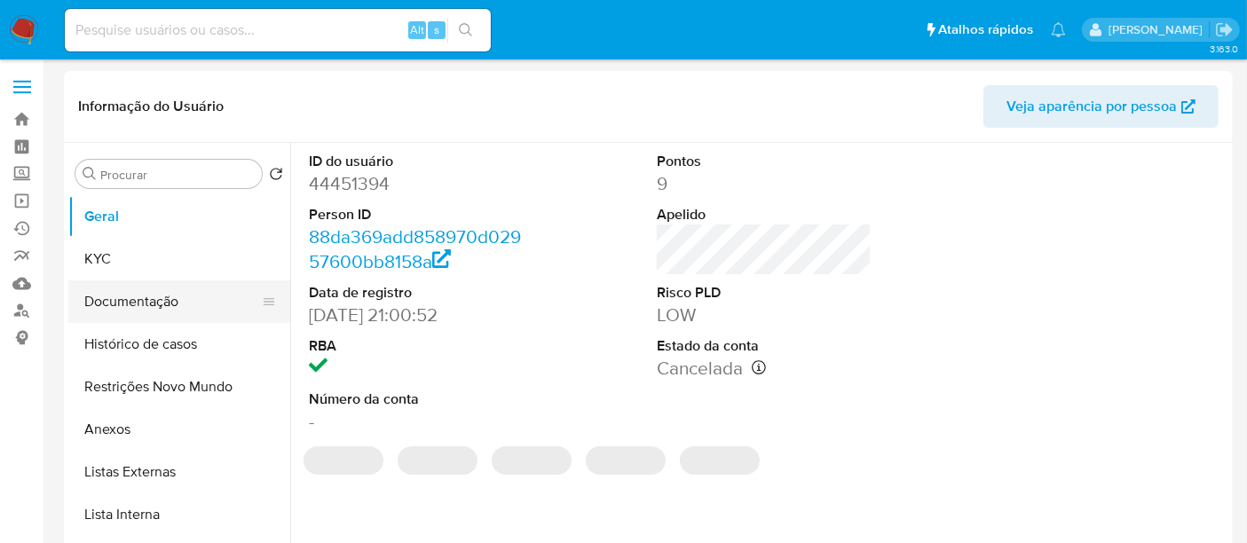
click at [143, 295] on button "Documentação" at bounding box center [172, 301] width 208 height 43
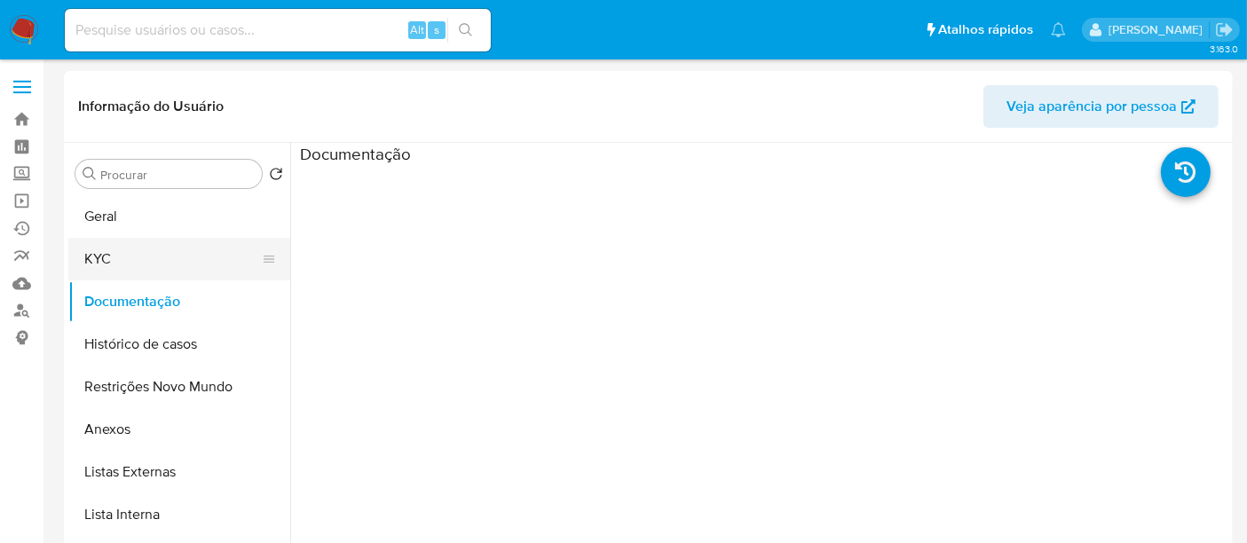
click at [122, 260] on button "KYC" at bounding box center [172, 259] width 208 height 43
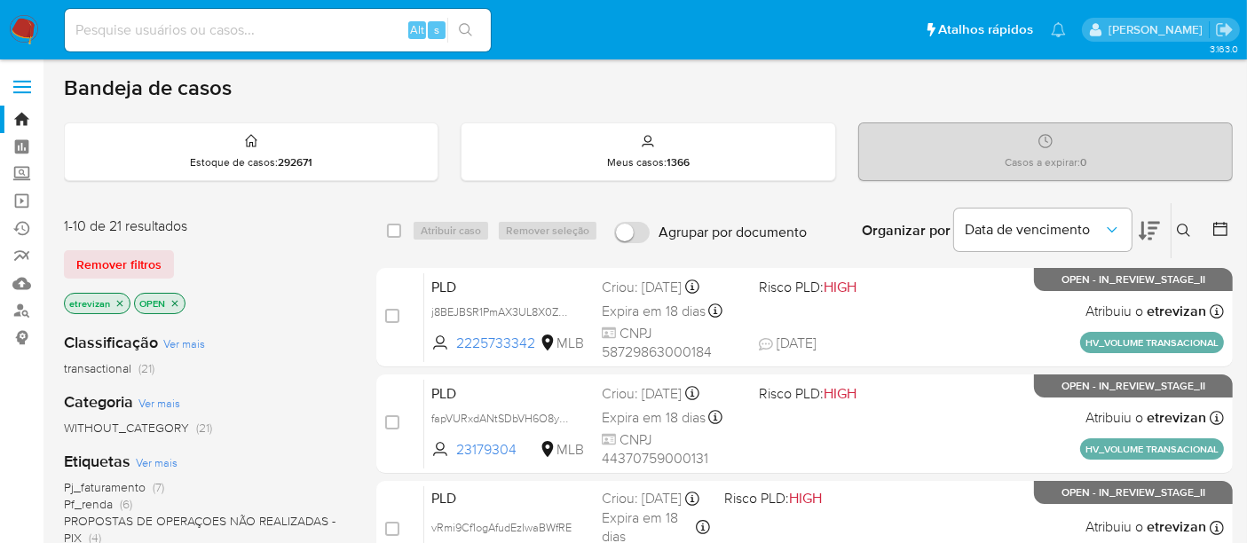
click at [202, 28] on input at bounding box center [278, 30] width 426 height 23
paste input "r3O31fBoAdNNy5JRYhqYeJxT"
type input "r3O31fBoAdNNy5JRYhqYeJxT"
click at [466, 23] on icon "search-icon" at bounding box center [465, 29] width 13 height 13
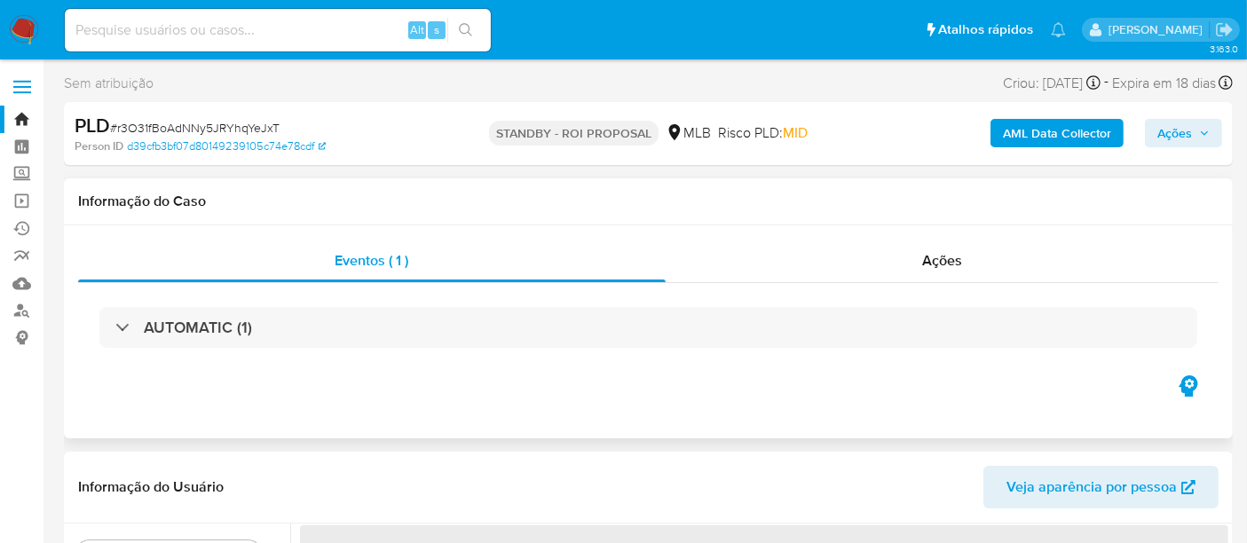
select select "10"
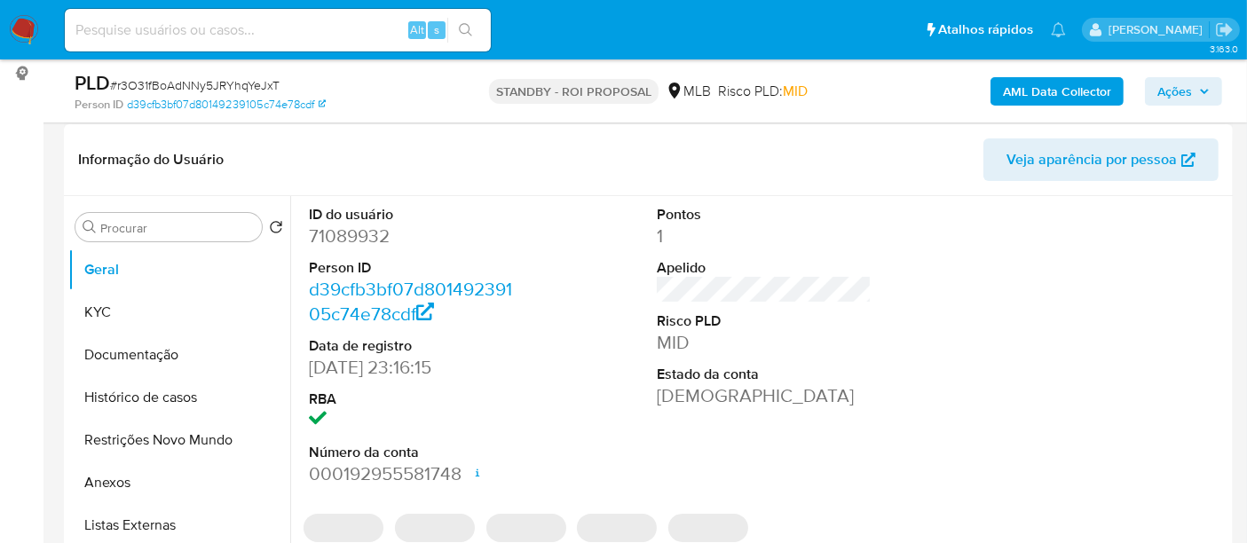
scroll to position [295, 0]
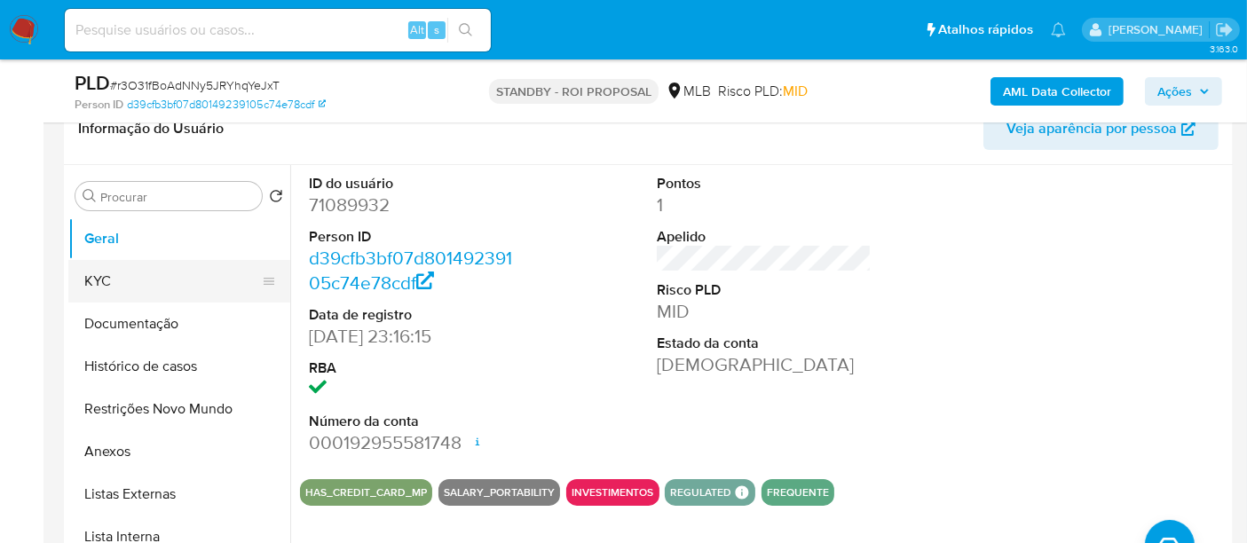
click at [104, 284] on button "KYC" at bounding box center [172, 281] width 208 height 43
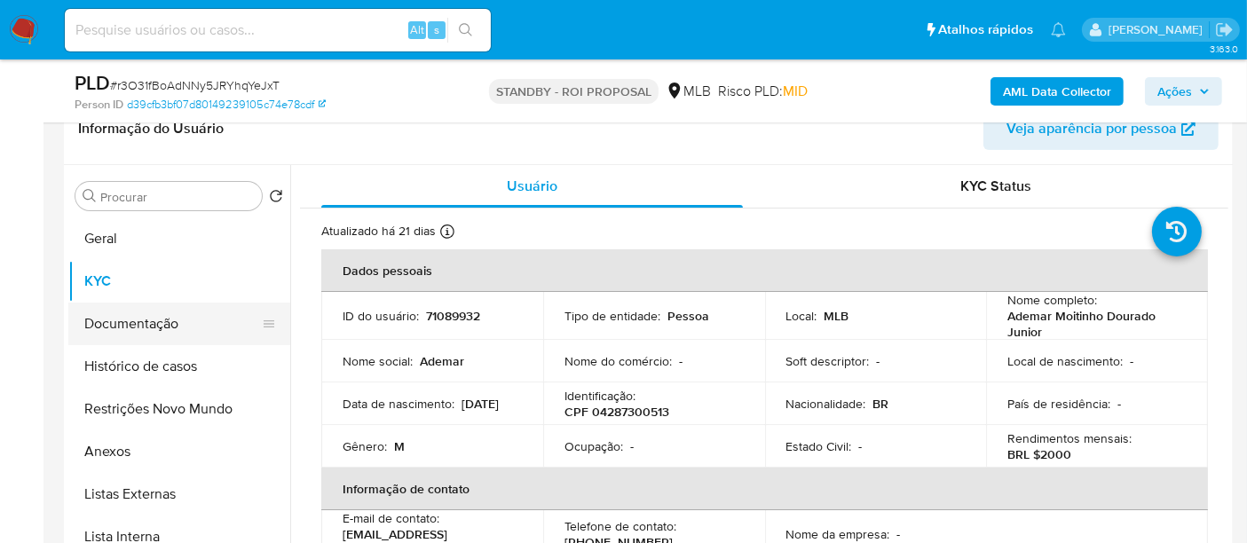
click at [139, 320] on button "Documentação" at bounding box center [172, 324] width 208 height 43
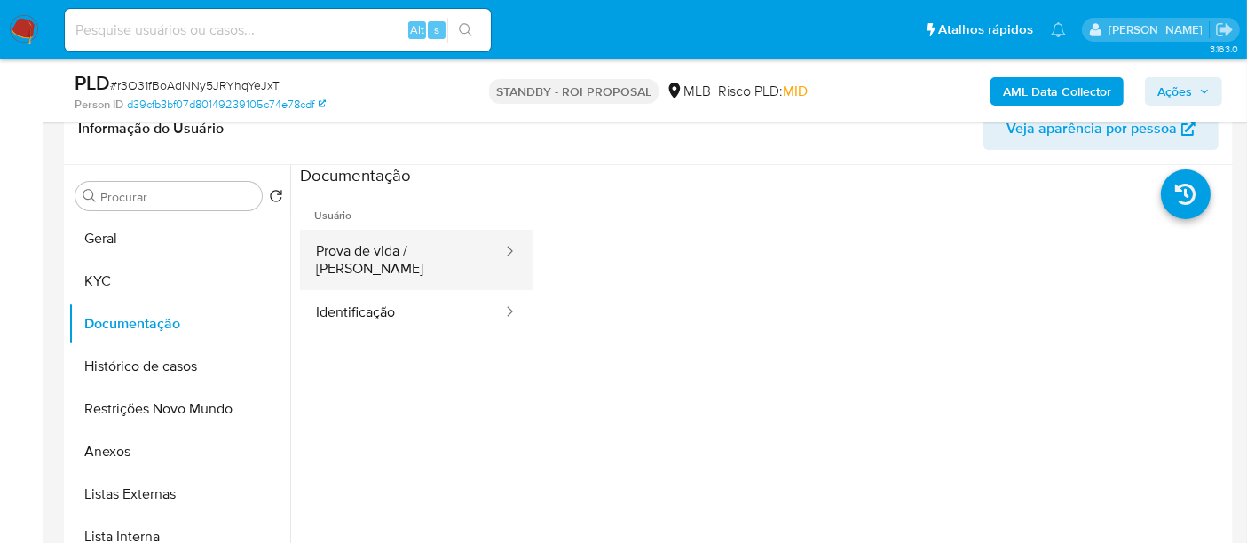
click at [390, 248] on button "Prova de vida / [PERSON_NAME]" at bounding box center [402, 260] width 204 height 60
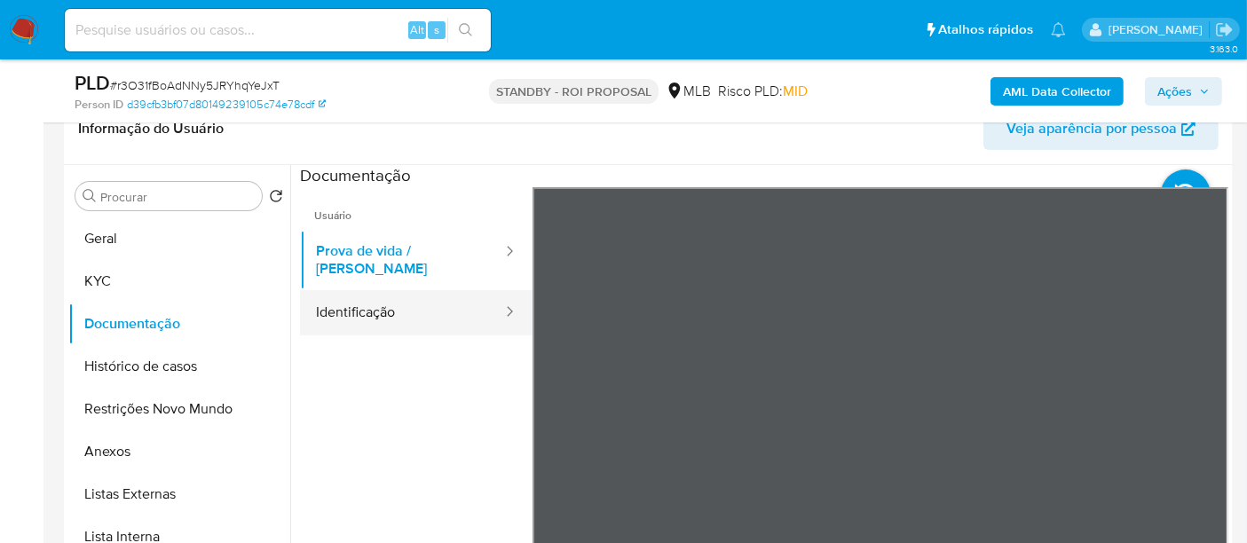
click at [382, 300] on button "Identificação" at bounding box center [402, 312] width 204 height 45
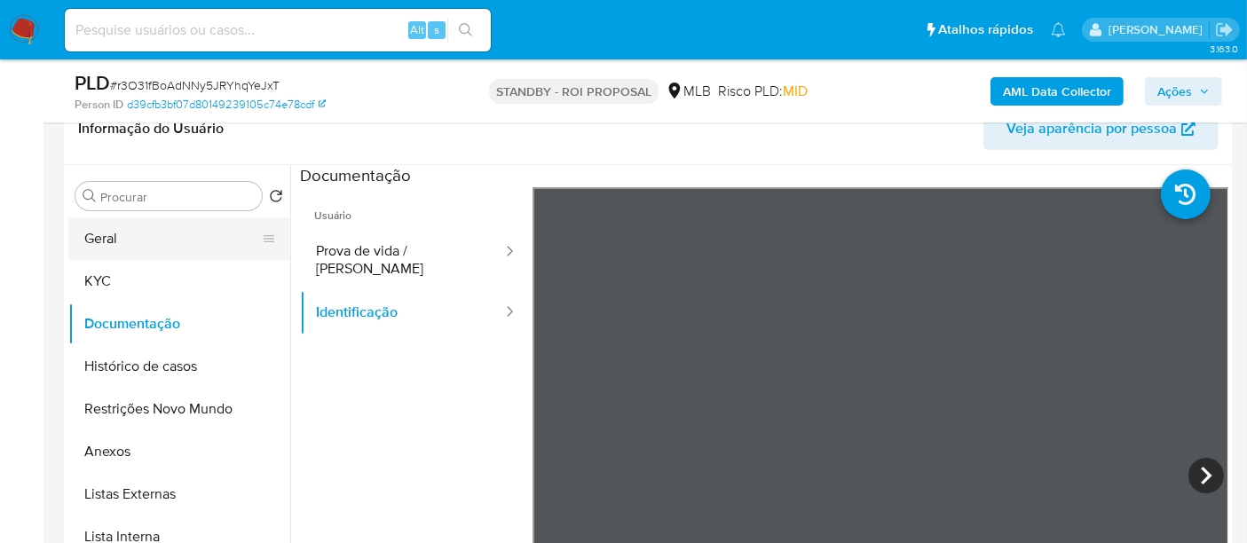
click at [125, 236] on button "Geral" at bounding box center [172, 238] width 208 height 43
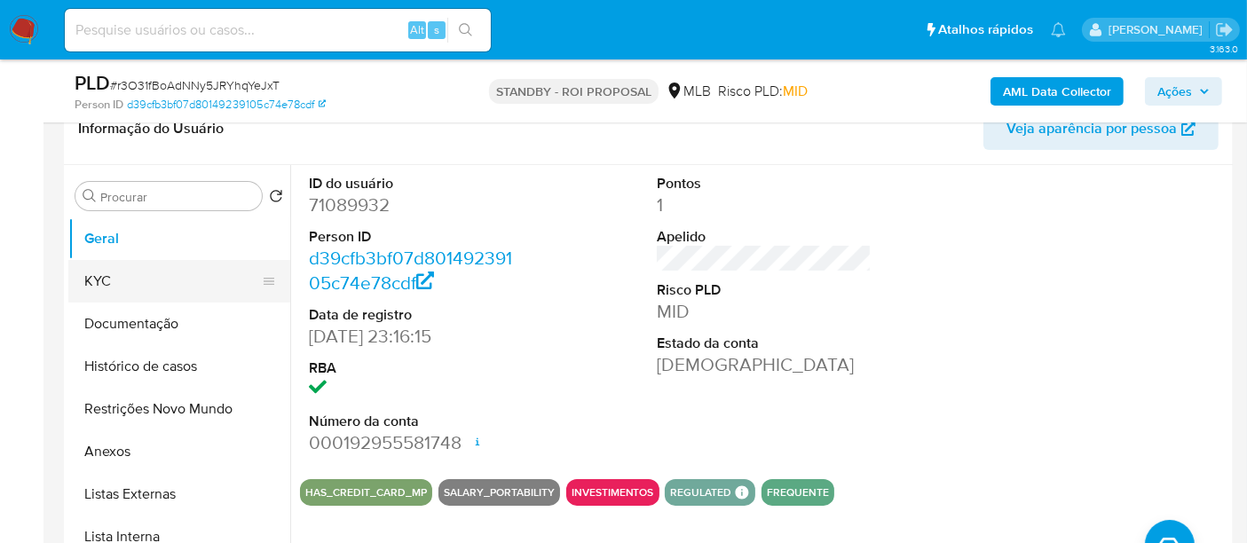
click at [108, 287] on button "KYC" at bounding box center [172, 281] width 208 height 43
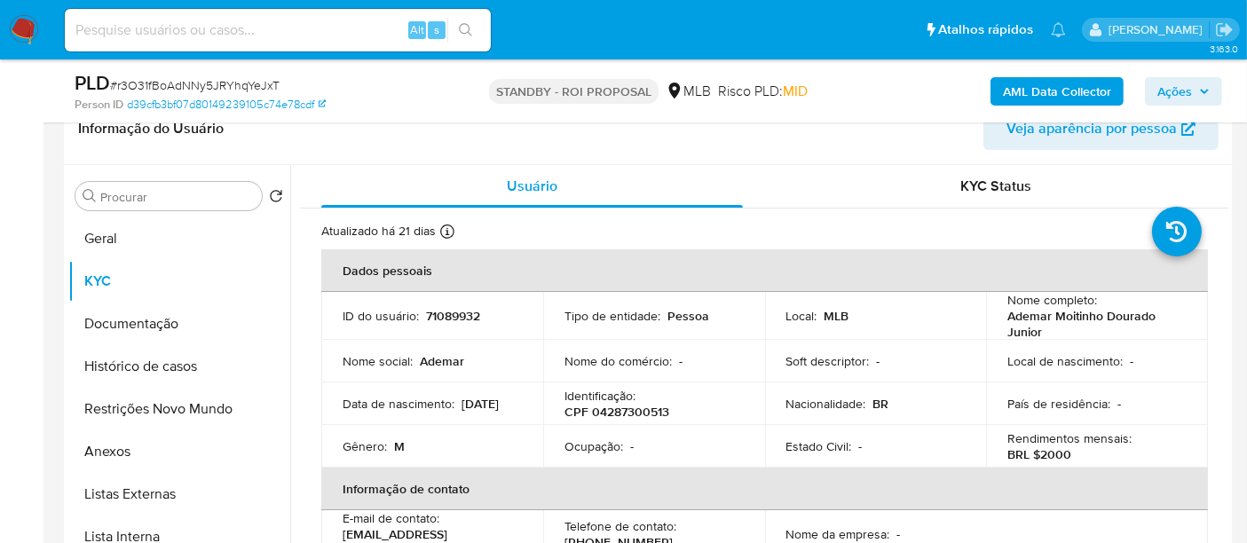
click at [292, 34] on input at bounding box center [278, 30] width 426 height 23
paste input "4wvmBrma3FfnxDnfj1vdGqLz"
type input "4wvmBrma3FfnxDnfj1vdGqLz"
click at [463, 21] on button "search-icon" at bounding box center [465, 30] width 36 height 25
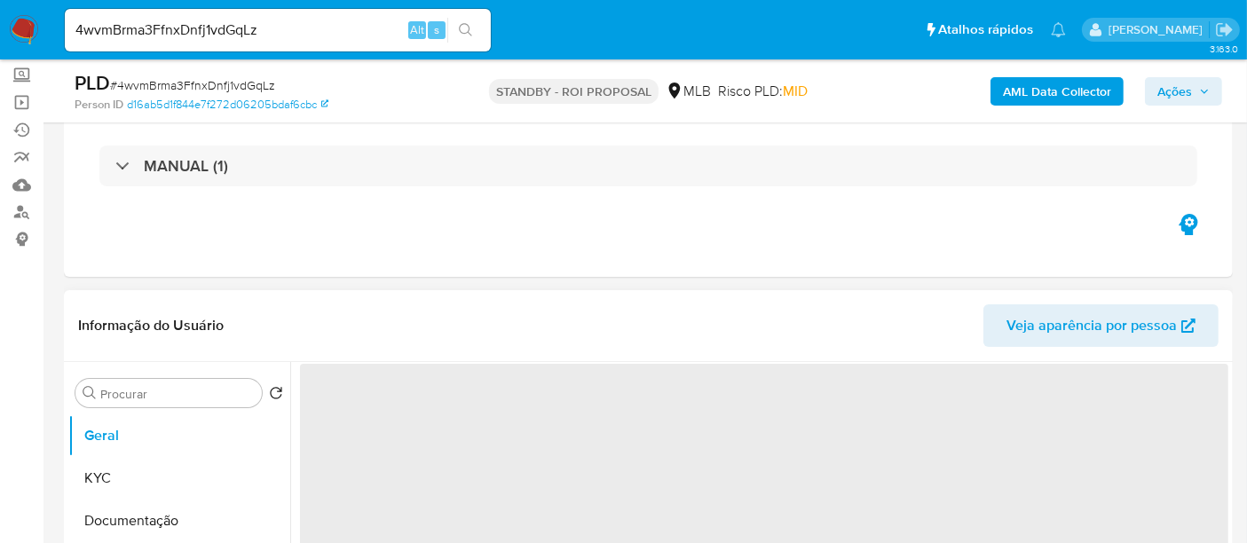
select select "10"
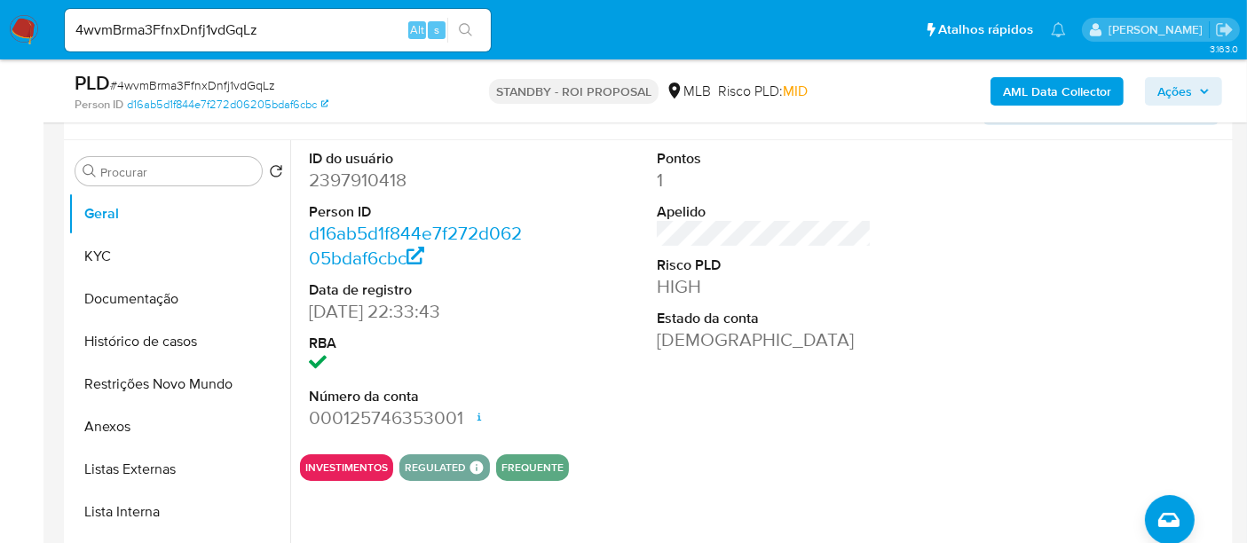
scroll to position [295, 0]
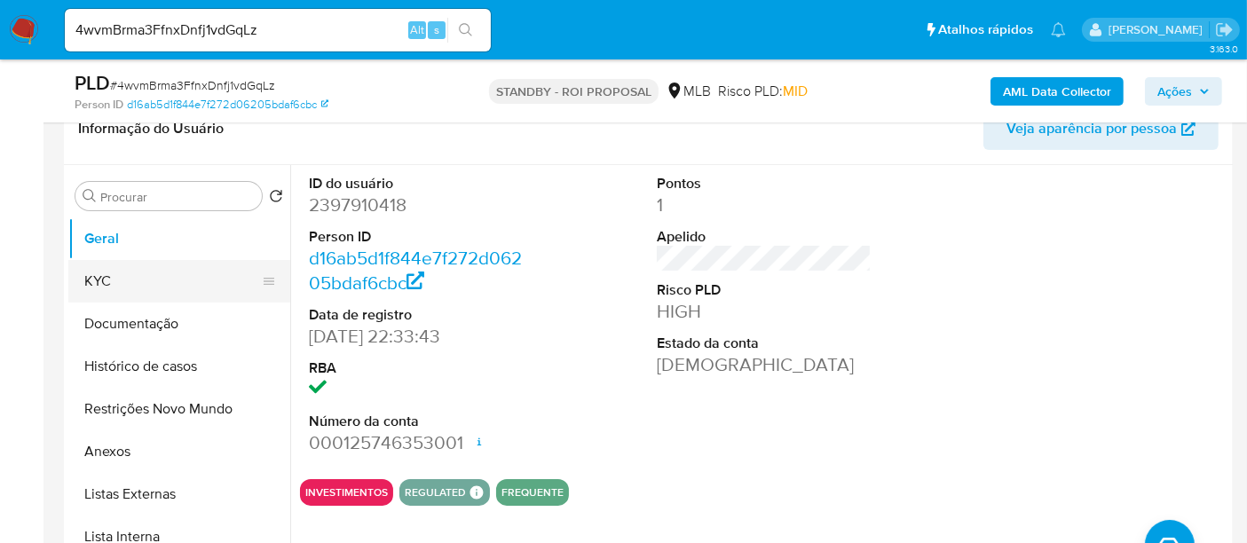
click at [119, 287] on button "KYC" at bounding box center [172, 281] width 208 height 43
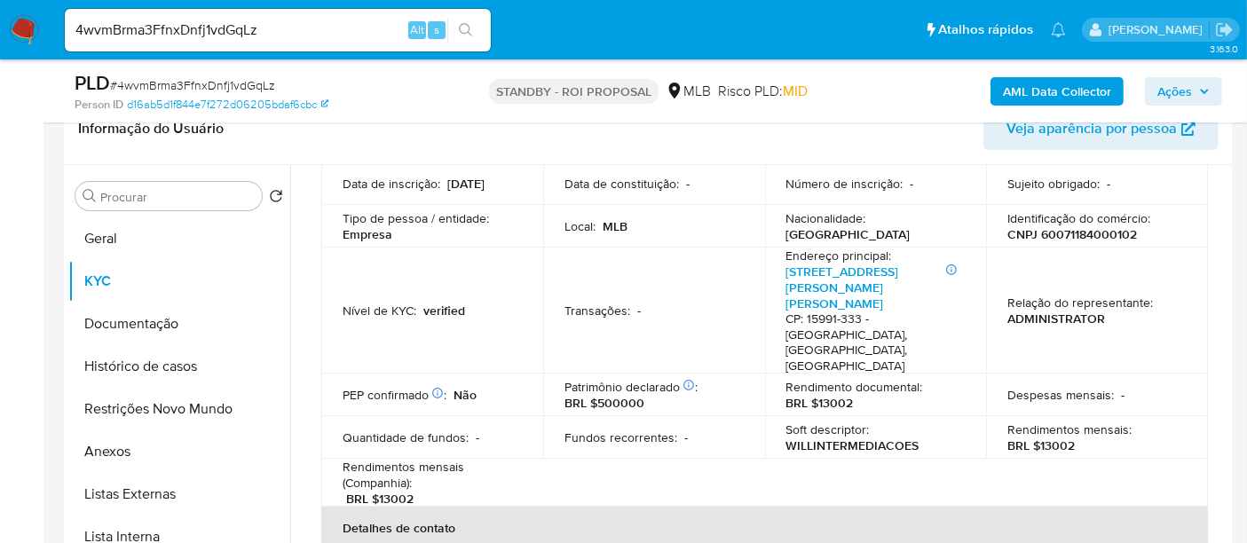
scroll to position [197, 0]
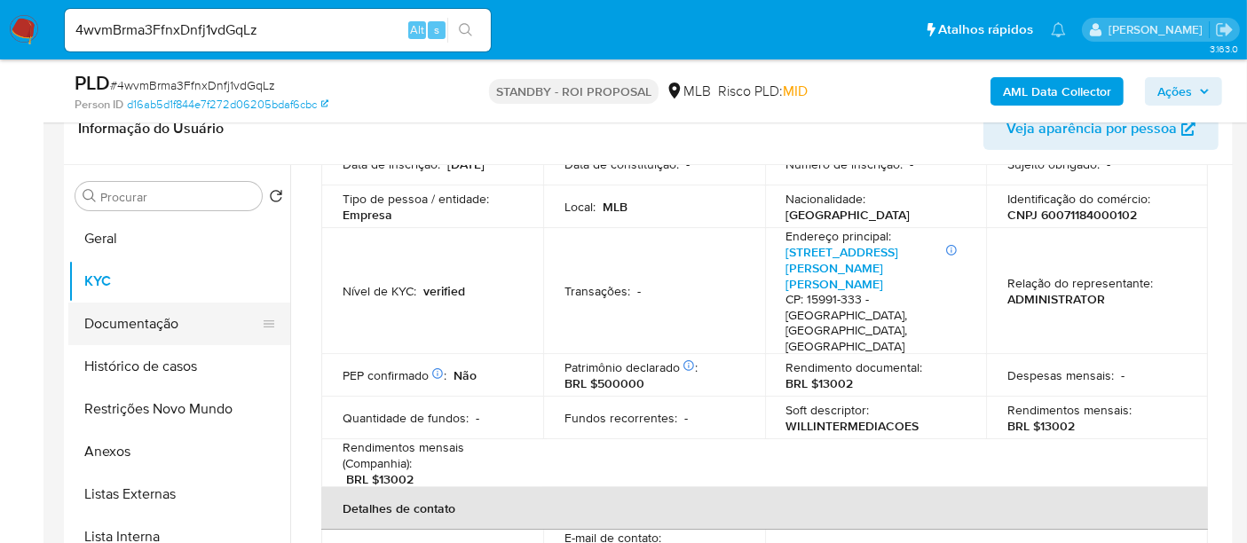
click at [146, 326] on button "Documentação" at bounding box center [172, 324] width 208 height 43
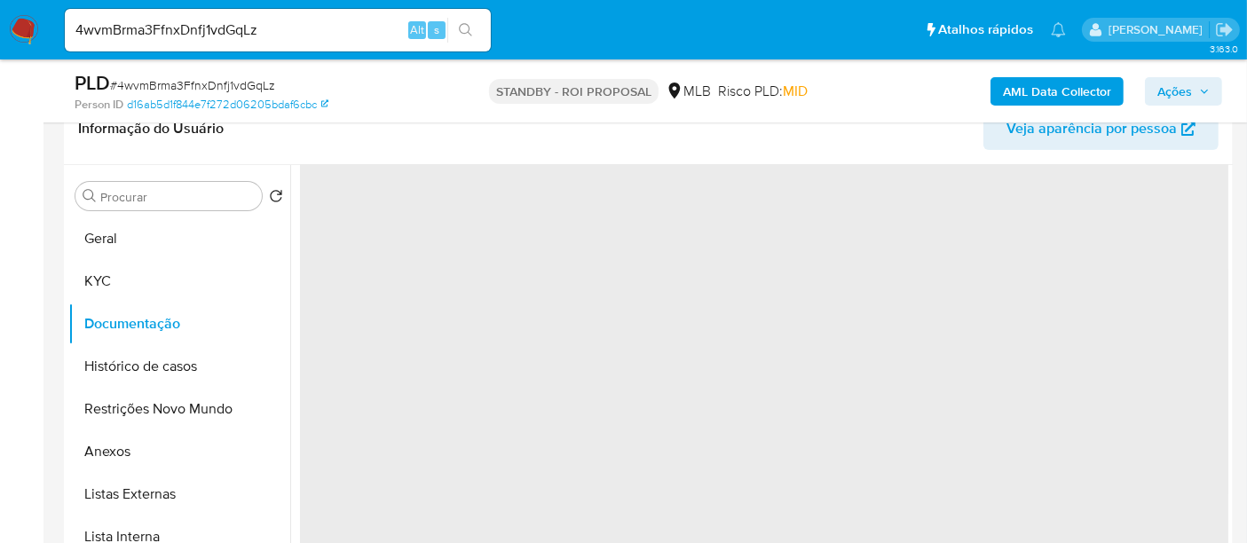
scroll to position [0, 0]
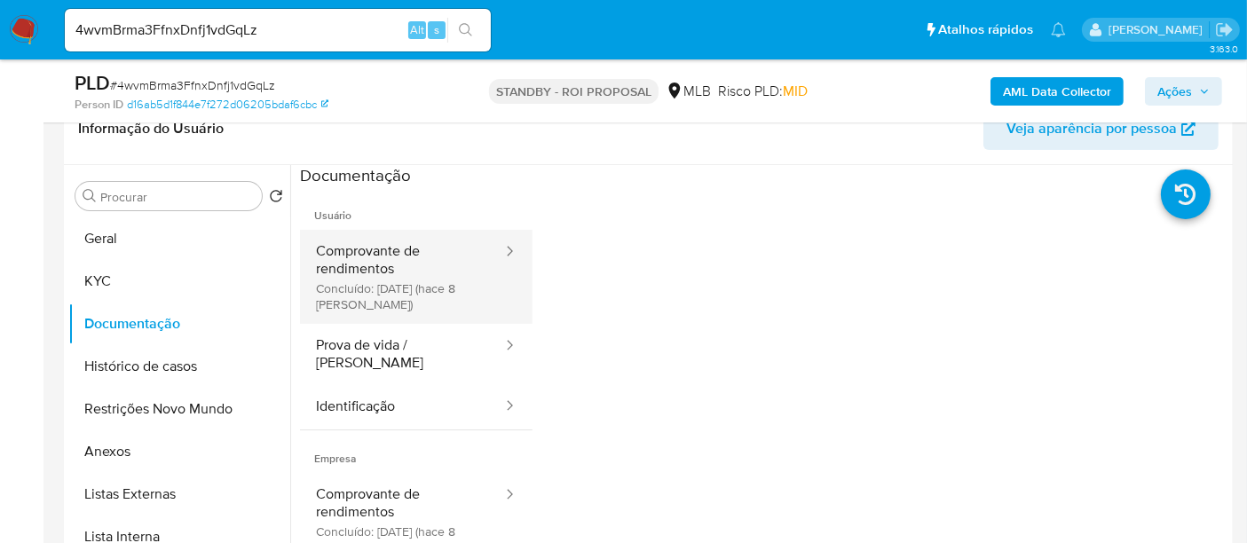
click at [413, 264] on button "Comprovante de rendimentos Concluído: [DATE] (hace 8 [PERSON_NAME])" at bounding box center [402, 277] width 204 height 94
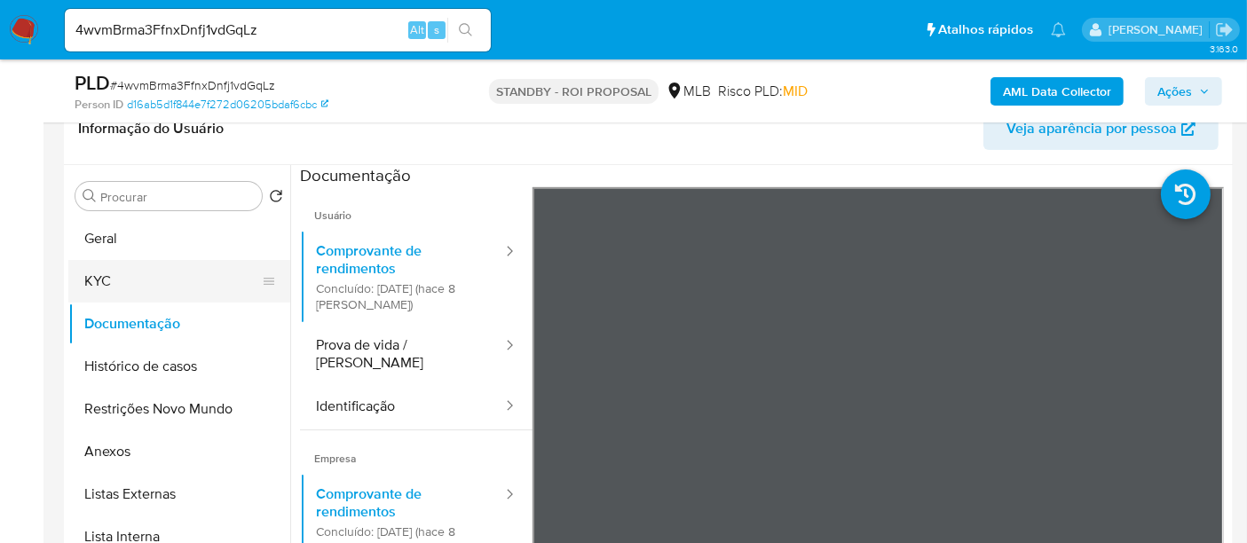
click at [109, 281] on button "KYC" at bounding box center [172, 281] width 208 height 43
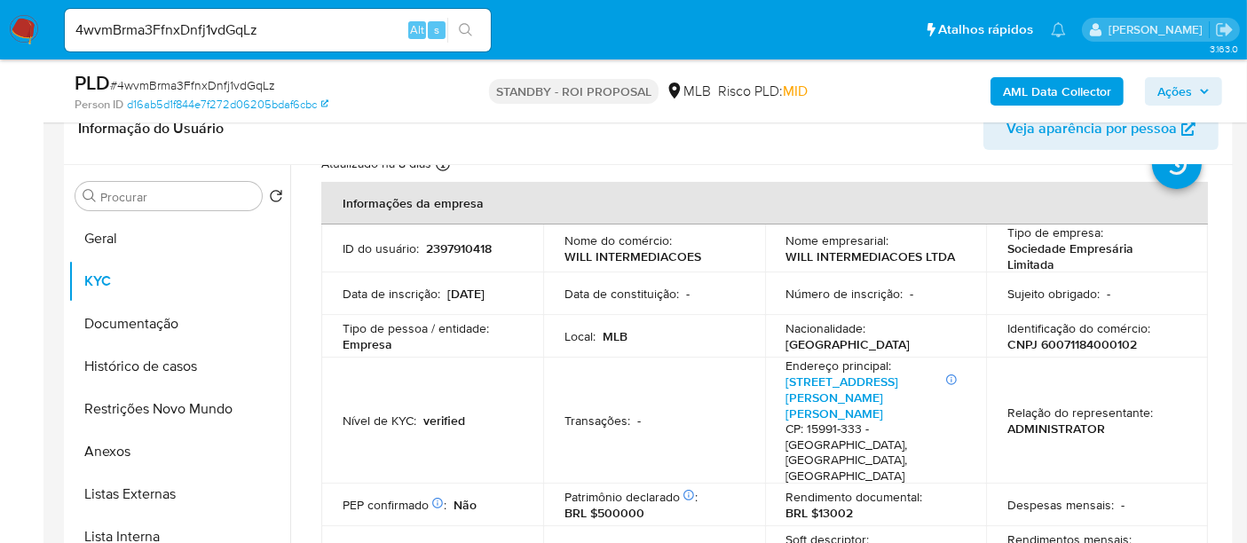
scroll to position [98, 0]
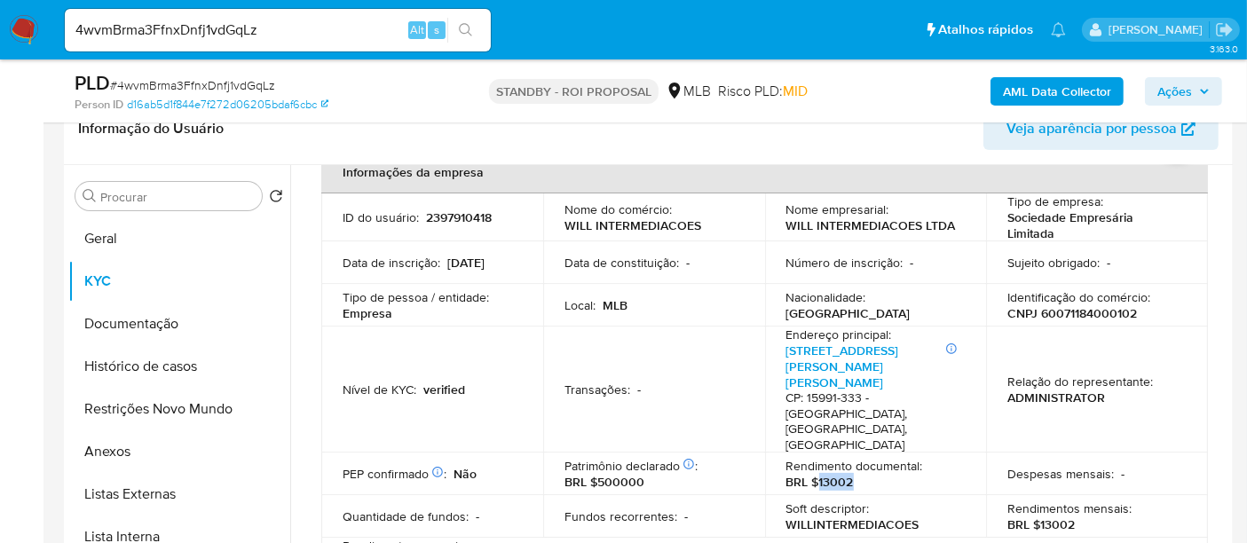
drag, startPoint x: 817, startPoint y: 429, endPoint x: 864, endPoint y: 436, distance: 47.4
click at [864, 458] on div "Rendimento documental : BRL $13002" at bounding box center [875, 474] width 179 height 32
copy p "13002"
click at [143, 328] on button "Documentação" at bounding box center [172, 324] width 208 height 43
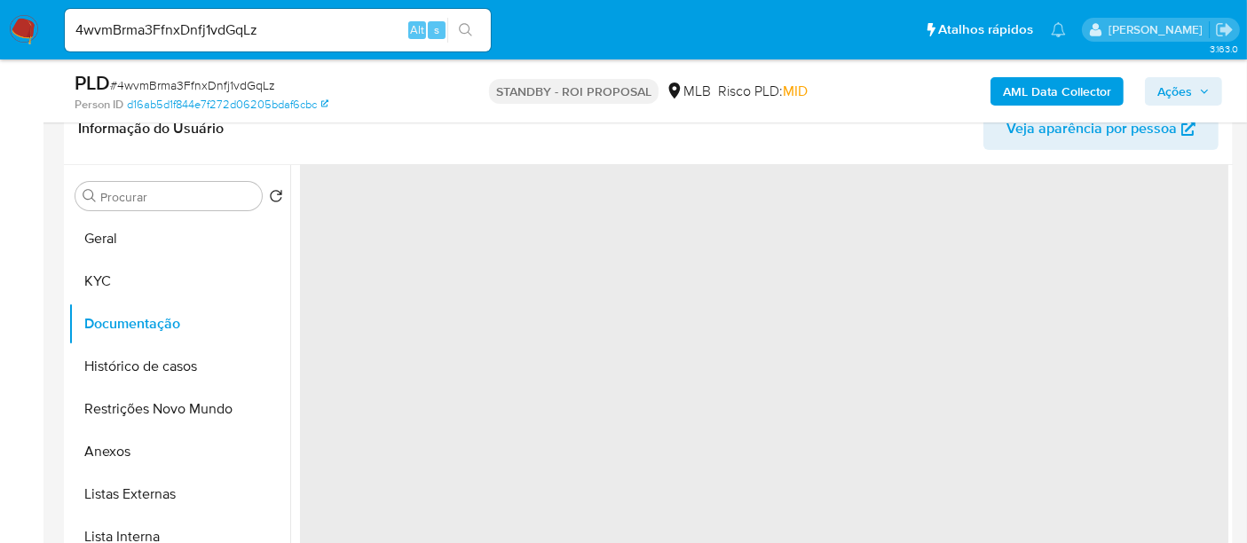
scroll to position [0, 0]
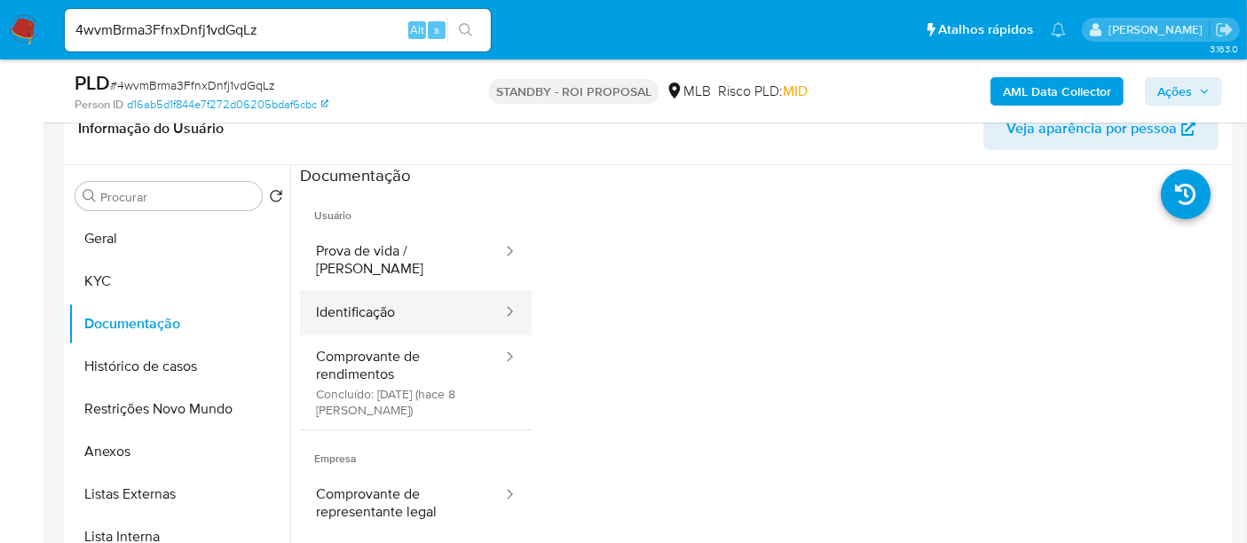
click at [369, 296] on button "Identificação" at bounding box center [402, 312] width 204 height 45
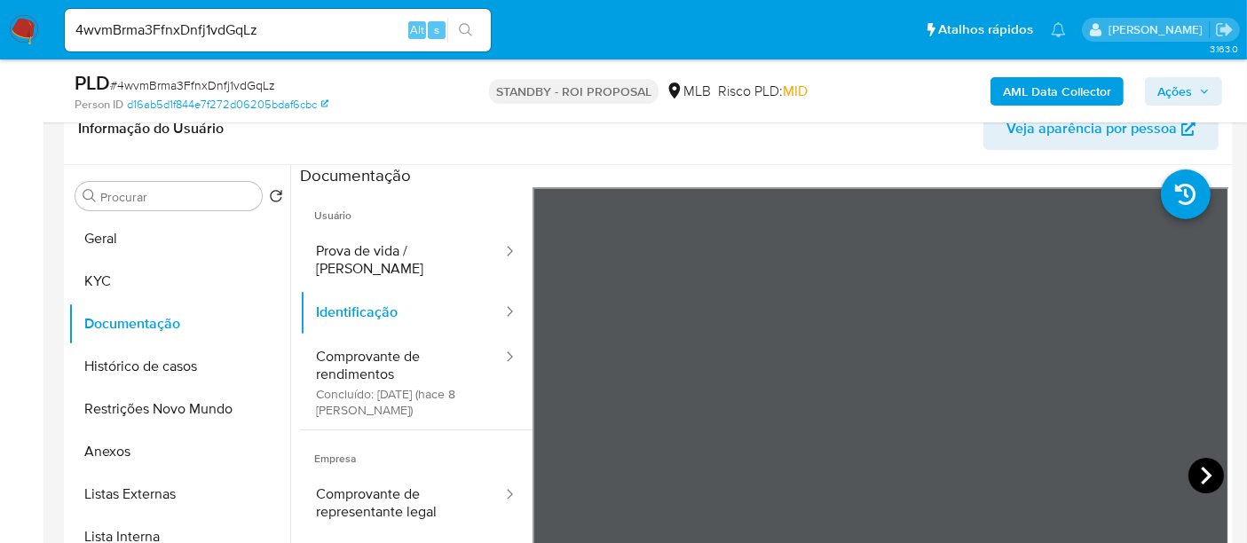
click at [1191, 469] on icon at bounding box center [1205, 475] width 35 height 35
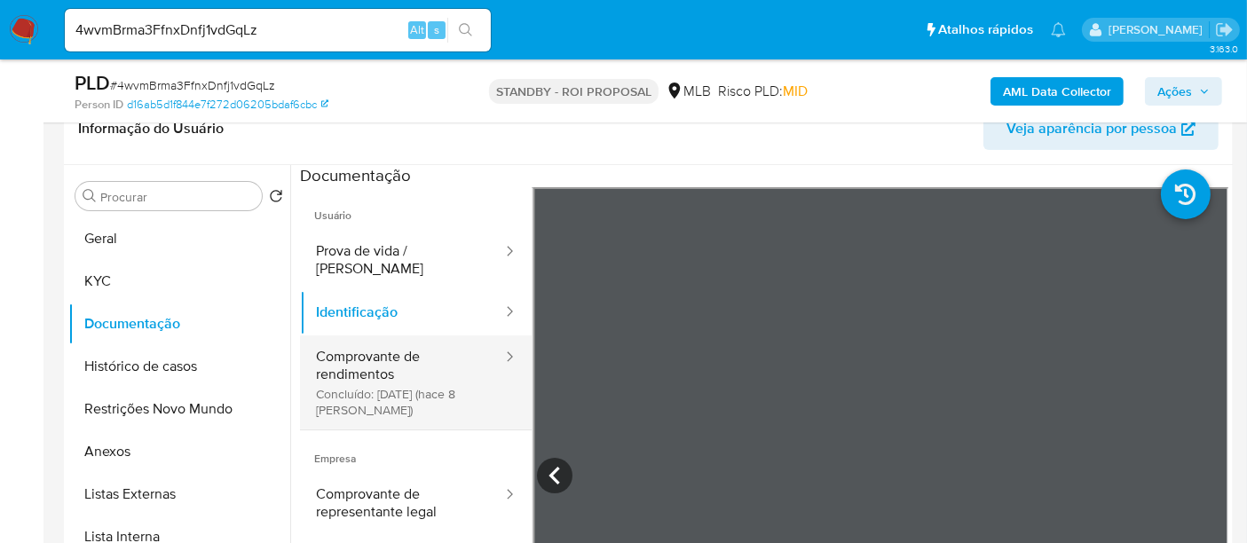
drag, startPoint x: 360, startPoint y: 350, endPoint x: 522, endPoint y: 350, distance: 161.5
click at [361, 350] on button "Comprovante de rendimentos Concluído: [DATE] (hace 8 [PERSON_NAME])" at bounding box center [402, 382] width 204 height 94
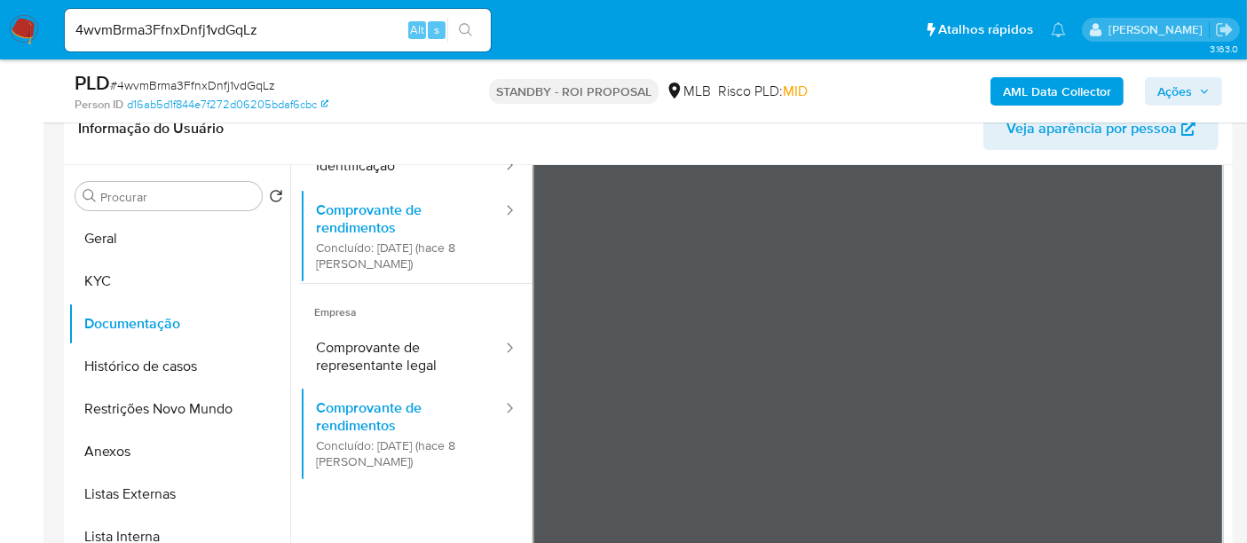
scroll to position [154, 0]
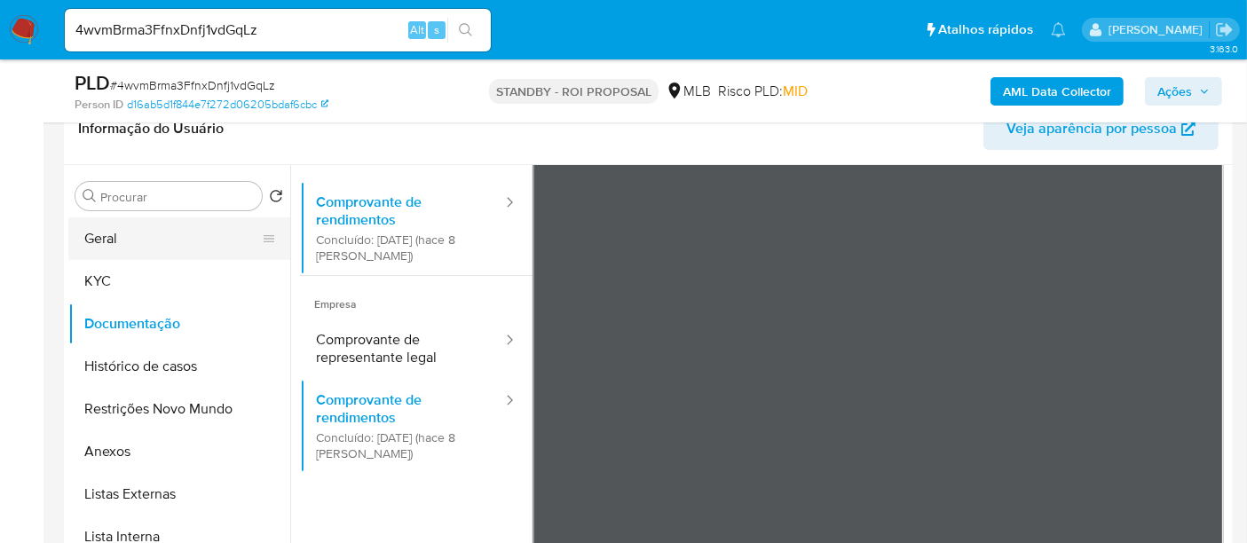
click at [108, 240] on button "Geral" at bounding box center [172, 238] width 208 height 43
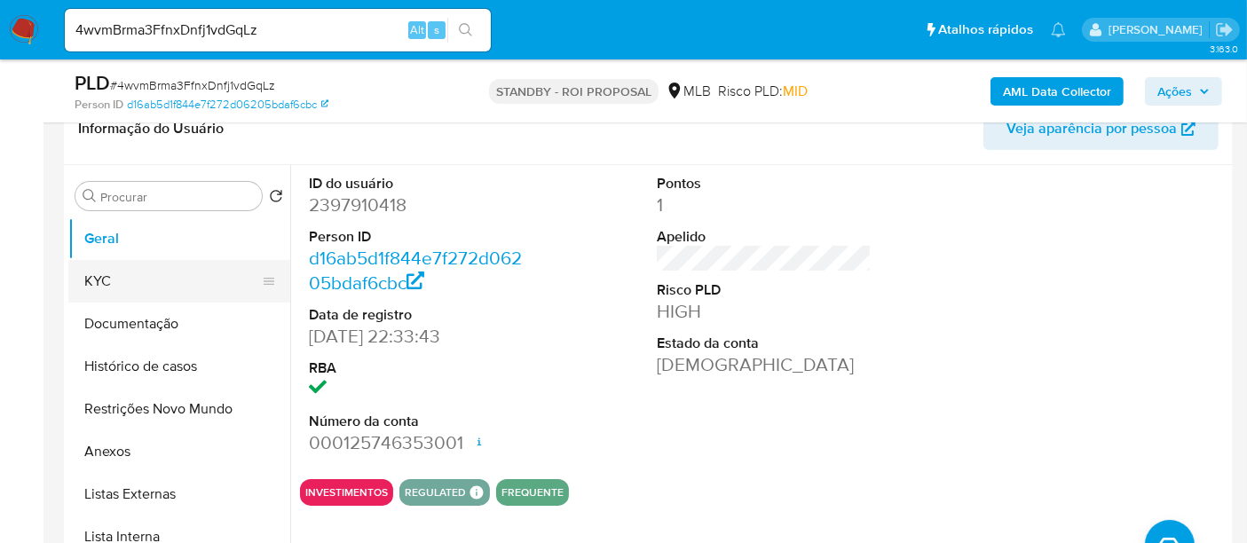
click at [105, 273] on button "KYC" at bounding box center [172, 281] width 208 height 43
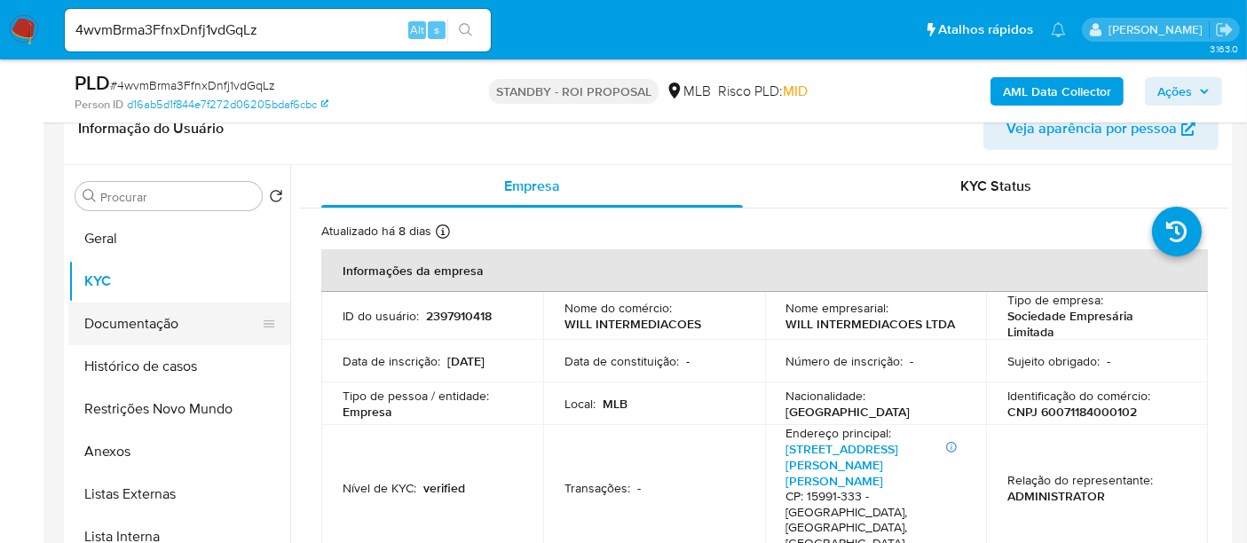
click at [142, 328] on button "Documentação" at bounding box center [172, 324] width 208 height 43
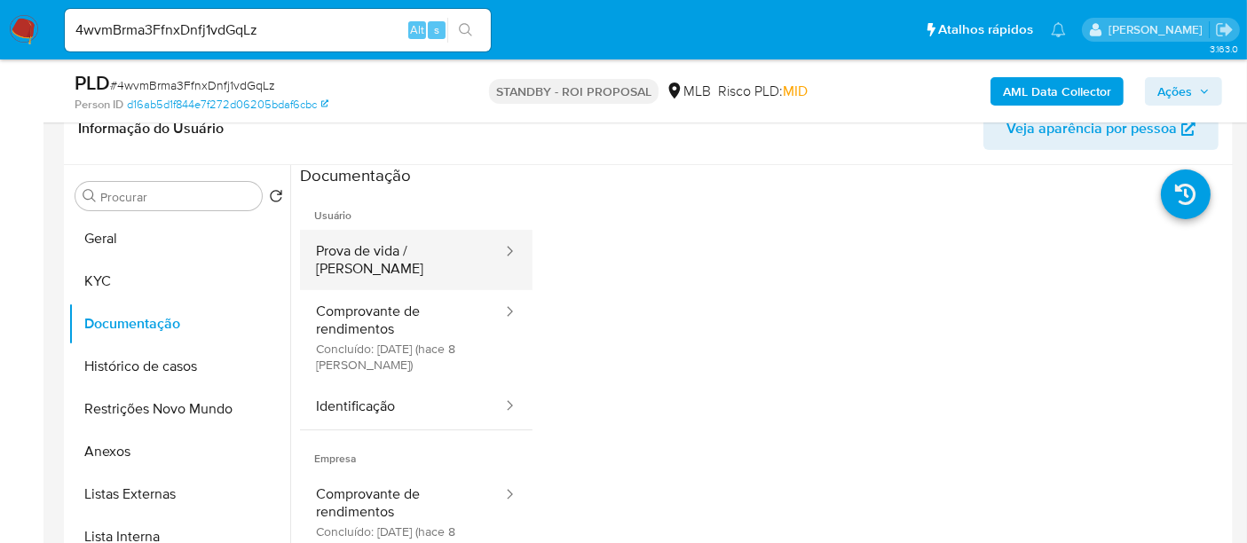
click at [359, 252] on button "Prova de vida / [PERSON_NAME]" at bounding box center [402, 260] width 204 height 60
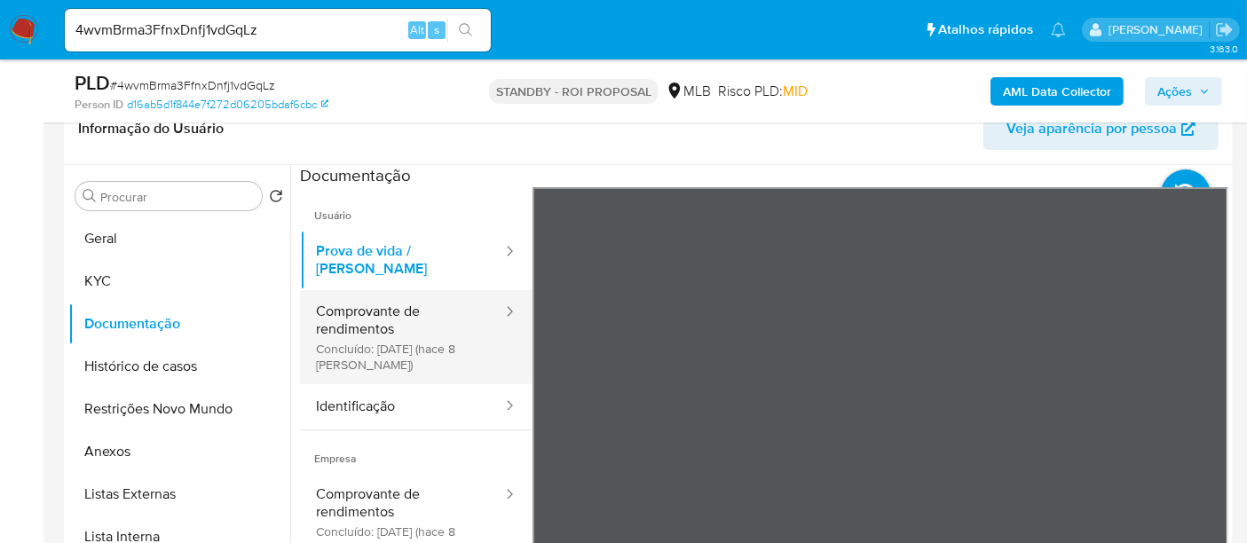
click at [365, 300] on button "Comprovante de rendimentos Concluído: [DATE] (hace 8 [PERSON_NAME])" at bounding box center [402, 337] width 204 height 94
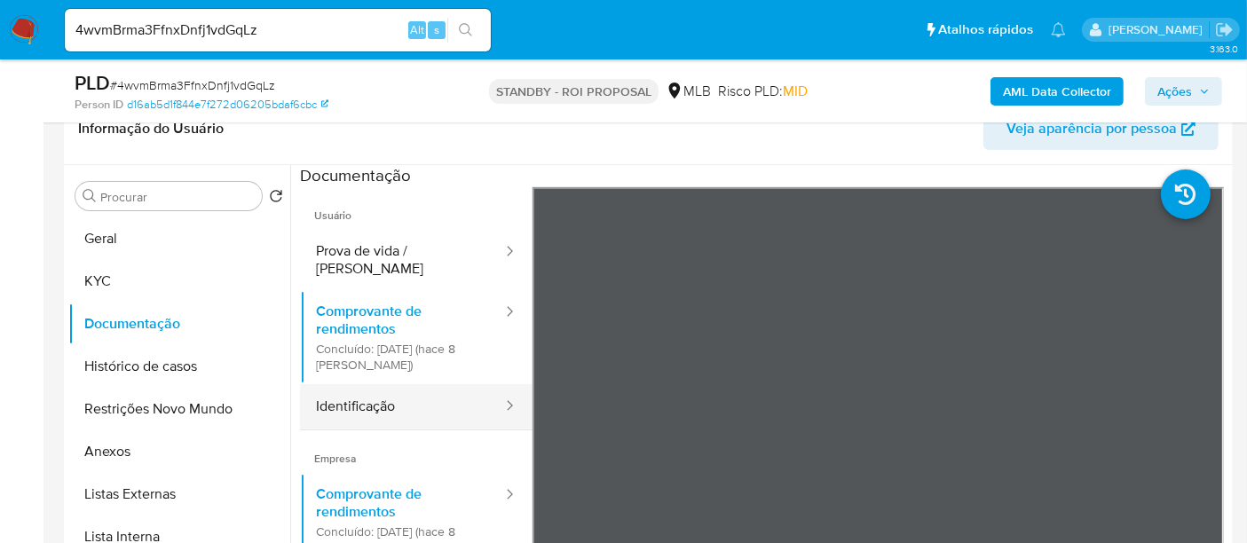
click at [392, 386] on button "Identificação" at bounding box center [402, 406] width 204 height 45
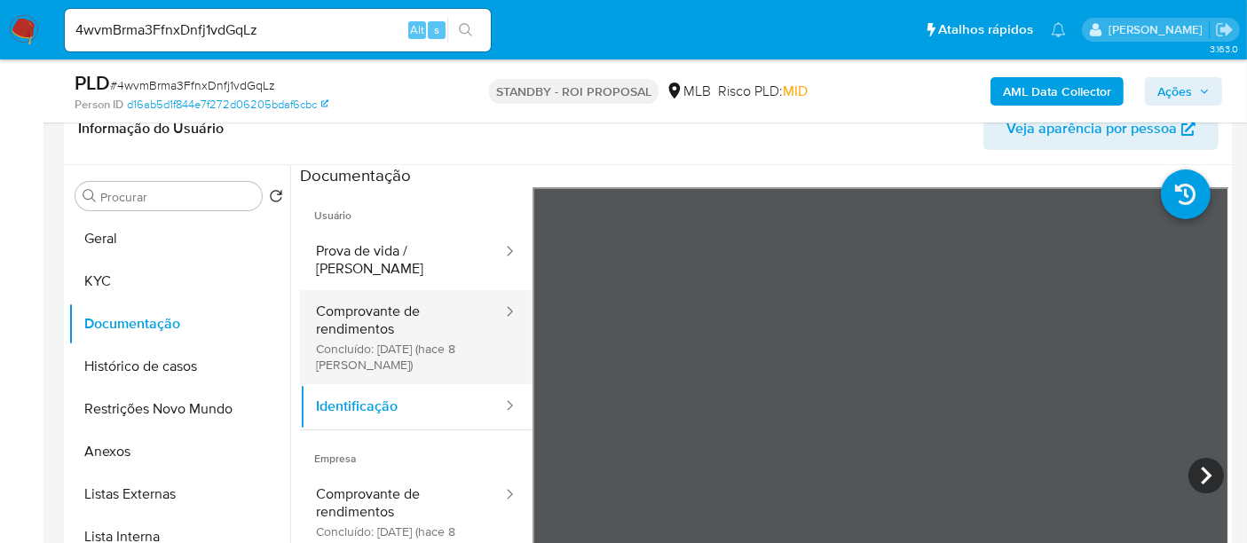
click at [378, 295] on button "Comprovante de rendimentos Concluído: [DATE] (hace 8 [PERSON_NAME])" at bounding box center [402, 337] width 204 height 94
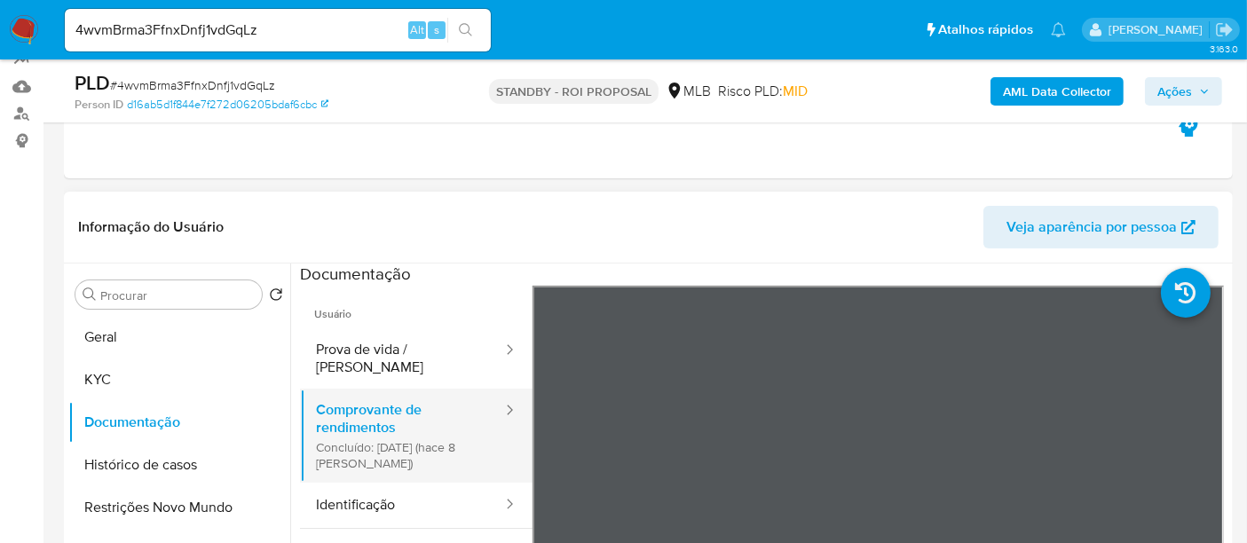
scroll to position [154, 0]
